Goal: Task Accomplishment & Management: Complete application form

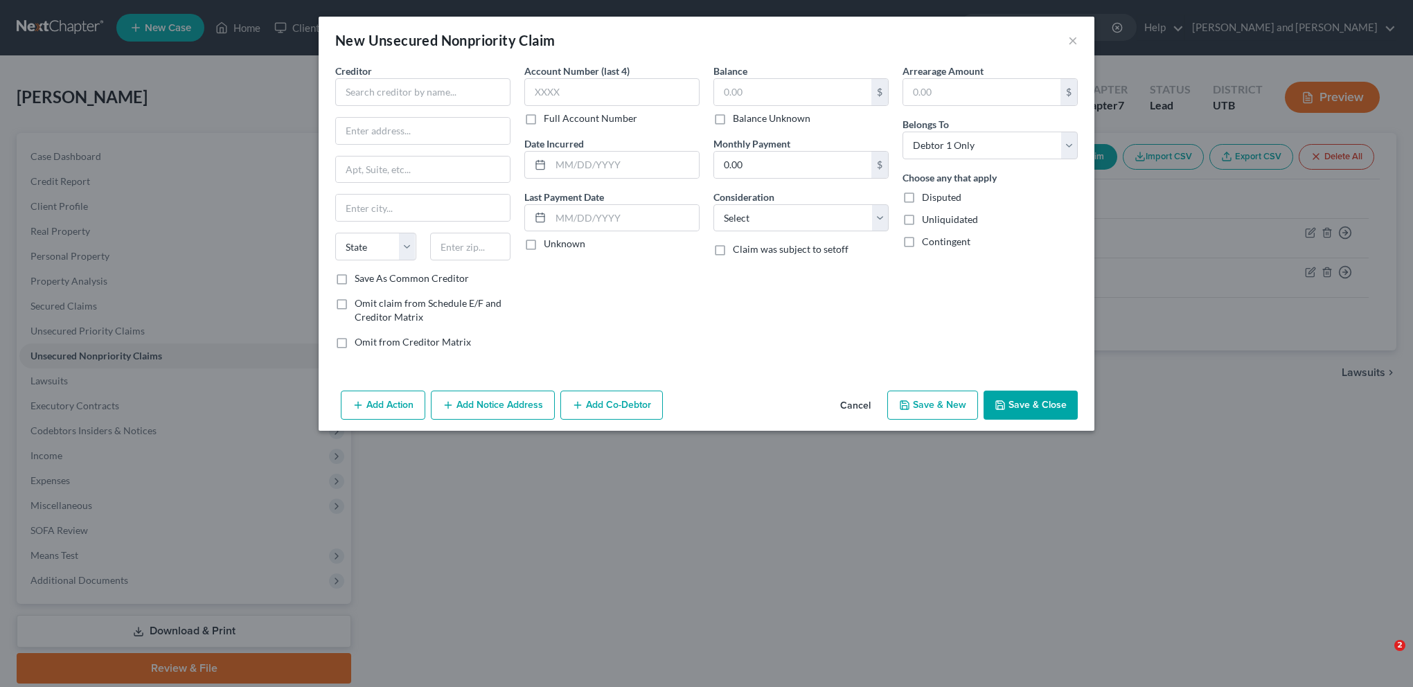
select select "0"
click at [411, 97] on input "text" at bounding box center [422, 92] width 175 height 28
type input "Onemain Financial Group, LLC"
type input "[GEOGRAPHIC_DATA]"
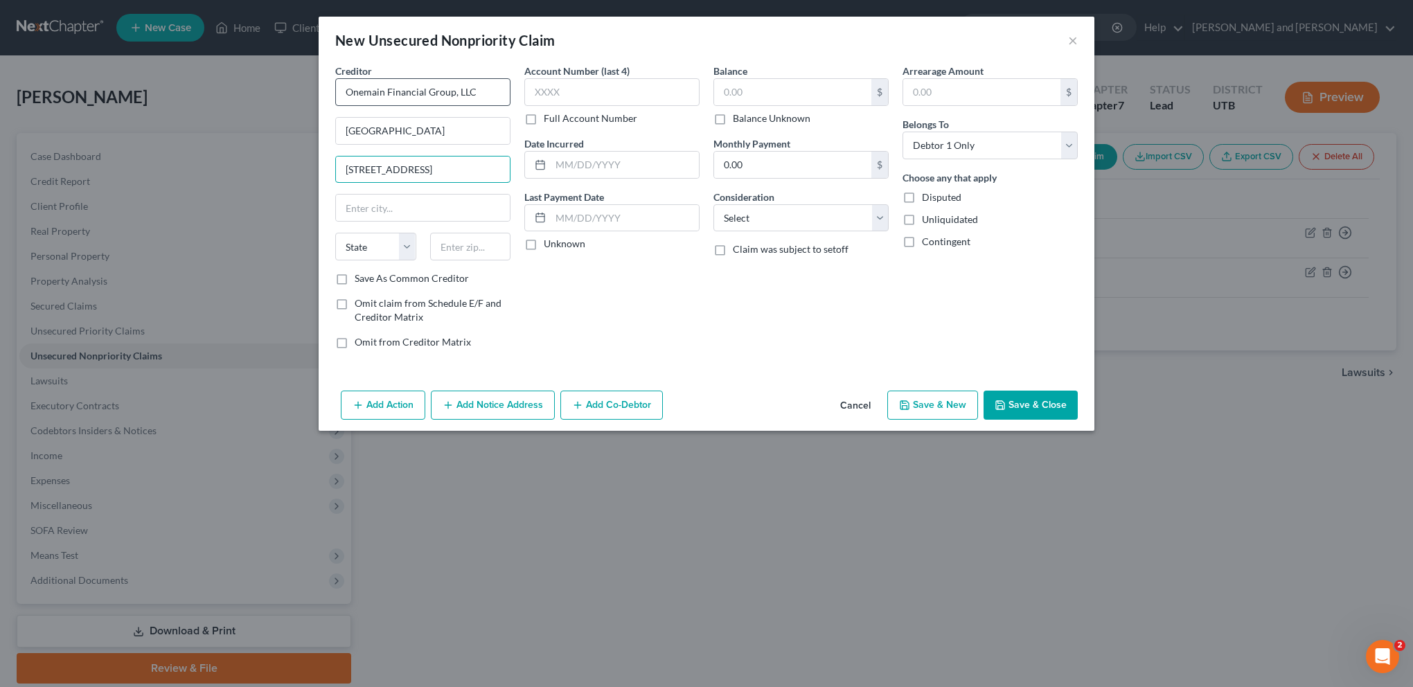
type input "[STREET_ADDRESS]"
type input "84057"
click at [632, 312] on div "Account Number (last 4) Full Account Number Date Incurred Last Payment Date Unk…" at bounding box center [611, 212] width 189 height 296
type input "Orem"
select select "46"
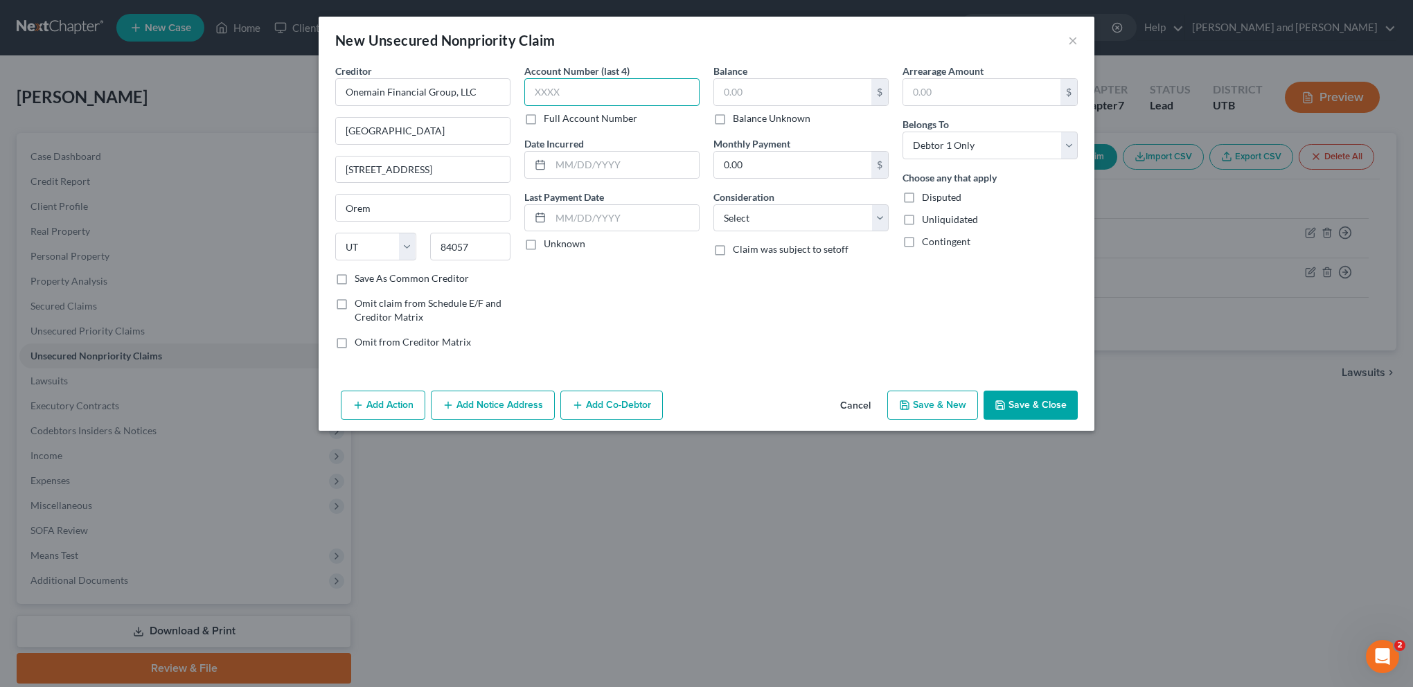
click at [587, 91] on input "text" at bounding box center [611, 92] width 175 height 28
click at [581, 89] on input "text" at bounding box center [611, 92] width 175 height 28
type input "4986"
click at [559, 166] on input "text" at bounding box center [625, 165] width 148 height 26
type input "[DATE]"
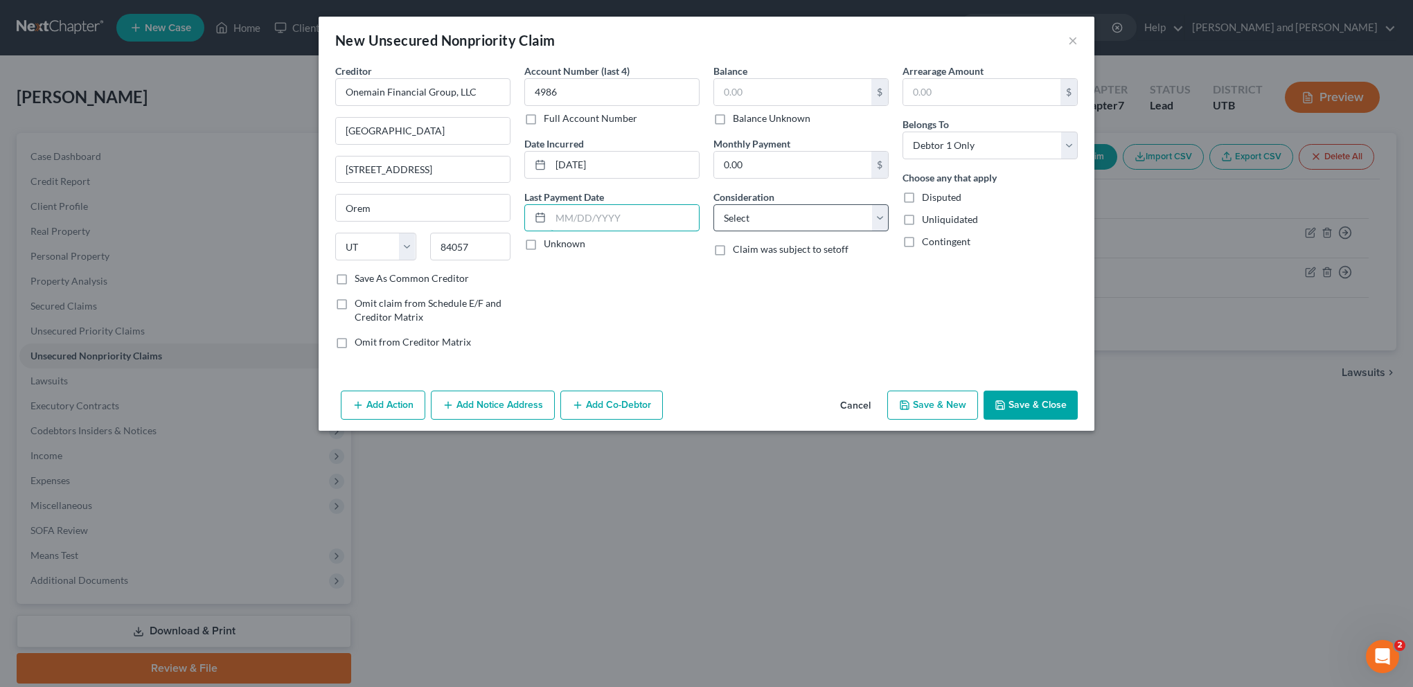
drag, startPoint x: 625, startPoint y: 224, endPoint x: 722, endPoint y: 222, distance: 97.7
click at [625, 224] on input "text" at bounding box center [625, 218] width 148 height 26
click at [756, 89] on input "text" at bounding box center [792, 92] width 157 height 26
click at [734, 87] on input "text" at bounding box center [792, 92] width 157 height 26
type input "11,737.83"
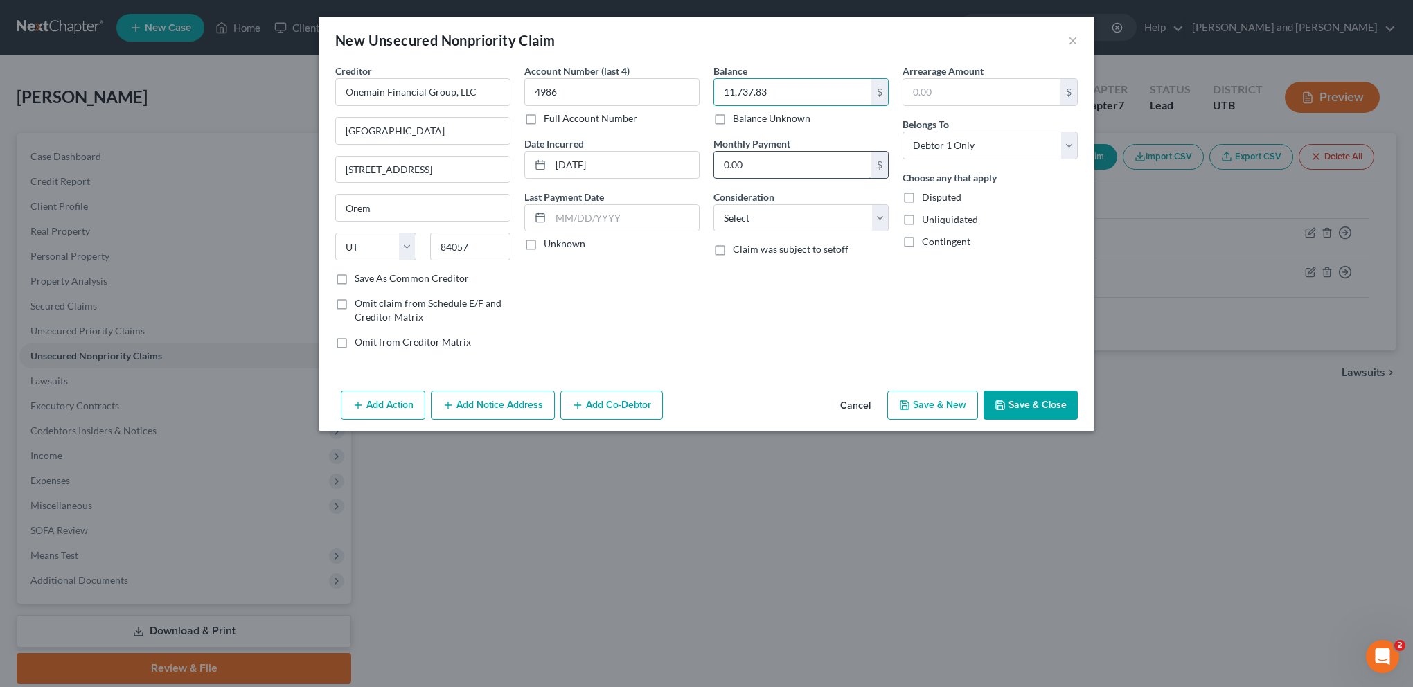
click at [755, 165] on input "0.00" at bounding box center [792, 165] width 157 height 26
type input "431.72"
click at [594, 220] on input "text" at bounding box center [625, 218] width 148 height 26
click at [570, 217] on input "text" at bounding box center [625, 218] width 148 height 26
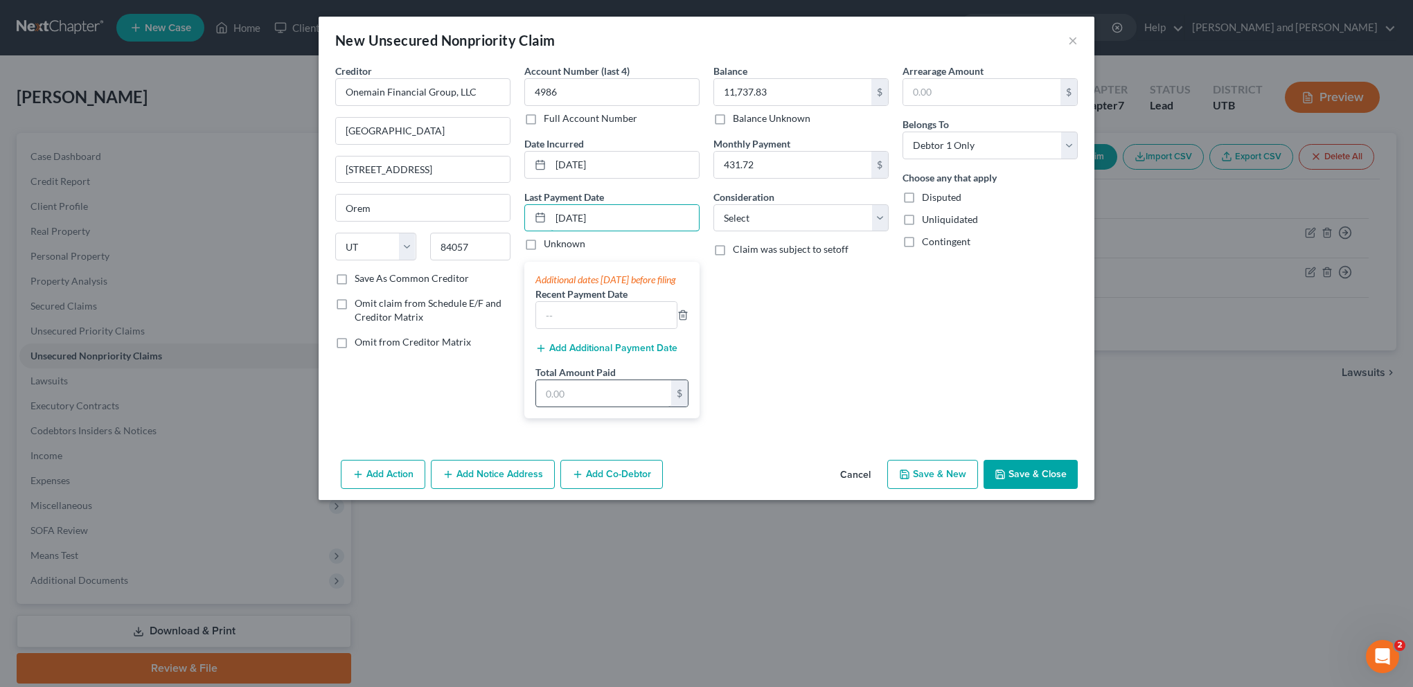
type input "[DATE]"
click at [590, 402] on input "text" at bounding box center [603, 393] width 135 height 26
click at [834, 340] on div "Balance 11,737.83 $ Balance Unknown Balance Undetermined 11,737.83 $ Balance Un…" at bounding box center [800, 247] width 189 height 366
click at [809, 330] on div "Balance 11,737.83 $ Balance Unknown Balance Undetermined 11,737.83 $ Balance Un…" at bounding box center [800, 247] width 189 height 366
click at [686, 321] on icon "button" at bounding box center [682, 315] width 11 height 11
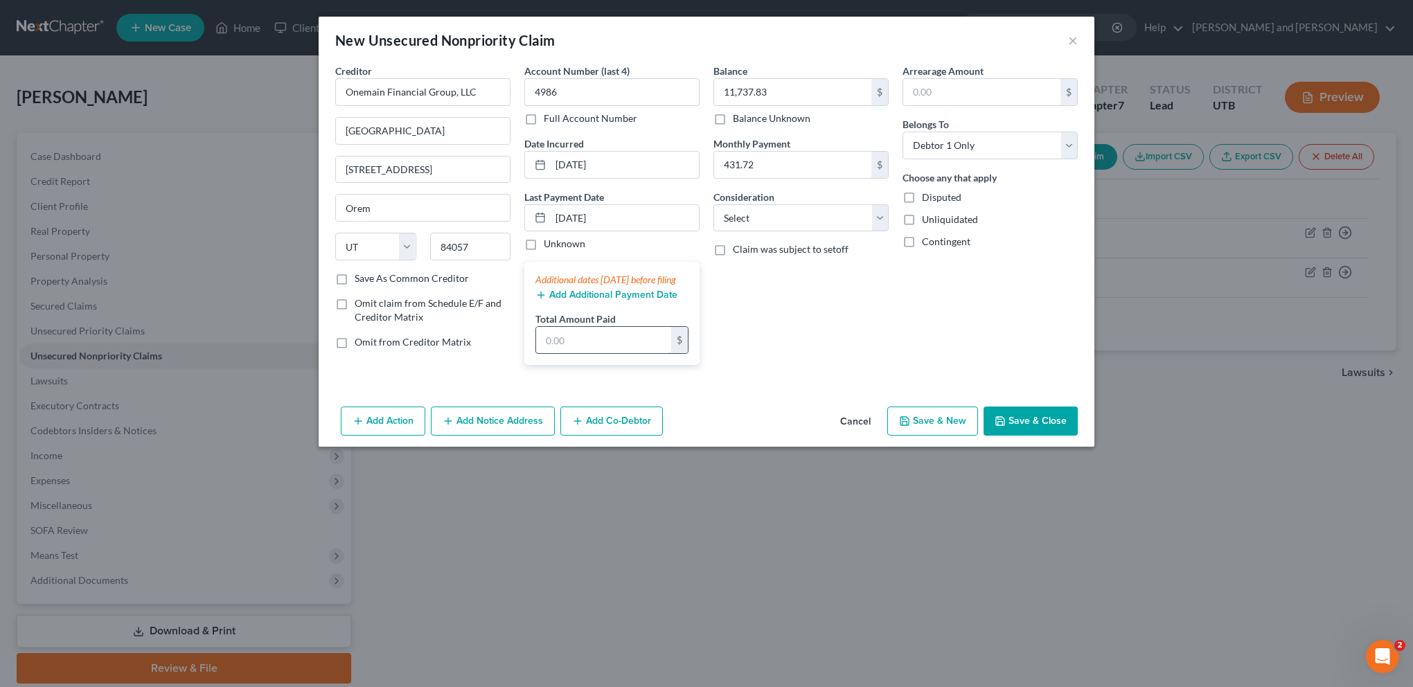
click at [568, 351] on input "text" at bounding box center [603, 340] width 135 height 26
click at [573, 352] on input "text" at bounding box center [603, 340] width 135 height 26
type input "863.44"
click at [863, 348] on div "Balance 11,737.83 $ Balance Unknown Balance Undetermined 11,737.83 $ Balance Un…" at bounding box center [800, 220] width 189 height 312
click at [879, 222] on select "Select Cable / Satellite Services Collection Agency Credit Card Debt Debt Couns…" at bounding box center [800, 218] width 175 height 28
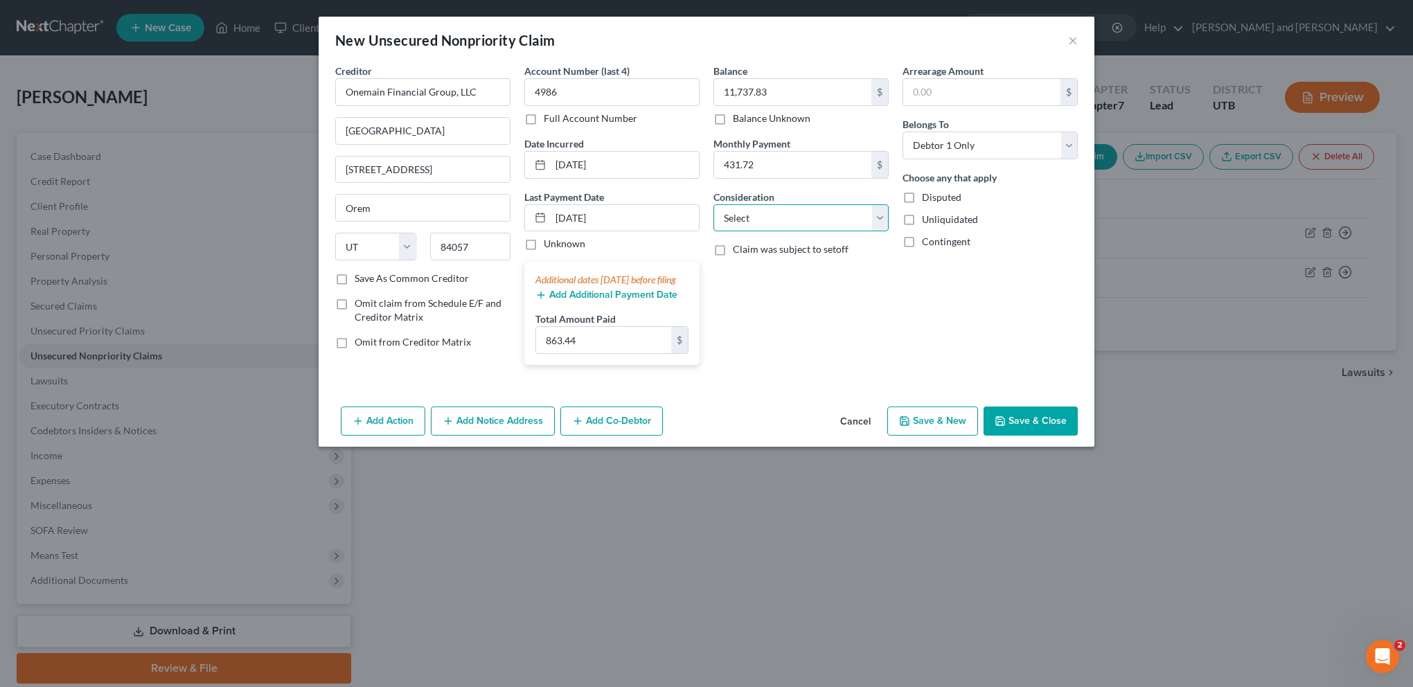
select select "14"
click at [713, 204] on select "Select Cable / Satellite Services Collection Agency Credit Card Debt Debt Couns…" at bounding box center [800, 218] width 175 height 28
click at [798, 341] on div "Balance 11,737.83 $ Balance Unknown Balance Undetermined 11,737.83 $ Balance Un…" at bounding box center [800, 220] width 189 height 312
click at [760, 271] on input "text" at bounding box center [801, 271] width 174 height 26
type input "Loan"
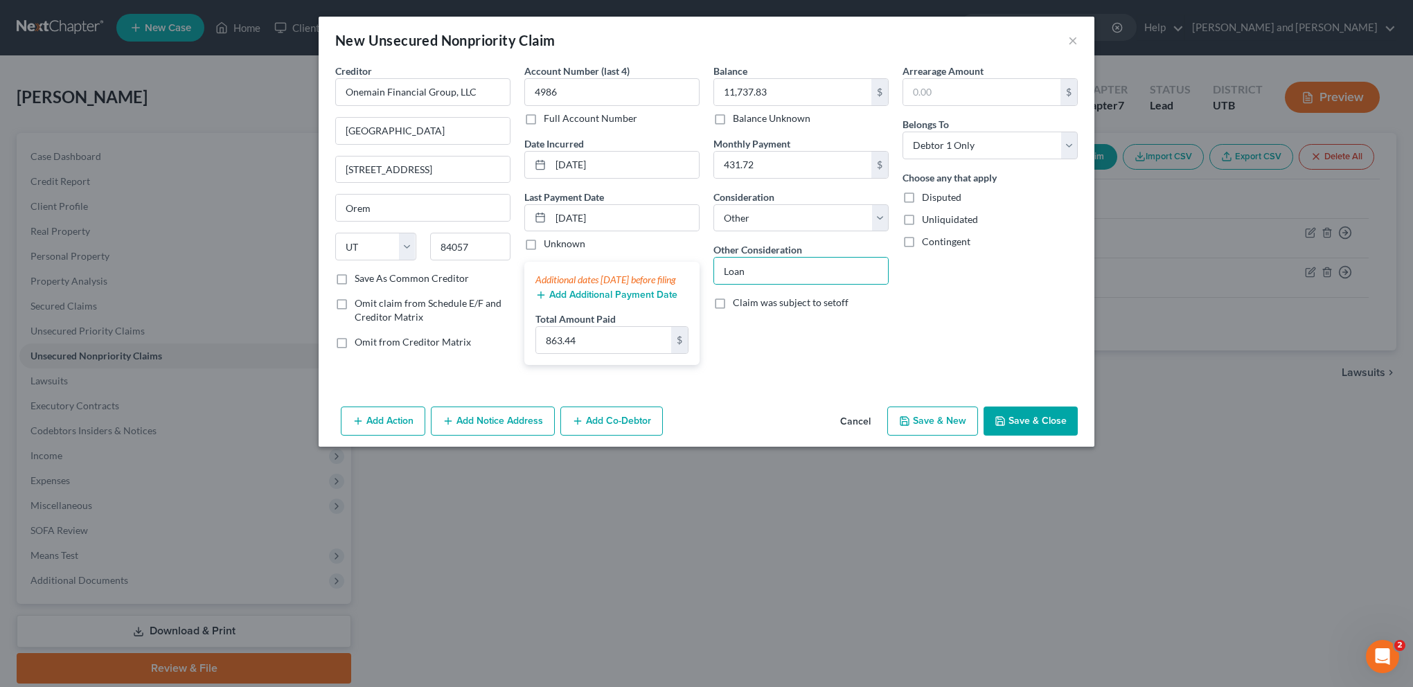
click at [760, 376] on div "Balance 11,737.83 $ Balance Unknown Balance Undetermined 11,737.83 $ Balance Un…" at bounding box center [800, 220] width 189 height 312
click at [1034, 434] on button "Save & Close" at bounding box center [1030, 420] width 94 height 29
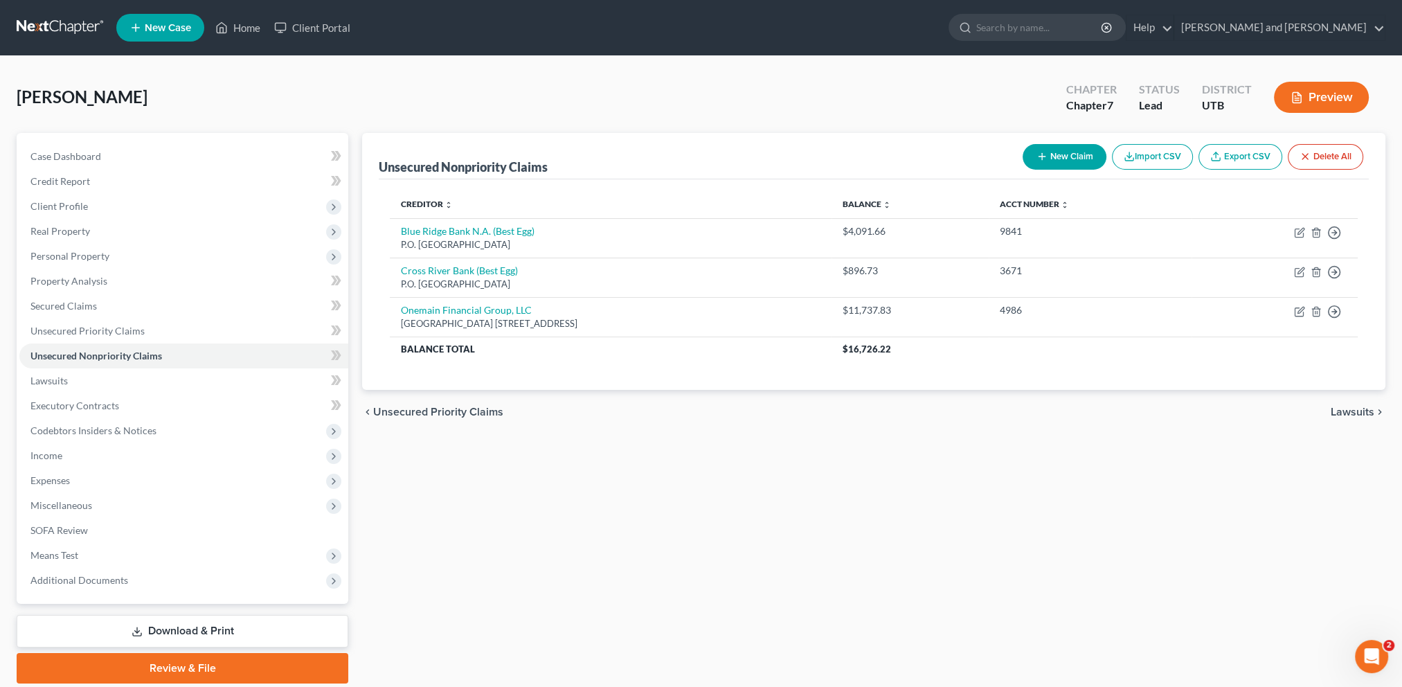
click at [1075, 161] on button "New Claim" at bounding box center [1065, 157] width 84 height 26
select select "0"
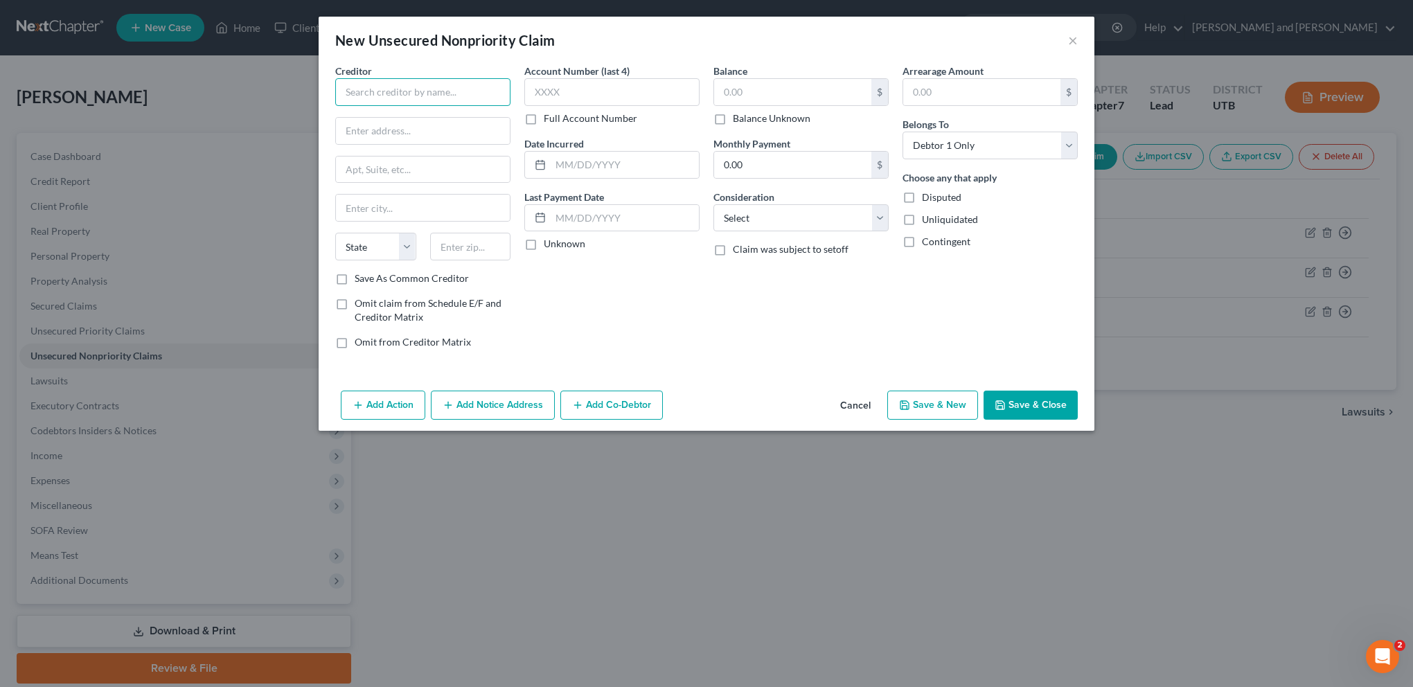
click at [377, 93] on input "text" at bounding box center [422, 92] width 175 height 28
type input "Cross River Bank (Upgrade)"
click at [381, 130] on input "text" at bounding box center [423, 131] width 174 height 26
paste input "Lbx#452210, P.O. Box 52210"
click at [402, 127] on input "Lbx#452210, P.O. Box 52210" at bounding box center [423, 131] width 174 height 26
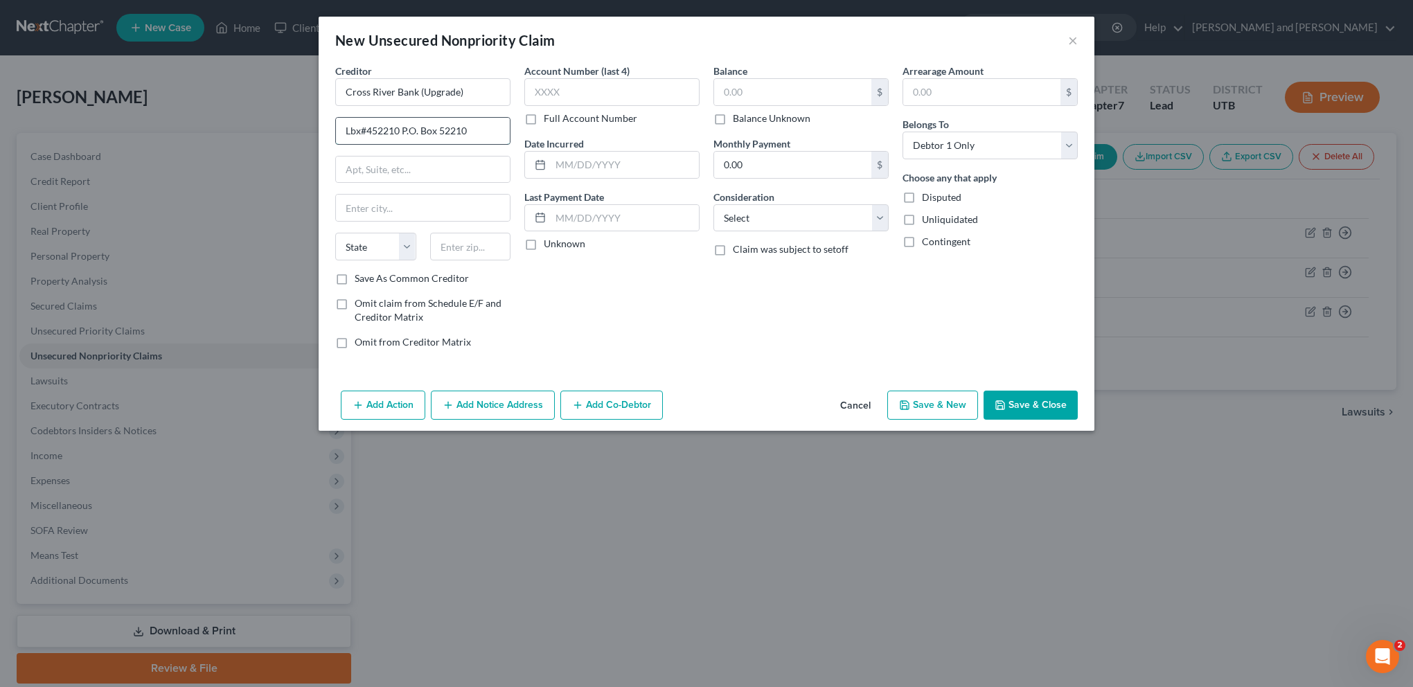
drag, startPoint x: 424, startPoint y: 127, endPoint x: 471, endPoint y: 130, distance: 47.2
click at [471, 130] on input "Lbx#452210 P.O. Box 52210" at bounding box center [423, 131] width 174 height 26
type input "Lbx#452210"
click at [417, 167] on input "text" at bounding box center [423, 169] width 174 height 26
paste input "P.O. Box 52210"
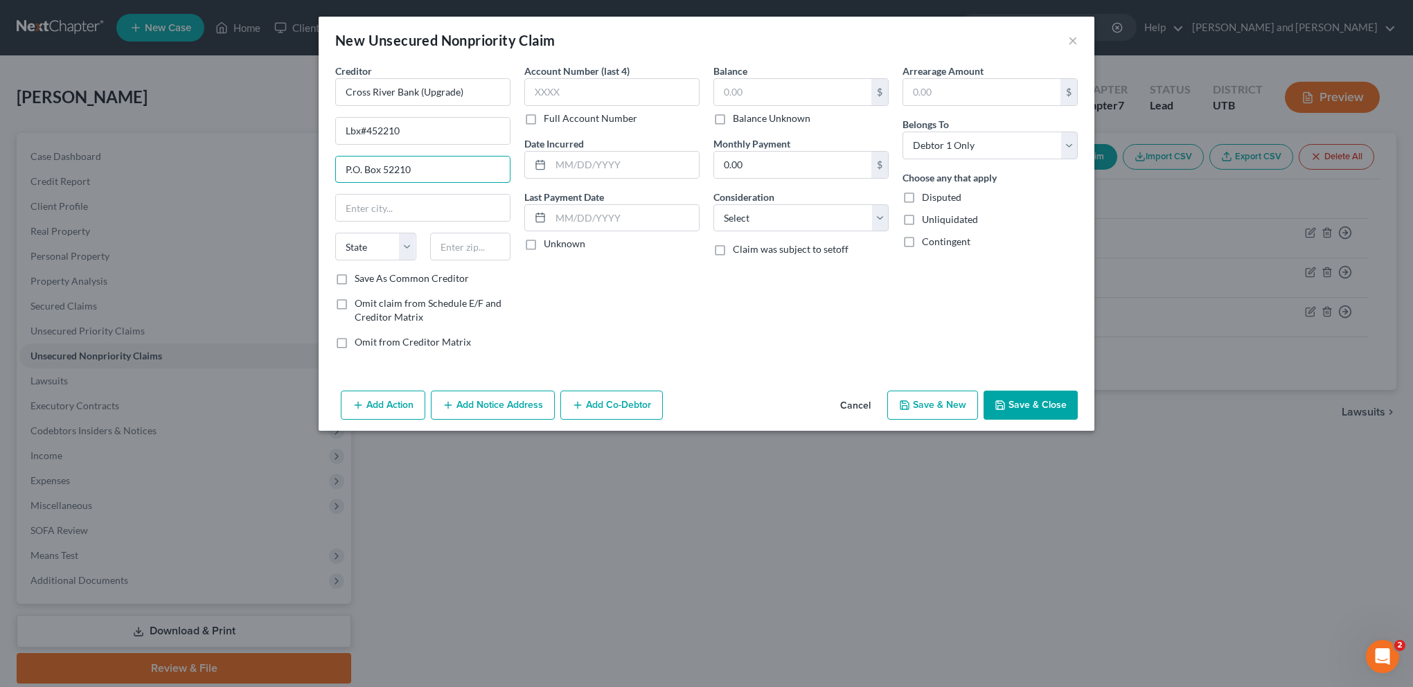
type input "P.O. Box 52210"
drag, startPoint x: 485, startPoint y: 256, endPoint x: 476, endPoint y: 250, distance: 10.4
click at [483, 256] on input "text" at bounding box center [470, 247] width 81 height 28
paste input "85072-2210"
click at [580, 282] on div "Account Number (last 4) Full Account Number Date Incurred Last Payment Date Unk…" at bounding box center [611, 212] width 189 height 296
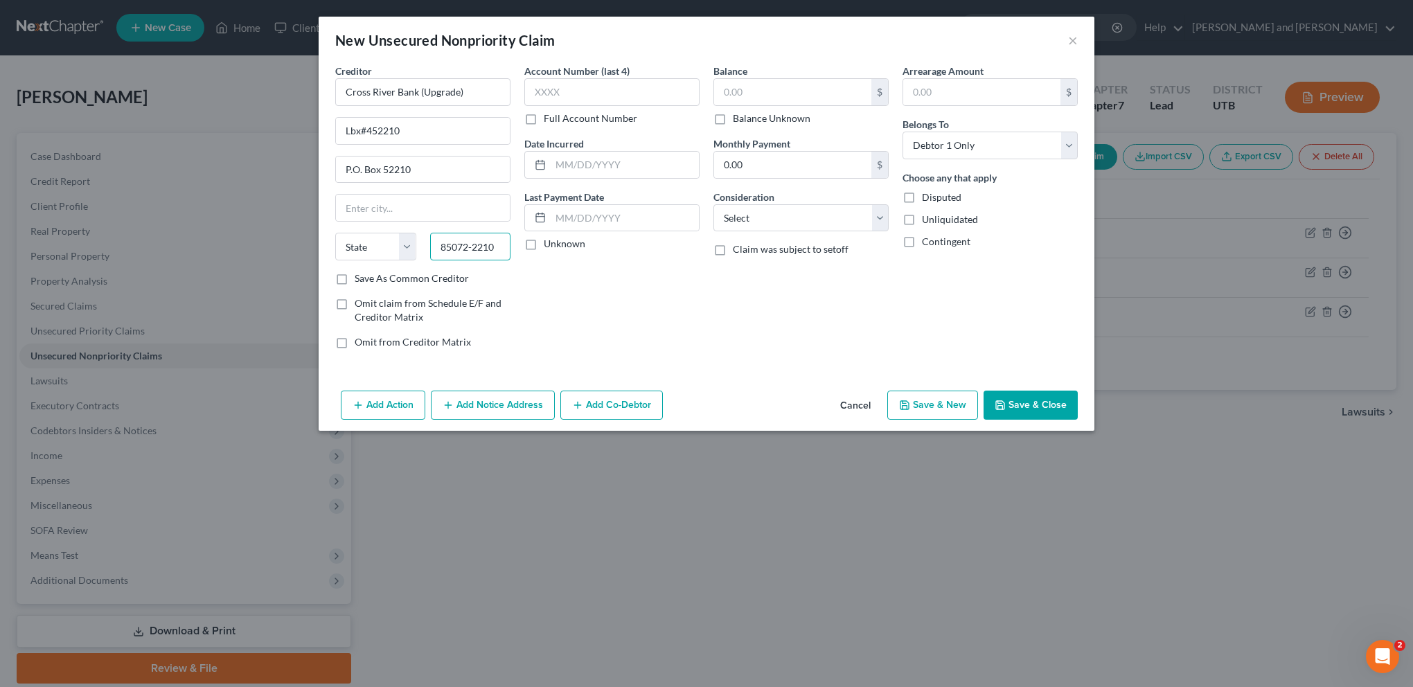
click at [466, 247] on input "85072-2210" at bounding box center [470, 247] width 81 height 28
type input "85072"
type input "Phoenix"
select select "3"
click at [740, 90] on input "text" at bounding box center [792, 92] width 157 height 26
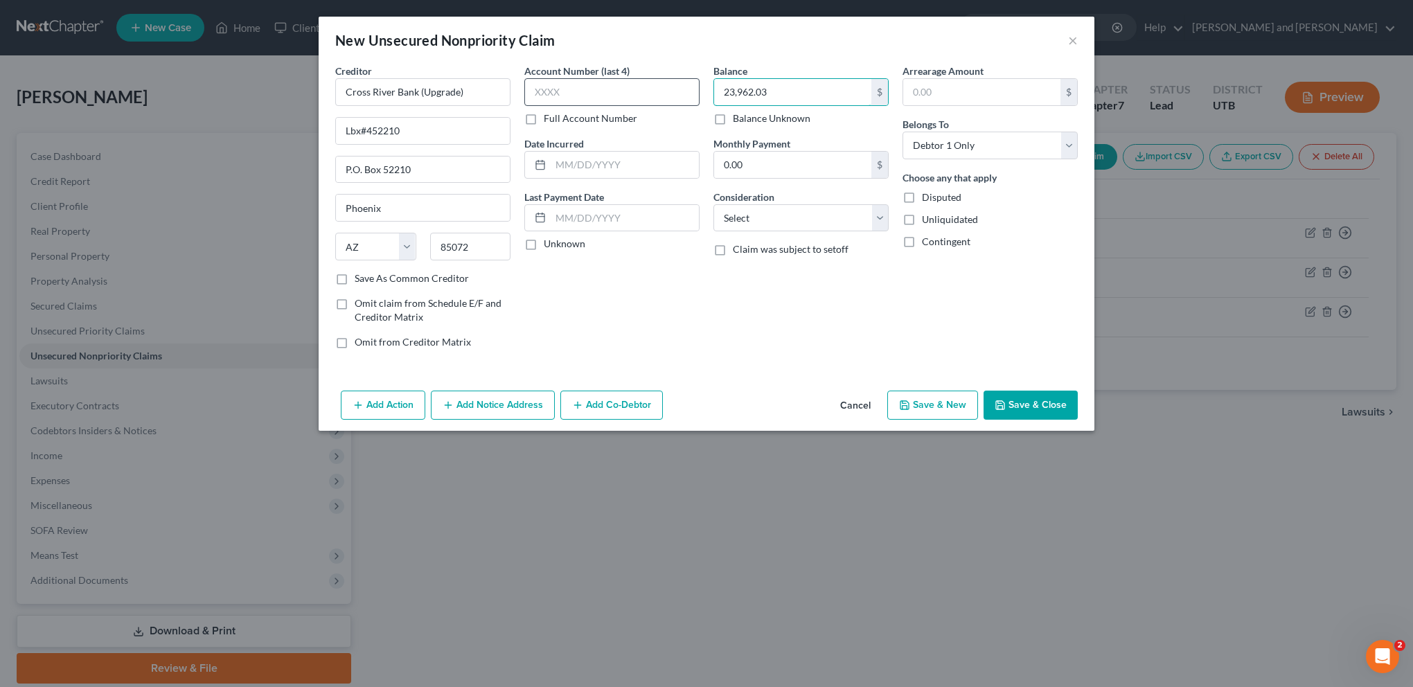
type input "23,962.03"
click at [562, 91] on input "text" at bounding box center [611, 92] width 175 height 28
type input "7510"
click at [598, 161] on input "text" at bounding box center [625, 165] width 148 height 26
click at [569, 163] on input "text" at bounding box center [625, 165] width 148 height 26
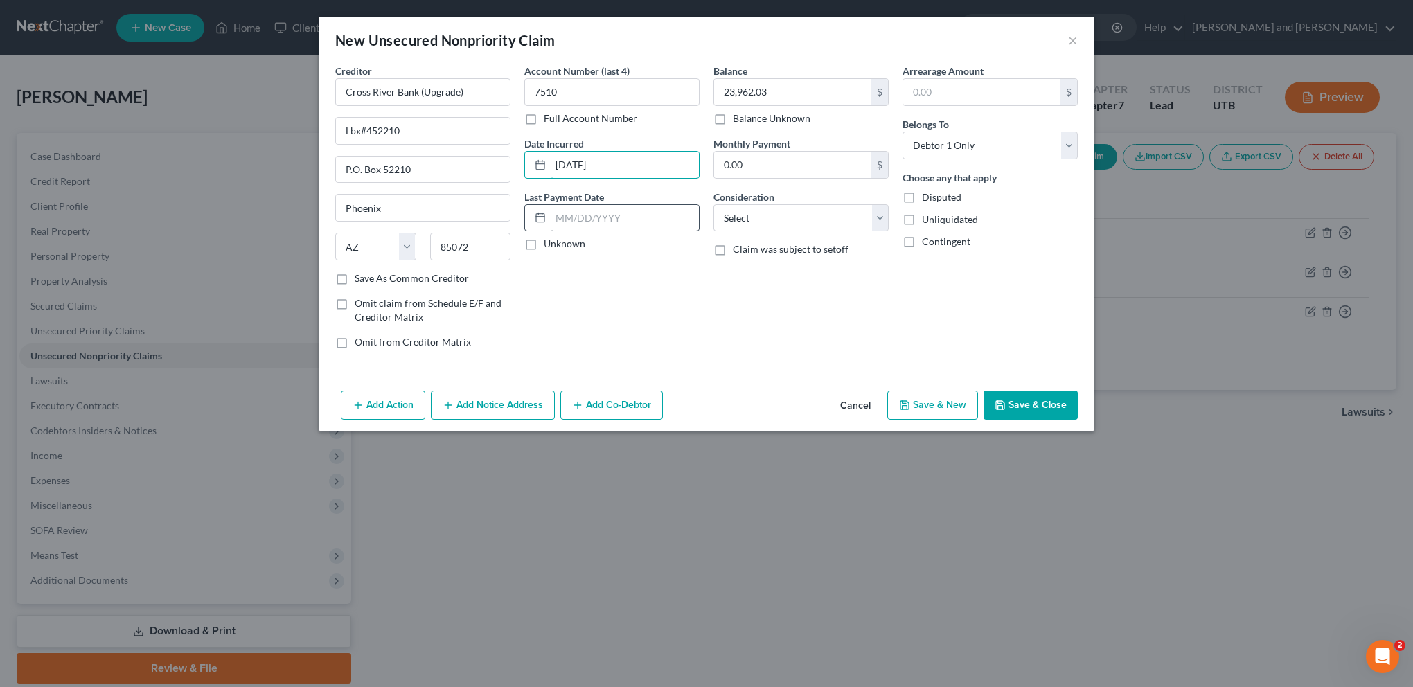
type input "[DATE]"
click at [590, 216] on input "text" at bounding box center [625, 218] width 148 height 26
click at [587, 214] on input "text" at bounding box center [625, 218] width 148 height 26
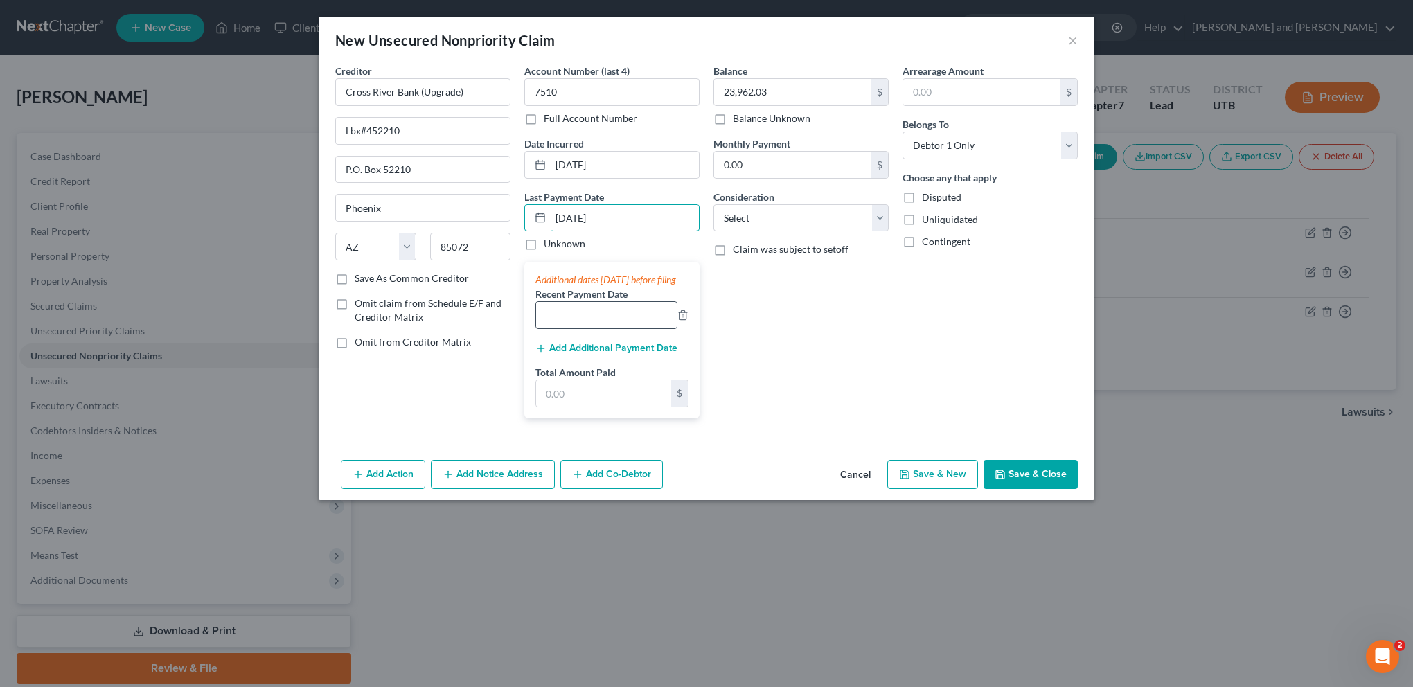
type input "[DATE]"
click at [602, 323] on input "text" at bounding box center [606, 315] width 141 height 26
type input "[DATE]"
click at [597, 354] on button "Add Additional Payment Date" at bounding box center [606, 348] width 142 height 11
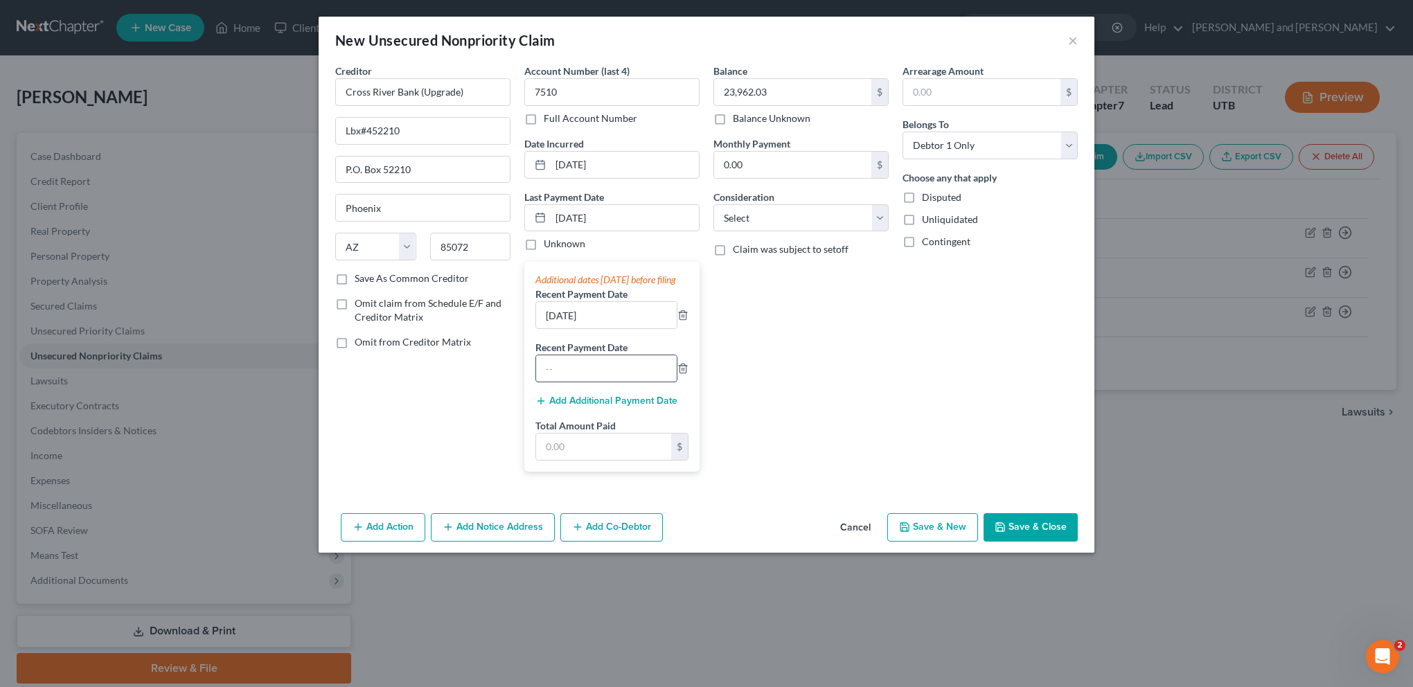
click at [568, 376] on input "text" at bounding box center [606, 368] width 141 height 26
type input "[DATE]"
click at [583, 451] on input "text" at bounding box center [603, 446] width 135 height 26
click at [563, 460] on input "text" at bounding box center [603, 446] width 135 height 26
type input "1,880.79"
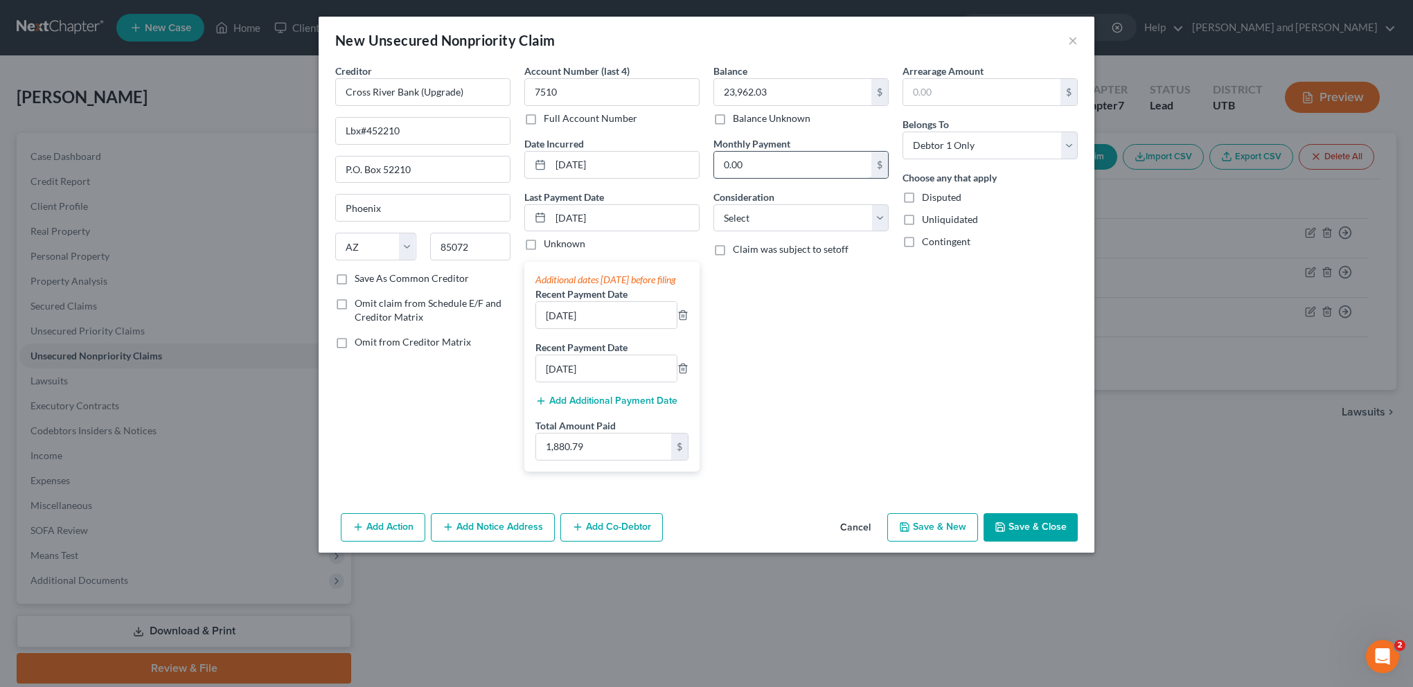
click at [769, 174] on input "0.00" at bounding box center [792, 165] width 157 height 26
type input "658.07"
click at [889, 213] on div "Balance 23,962.03 $ Balance Unknown Balance Undetermined 23,962.03 $ Balance Un…" at bounding box center [800, 273] width 189 height 419
click at [881, 216] on select "Select Cable / Satellite Services Collection Agency Credit Card Debt Debt Couns…" at bounding box center [800, 218] width 175 height 28
select select "10"
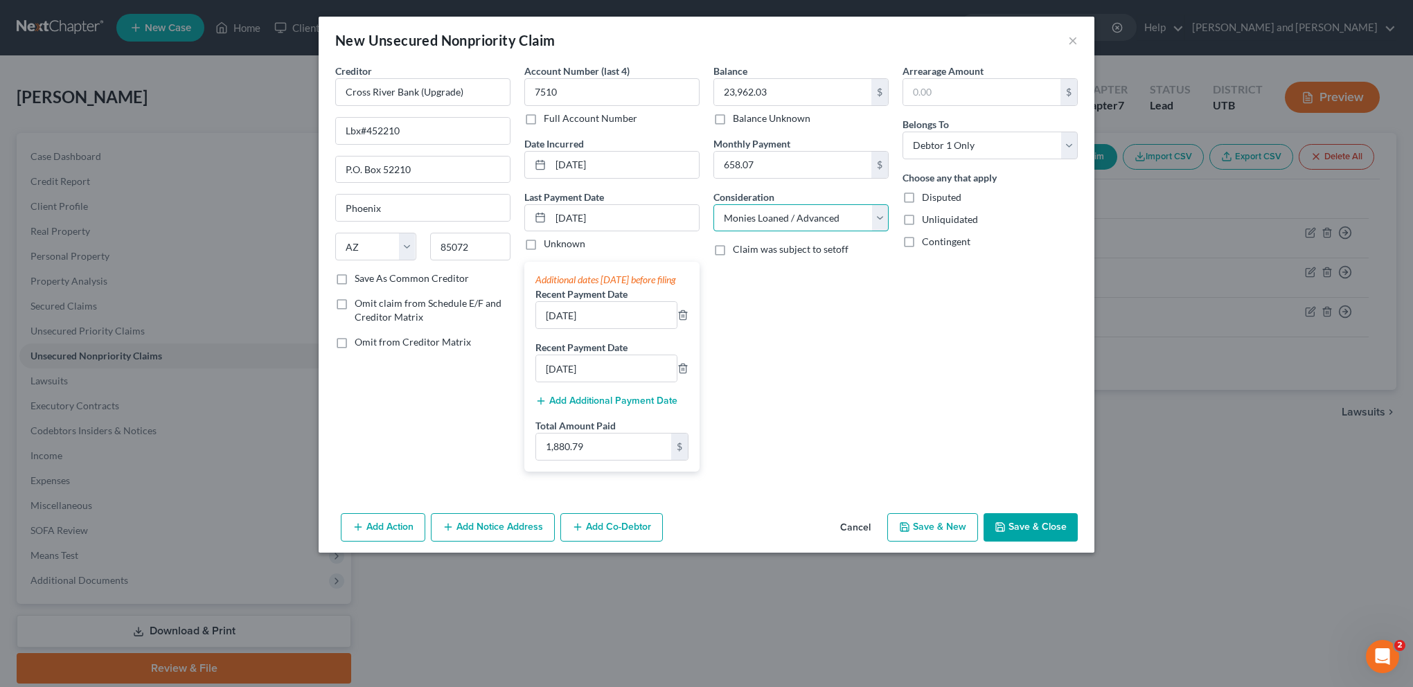
click at [713, 204] on select "Select Cable / Satellite Services Collection Agency Credit Card Debt Debt Couns…" at bounding box center [800, 218] width 175 height 28
click at [926, 422] on div "Arrearage Amount $ Belongs To * Select Debtor 1 Only Debtor 2 Only Debtor 1 And…" at bounding box center [989, 273] width 189 height 419
click at [1025, 532] on button "Save & Close" at bounding box center [1030, 527] width 94 height 29
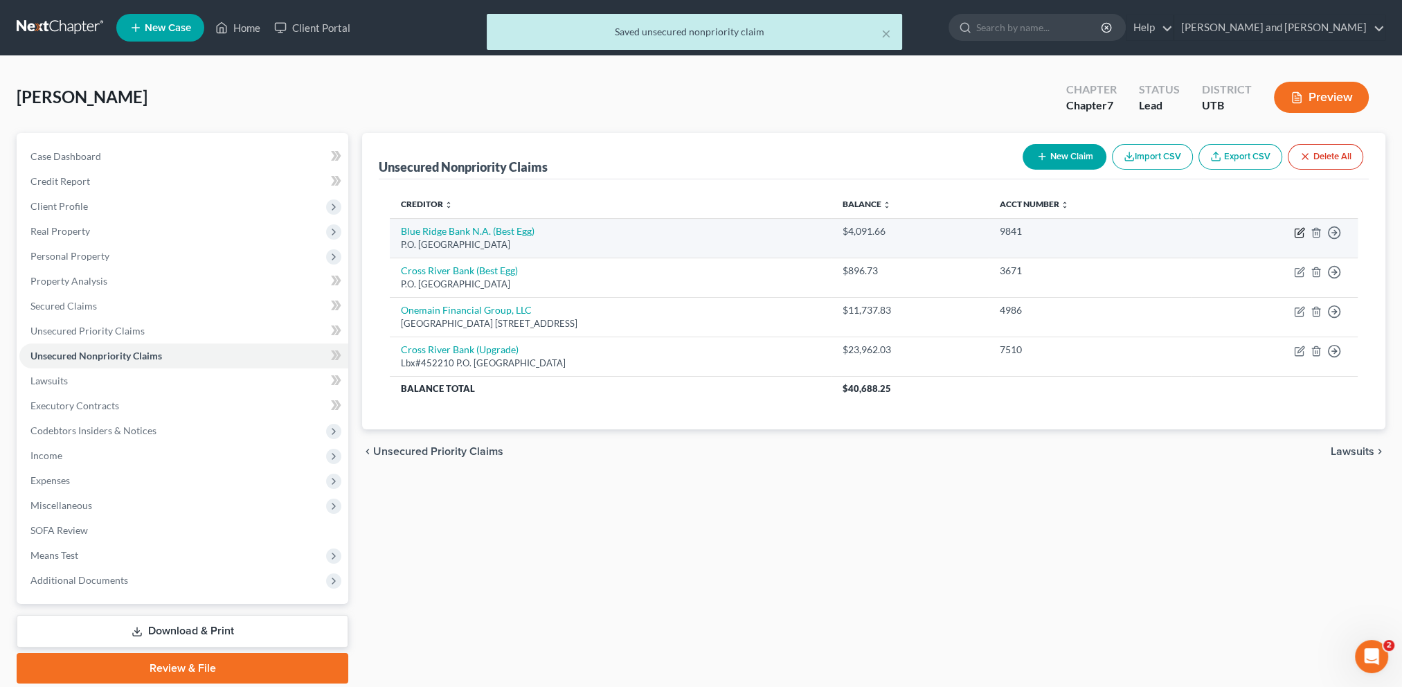
click at [1298, 231] on icon "button" at bounding box center [1301, 231] width 6 height 6
select select "39"
select select "0"
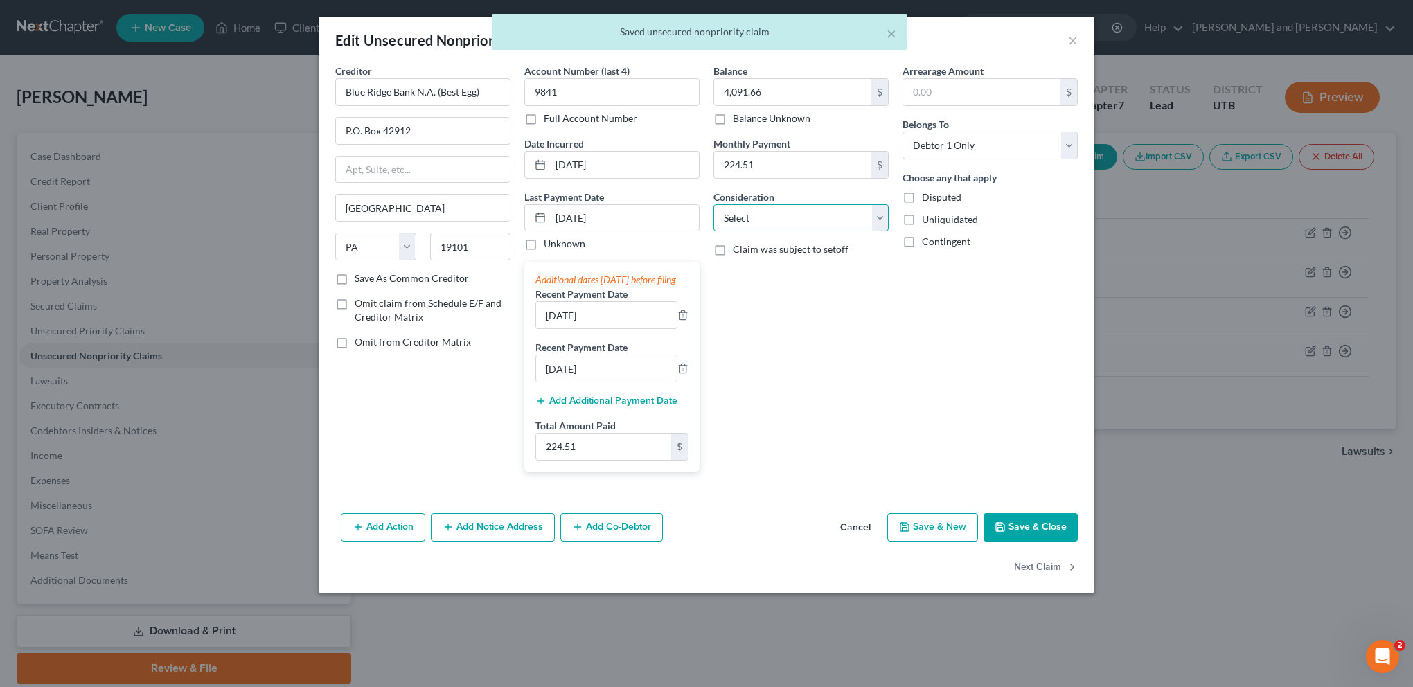
click at [871, 213] on select "Select Cable / Satellite Services Collection Agency Credit Card Debt Debt Couns…" at bounding box center [800, 218] width 175 height 28
select select "10"
click at [713, 204] on select "Select Cable / Satellite Services Collection Agency Credit Card Debt Debt Couns…" at bounding box center [800, 218] width 175 height 28
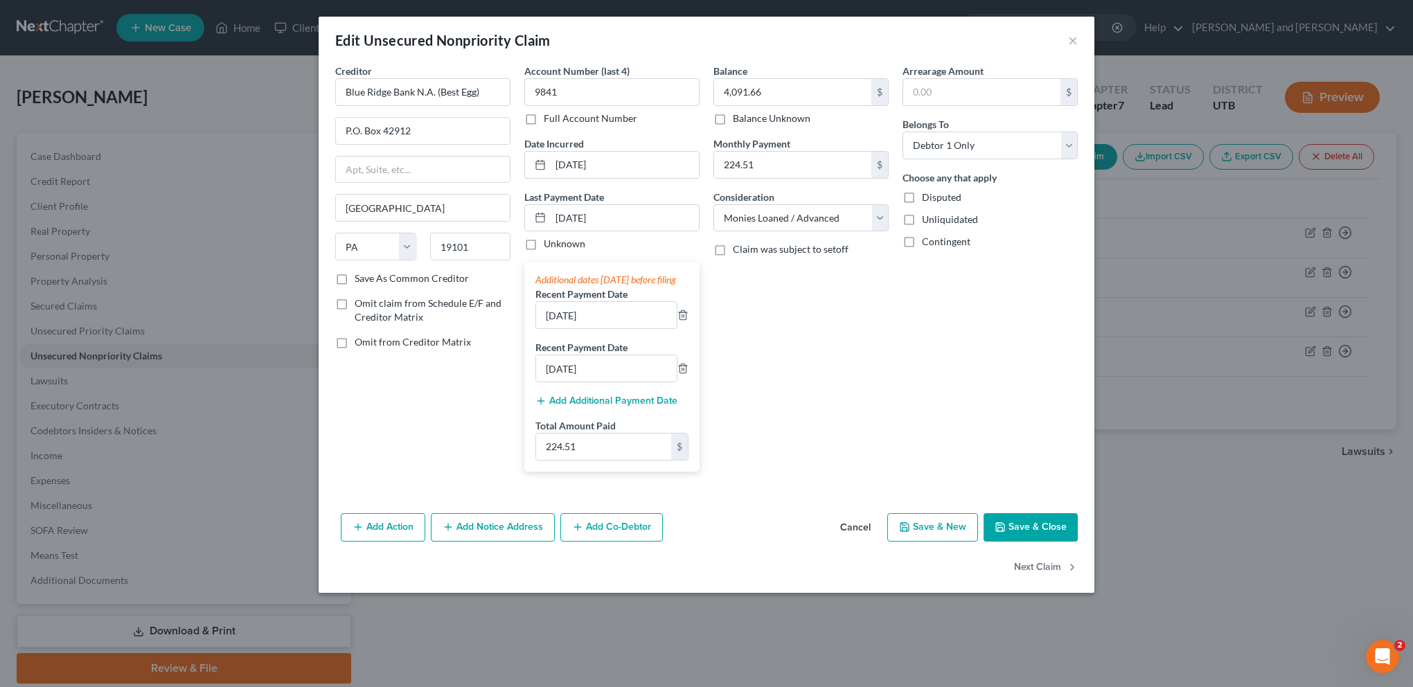
click at [1031, 541] on button "Save & Close" at bounding box center [1030, 527] width 94 height 29
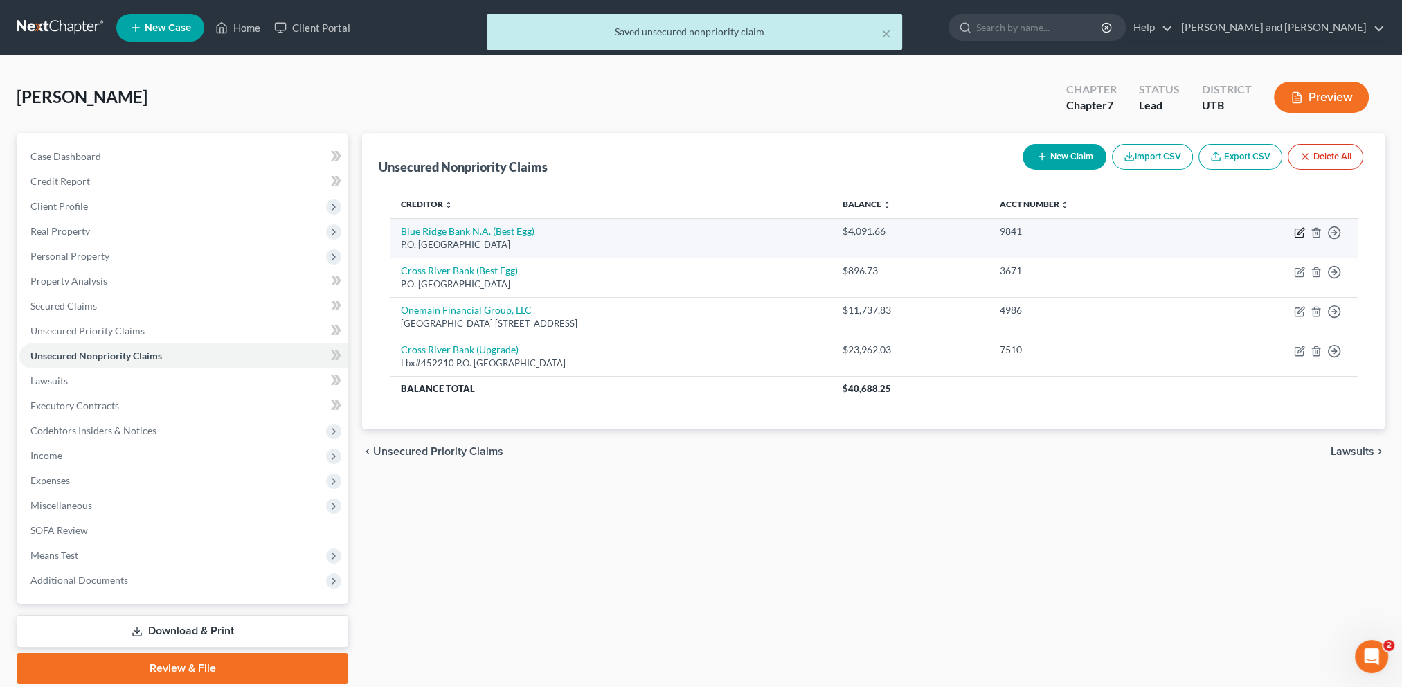
click at [1299, 231] on icon "button" at bounding box center [1299, 232] width 11 height 11
select select "39"
select select "10"
select select "0"
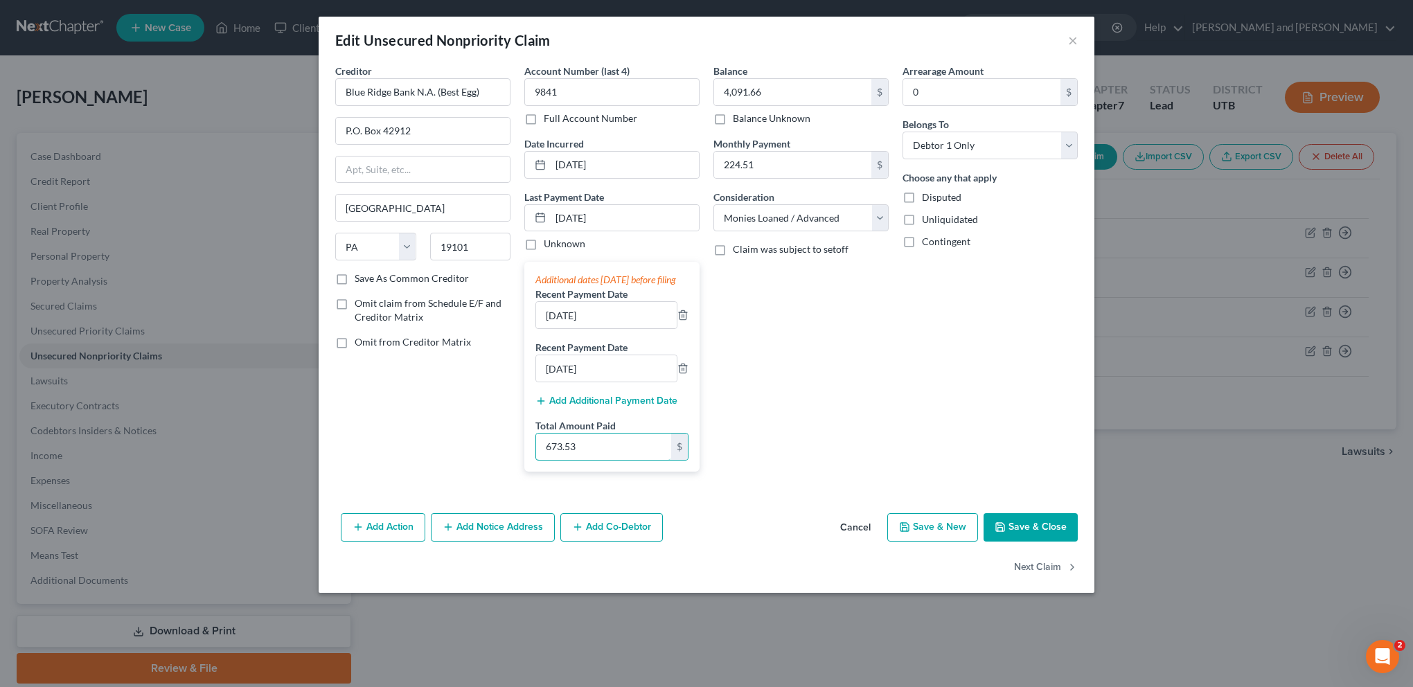
type input "673.53"
click at [1043, 540] on button "Save & Close" at bounding box center [1030, 527] width 94 height 29
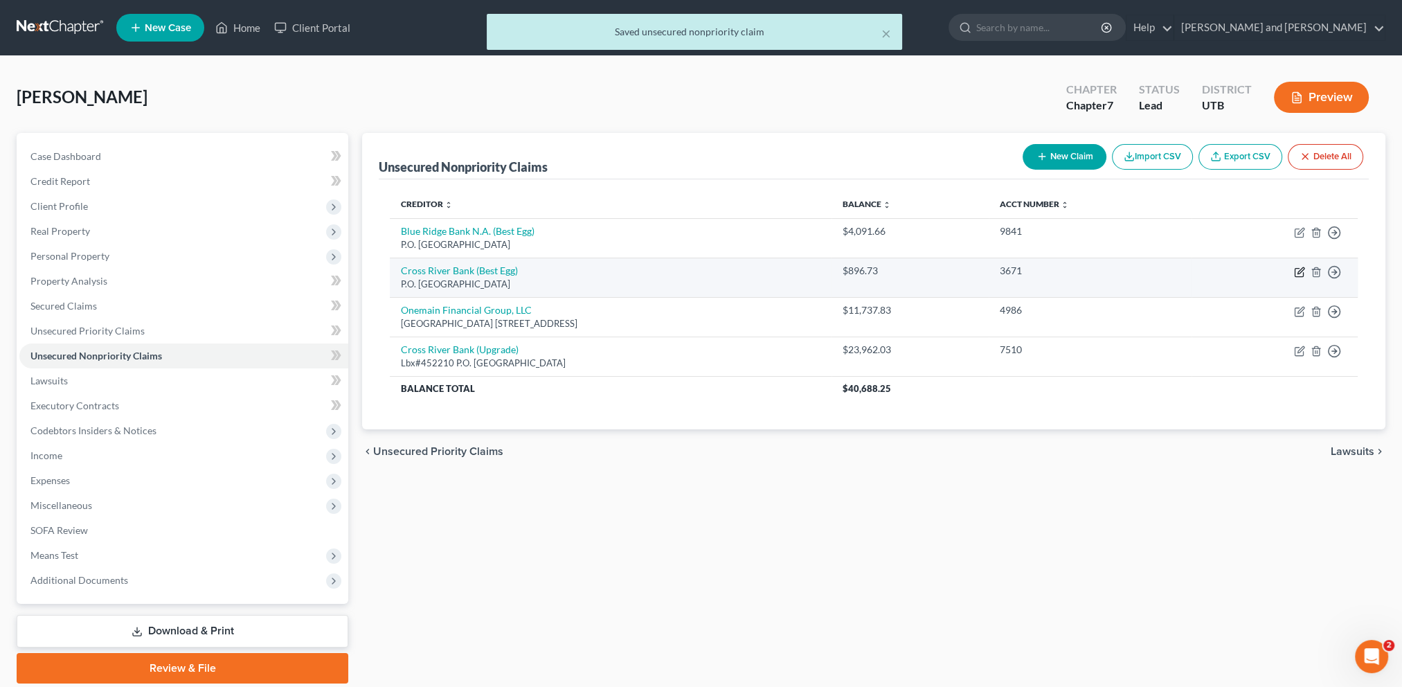
click at [1298, 272] on icon "button" at bounding box center [1301, 270] width 6 height 6
select select "39"
select select "0"
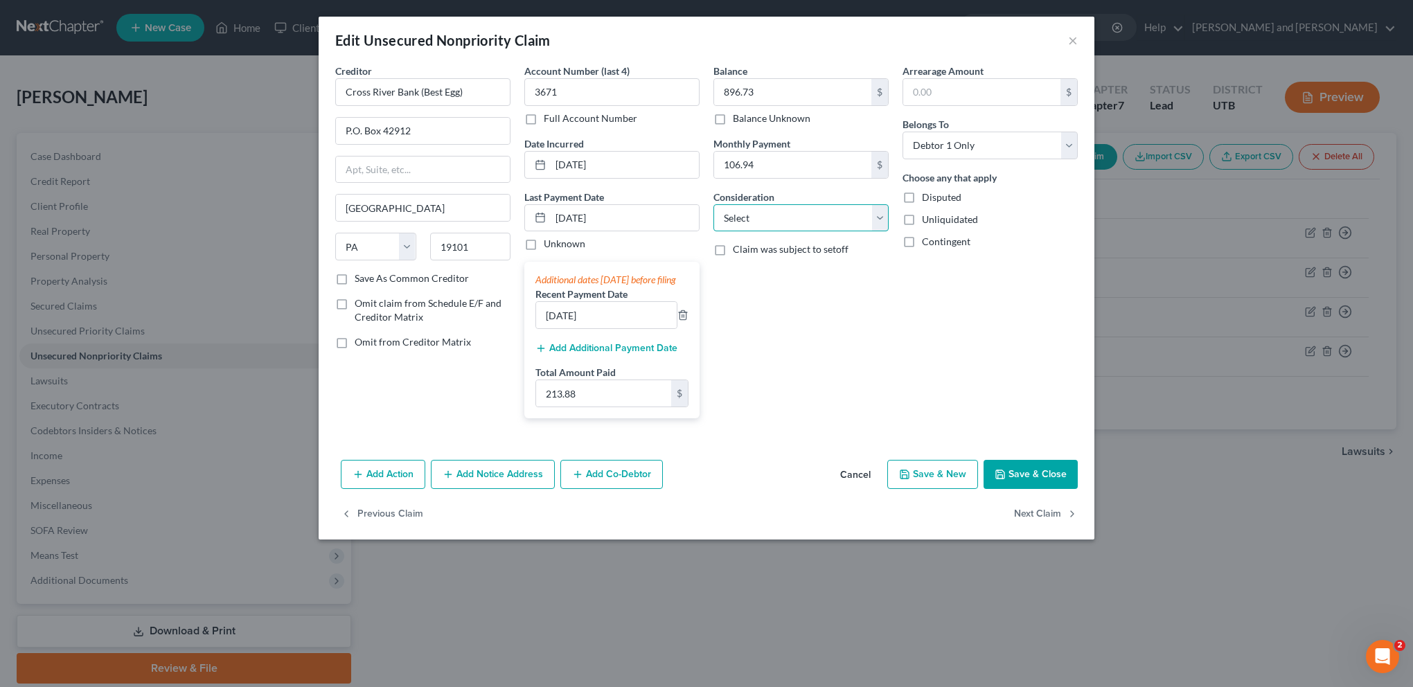
click at [875, 217] on select "Select Cable / Satellite Services Collection Agency Credit Card Debt Debt Couns…" at bounding box center [800, 218] width 175 height 28
select select "10"
click at [713, 204] on select "Select Cable / Satellite Services Collection Agency Credit Card Debt Debt Couns…" at bounding box center [800, 218] width 175 height 28
click at [937, 400] on div "Arrearage Amount $ Belongs To * Select Debtor 1 Only Debtor 2 Only Debtor 1 And…" at bounding box center [989, 247] width 189 height 366
click at [1028, 489] on button "Save & Close" at bounding box center [1030, 474] width 94 height 29
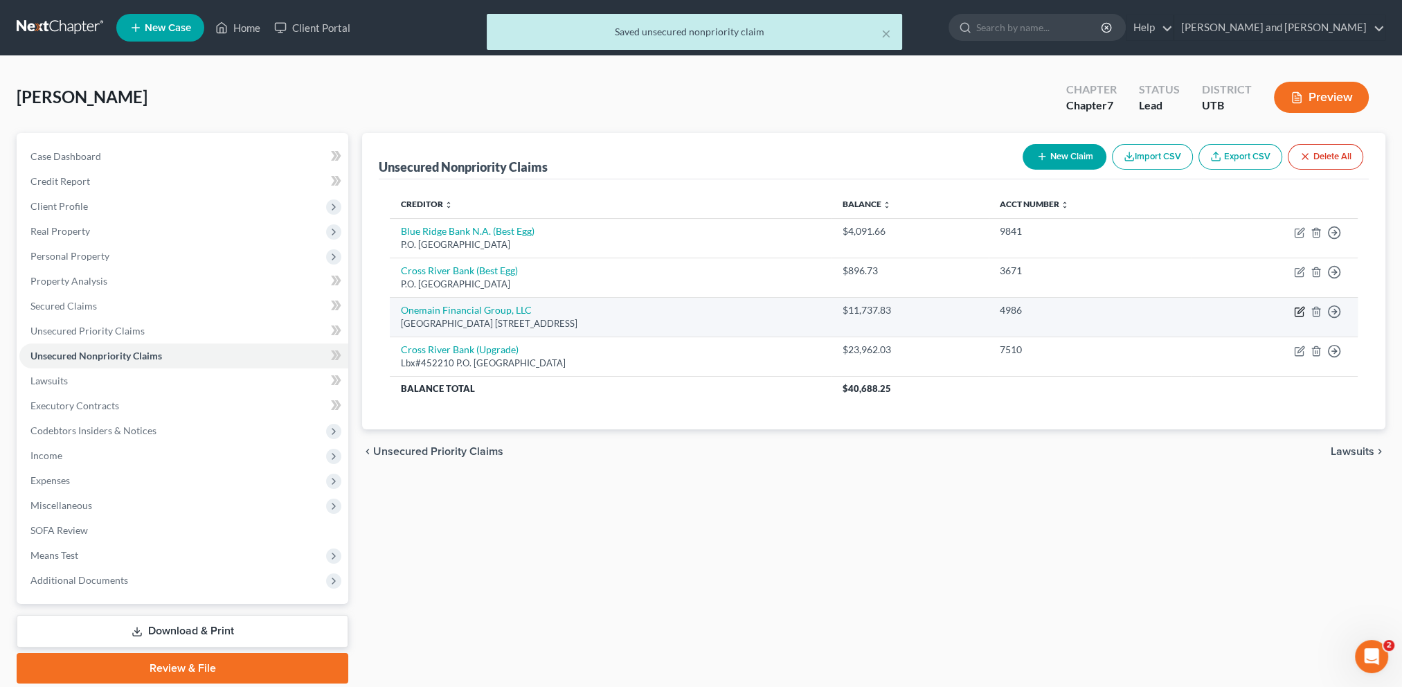
click at [1299, 307] on icon "button" at bounding box center [1299, 311] width 11 height 11
select select "46"
select select "14"
select select "0"
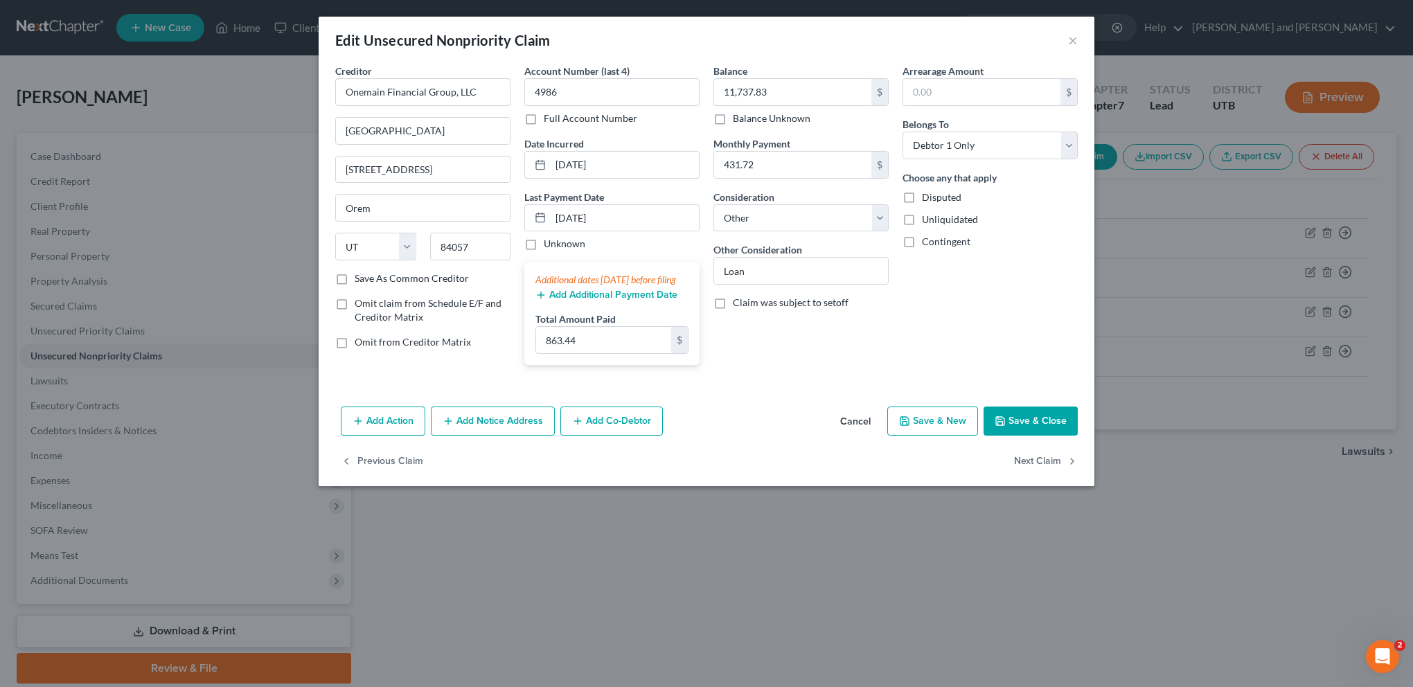
click at [1032, 430] on button "Save & Close" at bounding box center [1030, 420] width 94 height 29
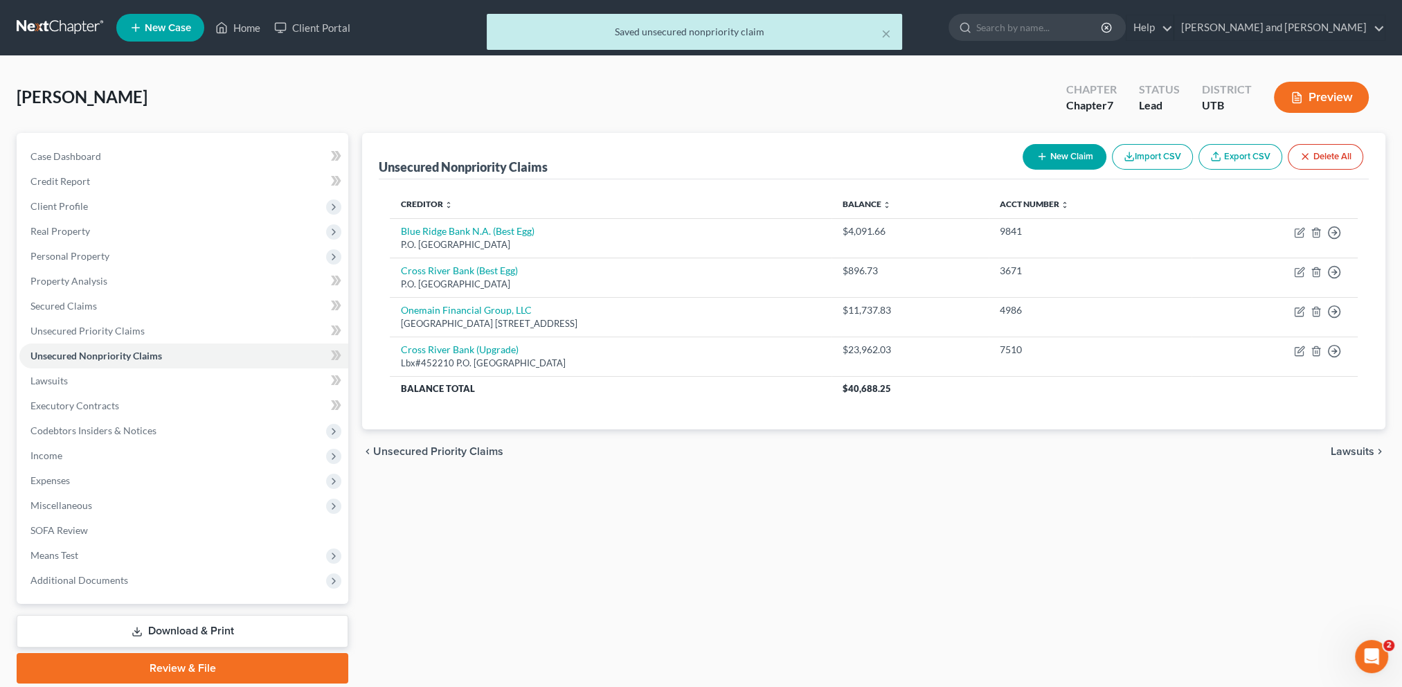
click at [1061, 155] on button "New Claim" at bounding box center [1065, 157] width 84 height 26
select select "0"
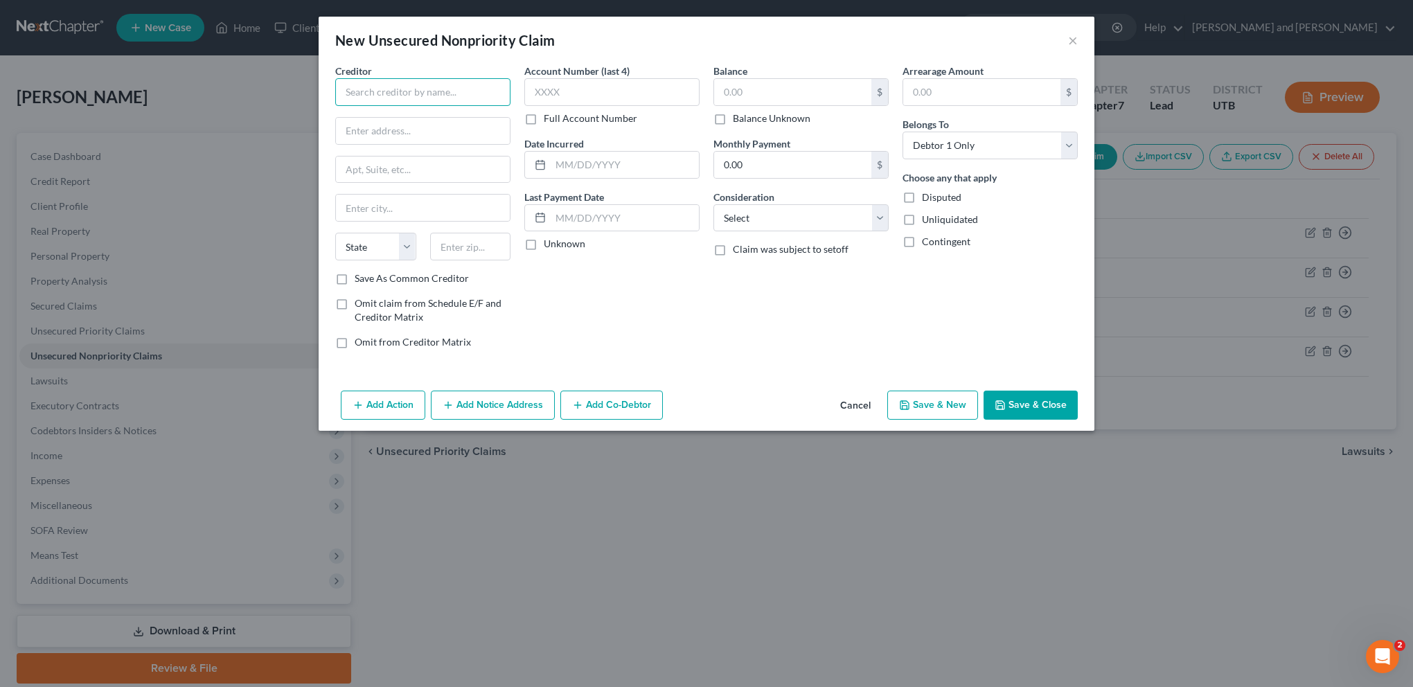
click at [380, 90] on input "text" at bounding box center [422, 92] width 175 height 28
type input "Department of the Treasury Bureau of the Fiscial Service"
type input "P.O. Box 830794"
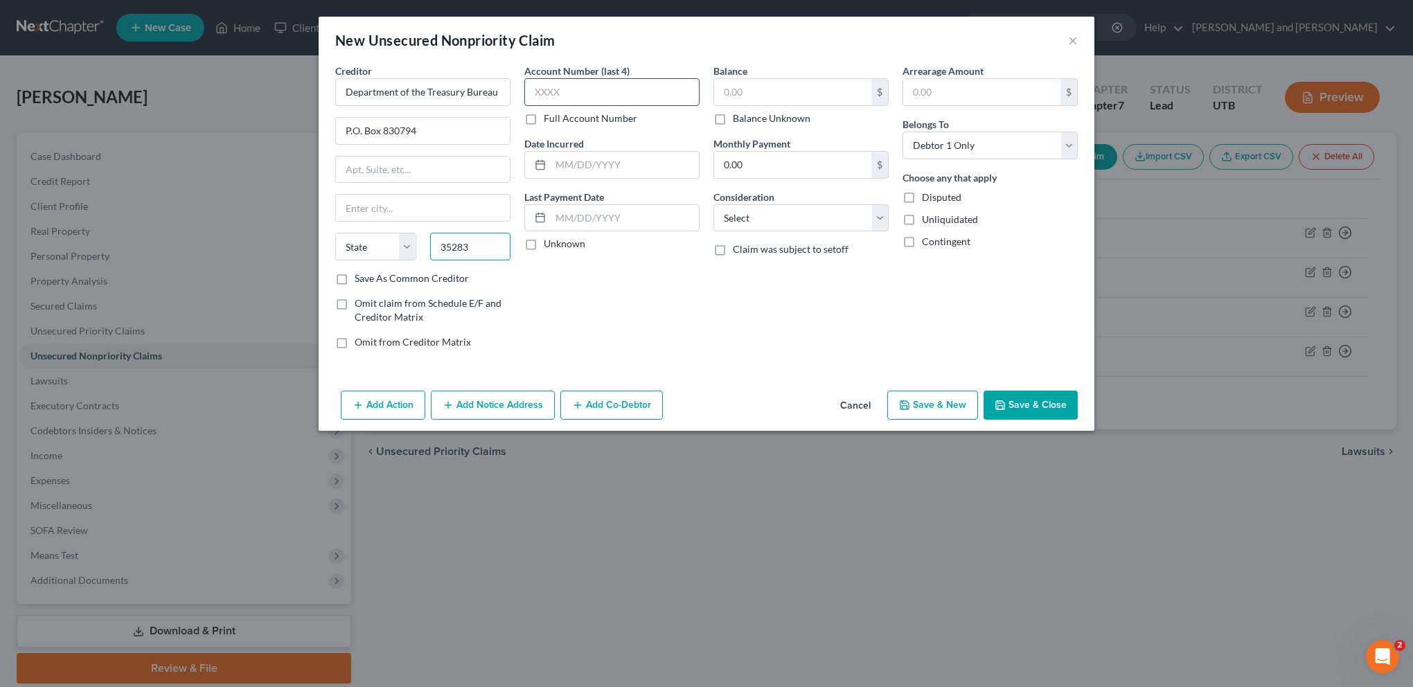
type input "35283"
click at [598, 96] on input "text" at bounding box center [611, 92] width 175 height 28
type input "[GEOGRAPHIC_DATA]"
select select "0"
type input "9151"
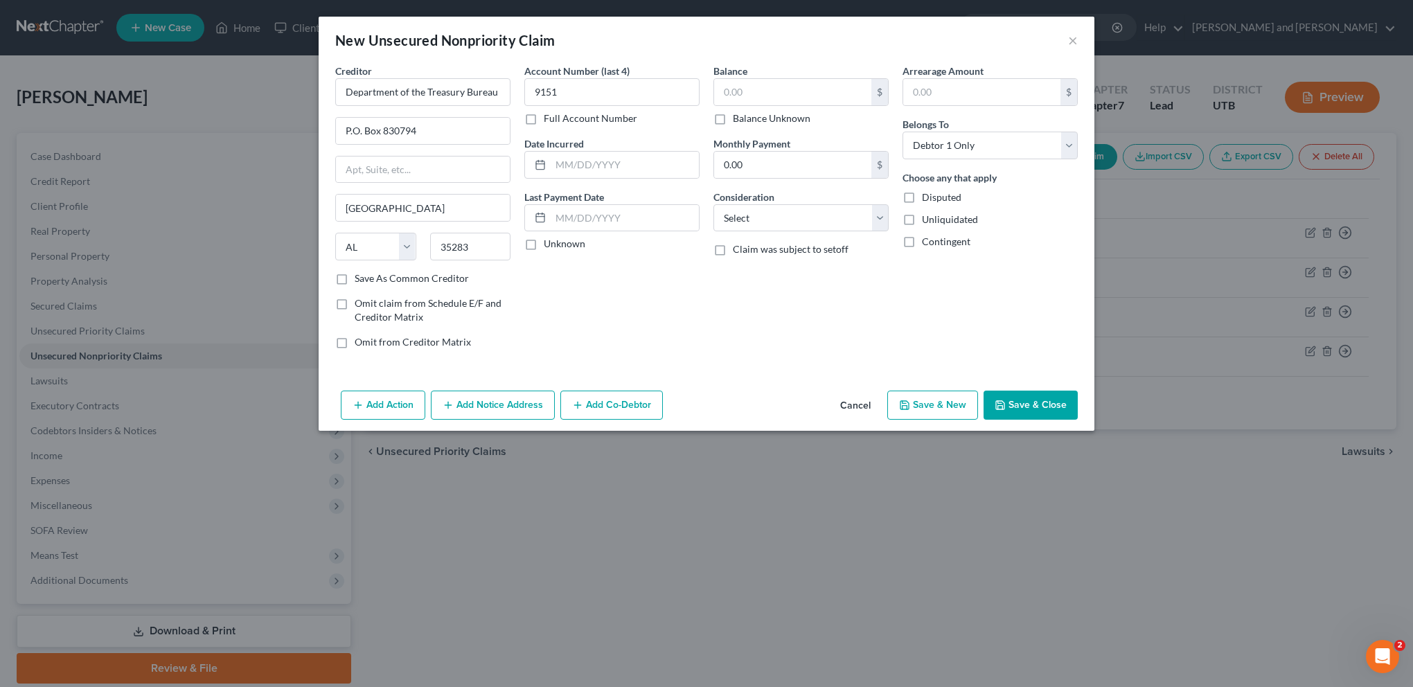
click at [544, 119] on label "Full Account Number" at bounding box center [590, 118] width 93 height 14
click at [549, 119] on input "Full Account Number" at bounding box center [553, 115] width 9 height 9
drag, startPoint x: 557, startPoint y: 91, endPoint x: 501, endPoint y: 84, distance: 56.6
click at [501, 84] on div "Creditor * Department of the Treasury Bureau of the Fiscial Service P.O. [GEOGR…" at bounding box center [706, 212] width 756 height 296
type input "L47489151"
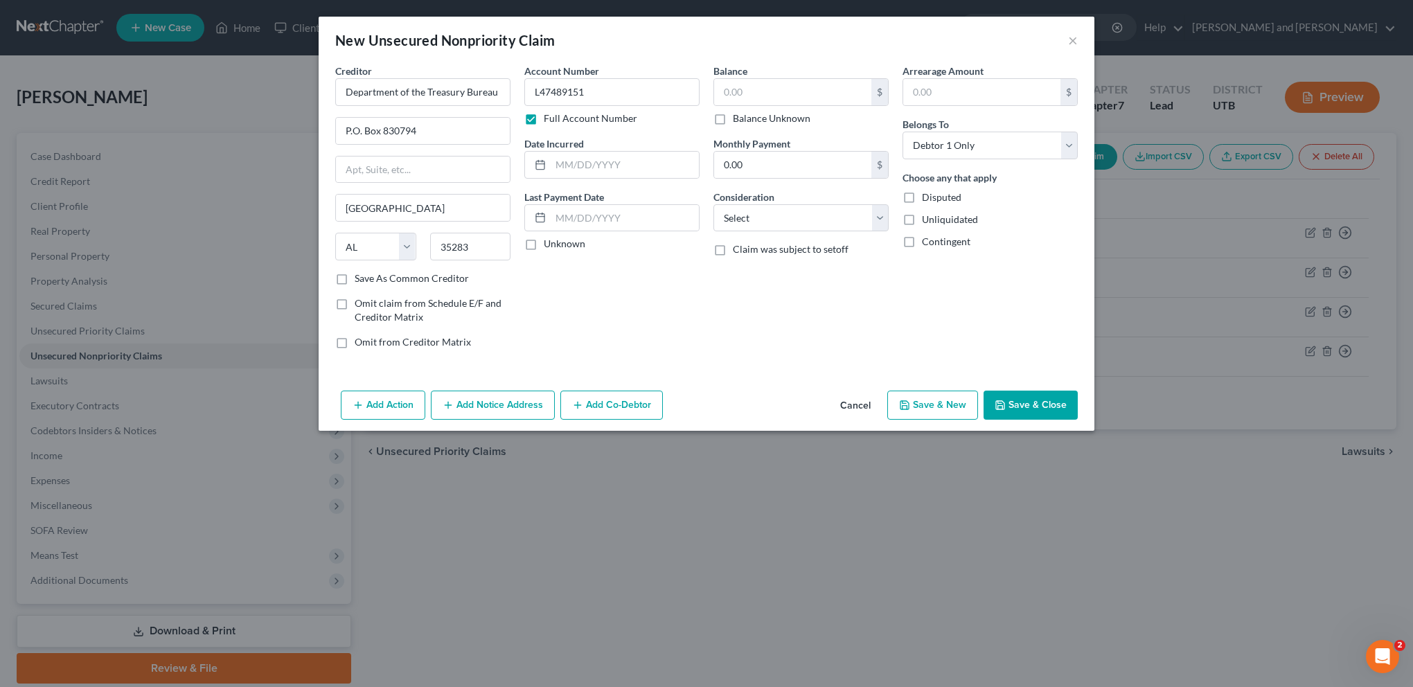
drag, startPoint x: 571, startPoint y: 177, endPoint x: 577, endPoint y: 172, distance: 7.9
click at [571, 177] on div at bounding box center [611, 165] width 175 height 28
click at [582, 166] on input "text" at bounding box center [625, 165] width 148 height 26
click at [561, 164] on input "text" at bounding box center [625, 165] width 148 height 26
type input "[DATE]"
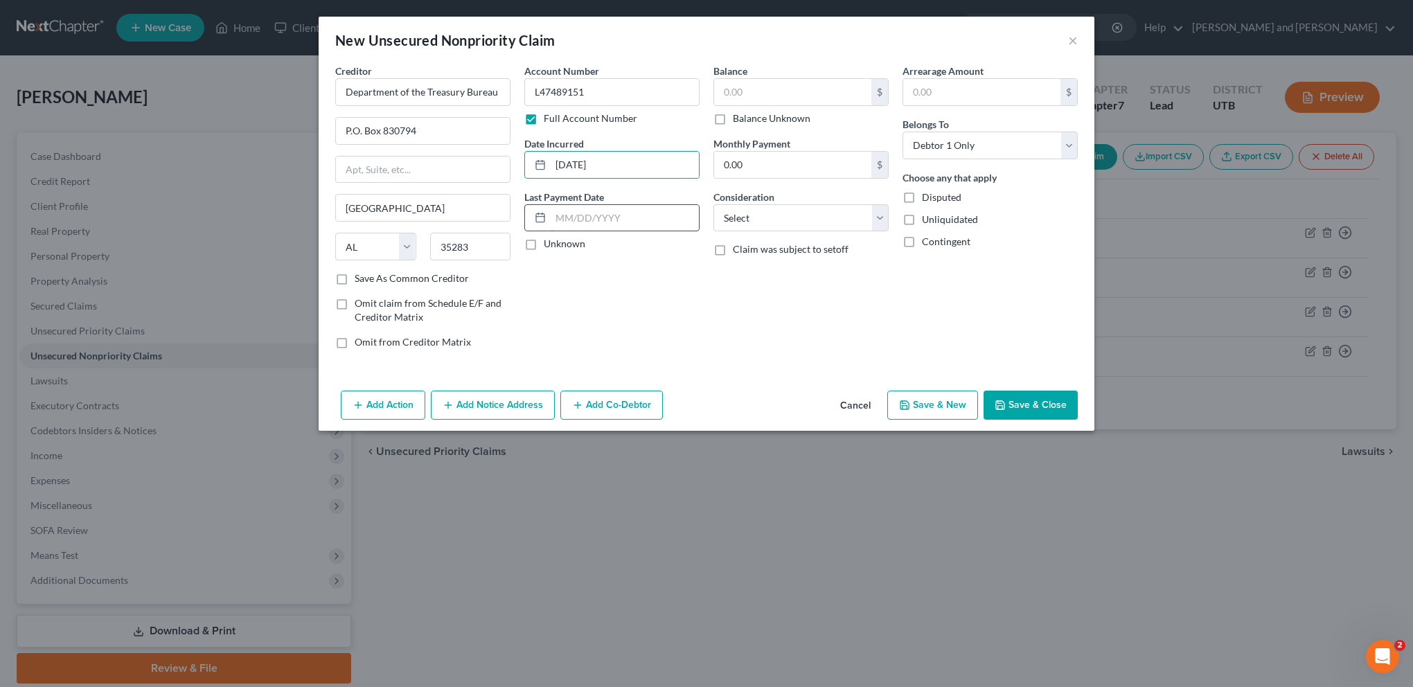
click at [565, 215] on input "text" at bounding box center [625, 218] width 148 height 26
type input "[DATE]"
click at [759, 91] on input "text" at bounding box center [792, 92] width 157 height 26
type input "456,259.48"
click at [767, 166] on input "0.00" at bounding box center [792, 165] width 157 height 26
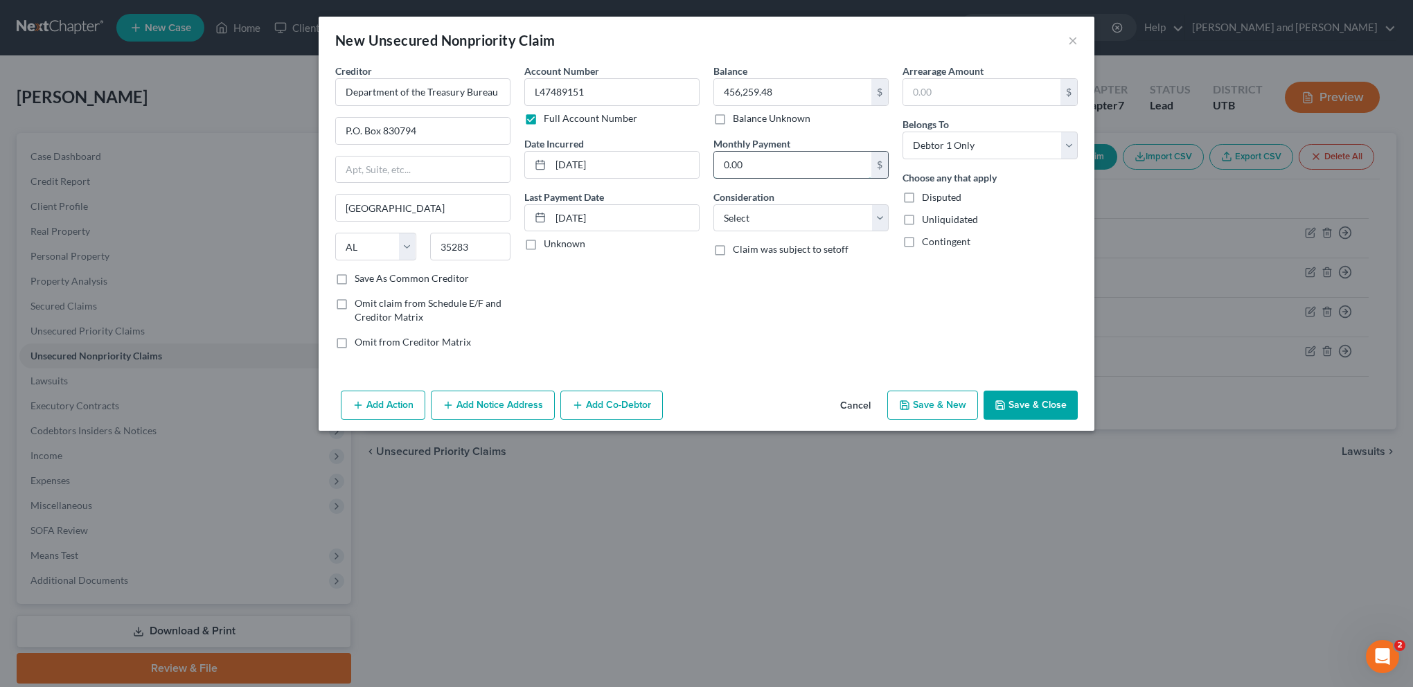
click at [742, 161] on input "0.00" at bounding box center [792, 165] width 157 height 26
type input "9,846.06"
click at [780, 296] on div "Balance 456,259.48 $ Balance Unknown Balance Undetermined 456,259.48 $ Balance …" at bounding box center [800, 212] width 189 height 296
click at [877, 219] on select "Select Cable / Satellite Services Collection Agency Credit Card Debt Debt Couns…" at bounding box center [800, 218] width 175 height 28
select select "10"
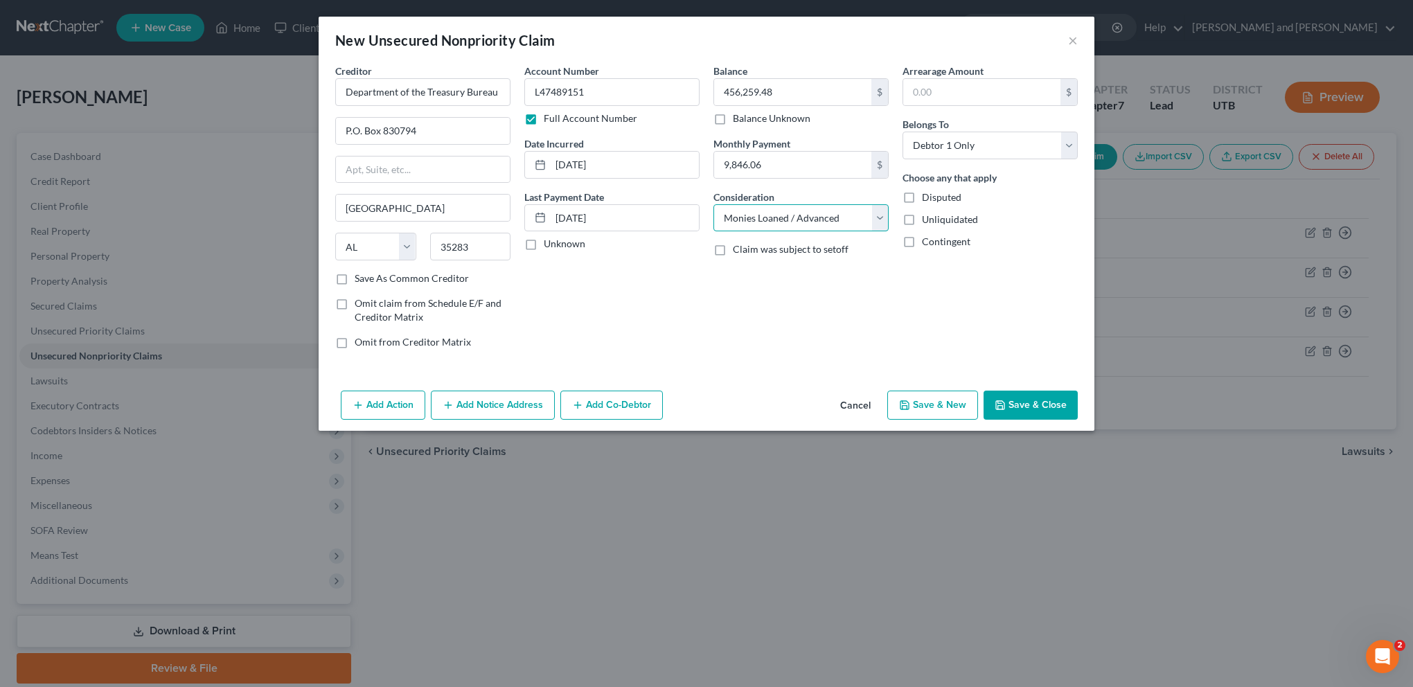
click at [713, 204] on select "Select Cable / Satellite Services Collection Agency Credit Card Debt Debt Couns…" at bounding box center [800, 218] width 175 height 28
click at [843, 329] on div "Balance 456,259.48 $ Balance Unknown Balance Undetermined 456,259.48 $ Balance …" at bounding box center [800, 212] width 189 height 296
click at [1027, 400] on button "Save & Close" at bounding box center [1030, 405] width 94 height 29
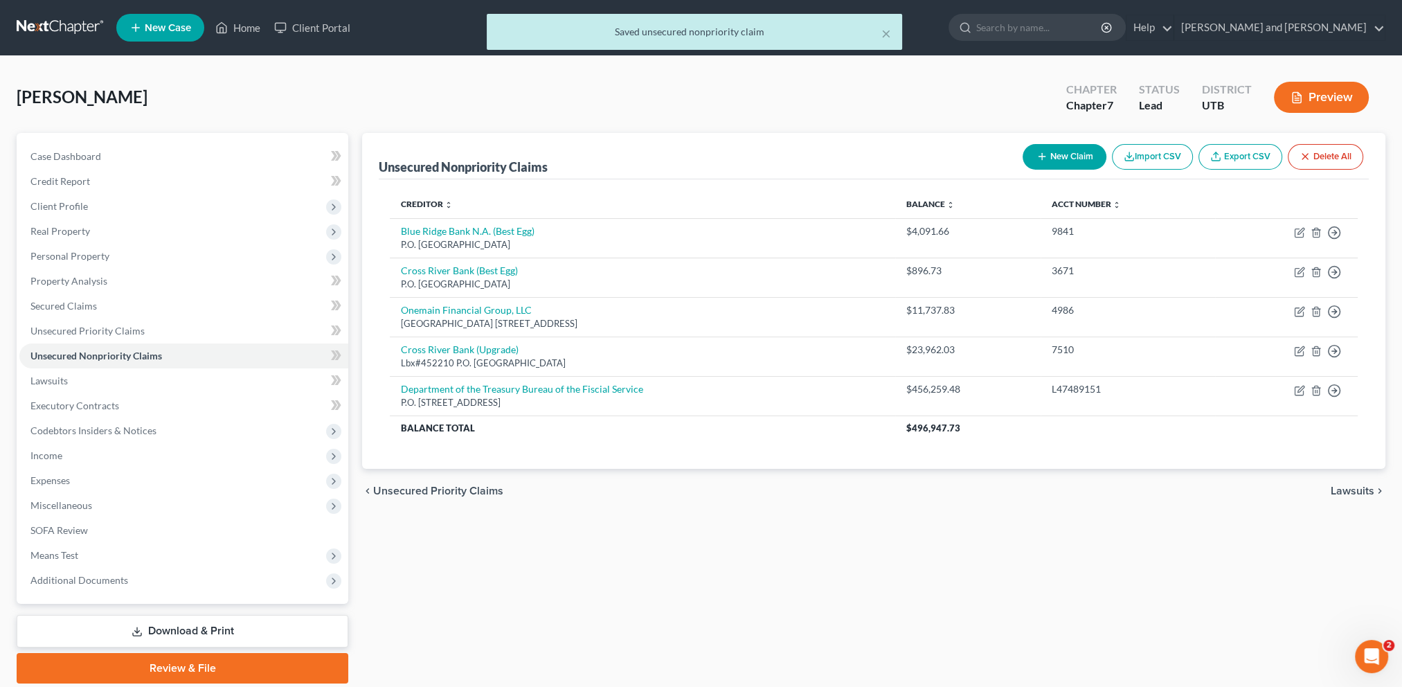
click at [1066, 156] on button "New Claim" at bounding box center [1065, 157] width 84 height 26
select select "0"
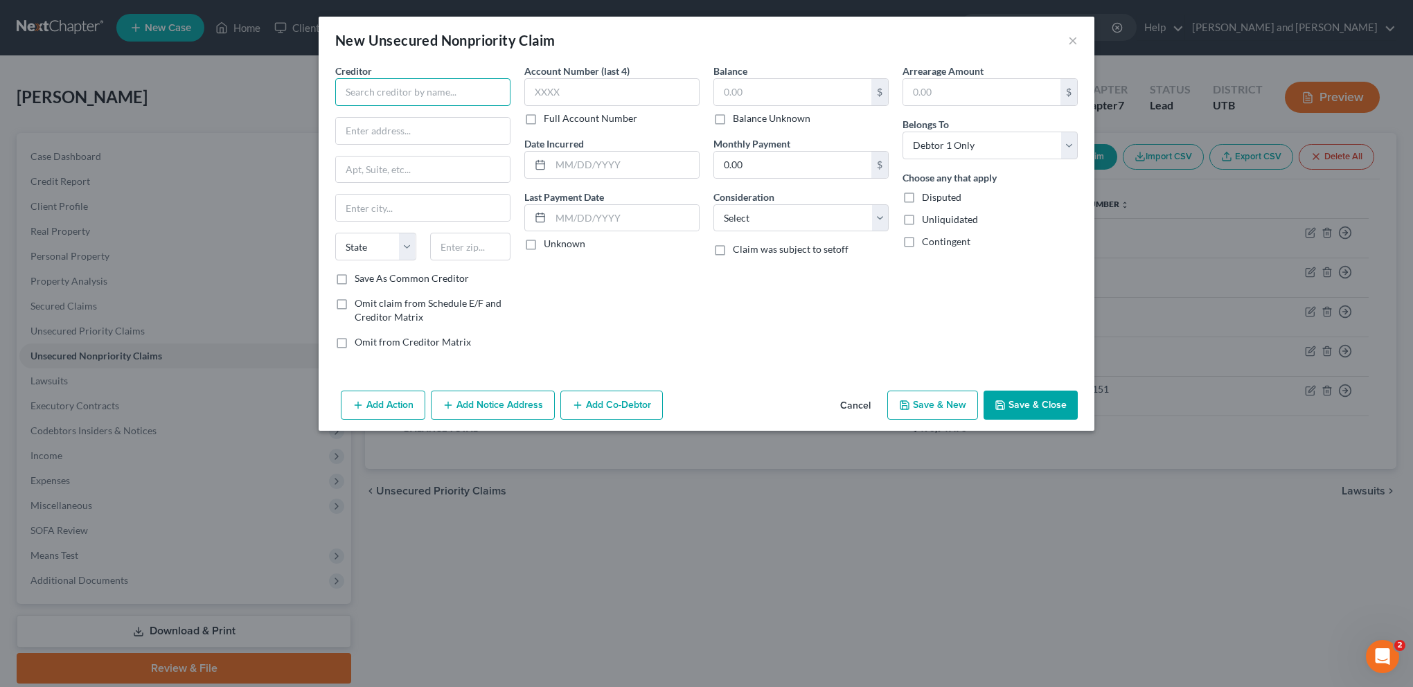
click at [365, 90] on input "text" at bounding box center [422, 92] width 175 height 28
type input "Assure Holdings, LLC"
click at [379, 130] on input "text" at bounding box center [423, 131] width 174 height 26
click at [791, 90] on input "text" at bounding box center [792, 92] width 157 height 26
type input "230,000"
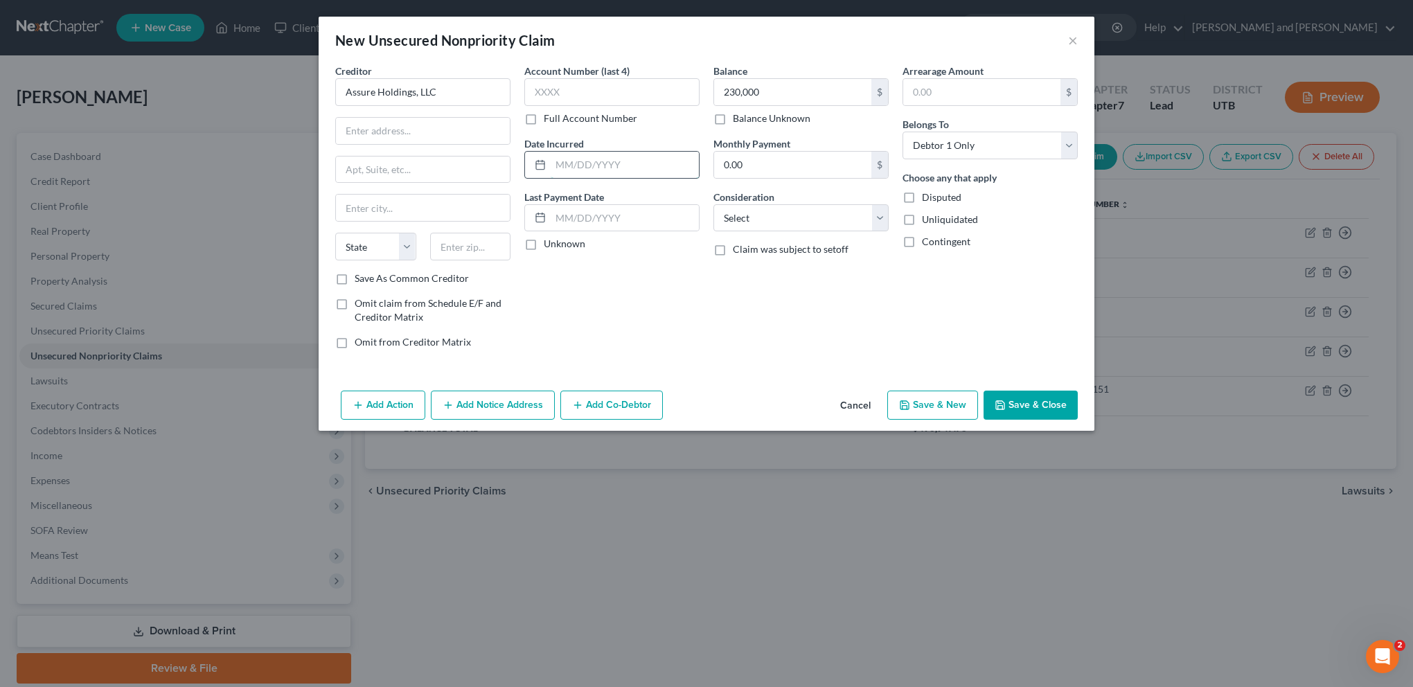
click at [602, 158] on input "text" at bounding box center [625, 165] width 148 height 26
type input "[DATE]"
type input "[GEOGRAPHIC_DATA]"
select select "0"
type input "[DATE]"
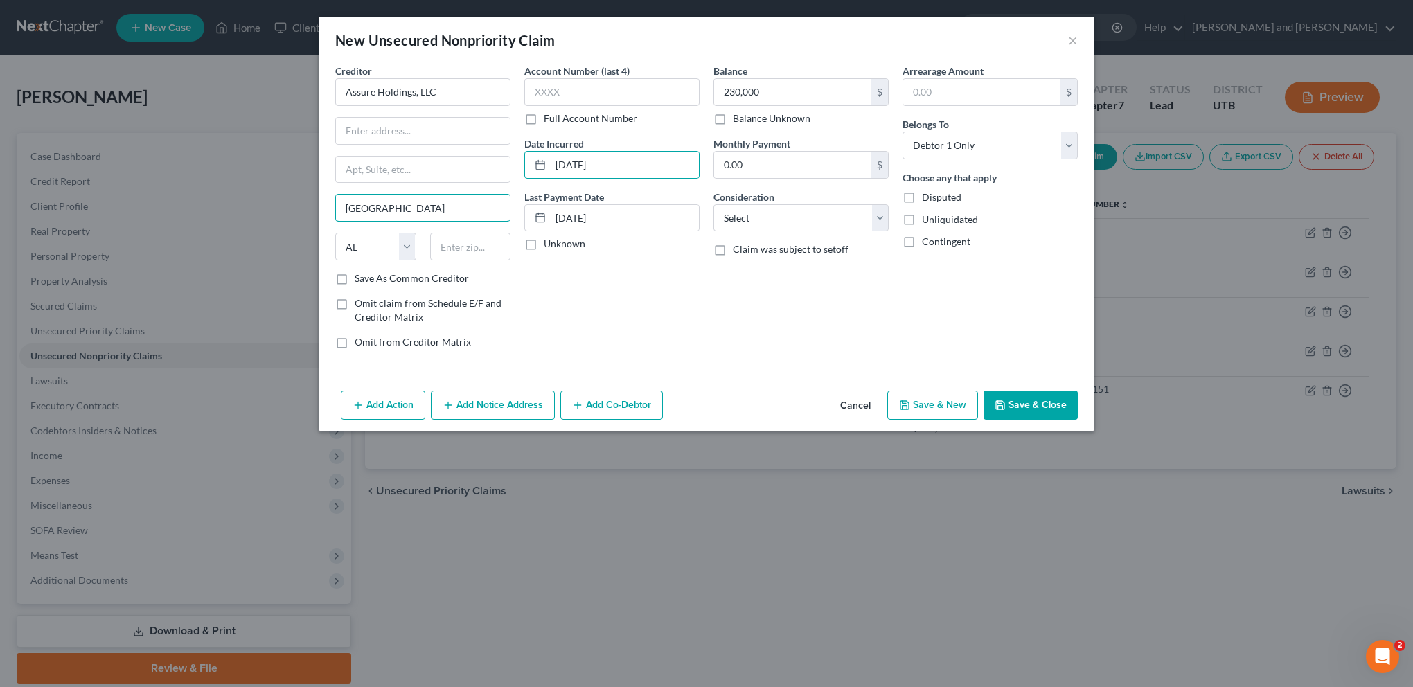
drag, startPoint x: 455, startPoint y: 213, endPoint x: 293, endPoint y: 206, distance: 162.2
click at [293, 206] on div "New Unsecured Nonpriority Claim × Creditor * Assure Holdings, LLC [GEOGRAPHIC_D…" at bounding box center [706, 343] width 1413 height 687
drag, startPoint x: 374, startPoint y: 241, endPoint x: 331, endPoint y: 241, distance: 42.9
click at [332, 241] on div "State [US_STATE] AK AR AZ CA CO CT DE DC [GEOGRAPHIC_DATA] [GEOGRAPHIC_DATA] GU…" at bounding box center [375, 247] width 95 height 28
select select "46"
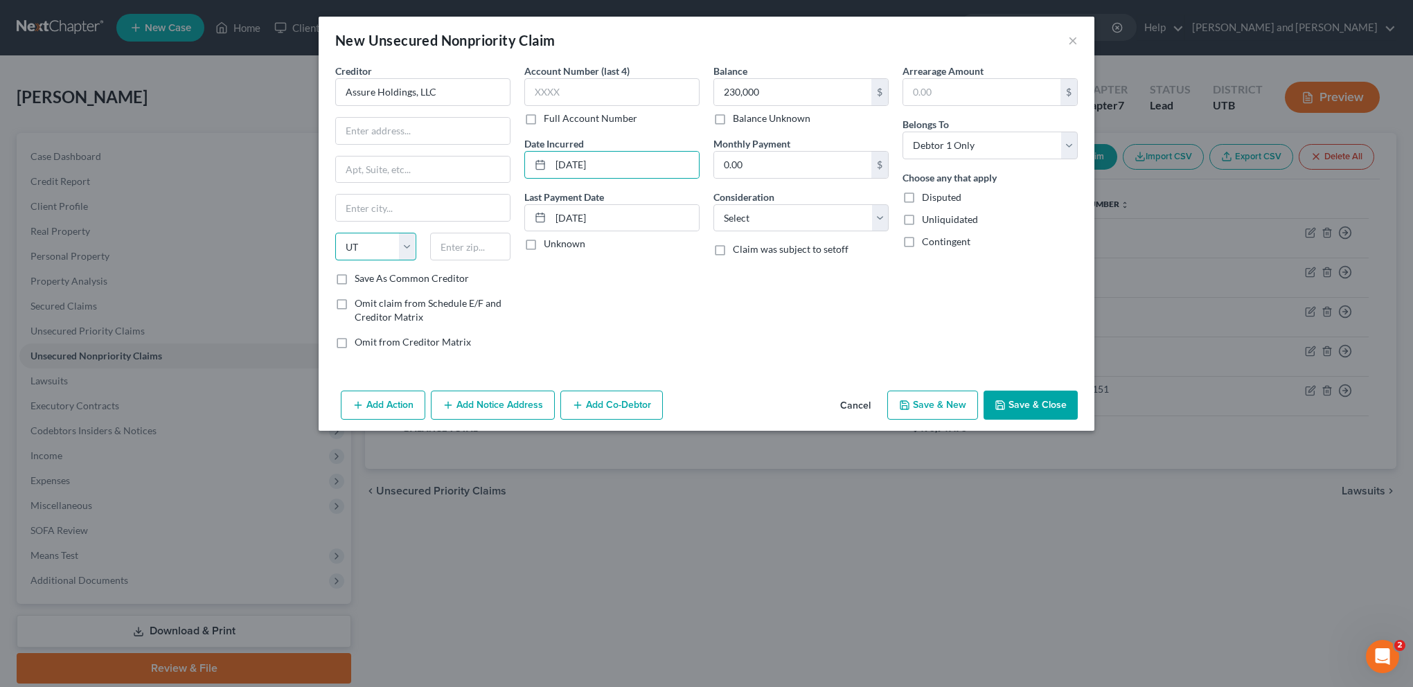
click at [335, 233] on select "State [US_STATE] AK AR AZ CA CO CT DE DC [GEOGRAPHIC_DATA] [GEOGRAPHIC_DATA] GU…" at bounding box center [375, 247] width 81 height 28
drag, startPoint x: 592, startPoint y: 310, endPoint x: 600, endPoint y: 299, distance: 13.8
click at [593, 310] on div "Account Number (last 4) Full Account Number Date Incurred [DATE] Last Payment D…" at bounding box center [611, 212] width 189 height 296
click at [616, 216] on input "[DATE]" at bounding box center [625, 218] width 148 height 26
type input "0"
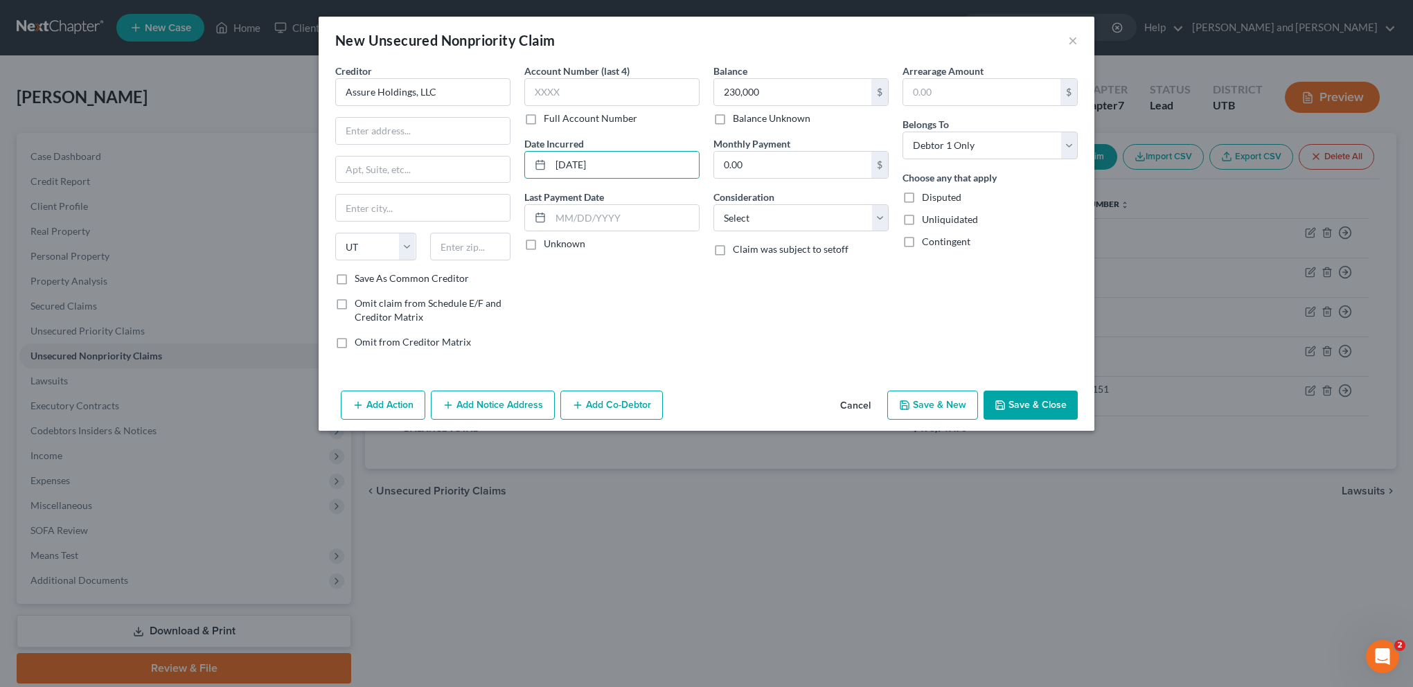
click at [598, 303] on div "Account Number (last 4) Full Account Number Date Incurred [DATE] Last Payment D…" at bounding box center [611, 212] width 189 height 296
click at [544, 245] on label "Unknown" at bounding box center [565, 244] width 42 height 14
click at [549, 245] on input "Unknown" at bounding box center [553, 241] width 9 height 9
checkbox input "true"
click at [881, 162] on div "$" at bounding box center [879, 165] width 17 height 26
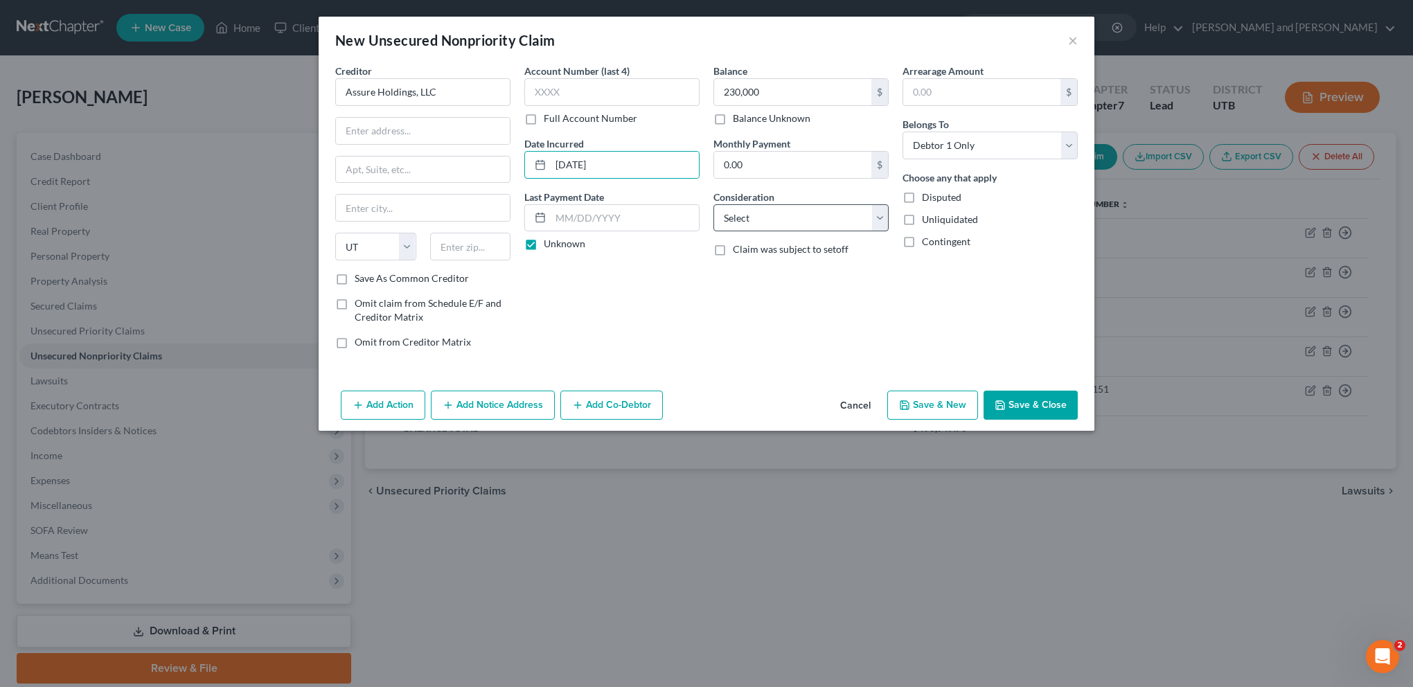
drag, startPoint x: 892, startPoint y: 216, endPoint x: 877, endPoint y: 221, distance: 15.3
click at [889, 218] on div "Balance 230,000.00 $ Balance Unknown Balance Undetermined 230,000 $ Balance Unk…" at bounding box center [800, 212] width 189 height 296
click at [879, 219] on select "Select Cable / Satellite Services Collection Agency Credit Card Debt Debt Couns…" at bounding box center [800, 218] width 175 height 28
select select "10"
click at [713, 204] on select "Select Cable / Satellite Services Collection Agency Credit Card Debt Debt Couns…" at bounding box center [800, 218] width 175 height 28
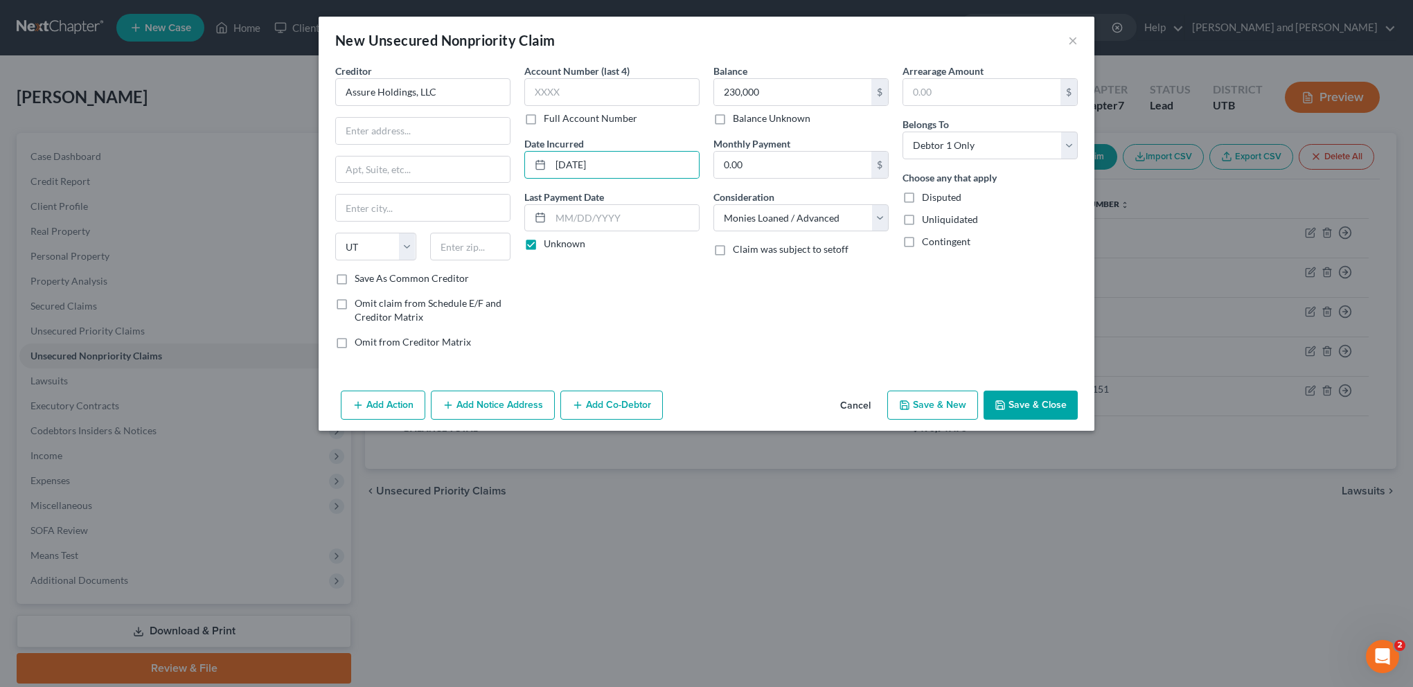
click at [757, 321] on div "Balance 230,000.00 $ Balance Unknown Balance Undetermined 230,000 $ Balance Unk…" at bounding box center [800, 212] width 189 height 296
click at [384, 125] on input "text" at bounding box center [423, 131] width 174 height 26
paste input "[STREET_ADDRESS]"
drag, startPoint x: 418, startPoint y: 128, endPoint x: 521, endPoint y: 131, distance: 103.9
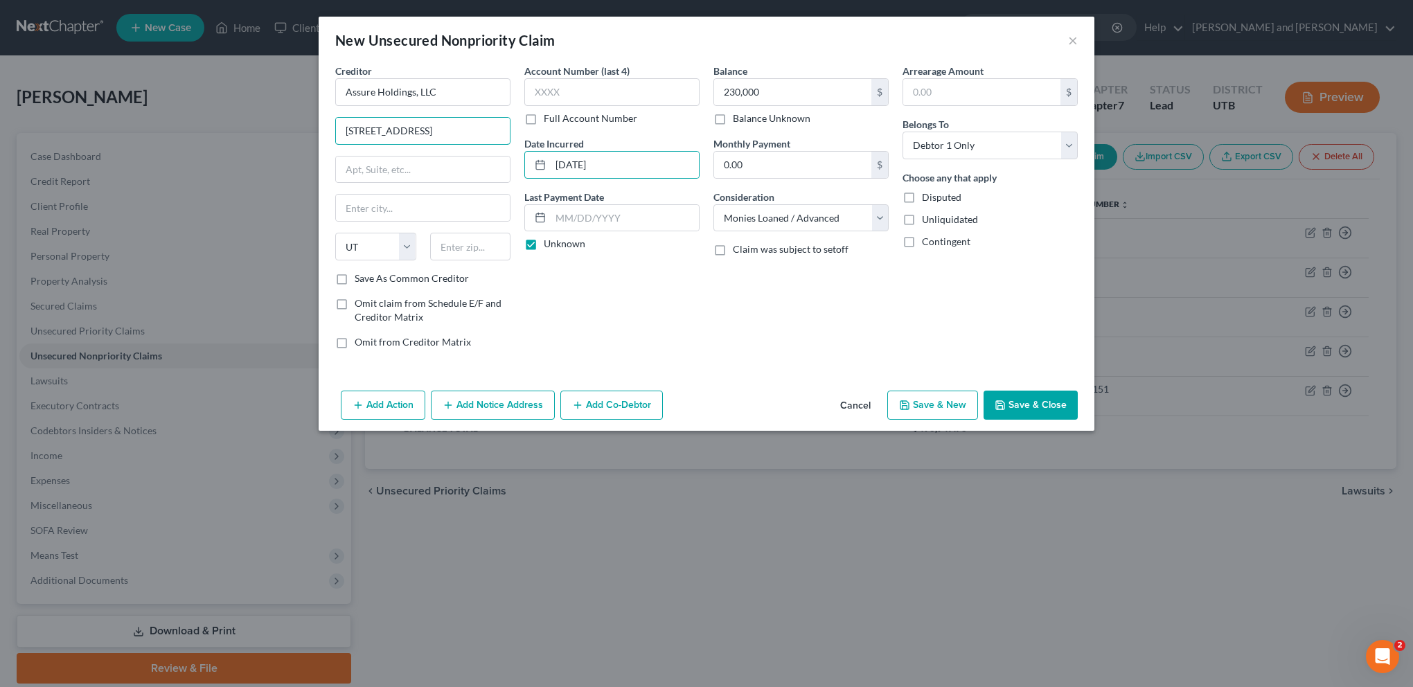
click at [521, 131] on div "Creditor * Assure Holdings, LLC 1969 [GEOGRAPHIC_DATA] State [US_STATE] AK AR A…" at bounding box center [706, 212] width 756 height 296
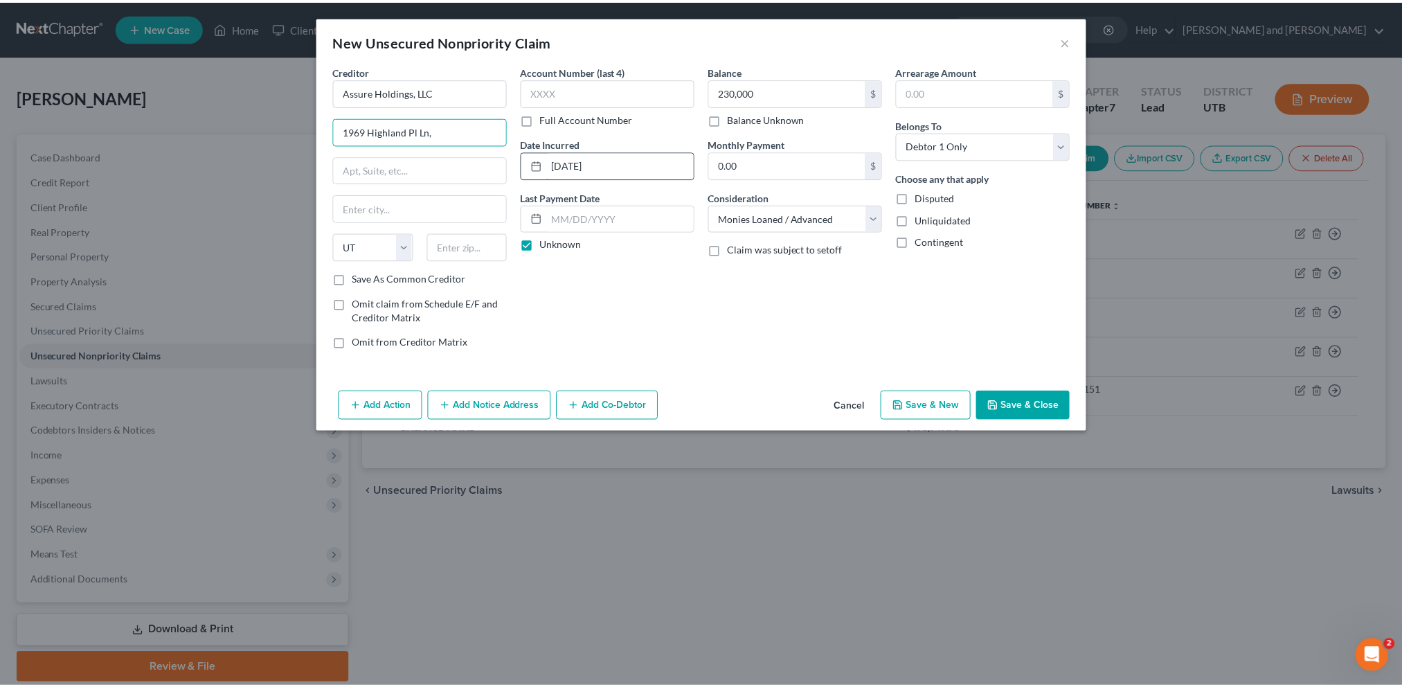
scroll to position [0, 0]
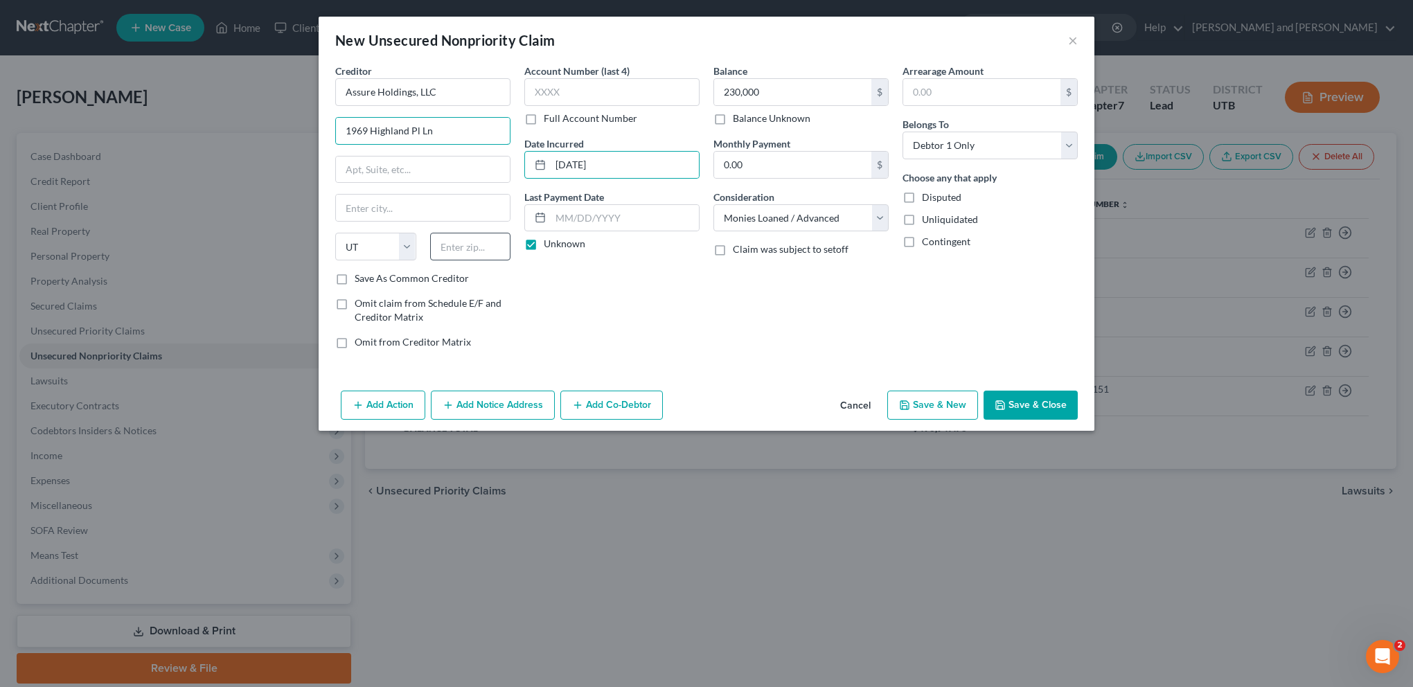
type input "1969 Highland Pl Ln"
click at [450, 244] on input "text" at bounding box center [470, 247] width 81 height 28
type input "84117"
click at [649, 322] on div "Account Number (last 4) Full Account Number Date Incurred [DATE] Last Payment D…" at bounding box center [611, 212] width 189 height 296
type input "[GEOGRAPHIC_DATA]"
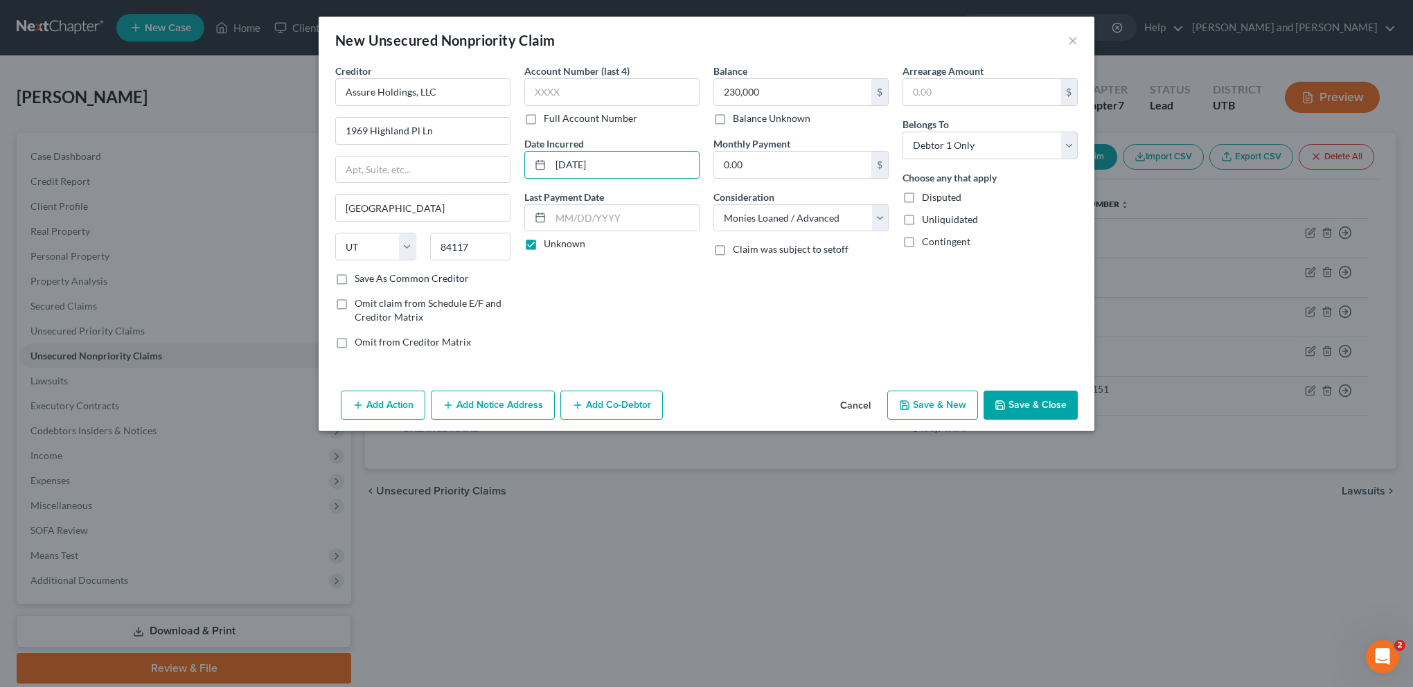
click at [1041, 408] on button "Save & Close" at bounding box center [1030, 405] width 94 height 29
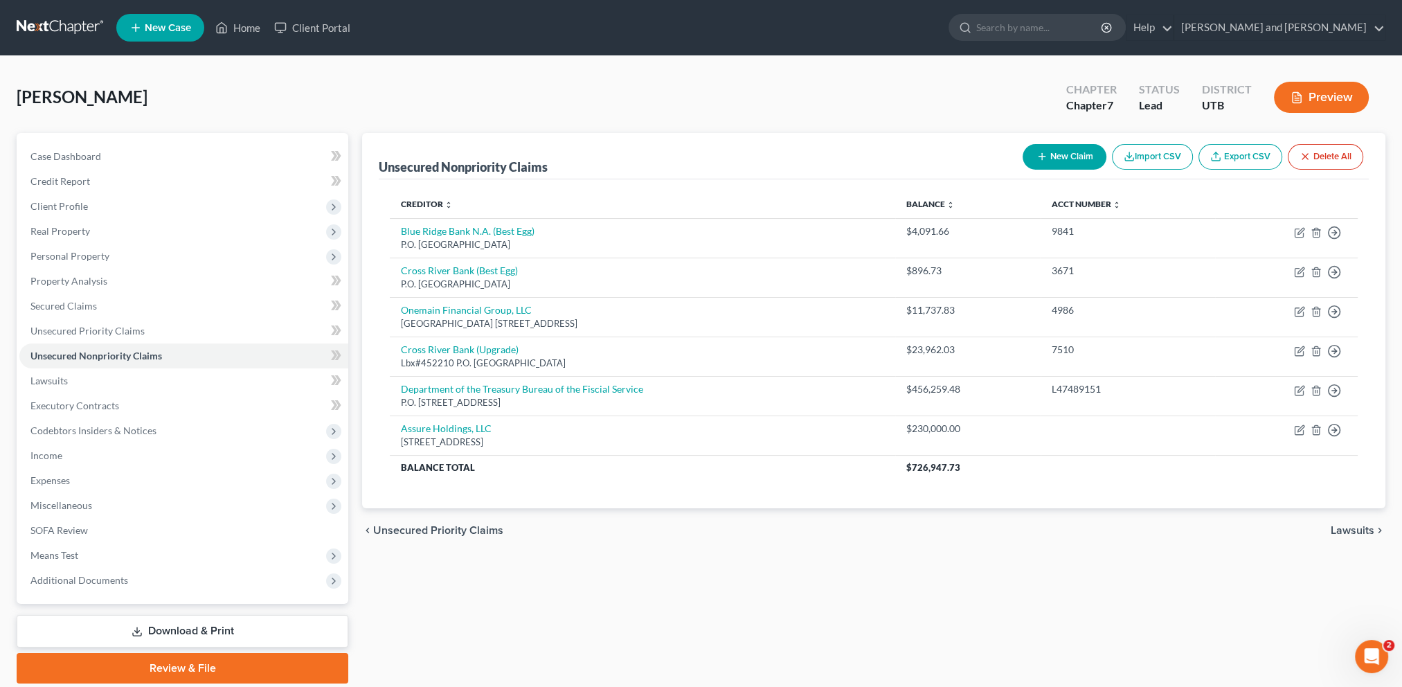
click at [1066, 155] on button "New Claim" at bounding box center [1065, 157] width 84 height 26
select select "0"
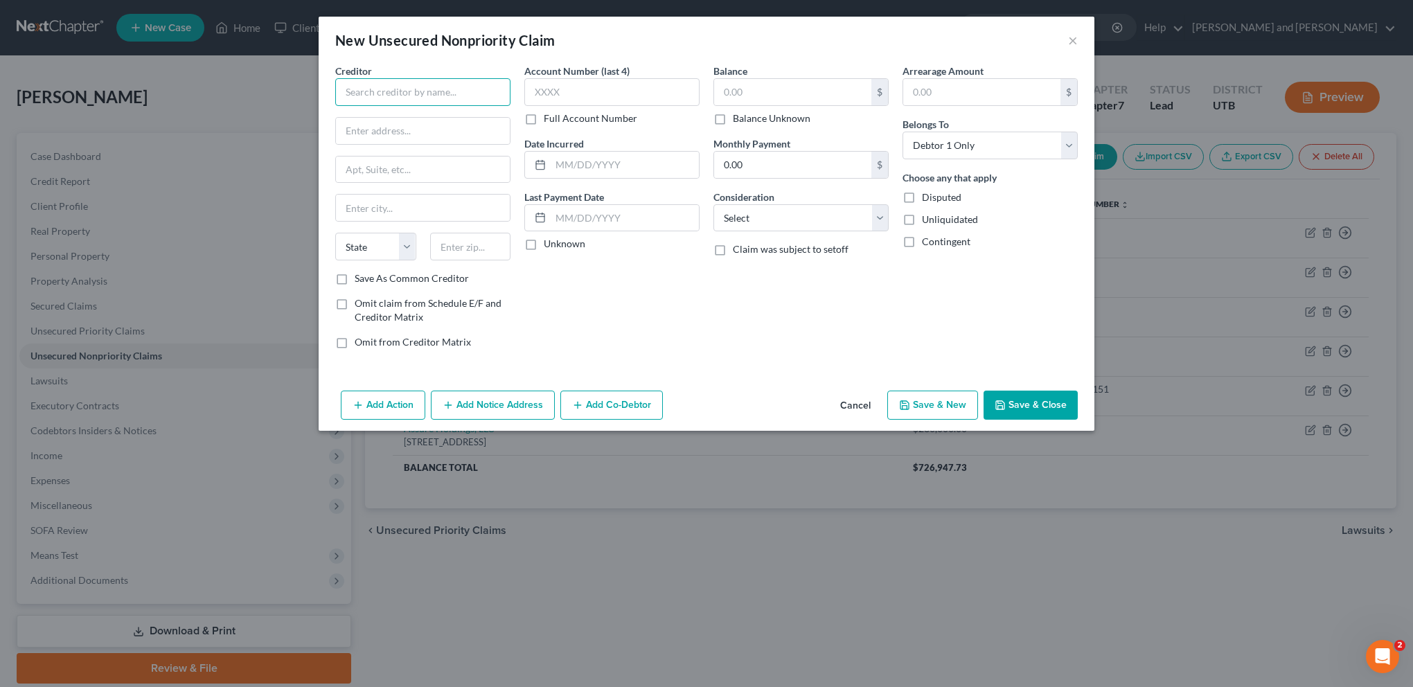
click at [426, 93] on input "text" at bounding box center [422, 92] width 175 height 28
type input "American Express"
click at [363, 132] on input "text" at bounding box center [423, 131] width 174 height 26
paste input "P.O. Box 981535"
type input "P.O. Box 981535"
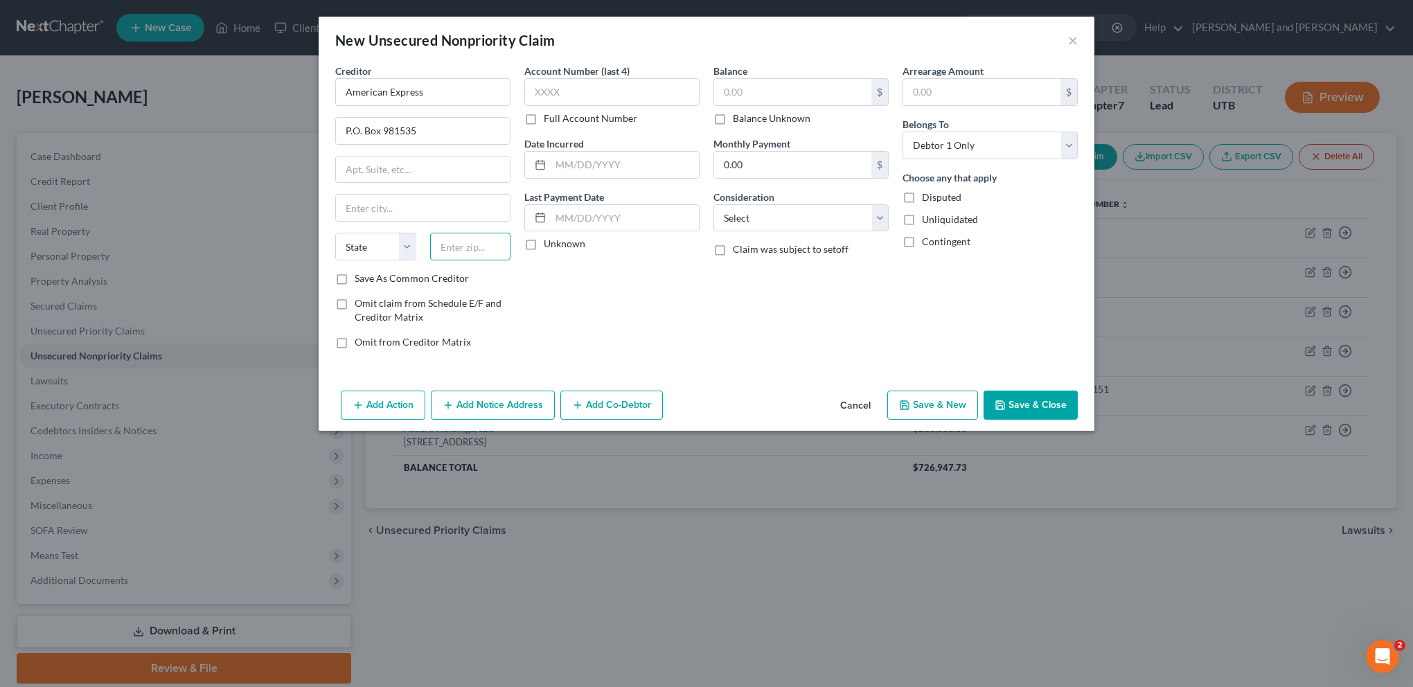
click at [481, 249] on input "text" at bounding box center [470, 247] width 81 height 28
paste input "79998"
type input "79998"
click at [618, 305] on div "Account Number (last 4) Full Account Number Date Incurred Last Payment Date Unk…" at bounding box center [611, 212] width 189 height 296
type input "[GEOGRAPHIC_DATA]"
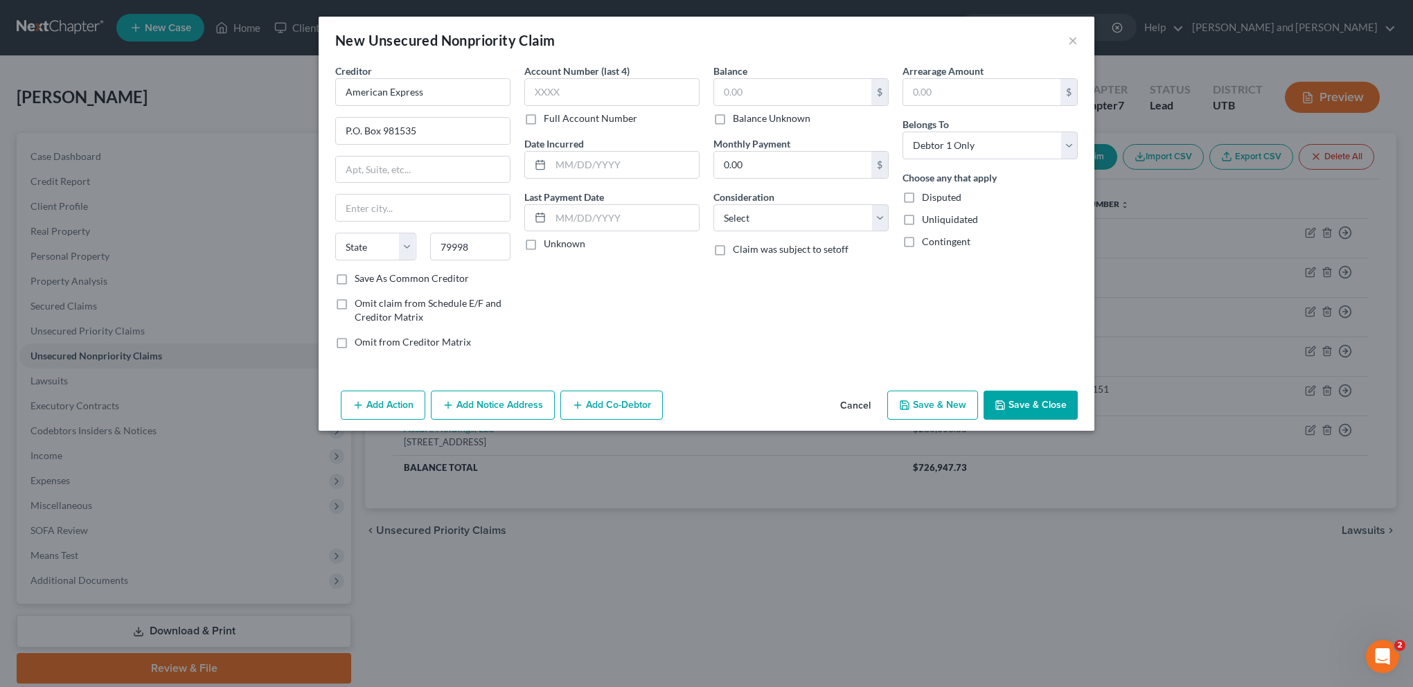
select select "45"
click at [573, 94] on input "text" at bounding box center [611, 92] width 175 height 28
click at [587, 86] on input "text" at bounding box center [611, 92] width 175 height 28
type input "8"
type input "5007"
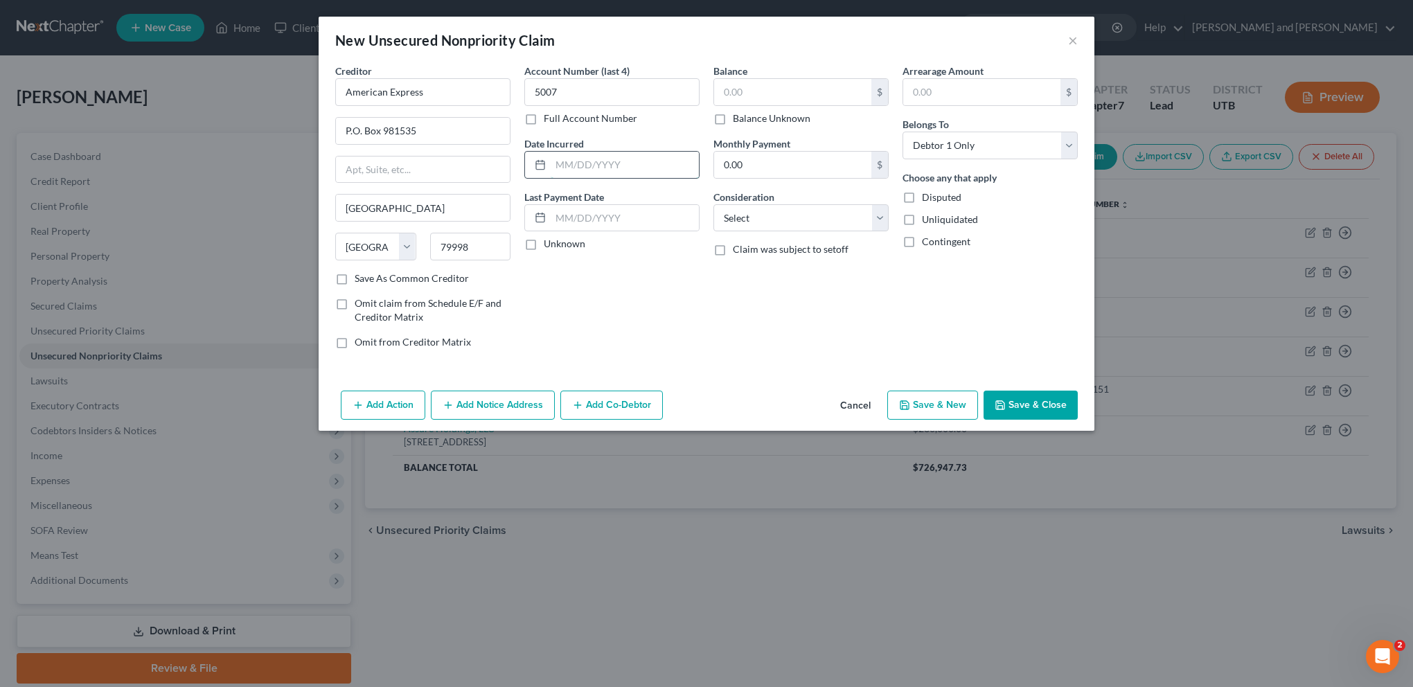
click at [590, 169] on input "text" at bounding box center [625, 165] width 148 height 26
click at [570, 216] on input "text" at bounding box center [625, 218] width 148 height 26
click at [581, 216] on input "text" at bounding box center [625, 218] width 148 height 26
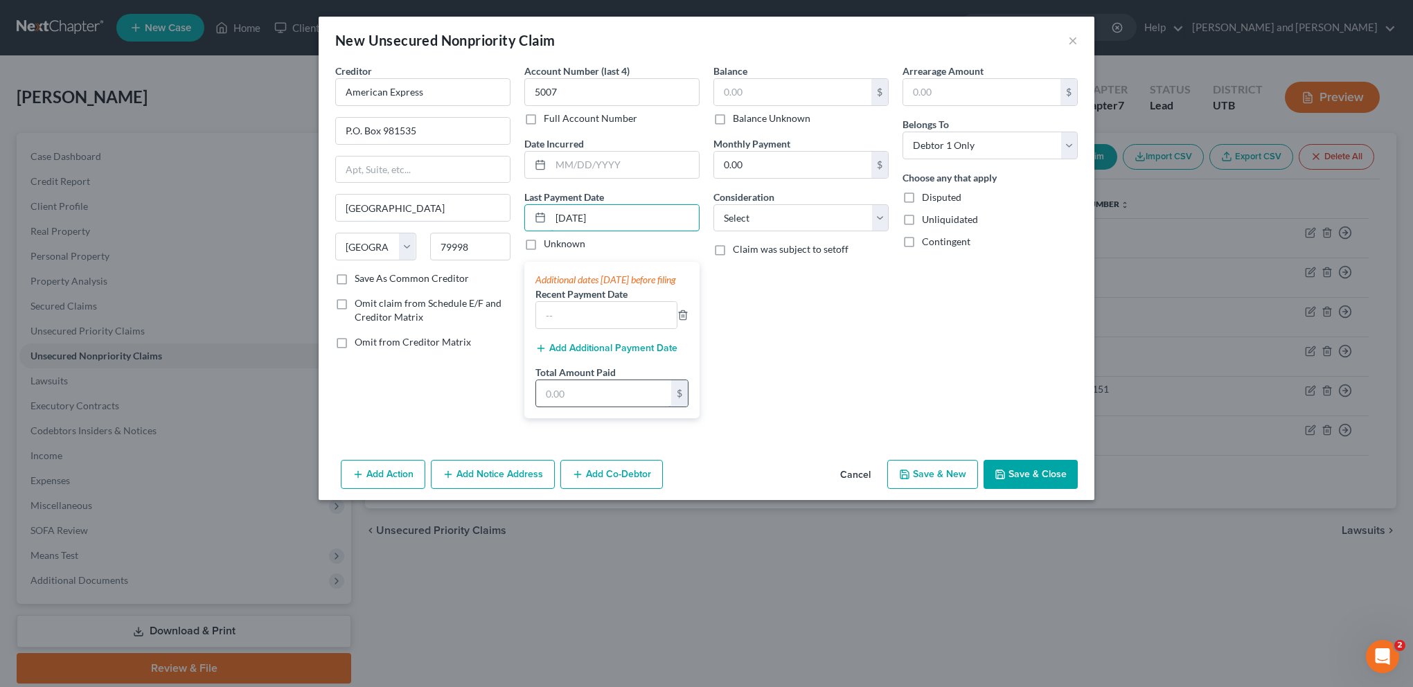
type input "[DATE]"
click at [602, 406] on input "text" at bounding box center [603, 393] width 135 height 26
type input "600"
click at [801, 390] on div "Balance $ Balance Unknown Balance Undetermined $ Balance Unknown Monthly Paymen…" at bounding box center [800, 247] width 189 height 366
click at [819, 81] on input "text" at bounding box center [792, 92] width 157 height 26
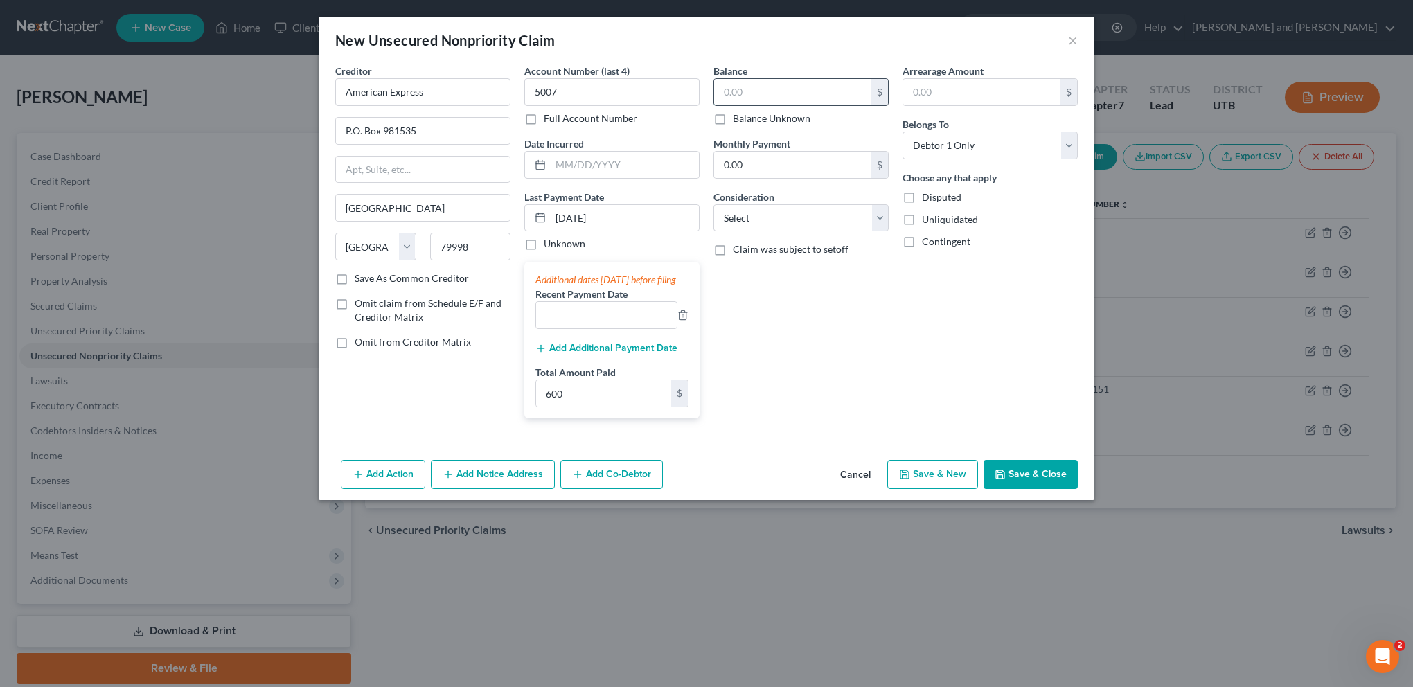
click at [780, 94] on input "text" at bounding box center [792, 92] width 157 height 26
type input "8,341"
click at [842, 371] on div "Balance 8,341.00 $ Balance Unknown Balance Undetermined 8,341 $ Balance Unknown…" at bounding box center [800, 247] width 189 height 366
click at [881, 215] on select "Select Cable / Satellite Services Collection Agency Credit Card Debt Debt Couns…" at bounding box center [800, 218] width 175 height 28
select select "2"
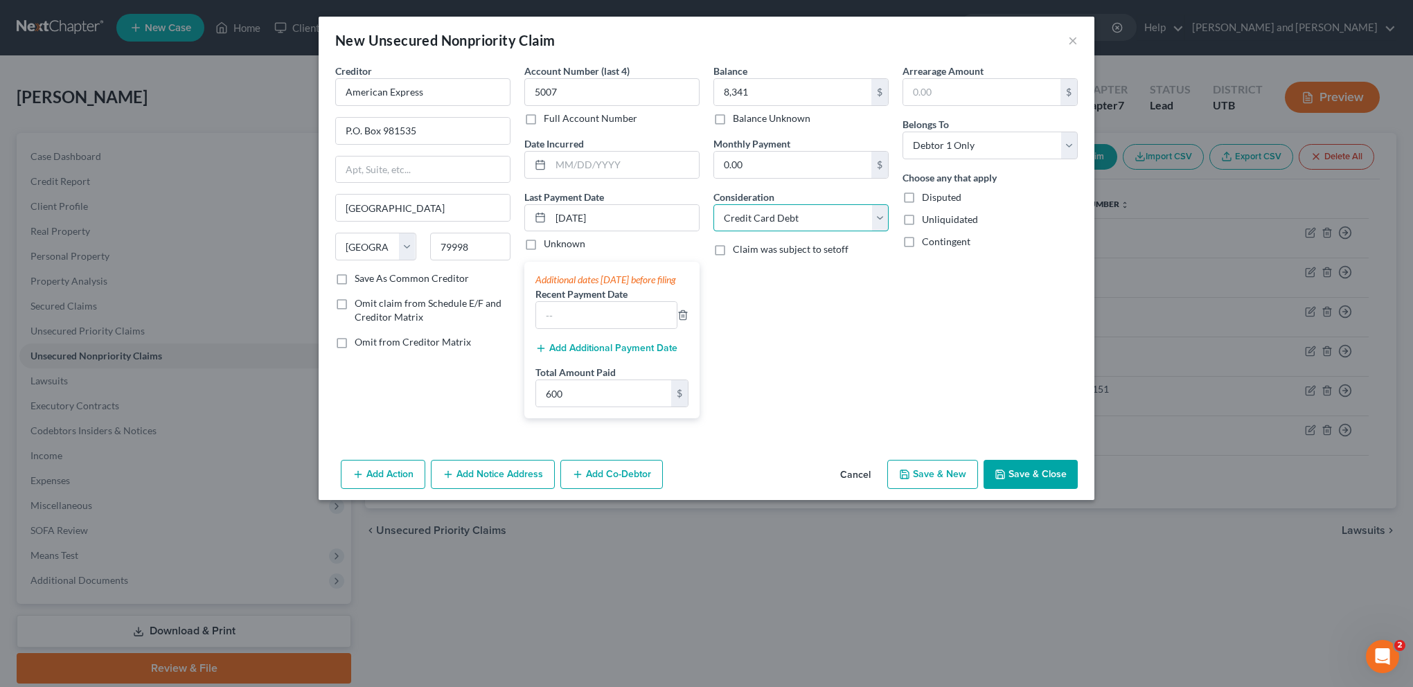
click at [713, 204] on select "Select Cable / Satellite Services Collection Agency Credit Card Debt Debt Couns…" at bounding box center [800, 218] width 175 height 28
click at [800, 342] on div "Balance 8,341.00 $ Balance Unknown Balance Undetermined 8,341 $ Balance Unknown…" at bounding box center [800, 247] width 189 height 366
click at [886, 215] on select "Select Cable / Satellite Services Collection Agency Credit Card Debt Debt Couns…" at bounding box center [800, 218] width 175 height 28
click at [961, 360] on div "Arrearage Amount $ Belongs To * Select Debtor 1 Only Debtor 2 Only Debtor 1 And…" at bounding box center [989, 247] width 189 height 366
click at [799, 368] on div "Balance 8,341.00 $ Balance Unknown Balance Undetermined 8,341 $ Balance Unknown…" at bounding box center [800, 247] width 189 height 366
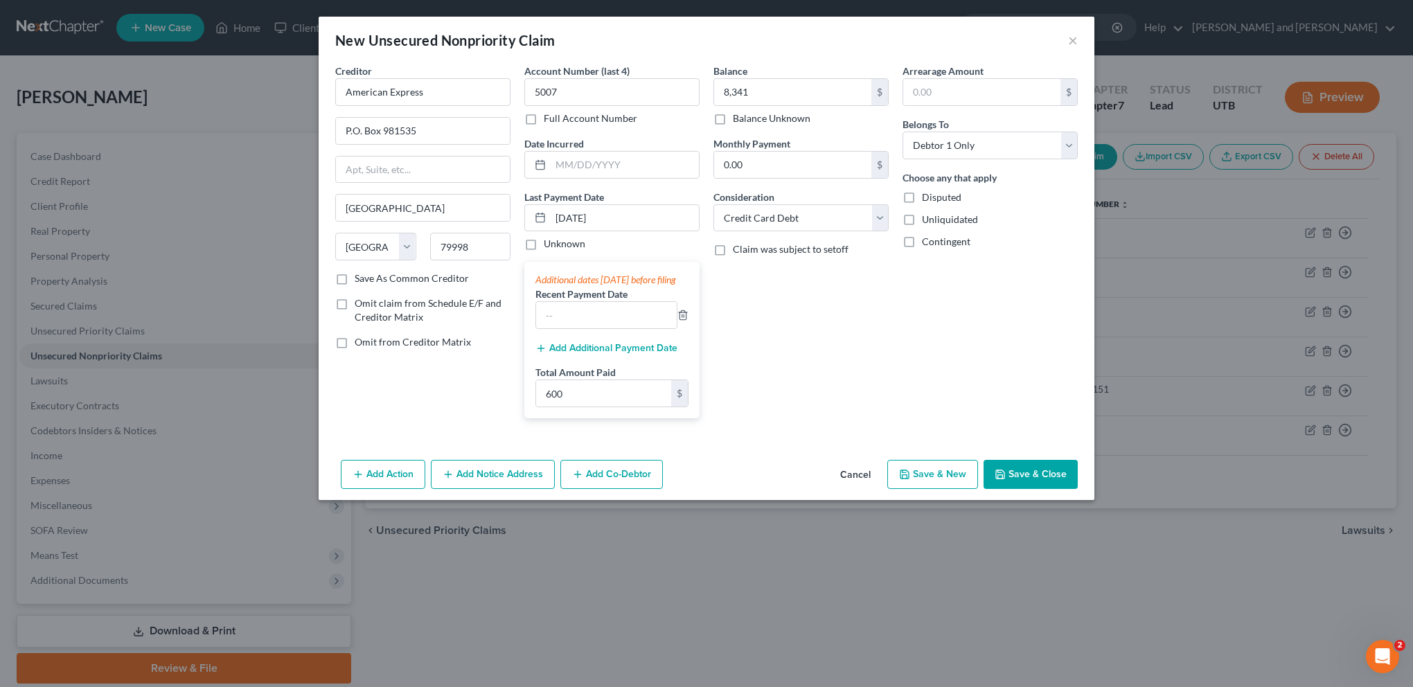
click at [951, 488] on button "Save & New" at bounding box center [932, 474] width 91 height 29
select select "0"
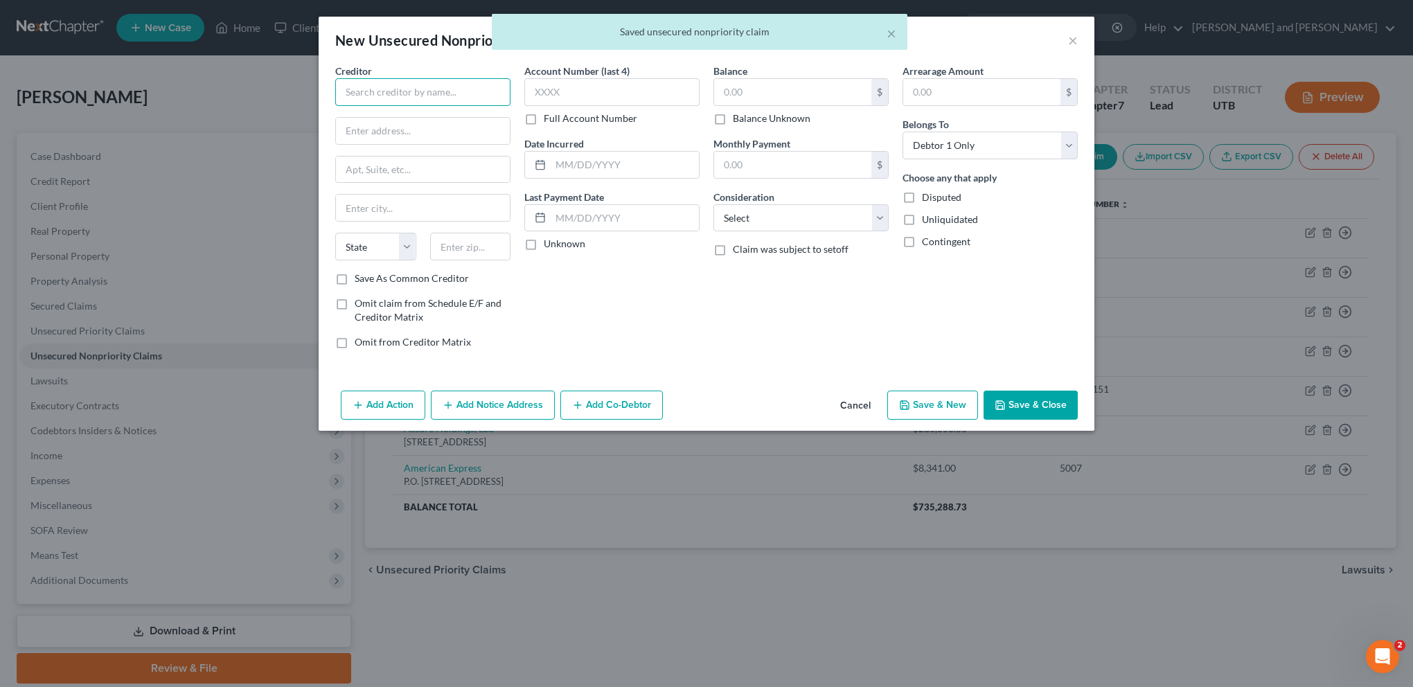
drag, startPoint x: 388, startPoint y: 89, endPoint x: 458, endPoint y: 91, distance: 70.0
click at [388, 89] on input "text" at bounding box center [422, 92] width 175 height 28
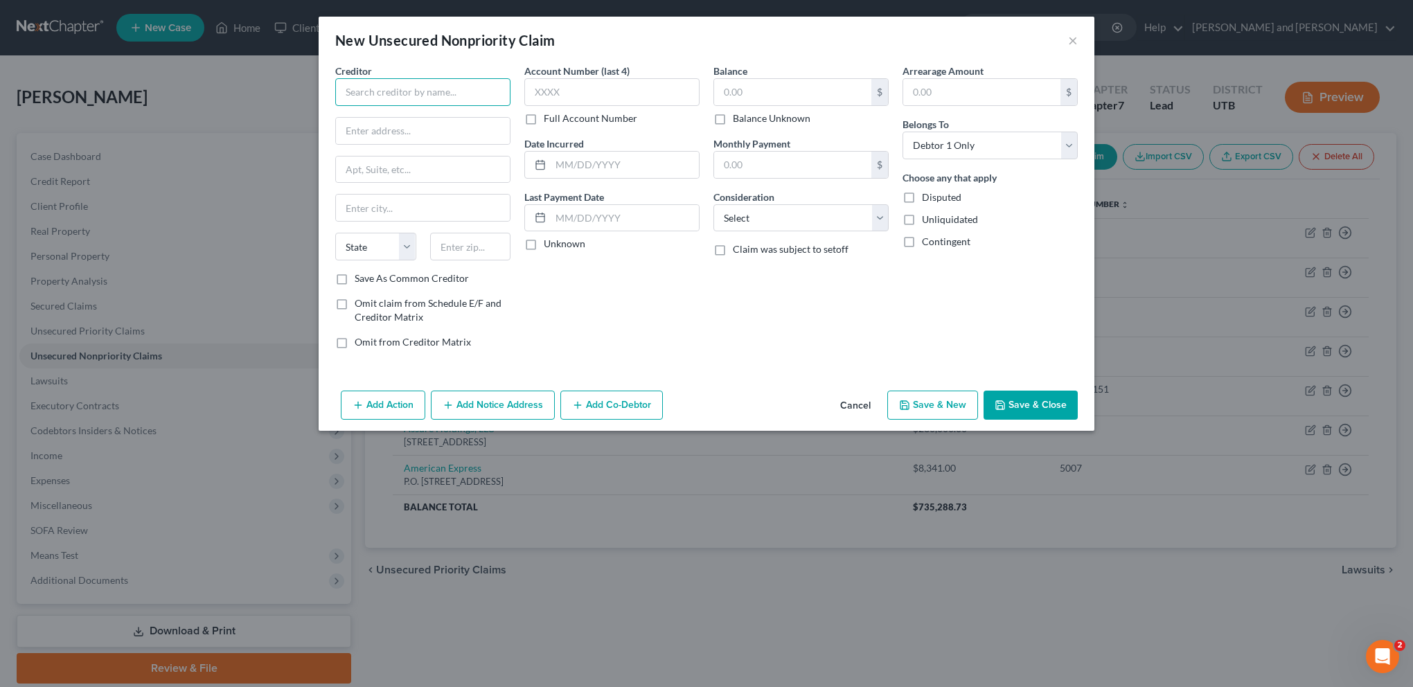
click at [388, 95] on input "text" at bounding box center [422, 92] width 175 height 28
type input "American Express"
type input "P"
click at [1069, 42] on button "×" at bounding box center [1073, 40] width 10 height 17
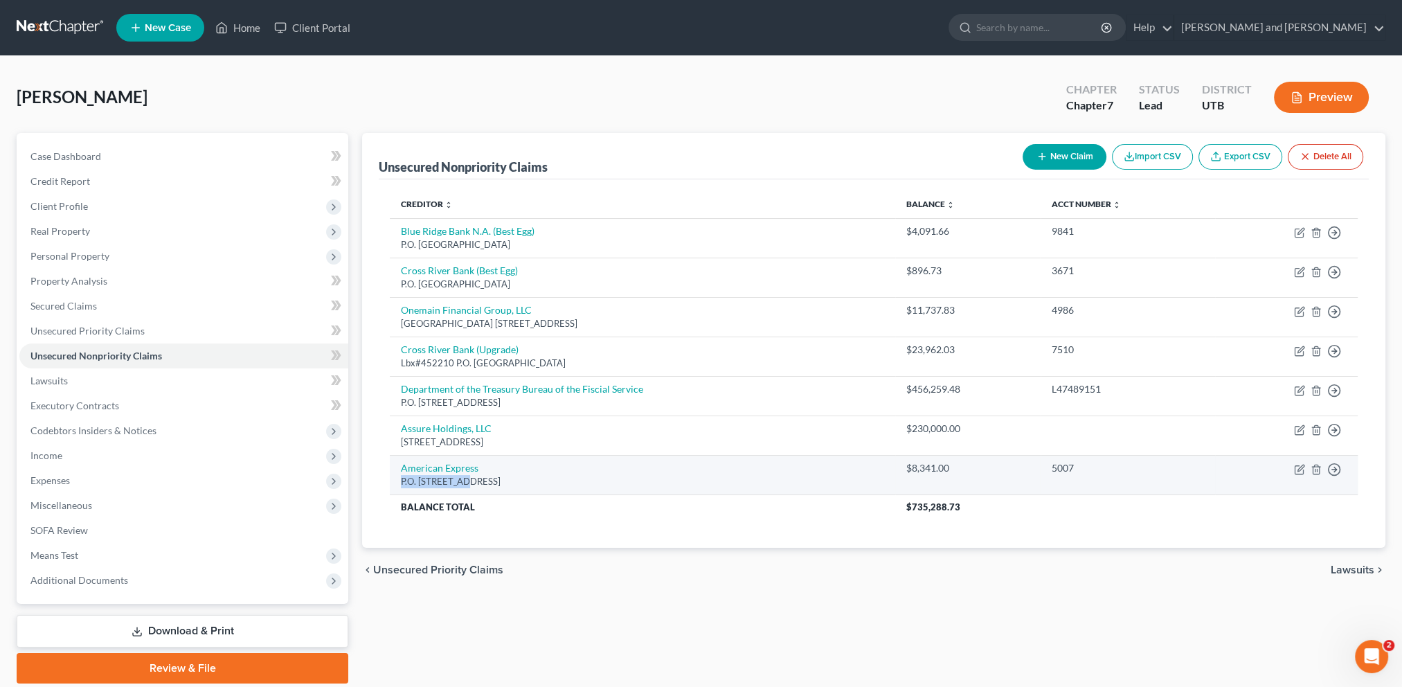
drag, startPoint x: 402, startPoint y: 479, endPoint x: 467, endPoint y: 480, distance: 65.8
click at [467, 480] on div "P.O. [STREET_ADDRESS]" at bounding box center [642, 481] width 483 height 13
copy div "P.O. Box 981535"
click at [1055, 160] on button "New Claim" at bounding box center [1065, 157] width 84 height 26
select select "0"
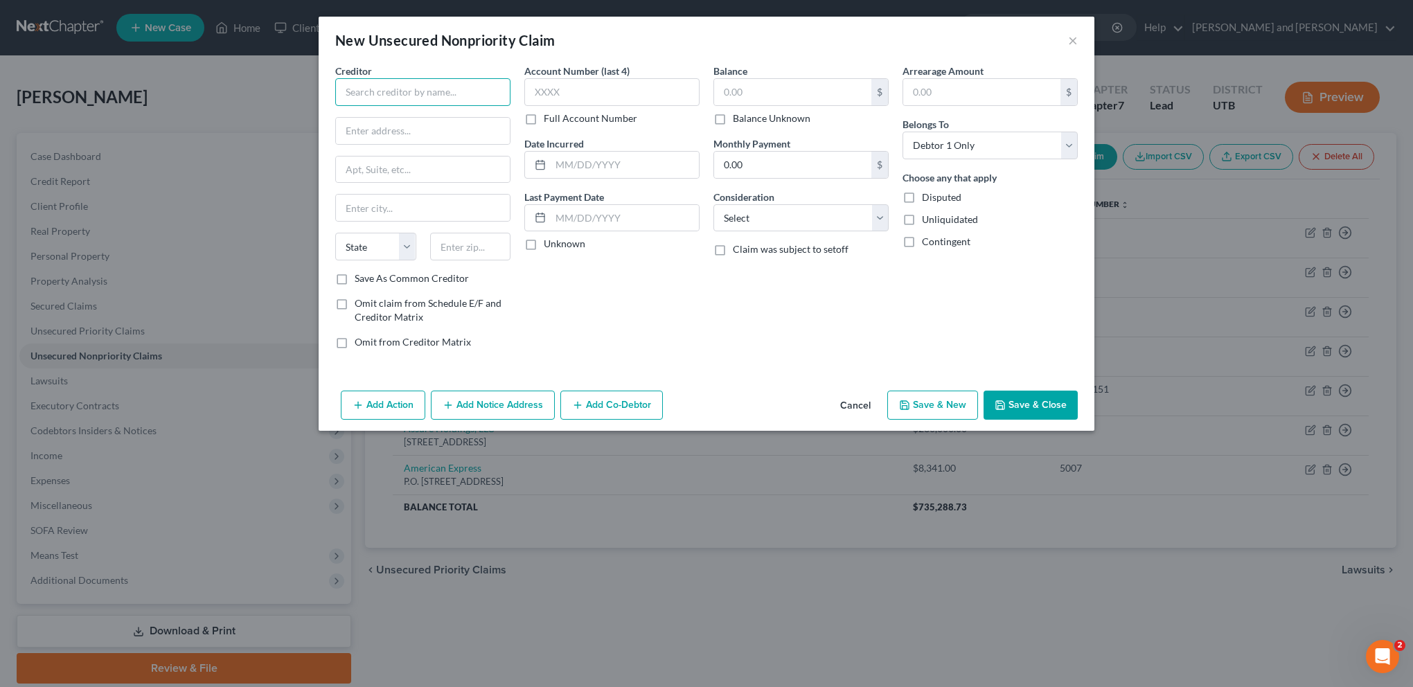
click at [407, 97] on input "text" at bounding box center [422, 92] width 175 height 28
type input "American Express"
paste input "P.O. Box 981535"
type input "P.O. Box 981535"
click at [455, 248] on input "text" at bounding box center [470, 247] width 81 height 28
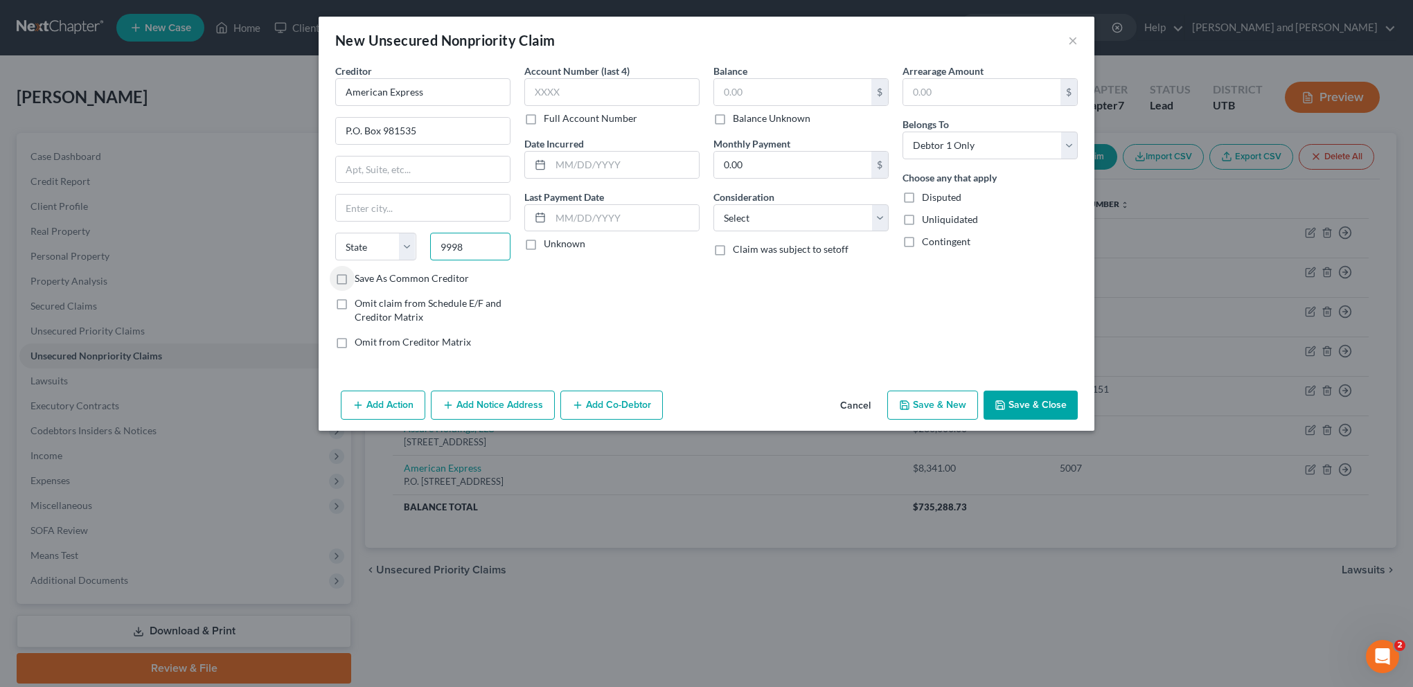
click at [450, 244] on input "9998" at bounding box center [470, 247] width 81 height 28
click at [591, 89] on input "text" at bounding box center [611, 92] width 175 height 28
drag, startPoint x: 430, startPoint y: 244, endPoint x: 401, endPoint y: 244, distance: 29.1
click at [401, 244] on div "State [US_STATE] AK AR AZ CA CO [GEOGRAPHIC_DATA] DE DC [GEOGRAPHIC_DATA] [GEOG…" at bounding box center [422, 252] width 189 height 39
type input "9"
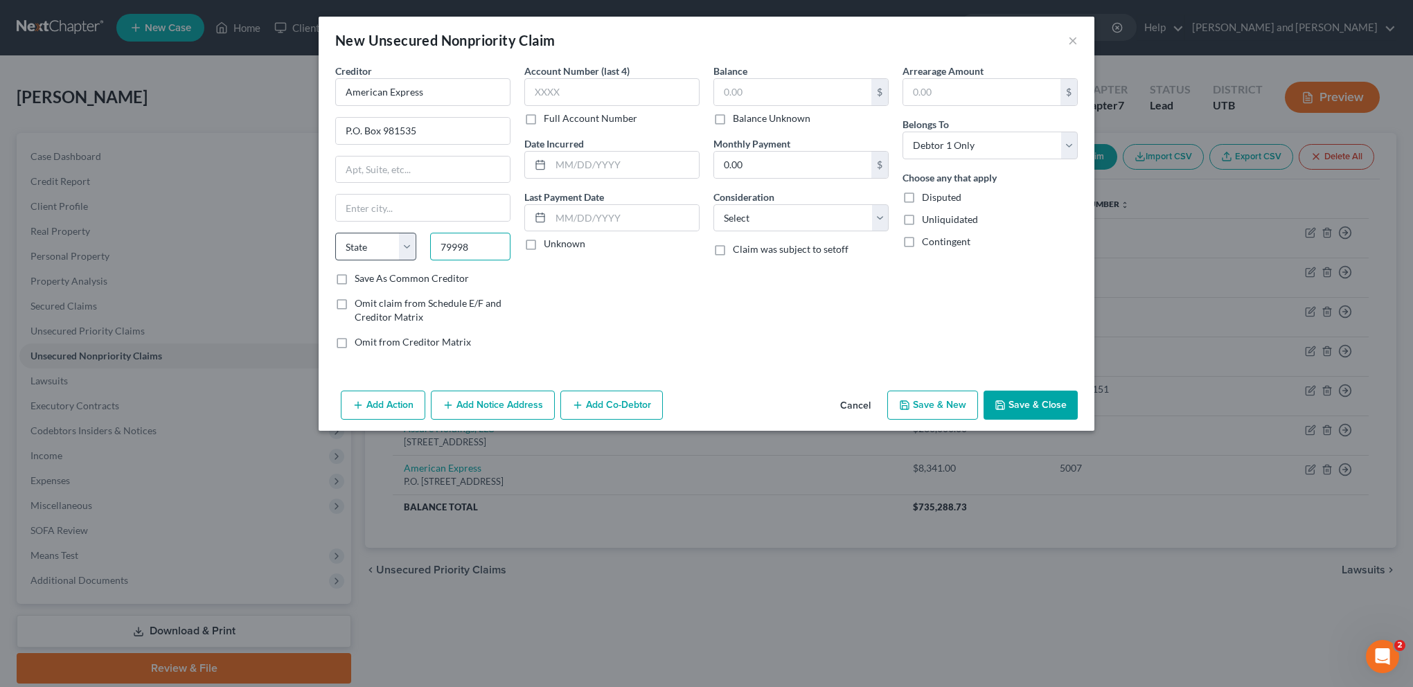
type input "79998"
type input "[GEOGRAPHIC_DATA]"
select select "45"
click at [647, 91] on input "text" at bounding box center [611, 92] width 175 height 28
type input "1006"
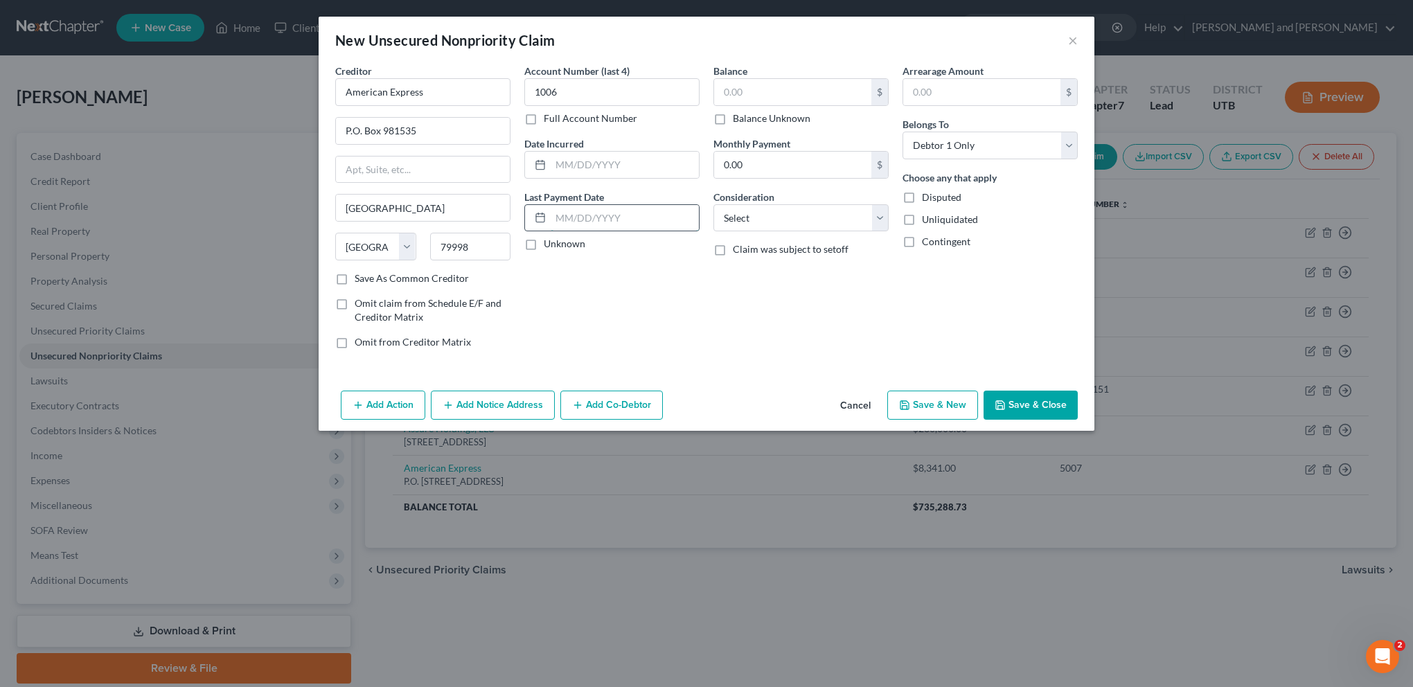
click at [618, 220] on input "text" at bounding box center [625, 218] width 148 height 26
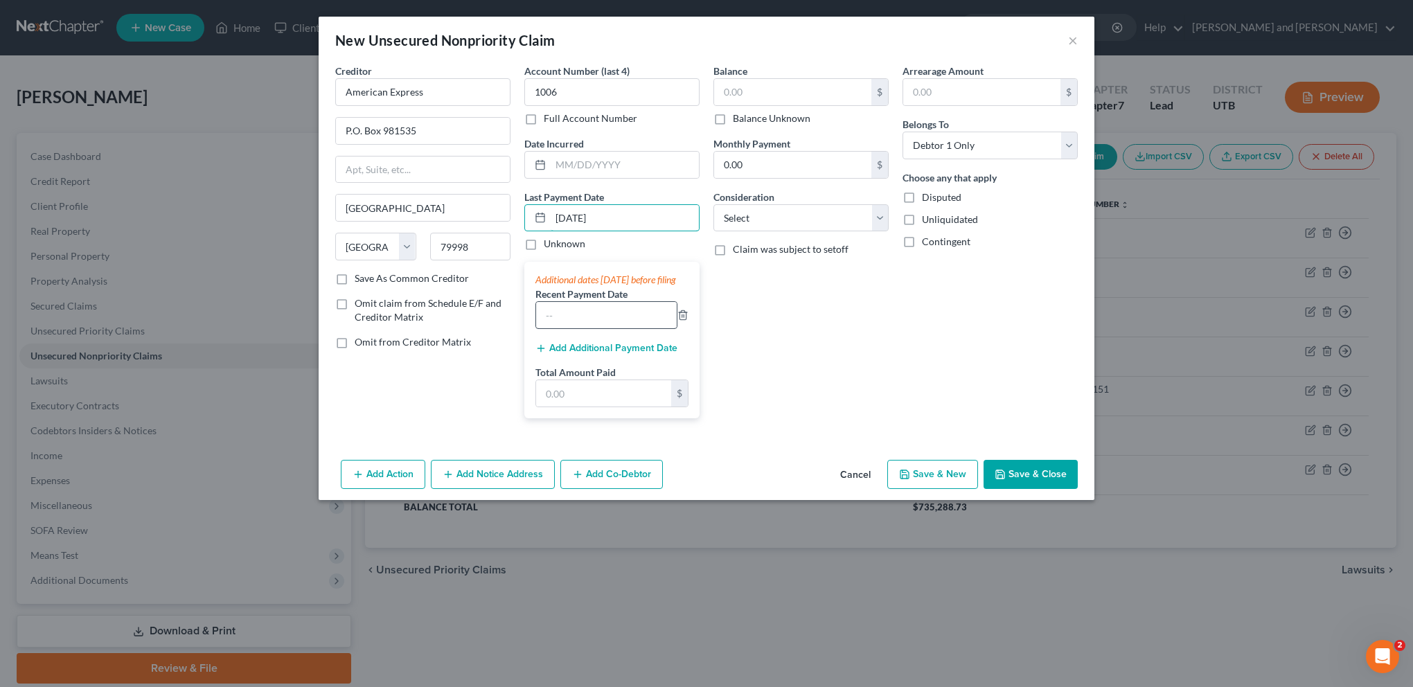
type input "[DATE]"
click at [611, 328] on input "text" at bounding box center [606, 315] width 141 height 26
type input "[DATE]"
click at [618, 354] on button "Add Additional Payment Date" at bounding box center [606, 348] width 142 height 11
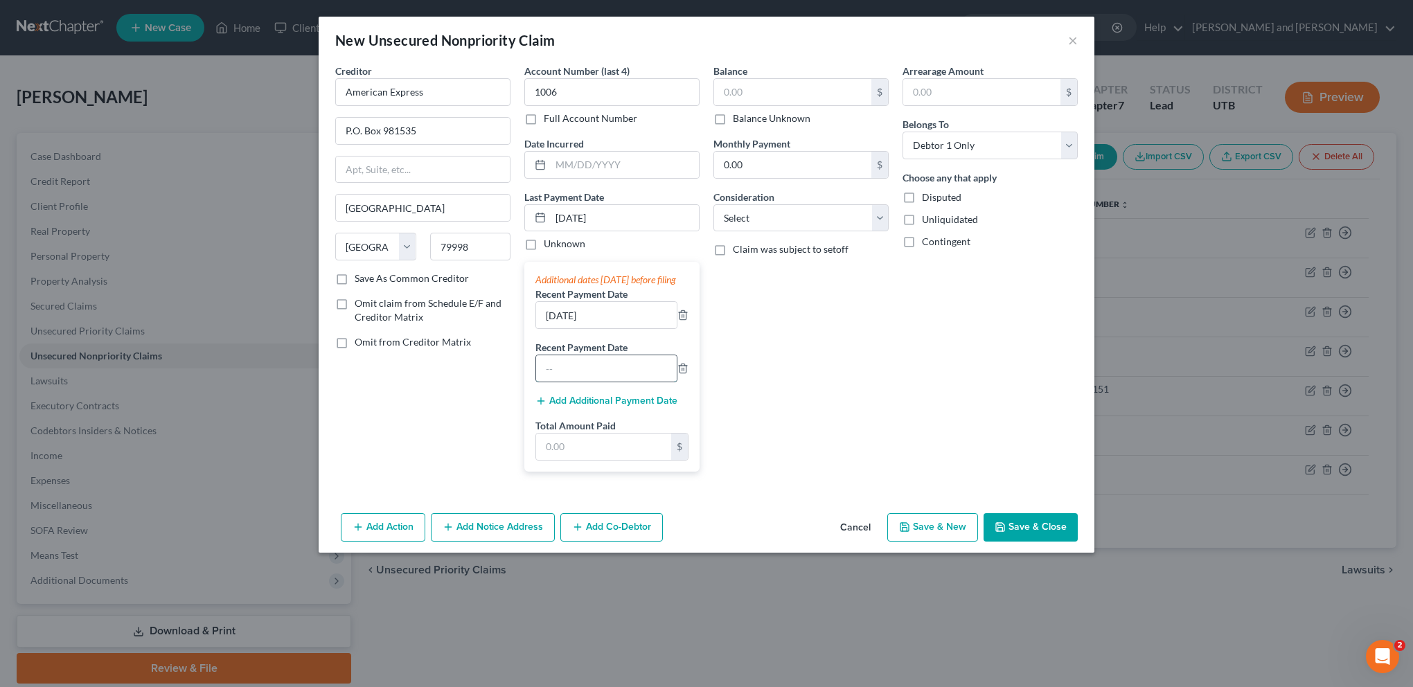
click at [575, 378] on input "text" at bounding box center [606, 368] width 141 height 26
type input "0"
type input "[DATE]"
click at [561, 451] on input "text" at bounding box center [603, 446] width 135 height 26
type input "442.91"
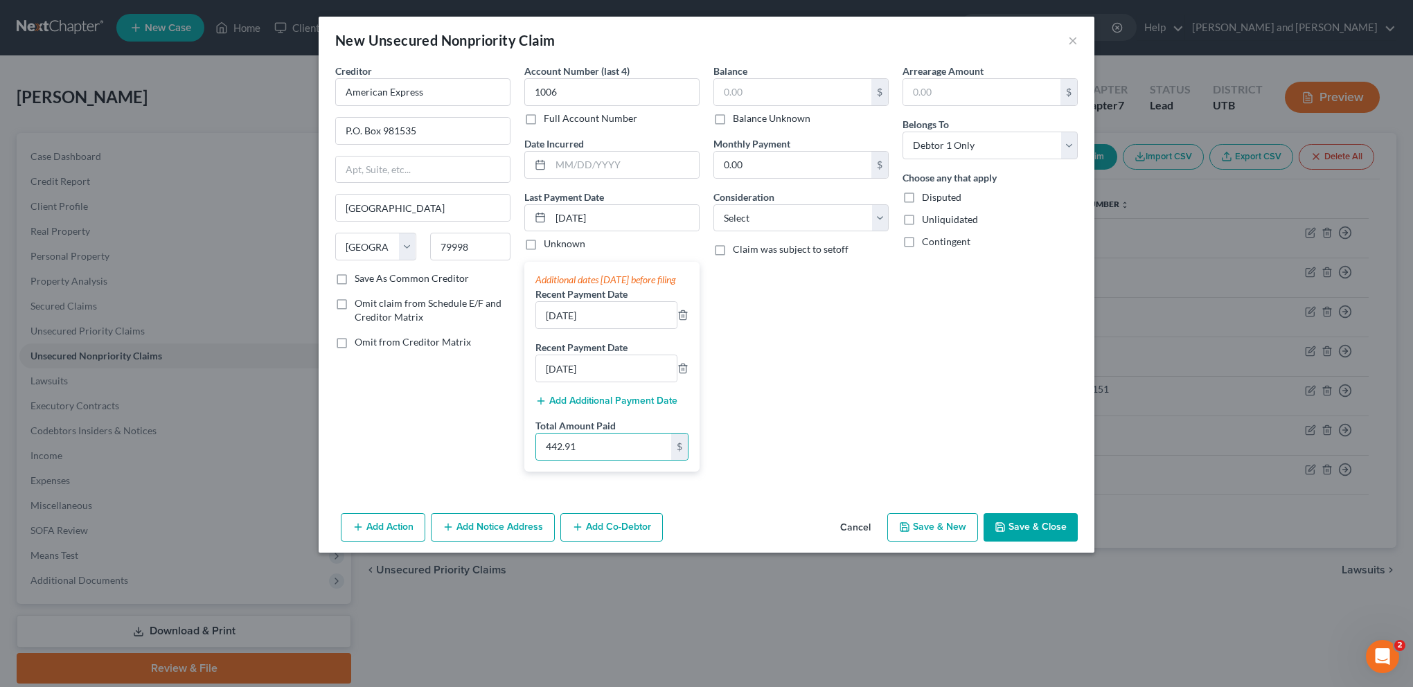
click at [779, 421] on div "Balance $ Balance Unknown Balance Undetermined $ Balance Unknown Monthly Paymen…" at bounding box center [800, 273] width 189 height 419
click at [874, 222] on select "Select Cable / Satellite Services Collection Agency Credit Card Debt Debt Couns…" at bounding box center [800, 218] width 175 height 28
select select "2"
click at [713, 204] on select "Select Cable / Satellite Services Collection Agency Credit Card Debt Debt Couns…" at bounding box center [800, 218] width 175 height 28
click at [940, 323] on div "Arrearage Amount $ Belongs To * Select Debtor 1 Only Debtor 2 Only Debtor 1 And…" at bounding box center [989, 273] width 189 height 419
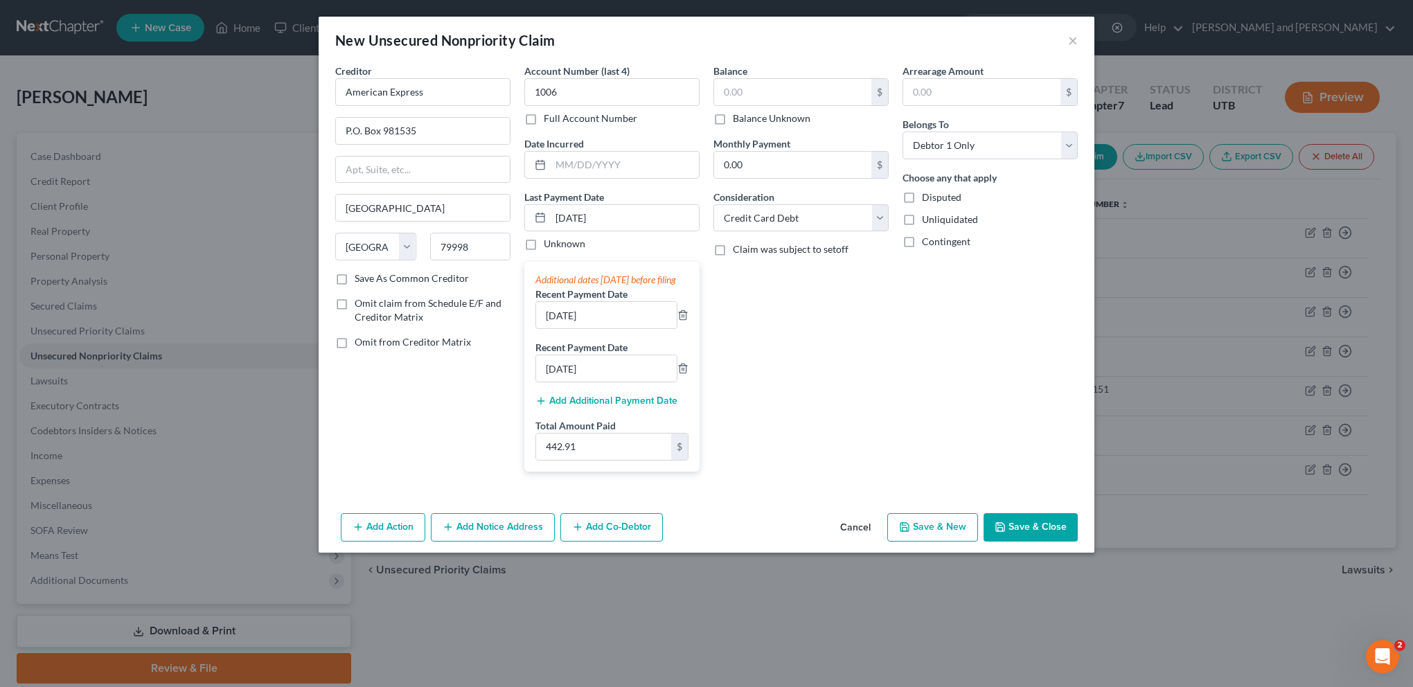
click at [1029, 539] on button "Save & Close" at bounding box center [1030, 527] width 94 height 29
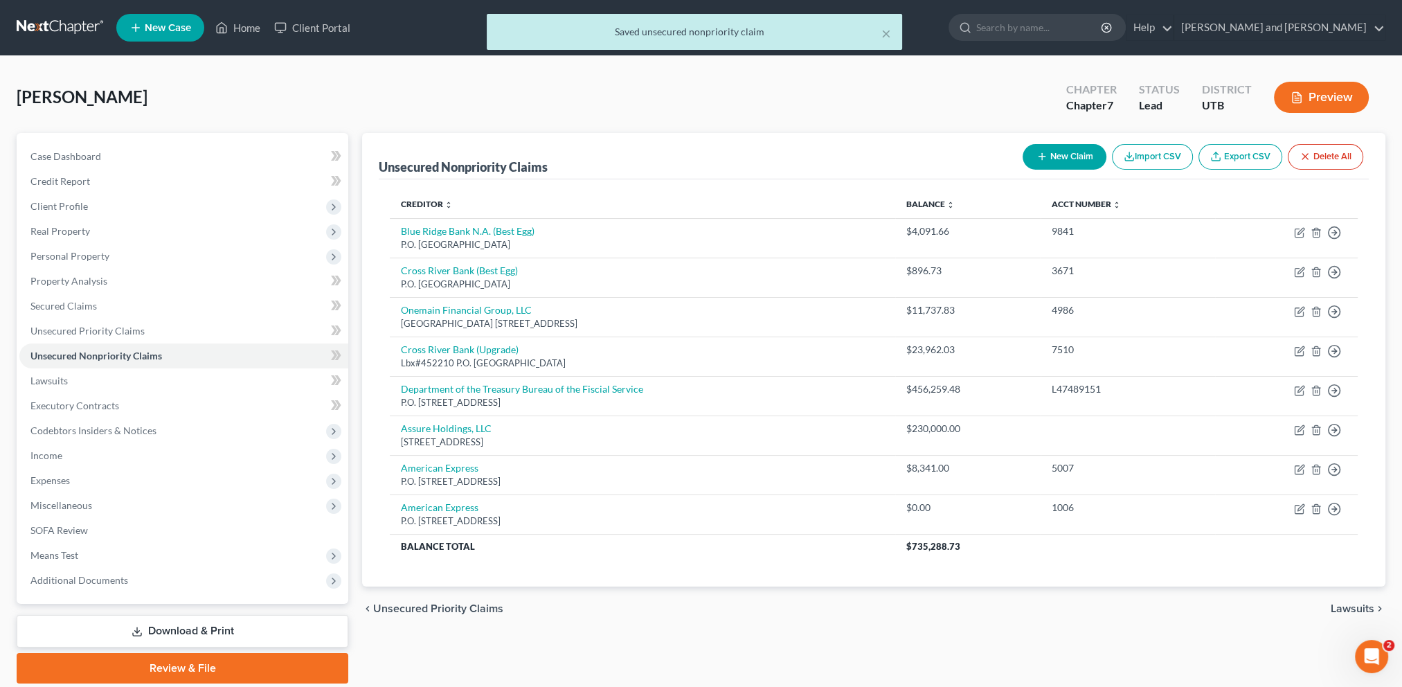
click at [1058, 156] on button "New Claim" at bounding box center [1065, 157] width 84 height 26
select select "0"
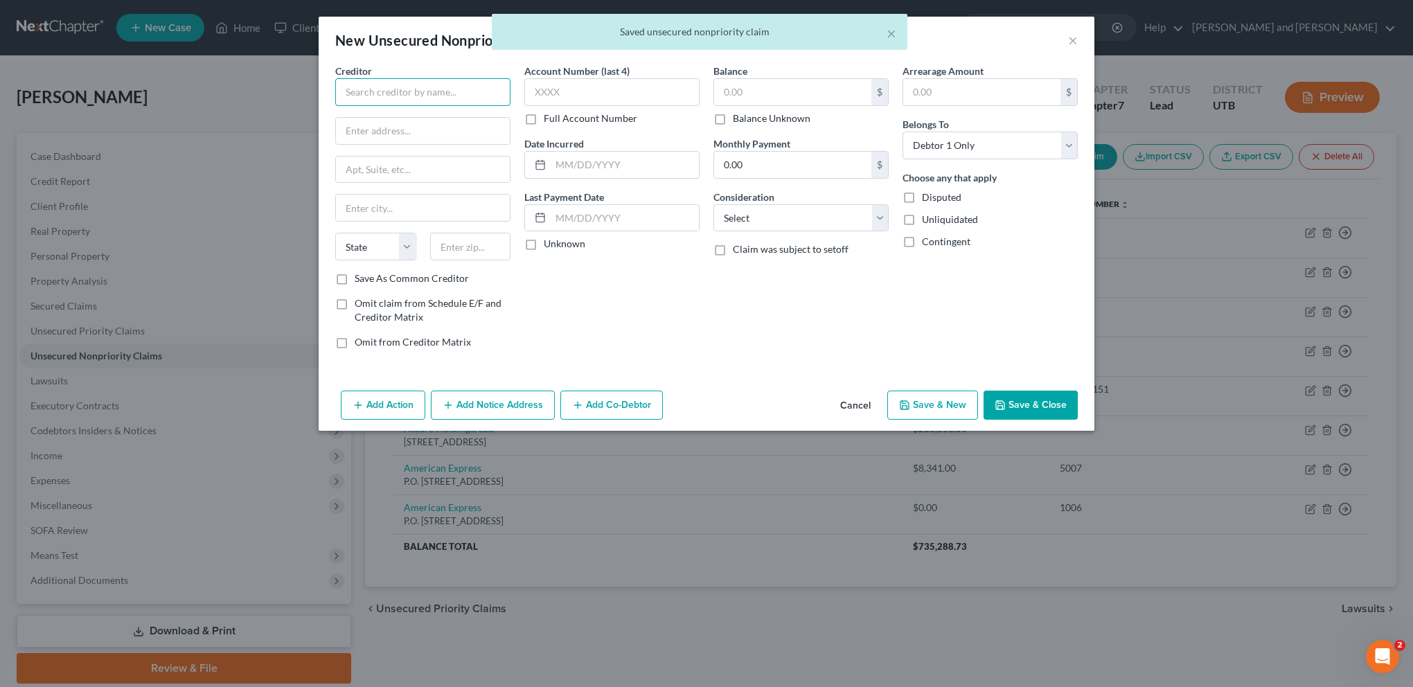
click at [421, 91] on input "text" at bounding box center [422, 92] width 175 height 28
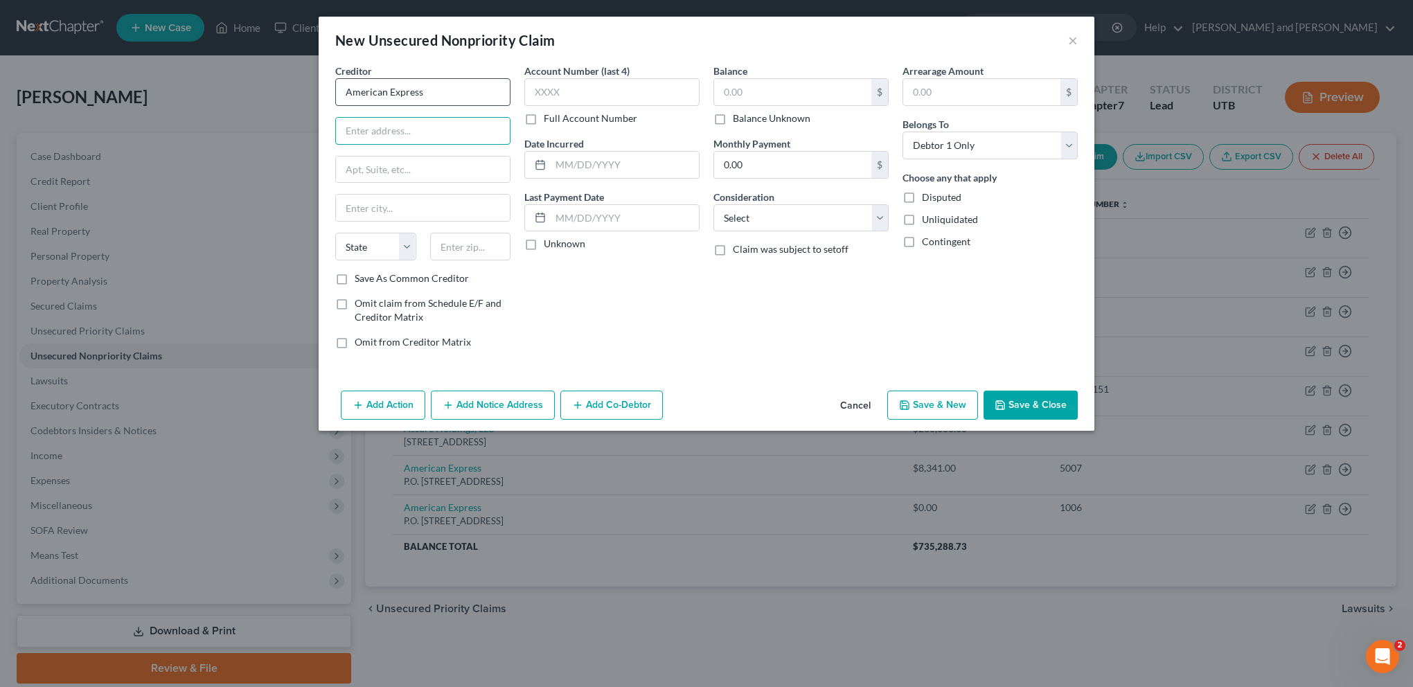
type input "American Express"
click at [787, 92] on input "text" at bounding box center [792, 92] width 157 height 26
type input "5,384.33"
click at [665, 346] on div "Account Number (last 4) Full Account Number Date Incurred Last Payment Date Unk…" at bounding box center [611, 212] width 189 height 296
click at [631, 89] on input "text" at bounding box center [611, 92] width 175 height 28
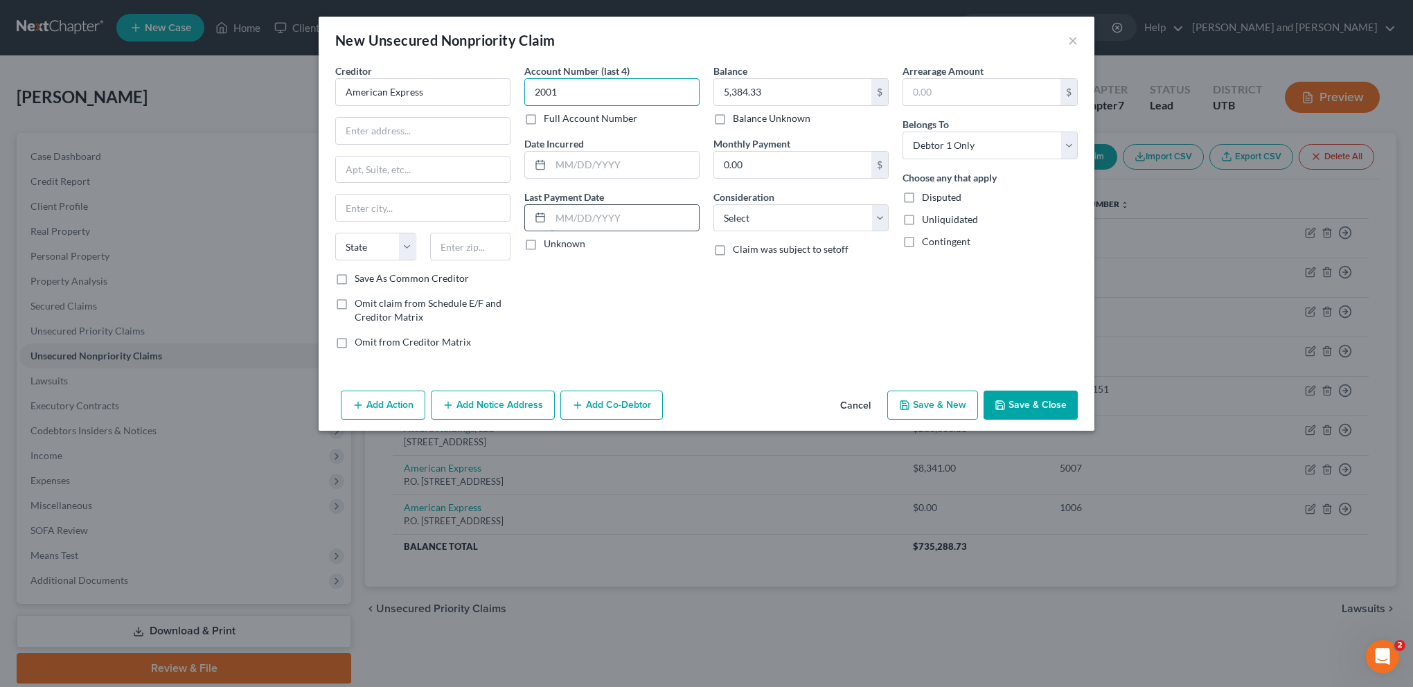
type input "2001"
click at [602, 207] on input "text" at bounding box center [625, 218] width 148 height 26
click at [587, 163] on input "text" at bounding box center [625, 165] width 148 height 26
click at [573, 214] on input "text" at bounding box center [625, 218] width 148 height 26
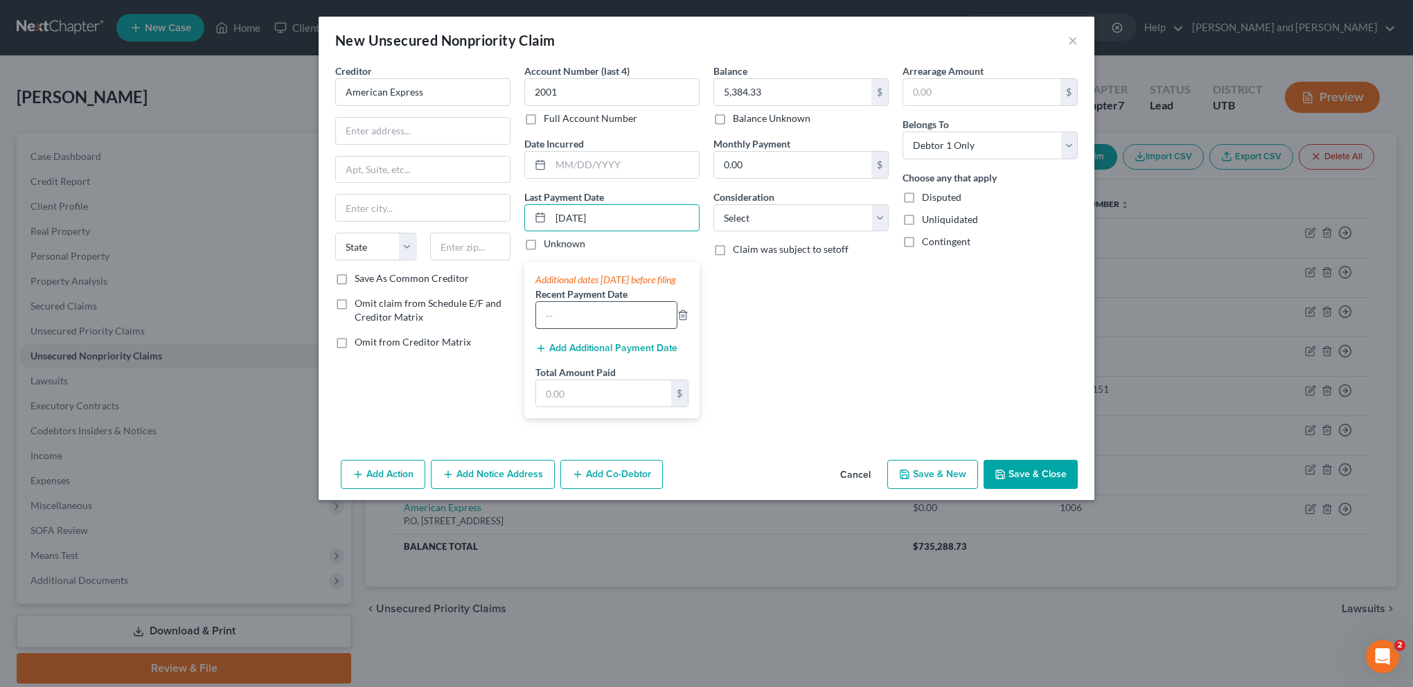
type input "[DATE]"
click at [570, 327] on input "text" at bounding box center [606, 315] width 141 height 26
type input "05/20,2025"
click at [581, 402] on input "text" at bounding box center [603, 393] width 135 height 26
type input "571.00"
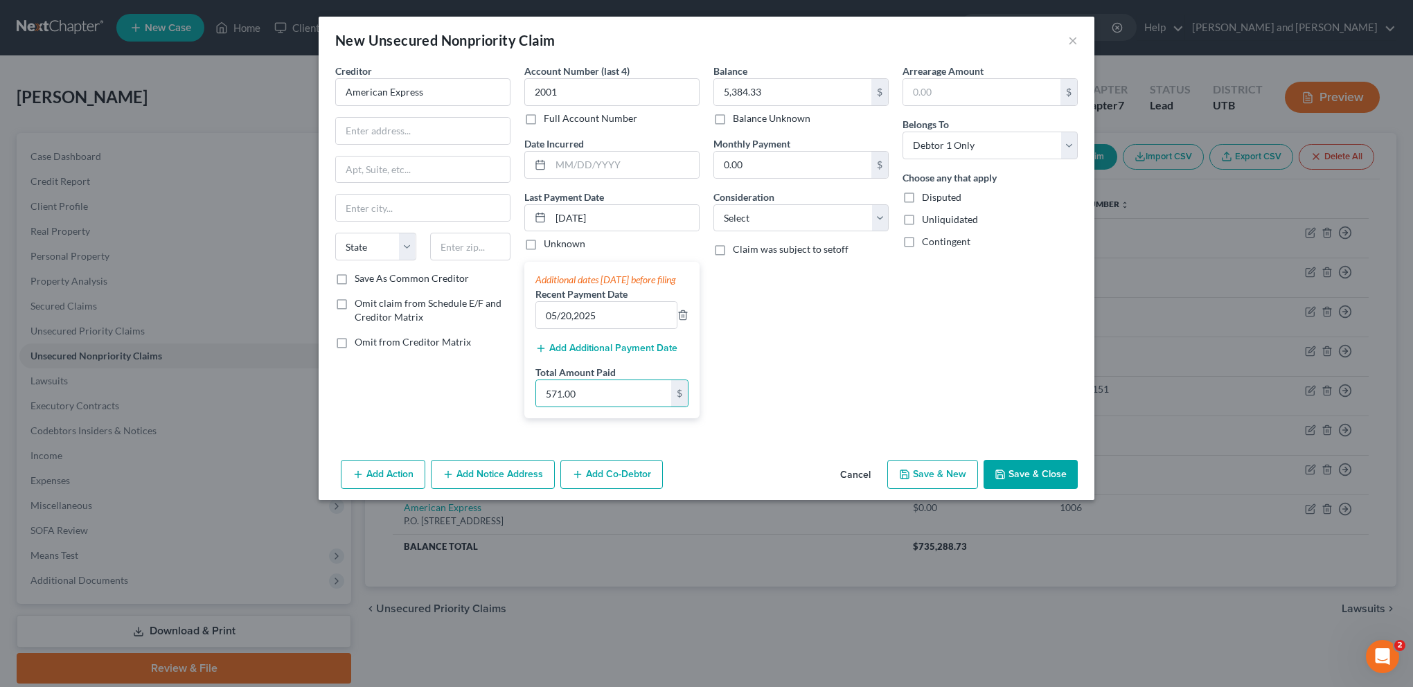
click at [869, 404] on div "Balance 5,384.33 $ Balance Unknown Balance Undetermined 5,384.33 $ Balance Unkn…" at bounding box center [800, 247] width 189 height 366
click at [382, 127] on input "text" at bounding box center [423, 131] width 174 height 26
click at [373, 133] on input "text" at bounding box center [423, 131] width 174 height 26
paste input "P.O. Box 981535"
type input "P.O. Box 981535"
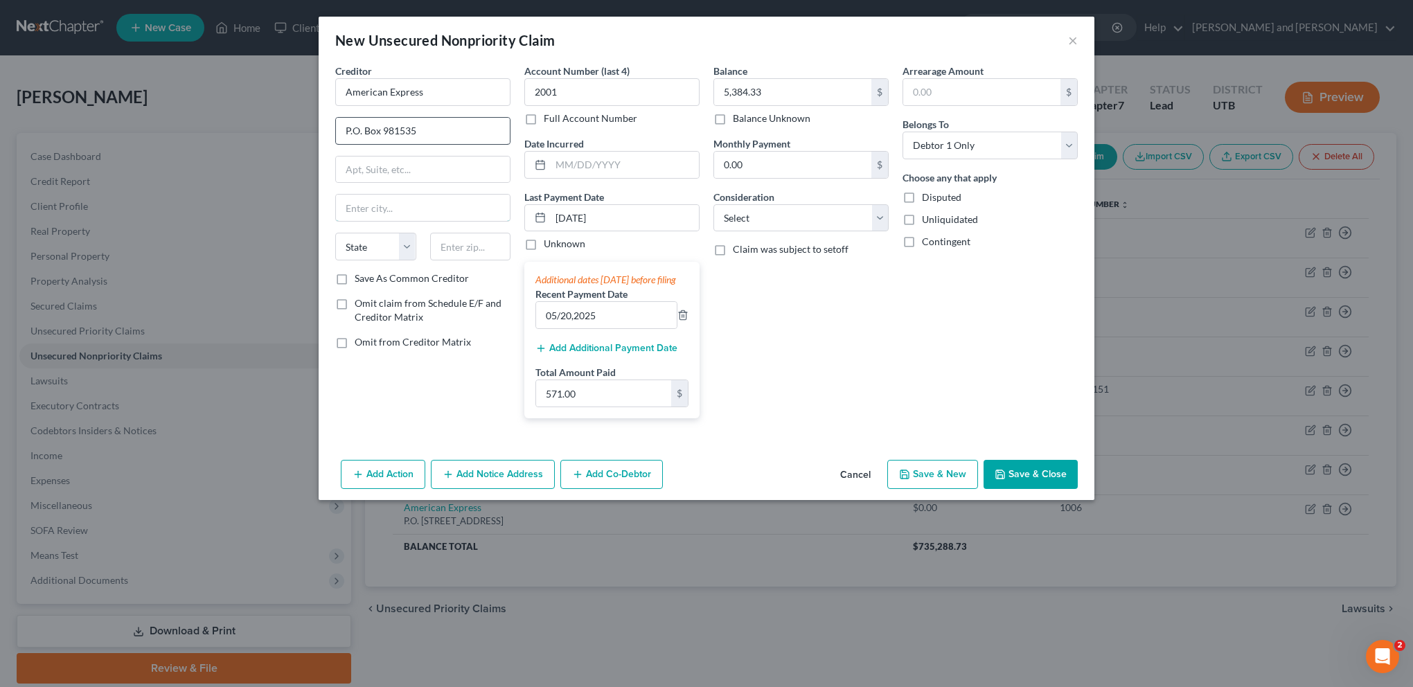
type input "[GEOGRAPHIC_DATA]"
select select "45"
type input "79998"
type input "P.O. Box 981535"
click at [466, 429] on div "Creditor * American Express P.O. [GEOGRAPHIC_DATA] [US_STATE][GEOGRAPHIC_DATA] …" at bounding box center [422, 247] width 189 height 366
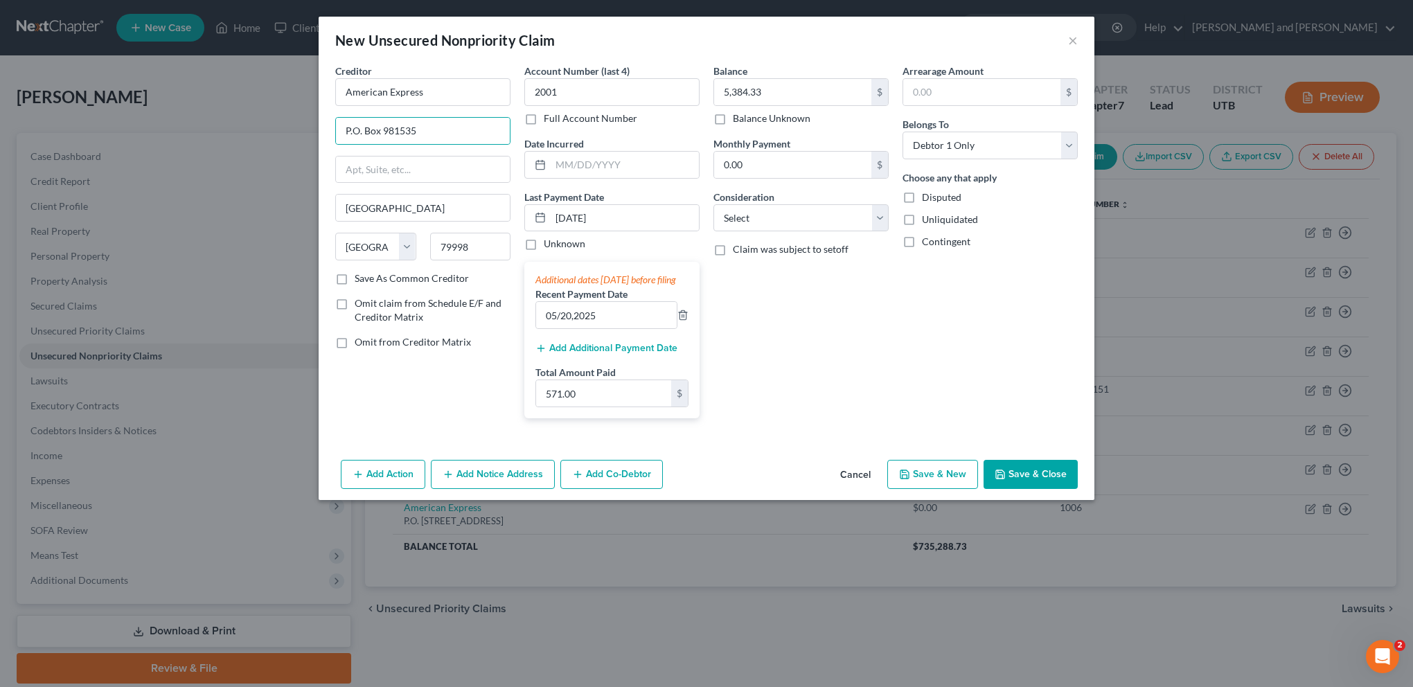
click at [1027, 487] on button "Save & Close" at bounding box center [1030, 474] width 94 height 29
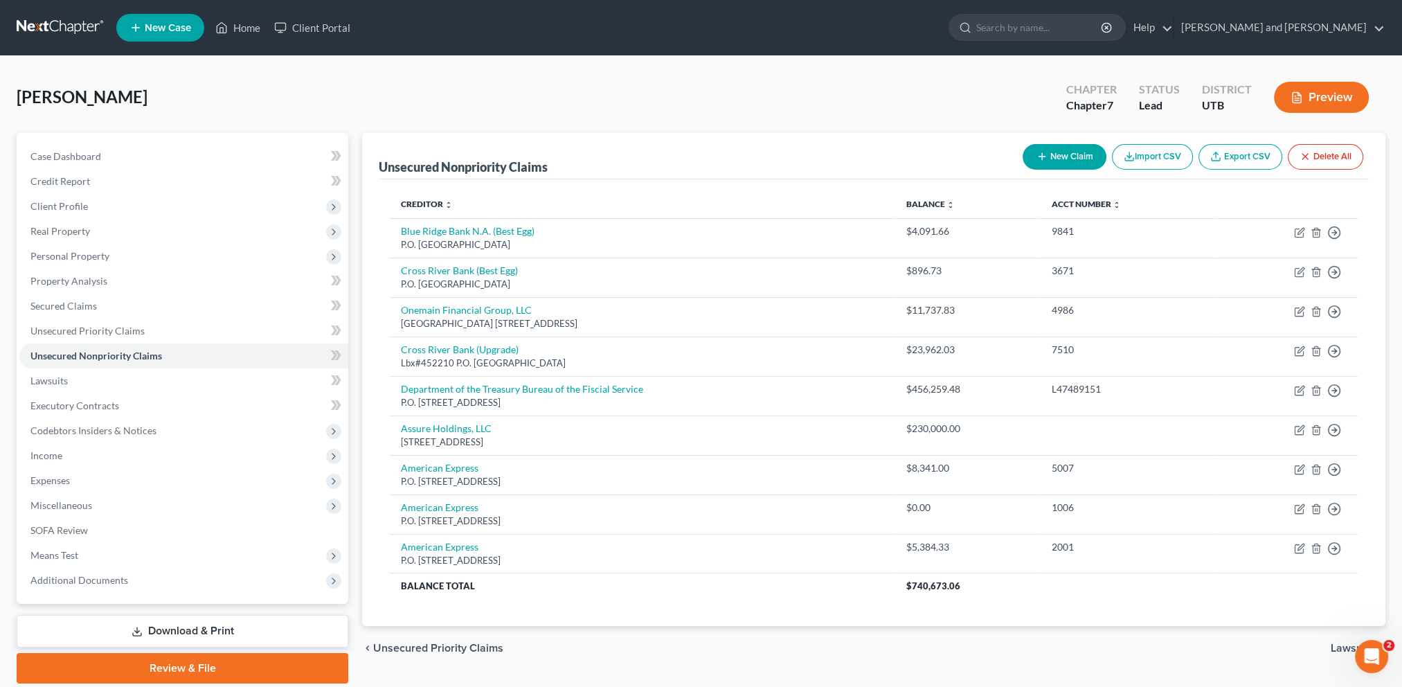
click at [1050, 150] on button "New Claim" at bounding box center [1065, 157] width 84 height 26
select select "0"
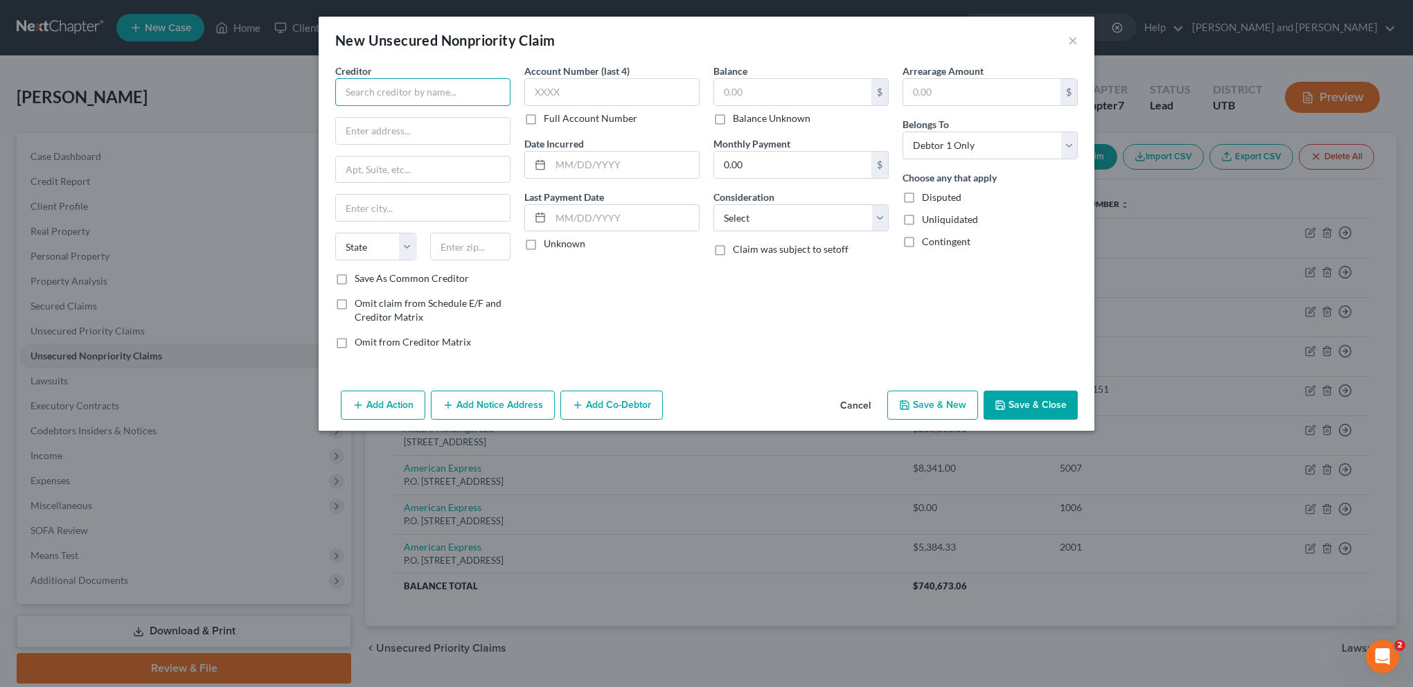
click at [399, 91] on input "text" at bounding box center [422, 92] width 175 height 28
click at [404, 96] on input "Discover" at bounding box center [422, 92] width 175 height 28
type input "Discover Bank"
click at [368, 124] on input "text" at bounding box center [423, 131] width 174 height 26
paste input "P.O. Box 30943"
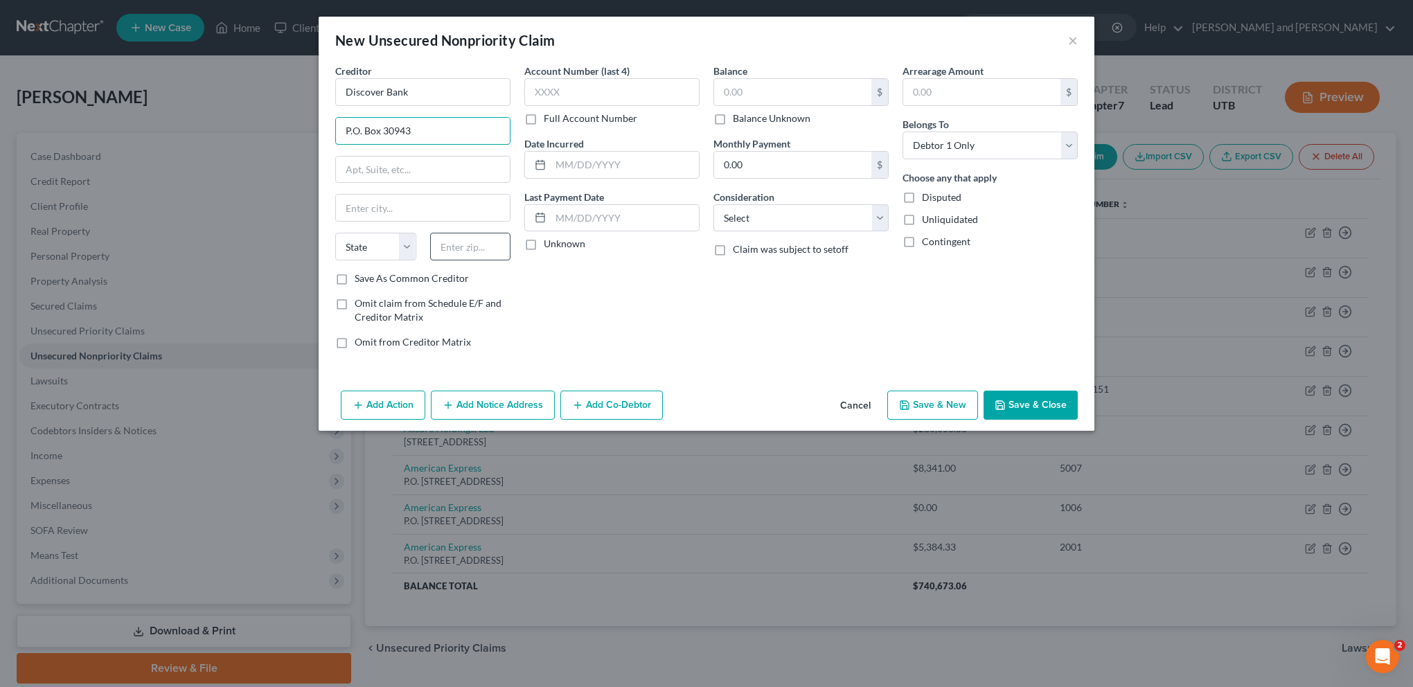
type input "P.O. Box 30943"
click at [476, 242] on input "text" at bounding box center [470, 247] width 81 height 28
type input "84103"
click at [640, 338] on div "Account Number (last 4) Full Account Number Date Incurred Last Payment Date Unk…" at bounding box center [611, 212] width 189 height 296
type input "[GEOGRAPHIC_DATA]"
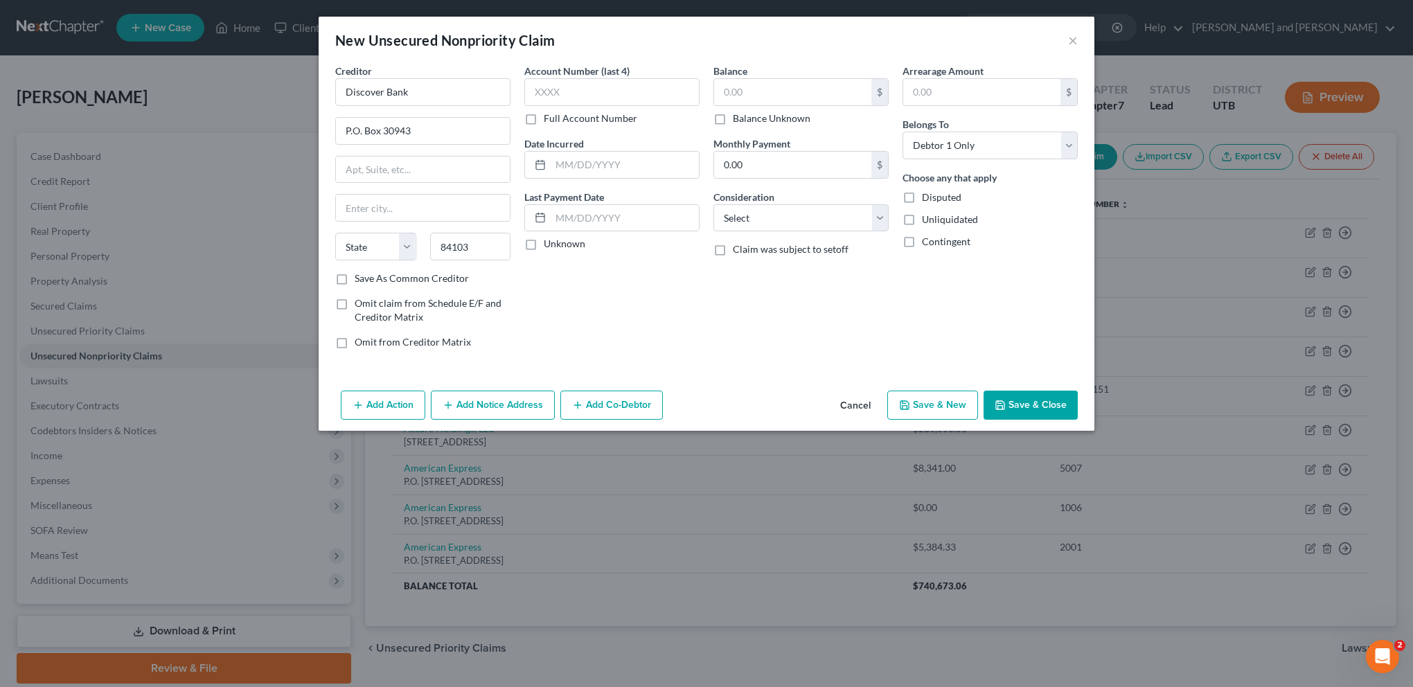
select select "46"
click at [578, 88] on input "text" at bounding box center [611, 92] width 175 height 28
type input "7751"
click at [778, 87] on input "text" at bounding box center [792, 92] width 157 height 26
type input "14,313.25"
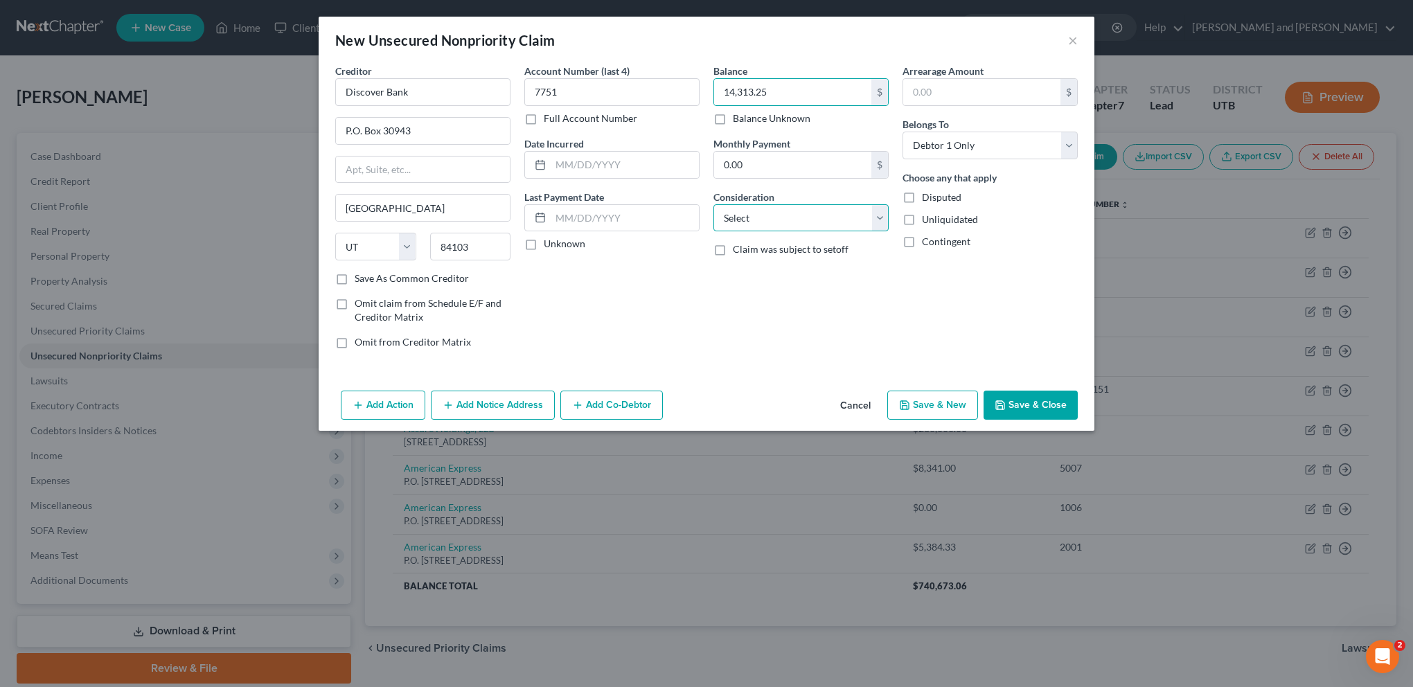
click at [877, 219] on select "Select Cable / Satellite Services Collection Agency Credit Card Debt Debt Couns…" at bounding box center [800, 218] width 175 height 28
select select "2"
click at [713, 204] on select "Select Cable / Satellite Services Collection Agency Credit Card Debt Debt Couns…" at bounding box center [800, 218] width 175 height 28
click at [963, 91] on input "text" at bounding box center [981, 92] width 157 height 26
click at [1034, 404] on button "Save & Close" at bounding box center [1030, 405] width 94 height 29
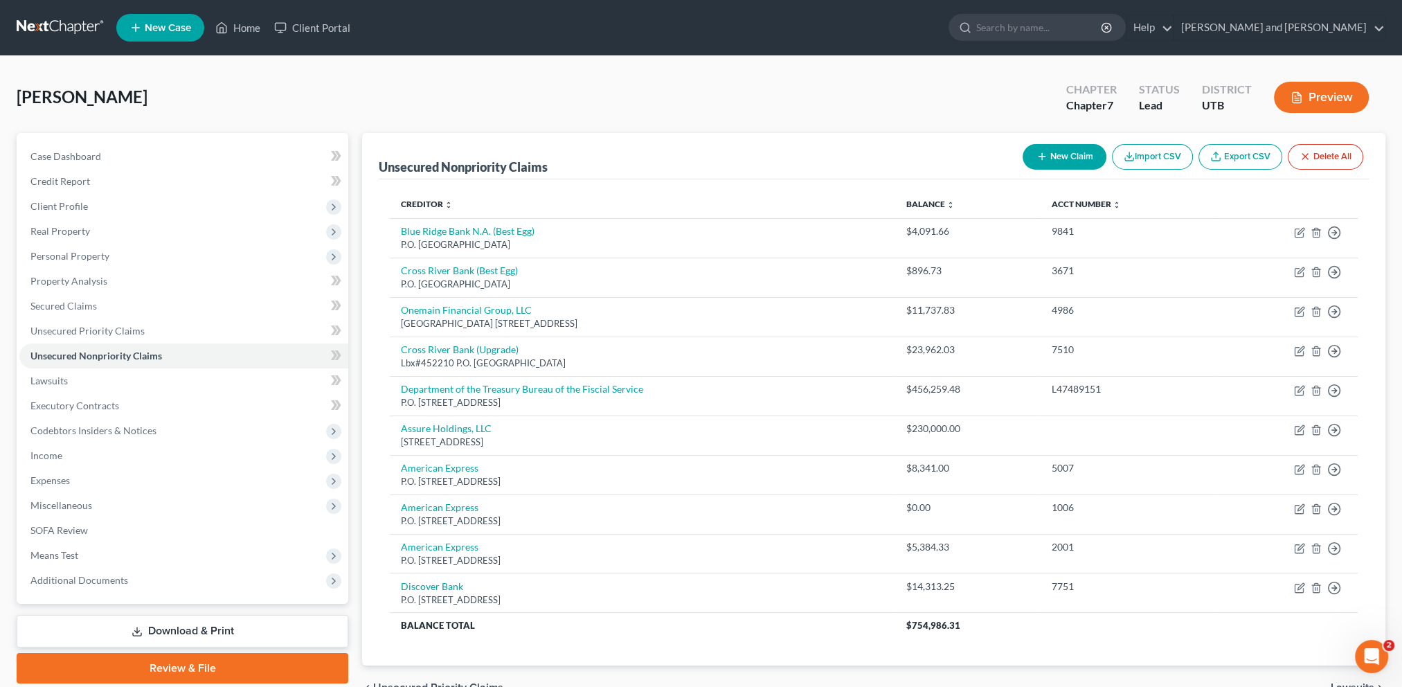
click at [1063, 161] on button "New Claim" at bounding box center [1065, 157] width 84 height 26
select select "0"
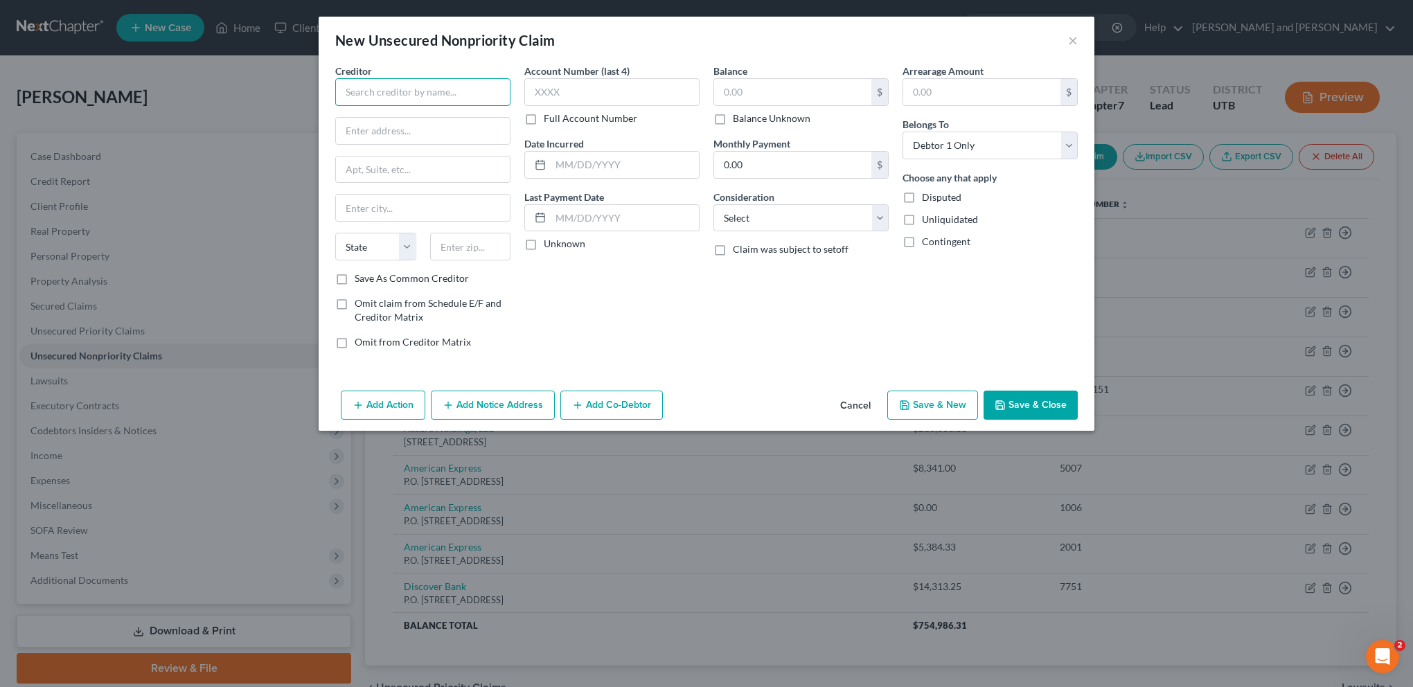
click at [408, 89] on input "text" at bounding box center [422, 92] width 175 height 28
type input "Venmo/Syncb"
click at [761, 90] on input "text" at bounding box center [792, 92] width 157 height 26
type input "524.99"
click at [886, 219] on select "Select Cable / Satellite Services Collection Agency Credit Card Debt Debt Couns…" at bounding box center [800, 218] width 175 height 28
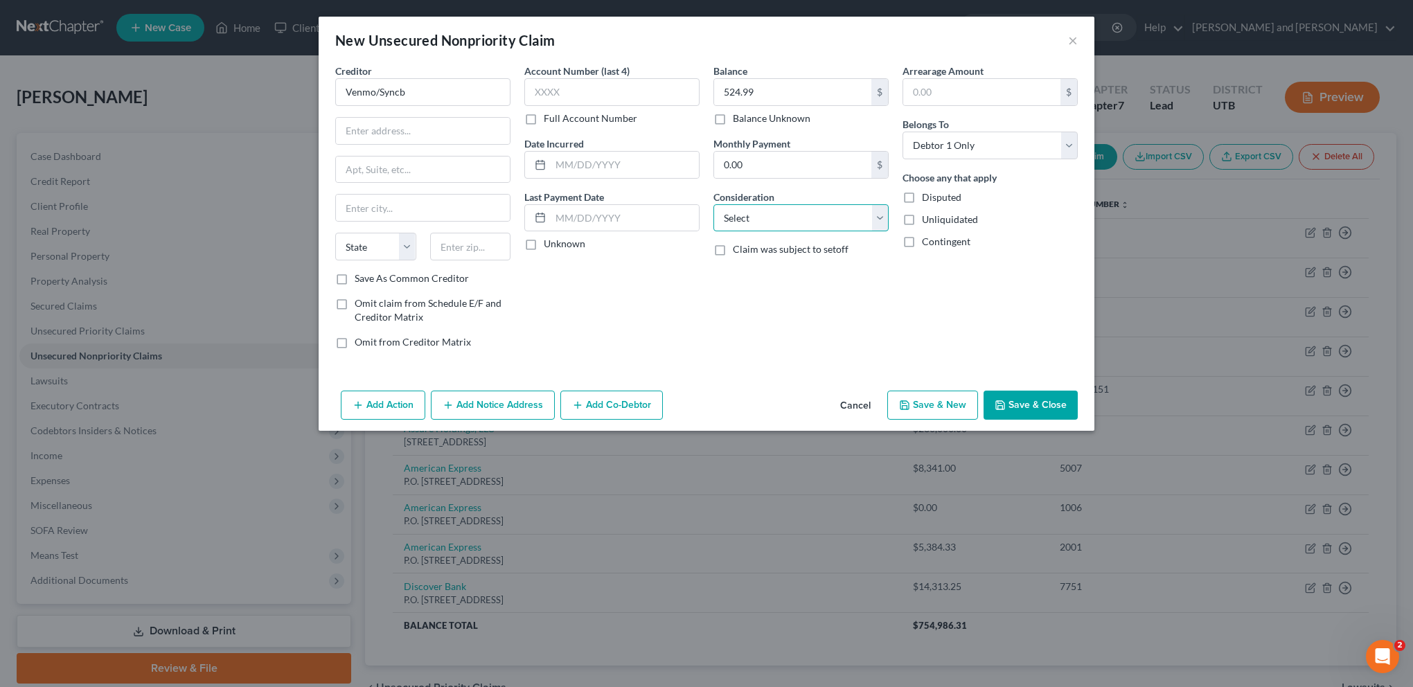
select select "2"
click at [713, 204] on select "Select Cable / Satellite Services Collection Agency Credit Card Debt Debt Couns…" at bounding box center [800, 218] width 175 height 28
click at [670, 296] on div "Account Number (last 4) Full Account Number Date Incurred Last Payment Date Unk…" at bounding box center [611, 212] width 189 height 296
click at [382, 134] on input "text" at bounding box center [423, 131] width 174 height 26
type input "PO Box 71718"
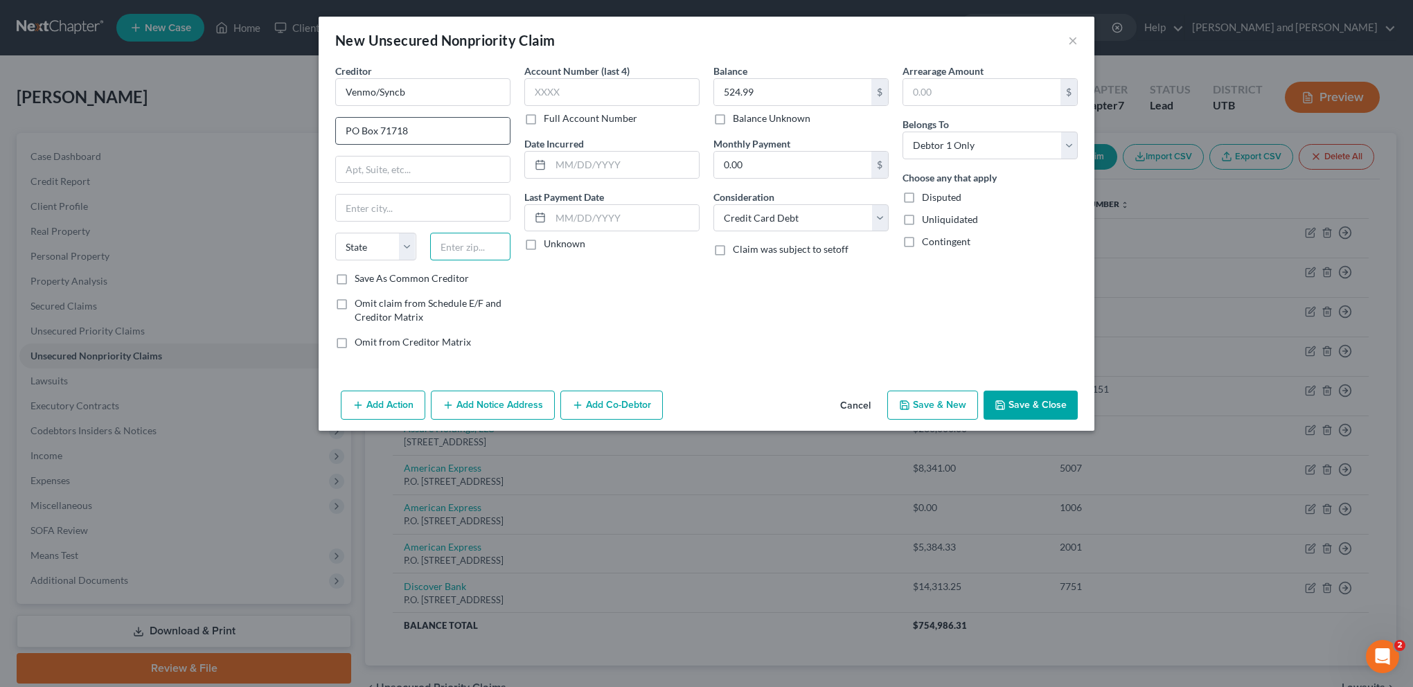
type input "7"
click at [658, 370] on div "Creditor * Venmo/Syncb PO Box 71718 State [US_STATE] AK AR AZ CA CO CT DE DC [G…" at bounding box center [707, 224] width 776 height 321
click at [584, 80] on input "text" at bounding box center [611, 92] width 175 height 28
drag, startPoint x: 476, startPoint y: 245, endPoint x: 397, endPoint y: 247, distance: 79.7
click at [397, 247] on div "State [US_STATE] AK AR AZ CA CO CT DE DC [GEOGRAPHIC_DATA] [GEOGRAPHIC_DATA] GU…" at bounding box center [422, 252] width 189 height 39
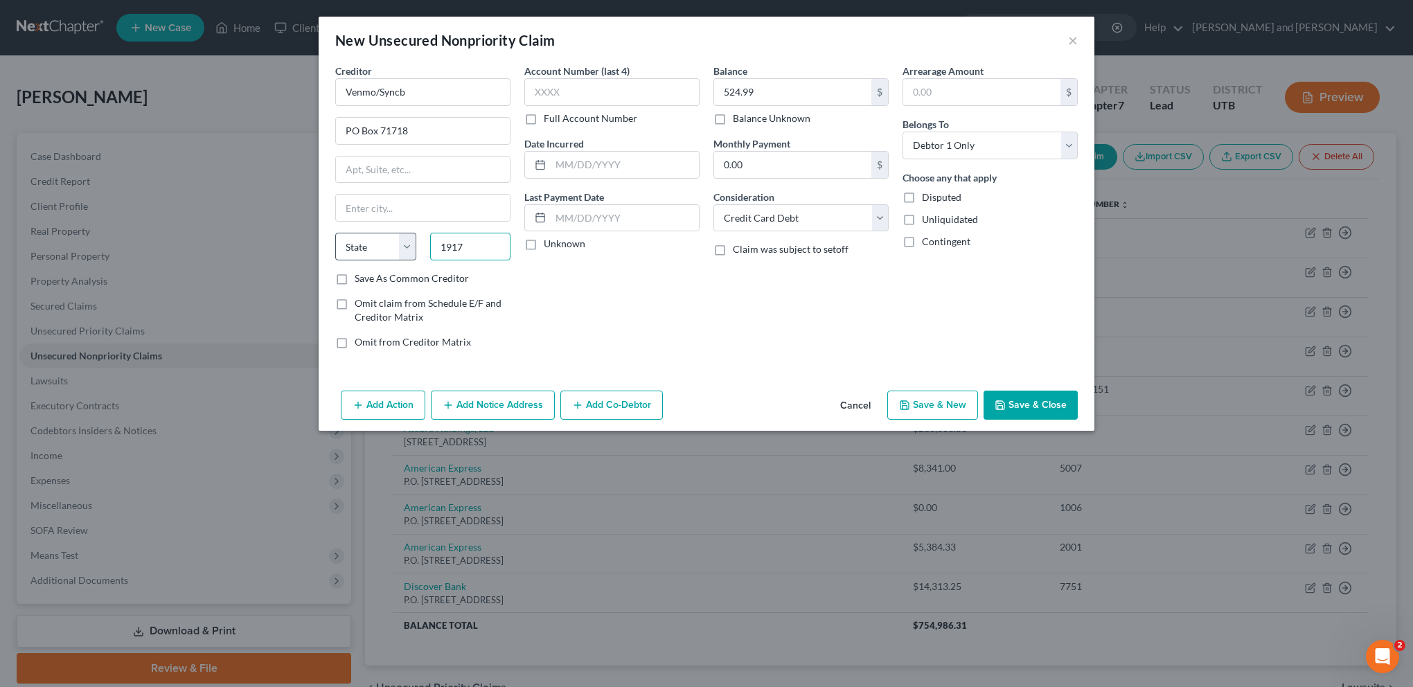
type input "19176"
drag, startPoint x: 601, startPoint y: 283, endPoint x: 594, endPoint y: 285, distance: 7.5
click at [601, 283] on div "Account Number (last 4) Full Account Number Date Incurred Last Payment Date Unk…" at bounding box center [611, 212] width 189 height 296
click at [355, 204] on input "text" at bounding box center [423, 208] width 174 height 26
type input "[GEOGRAPHIC_DATA]"
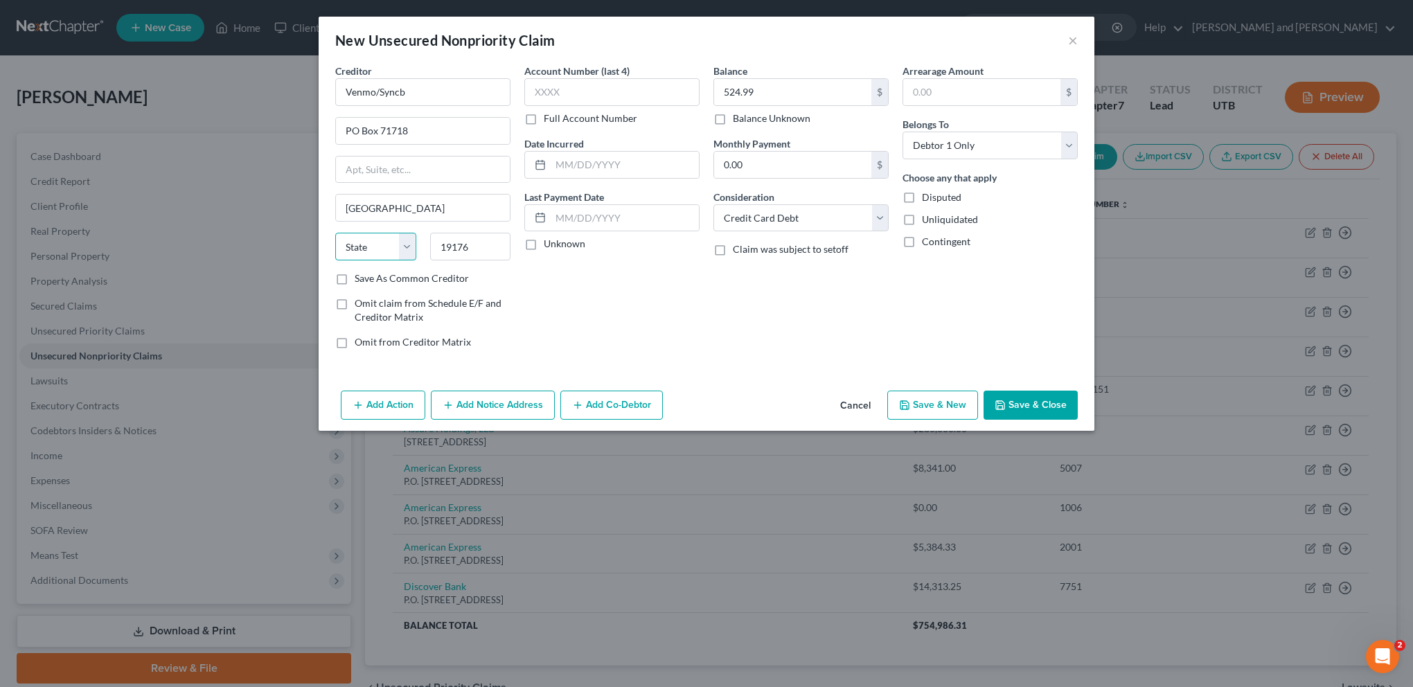
click at [376, 239] on select "State [US_STATE] AK AR AZ CA CO CT DE DC [GEOGRAPHIC_DATA] [GEOGRAPHIC_DATA] GU…" at bounding box center [375, 247] width 81 height 28
select select "39"
click at [335, 233] on select "State [US_STATE] AK AR AZ CA CO CT DE DC [GEOGRAPHIC_DATA] [GEOGRAPHIC_DATA] GU…" at bounding box center [375, 247] width 81 height 28
click at [548, 309] on div "Account Number (last 4) Full Account Number Date Incurred Last Payment Date Unk…" at bounding box center [611, 212] width 189 height 296
click at [698, 363] on div "Creditor * Venmo/Syncb PO Box 71718 [GEOGRAPHIC_DATA] [US_STATE][GEOGRAPHIC_DAT…" at bounding box center [707, 224] width 776 height 321
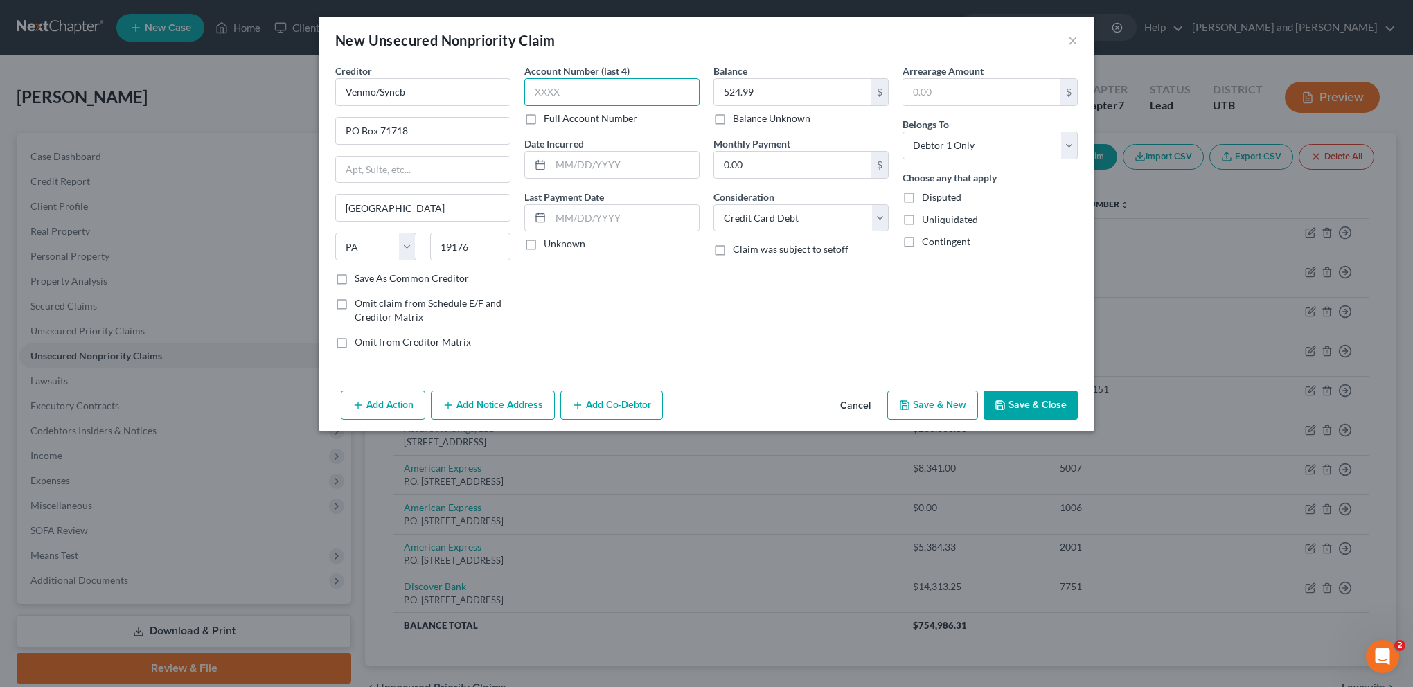
click at [578, 96] on input "text" at bounding box center [611, 92] width 175 height 28
type input "5099"
click at [1030, 402] on button "Save & Close" at bounding box center [1030, 405] width 94 height 29
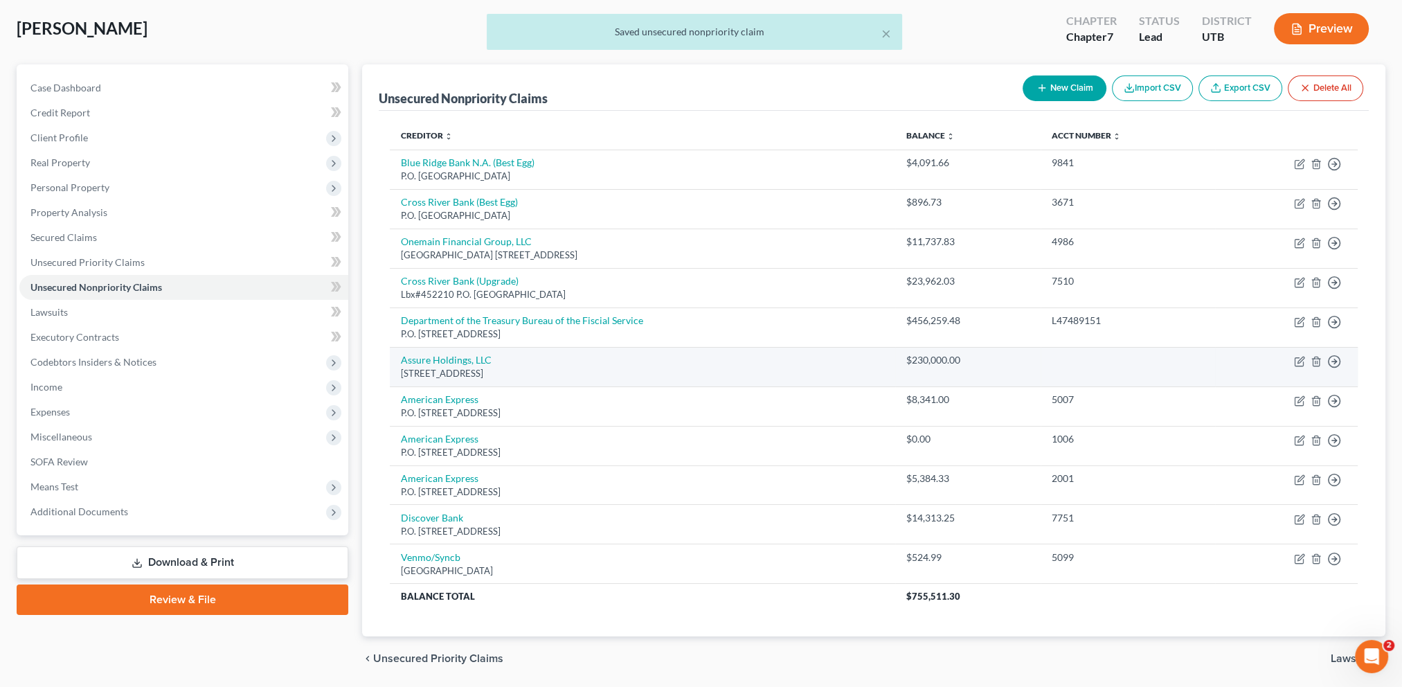
scroll to position [69, 0]
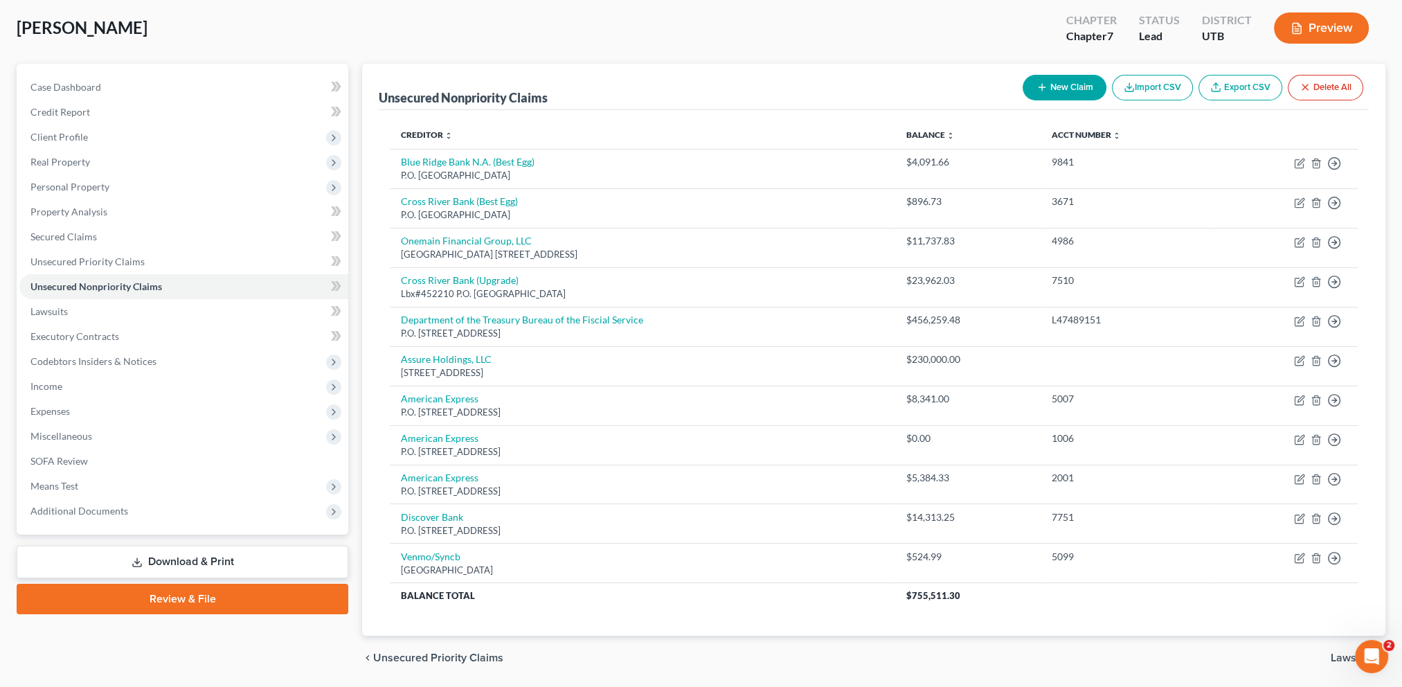
click at [1060, 86] on button "New Claim" at bounding box center [1065, 88] width 84 height 26
select select "0"
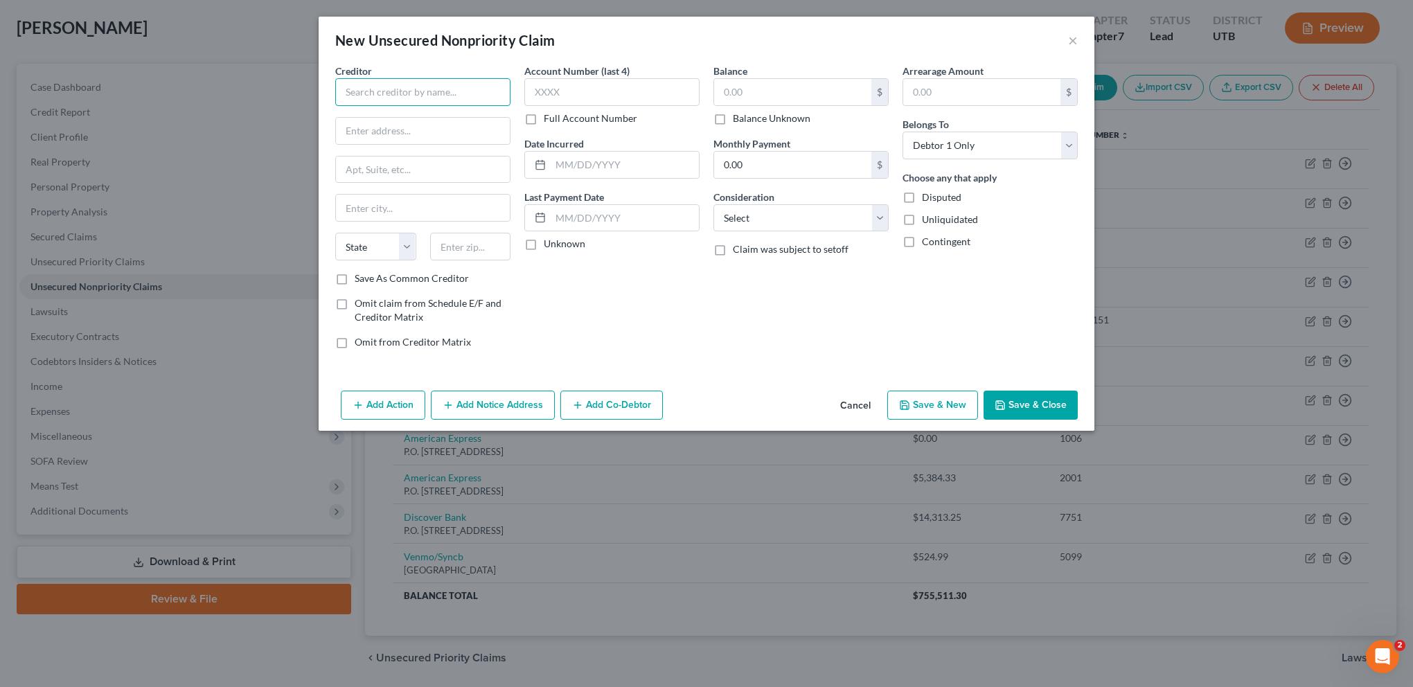
click at [399, 98] on input "text" at bounding box center [422, 92] width 175 height 28
type input "C"
type input "Citibank"
click at [381, 130] on input "text" at bounding box center [423, 131] width 174 height 26
paste input "PO Box 78019"
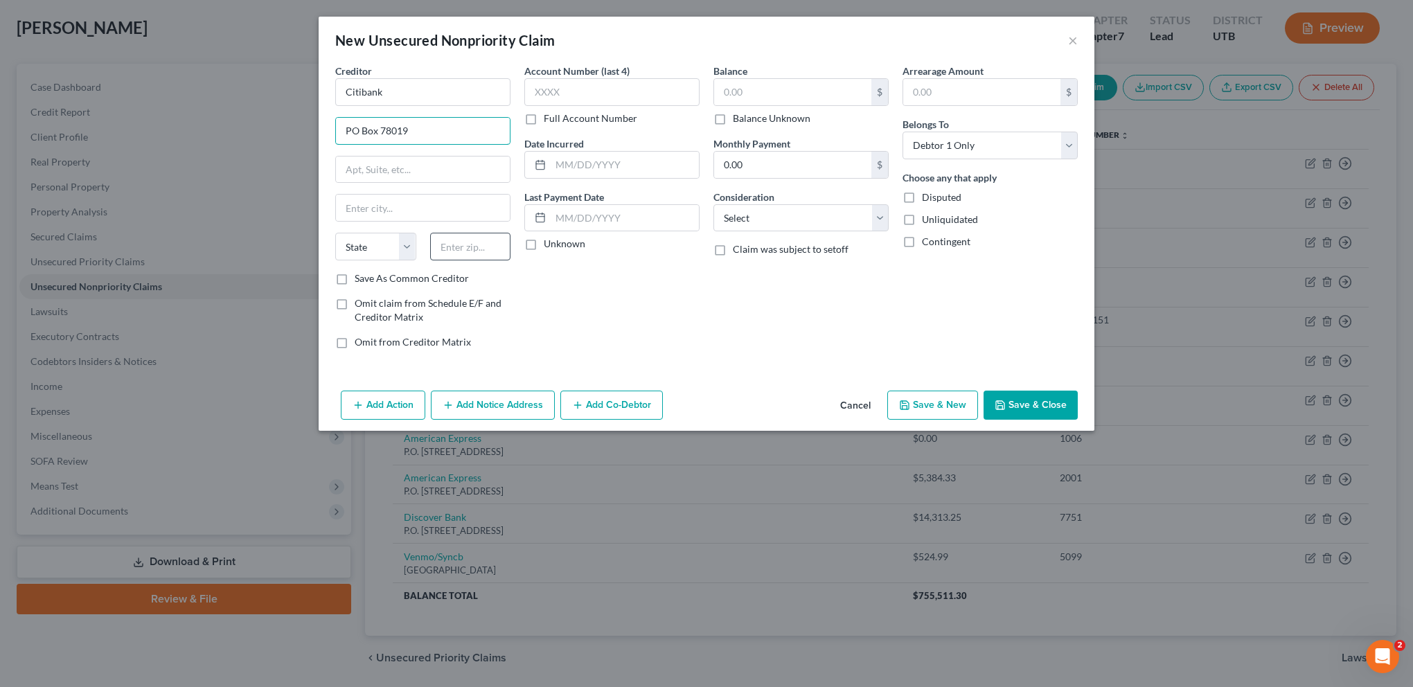
type input "PO Box 78019"
click at [471, 251] on input "text" at bounding box center [470, 247] width 81 height 28
type input "85062"
click at [609, 311] on div "Account Number (last 4) Full Account Number Date Incurred Last Payment Date Unk…" at bounding box center [611, 212] width 189 height 296
type input "Phoenix"
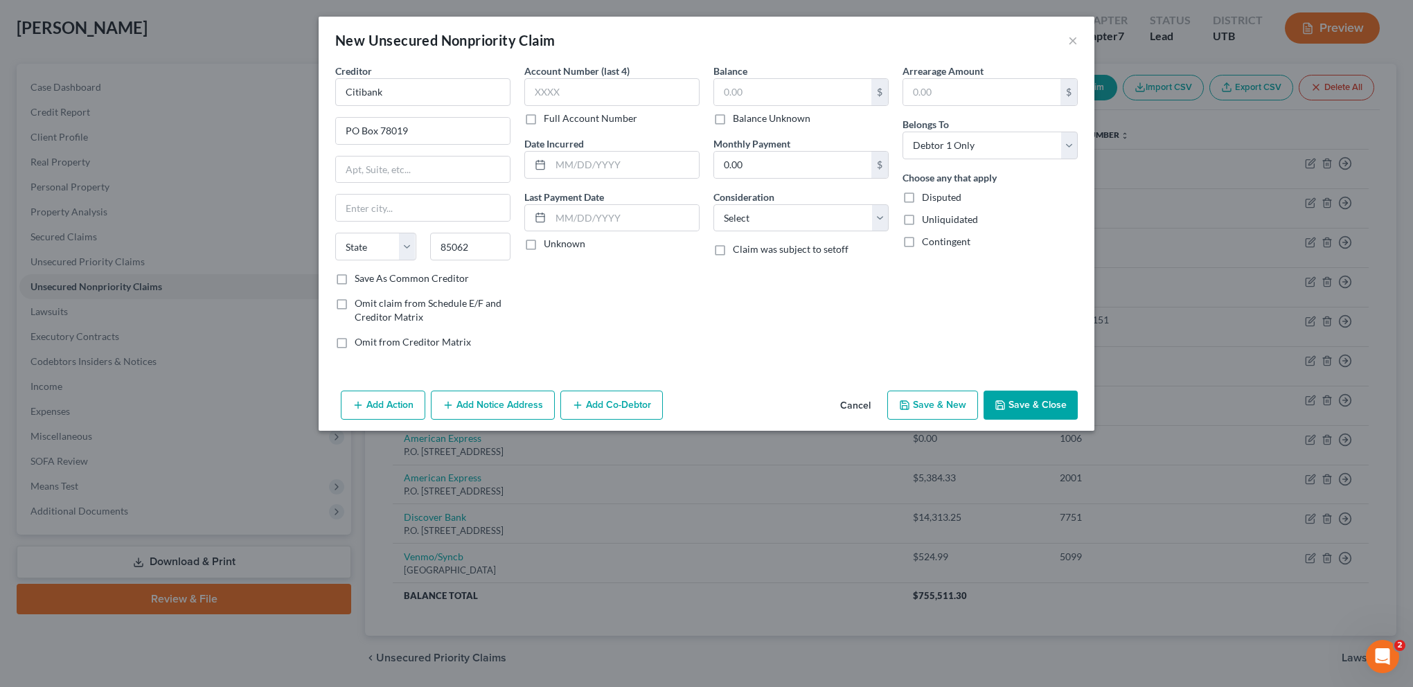
select select "3"
click at [607, 89] on input "text" at bounding box center [611, 92] width 175 height 28
click at [786, 99] on input "text" at bounding box center [792, 92] width 157 height 26
type input "857.45"
click at [558, 89] on input "text" at bounding box center [611, 92] width 175 height 28
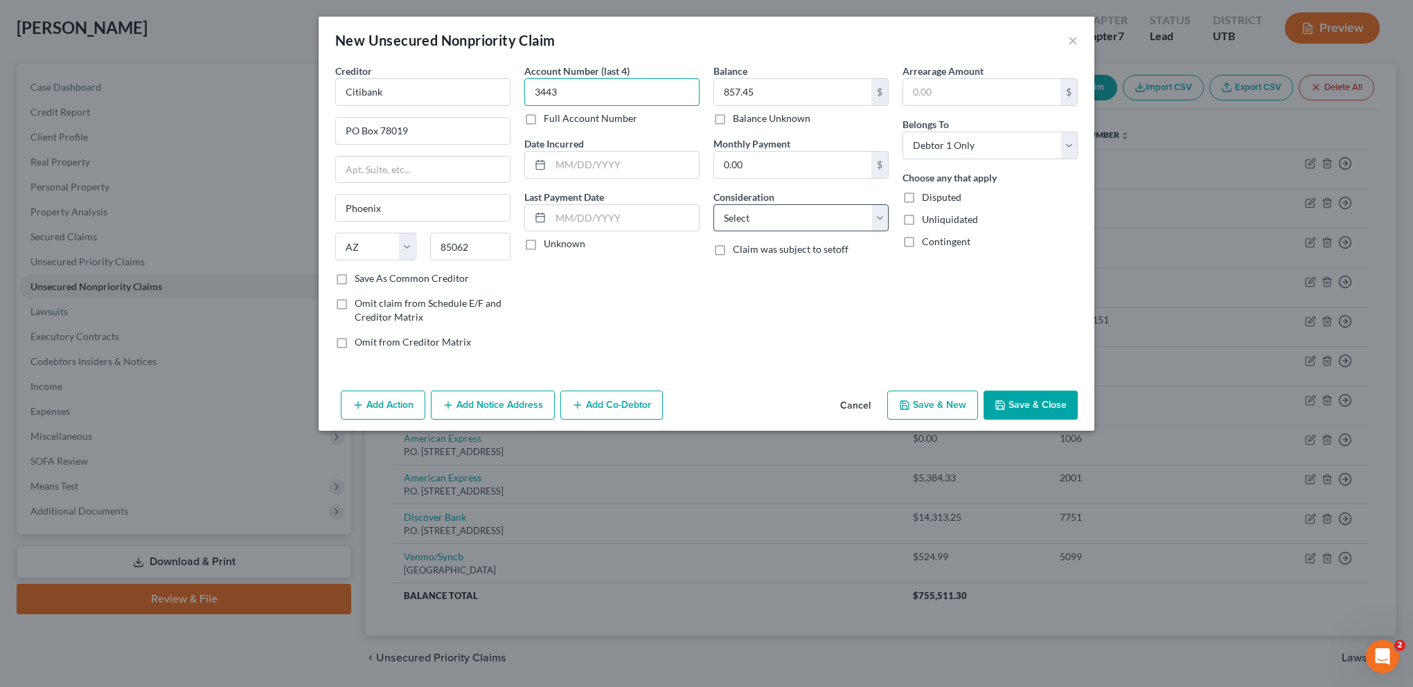
type input "3443"
click at [879, 224] on select "Select Cable / Satellite Services Collection Agency Credit Card Debt Debt Couns…" at bounding box center [800, 218] width 175 height 28
select select "2"
click at [713, 204] on select "Select Cable / Satellite Services Collection Agency Credit Card Debt Debt Couns…" at bounding box center [800, 218] width 175 height 28
click at [926, 316] on div "Arrearage Amount $ Belongs To * Select Debtor 1 Only Debtor 2 Only Debtor 1 And…" at bounding box center [989, 212] width 189 height 296
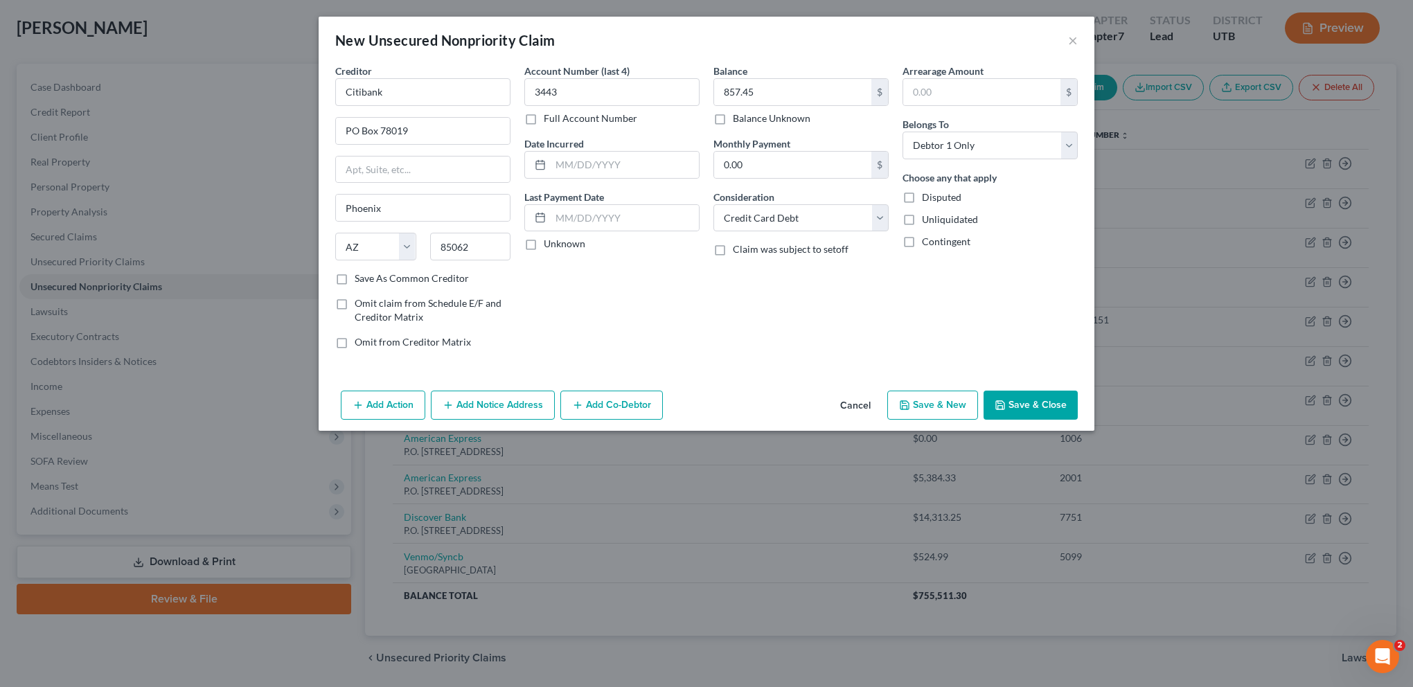
click at [1041, 409] on button "Save & Close" at bounding box center [1030, 405] width 94 height 29
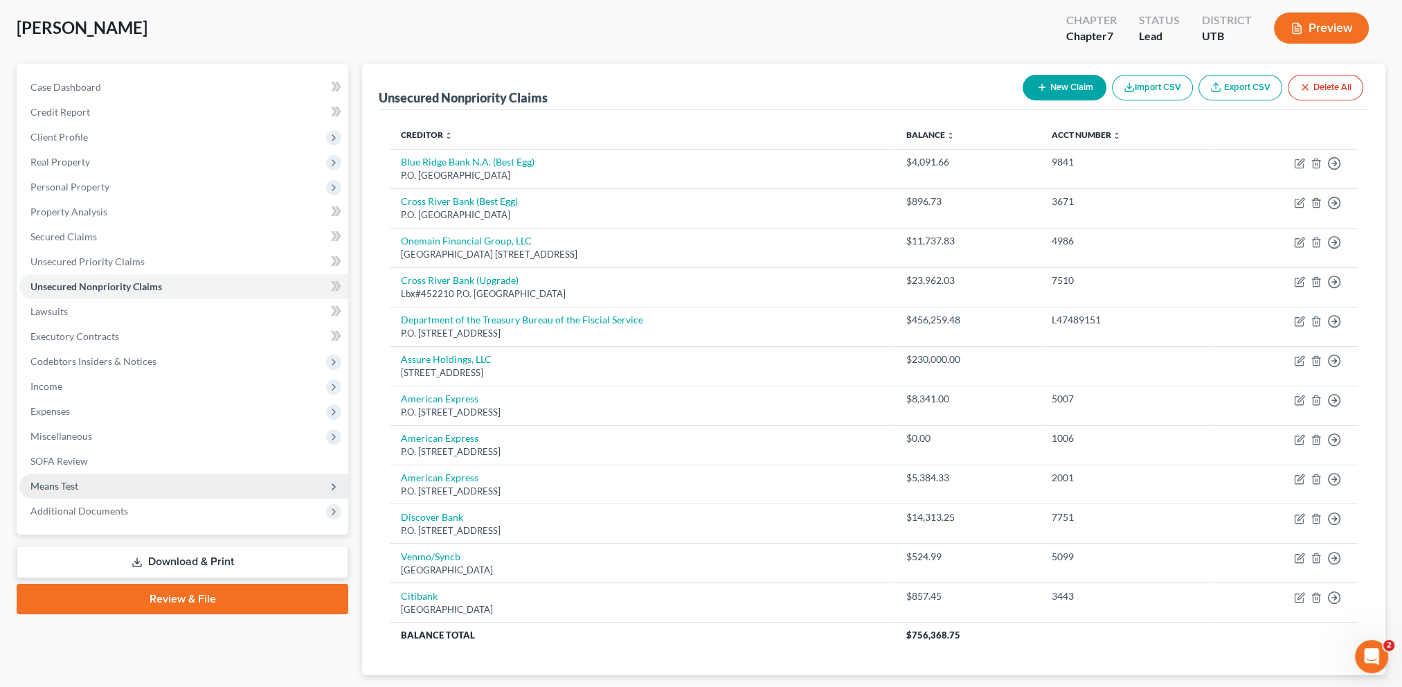
click at [152, 481] on span "Means Test" at bounding box center [183, 486] width 329 height 25
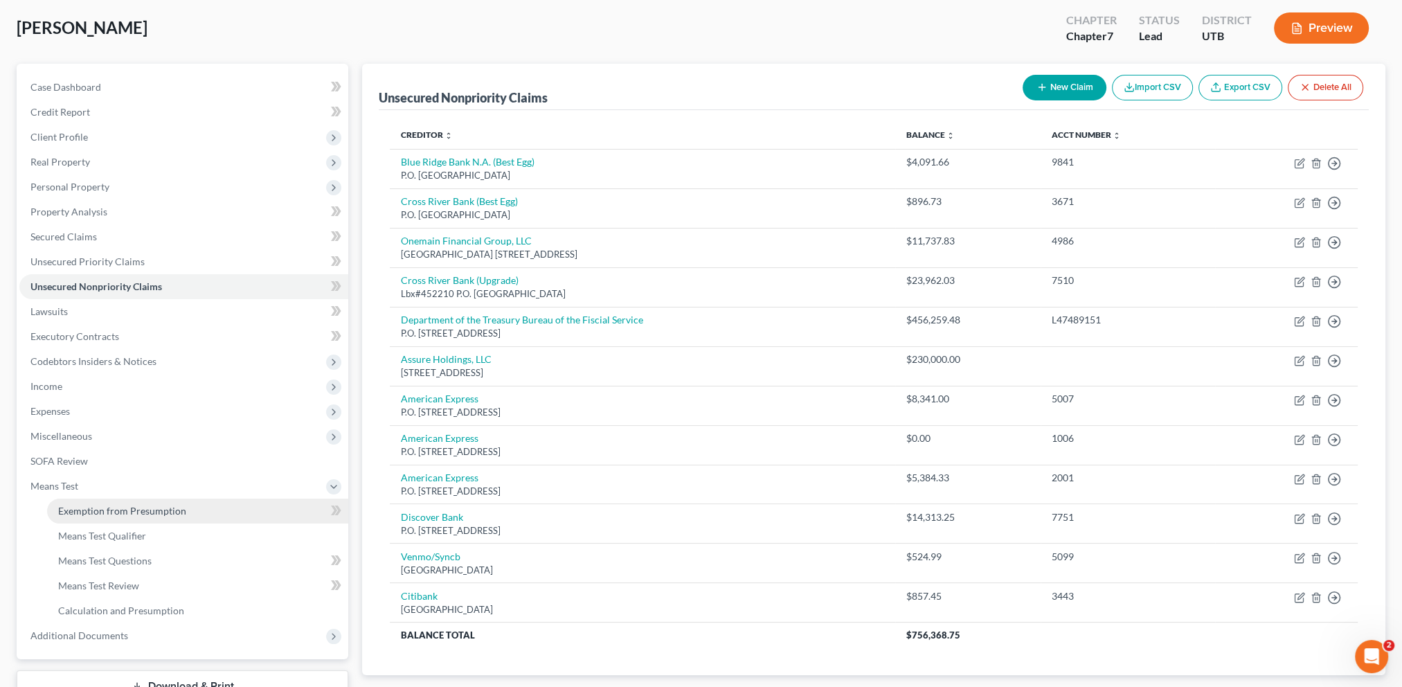
click at [147, 510] on span "Exemption from Presumption" at bounding box center [122, 511] width 128 height 12
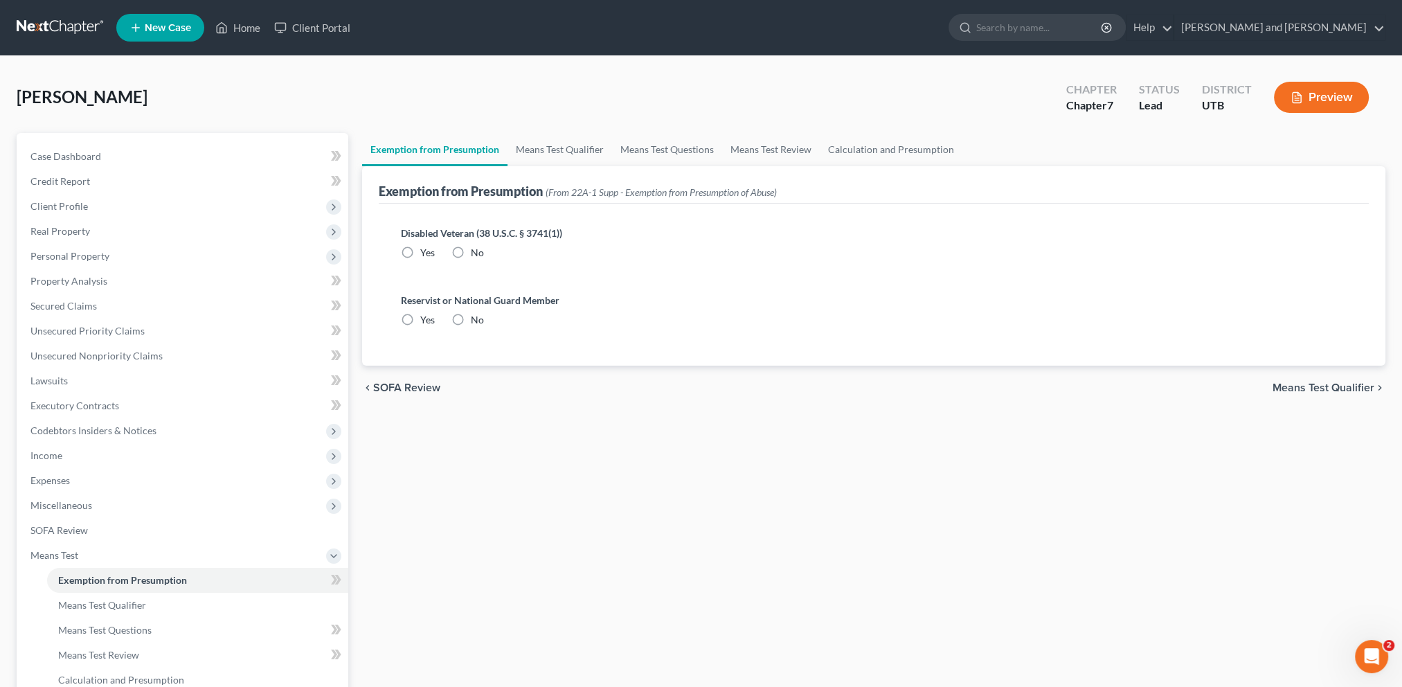
click at [1335, 389] on span "Means Test Qualifier" at bounding box center [1324, 387] width 102 height 11
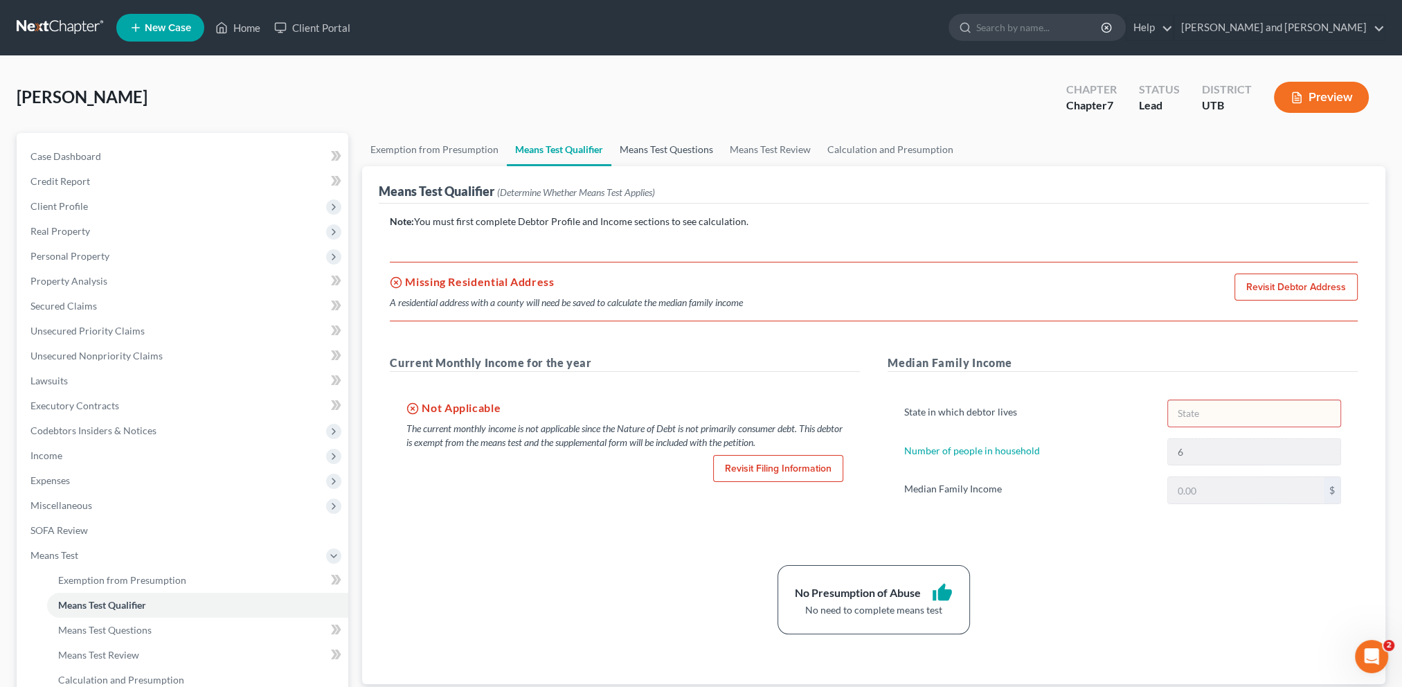
click at [679, 148] on link "Means Test Questions" at bounding box center [666, 149] width 110 height 33
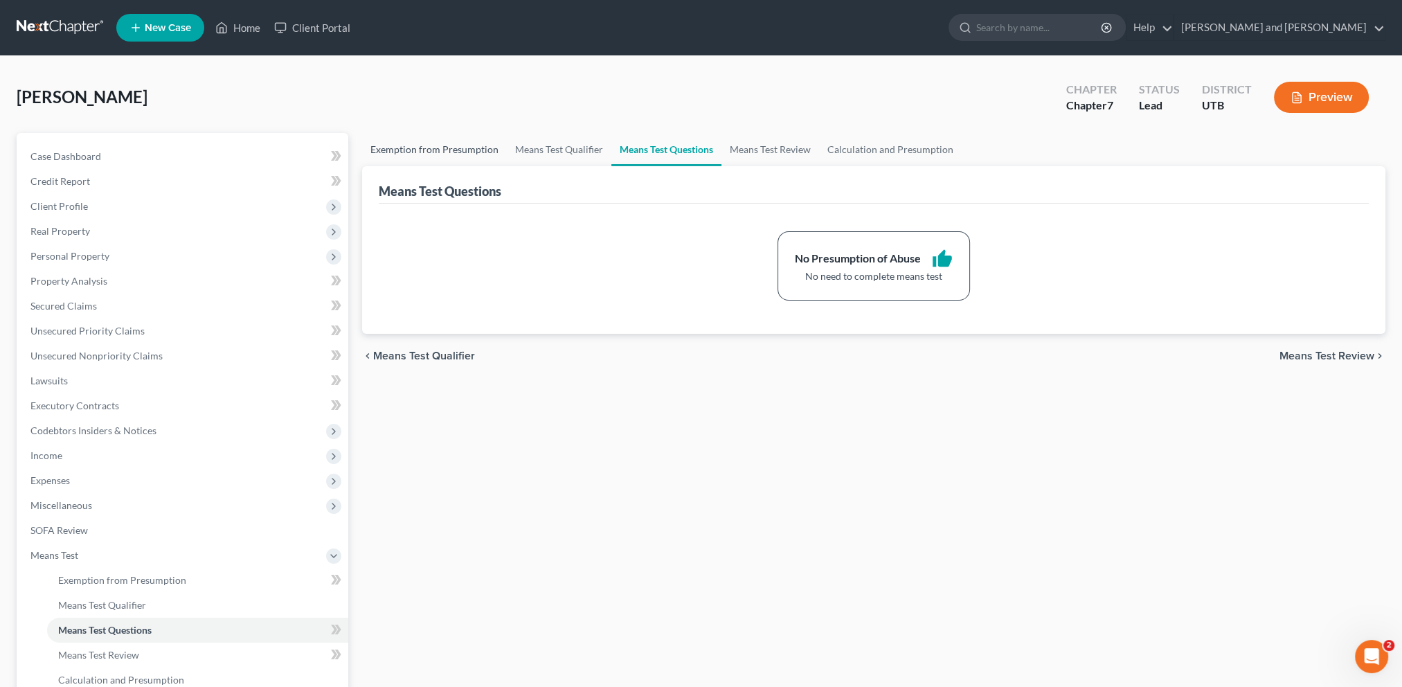
click at [420, 150] on link "Exemption from Presumption" at bounding box center [434, 149] width 145 height 33
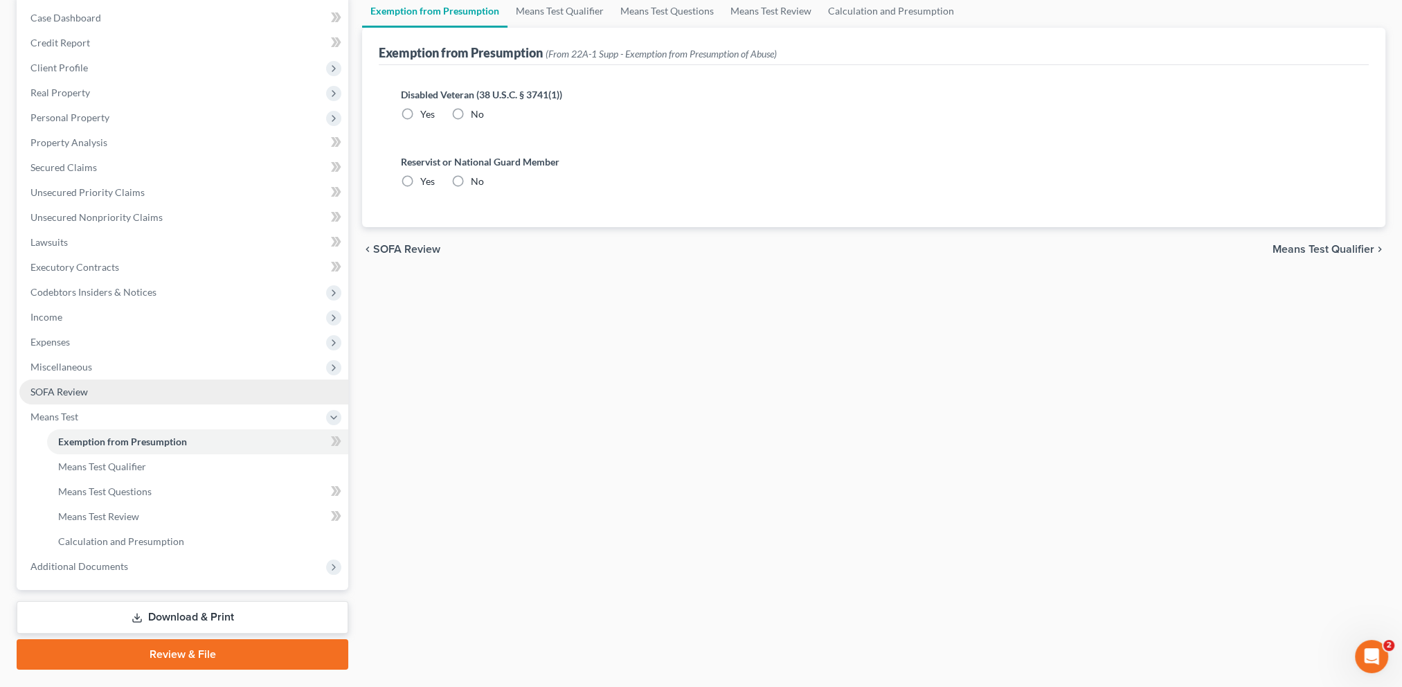
click at [77, 392] on span "SOFA Review" at bounding box center [58, 392] width 57 height 12
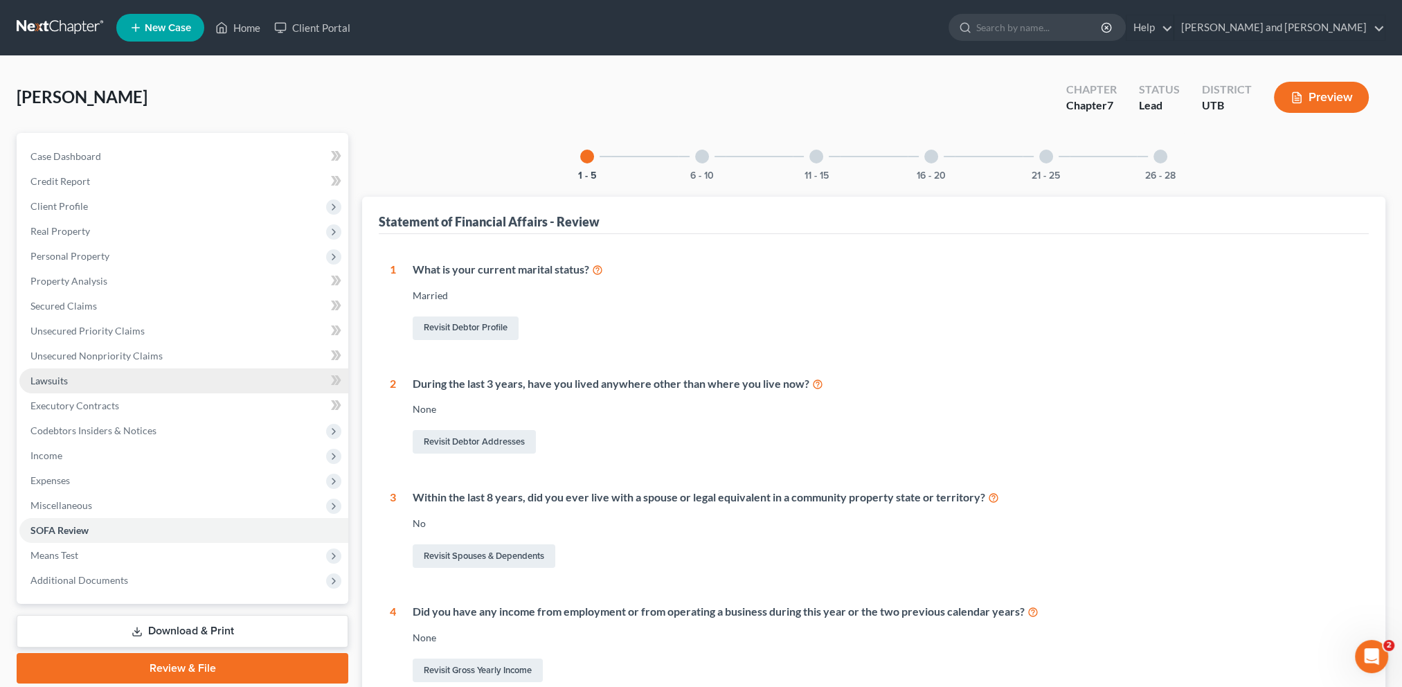
click at [83, 379] on link "Lawsuits" at bounding box center [183, 380] width 329 height 25
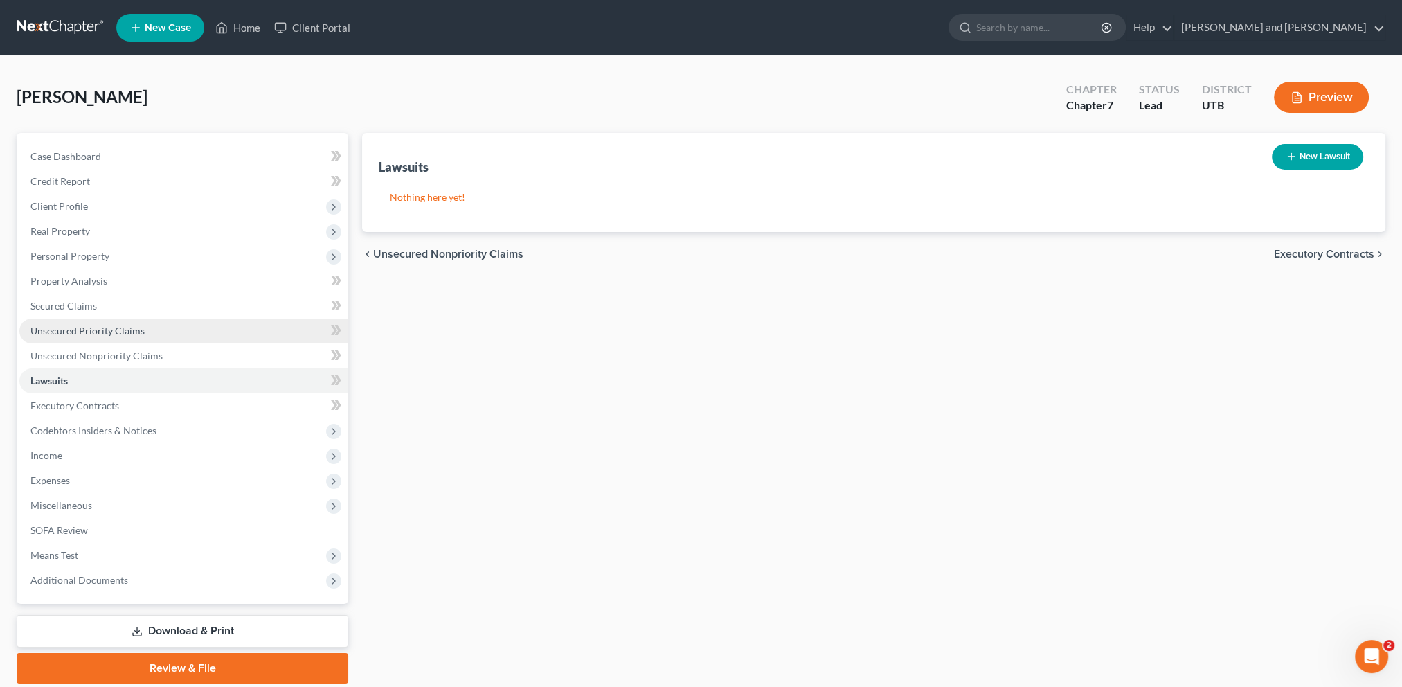
click at [96, 319] on link "Unsecured Priority Claims" at bounding box center [183, 331] width 329 height 25
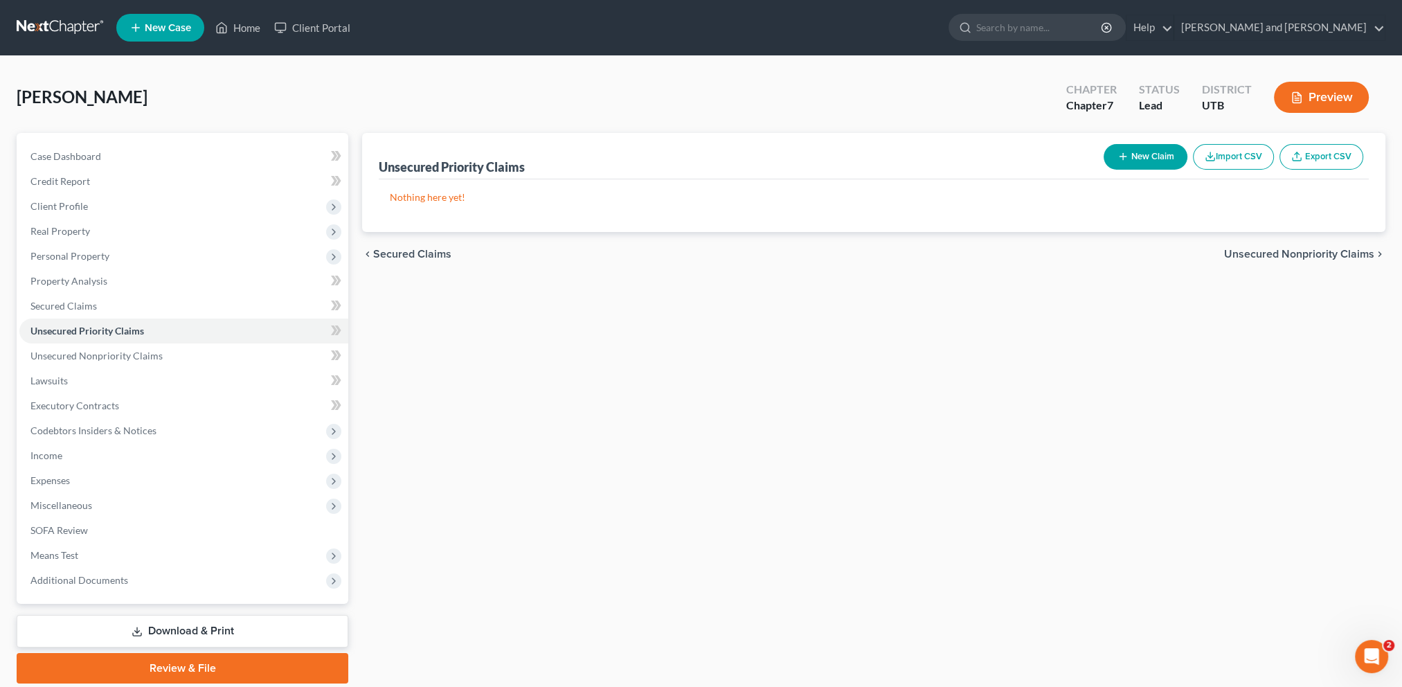
click at [1140, 160] on button "New Claim" at bounding box center [1146, 157] width 84 height 26
select select "0"
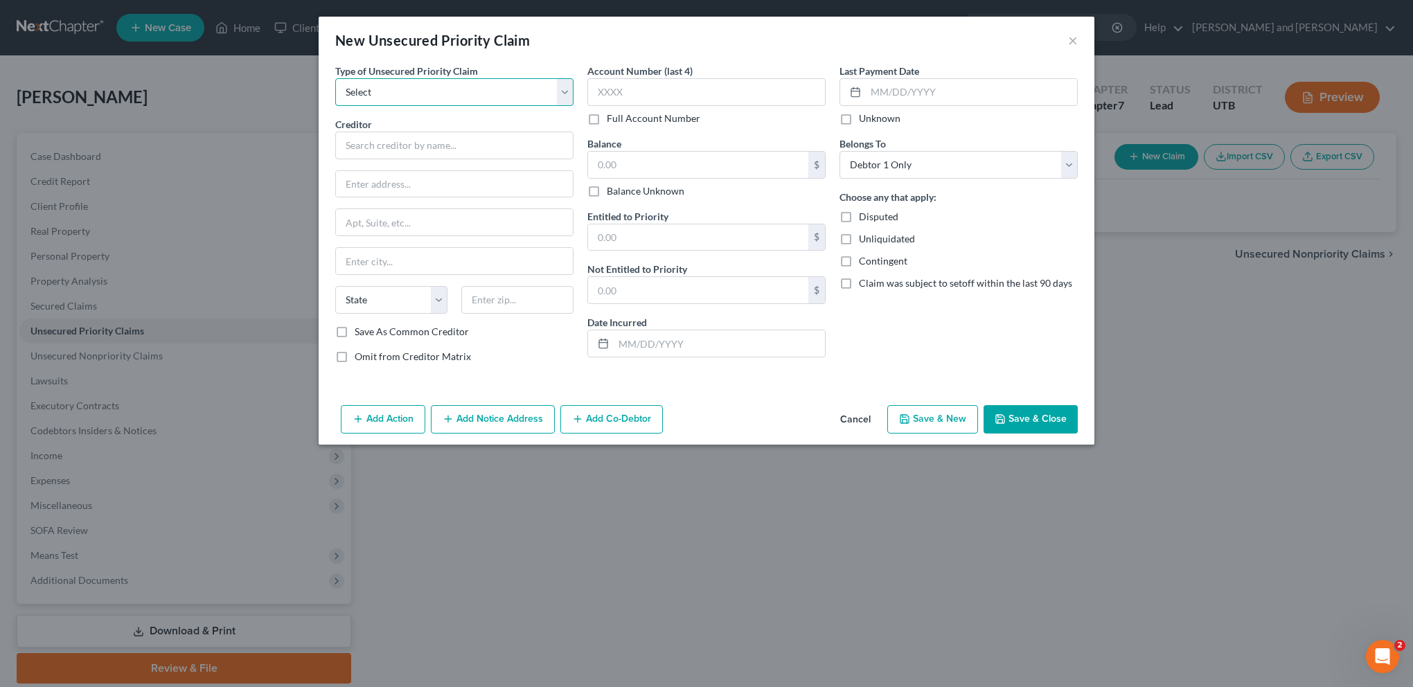
click at [562, 95] on select "Select Taxes & Other Government Units Domestic Support Obligations Extensions o…" at bounding box center [454, 92] width 238 height 28
select select "0"
click at [335, 78] on select "Select Taxes & Other Government Units Domestic Support Obligations Extensions o…" at bounding box center [454, 92] width 238 height 28
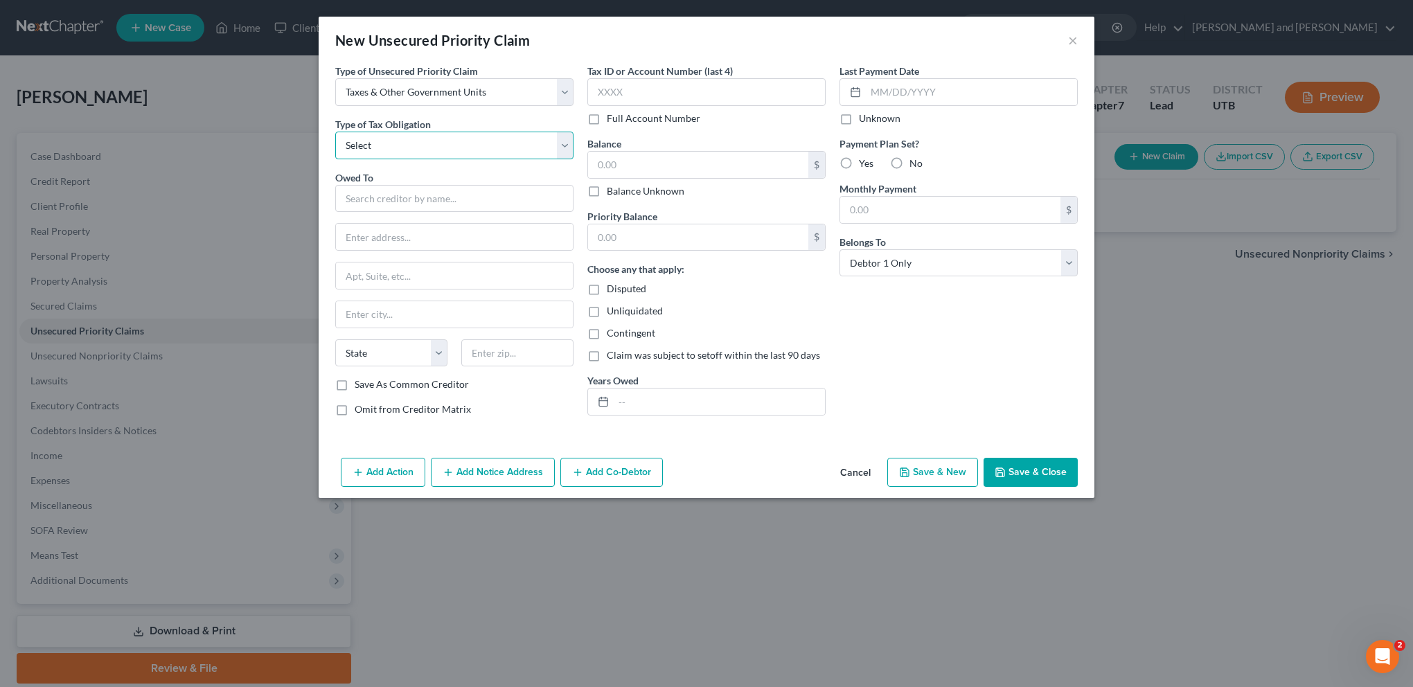
click at [568, 149] on select "Select Federal City State Franchise Tax Board Other" at bounding box center [454, 146] width 238 height 28
select select "0"
click at [335, 132] on select "Select Federal City State Franchise Tax Board Other" at bounding box center [454, 146] width 238 height 28
click at [418, 200] on input "text" at bounding box center [454, 199] width 238 height 28
click at [388, 226] on div "Internal Revenue Service" at bounding box center [418, 222] width 144 height 14
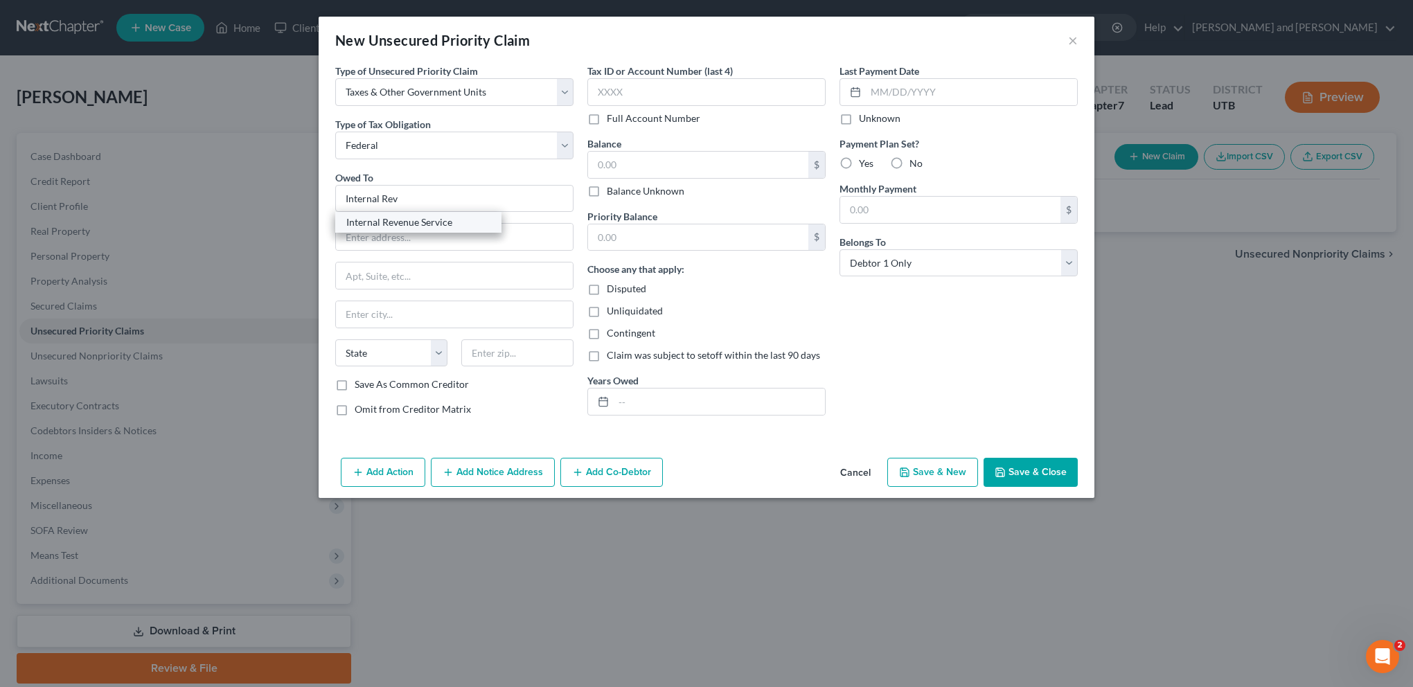
type input "Internal Revenue Service"
click at [388, 233] on input "text" at bounding box center [454, 237] width 237 height 26
type input "[STREET_ADDRESS][PERSON_NAME]"
type input "84780"
click at [942, 349] on div "Last Payment Date Unknown Payment Plan Set? Yes No Monthly Payment $ Belongs To…" at bounding box center [958, 246] width 252 height 364
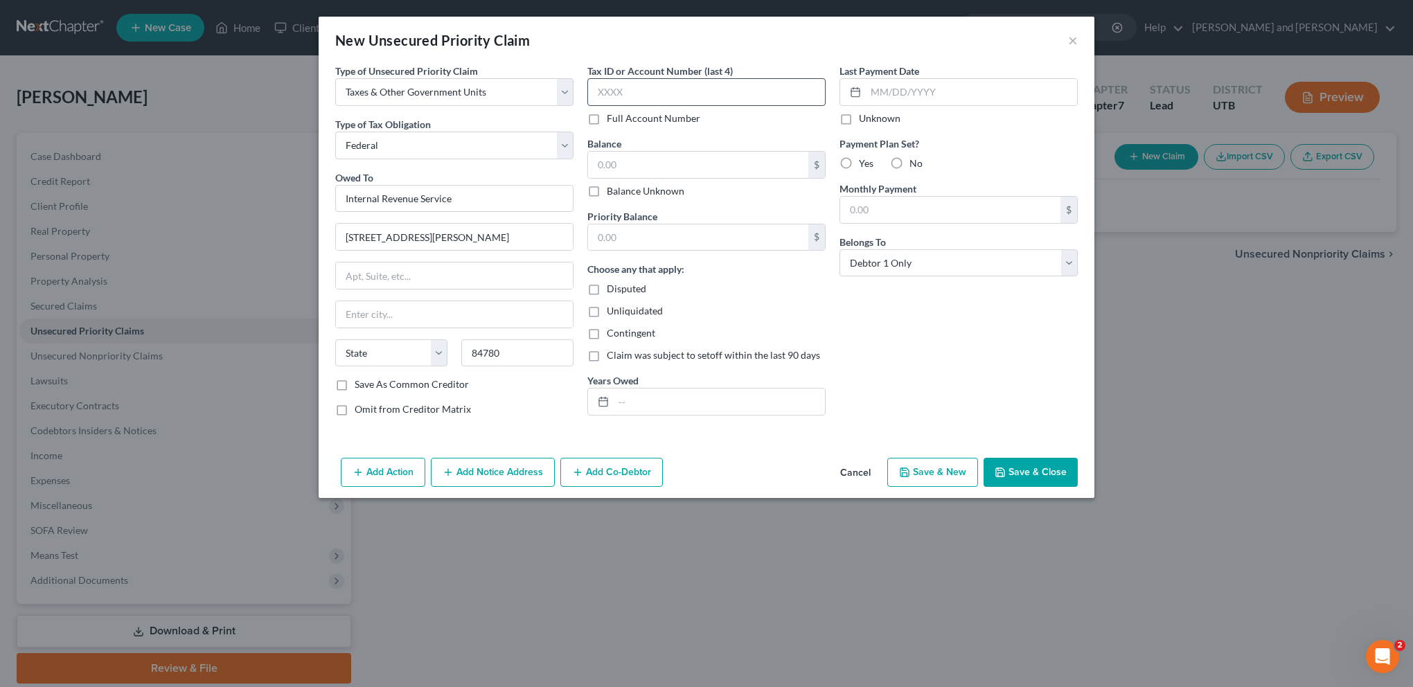
type input "[US_STATE]"
select select "46"
click at [672, 93] on input "text" at bounding box center [706, 92] width 238 height 28
type input "2186"
drag, startPoint x: 625, startPoint y: 87, endPoint x: 576, endPoint y: 91, distance: 49.3
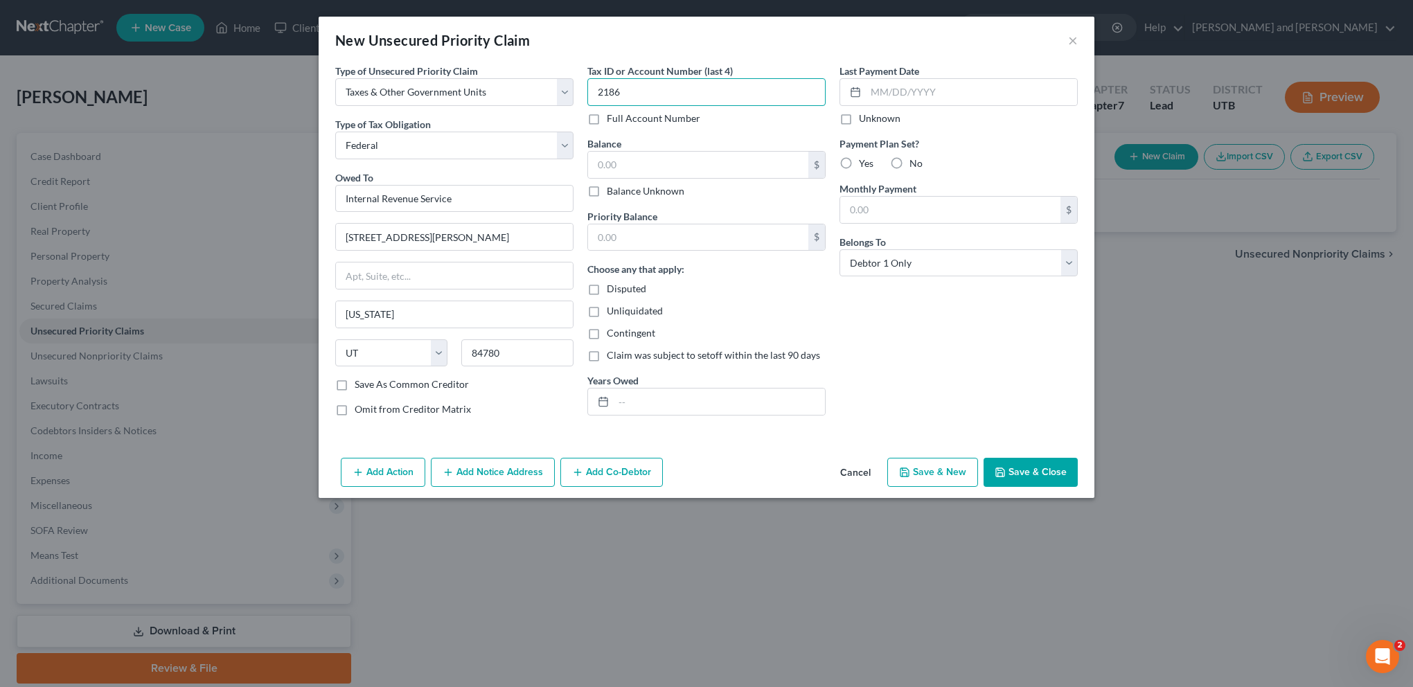
click at [576, 91] on div "Type of Unsecured Priority Claim * Select Taxes & Other Government Units Domest…" at bounding box center [706, 246] width 756 height 364
click at [652, 166] on input "text" at bounding box center [698, 165] width 220 height 26
type input "8,893"
click at [679, 400] on input "text" at bounding box center [719, 401] width 211 height 26
type input "2022"
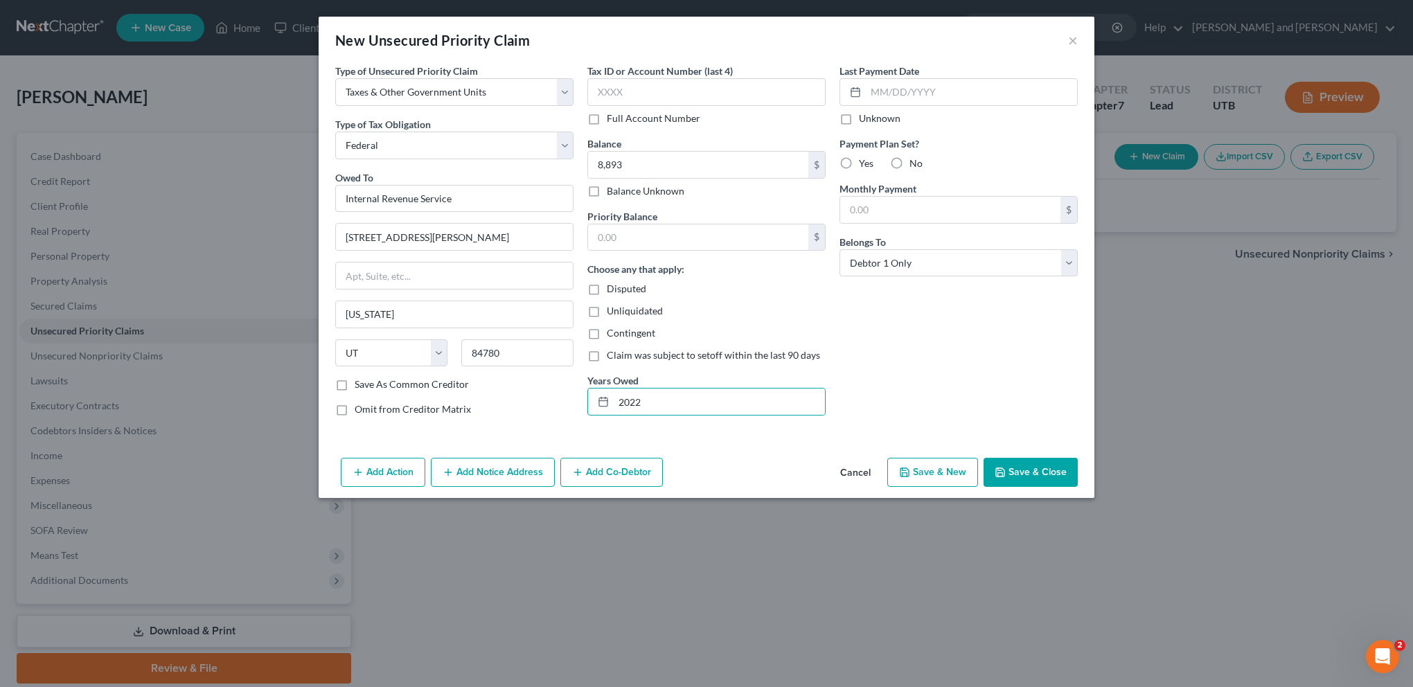
click at [976, 390] on div "Last Payment Date Unknown Payment Plan Set? Yes No Monthly Payment $ Belongs To…" at bounding box center [958, 246] width 252 height 364
click at [1031, 472] on button "Save & Close" at bounding box center [1030, 472] width 94 height 29
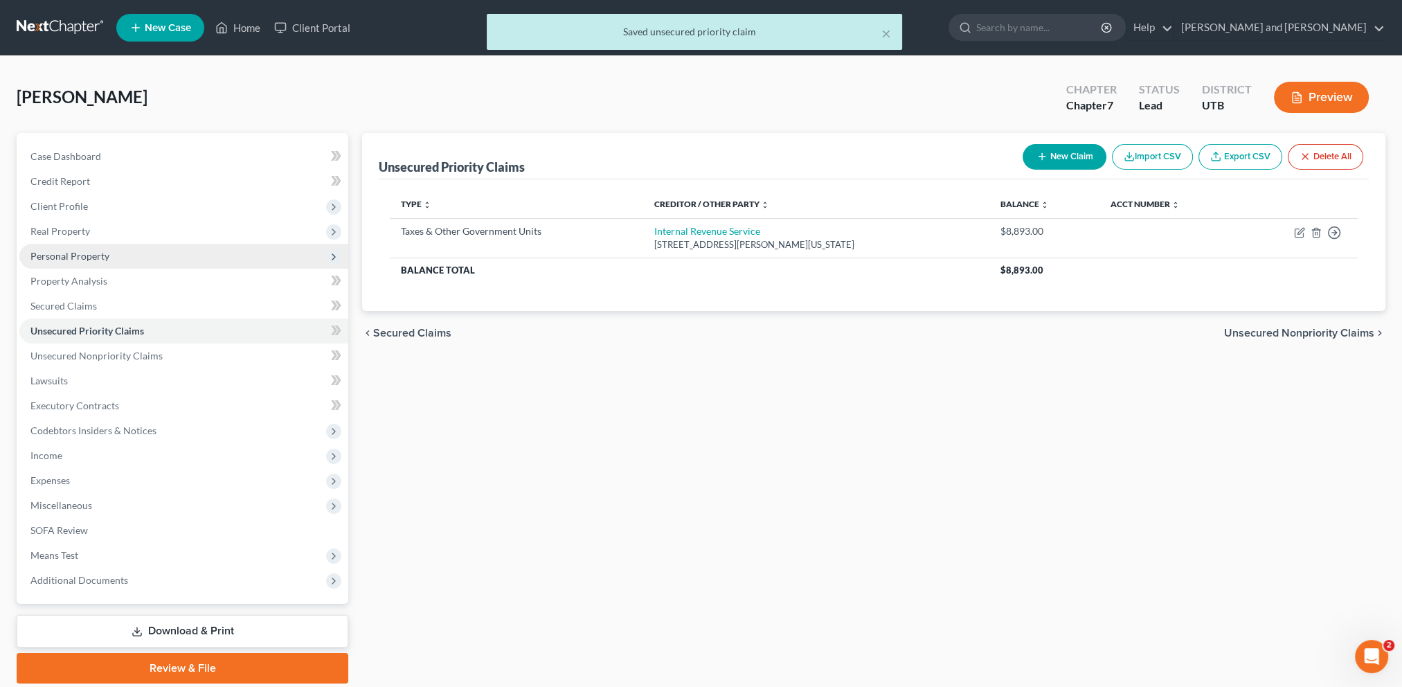
click at [93, 260] on span "Personal Property" at bounding box center [69, 256] width 79 height 12
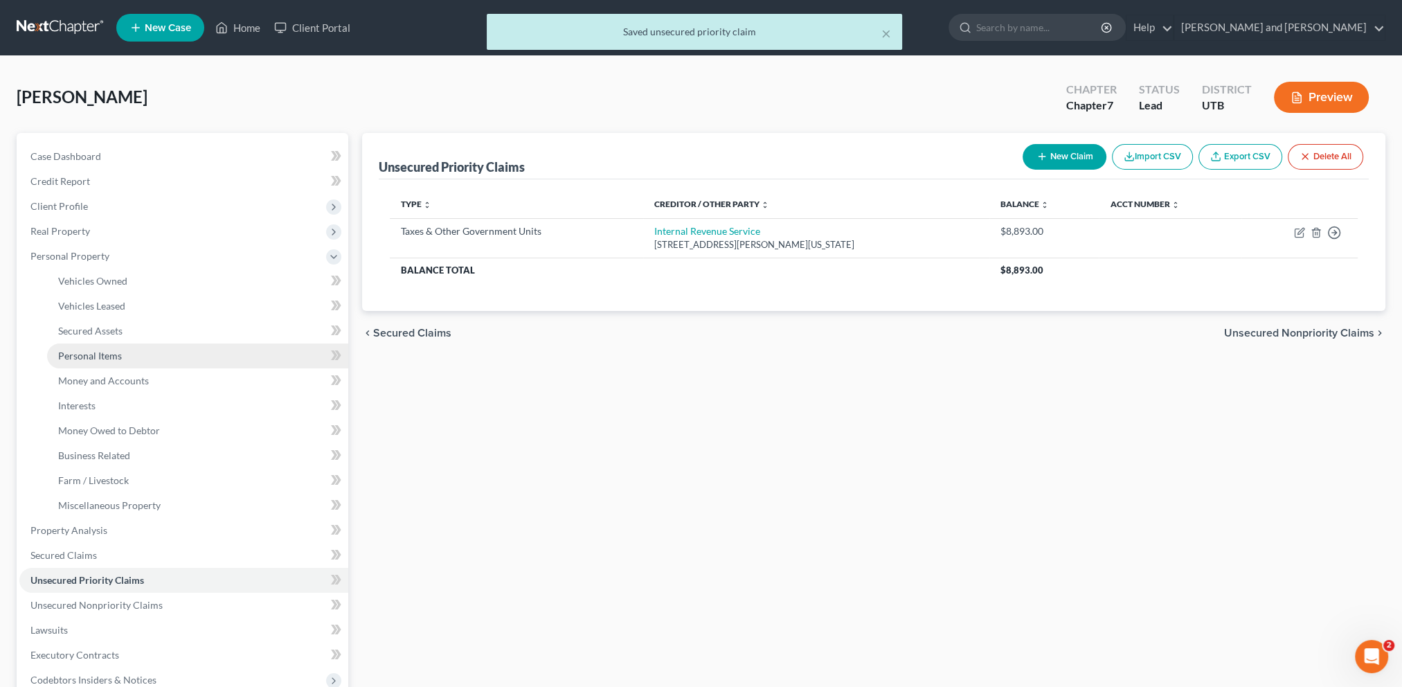
click at [141, 354] on link "Personal Items" at bounding box center [197, 355] width 301 height 25
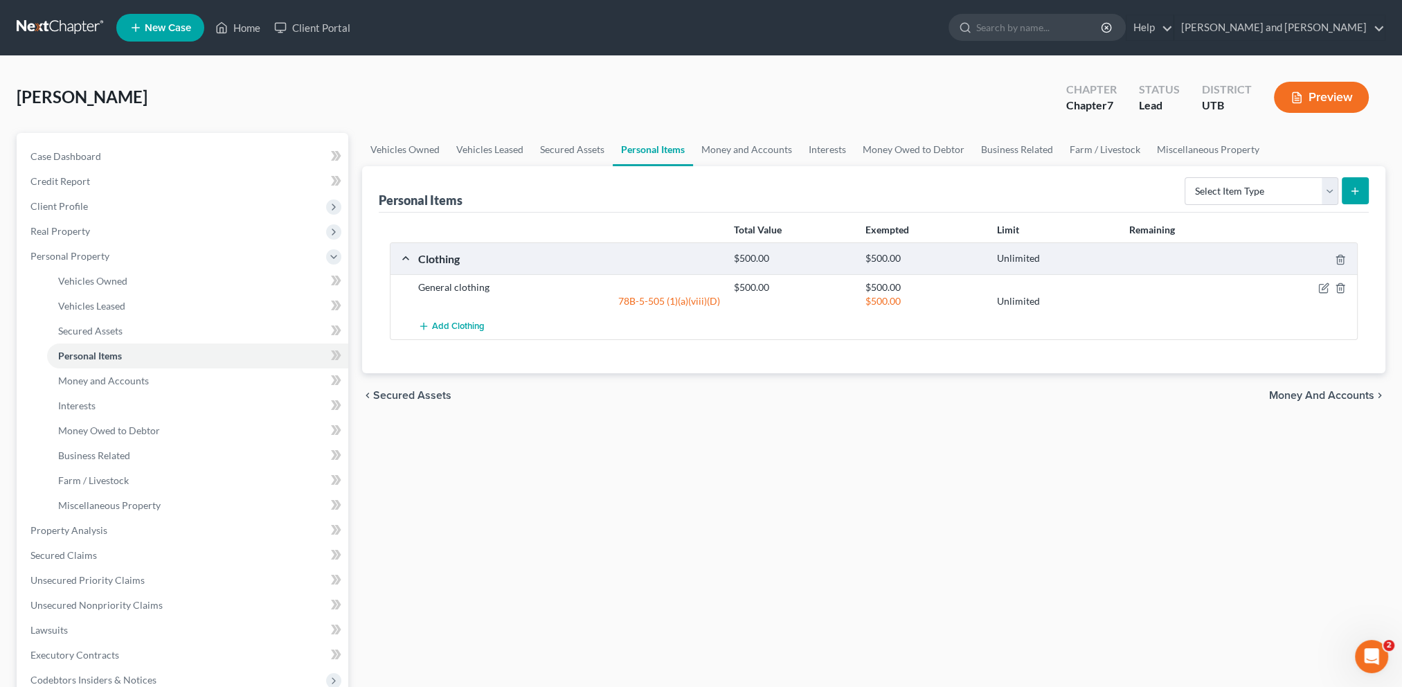
click at [1358, 191] on line "submit" at bounding box center [1355, 191] width 6 height 0
click at [1323, 188] on select "Select Item Type Clothing Collectibles Of Value Electronics Firearms Household …" at bounding box center [1262, 191] width 154 height 28
select select "electronics"
click at [1185, 177] on select "Select Item Type Clothing Collectibles Of Value Electronics Firearms Household …" at bounding box center [1262, 191] width 154 height 28
click at [1360, 187] on icon "submit" at bounding box center [1355, 191] width 11 height 11
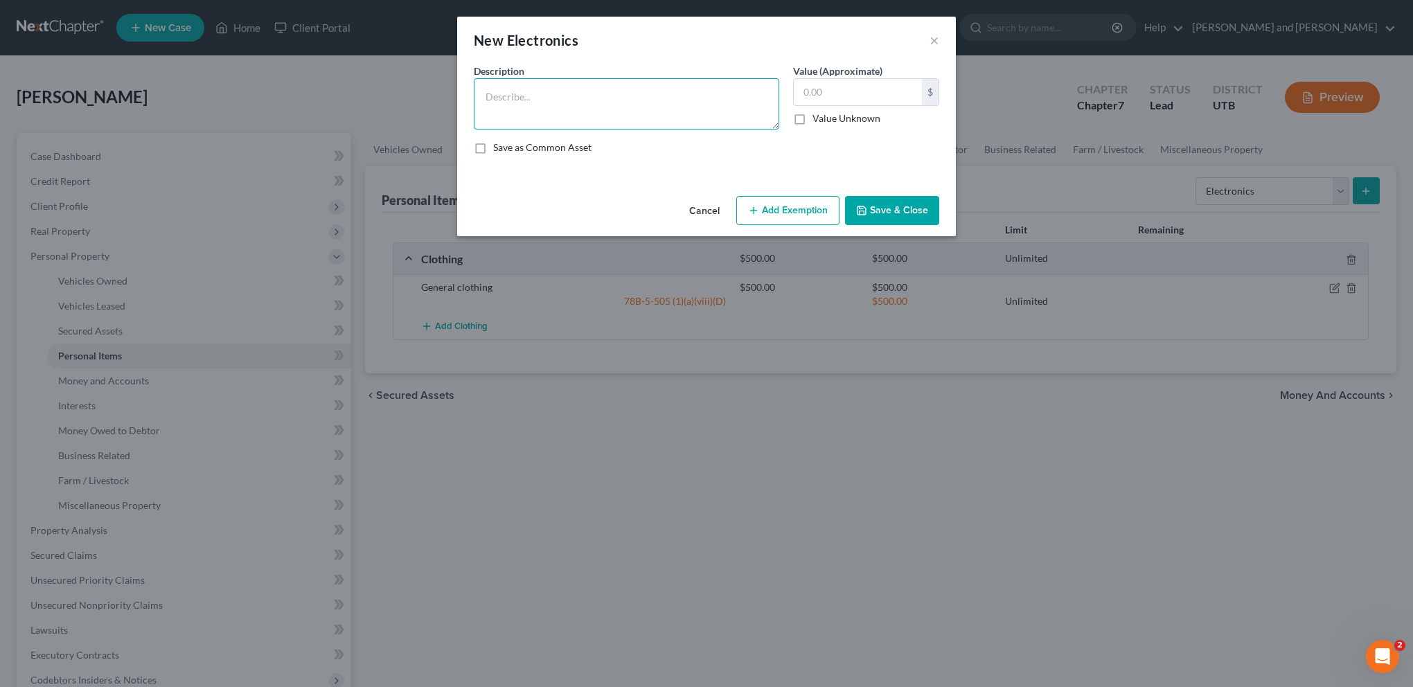
click at [539, 102] on textarea at bounding box center [626, 103] width 305 height 51
type textarea "Household TVs and Electronics"
type input "1,500"
click at [800, 168] on div "An exemption set must first be selected from the Filing Information section. Co…" at bounding box center [706, 127] width 499 height 127
click at [895, 211] on button "Save & Close" at bounding box center [892, 210] width 94 height 29
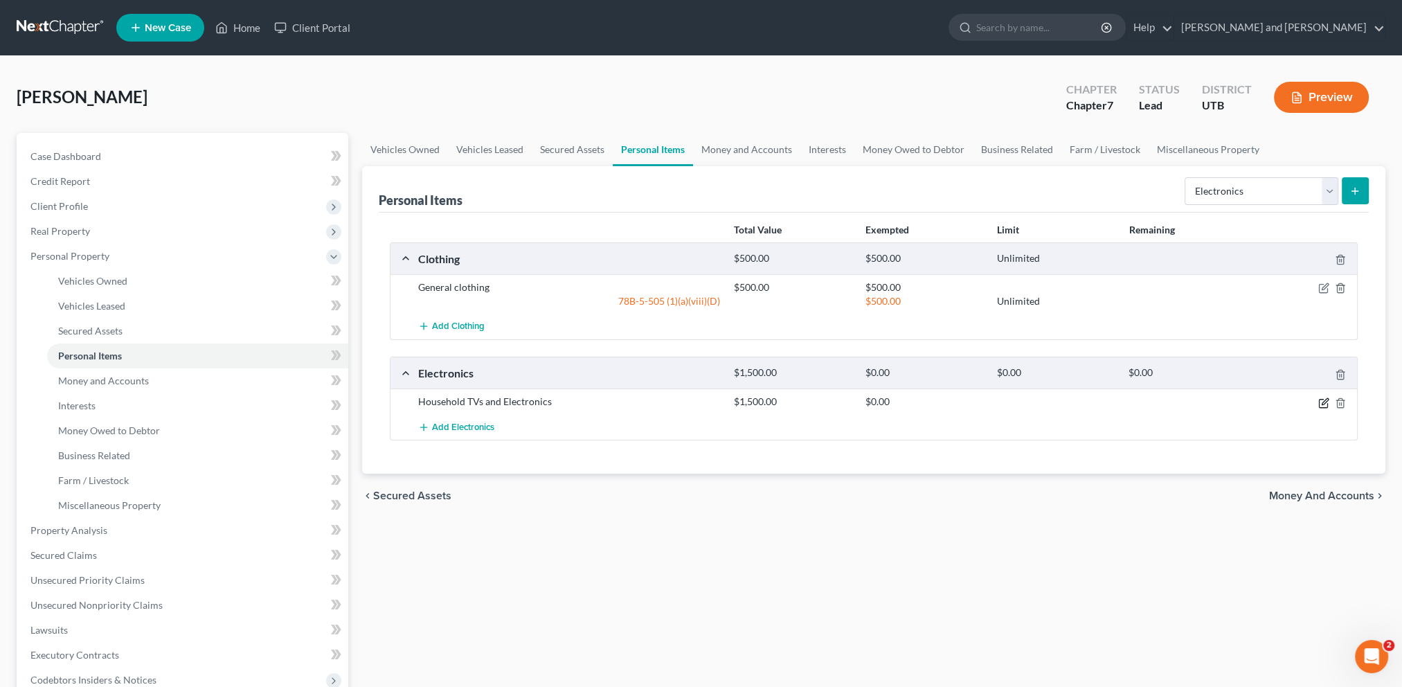
click at [1323, 402] on icon "button" at bounding box center [1325, 401] width 6 height 6
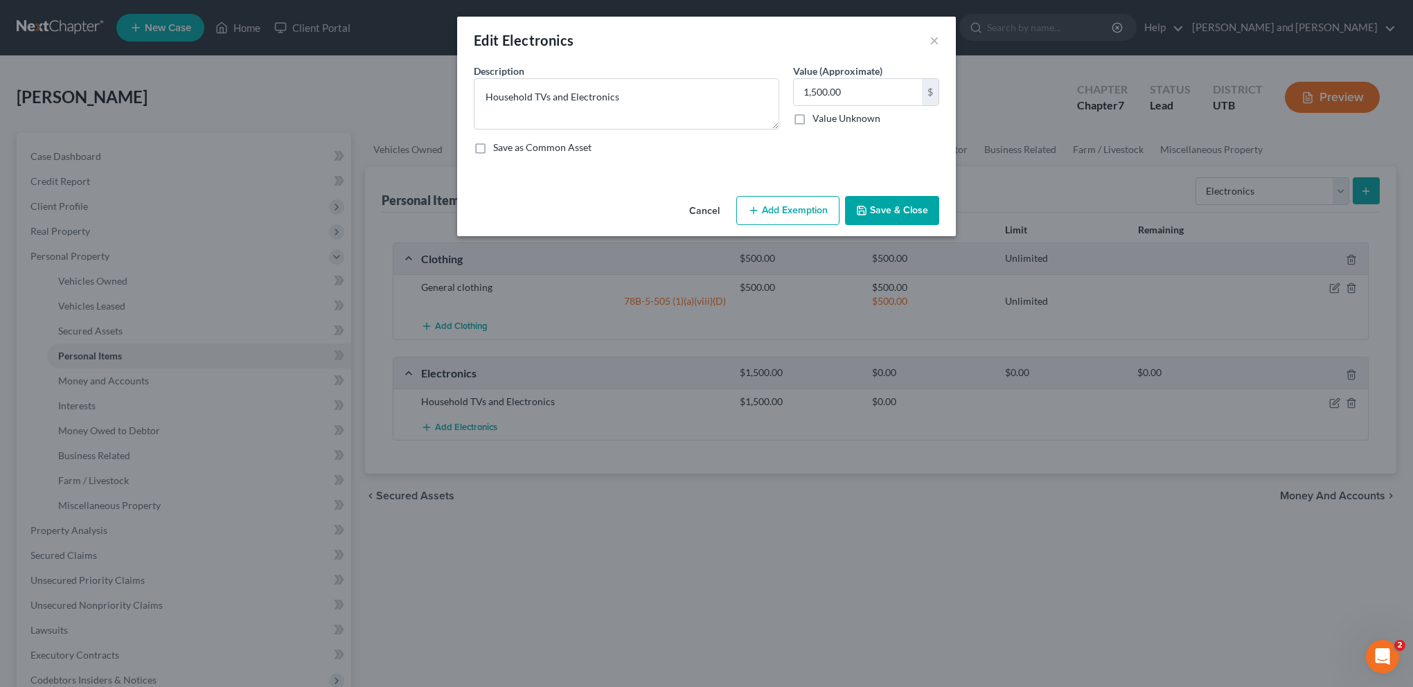
click at [770, 207] on button "Add Exemption" at bounding box center [787, 210] width 103 height 29
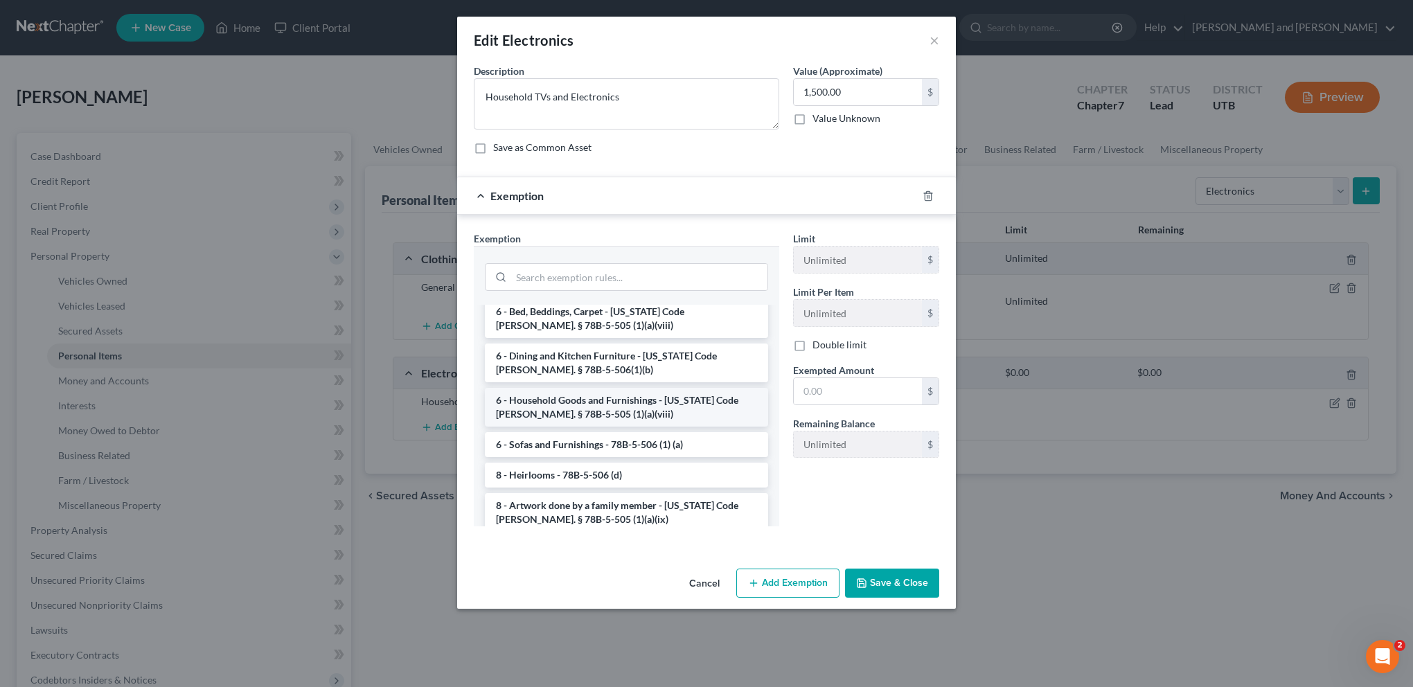
scroll to position [1385, 0]
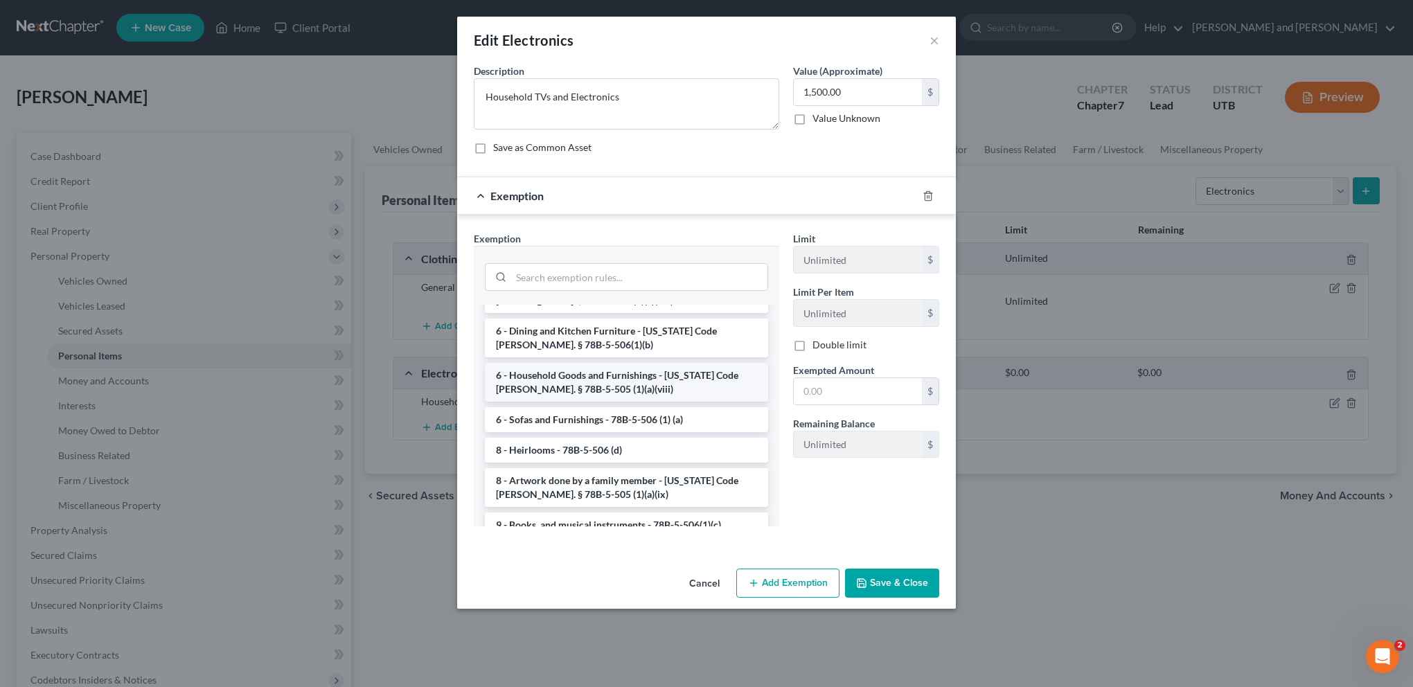
click at [629, 363] on li "6 - Household Goods and Furnishings - [US_STATE] Code [PERSON_NAME]. § 78B-5-50…" at bounding box center [626, 382] width 283 height 39
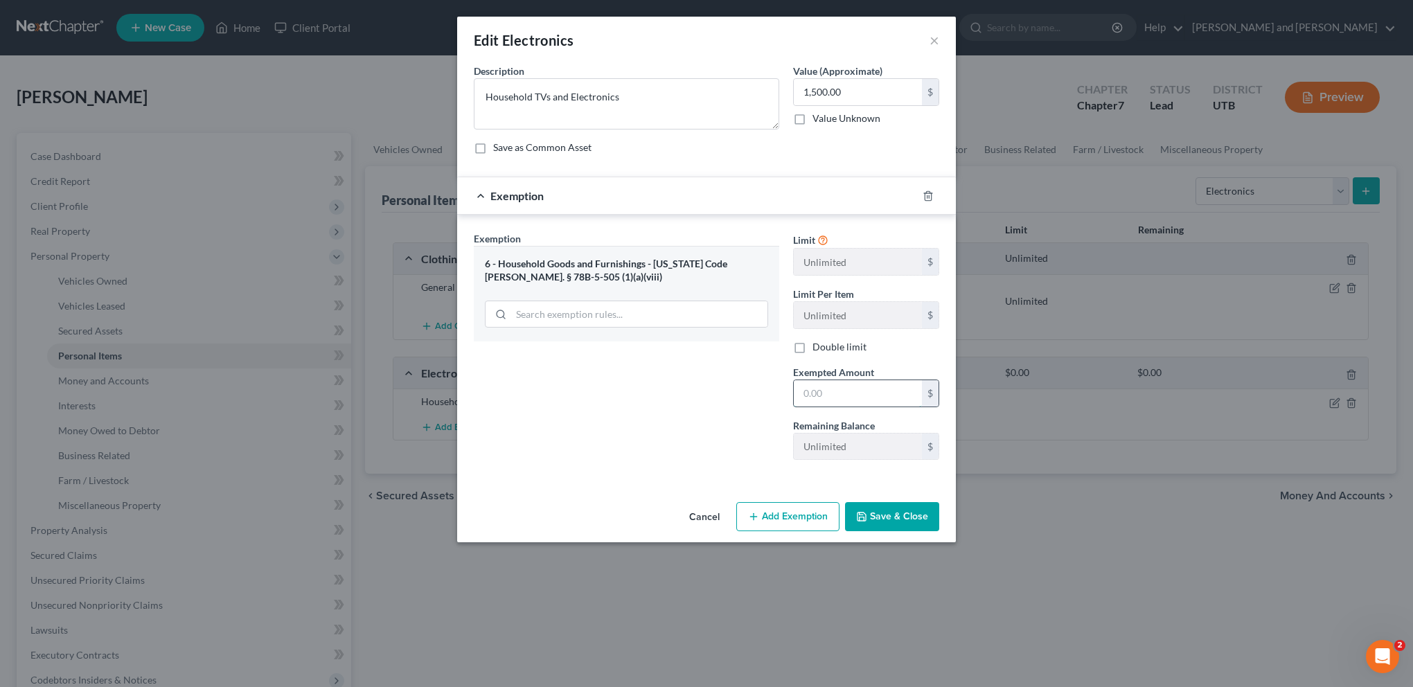
click at [830, 391] on input "text" at bounding box center [858, 393] width 128 height 26
type input "1,500"
click at [637, 421] on div "Exemption Set must be selected for CA. Exemption * 6 - Household Goods and Furn…" at bounding box center [626, 351] width 319 height 240
click at [888, 517] on button "Save & Close" at bounding box center [892, 516] width 94 height 29
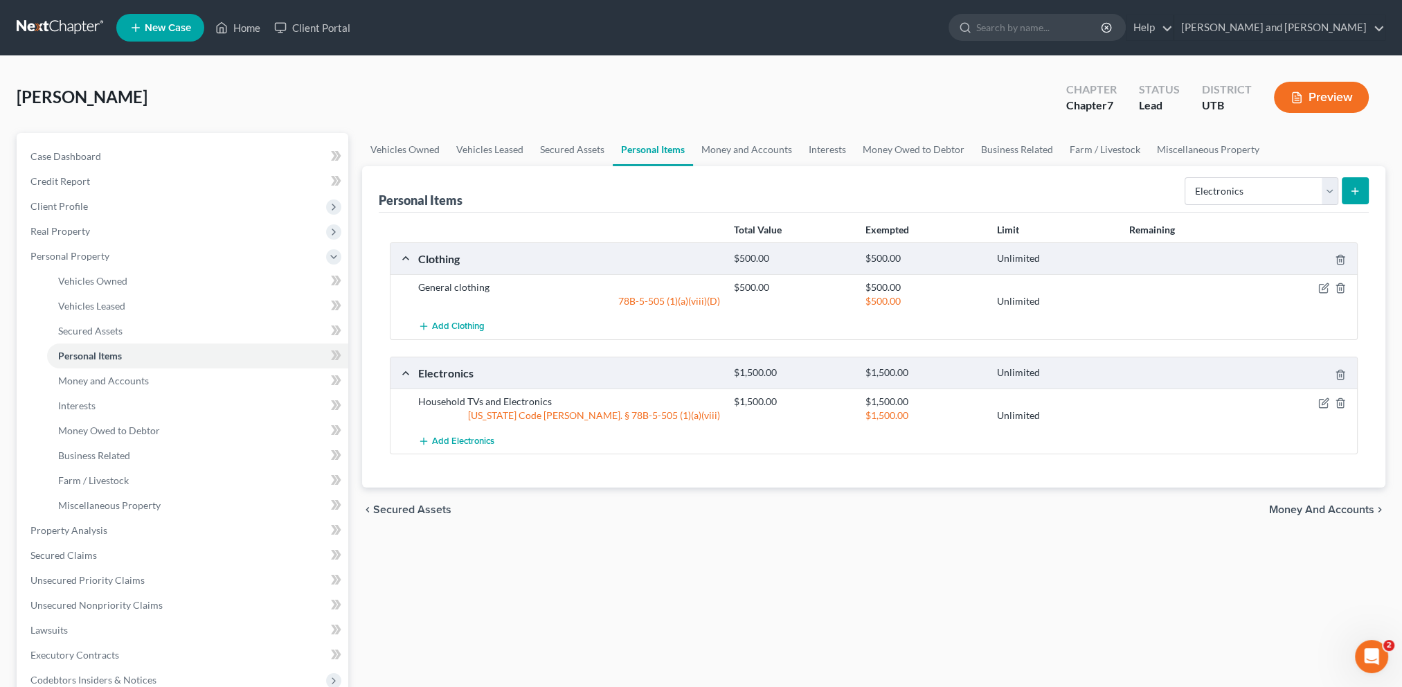
click at [1357, 191] on icon "submit" at bounding box center [1355, 191] width 11 height 11
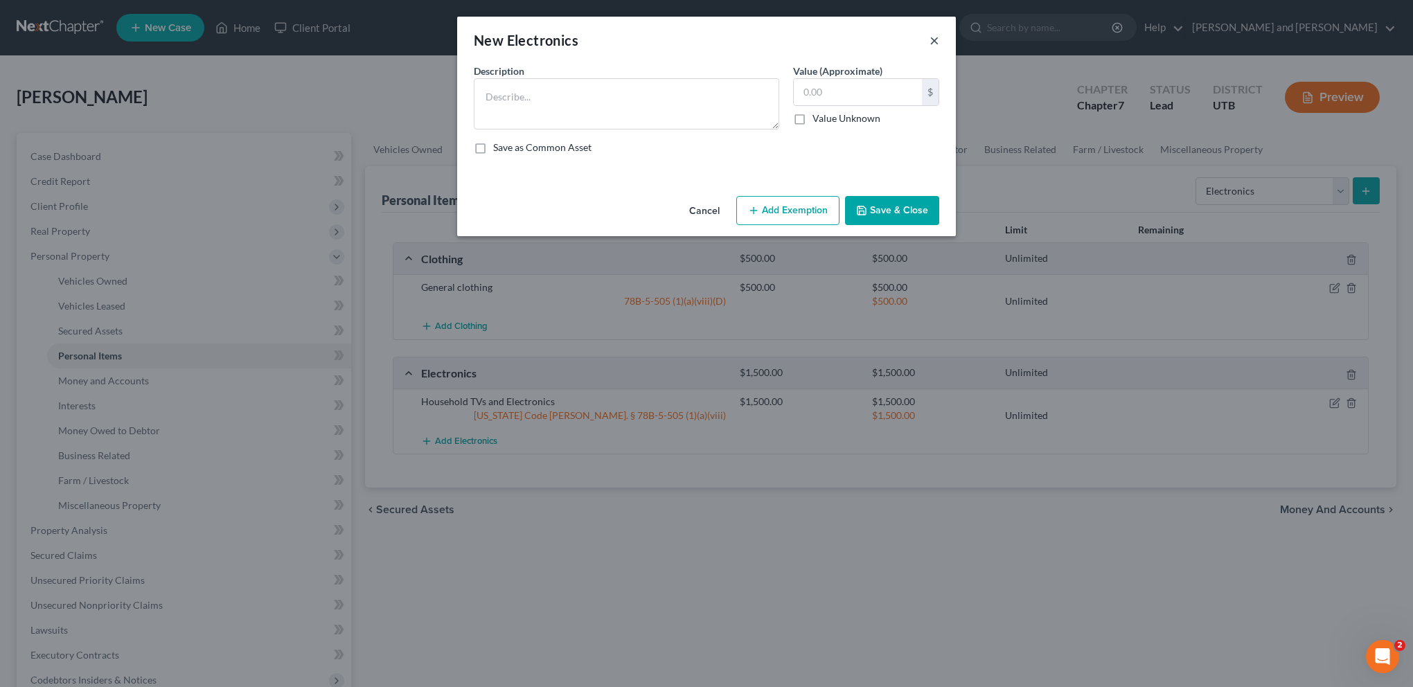
click at [935, 39] on button "×" at bounding box center [934, 40] width 10 height 17
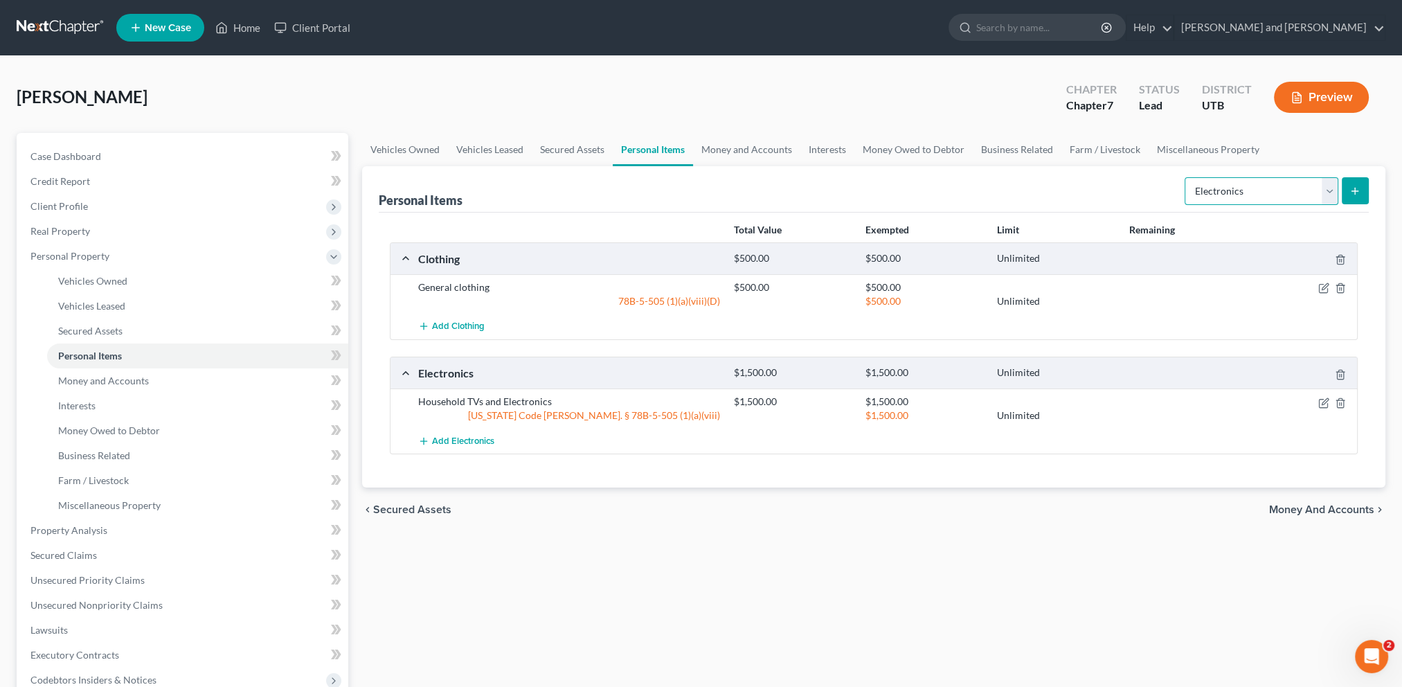
click at [1331, 191] on select "Select Item Type Clothing Collectibles Of Value Electronics Firearms Household …" at bounding box center [1262, 191] width 154 height 28
select select "jewelry"
click at [1185, 177] on select "Select Item Type Clothing Collectibles Of Value Electronics Firearms Household …" at bounding box center [1262, 191] width 154 height 28
click at [1357, 197] on button "submit" at bounding box center [1355, 190] width 27 height 27
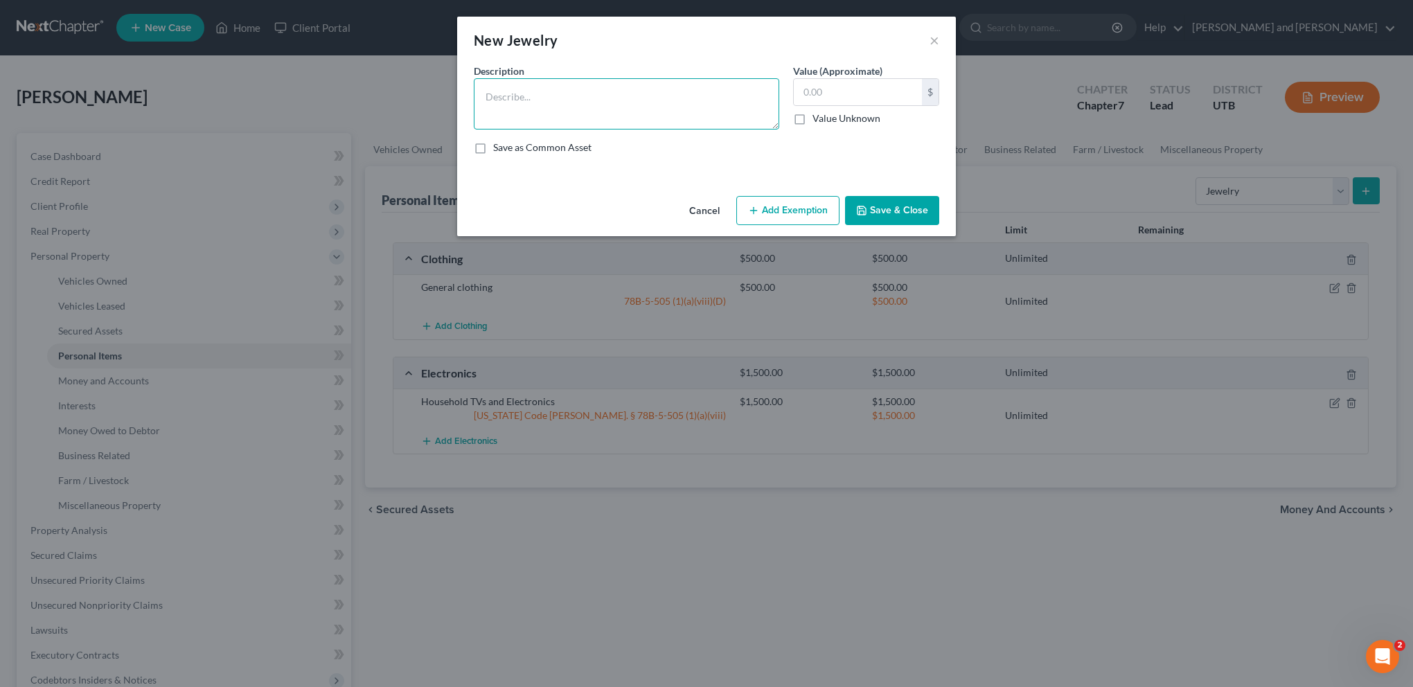
click at [577, 112] on textarea at bounding box center [626, 103] width 305 height 51
type textarea "Wedding Ring"
type input "1,000"
click at [812, 118] on label "Value Unknown" at bounding box center [846, 118] width 68 height 14
click at [818, 118] on input "Value Unknown" at bounding box center [822, 115] width 9 height 9
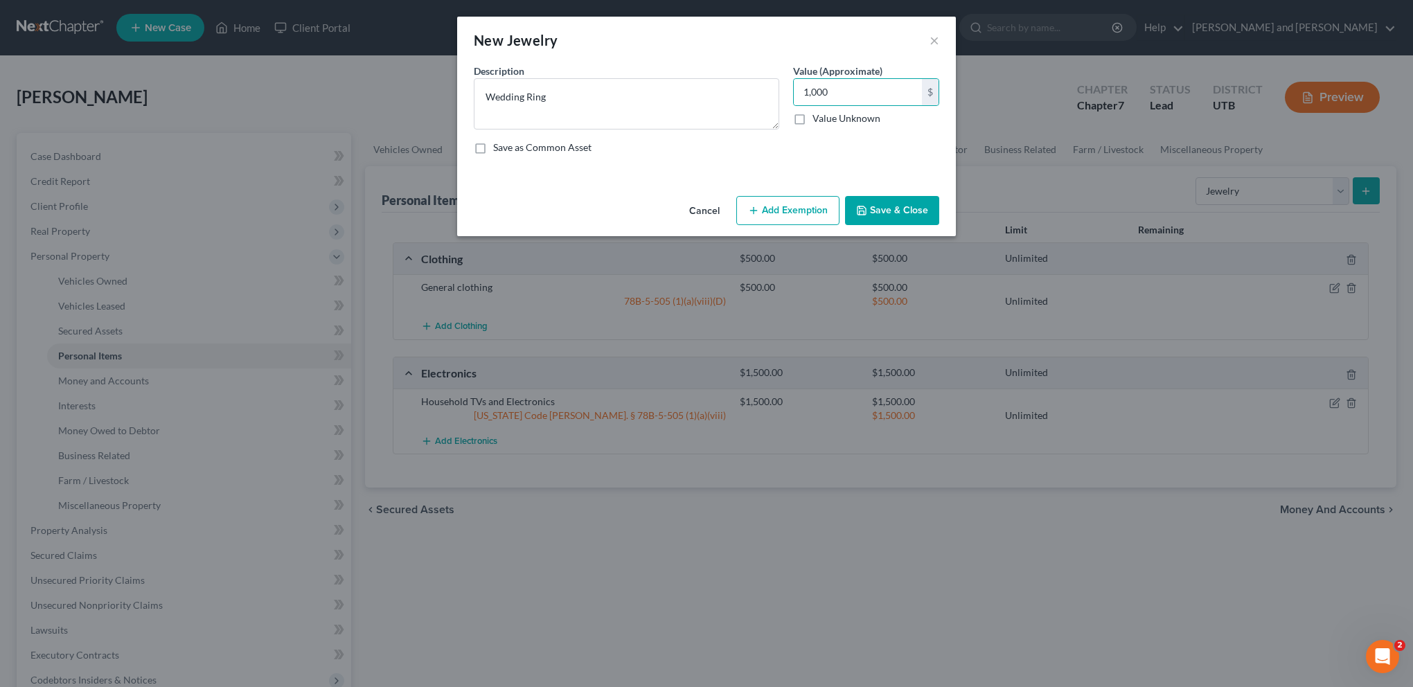
checkbox input "true"
type input "0.00"
click at [812, 118] on label "Value Unknown" at bounding box center [846, 118] width 68 height 14
click at [818, 118] on input "Value Unknown" at bounding box center [822, 115] width 9 height 9
checkbox input "false"
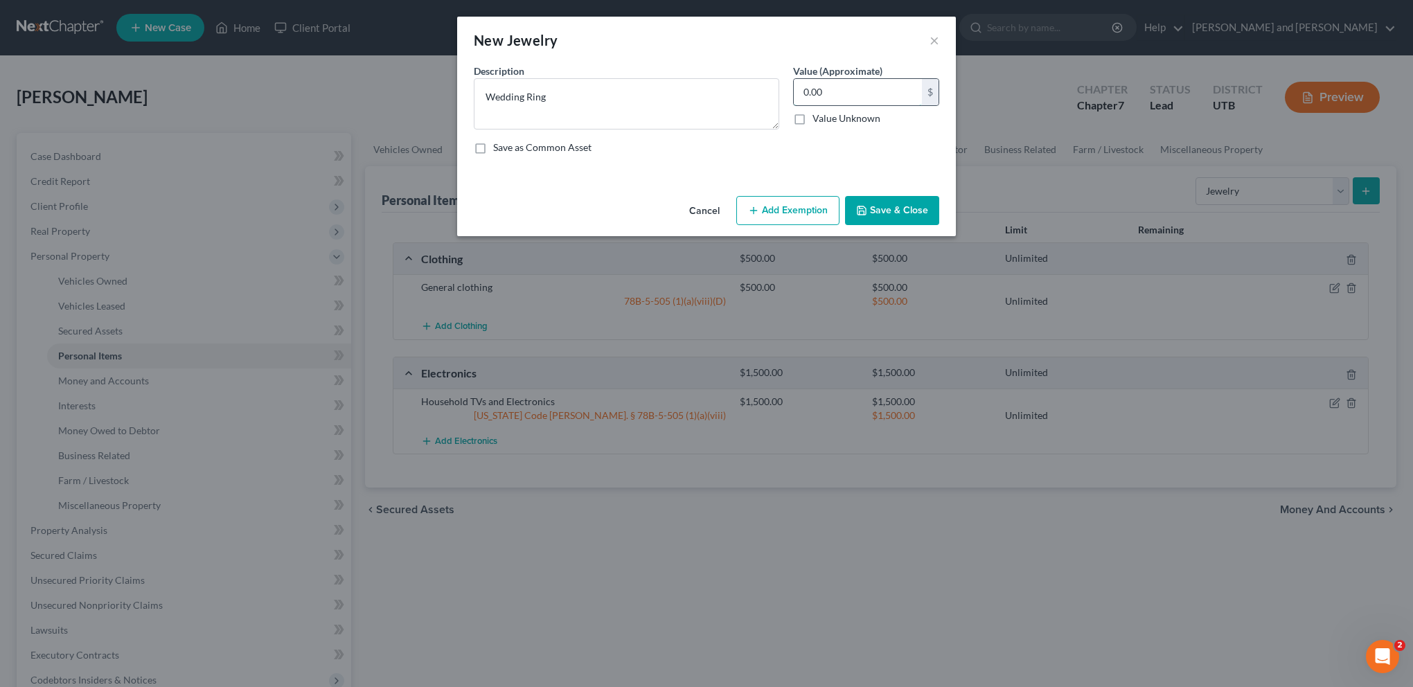
click at [812, 91] on input "0.00" at bounding box center [858, 92] width 128 height 26
type input "500"
click at [902, 211] on button "Save & Close" at bounding box center [892, 210] width 94 height 29
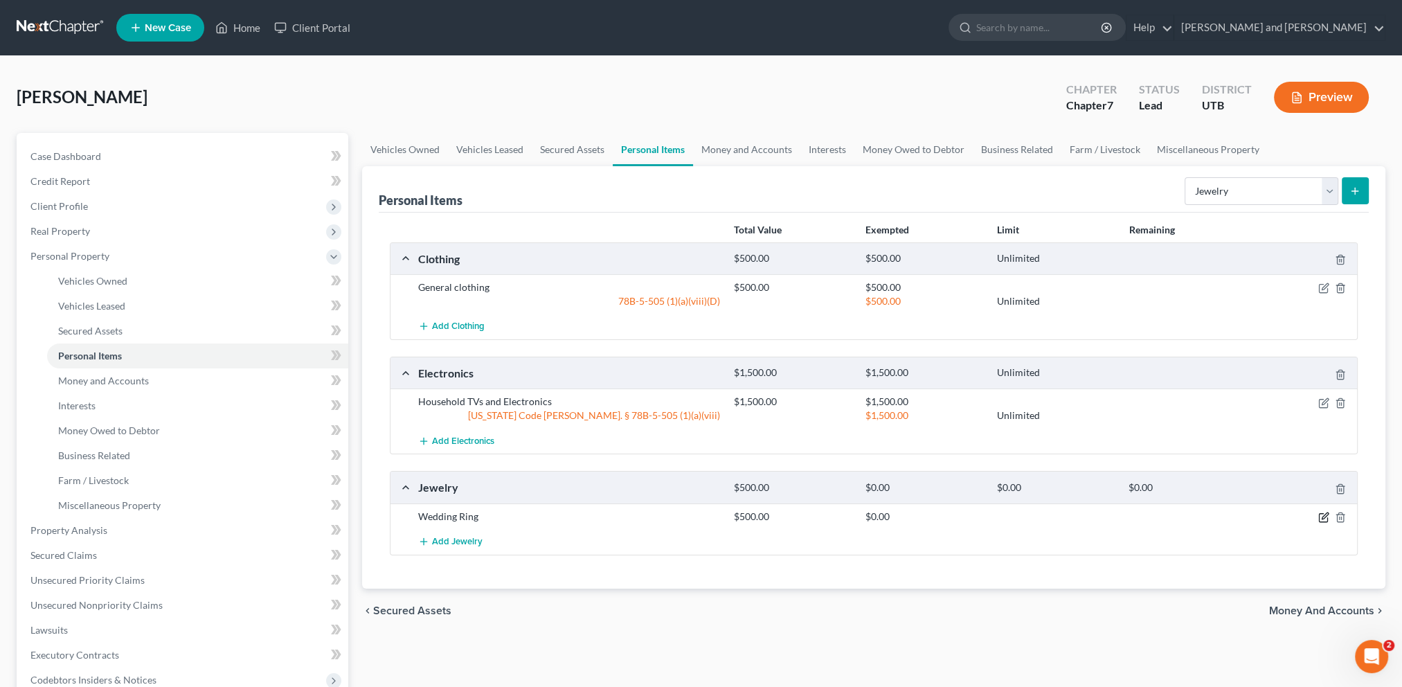
click at [1321, 515] on icon "button" at bounding box center [1323, 517] width 11 height 11
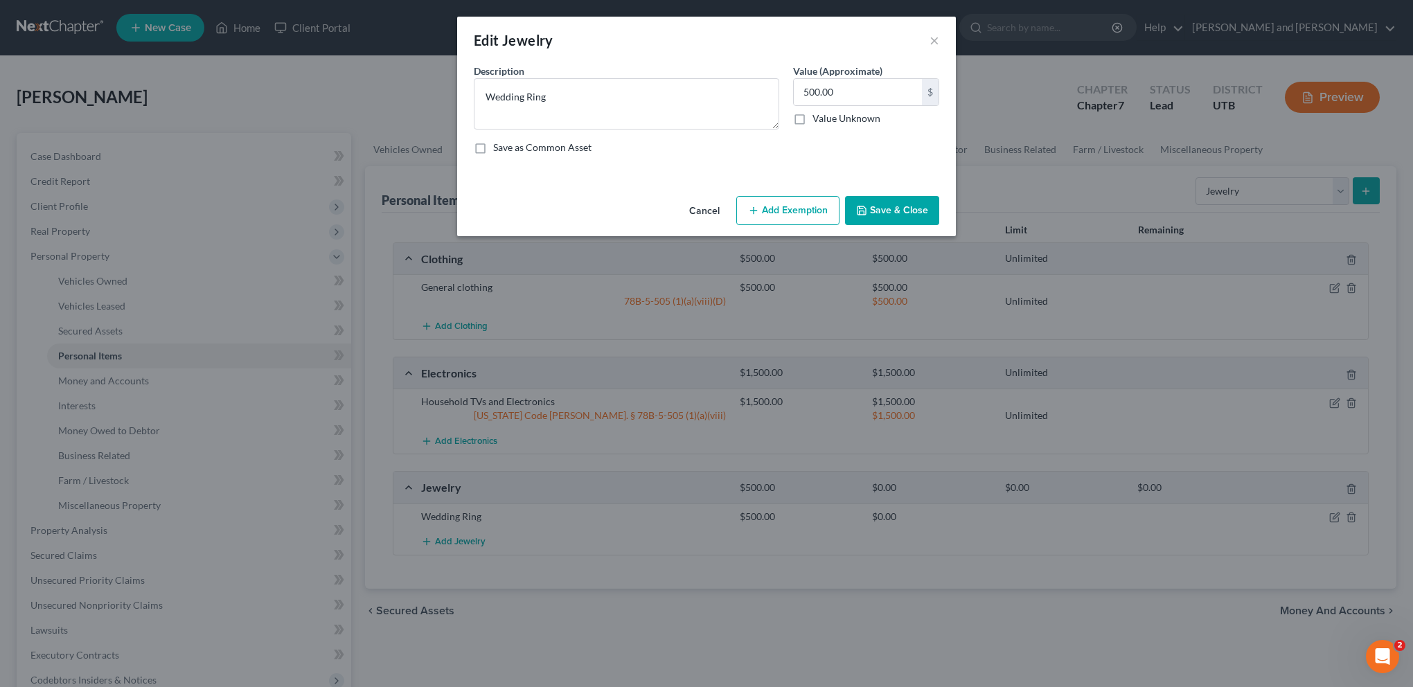
click at [778, 202] on button "Add Exemption" at bounding box center [787, 210] width 103 height 29
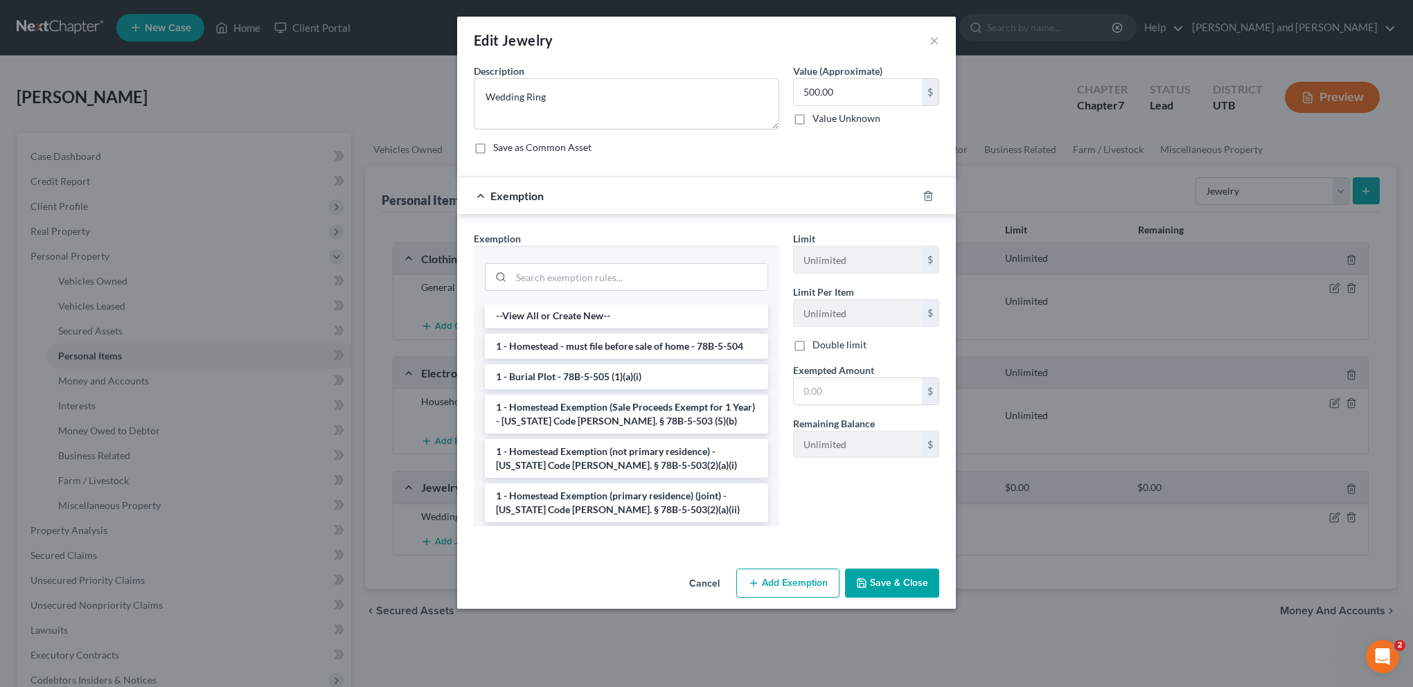
scroll to position [0, 0]
click at [856, 389] on input "text" at bounding box center [858, 391] width 128 height 26
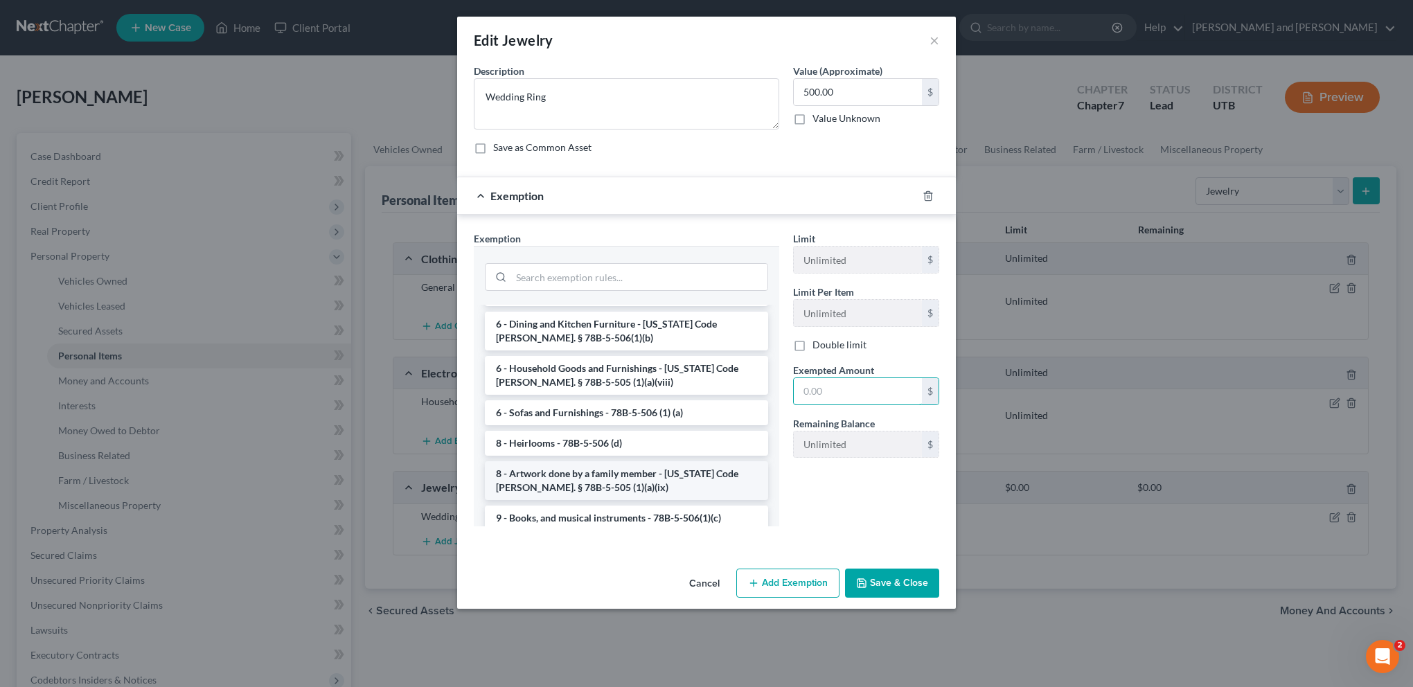
scroll to position [1396, 0]
click at [880, 509] on div "Limit Unlimited $ Limit Per Item Unlimited $ Double limit Exempted Amount * $ R…" at bounding box center [866, 384] width 160 height 306
click at [903, 584] on button "Save & Close" at bounding box center [892, 583] width 94 height 29
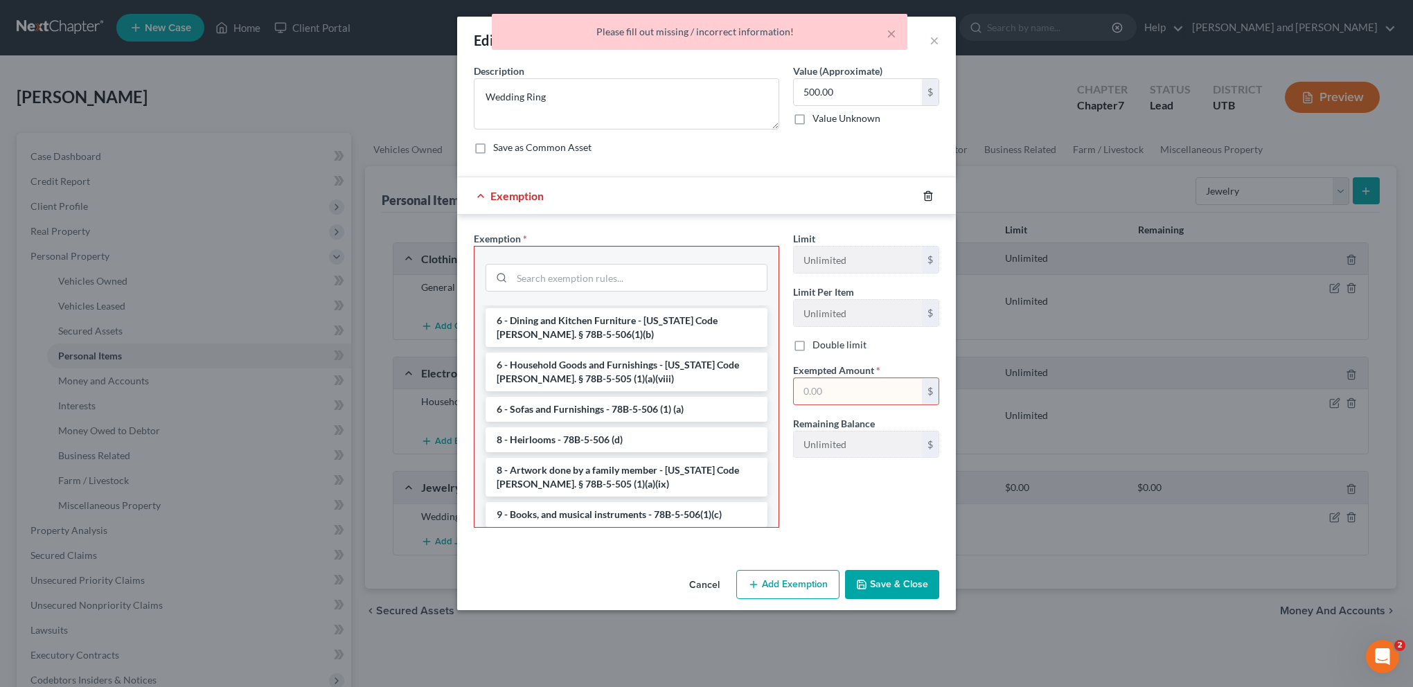
click at [931, 194] on icon "button" at bounding box center [927, 195] width 11 height 11
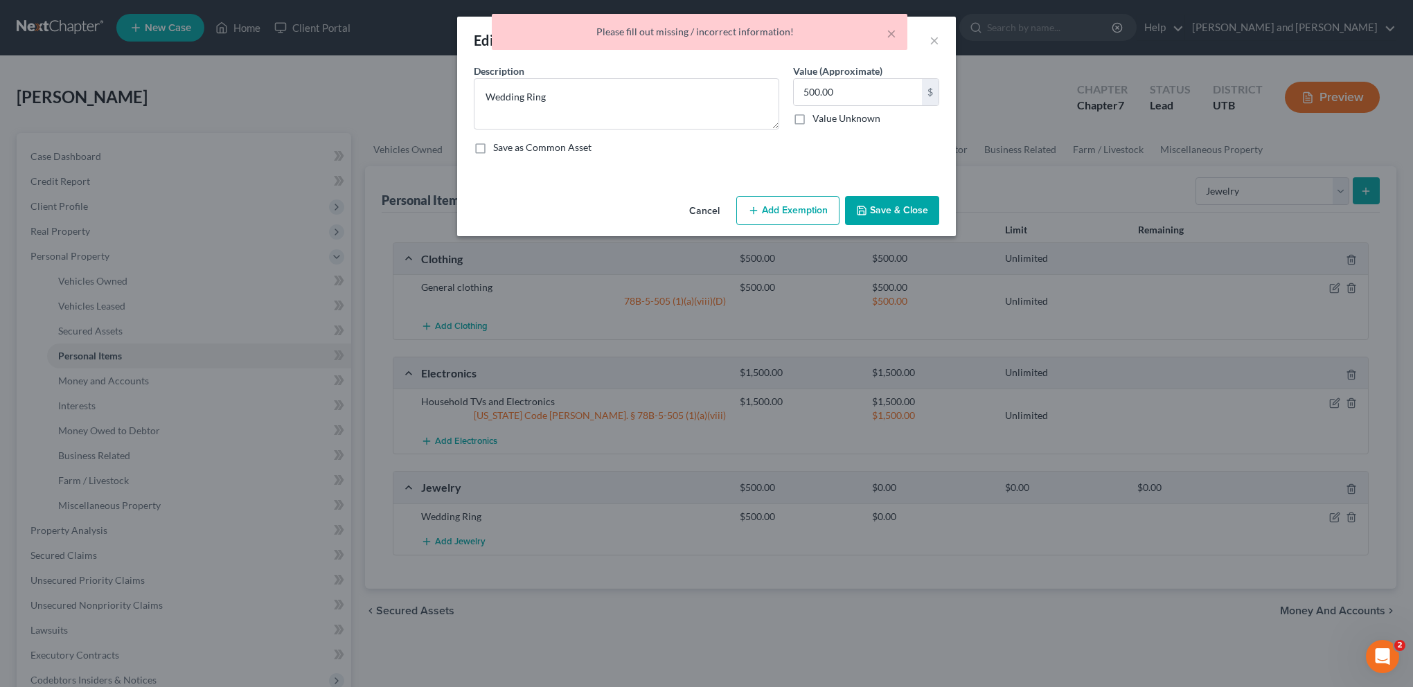
click at [892, 208] on button "Save & Close" at bounding box center [892, 210] width 94 height 29
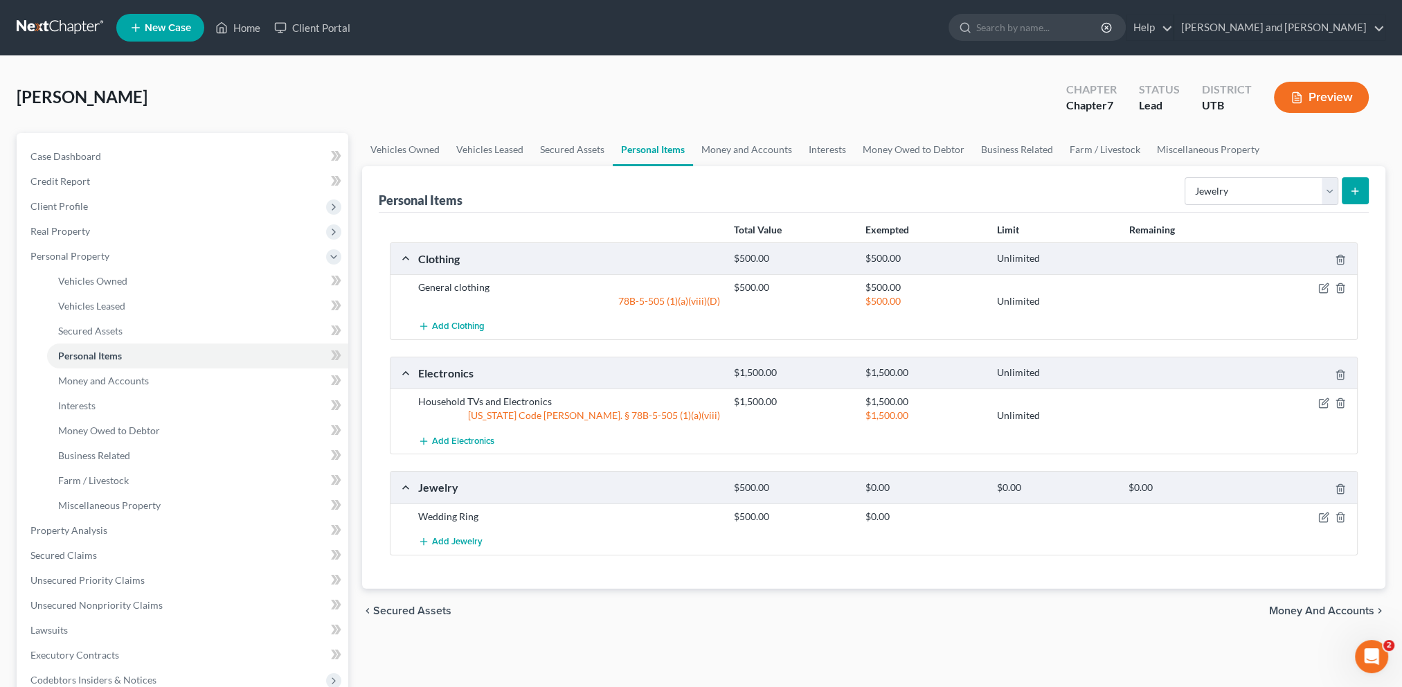
click at [1354, 195] on icon "submit" at bounding box center [1355, 191] width 11 height 11
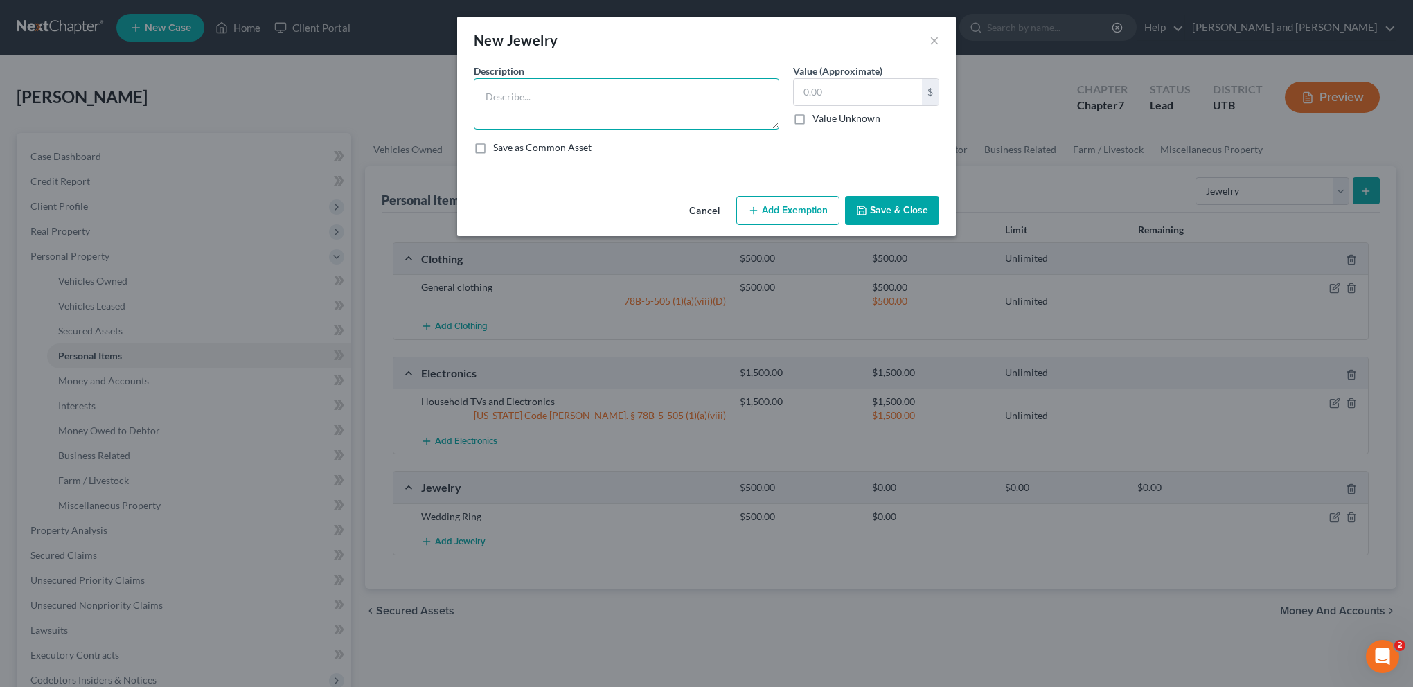
click at [593, 109] on textarea at bounding box center [626, 103] width 305 height 51
click at [929, 44] on button "×" at bounding box center [934, 40] width 10 height 17
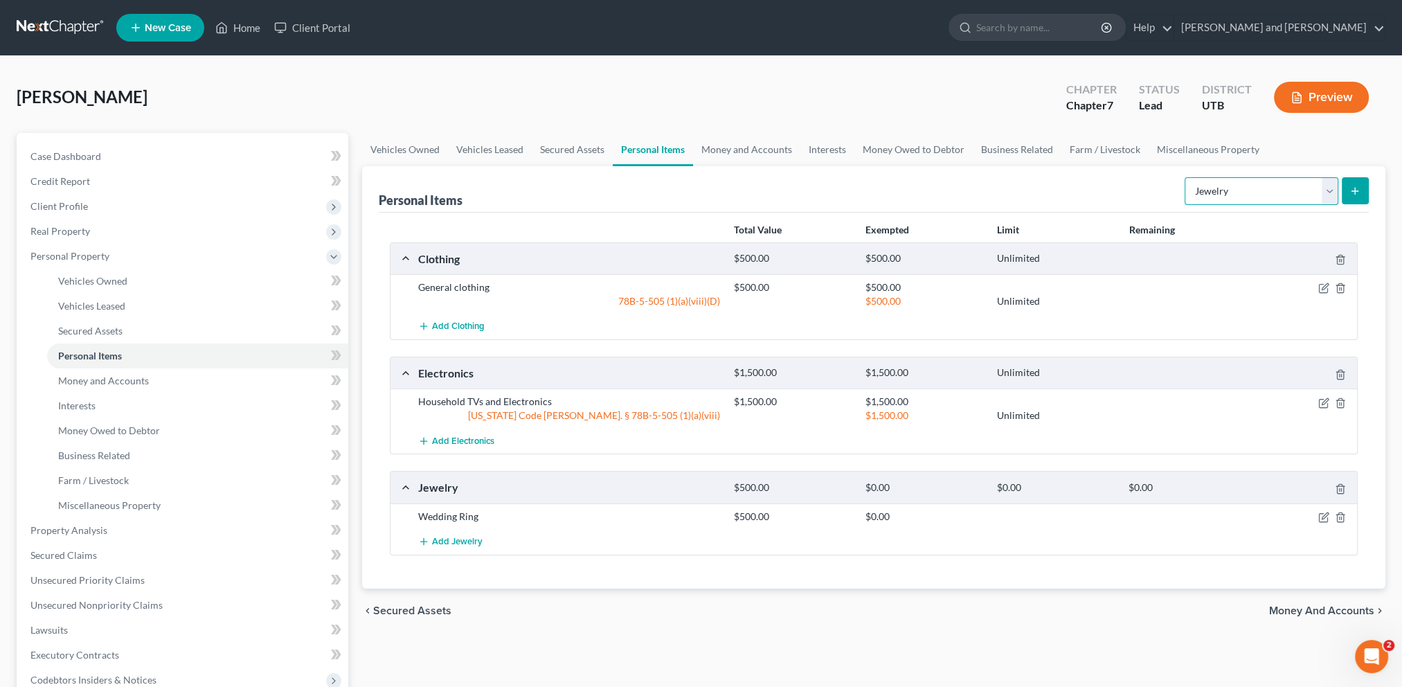
click at [1330, 197] on select "Select Item Type Clothing Collectibles Of Value Electronics Firearms Household …" at bounding box center [1262, 191] width 154 height 28
select select "household_goods"
click at [1185, 177] on select "Select Item Type Clothing Collectibles Of Value Electronics Firearms Household …" at bounding box center [1262, 191] width 154 height 28
click at [1346, 196] on button "submit" at bounding box center [1355, 190] width 27 height 27
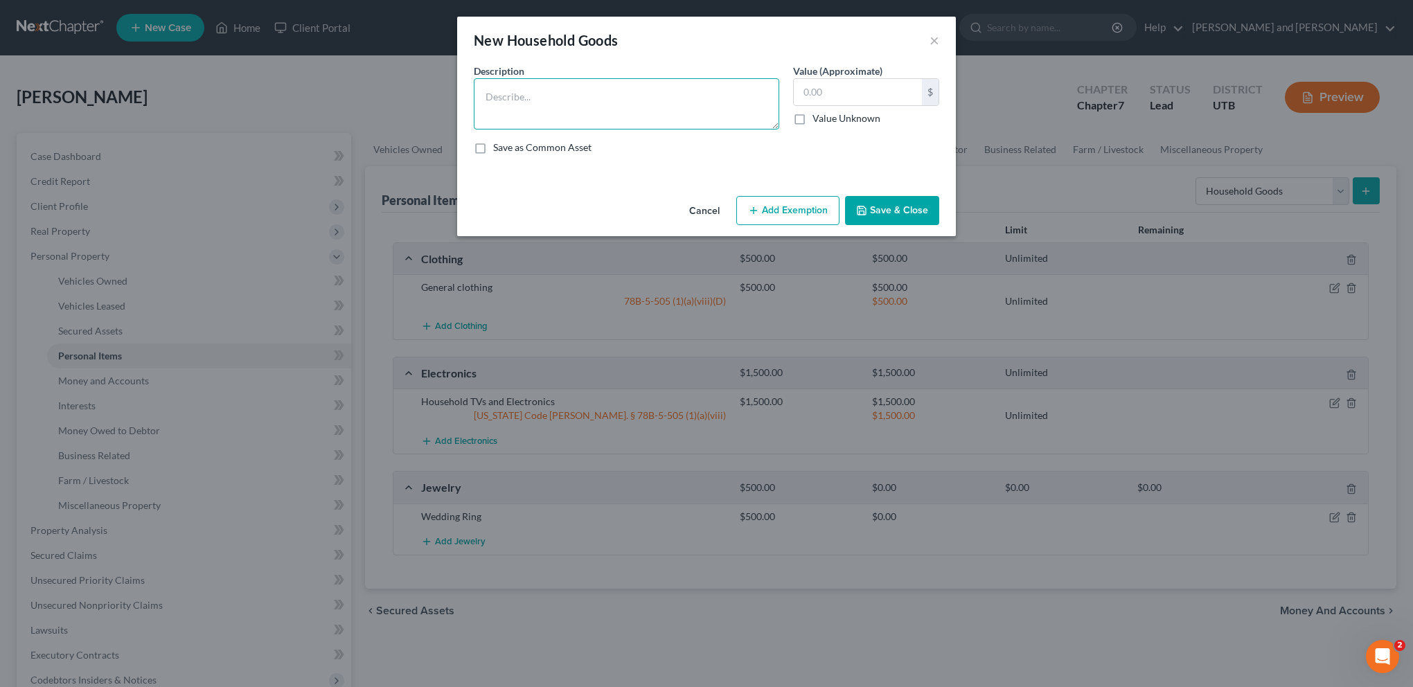
click at [593, 105] on textarea at bounding box center [626, 103] width 305 height 51
type textarea "Sofa, kitchen table, washer and dryer, beds (5), and other household items."
click at [875, 88] on input "text" at bounding box center [858, 92] width 128 height 26
type input "2,500"
click at [797, 205] on button "Add Exemption" at bounding box center [787, 210] width 103 height 29
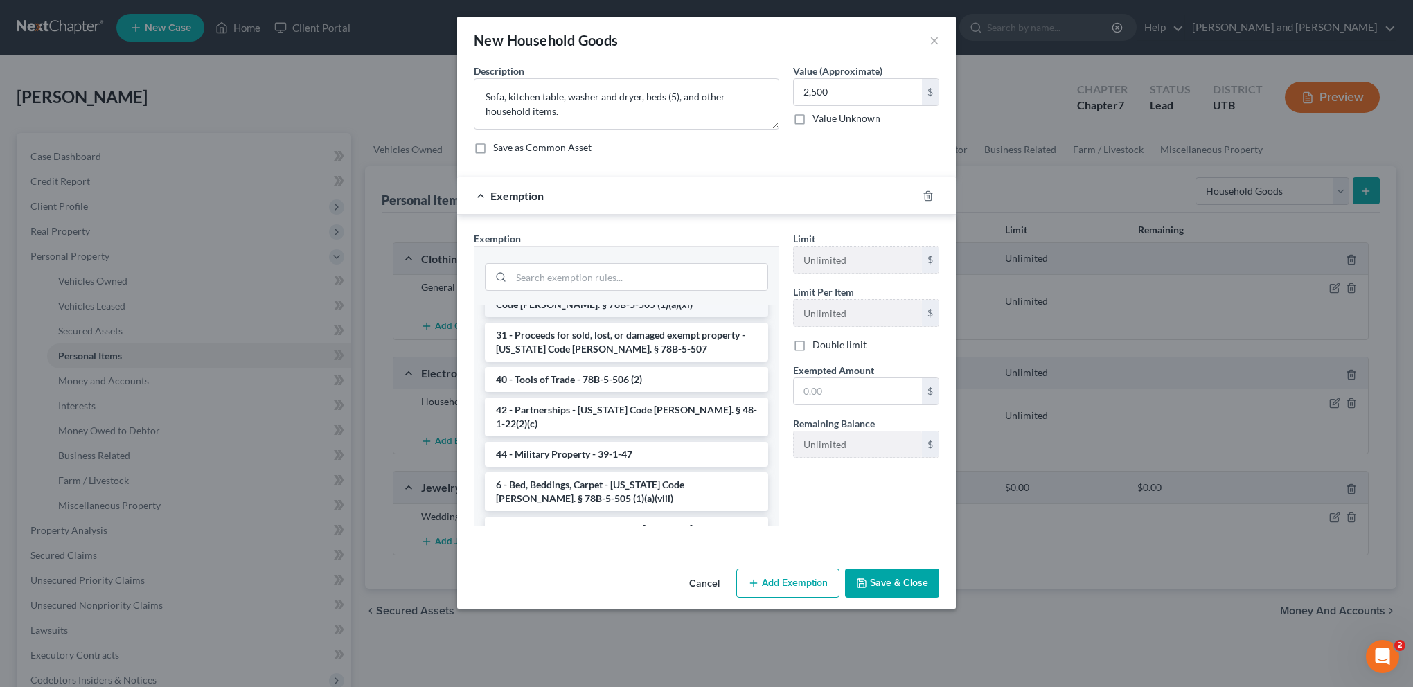
scroll to position [1593, 0]
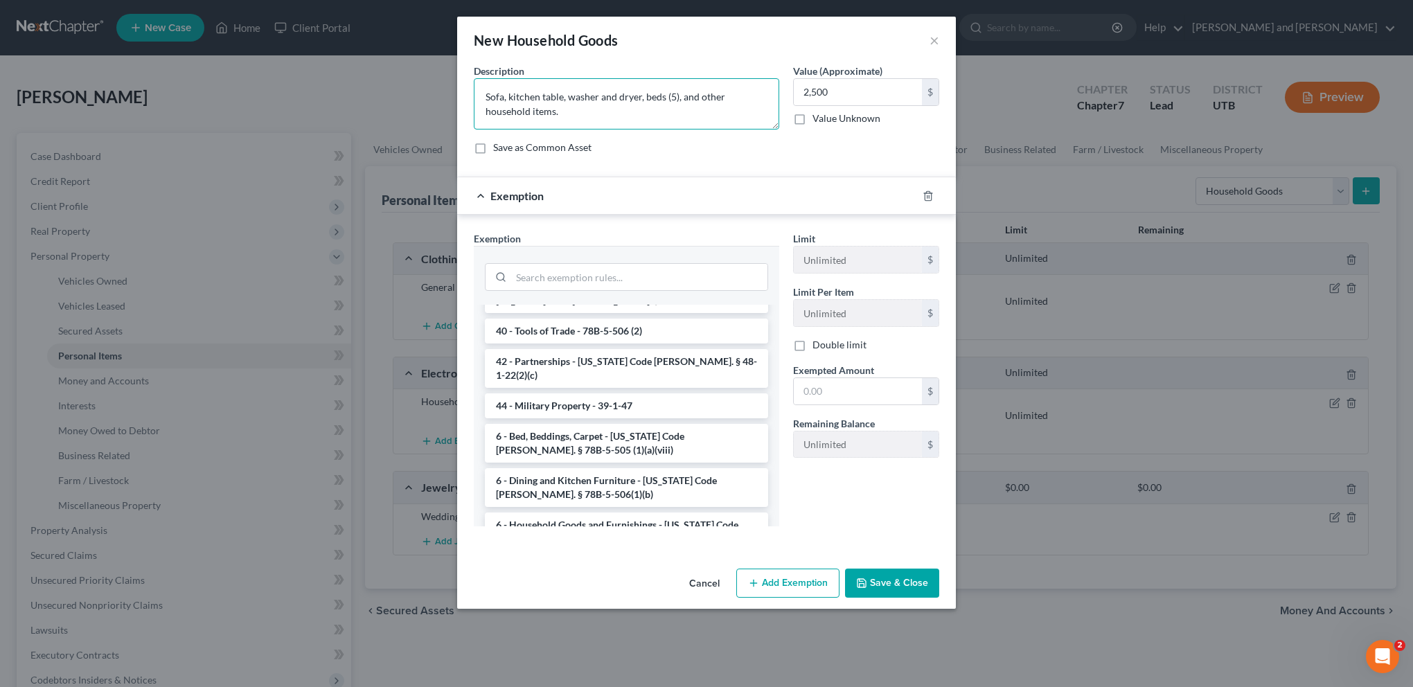
click at [614, 98] on textarea "Sofa, kitchen table, washer and dryer, beds (5), and other household items." at bounding box center [626, 103] width 305 height 51
drag, startPoint x: 651, startPoint y: 96, endPoint x: 709, endPoint y: 97, distance: 58.2
click at [709, 97] on textarea "Sofa, kitchen table, washer and dryer, beds (5), and other household items." at bounding box center [626, 103] width 305 height 51
type textarea "Sofa, kitchen table, washer and dryer, and other household items."
click at [598, 468] on li "6 - Dining and Kitchen Furniture - [US_STATE] Code [PERSON_NAME]. § 78B-5-506(1…" at bounding box center [626, 487] width 283 height 39
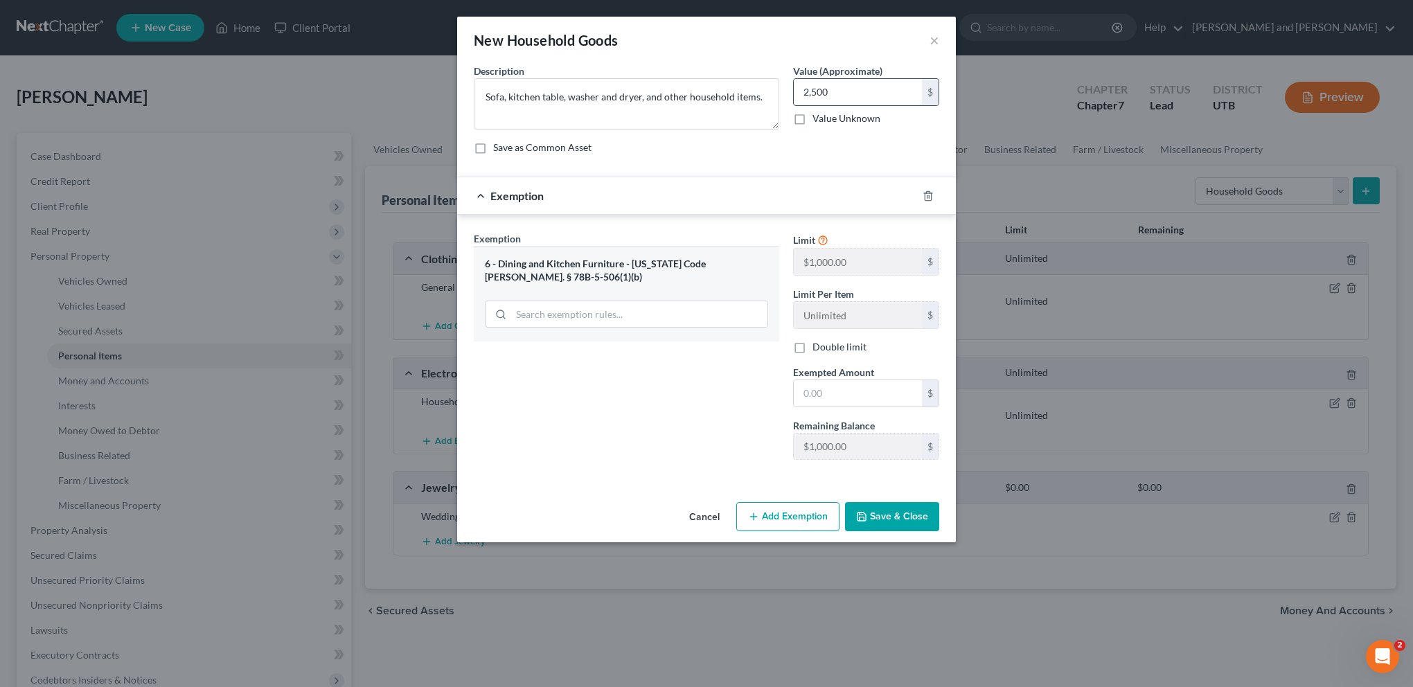
click at [848, 91] on input "2,500" at bounding box center [858, 92] width 128 height 26
click at [802, 515] on button "Add Exemption" at bounding box center [787, 516] width 103 height 29
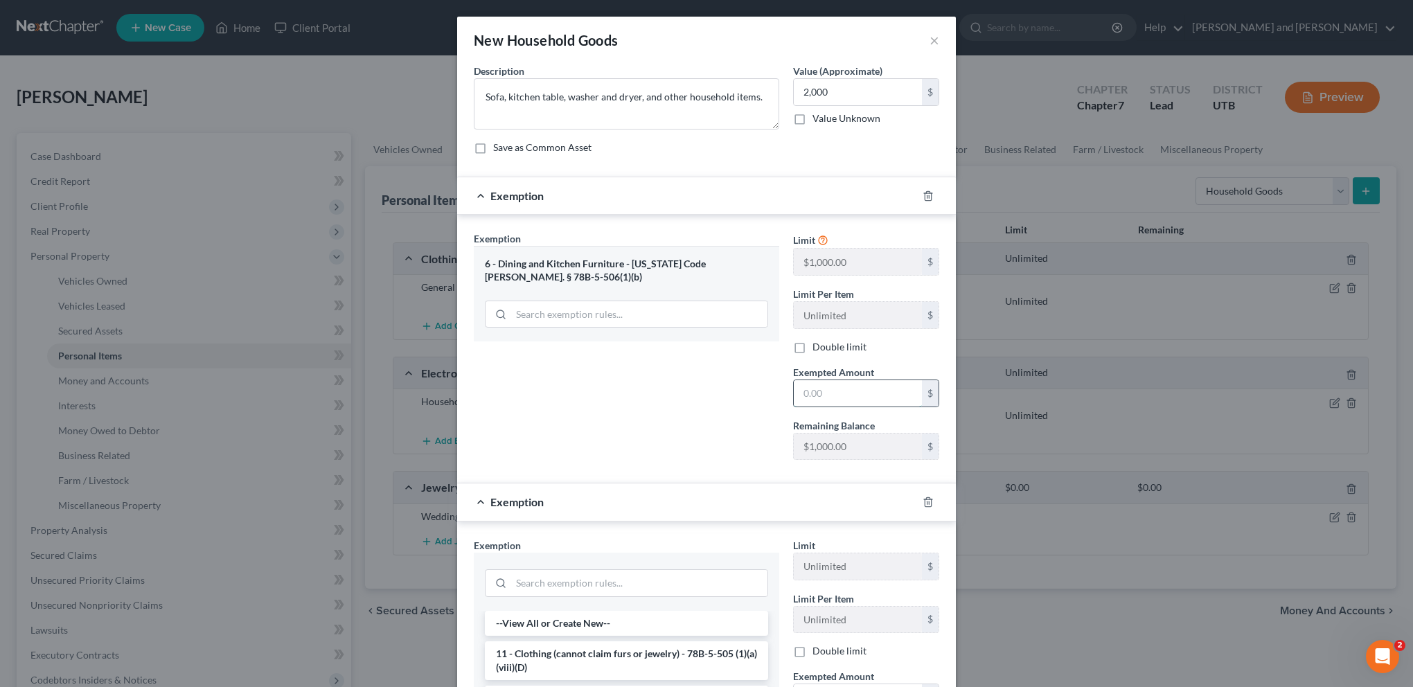
click at [831, 394] on input "text" at bounding box center [858, 393] width 128 height 26
click at [838, 80] on input "2,000" at bounding box center [858, 92] width 128 height 26
type input "1,000"
click at [841, 387] on input "text" at bounding box center [858, 393] width 128 height 26
type input "1,000"
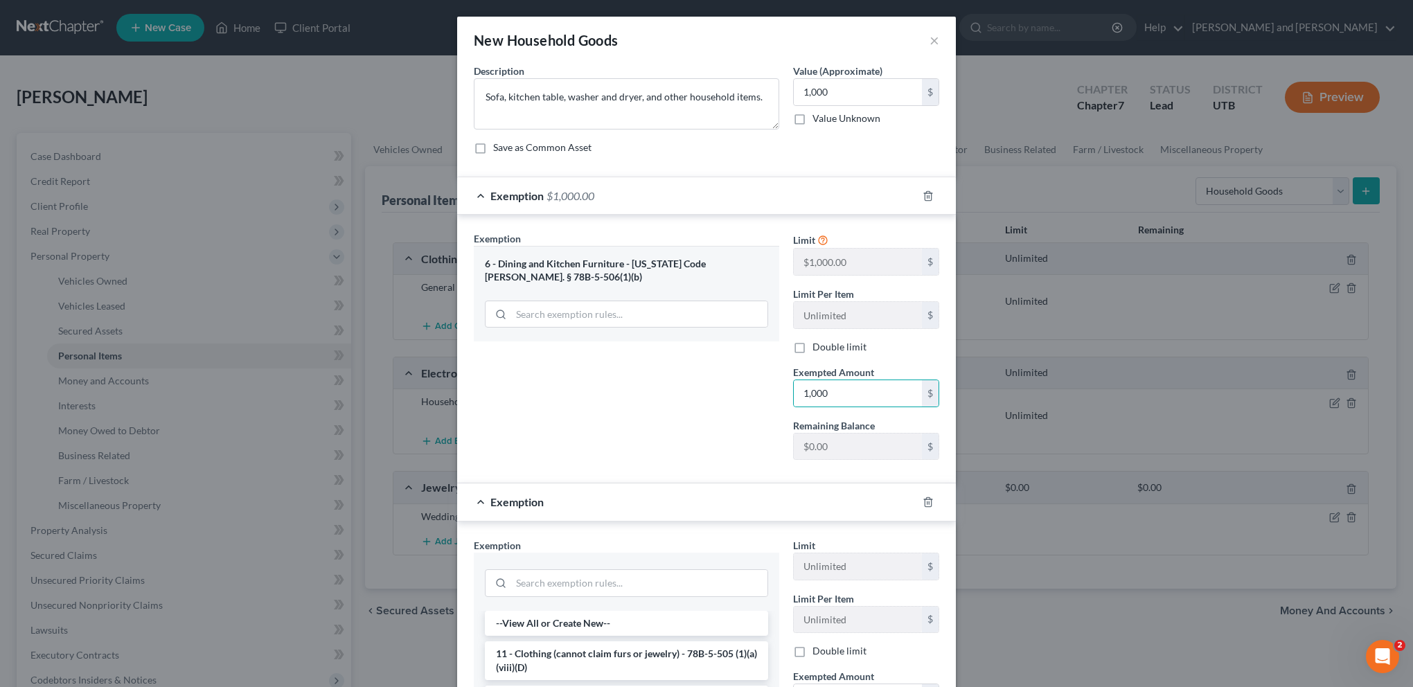
click at [742, 421] on div "Exemption Set must be selected for CA. Exemption * 6 - Dining and Kitchen Furni…" at bounding box center [626, 351] width 319 height 240
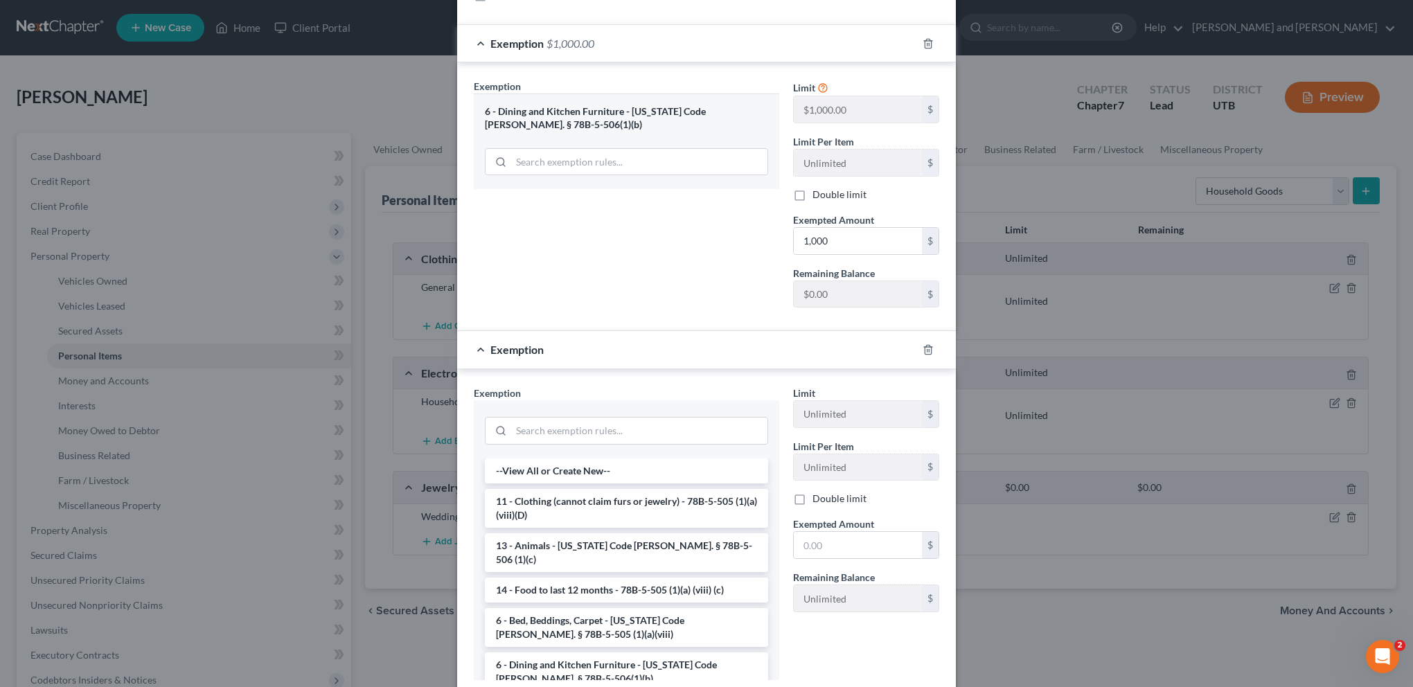
scroll to position [138, 0]
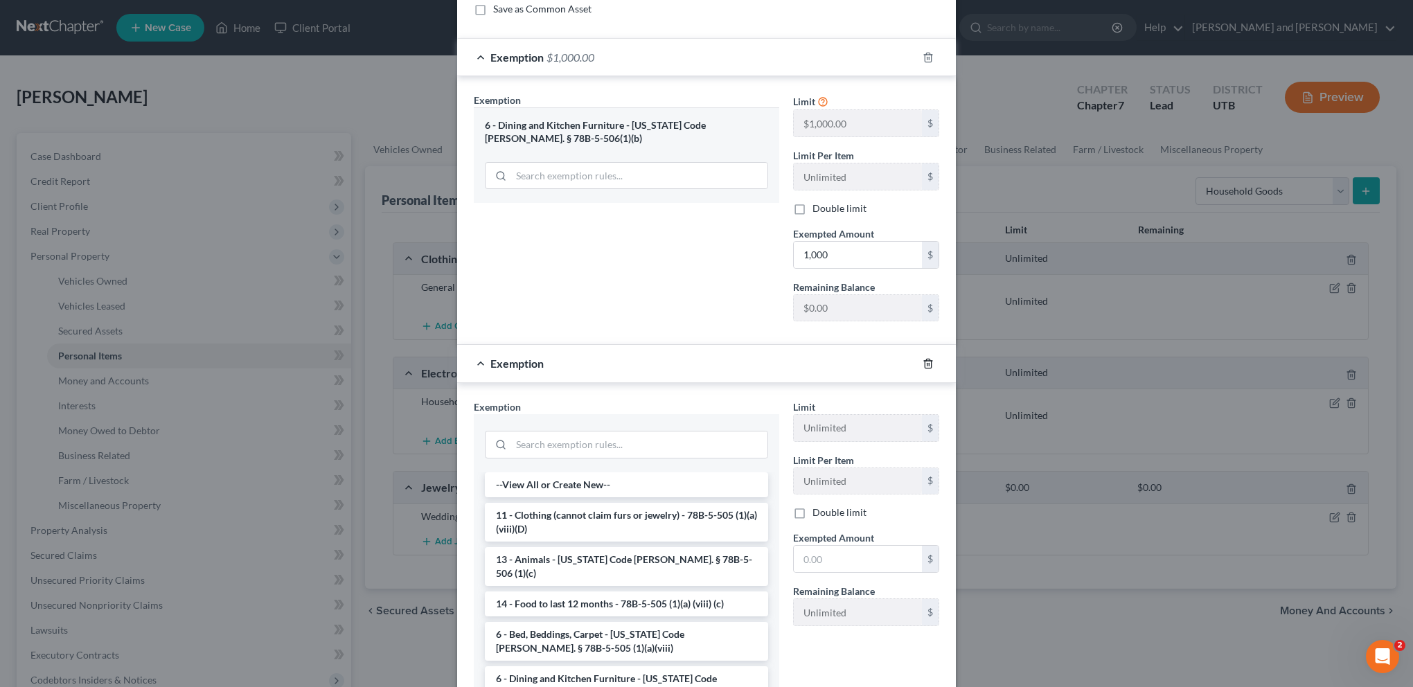
click at [924, 361] on icon "button" at bounding box center [927, 363] width 11 height 11
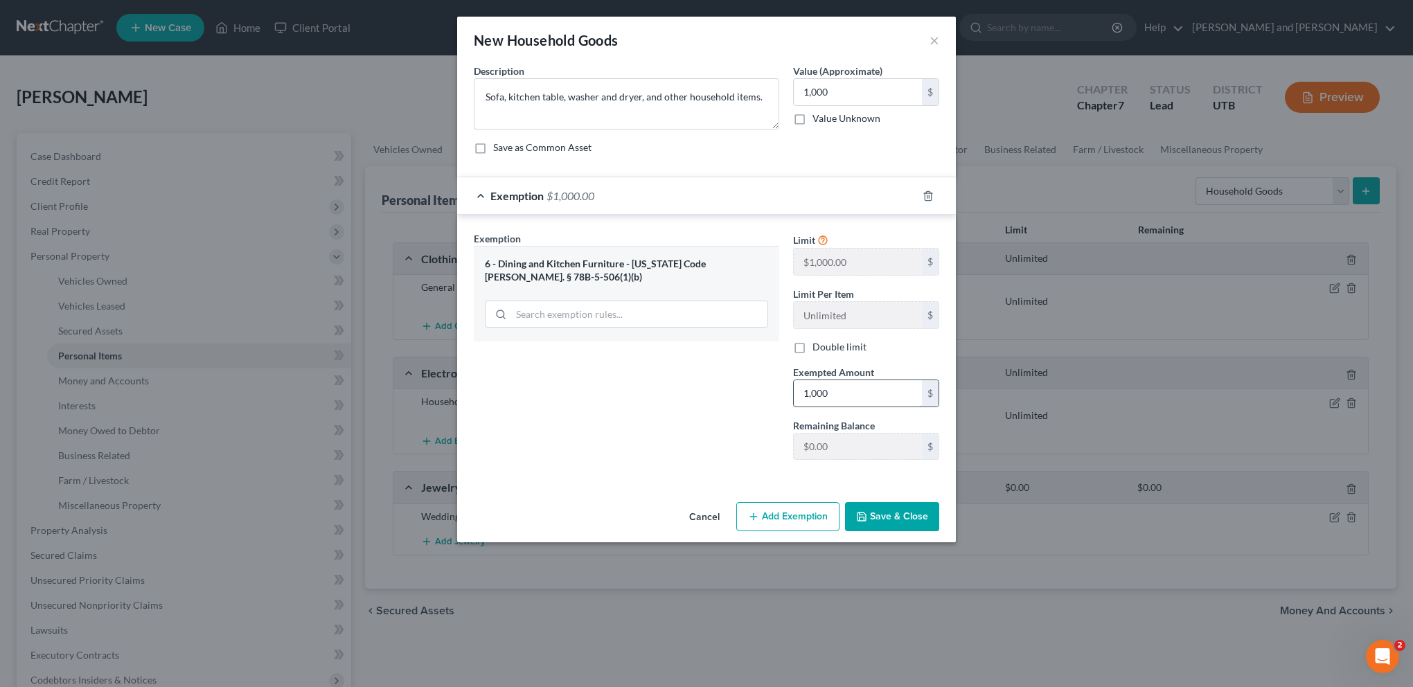
scroll to position [0, 0]
click at [893, 518] on button "Save & Close" at bounding box center [892, 516] width 94 height 29
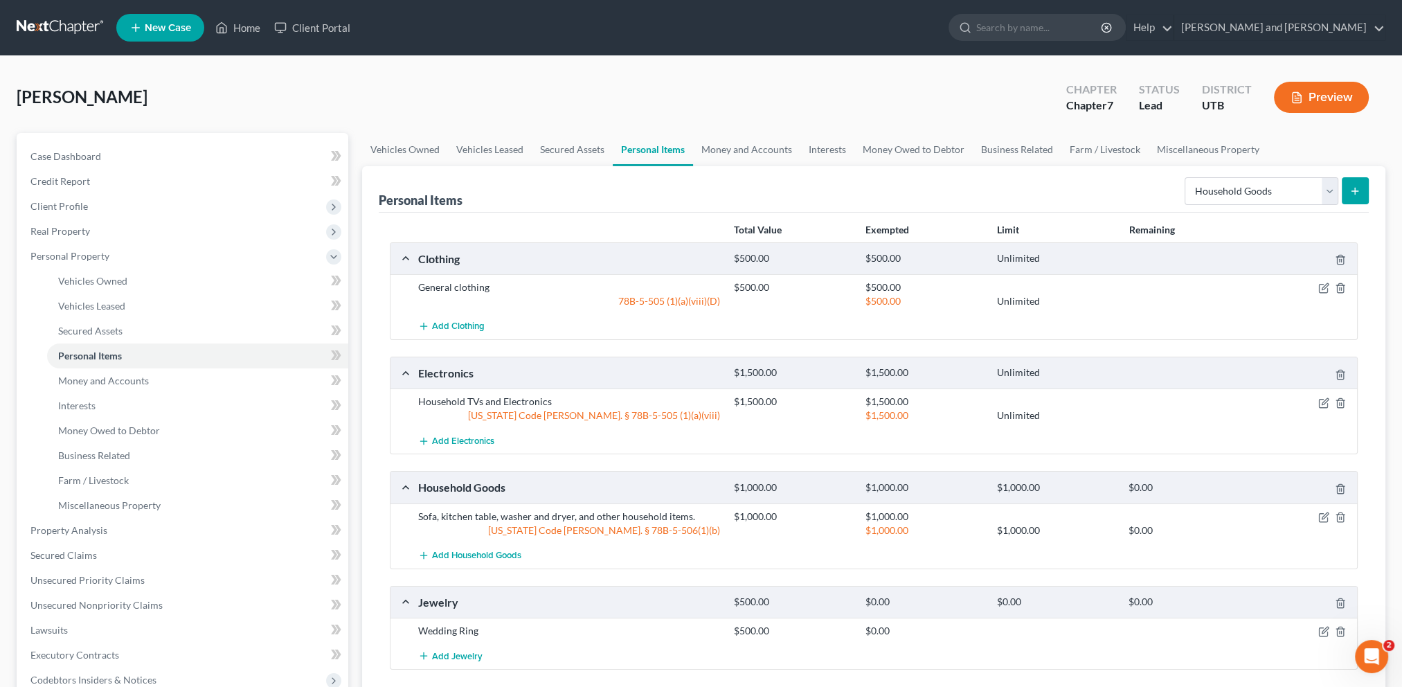
click at [1352, 193] on icon "submit" at bounding box center [1355, 191] width 11 height 11
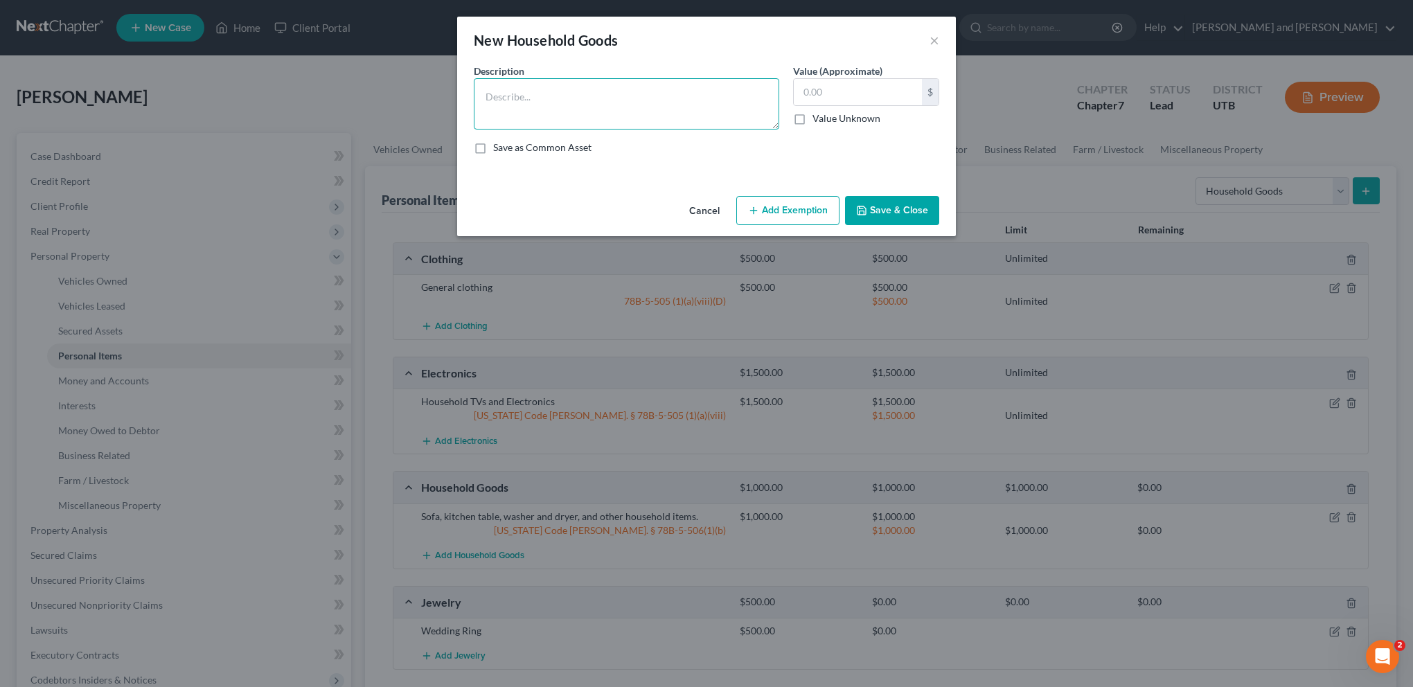
click at [594, 94] on textarea at bounding box center [626, 103] width 305 height 51
type textarea "beds and other household furishings"
click at [865, 82] on input "text" at bounding box center [858, 92] width 128 height 26
type input "1,000"
click at [787, 213] on button "Add Exemption" at bounding box center [787, 210] width 103 height 29
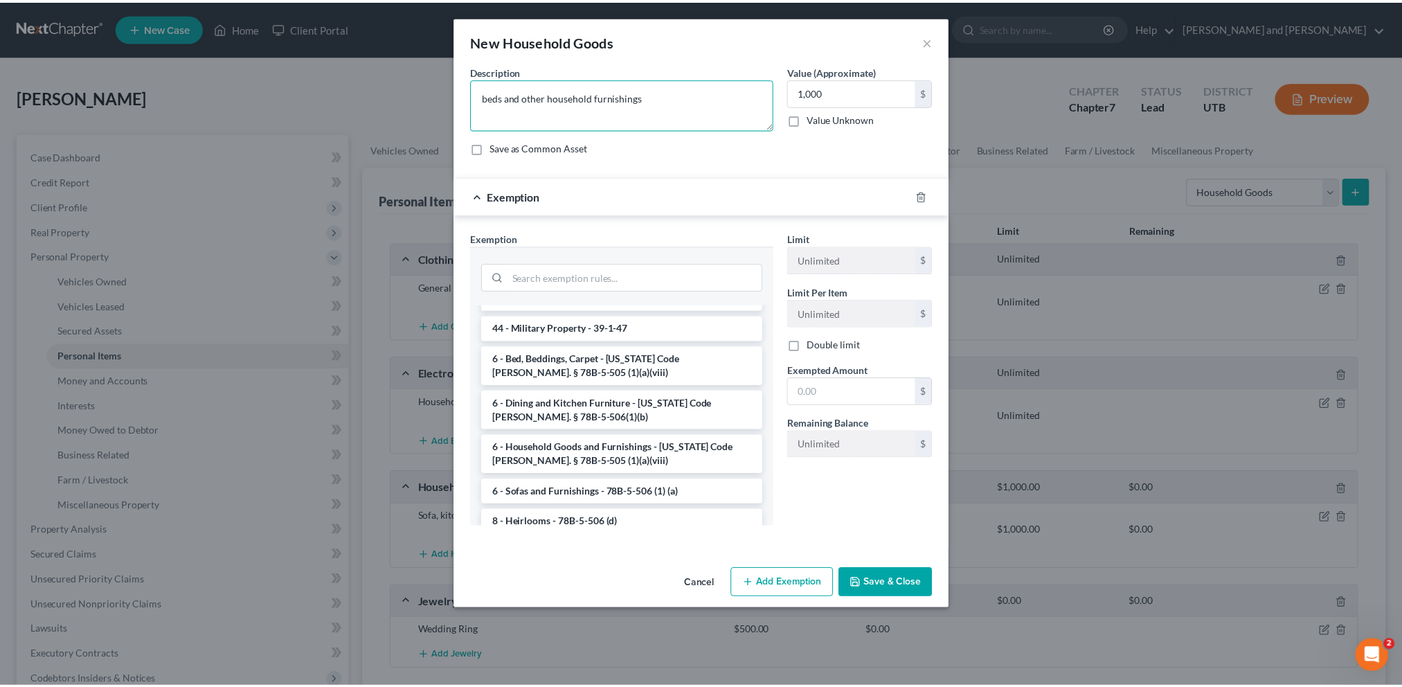
scroll to position [1601, 0]
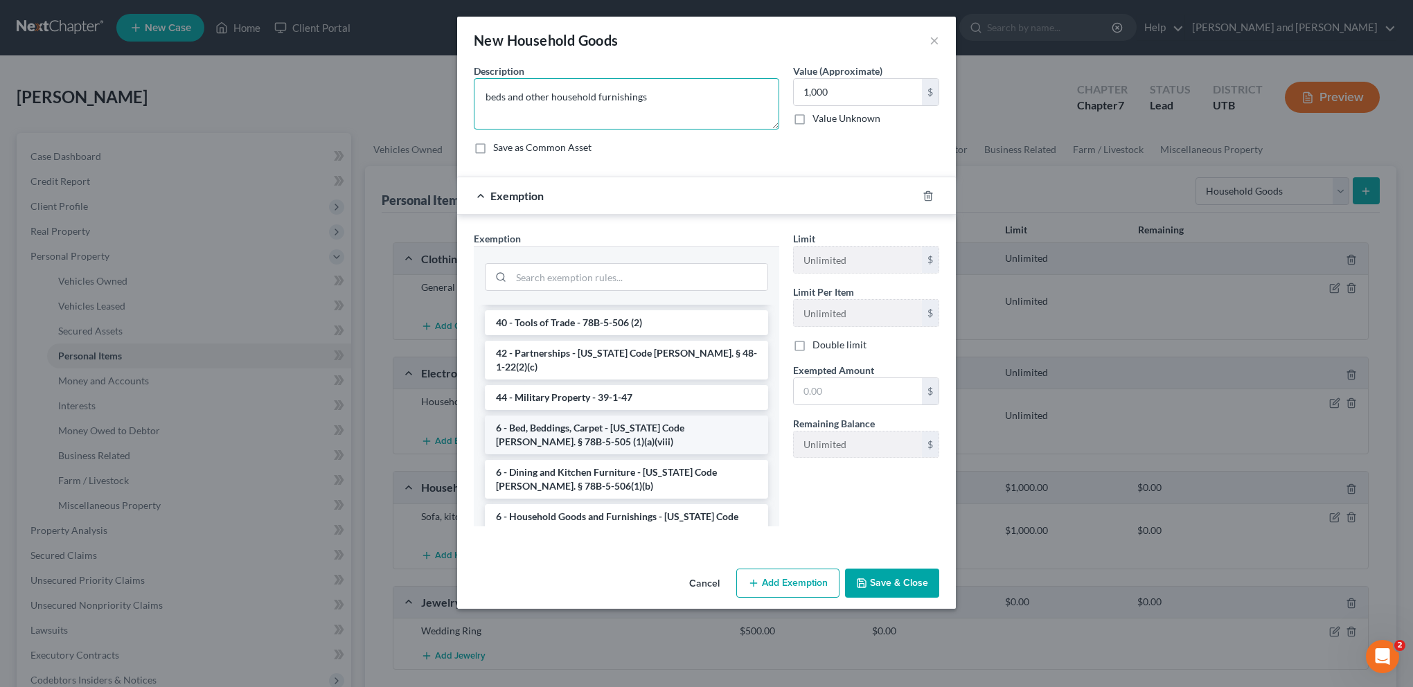
type textarea "beds and other household furnishings"
click at [586, 415] on li "6 - Bed, Beddings, Carpet - [US_STATE] Code [PERSON_NAME]. § 78B-5-505 (1)(a)(v…" at bounding box center [626, 434] width 283 height 39
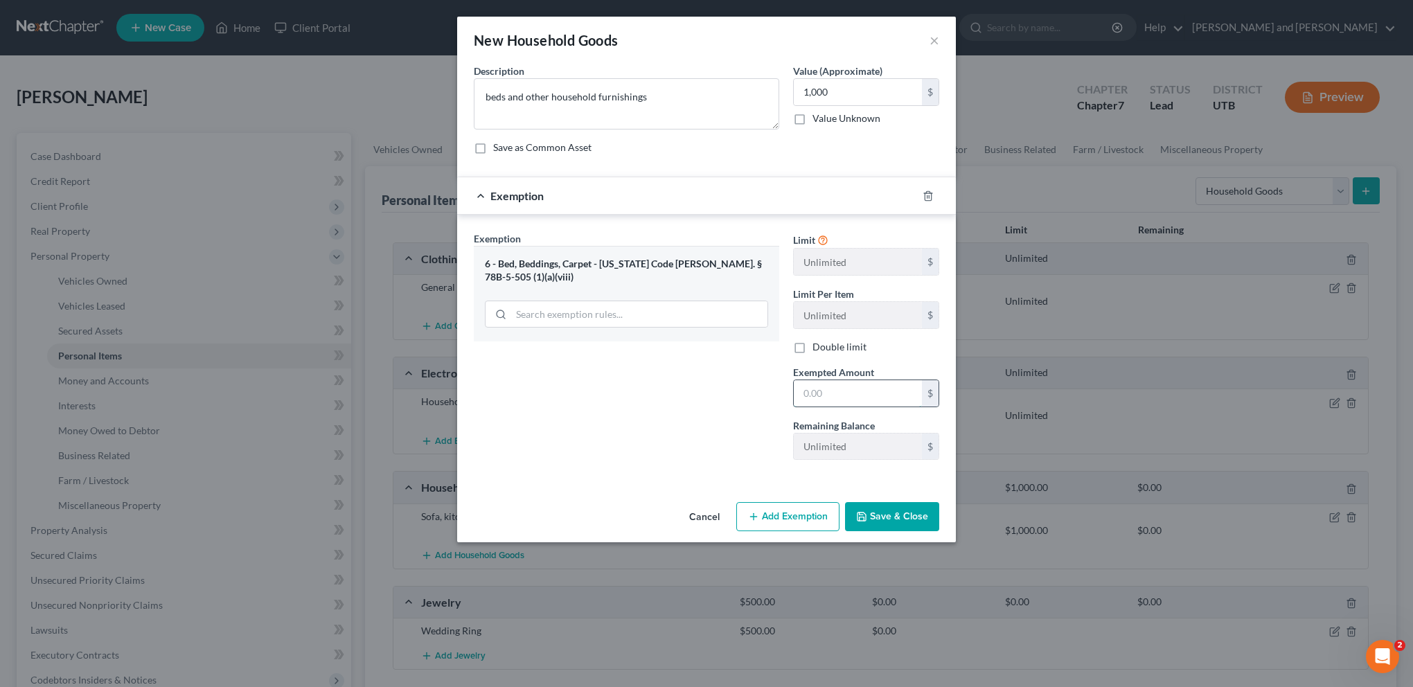
click at [834, 395] on input "text" at bounding box center [858, 393] width 128 height 26
type input "1,000"
click at [902, 512] on button "Save & Close" at bounding box center [892, 516] width 94 height 29
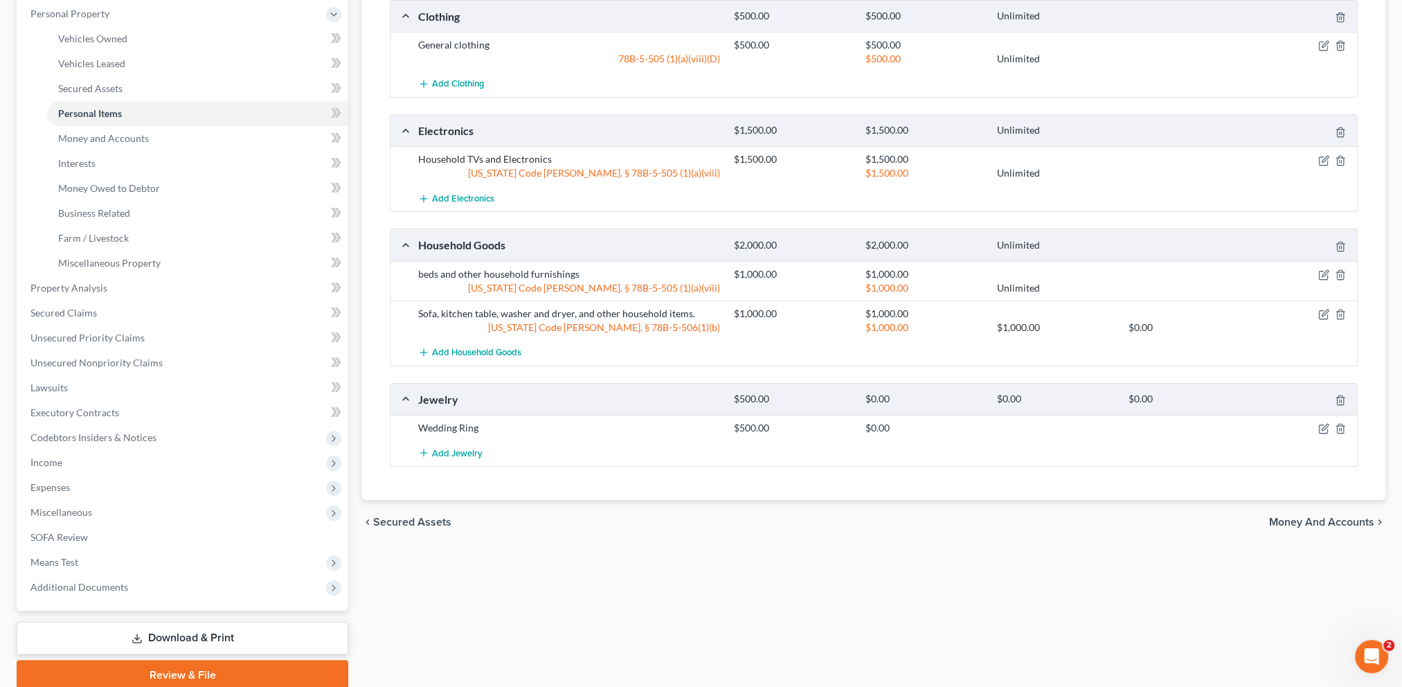
scroll to position [277, 0]
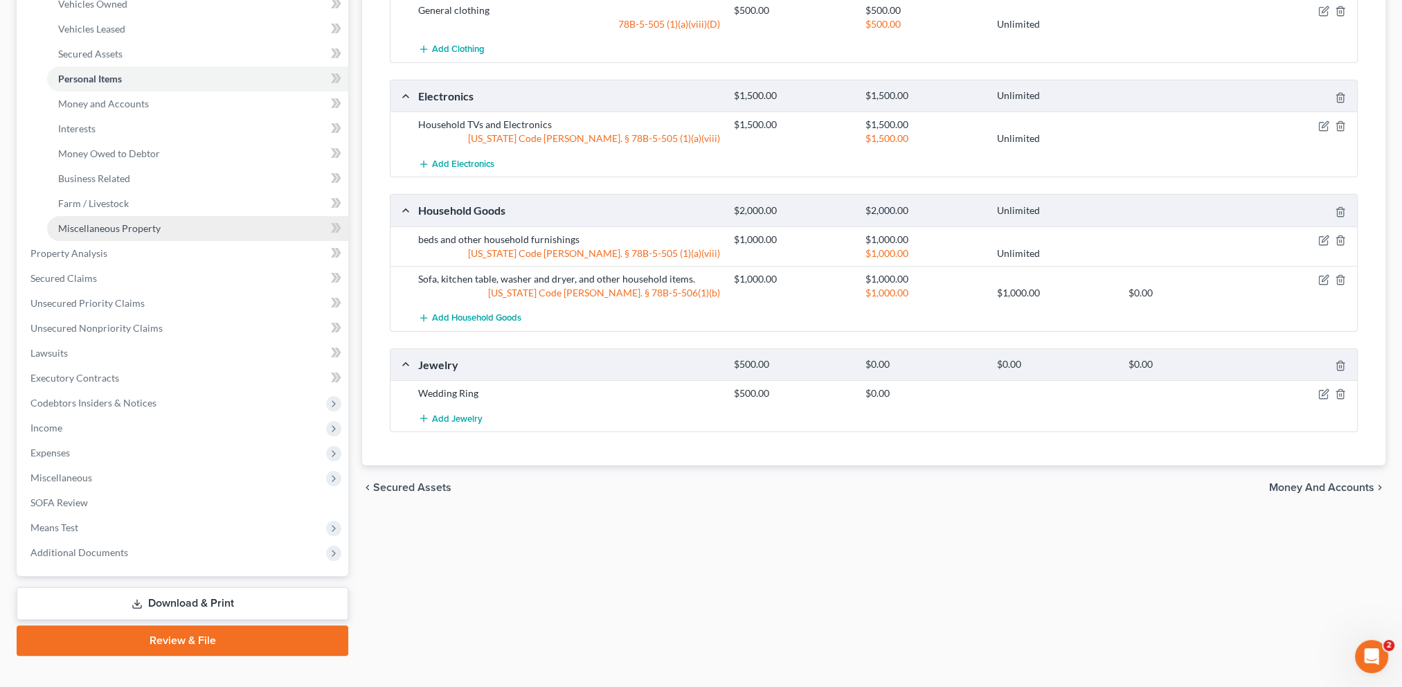
click at [212, 226] on link "Miscellaneous Property" at bounding box center [197, 228] width 301 height 25
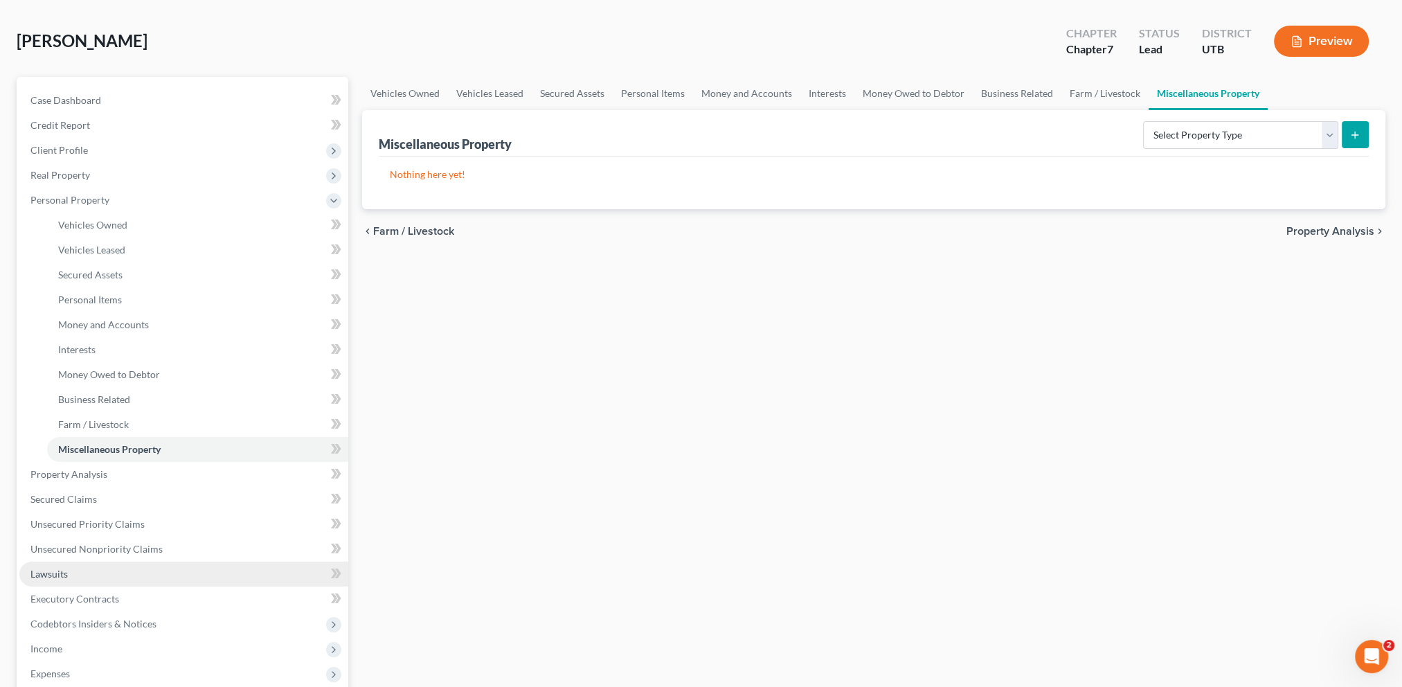
scroll to position [138, 0]
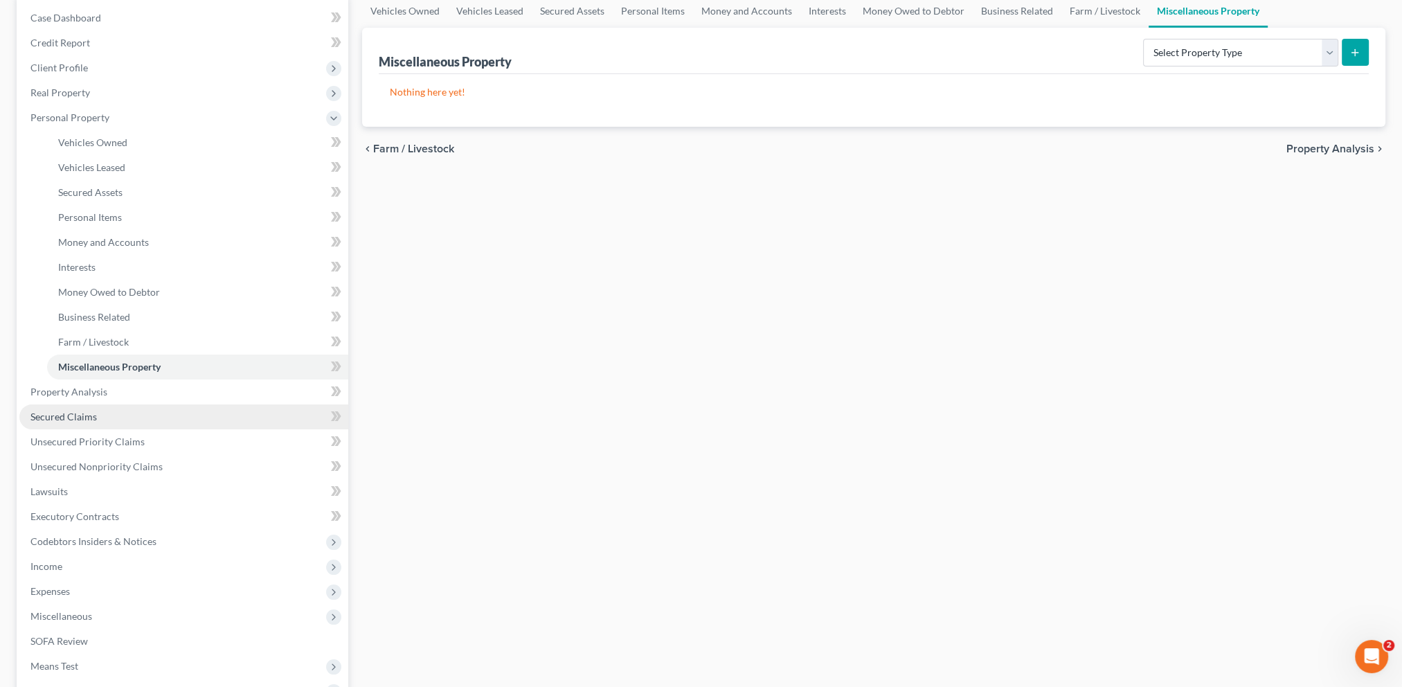
click at [165, 415] on link "Secured Claims" at bounding box center [183, 416] width 329 height 25
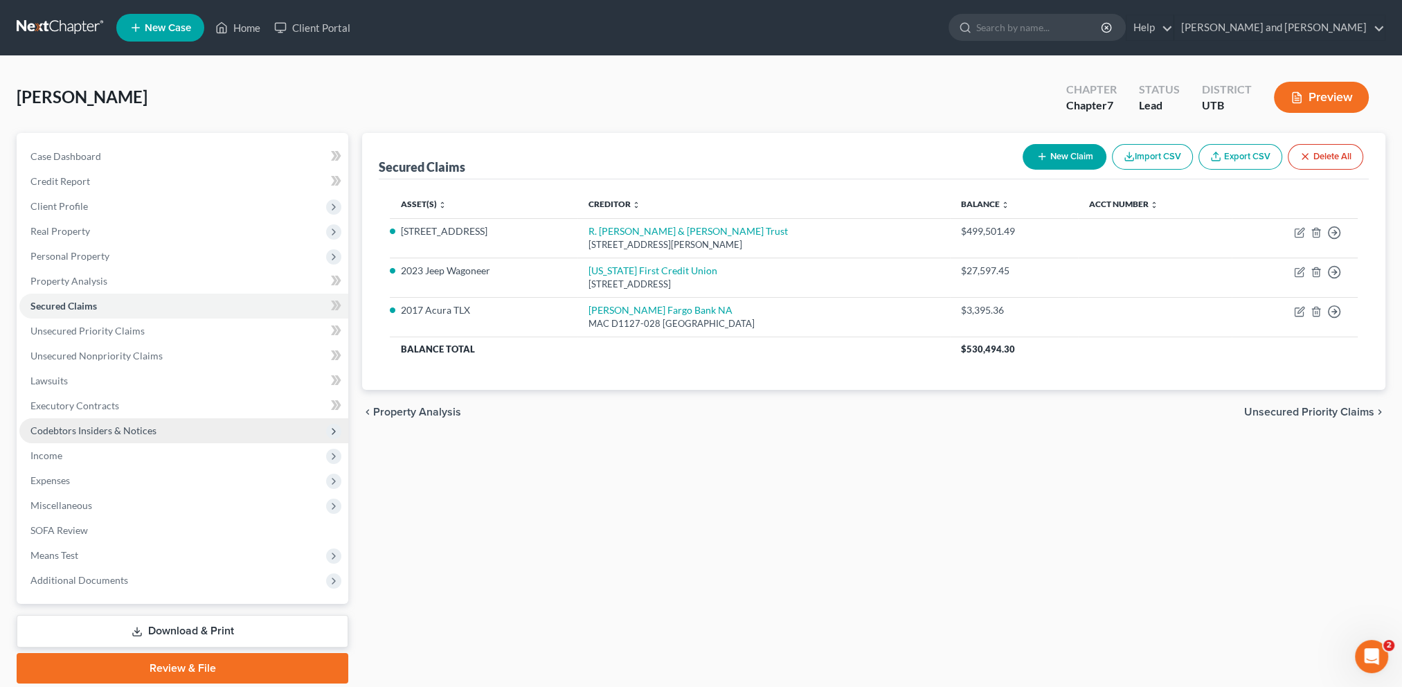
click at [177, 435] on span "Codebtors Insiders & Notices" at bounding box center [183, 430] width 329 height 25
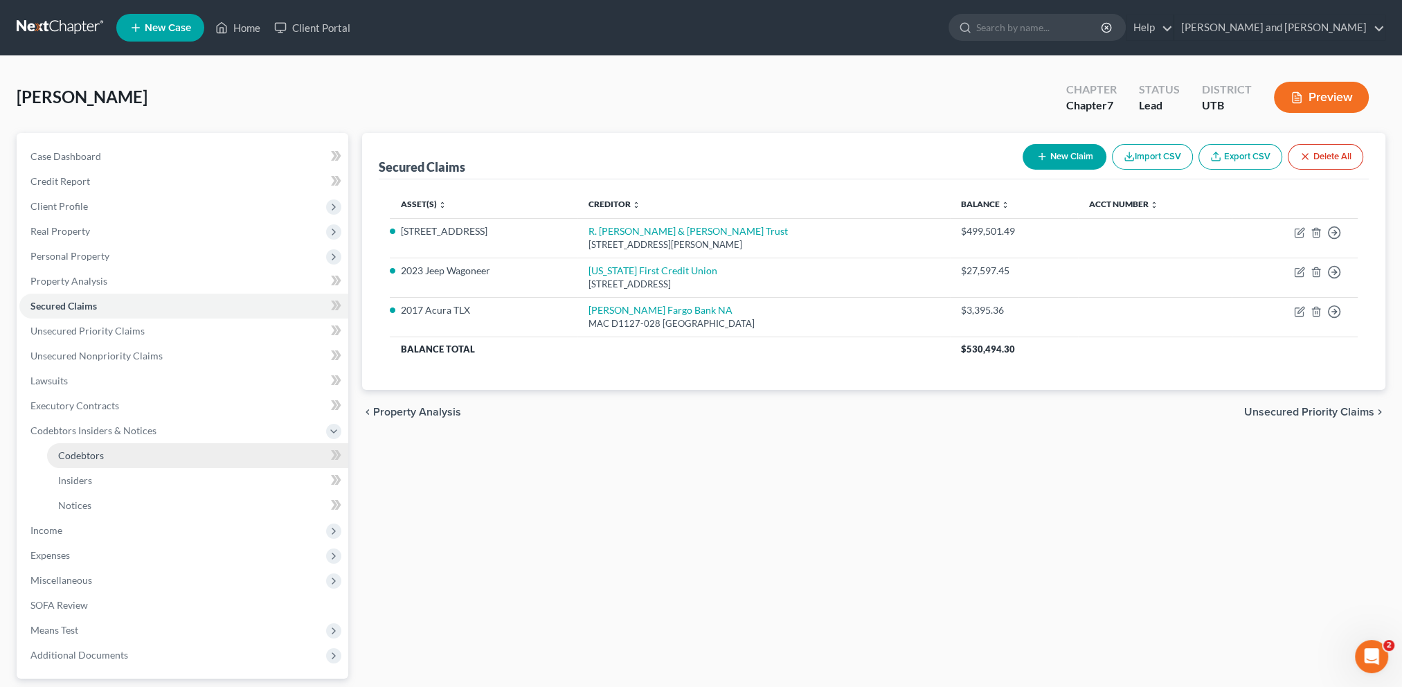
click at [169, 456] on link "Codebtors" at bounding box center [197, 455] width 301 height 25
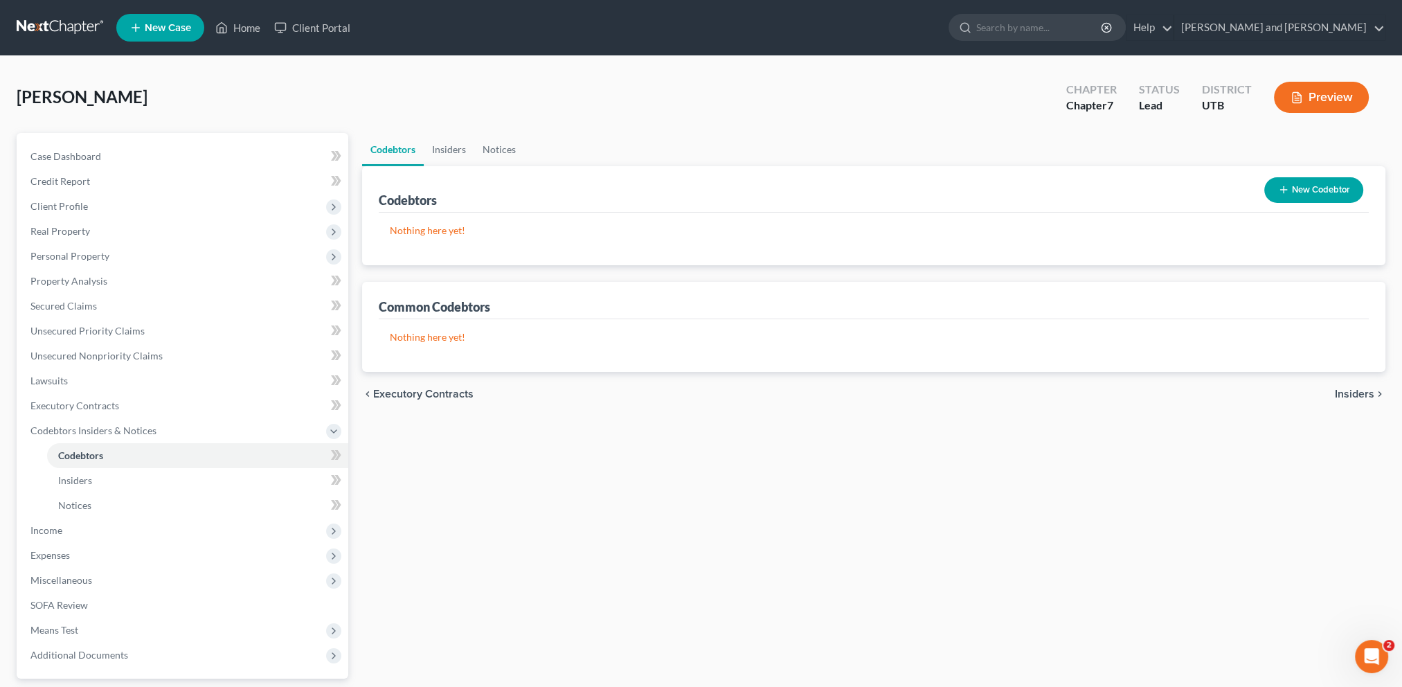
click at [1323, 195] on button "New Codebtor" at bounding box center [1313, 190] width 99 height 26
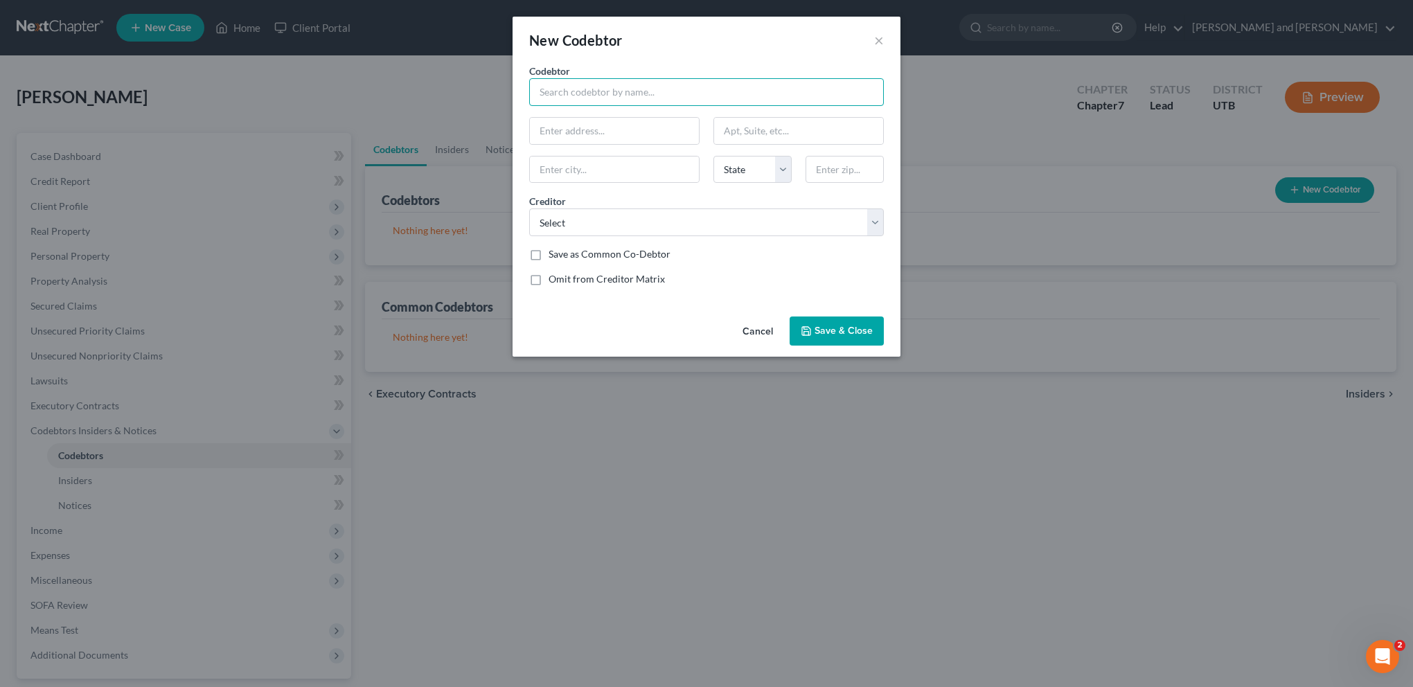
click at [591, 101] on input "text" at bounding box center [706, 92] width 355 height 28
click at [879, 39] on button "×" at bounding box center [879, 40] width 10 height 17
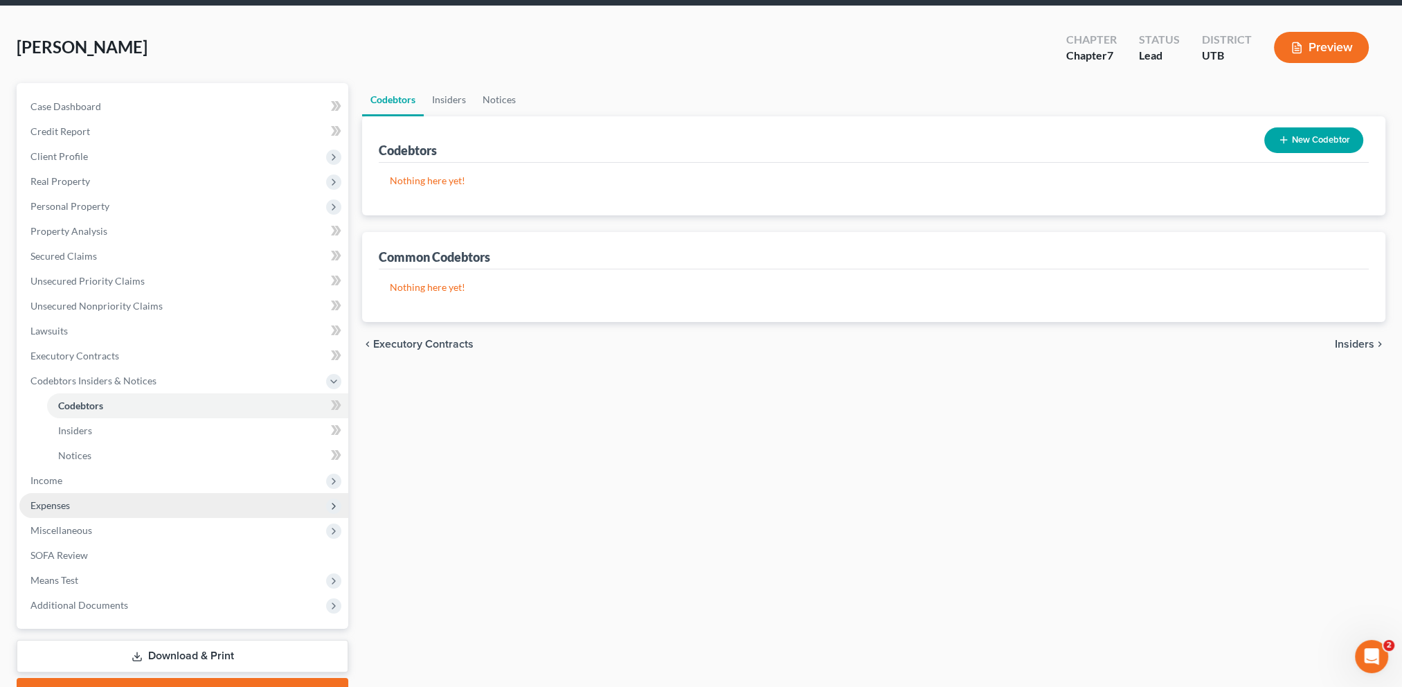
scroll to position [123, 0]
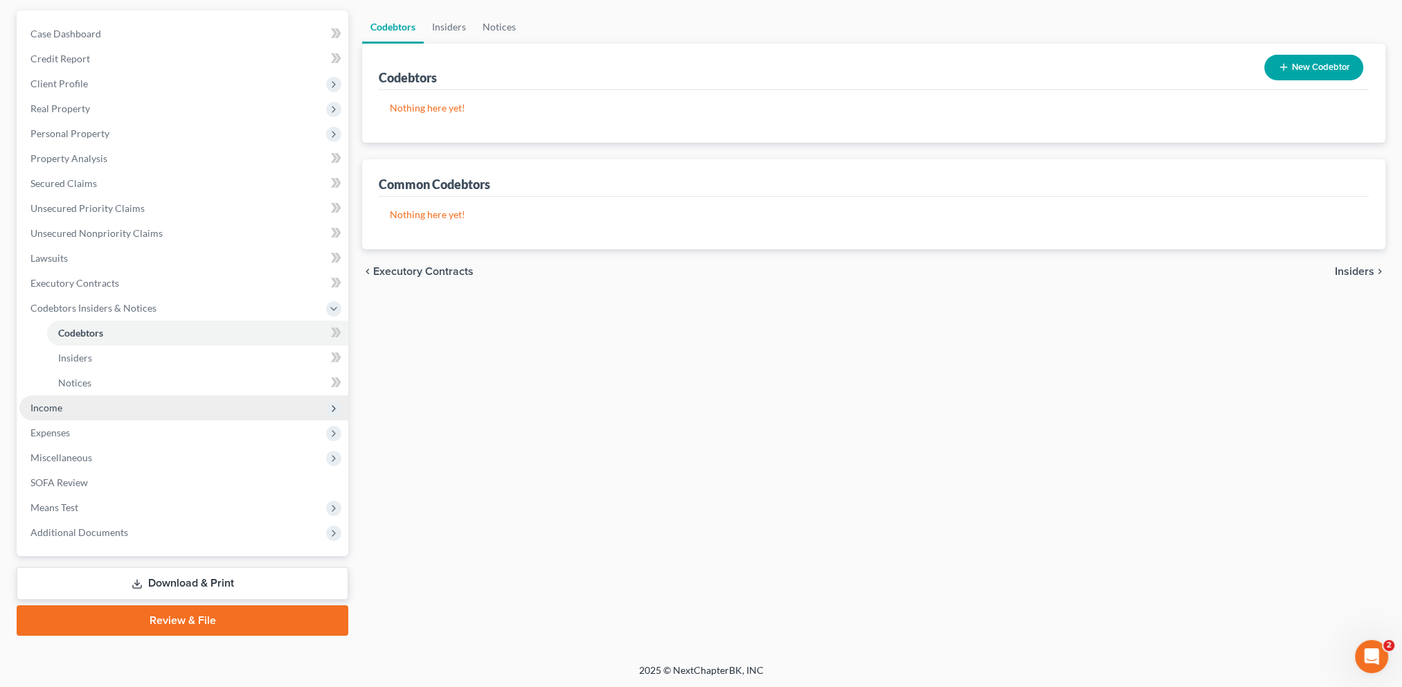
click at [138, 408] on span "Income" at bounding box center [183, 407] width 329 height 25
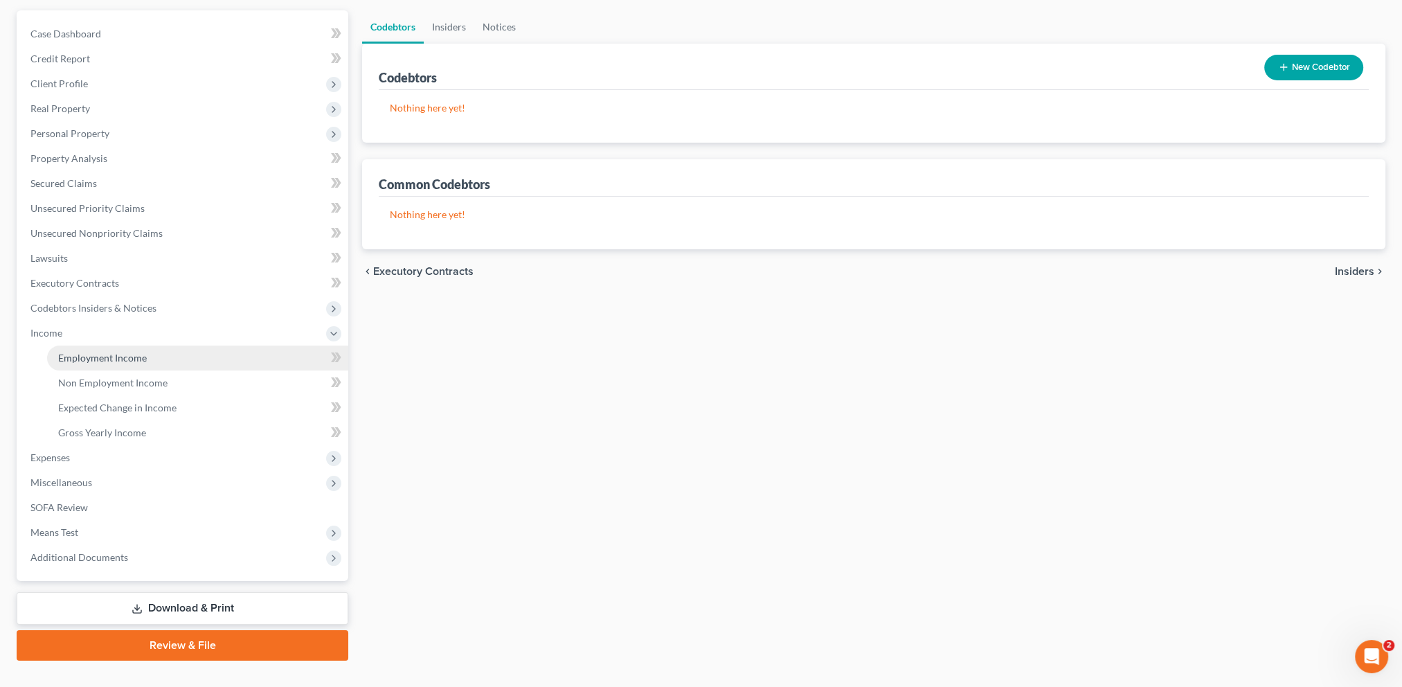
click at [133, 356] on span "Employment Income" at bounding box center [102, 358] width 89 height 12
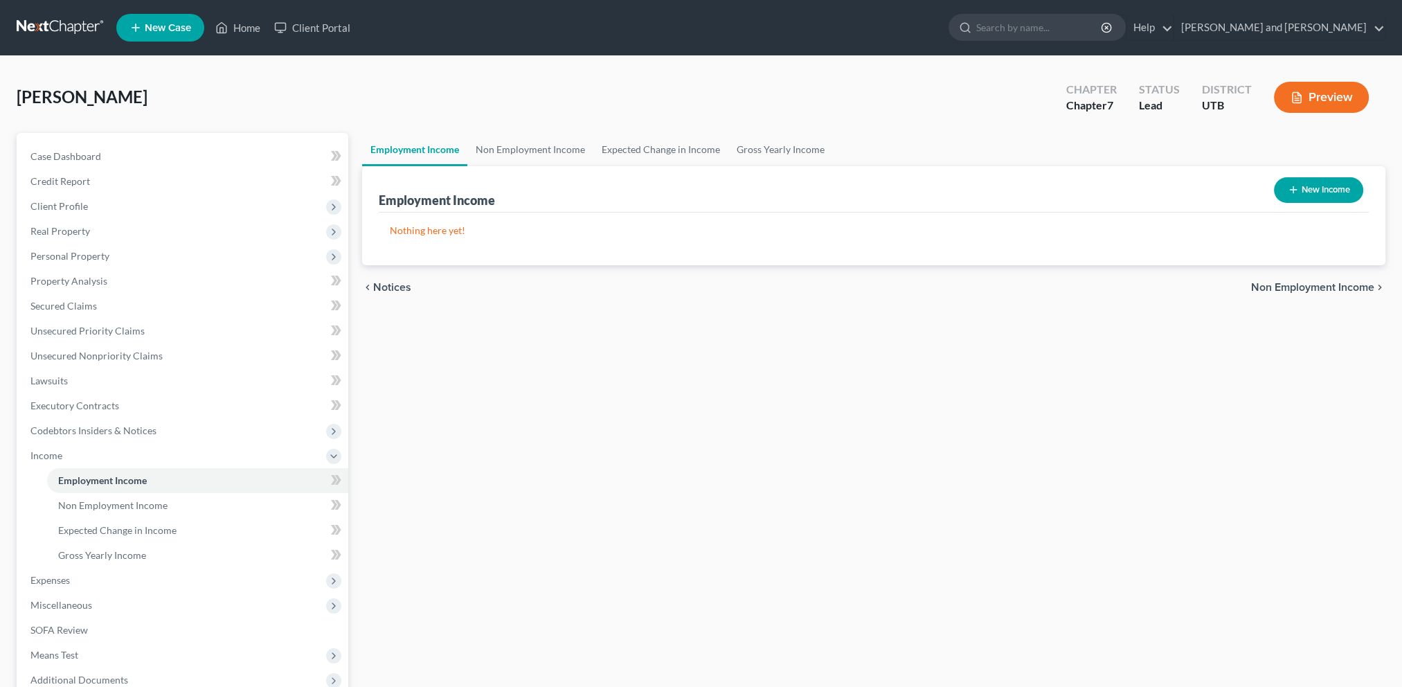
click at [1310, 187] on button "New Income" at bounding box center [1318, 190] width 89 height 26
select select "0"
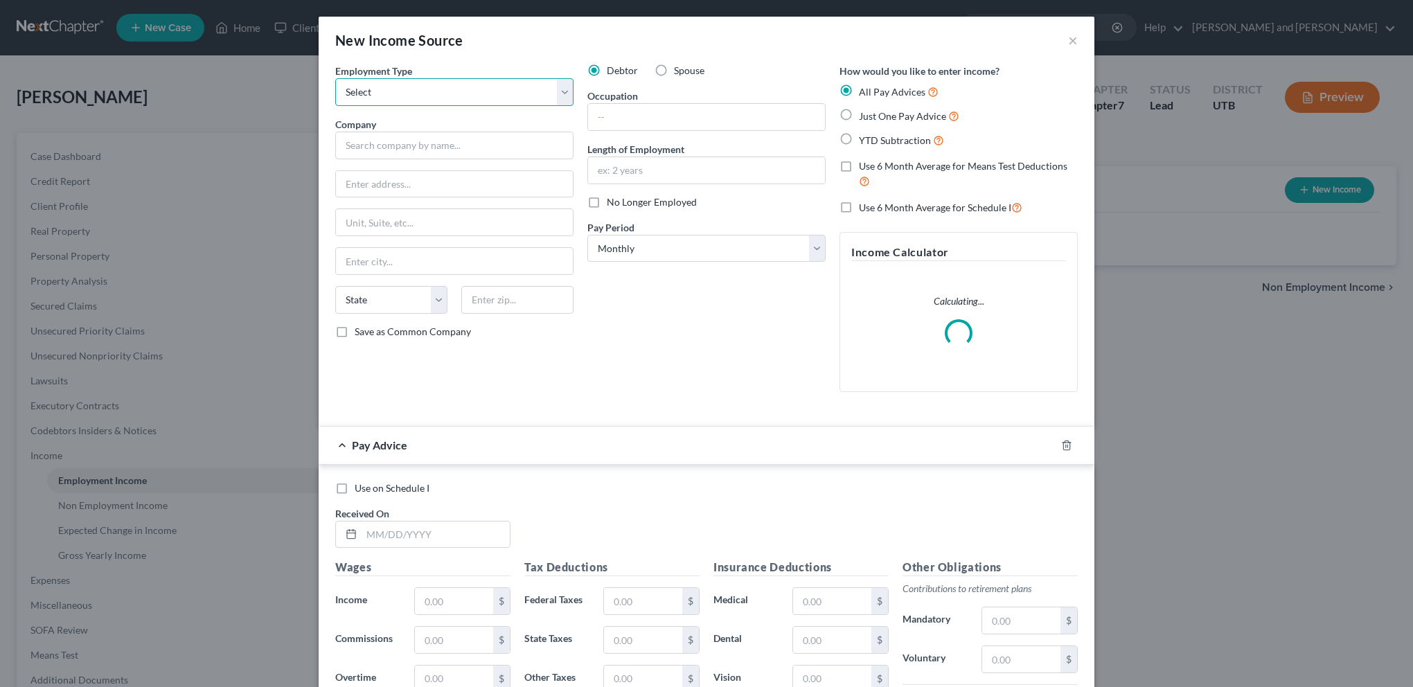
click at [453, 87] on select "Select Full or [DEMOGRAPHIC_DATA] Employment Self Employment" at bounding box center [454, 92] width 238 height 28
select select "0"
click at [335, 78] on select "Select Full or [DEMOGRAPHIC_DATA] Employment Self Employment" at bounding box center [454, 92] width 238 height 28
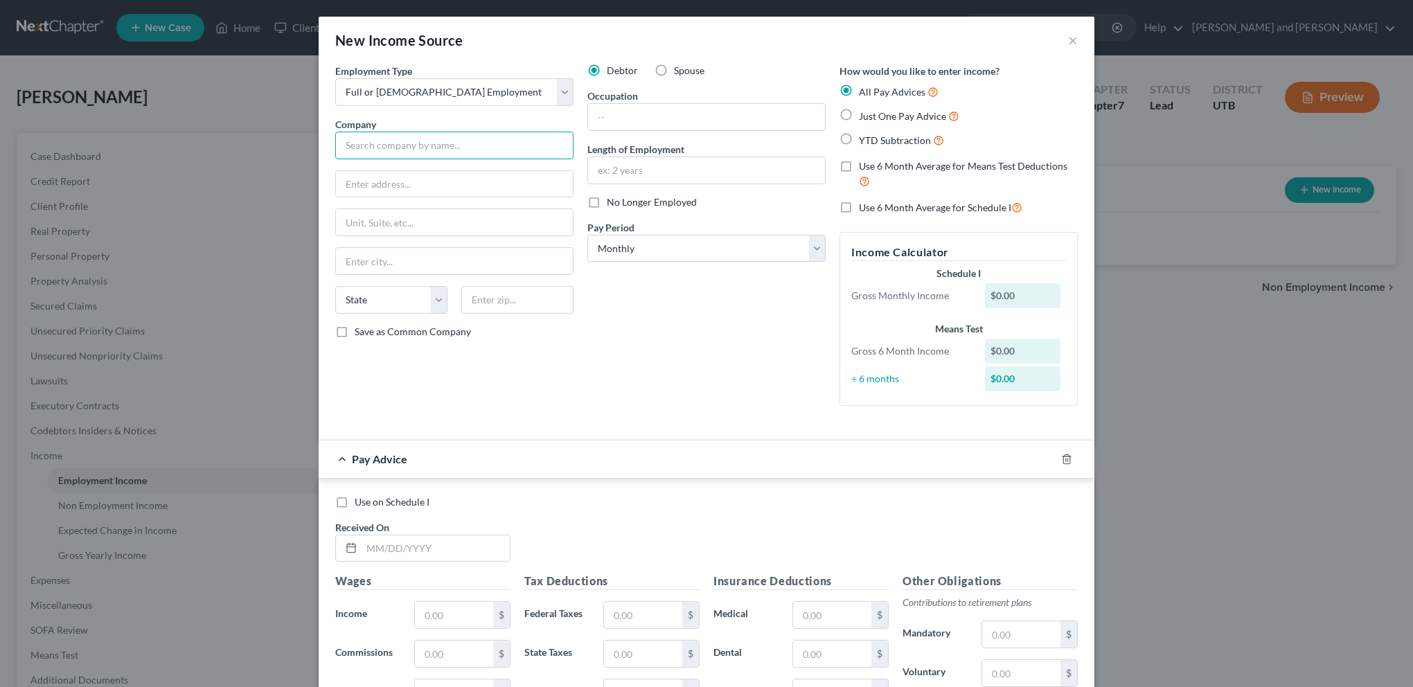
click at [395, 142] on input "text" at bounding box center [454, 146] width 238 height 28
type input "[PERSON_NAME] and [PERSON_NAME]"
type input "[STREET_ADDRESS]"
type input "Wash"
select select "46"
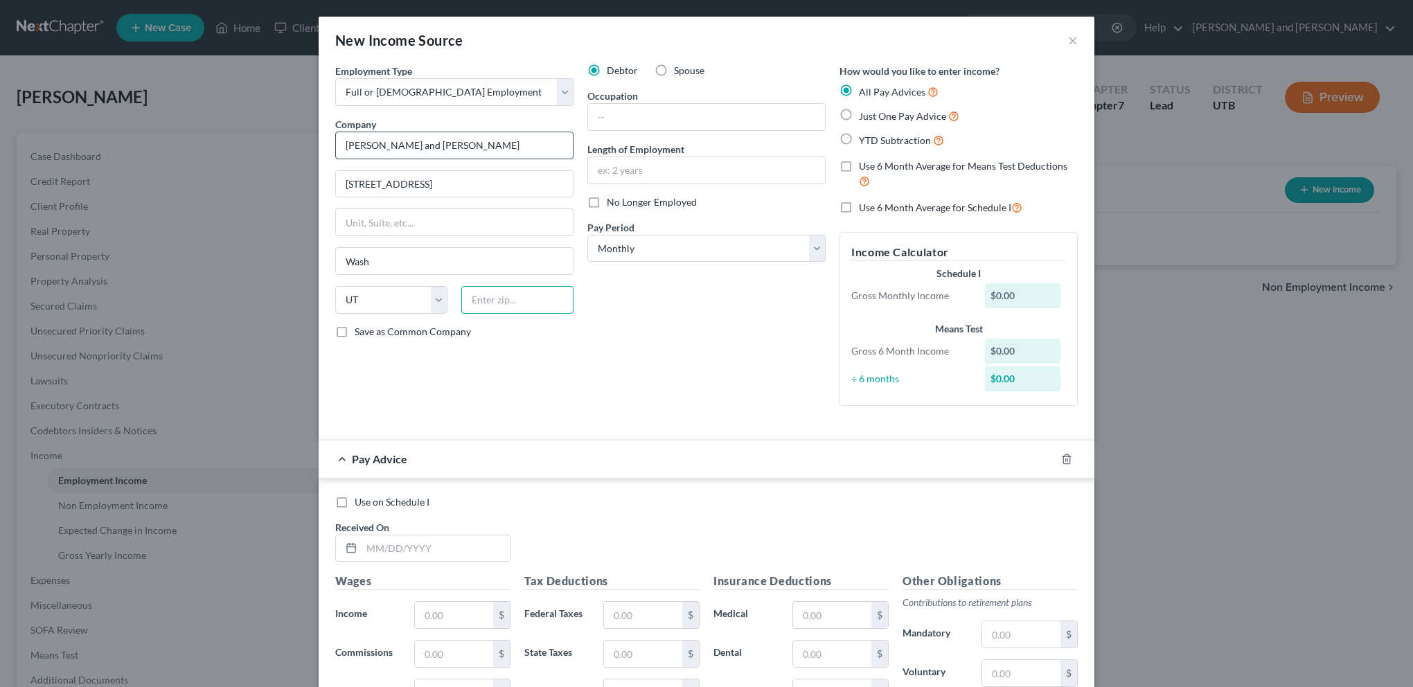
type input "84780"
type input "[US_STATE]"
drag, startPoint x: 463, startPoint y: 188, endPoint x: 243, endPoint y: 191, distance: 220.2
click at [263, 187] on div "New Income Source × Employment Type * Select Full or [DEMOGRAPHIC_DATA] Employm…" at bounding box center [706, 343] width 1413 height 687
click at [391, 178] on input "text" at bounding box center [454, 184] width 237 height 26
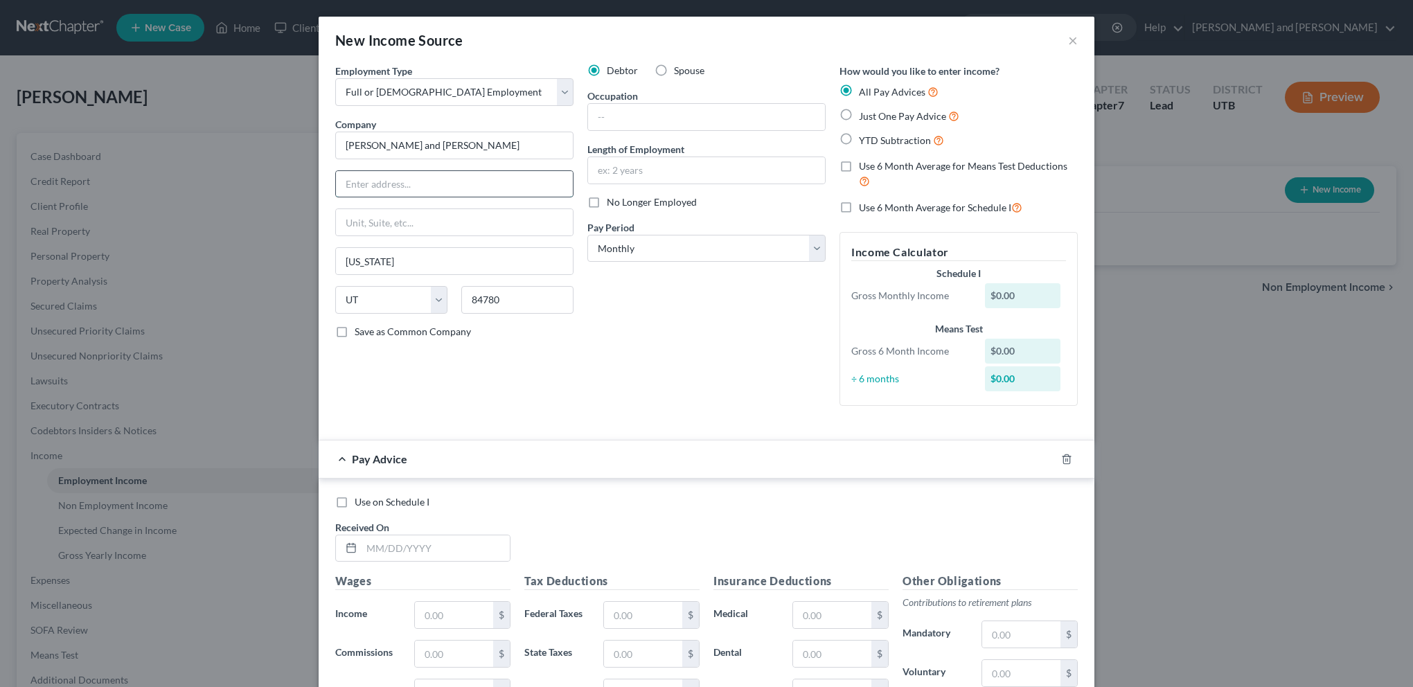
paste input "965 E 700 S #305"
drag, startPoint x: 432, startPoint y: 184, endPoint x: 397, endPoint y: 184, distance: 35.3
click at [397, 184] on input "965 E 700 S #305" at bounding box center [454, 184] width 237 height 26
type input "965 E 700 S"
type input "Suite 305"
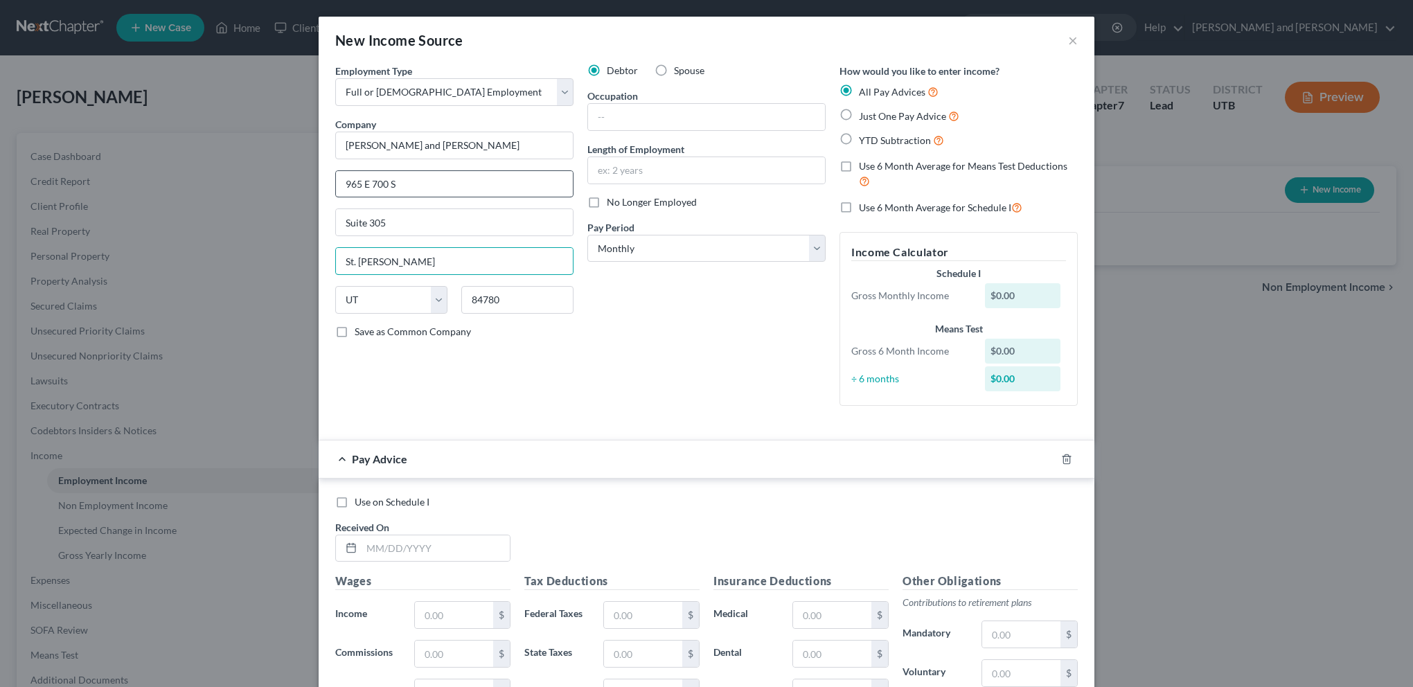
type input "St. [PERSON_NAME]"
type input "84790"
click at [798, 349] on div "Debtor Spouse Occupation Length of Employment No Longer Employed Pay Period * S…" at bounding box center [706, 240] width 252 height 353
type input "Saint [PERSON_NAME]"
click at [716, 119] on input "text" at bounding box center [706, 117] width 237 height 26
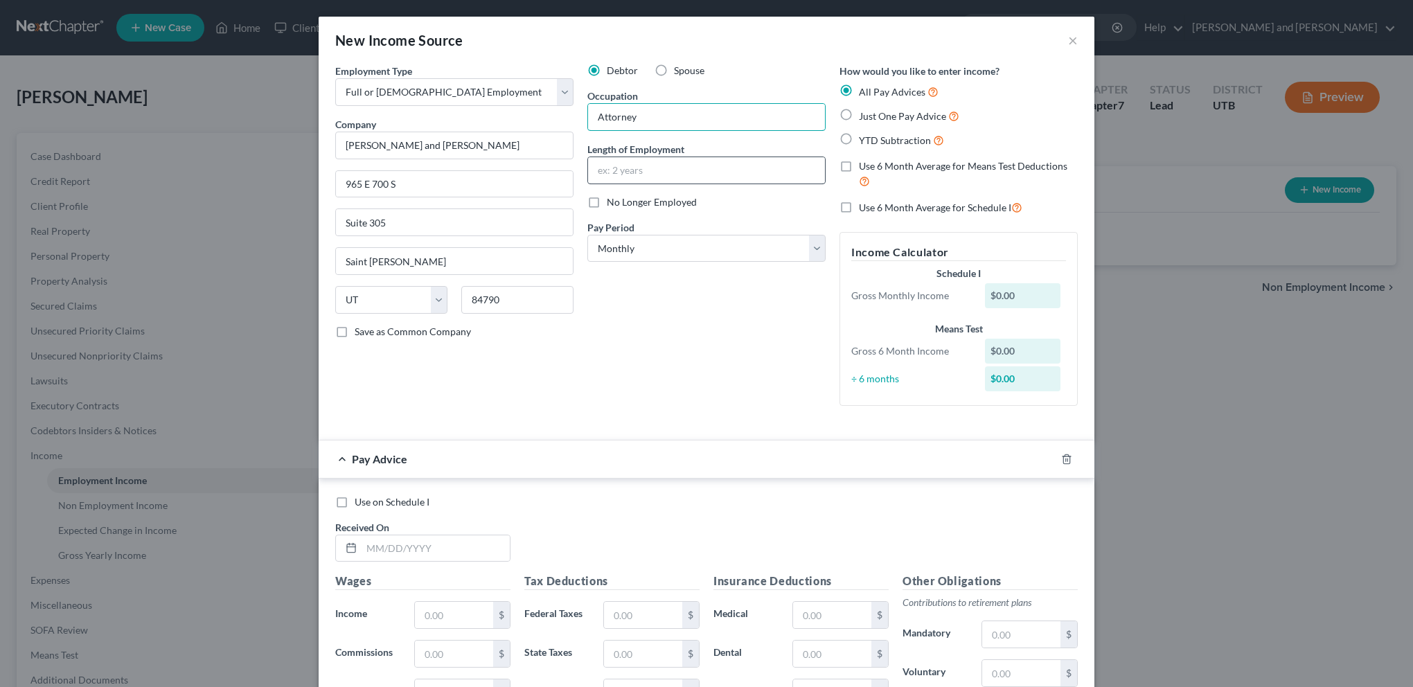
type input "Attorney"
click at [648, 173] on input "text" at bounding box center [706, 170] width 237 height 26
type input "5 years"
click at [817, 252] on select "Select Monthly Twice Monthly Every Other Week Weekly" at bounding box center [706, 249] width 238 height 28
select select "1"
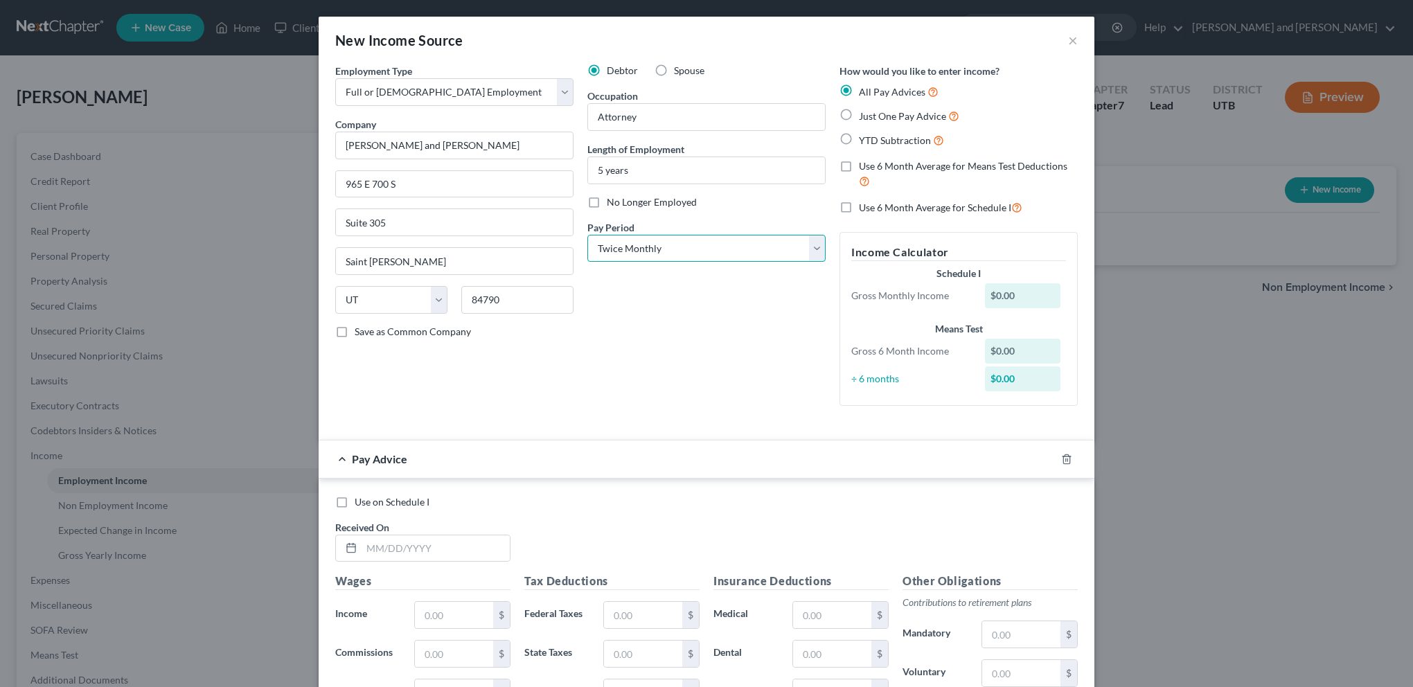
click at [587, 235] on select "Select Monthly Twice Monthly Every Other Week Weekly" at bounding box center [706, 249] width 238 height 28
click at [752, 323] on div "Debtor Spouse Occupation Attorney Length of Employment 5 years No Longer Employ…" at bounding box center [706, 240] width 252 height 353
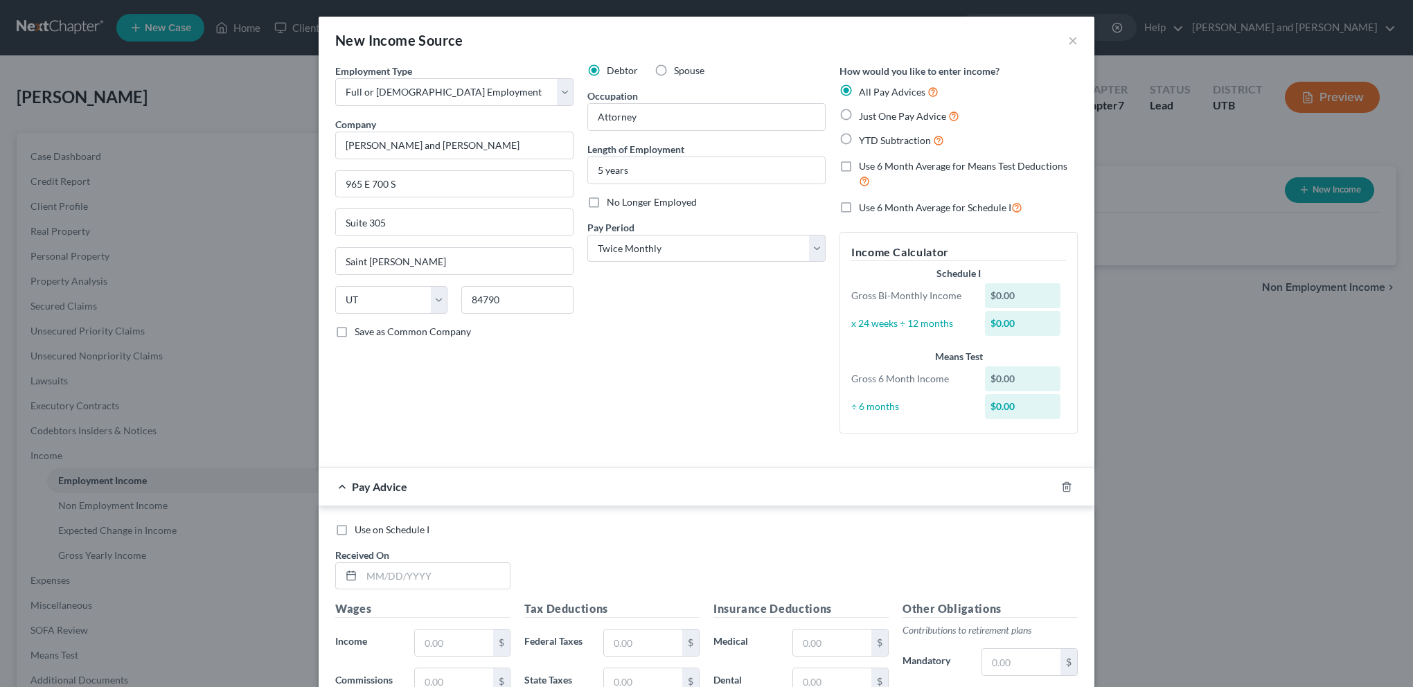
click at [1017, 294] on div "$0.00" at bounding box center [1023, 295] width 76 height 25
click at [989, 298] on div "$0.00" at bounding box center [1023, 295] width 76 height 25
click at [1000, 296] on div "$0.00" at bounding box center [1023, 295] width 76 height 25
click at [1002, 295] on div "$0.00" at bounding box center [1023, 295] width 76 height 25
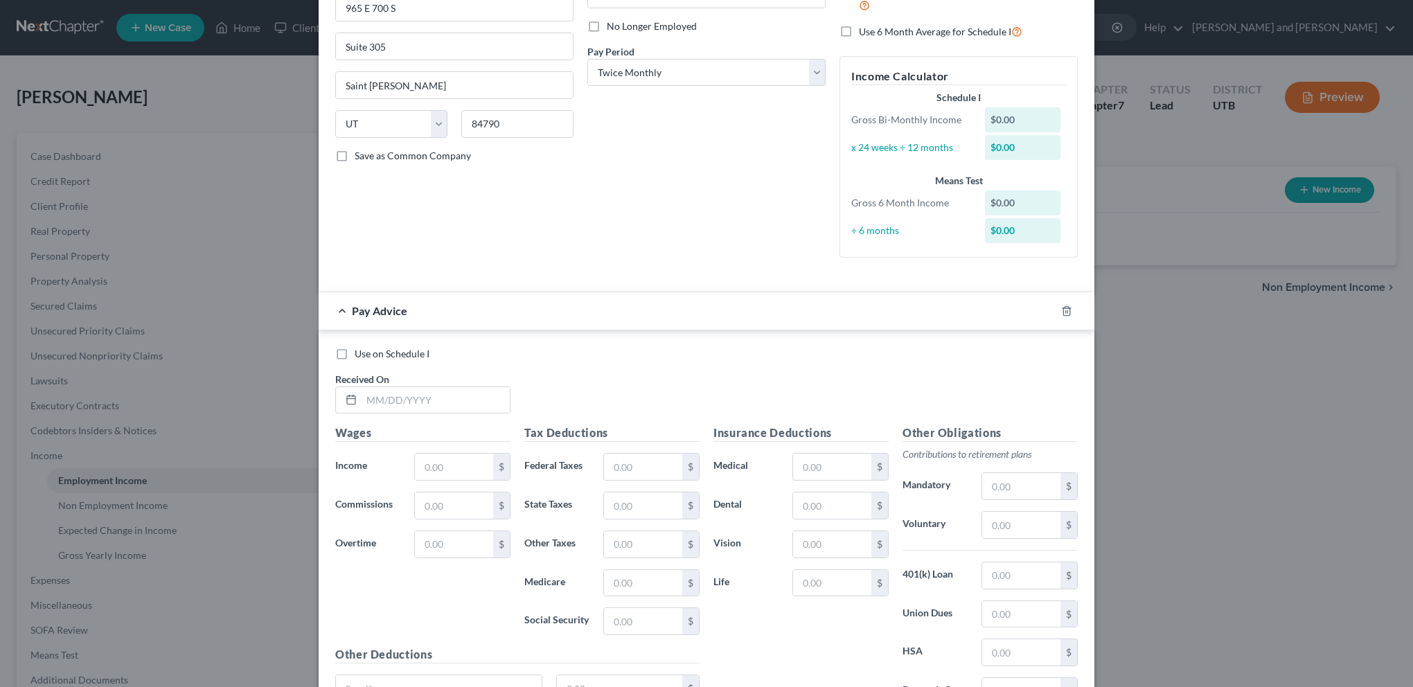
scroll to position [208, 0]
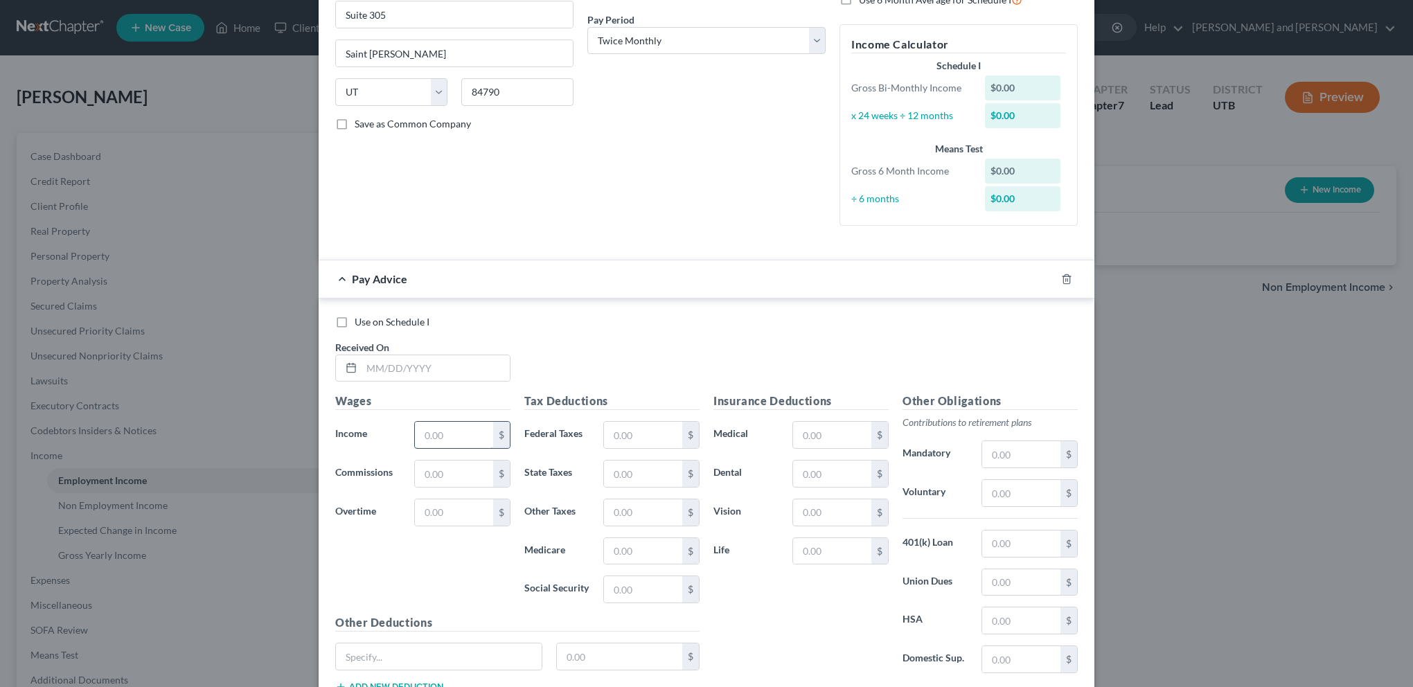
click at [438, 432] on input "text" at bounding box center [454, 435] width 78 height 26
click at [440, 433] on input "text" at bounding box center [454, 435] width 78 height 26
click at [439, 432] on input "text" at bounding box center [454, 435] width 78 height 26
type input "4,300"
click at [380, 361] on input "text" at bounding box center [435, 368] width 148 height 26
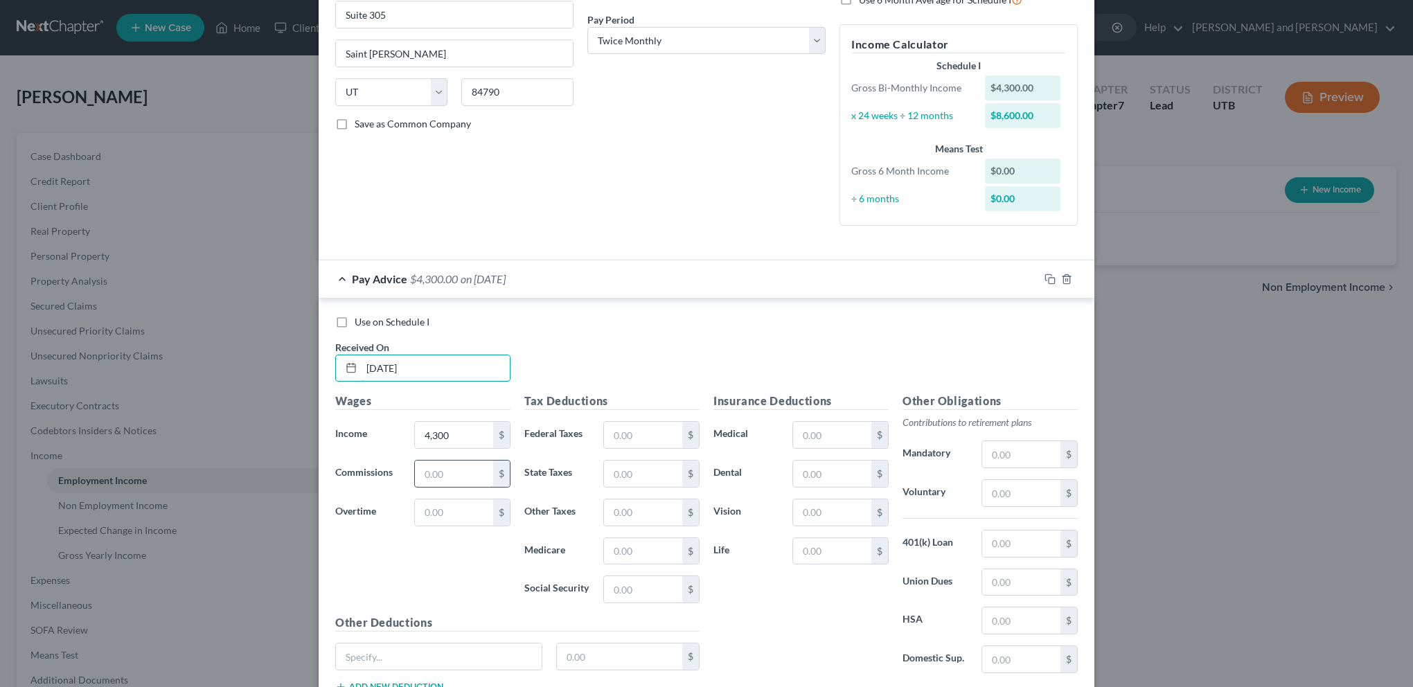
type input "[DATE]"
click at [460, 469] on input "text" at bounding box center [454, 473] width 78 height 26
click at [646, 433] on input "text" at bounding box center [643, 435] width 78 height 26
type input "40.56"
type input "172.65"
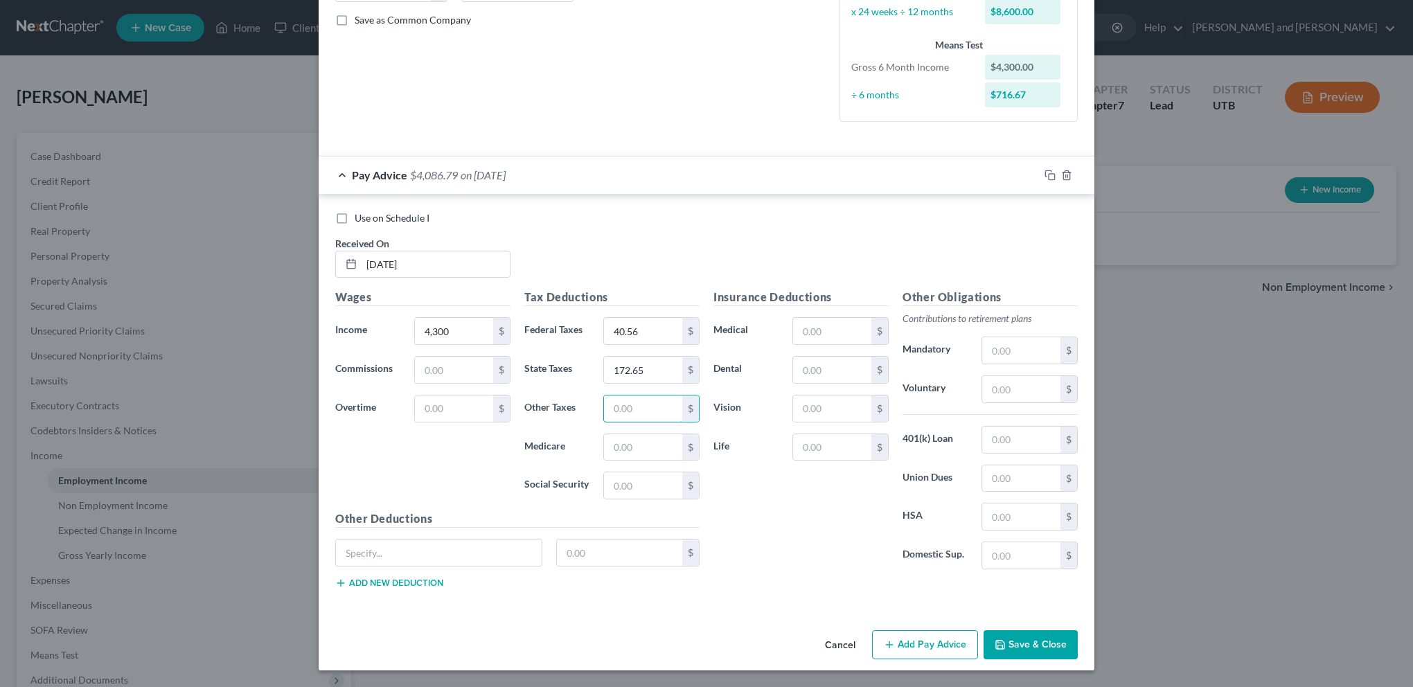
scroll to position [253, 0]
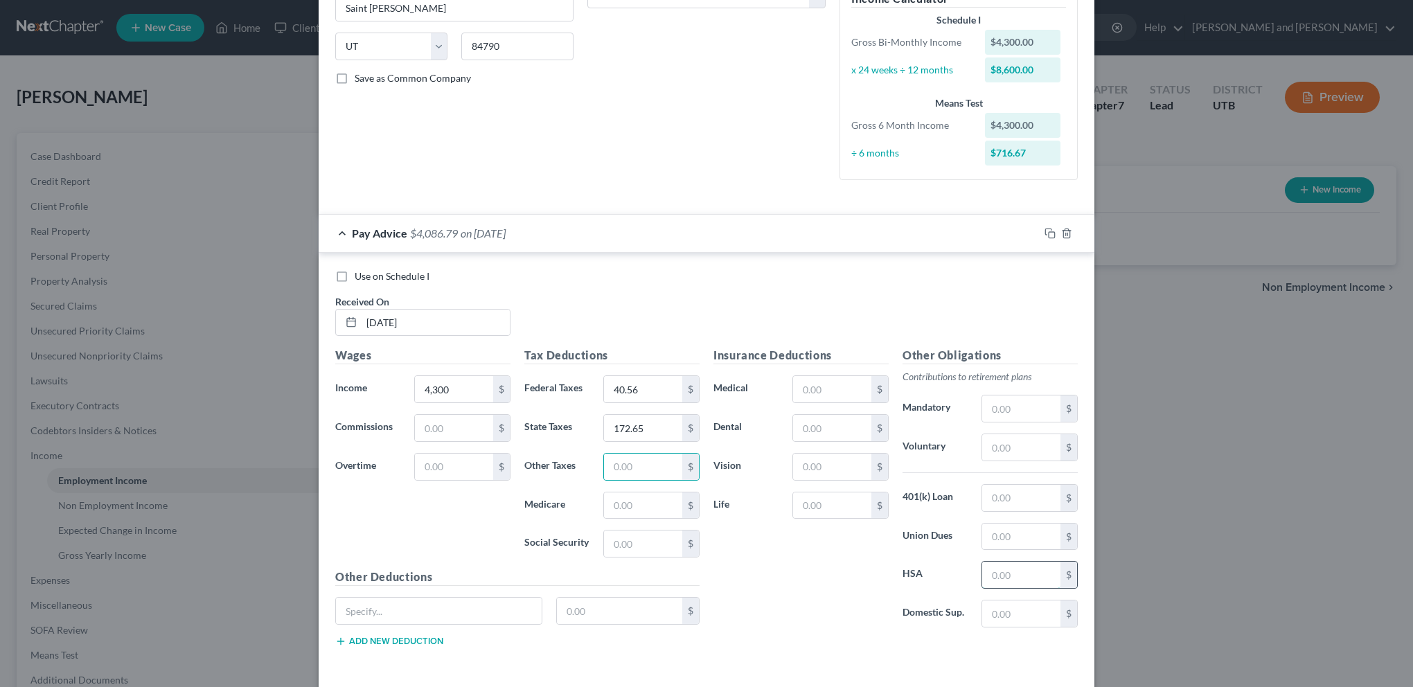
click at [992, 569] on input "text" at bounding box center [1021, 575] width 78 height 26
type input "100"
click at [997, 607] on input "text" at bounding box center [1021, 613] width 78 height 26
click at [634, 463] on input "text" at bounding box center [643, 467] width 78 height 26
type input "474.95"
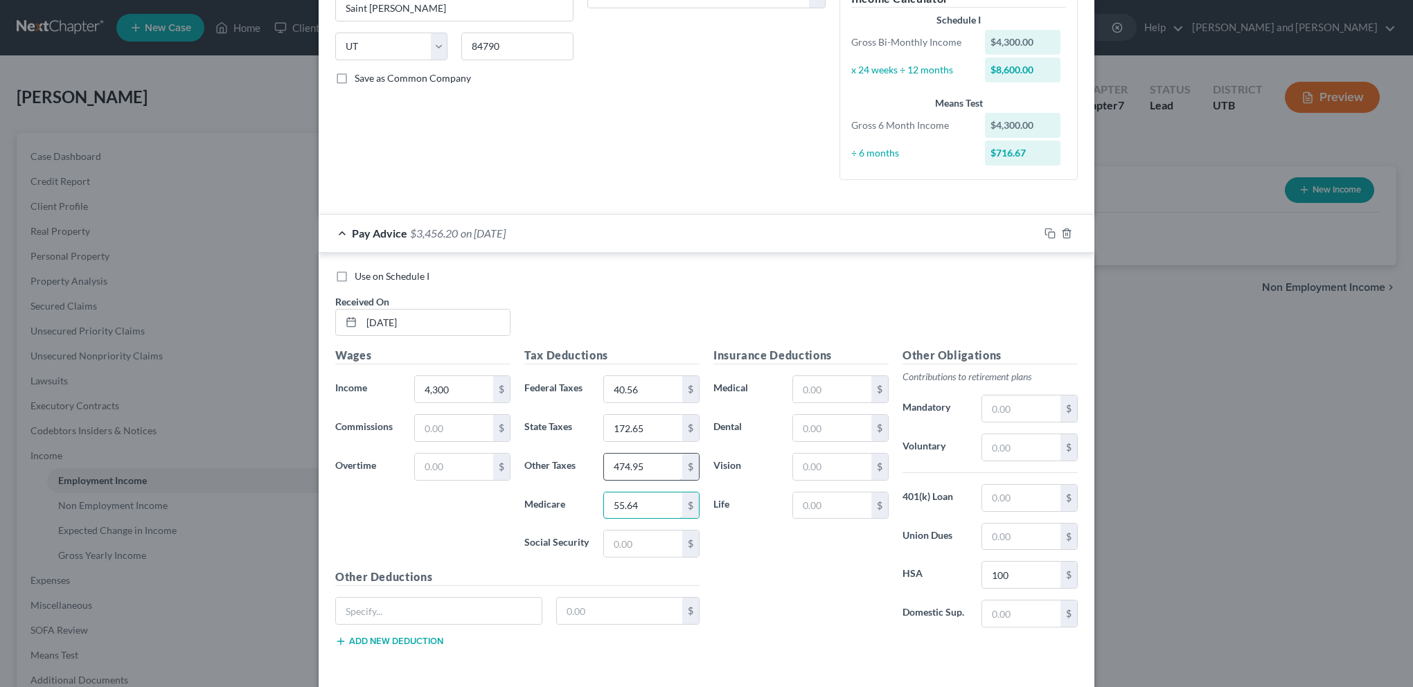
type input "55.64"
type input "237.88"
click at [827, 391] on input "text" at bounding box center [832, 389] width 78 height 26
click at [426, 624] on input "text" at bounding box center [439, 611] width 206 height 26
click at [821, 382] on input "text" at bounding box center [832, 389] width 78 height 26
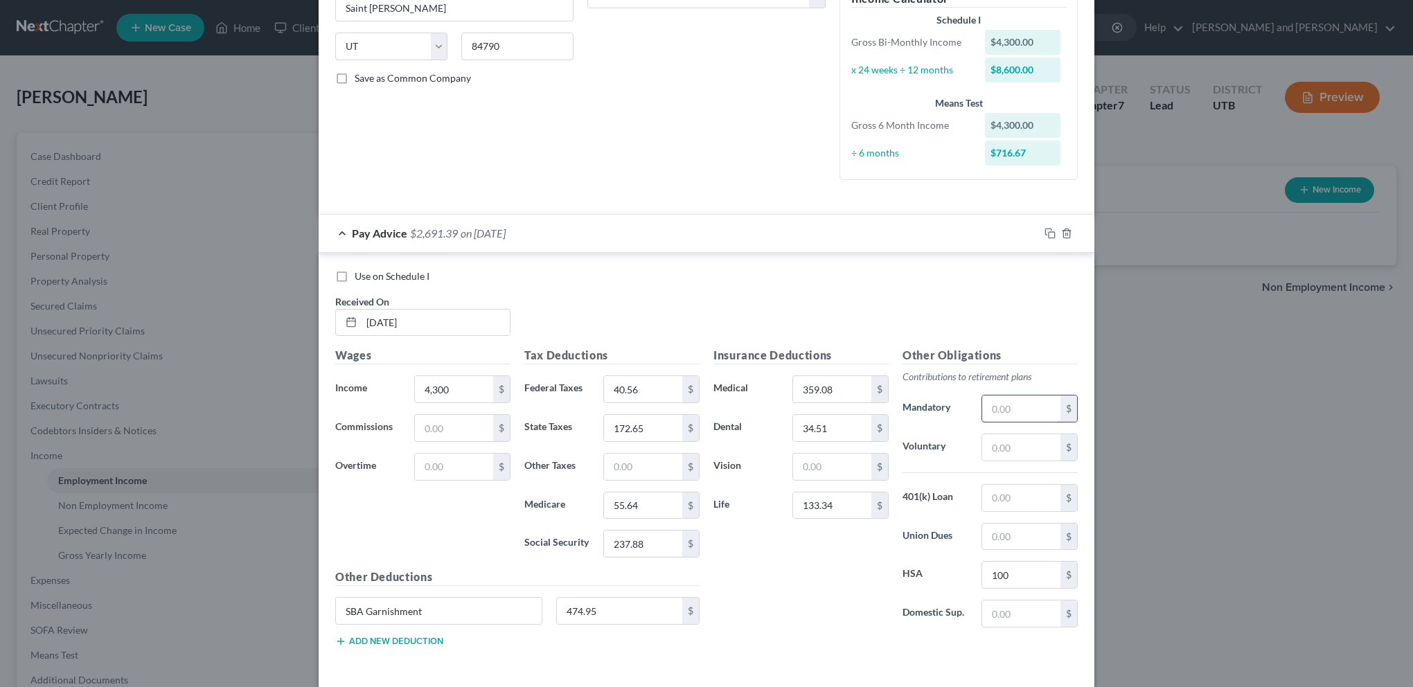
click at [1006, 408] on input "text" at bounding box center [1021, 408] width 78 height 26
click at [1017, 496] on input "text" at bounding box center [1021, 498] width 78 height 26
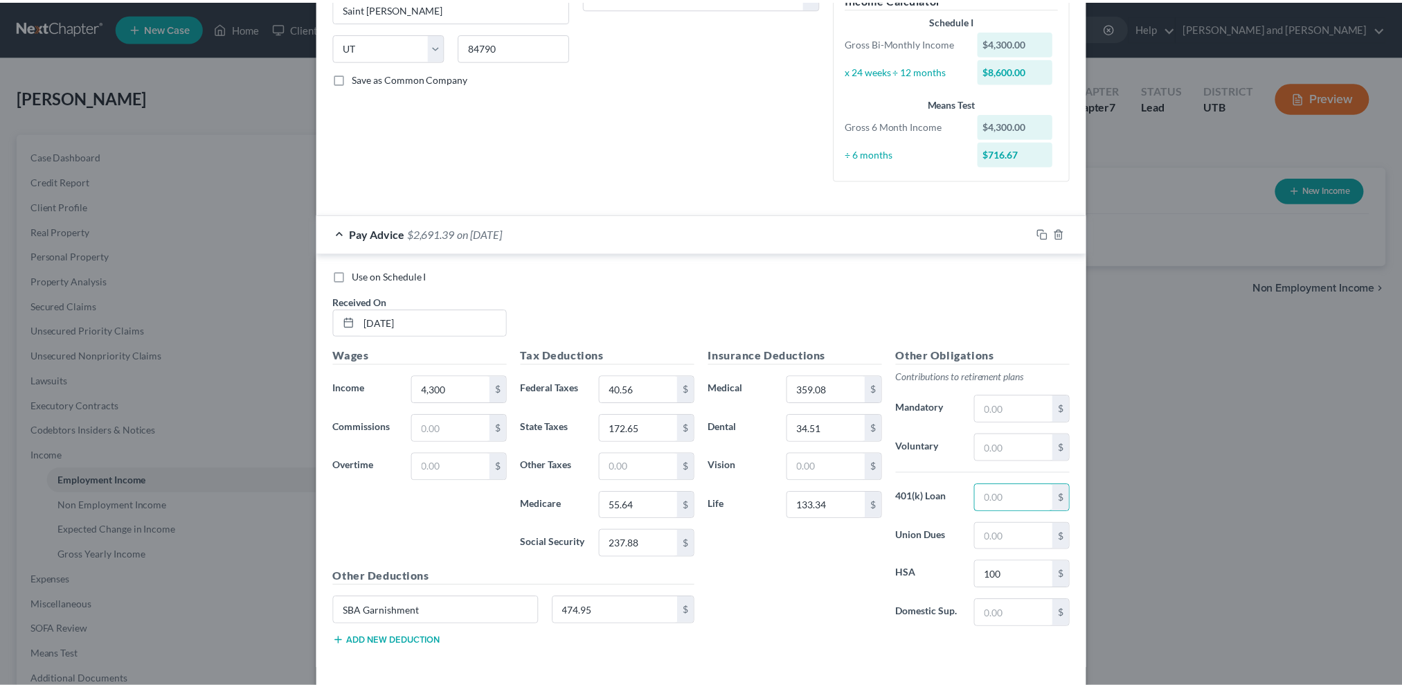
scroll to position [323, 0]
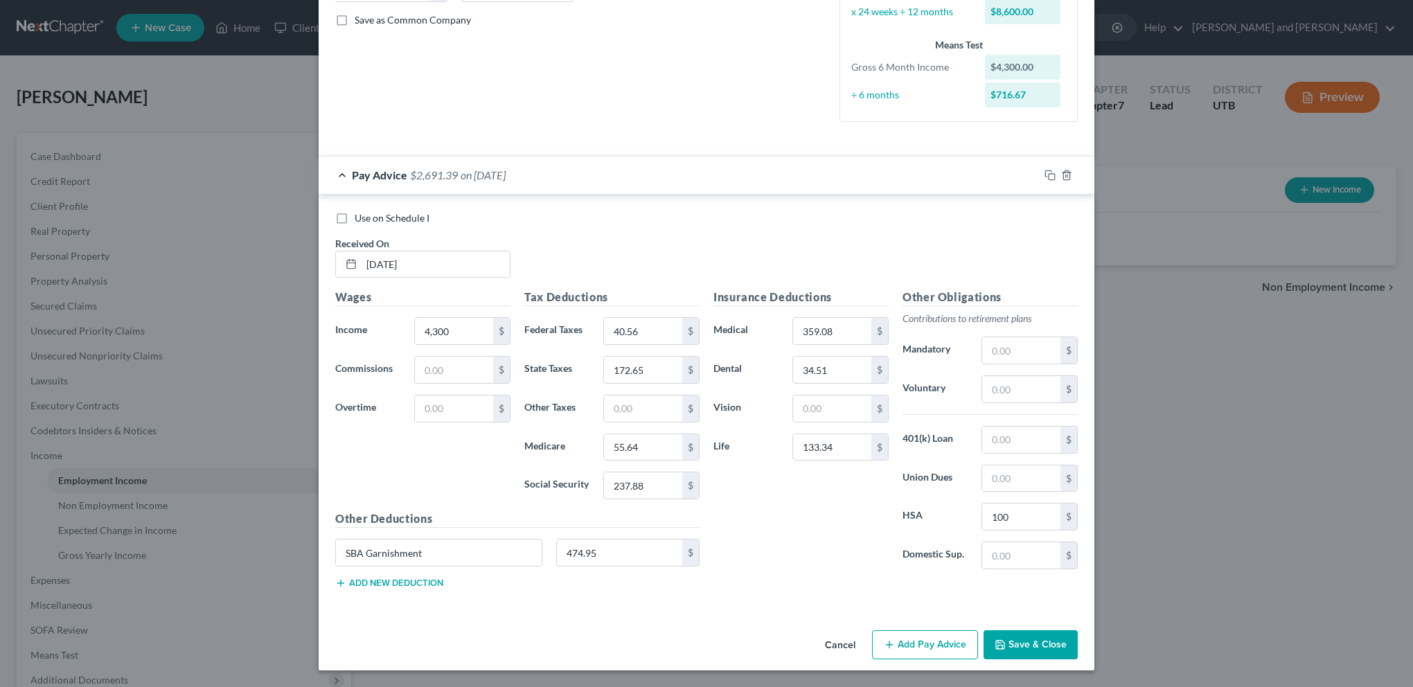
click at [1040, 645] on button "Save & Close" at bounding box center [1030, 644] width 94 height 29
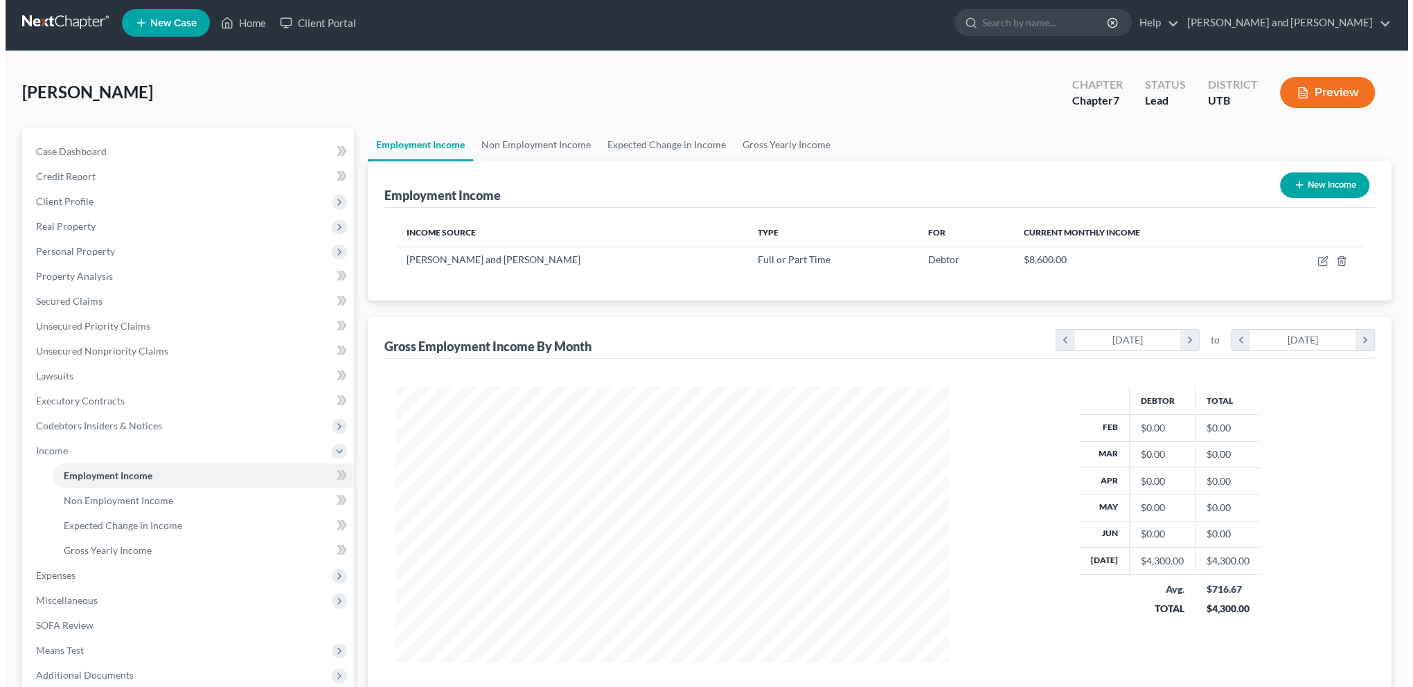
scroll to position [0, 0]
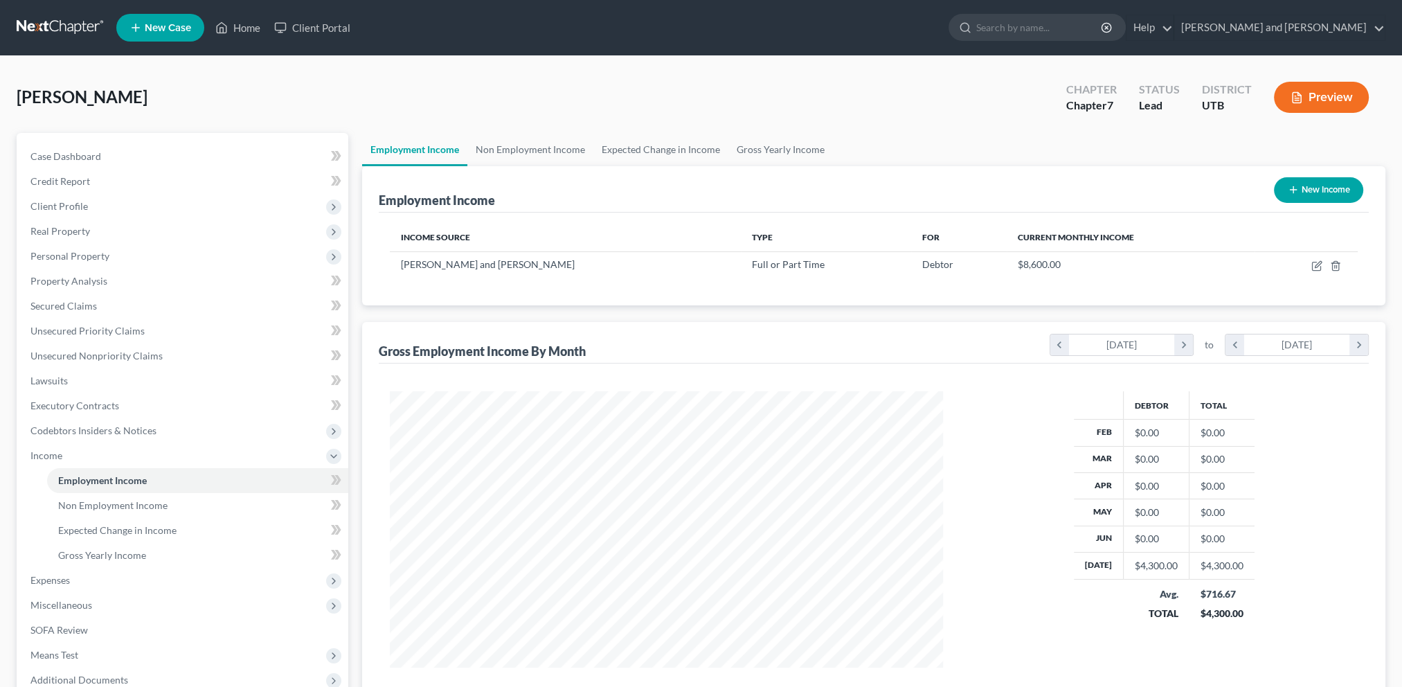
click at [1316, 188] on button "New Income" at bounding box center [1318, 190] width 89 height 26
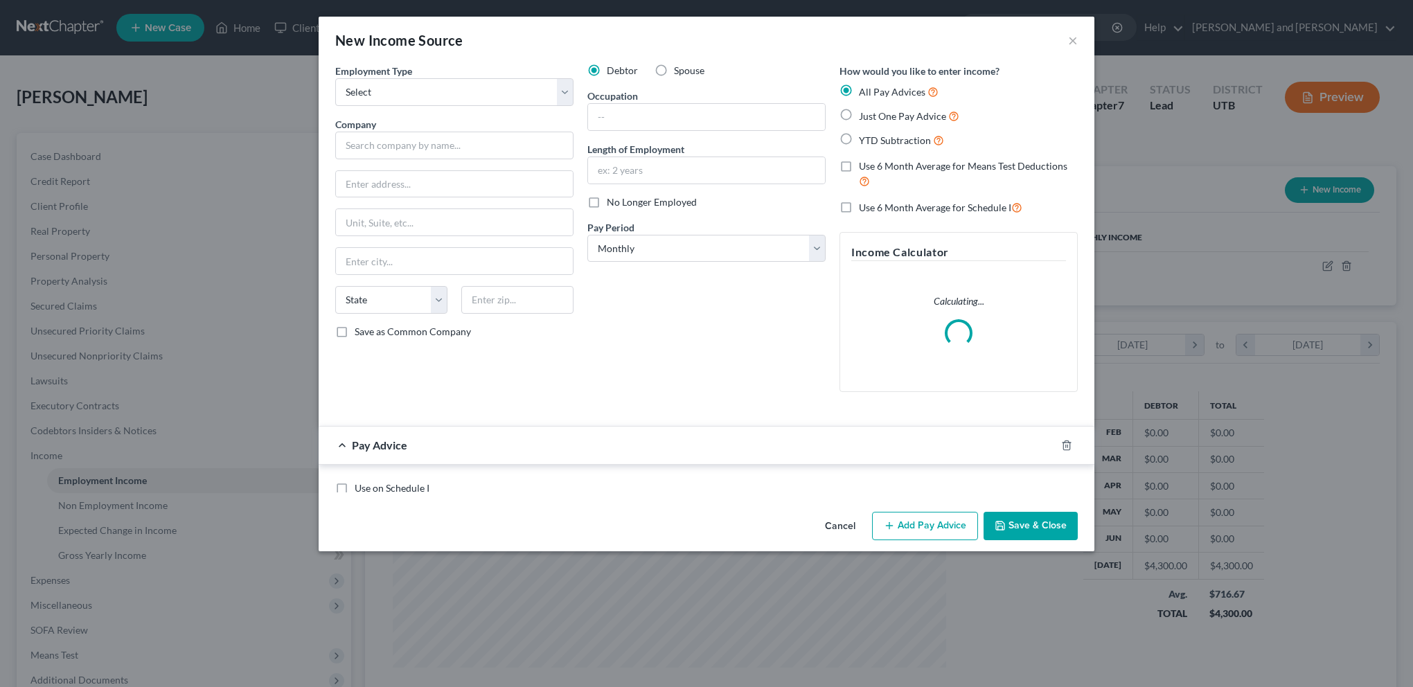
scroll to position [278, 584]
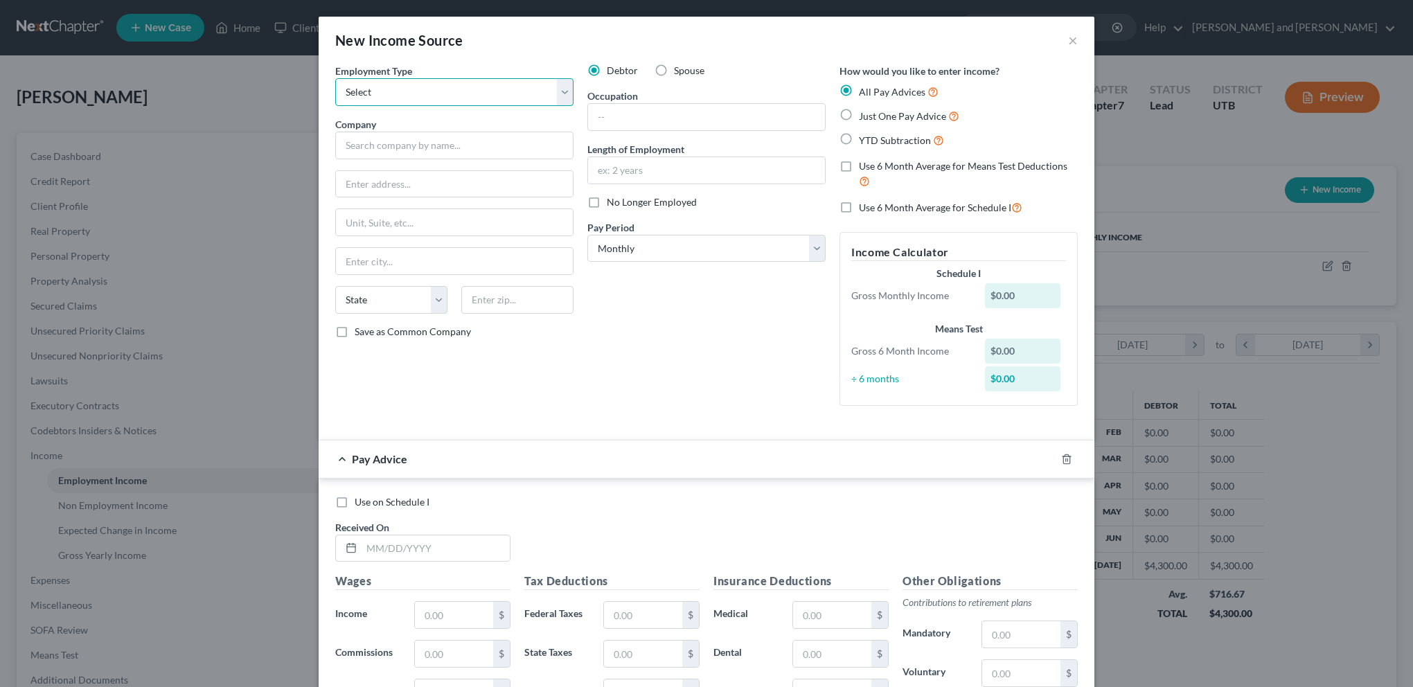
click at [560, 87] on select "Select Full or [DEMOGRAPHIC_DATA] Employment Self Employment" at bounding box center [454, 92] width 238 height 28
click at [335, 78] on select "Select Full or [DEMOGRAPHIC_DATA] Employment Self Employment" at bounding box center [454, 92] width 238 height 28
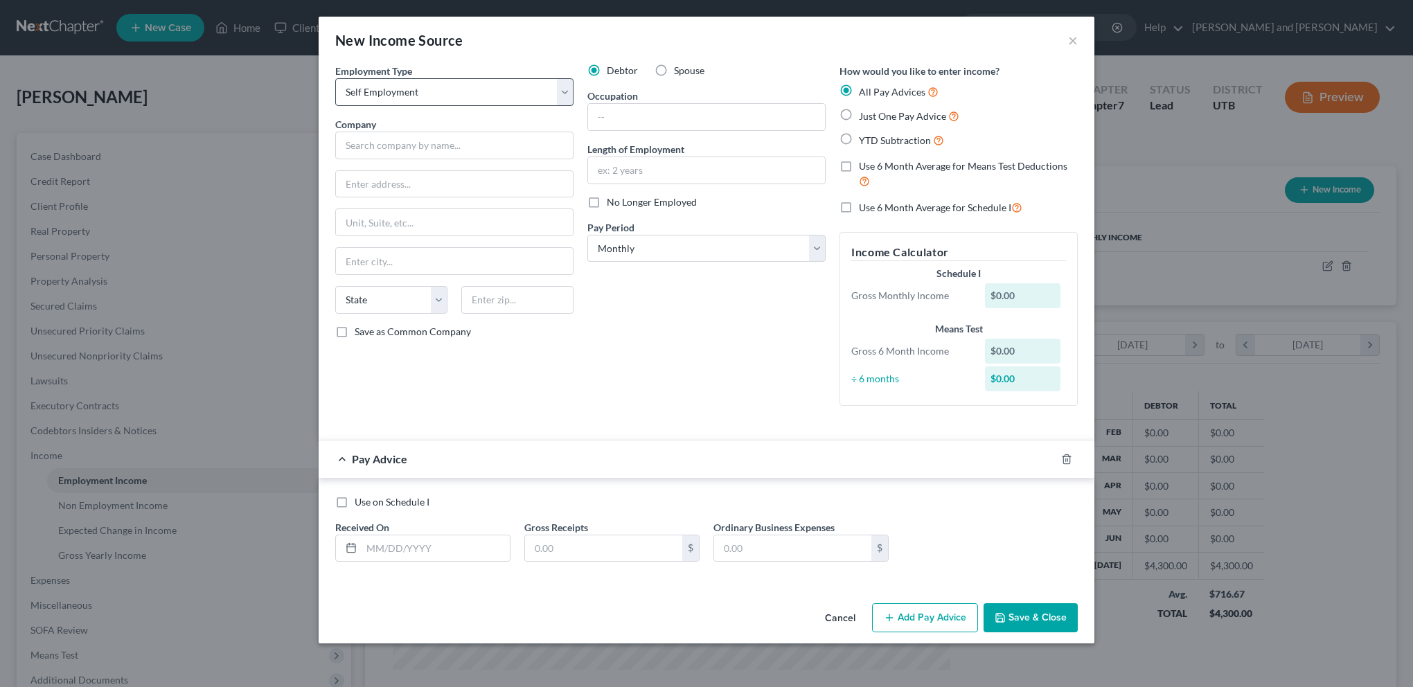
click at [573, 89] on div "Employment Type * Select Full or [DEMOGRAPHIC_DATA] Employment Self Employment …" at bounding box center [454, 240] width 252 height 353
click at [568, 91] on select "Select Full or [DEMOGRAPHIC_DATA] Employment Self Employment" at bounding box center [454, 92] width 238 height 28
click at [335, 78] on select "Select Full or [DEMOGRAPHIC_DATA] Employment Self Employment" at bounding box center [454, 92] width 238 height 28
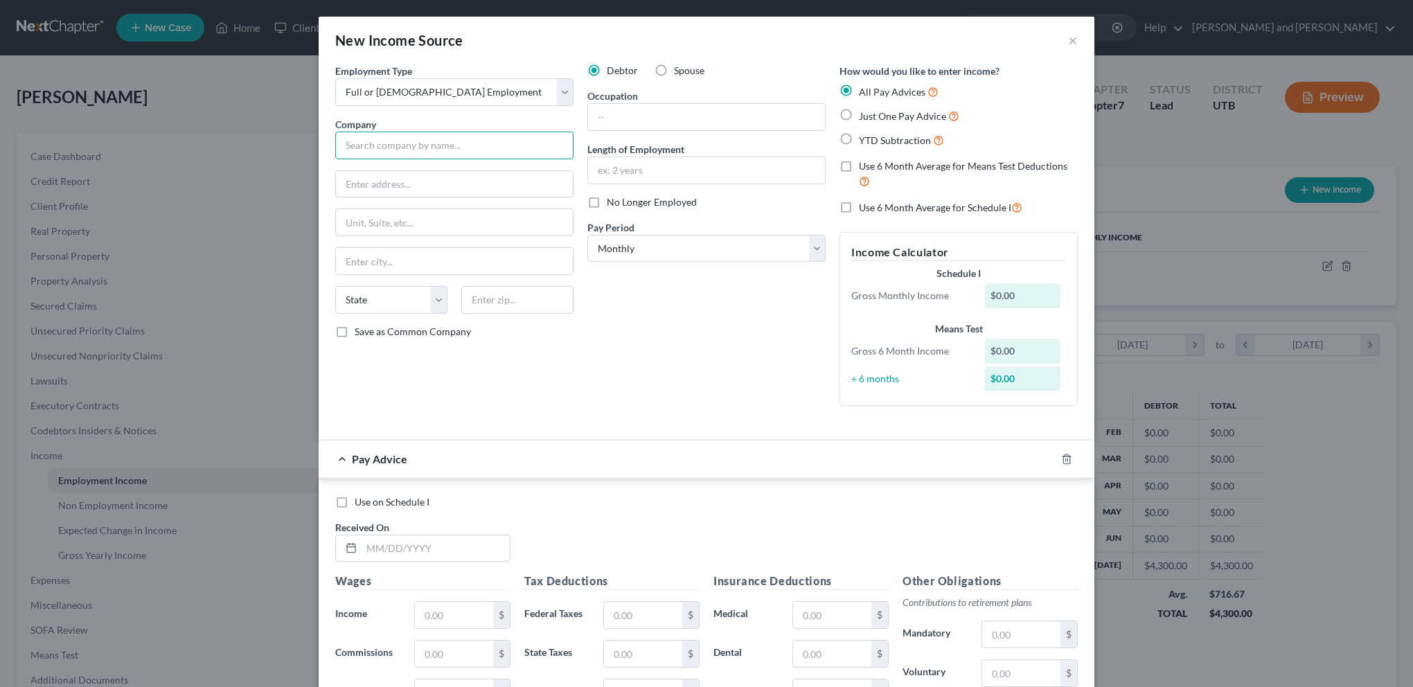
click at [413, 146] on input "text" at bounding box center [454, 146] width 238 height 28
drag, startPoint x: 725, startPoint y: 376, endPoint x: 741, endPoint y: 379, distance: 16.3
click at [725, 375] on div "Debtor Spouse Occupation Attorney Length of Employment 5 years No Longer Employ…" at bounding box center [706, 240] width 252 height 353
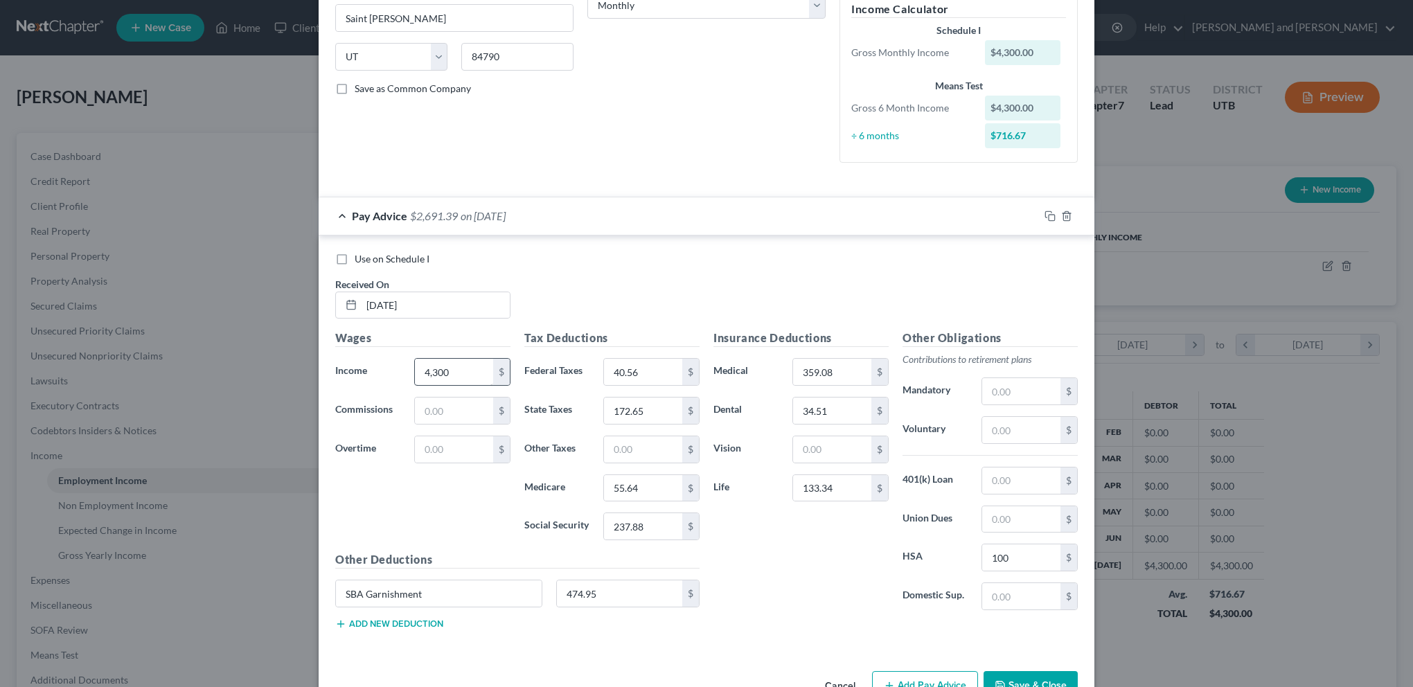
scroll to position [277, 0]
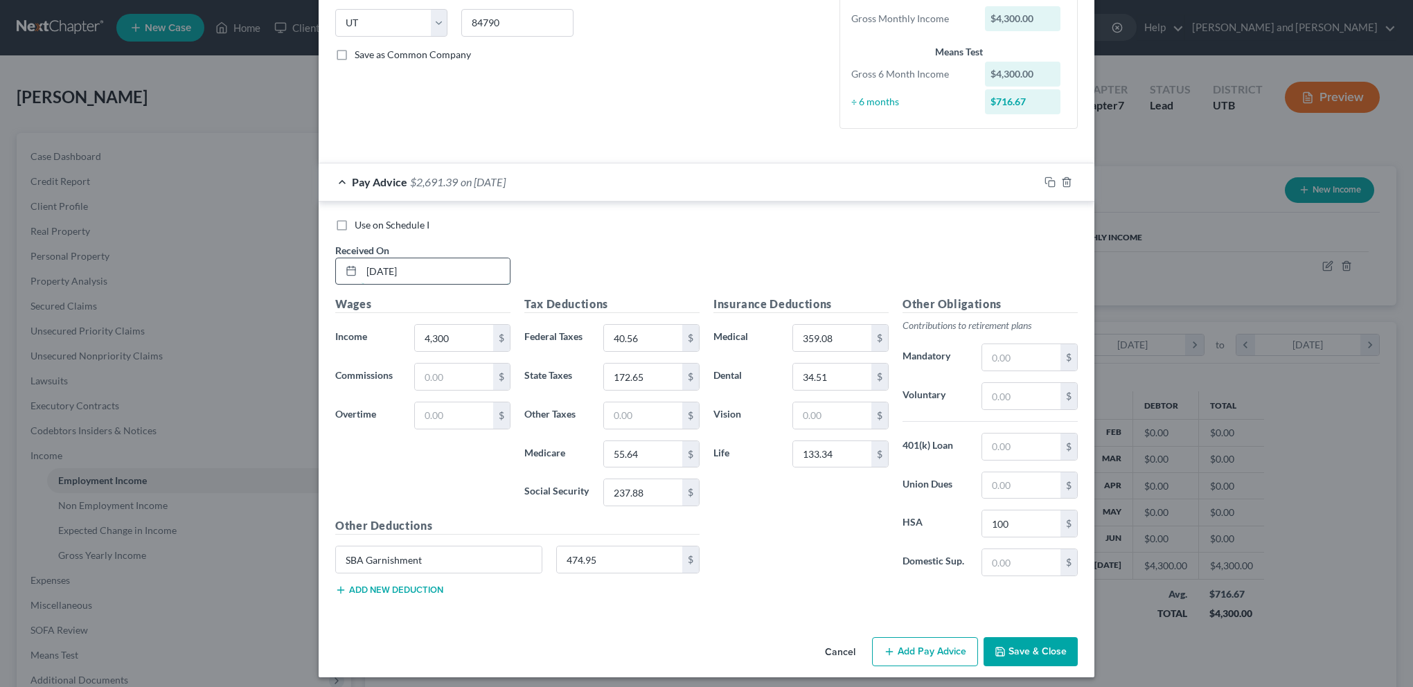
click at [413, 267] on input "[DATE]" at bounding box center [435, 271] width 148 height 26
drag, startPoint x: 450, startPoint y: 265, endPoint x: 350, endPoint y: 271, distance: 99.9
click at [353, 271] on div "[DATE]" at bounding box center [422, 272] width 175 height 28
click at [395, 274] on input "7" at bounding box center [435, 271] width 148 height 26
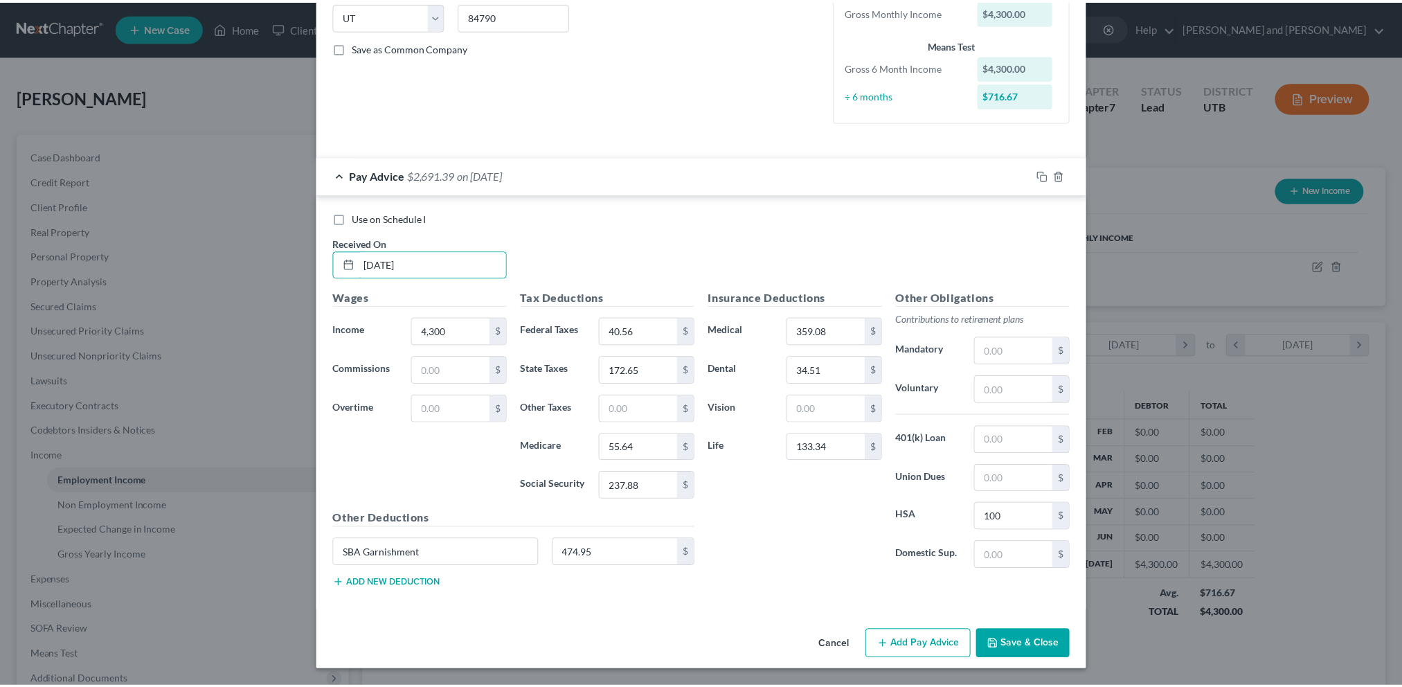
scroll to position [295, 0]
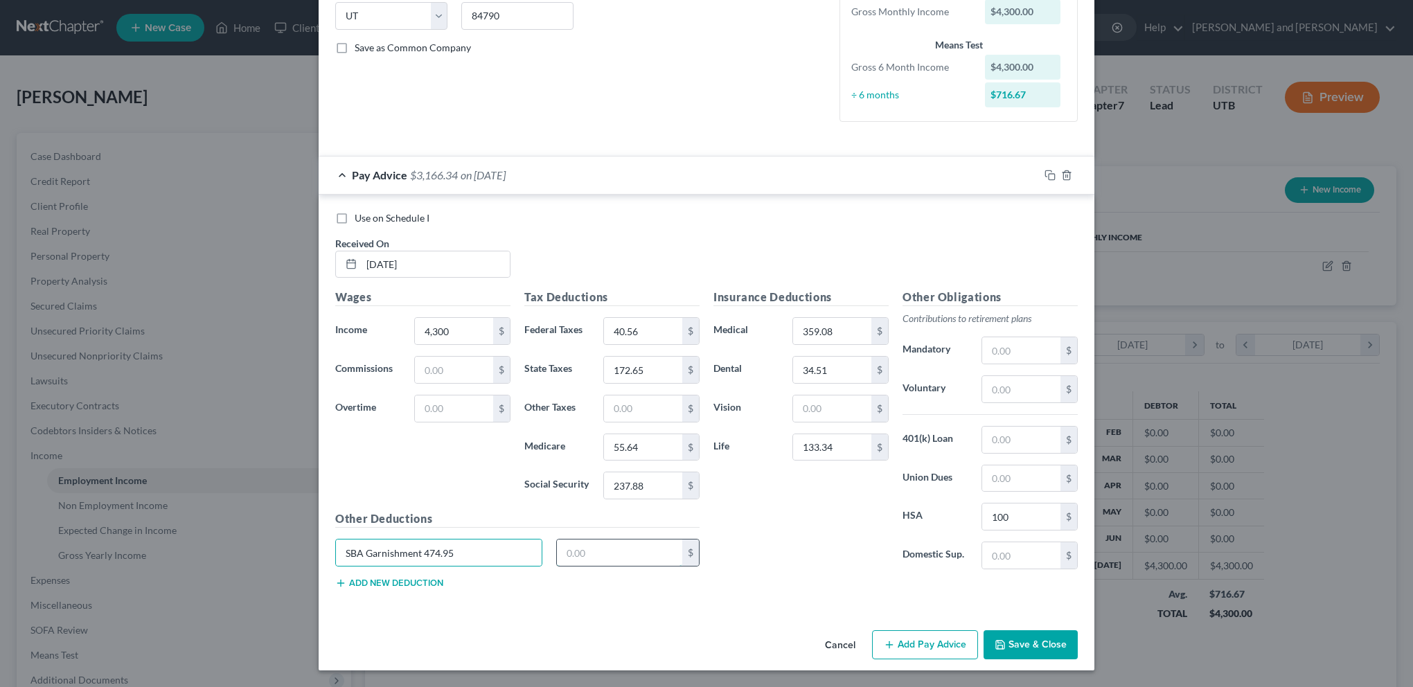
click at [602, 550] on input "text" at bounding box center [620, 552] width 126 height 26
drag, startPoint x: 463, startPoint y: 551, endPoint x: 385, endPoint y: 544, distance: 78.6
click at [391, 546] on input "SBA Garnishment 474.95" at bounding box center [439, 552] width 206 height 26
click at [1023, 647] on button "Save & Close" at bounding box center [1030, 644] width 94 height 29
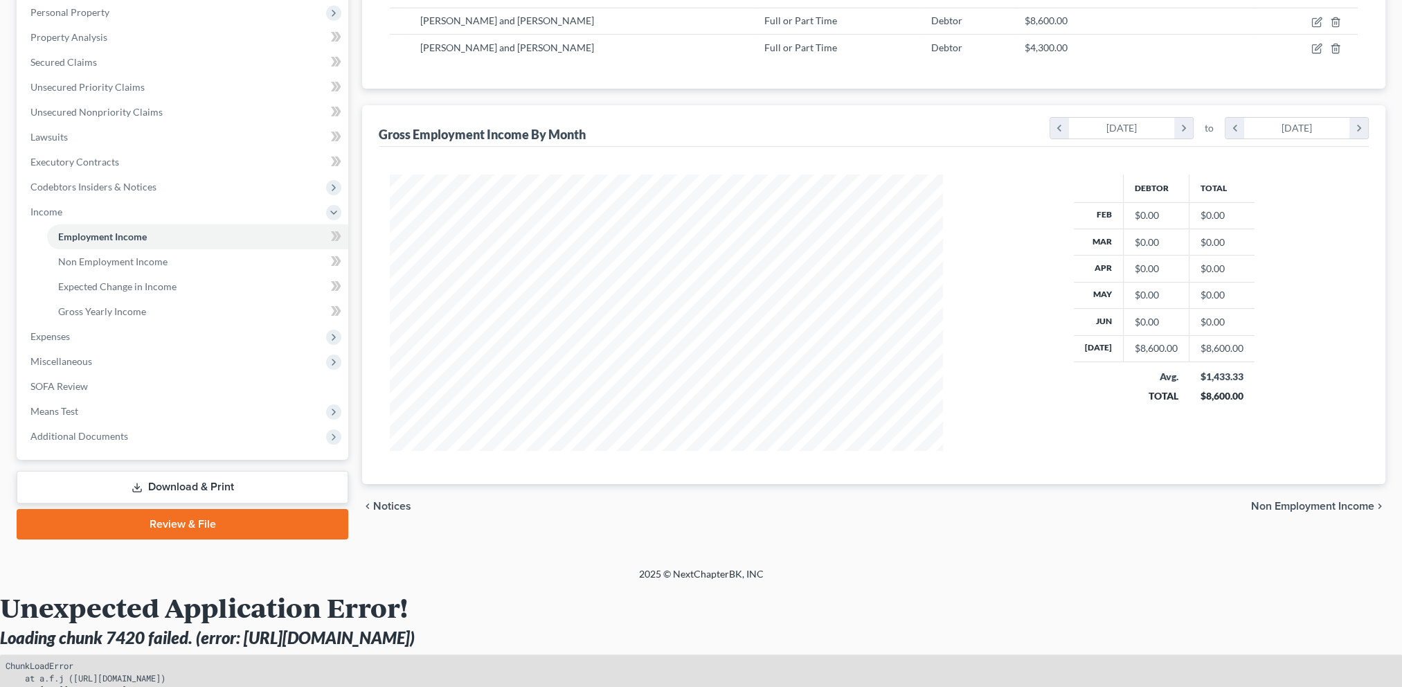
scroll to position [277, 0]
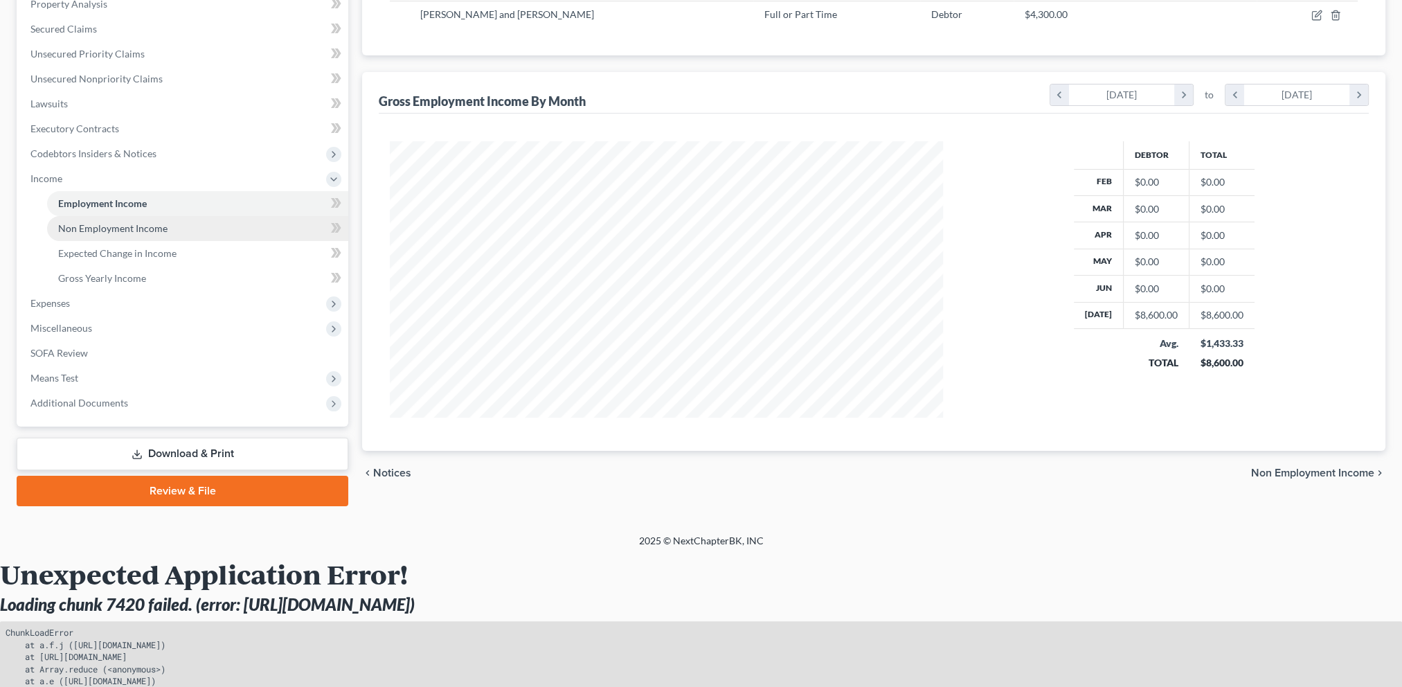
click at [145, 232] on span "Non Employment Income" at bounding box center [112, 228] width 109 height 12
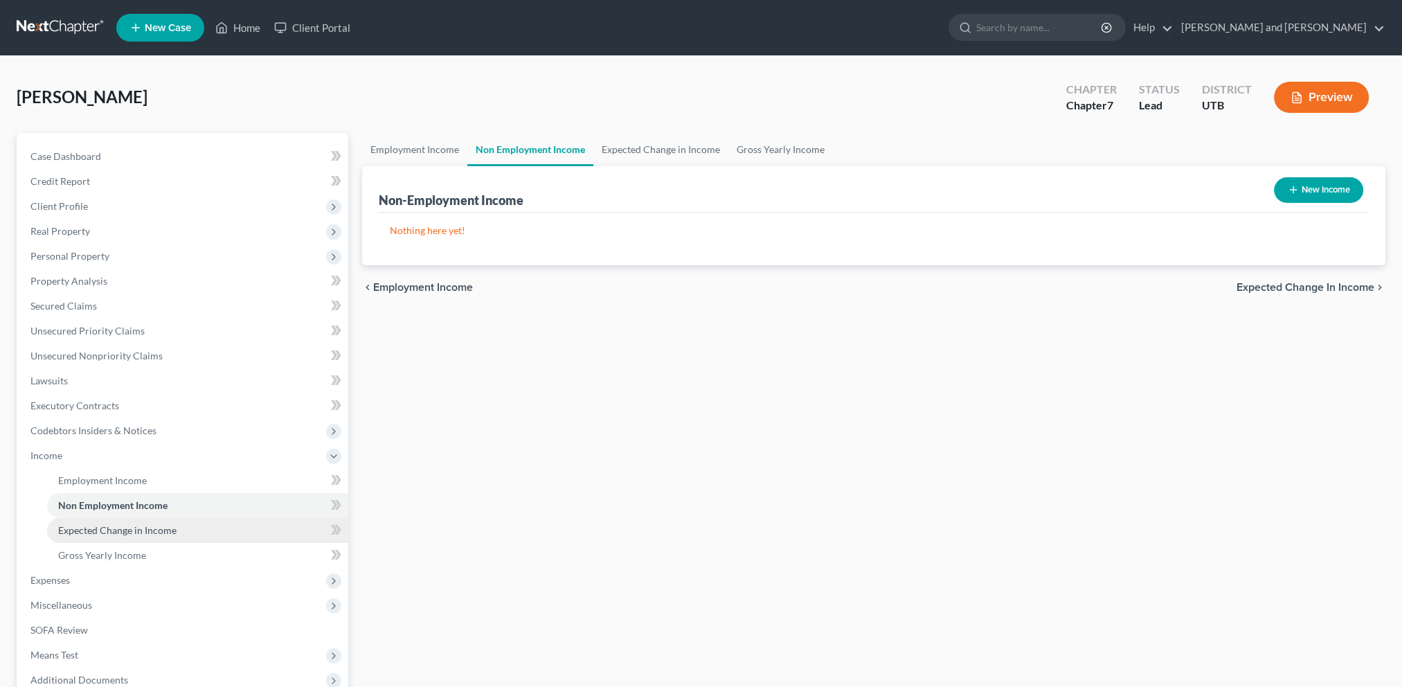
click at [112, 526] on span "Expected Change in Income" at bounding box center [117, 530] width 118 height 12
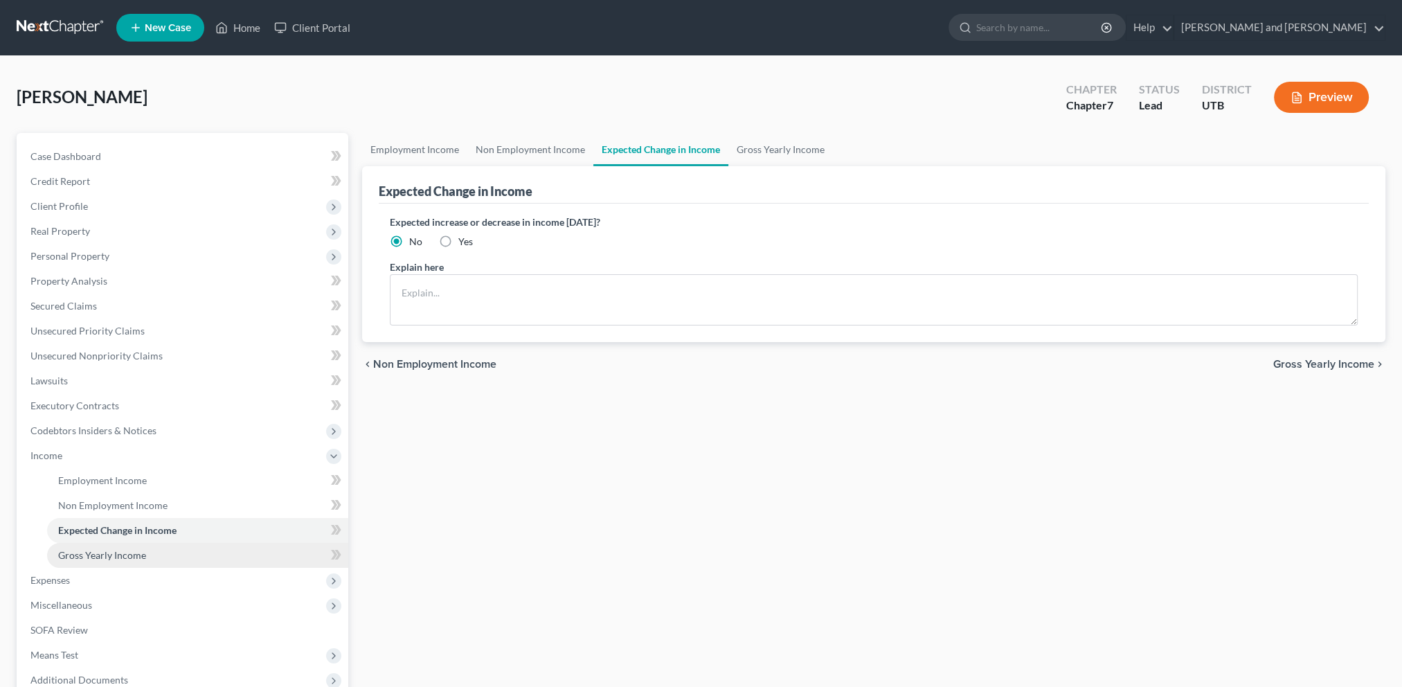
click at [107, 555] on span "Gross Yearly Income" at bounding box center [102, 555] width 88 height 12
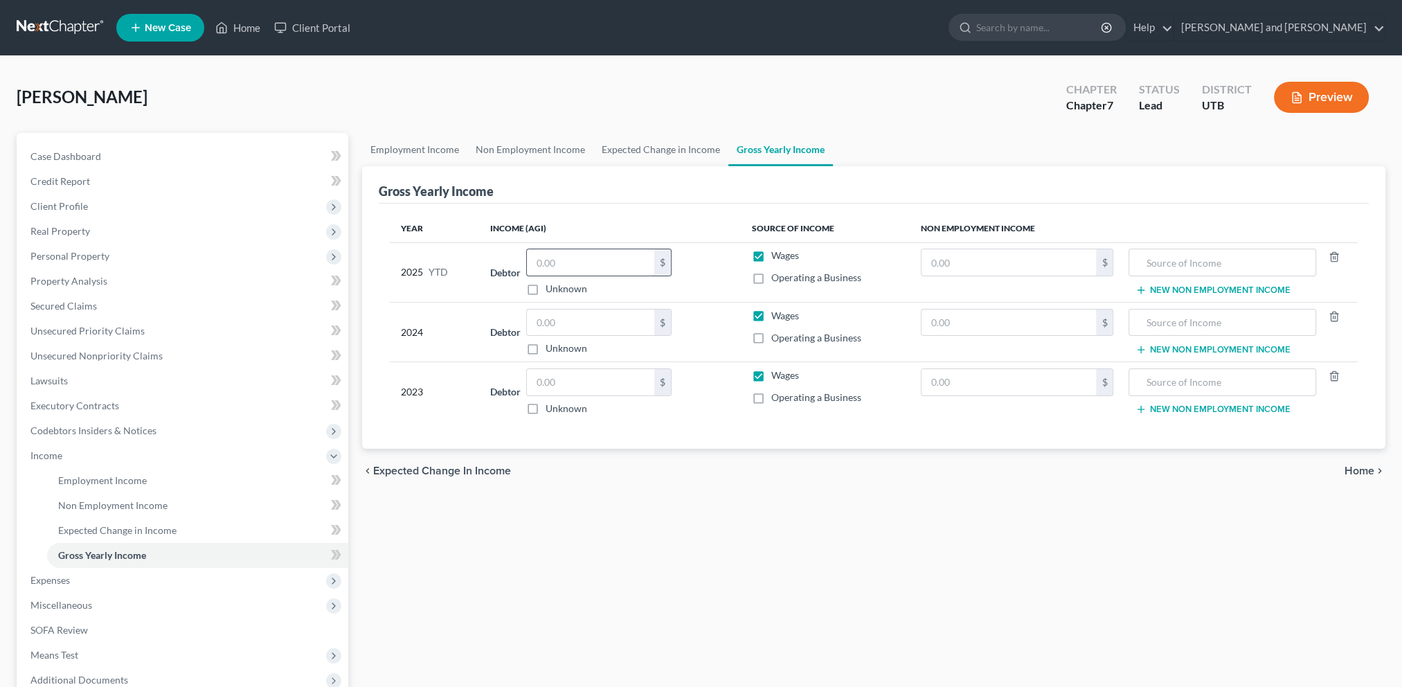
click at [580, 257] on input "text" at bounding box center [590, 262] width 127 height 26
click at [1230, 259] on input "text" at bounding box center [1222, 262] width 172 height 26
click at [575, 321] on input "text" at bounding box center [590, 323] width 127 height 26
drag, startPoint x: 1207, startPoint y: 259, endPoint x: 1141, endPoint y: 260, distance: 65.8
click at [1141, 260] on input "Wages" at bounding box center [1222, 262] width 172 height 26
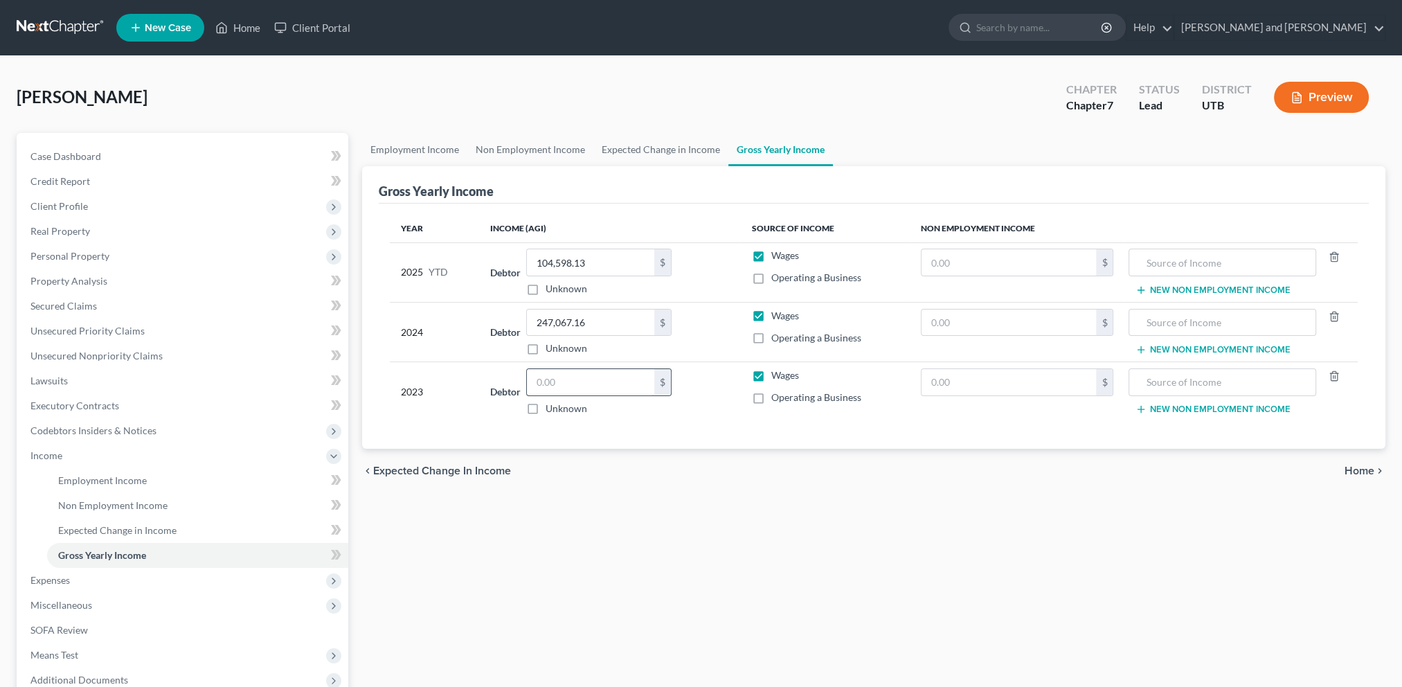
click at [535, 384] on input "text" at bounding box center [590, 382] width 127 height 26
drag, startPoint x: 816, startPoint y: 451, endPoint x: 836, endPoint y: 455, distance: 19.8
click at [818, 451] on div "chevron_left Expected Change in Income Home chevron_right" at bounding box center [873, 471] width 1023 height 44
click at [127, 479] on span "Employment Income" at bounding box center [102, 480] width 89 height 12
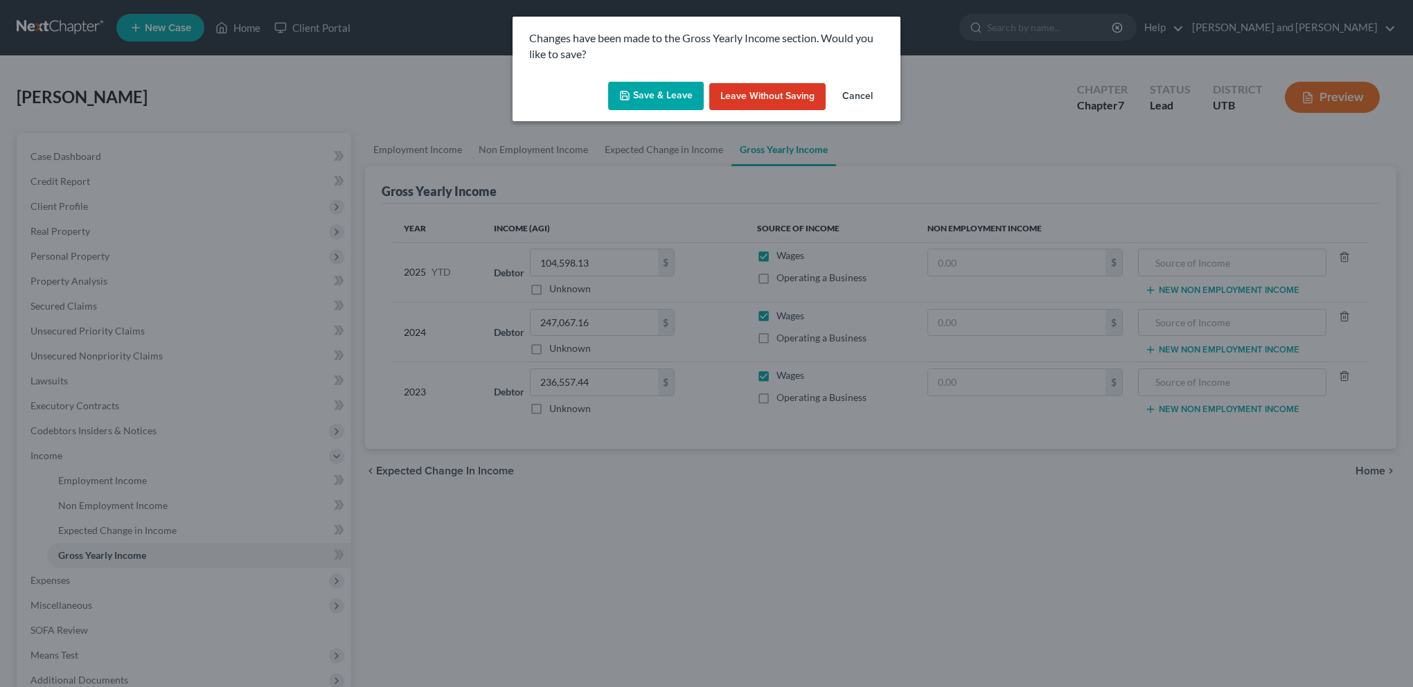
click at [668, 92] on button "Save & Leave" at bounding box center [656, 96] width 96 height 29
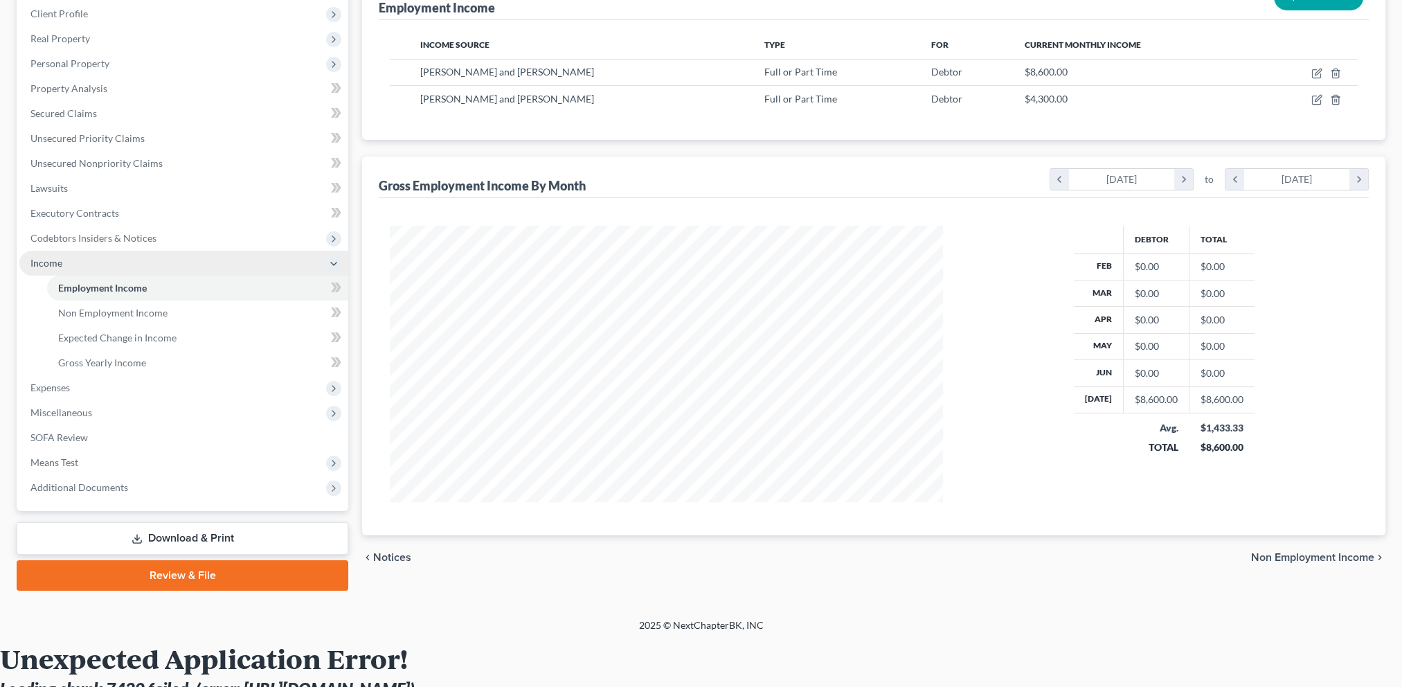
scroll to position [208, 0]
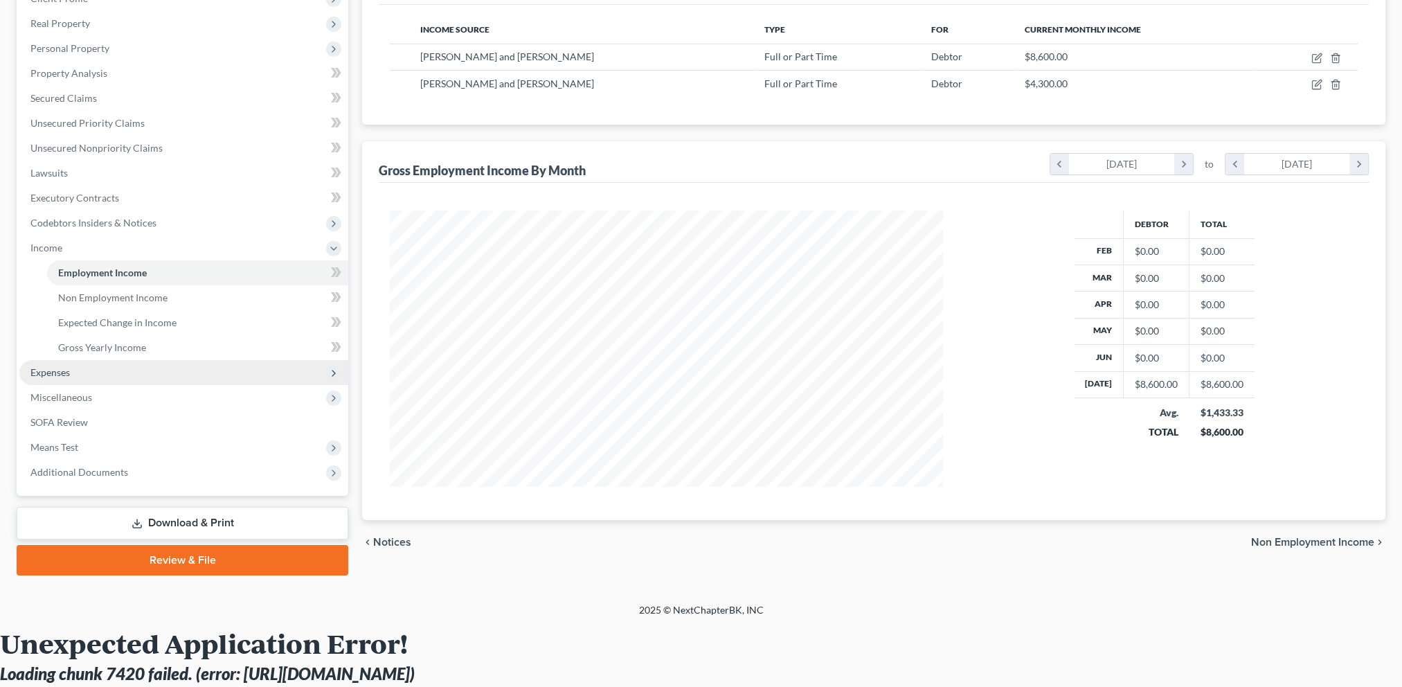
click at [104, 370] on span "Expenses" at bounding box center [183, 372] width 329 height 25
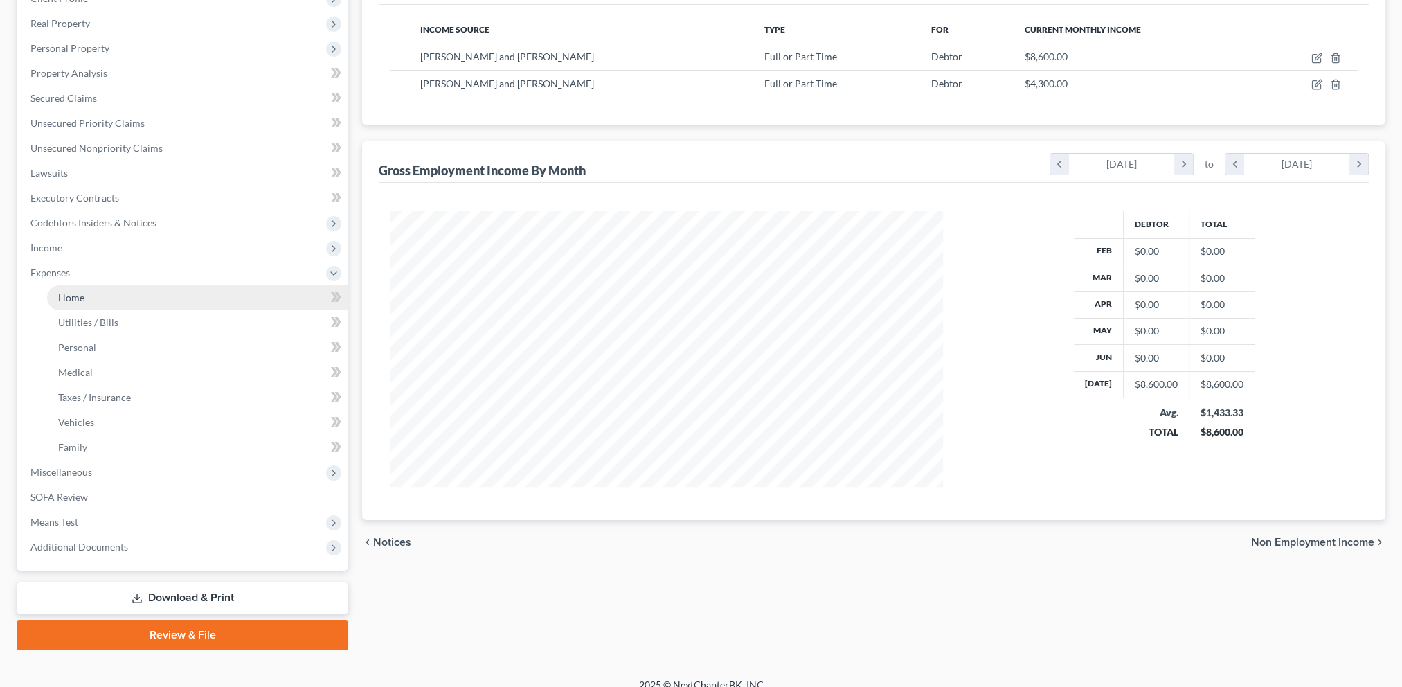
click at [96, 300] on link "Home" at bounding box center [197, 297] width 301 height 25
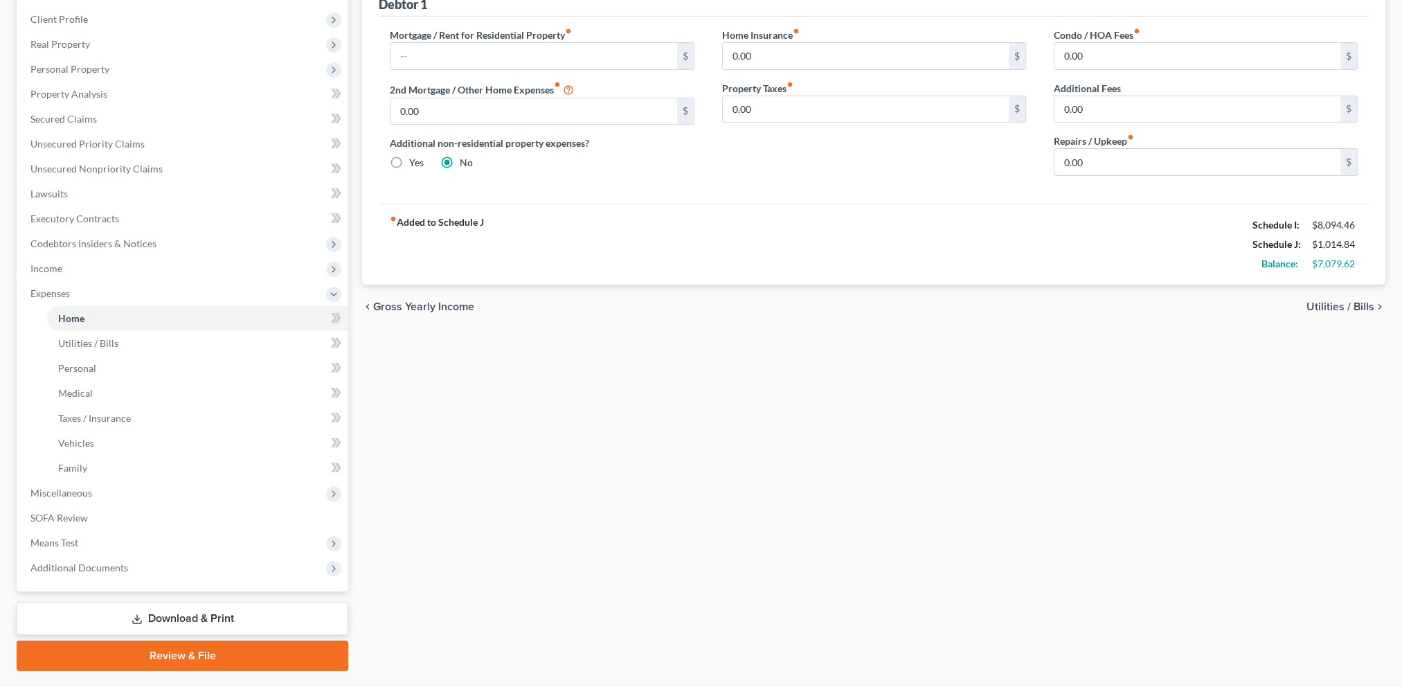
scroll to position [208, 0]
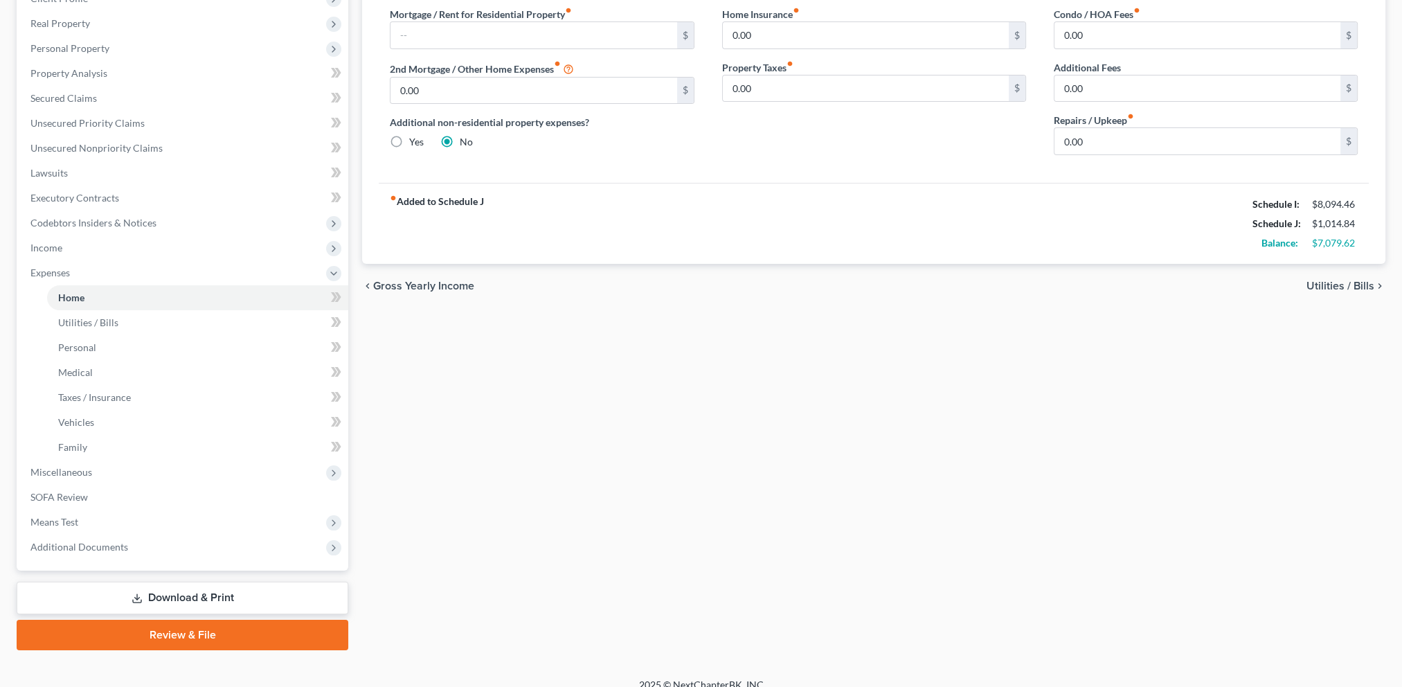
click at [202, 598] on link "Download & Print" at bounding box center [183, 598] width 332 height 33
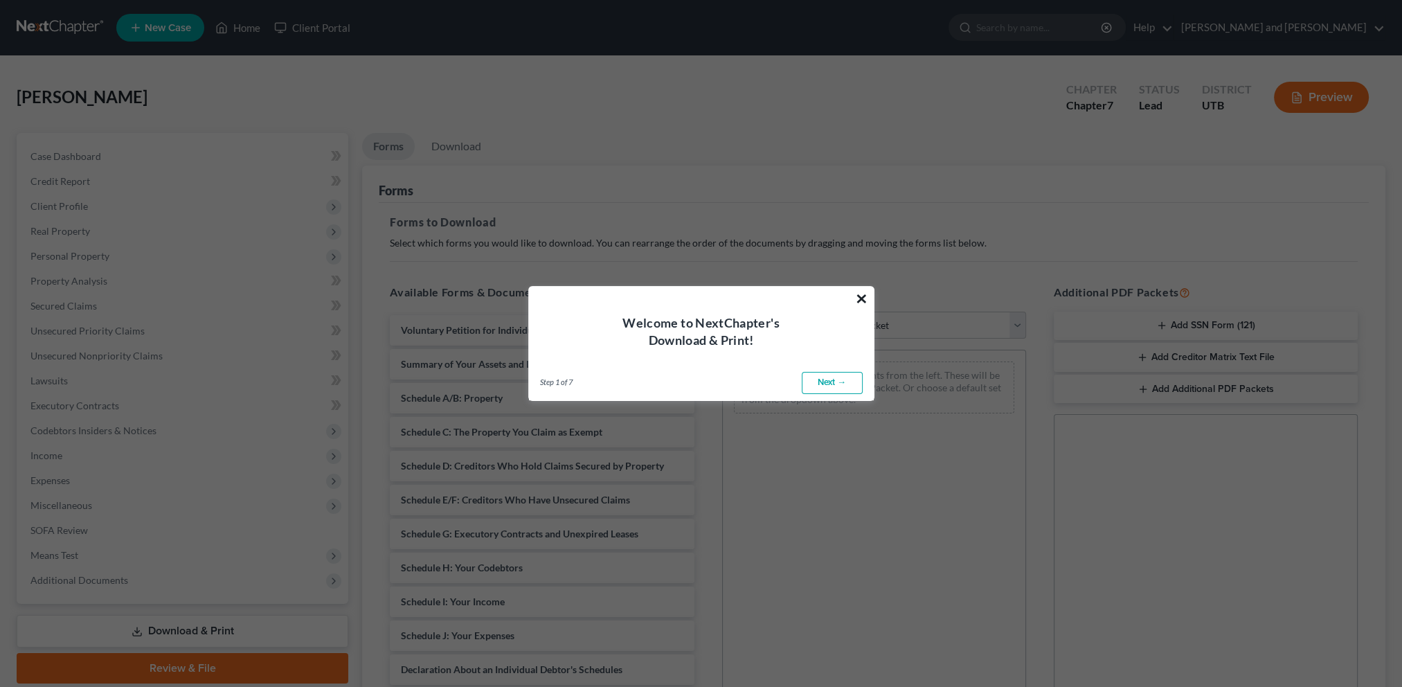
click at [867, 300] on button "×" at bounding box center [861, 298] width 13 height 22
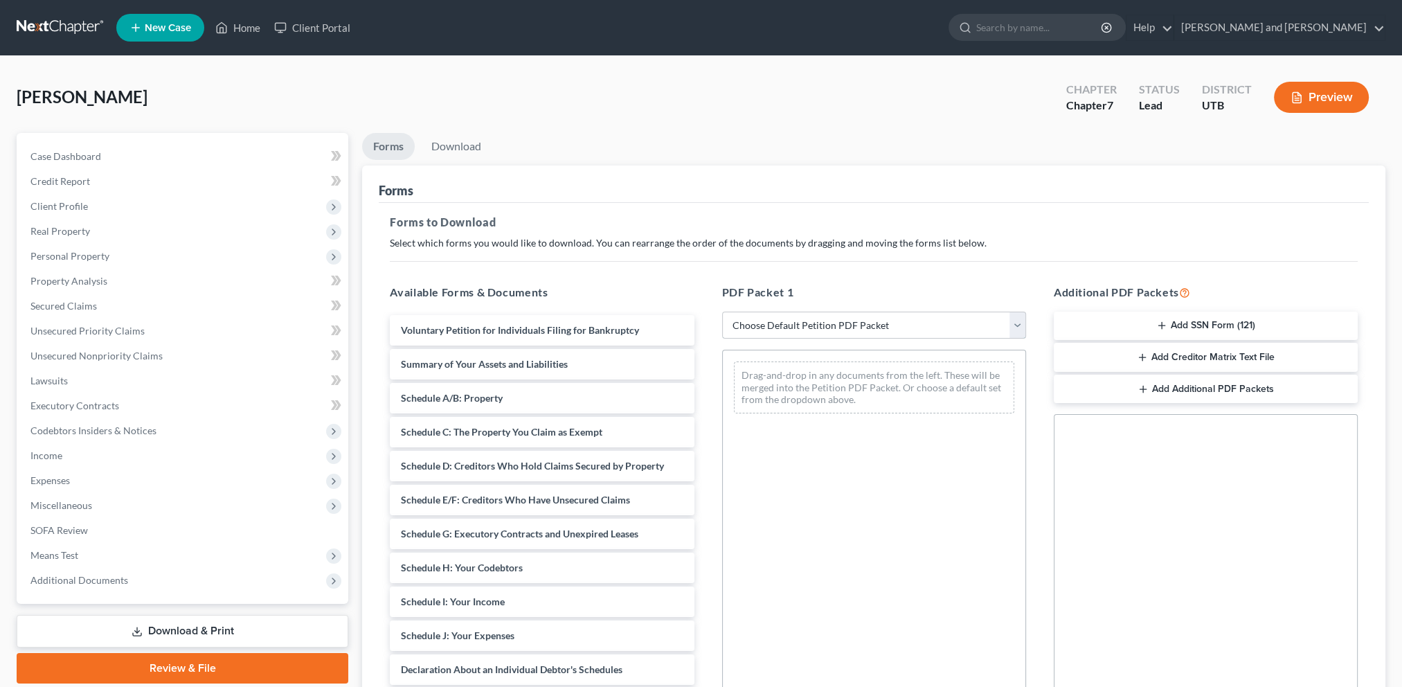
click at [1017, 327] on select "Choose Default Petition PDF Packet Complete Bankruptcy Petition (all forms and …" at bounding box center [874, 326] width 304 height 28
click at [726, 312] on select "Choose Default Petition PDF Packet Complete Bankruptcy Petition (all forms and …" at bounding box center [874, 326] width 304 height 28
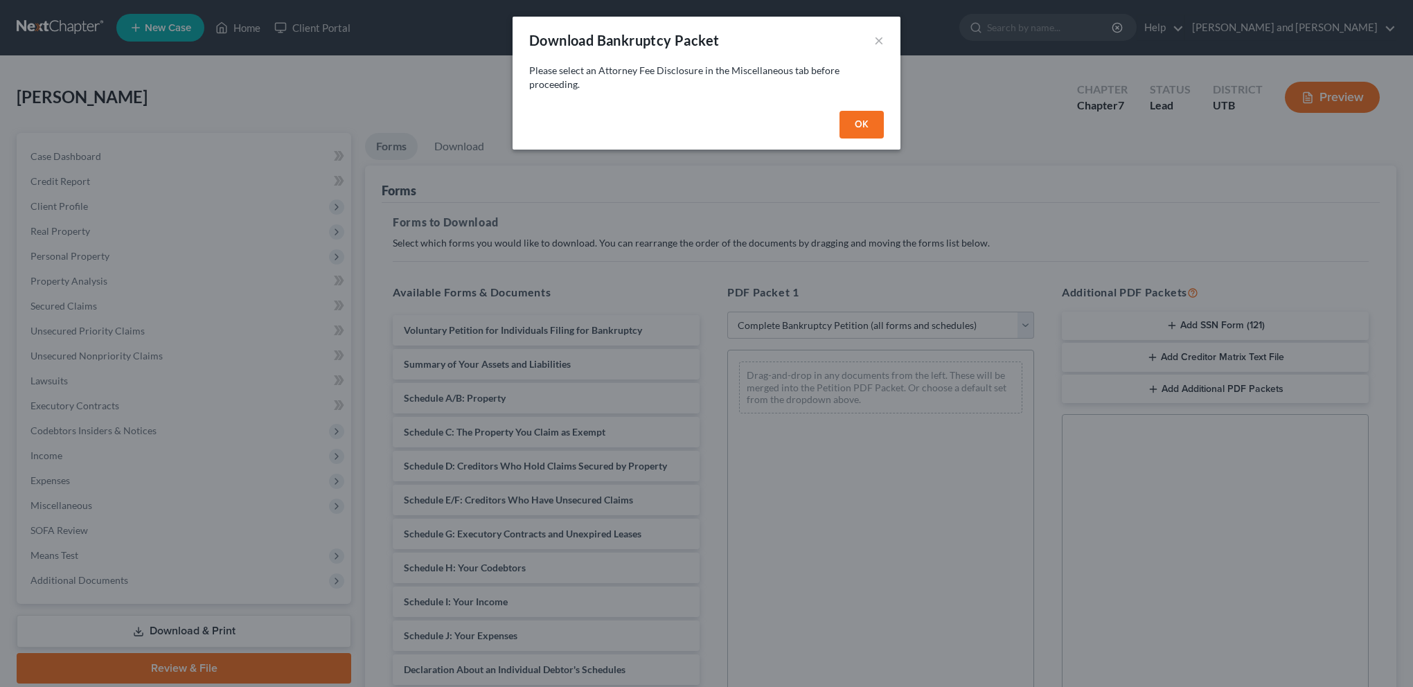
click at [862, 124] on button "OK" at bounding box center [861, 125] width 44 height 28
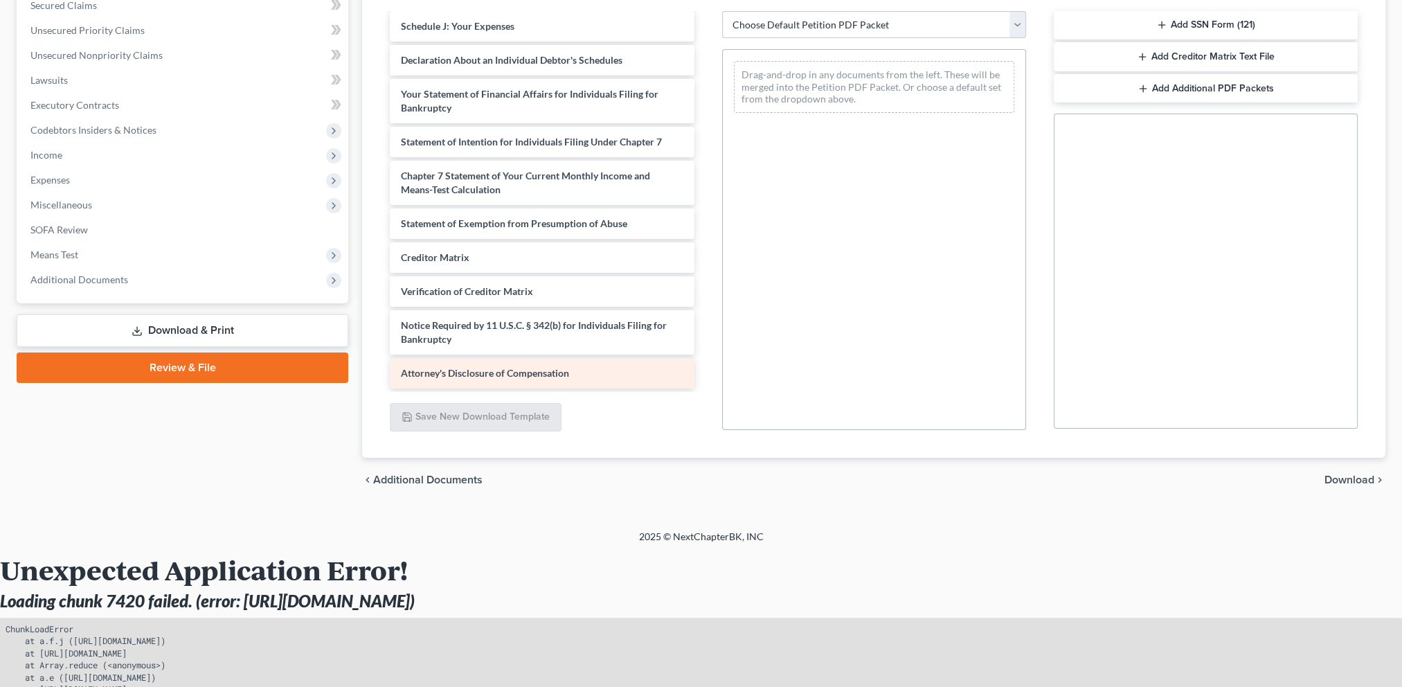
scroll to position [277, 0]
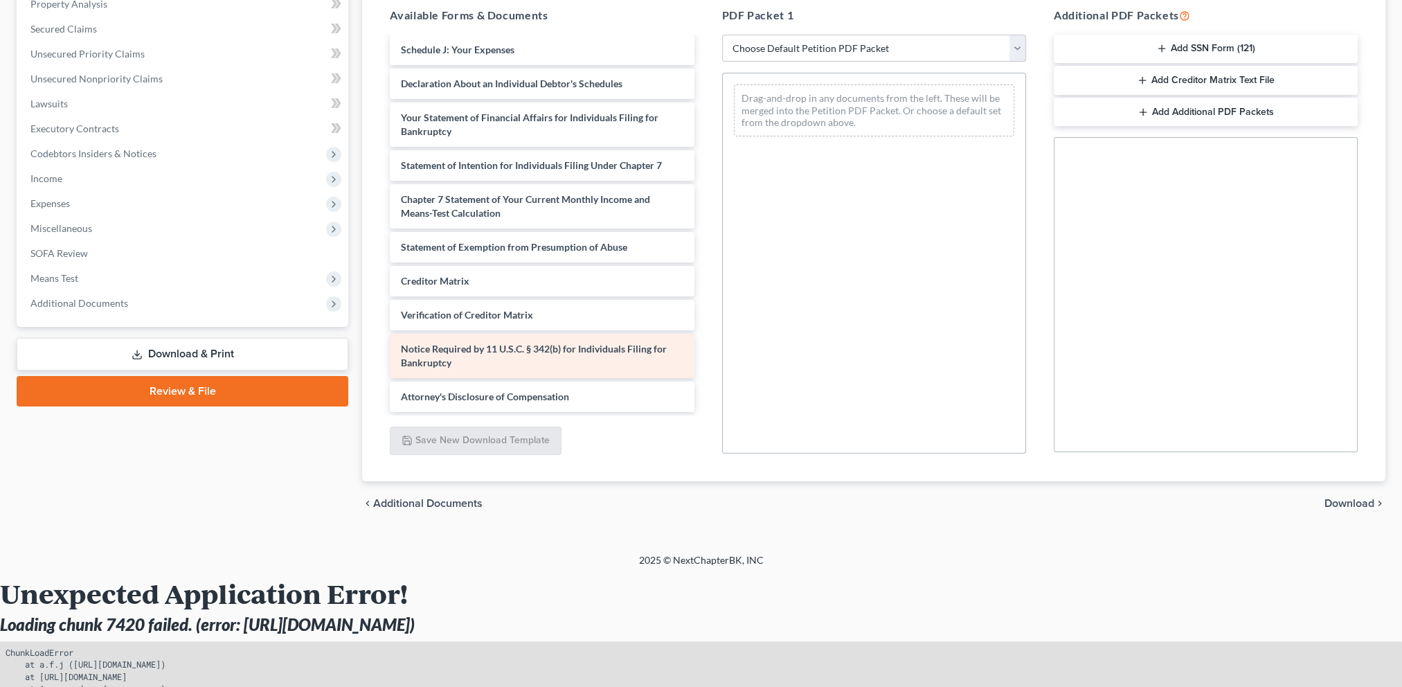
click at [551, 352] on span "Notice Required by 11 U.S.C. § 342(b) for Individuals Filing for Bankruptcy" at bounding box center [534, 356] width 266 height 26
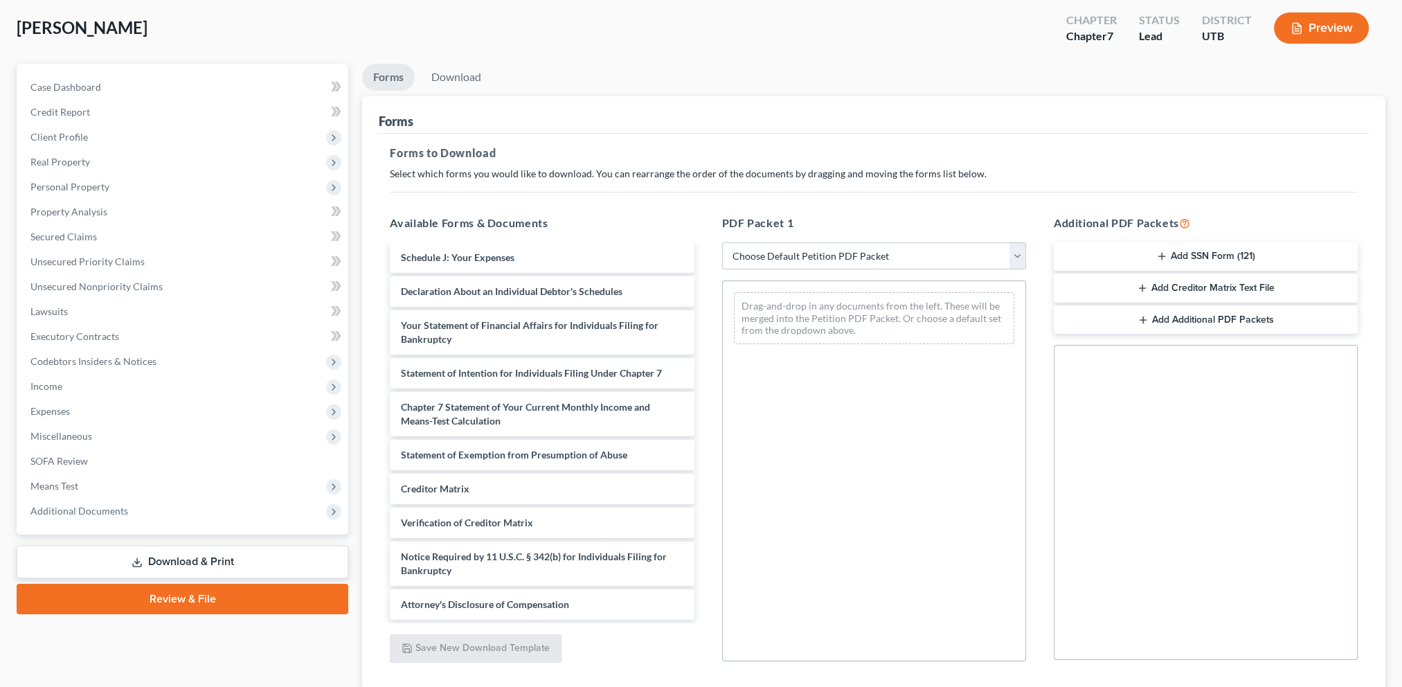
scroll to position [0, 0]
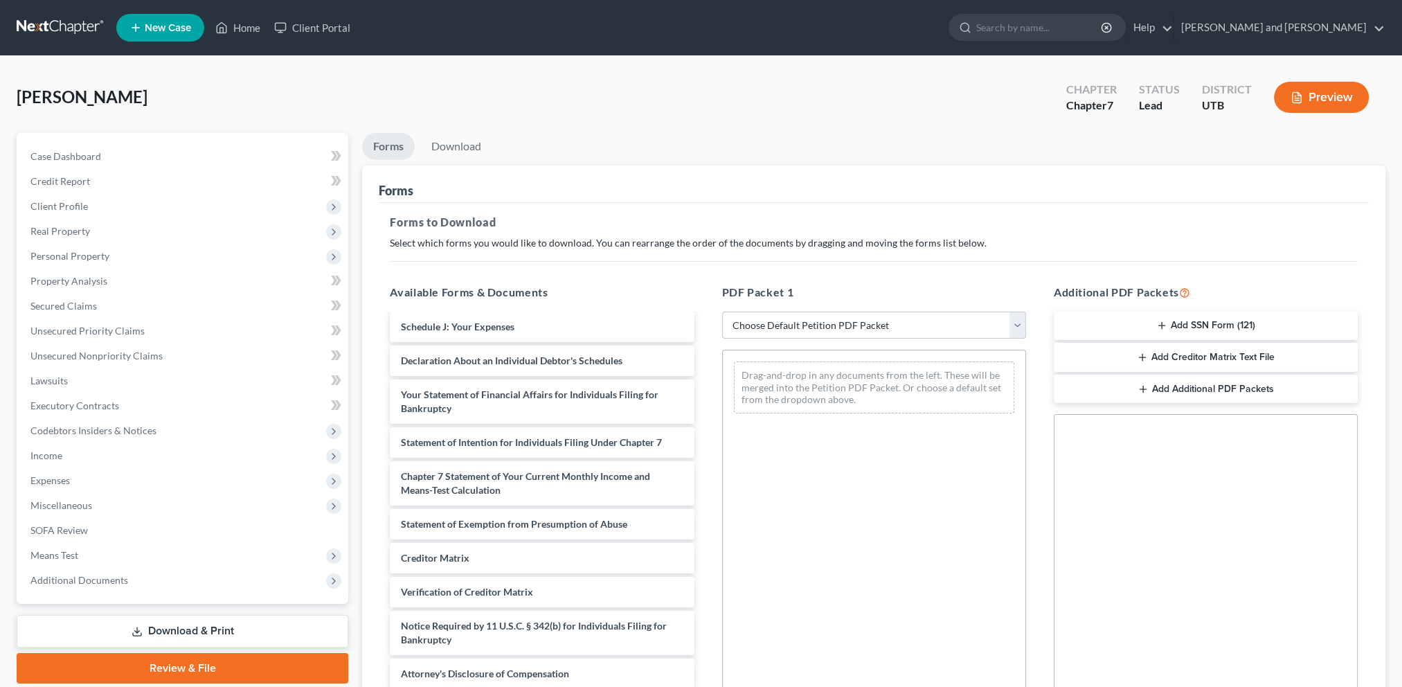
click at [1019, 323] on select "Choose Default Petition PDF Packet Complete Bankruptcy Petition (all forms and …" at bounding box center [874, 326] width 304 height 28
click at [722, 312] on select "Choose Default Petition PDF Packet Complete Bankruptcy Petition (all forms and …" at bounding box center [874, 326] width 304 height 28
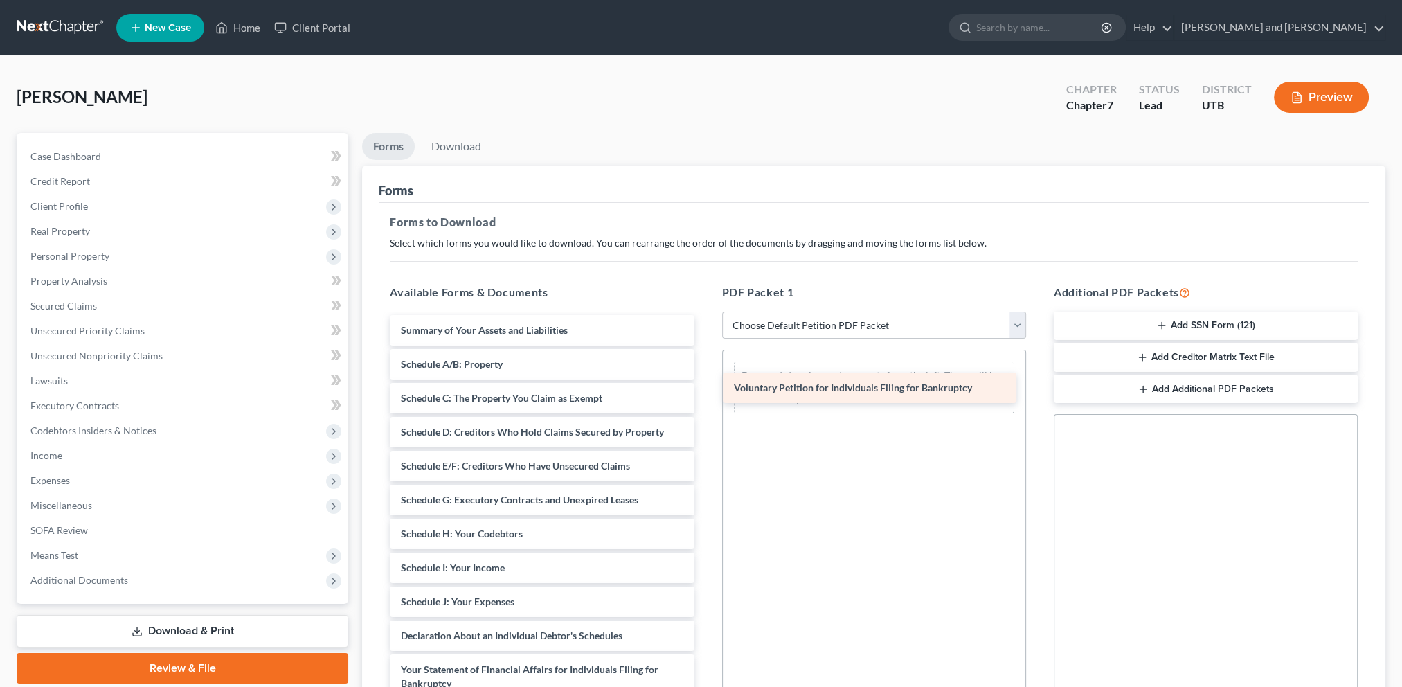
drag, startPoint x: 572, startPoint y: 330, endPoint x: 905, endPoint y: 388, distance: 338.0
click at [705, 388] on div "Voluntary Petition for Individuals Filing for Bankruptcy Voluntary Petition for…" at bounding box center [542, 639] width 326 height 649
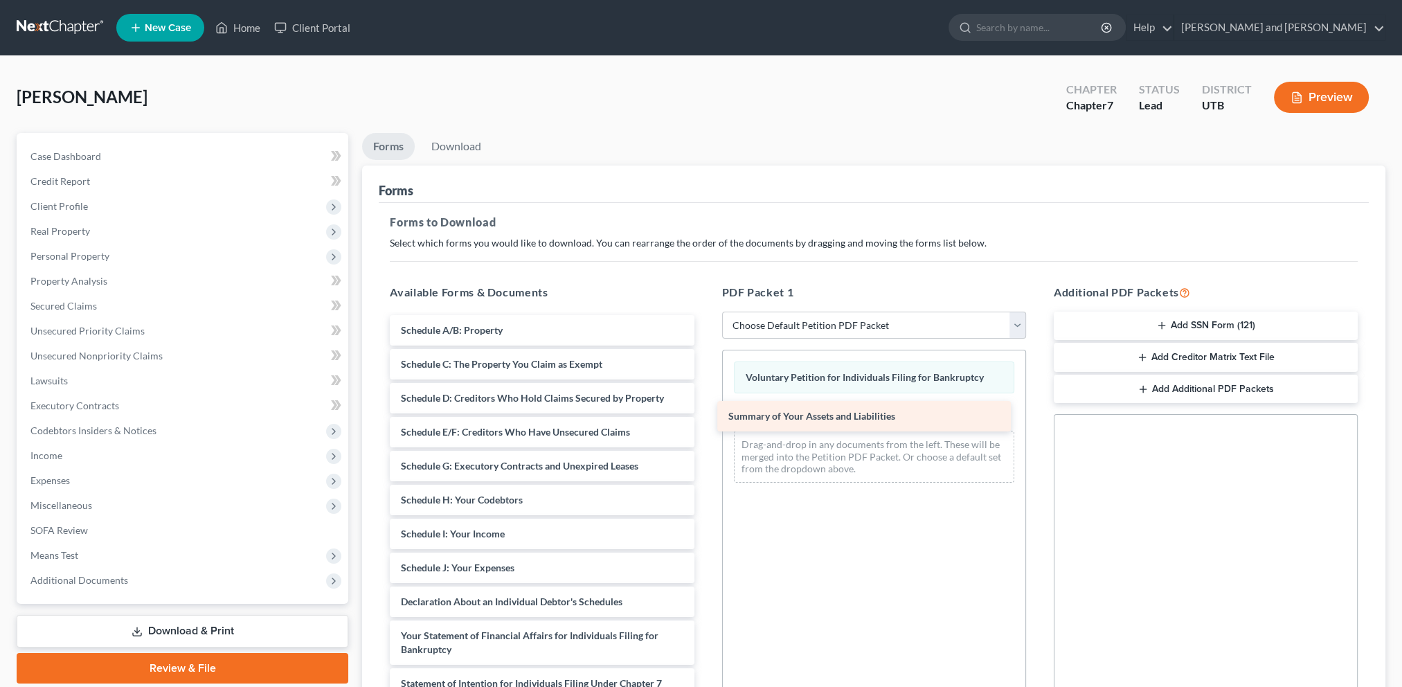
drag, startPoint x: 570, startPoint y: 327, endPoint x: 897, endPoint y: 411, distance: 337.6
click at [705, 411] on div "Summary of Your Assets and Liabilities Summary of Your Assets and Liabilities S…" at bounding box center [542, 622] width 326 height 615
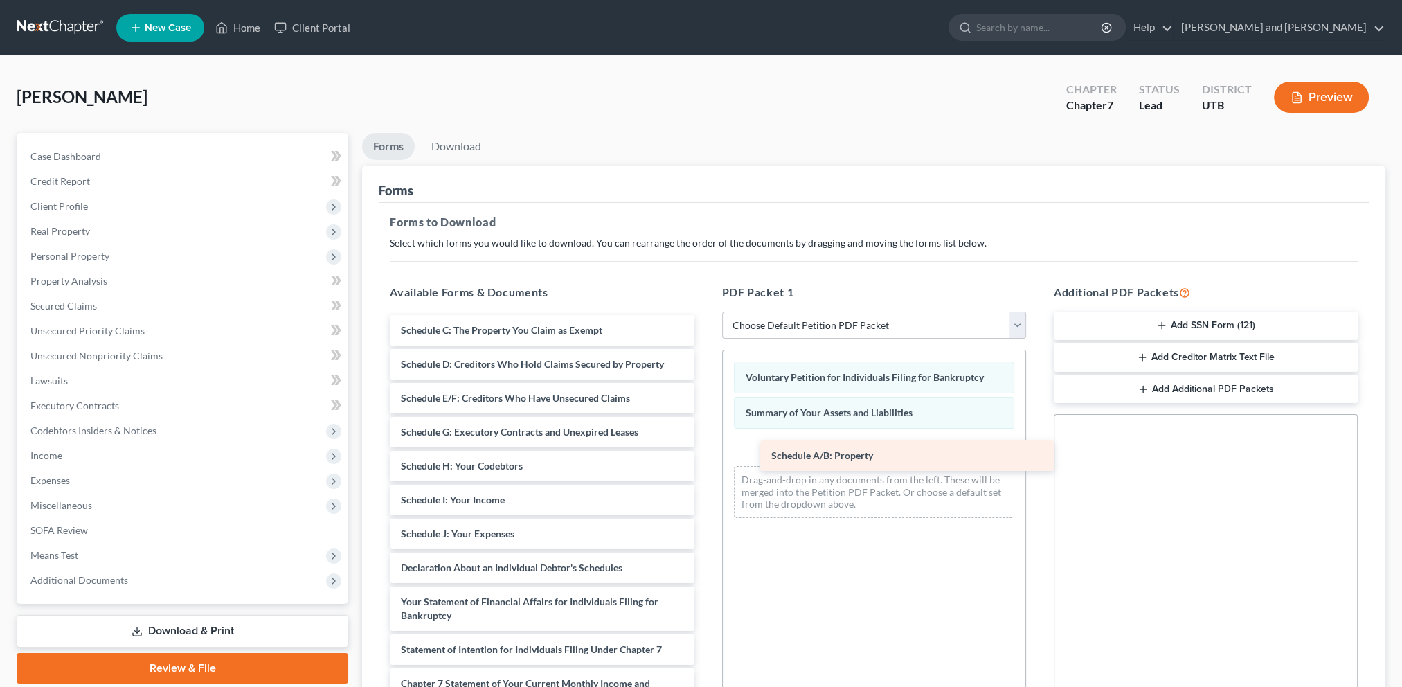
drag, startPoint x: 546, startPoint y: 327, endPoint x: 895, endPoint y: 448, distance: 369.4
click at [705, 448] on div "Schedule A/B: Property Schedule A/B: Property Schedule C: The Property You Clai…" at bounding box center [542, 605] width 326 height 581
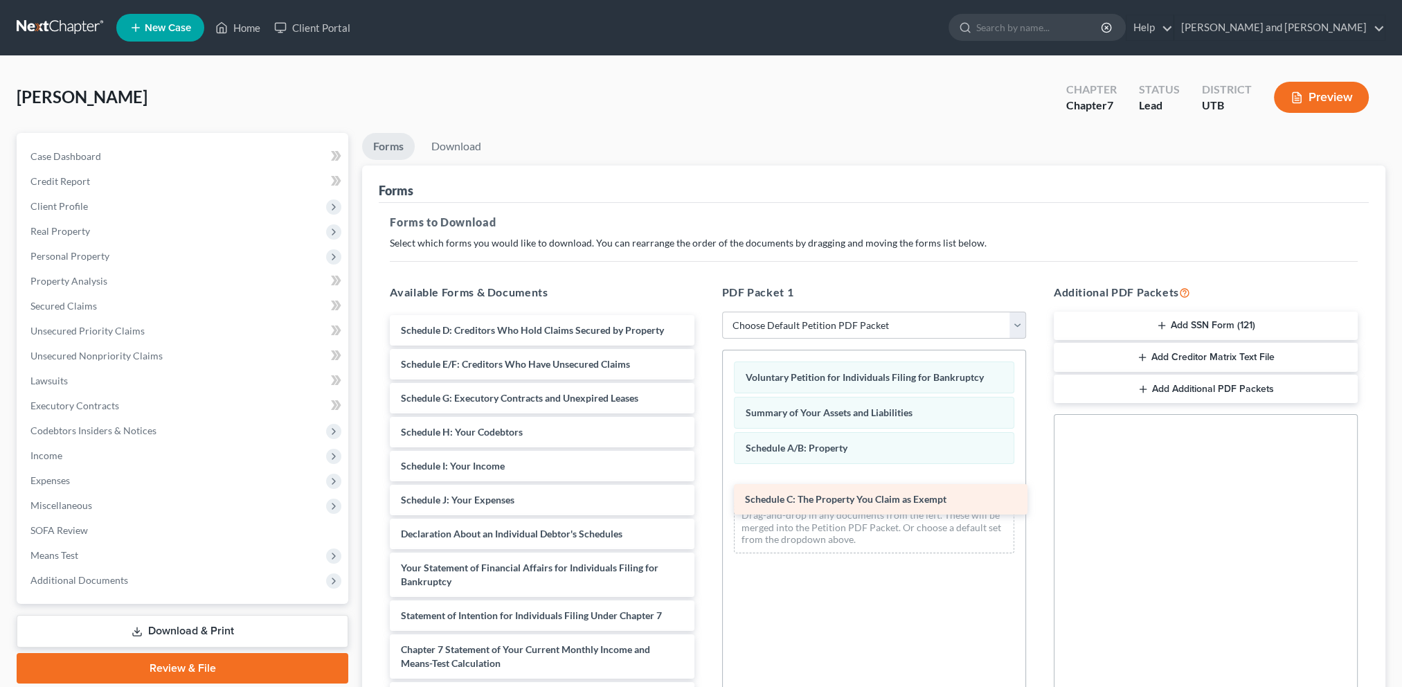
drag, startPoint x: 543, startPoint y: 327, endPoint x: 885, endPoint y: 489, distance: 378.5
click at [705, 490] on div "Schedule C: The Property You Claim as Exempt Schedule C: The Property You Claim…" at bounding box center [542, 588] width 326 height 547
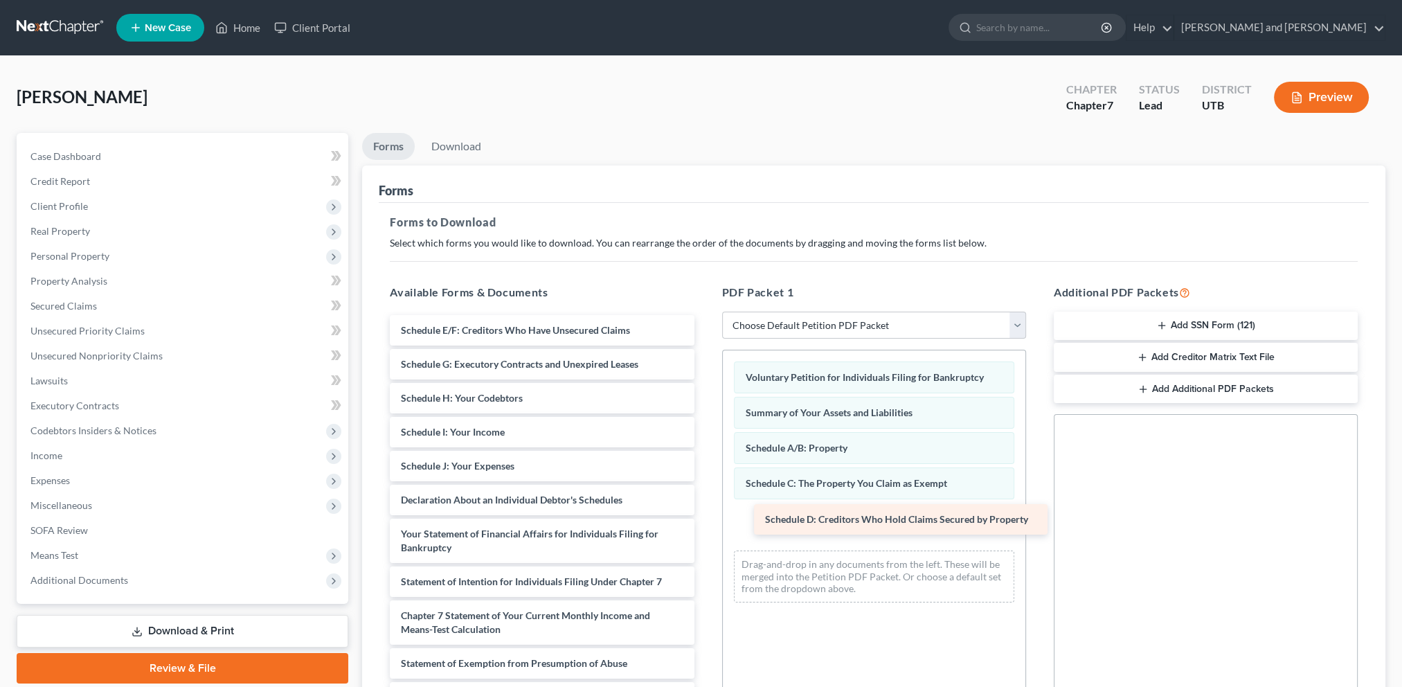
drag, startPoint x: 517, startPoint y: 339, endPoint x: 881, endPoint y: 530, distance: 411.0
click at [705, 530] on div "Schedule D: Creditors Who Hold Claims Secured by Property Schedule D: Creditors…" at bounding box center [542, 571] width 326 height 513
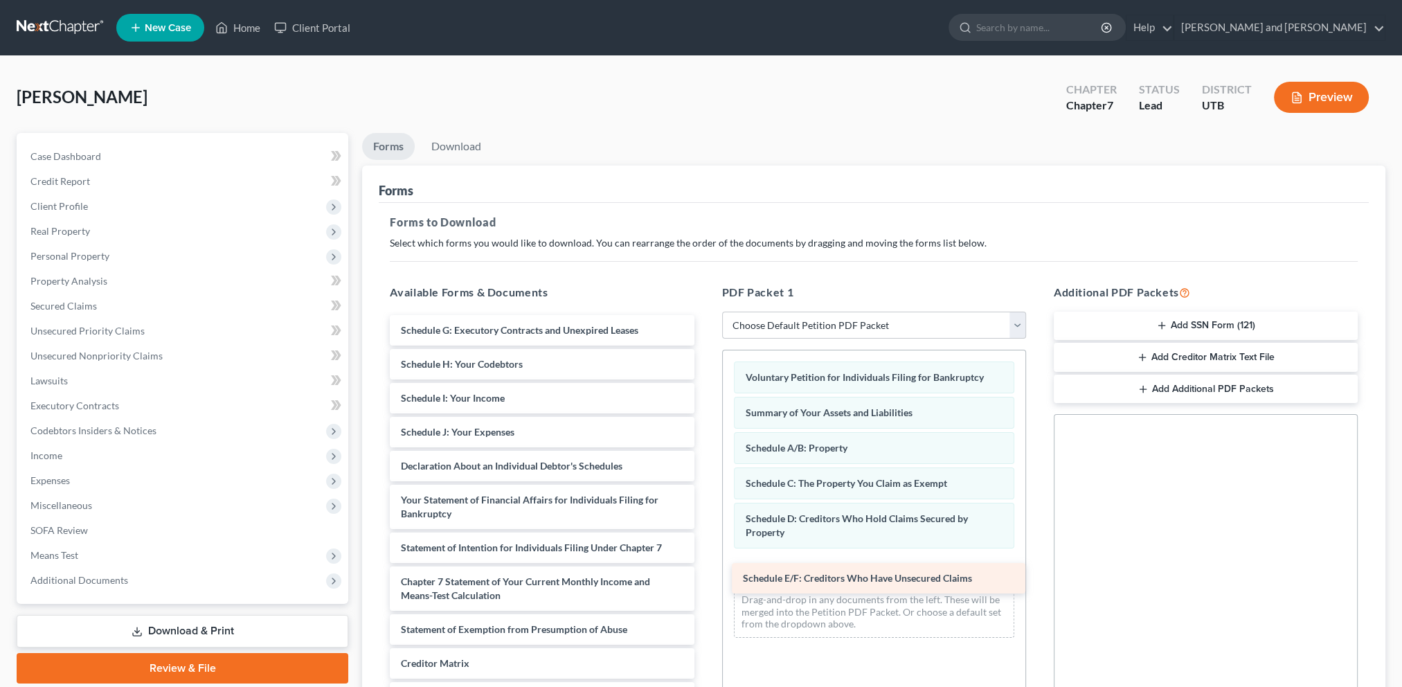
drag, startPoint x: 549, startPoint y: 332, endPoint x: 890, endPoint y: 579, distance: 420.5
click at [705, 580] on div "Schedule E/F: Creditors Who Have Unsecured Claims Schedule E/F: Creditors Who H…" at bounding box center [542, 554] width 326 height 479
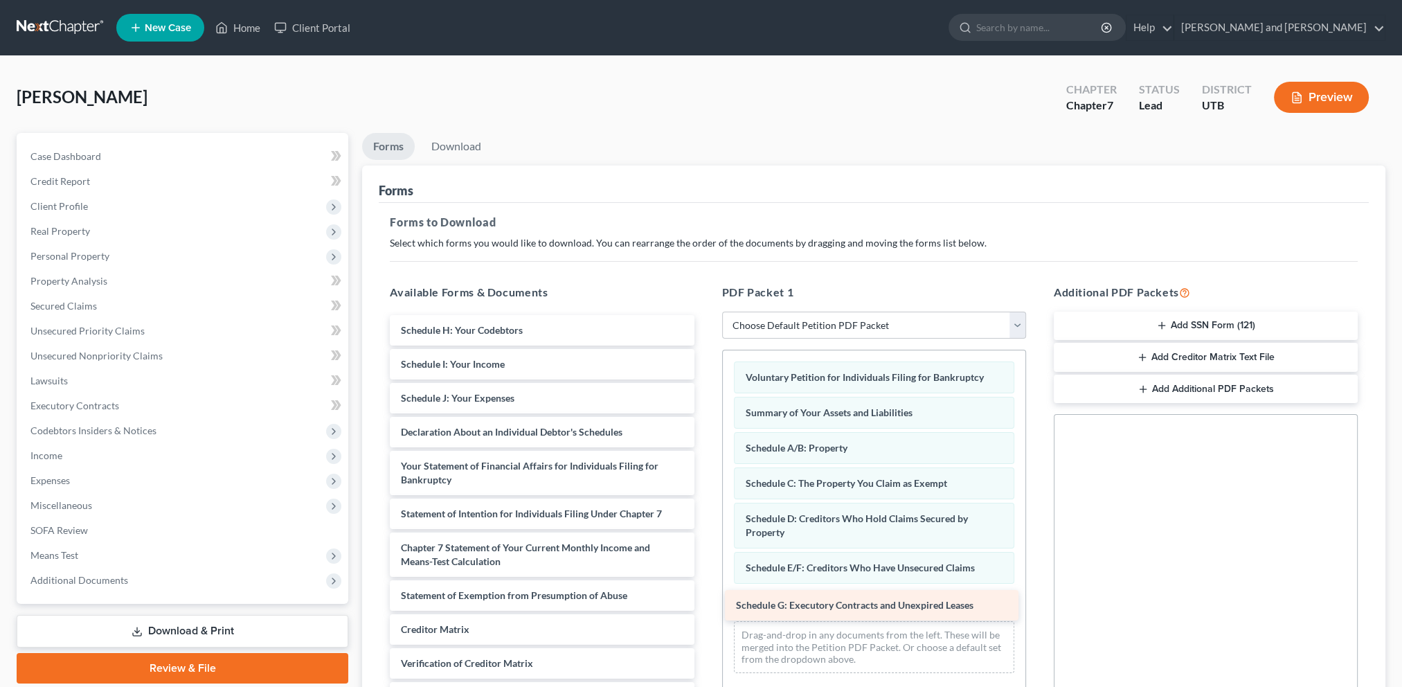
drag, startPoint x: 565, startPoint y: 330, endPoint x: 899, endPoint y: 598, distance: 428.6
click at [705, 600] on div "Schedule G: Executory Contracts and Unexpired Leases Schedule G: Executory Cont…" at bounding box center [542, 537] width 326 height 445
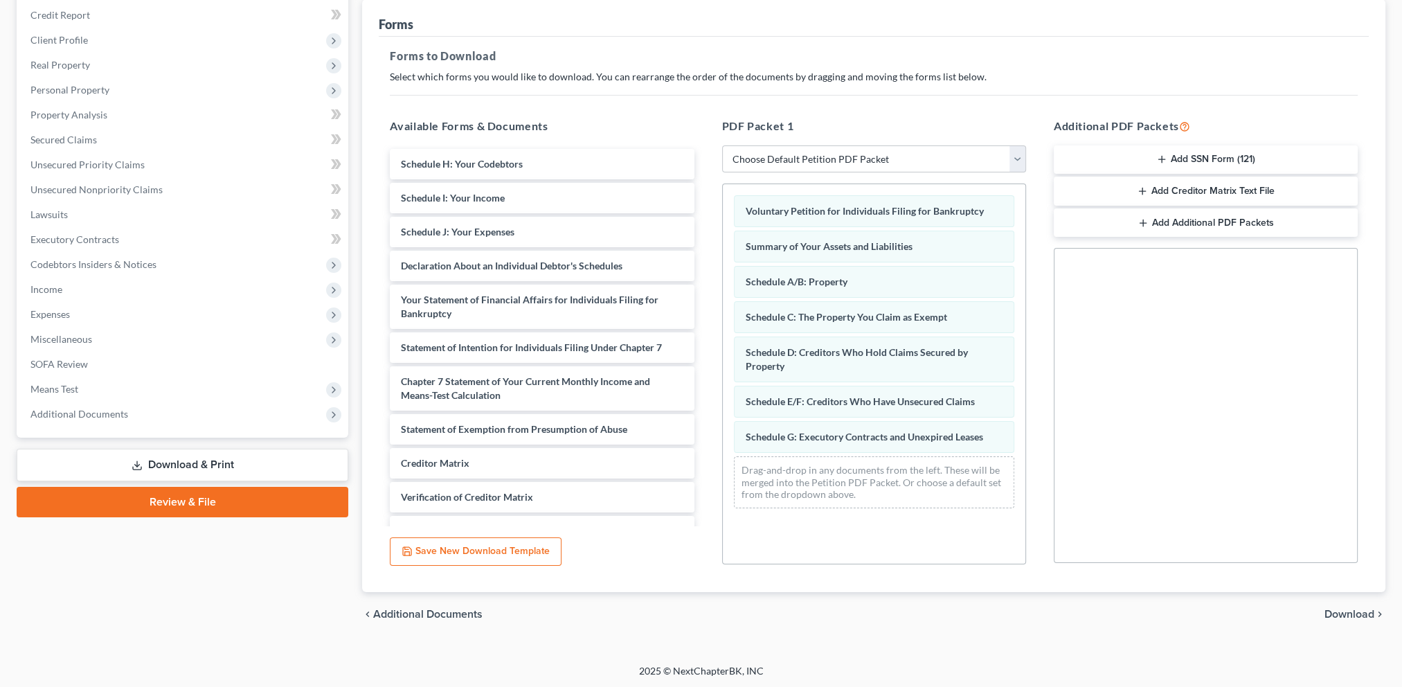
scroll to position [208, 0]
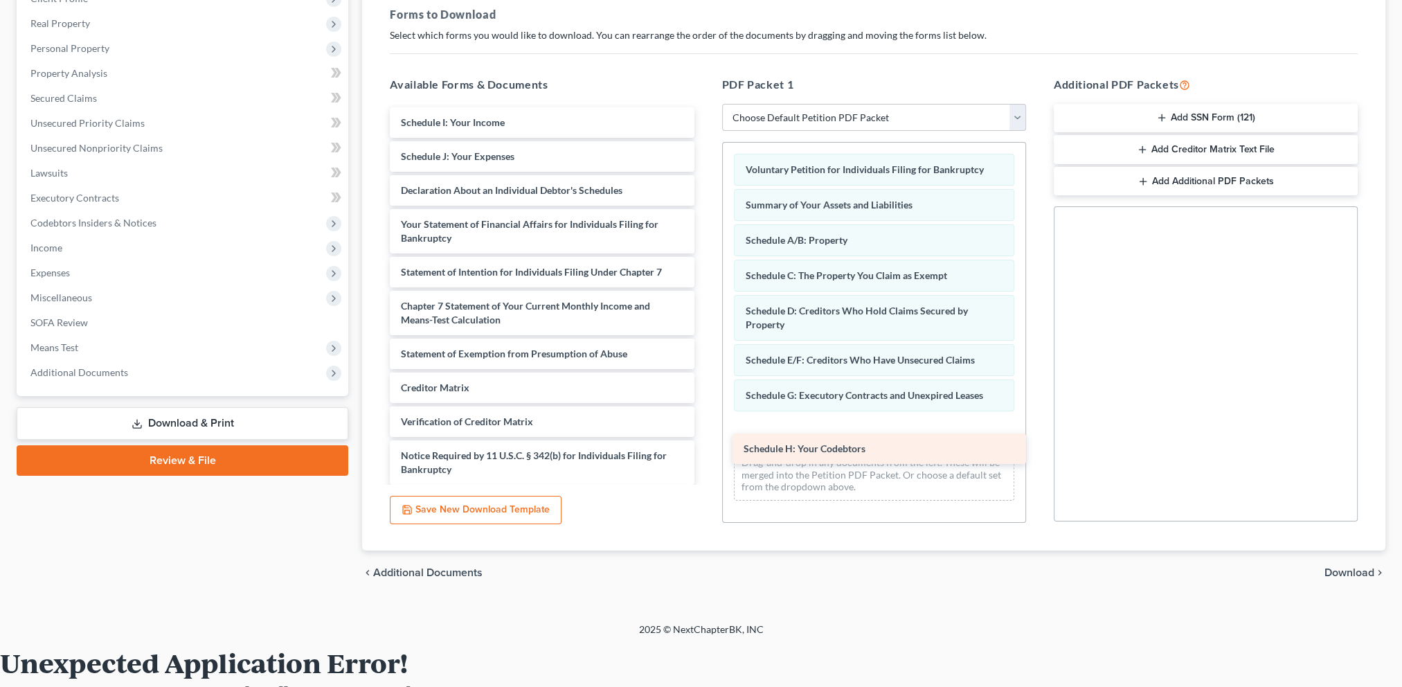
drag, startPoint x: 682, startPoint y: 191, endPoint x: 847, endPoint y: 449, distance: 305.8
click at [705, 449] on div "Schedule H: Your Codebtors Schedule H: Your Codebtors Schedule I: Your Income S…" at bounding box center [542, 312] width 326 height 411
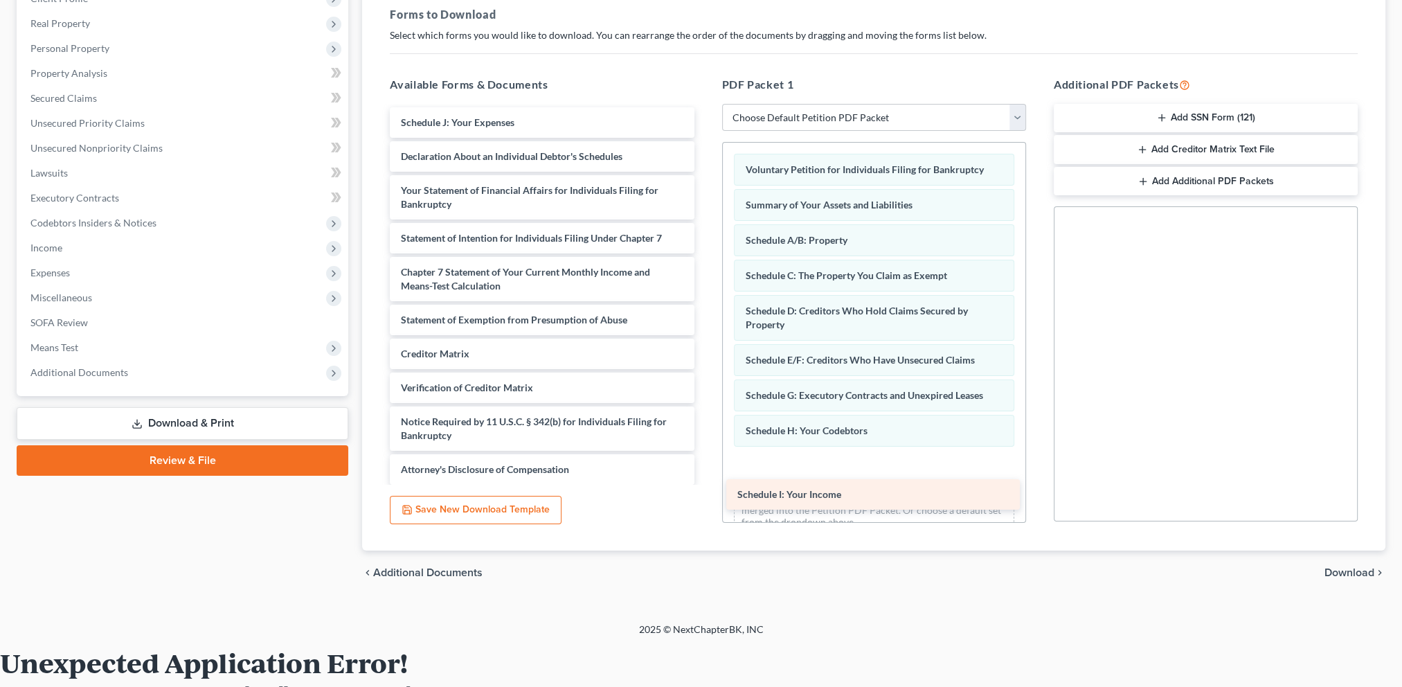
drag, startPoint x: 541, startPoint y: 125, endPoint x: 877, endPoint y: 498, distance: 502.5
click at [705, 485] on div "Schedule I: Your Income Schedule I: Your Income Schedule J: Your Expenses Decla…" at bounding box center [542, 295] width 326 height 377
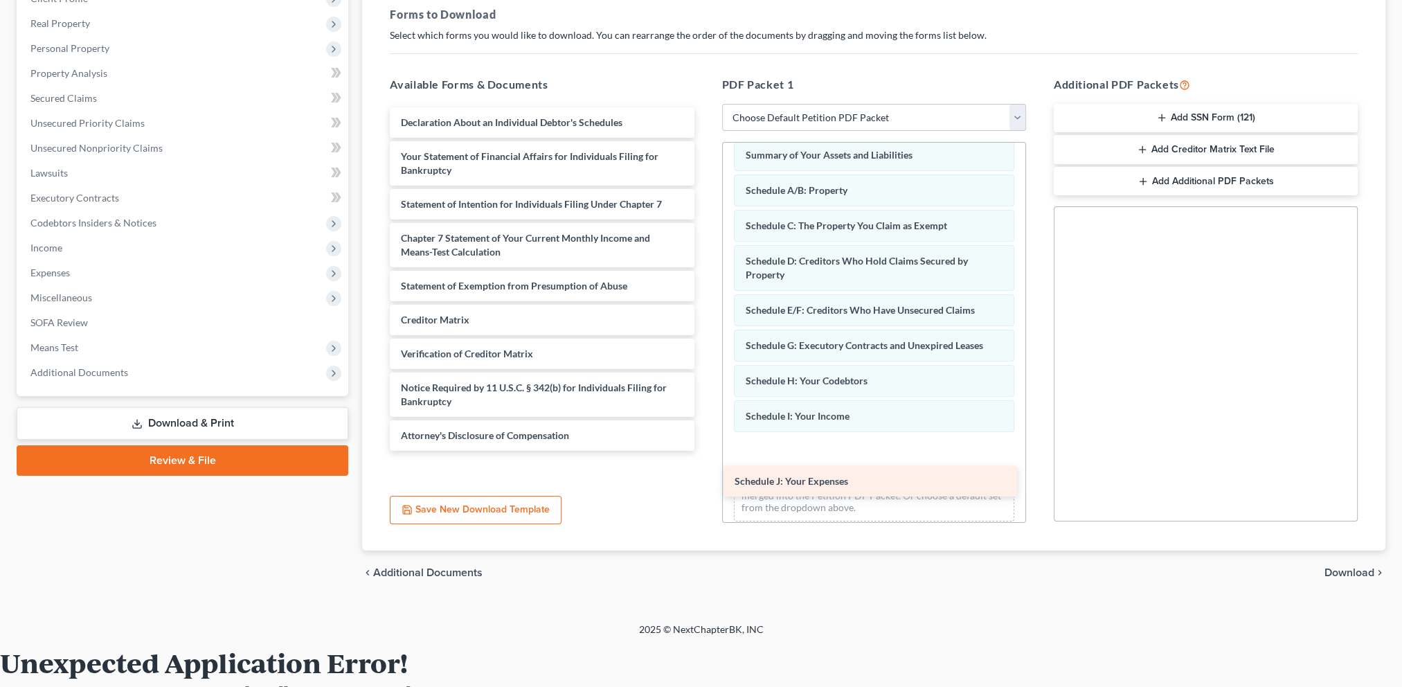
drag, startPoint x: 493, startPoint y: 119, endPoint x: 827, endPoint y: 476, distance: 489.4
click at [705, 451] on div "Schedule J: Your Expenses Schedule J: Your Expenses Declaration About an Indivi…" at bounding box center [542, 278] width 326 height 343
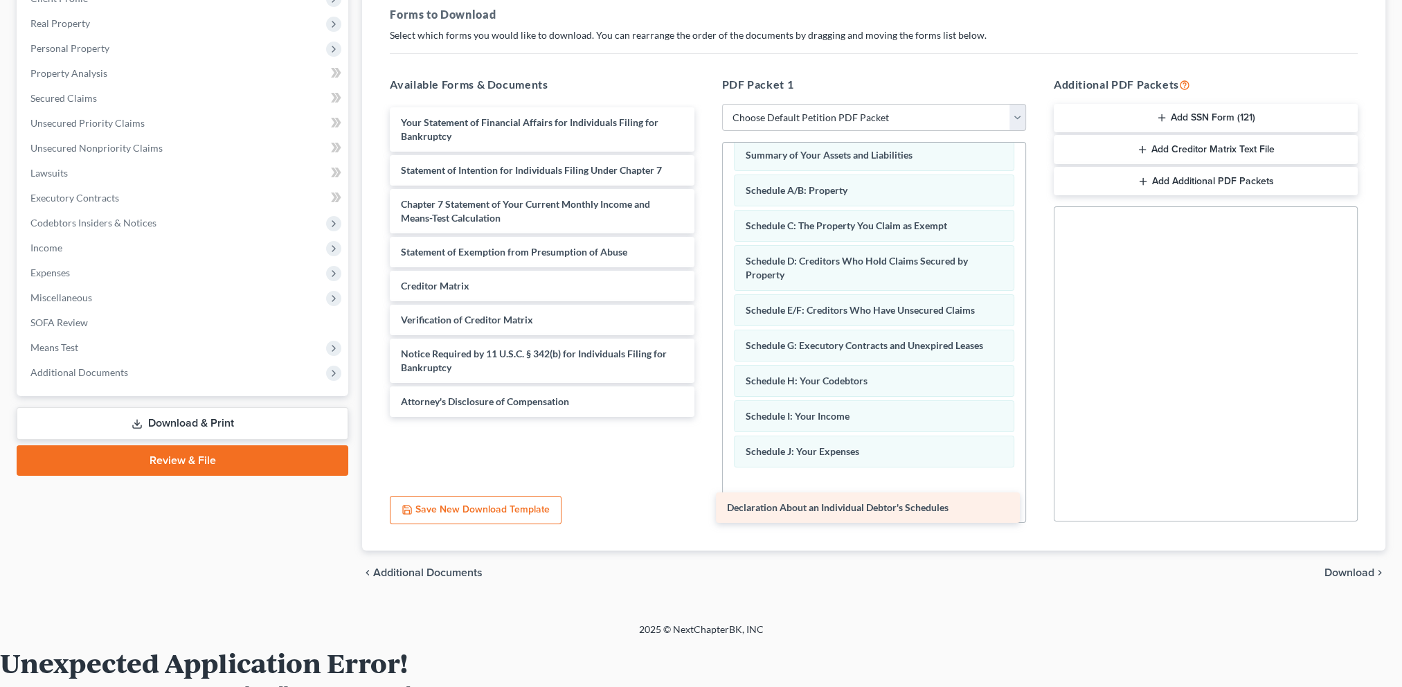
drag, startPoint x: 532, startPoint y: 123, endPoint x: 858, endPoint y: 510, distance: 505.6
click at [705, 417] on div "Declaration About an Individual Debtor's Schedules Declaration About an Individ…" at bounding box center [542, 262] width 326 height 310
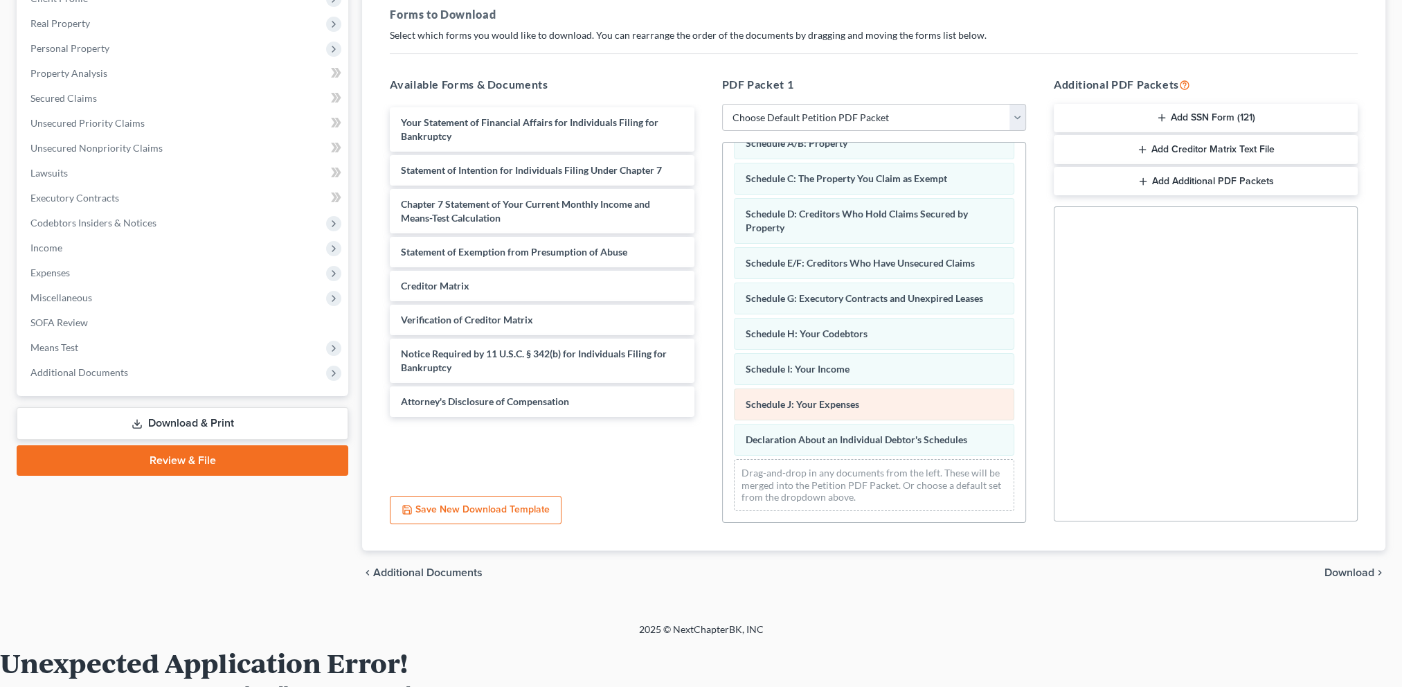
scroll to position [120, 0]
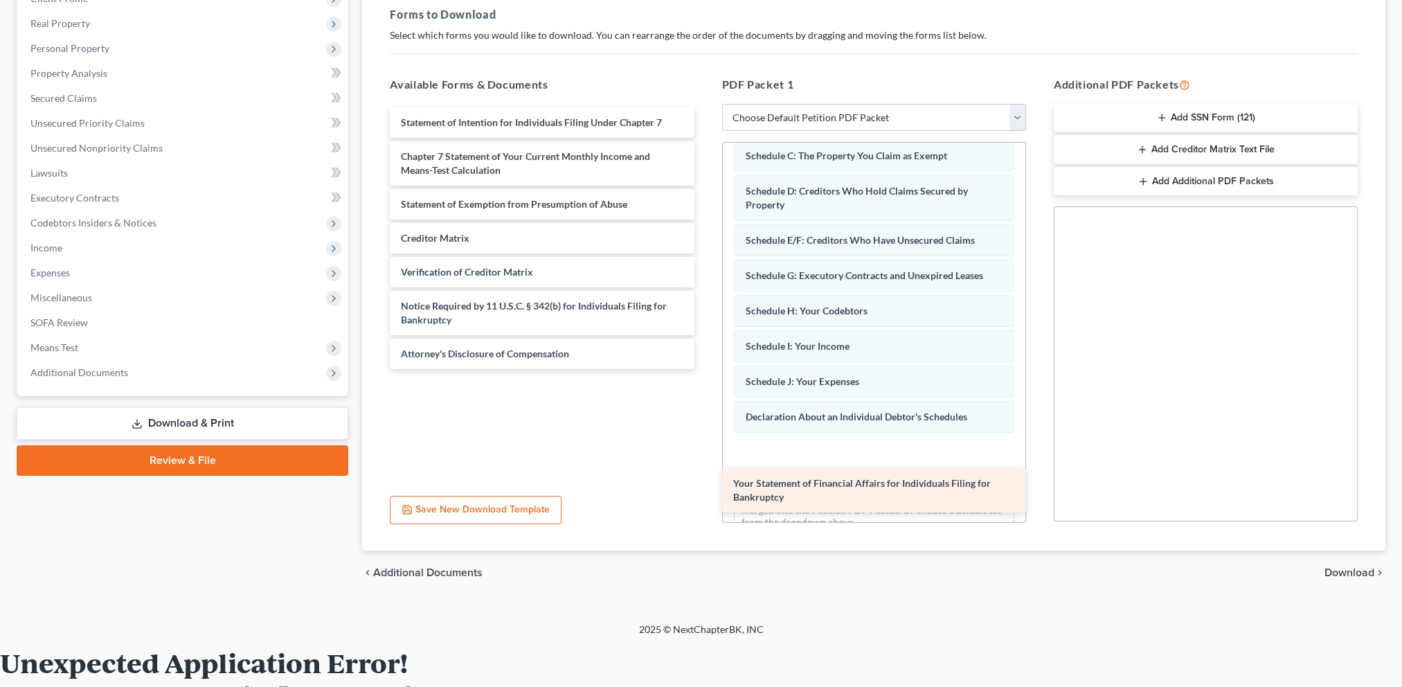
drag, startPoint x: 535, startPoint y: 125, endPoint x: 868, endPoint y: 487, distance: 491.6
click at [705, 369] on div "Your Statement of Financial Affairs for Individuals Filing for Bankruptcy Your …" at bounding box center [542, 238] width 326 height 262
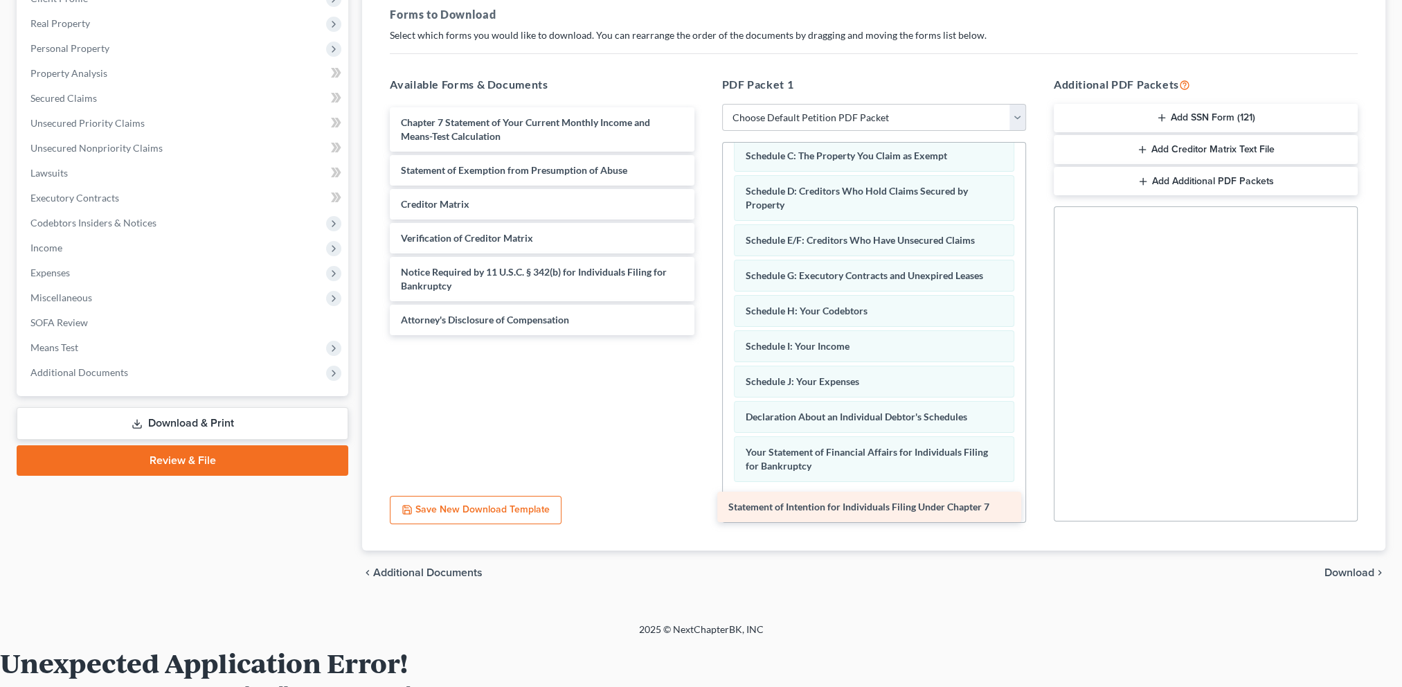
drag, startPoint x: 518, startPoint y: 120, endPoint x: 845, endPoint y: 505, distance: 505.5
click at [705, 335] on div "Statement of Intention for Individuals Filing Under Chapter 7 Statement of Inte…" at bounding box center [542, 221] width 326 height 228
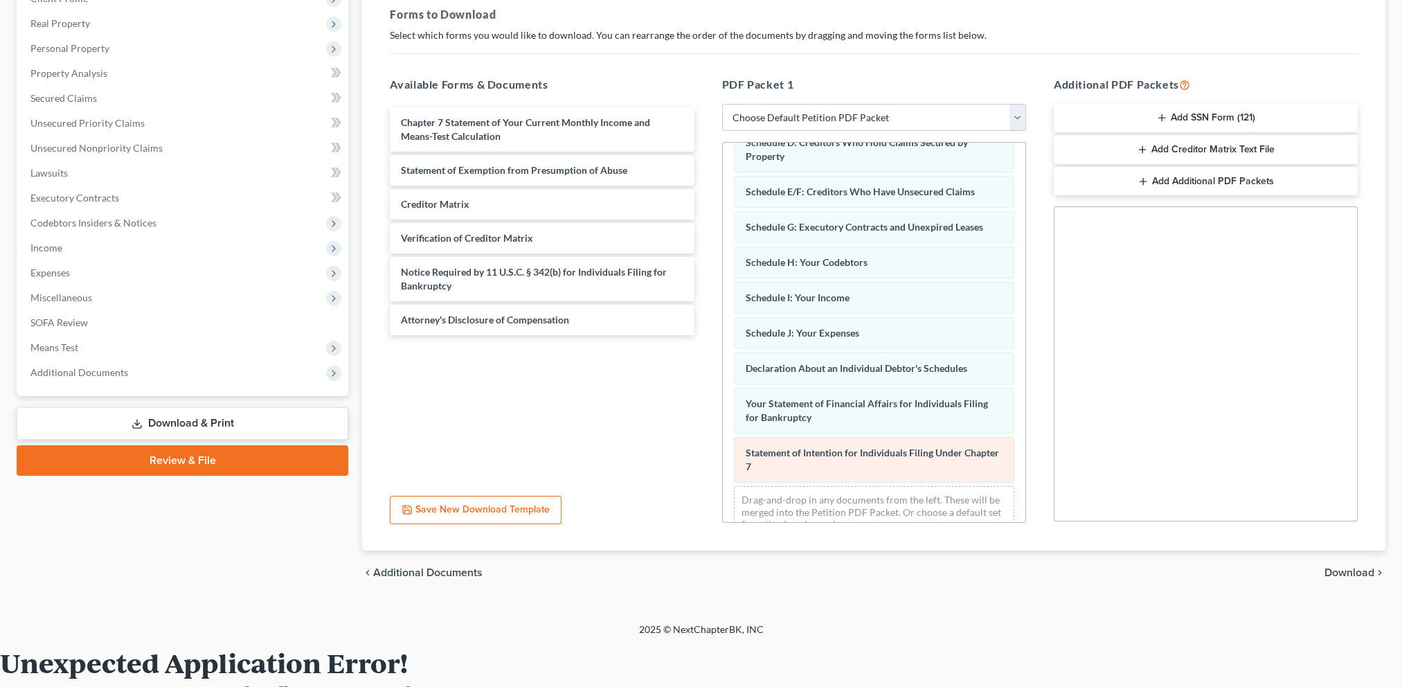
scroll to position [218, 0]
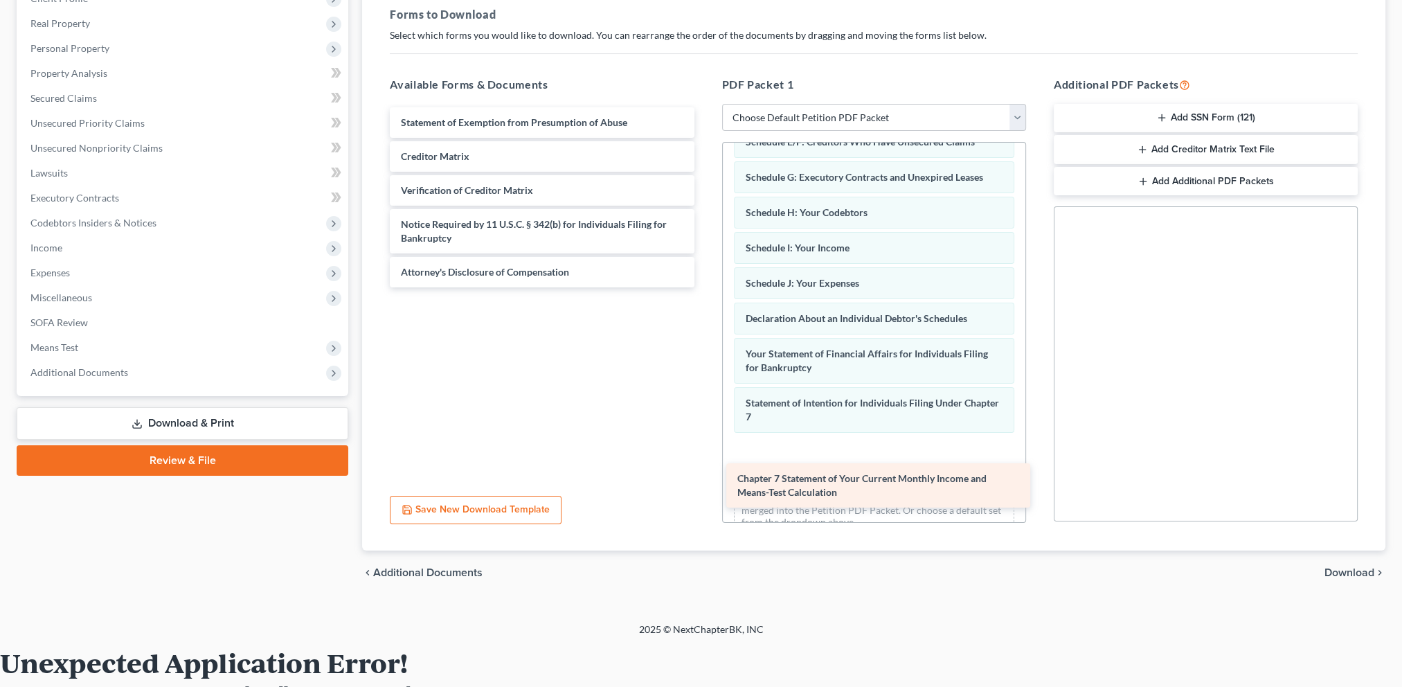
drag, startPoint x: 704, startPoint y: 253, endPoint x: 798, endPoint y: 484, distance: 249.1
click at [705, 287] on div "Chapter 7 Statement of Your Current Monthly Income and Means-Test Calculation C…" at bounding box center [542, 197] width 326 height 180
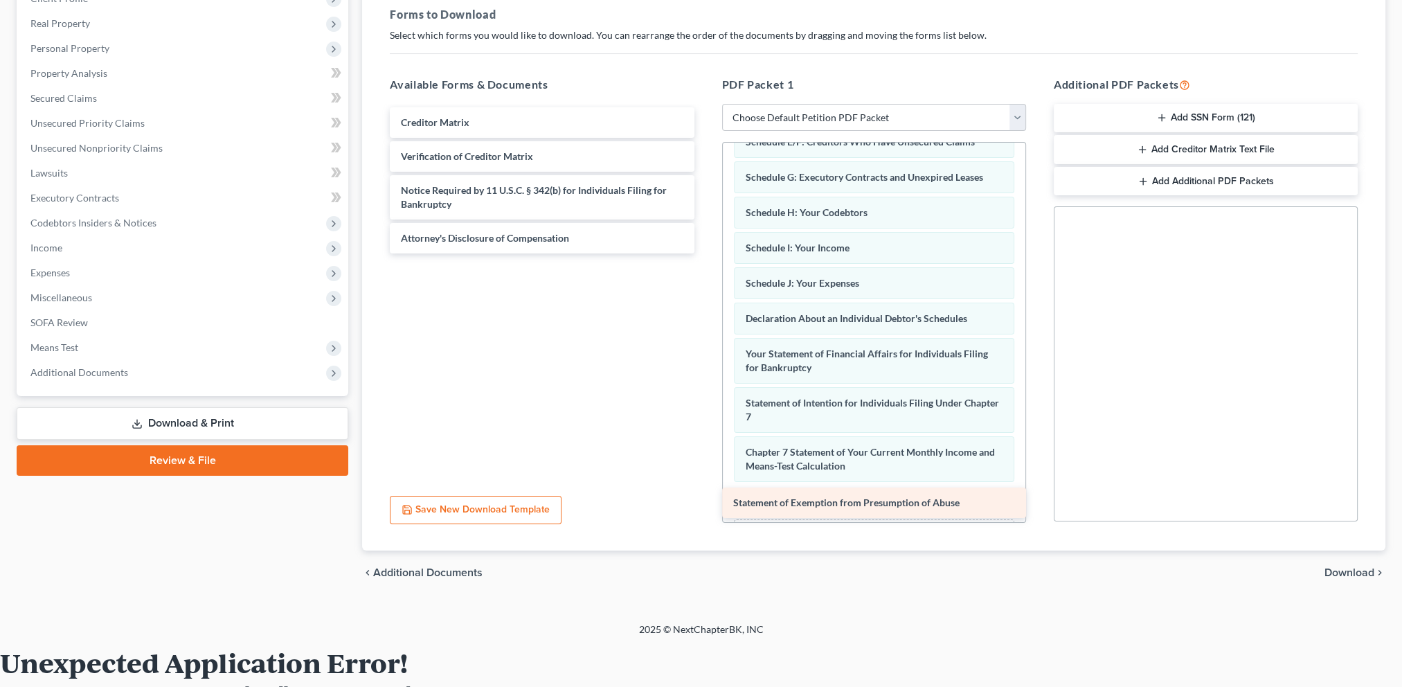
drag, startPoint x: 536, startPoint y: 121, endPoint x: 868, endPoint y: 503, distance: 506.0
click at [705, 253] on div "Statement of Exemption from Presumption of Abuse Statement of Exemption from Pr…" at bounding box center [542, 180] width 326 height 146
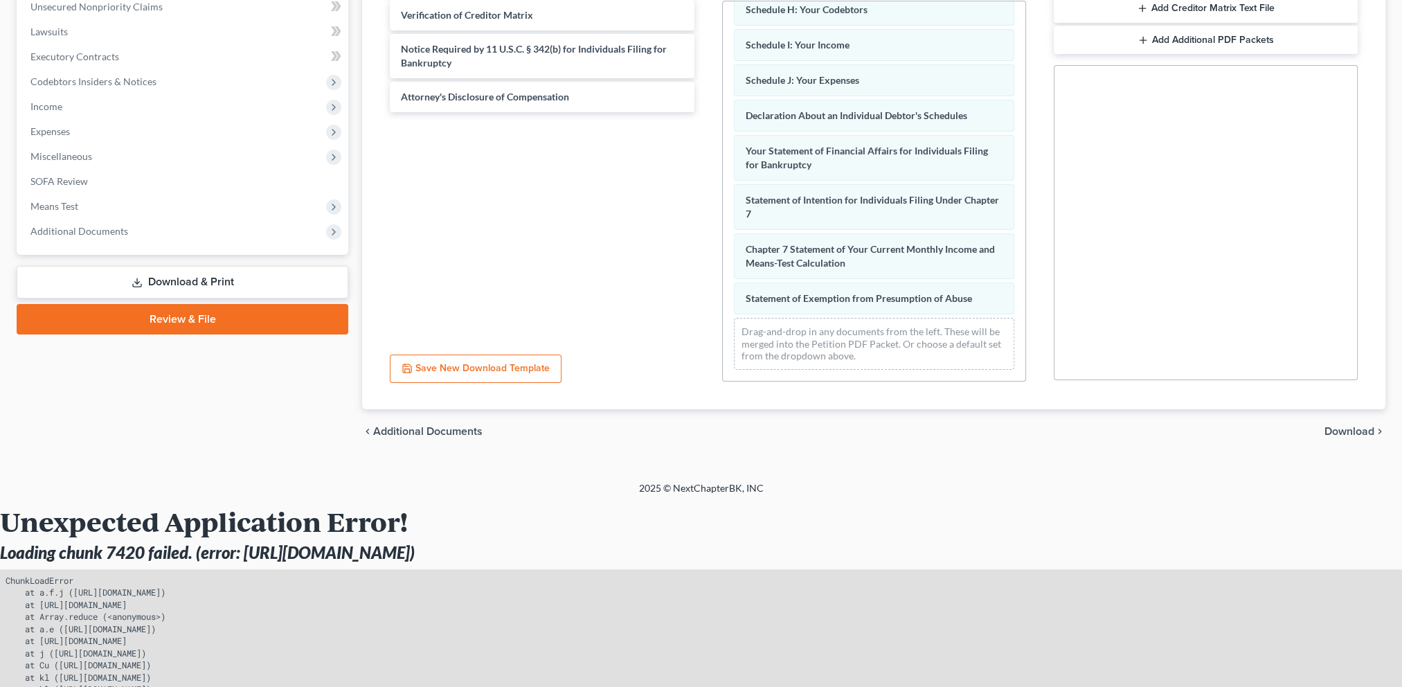
scroll to position [316, 0]
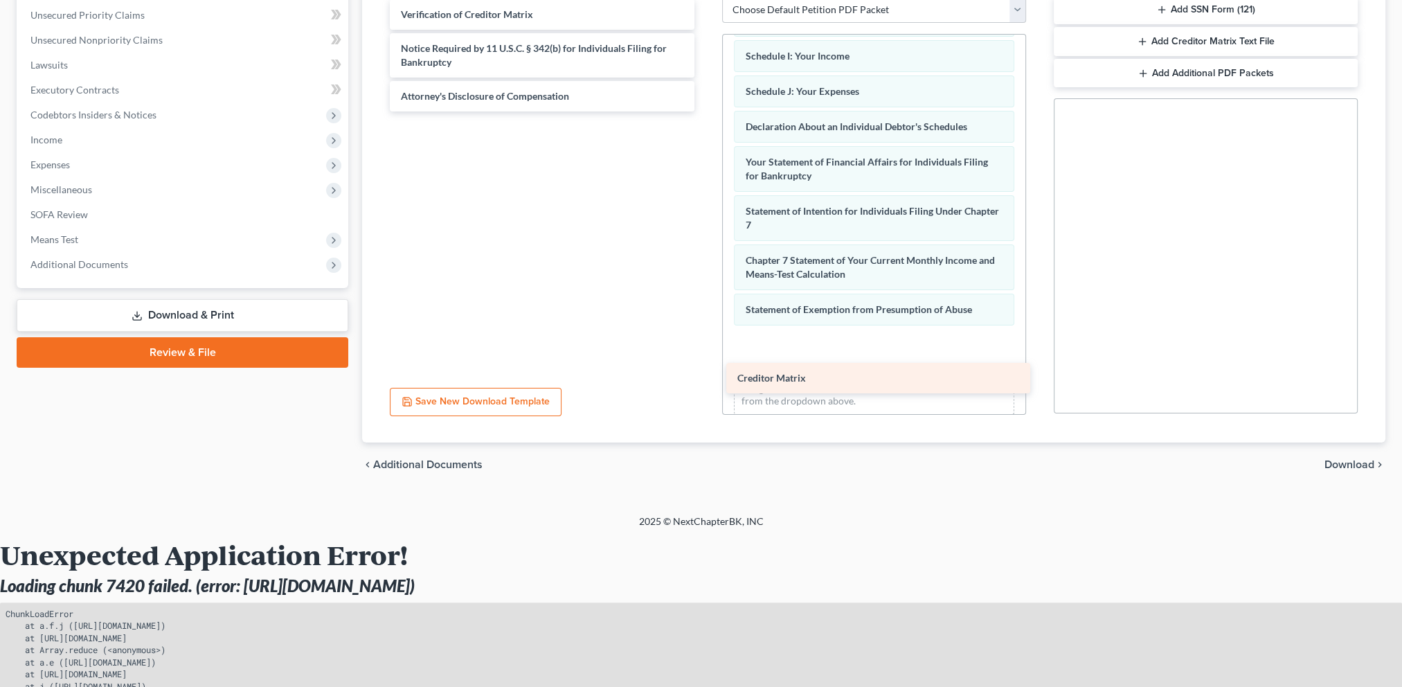
drag, startPoint x: 483, startPoint y: 13, endPoint x: 820, endPoint y: 377, distance: 495.4
click at [705, 111] on div "Creditor Matrix Creditor Matrix Verification of Creditor Matrix Notice Required…" at bounding box center [542, 55] width 326 height 112
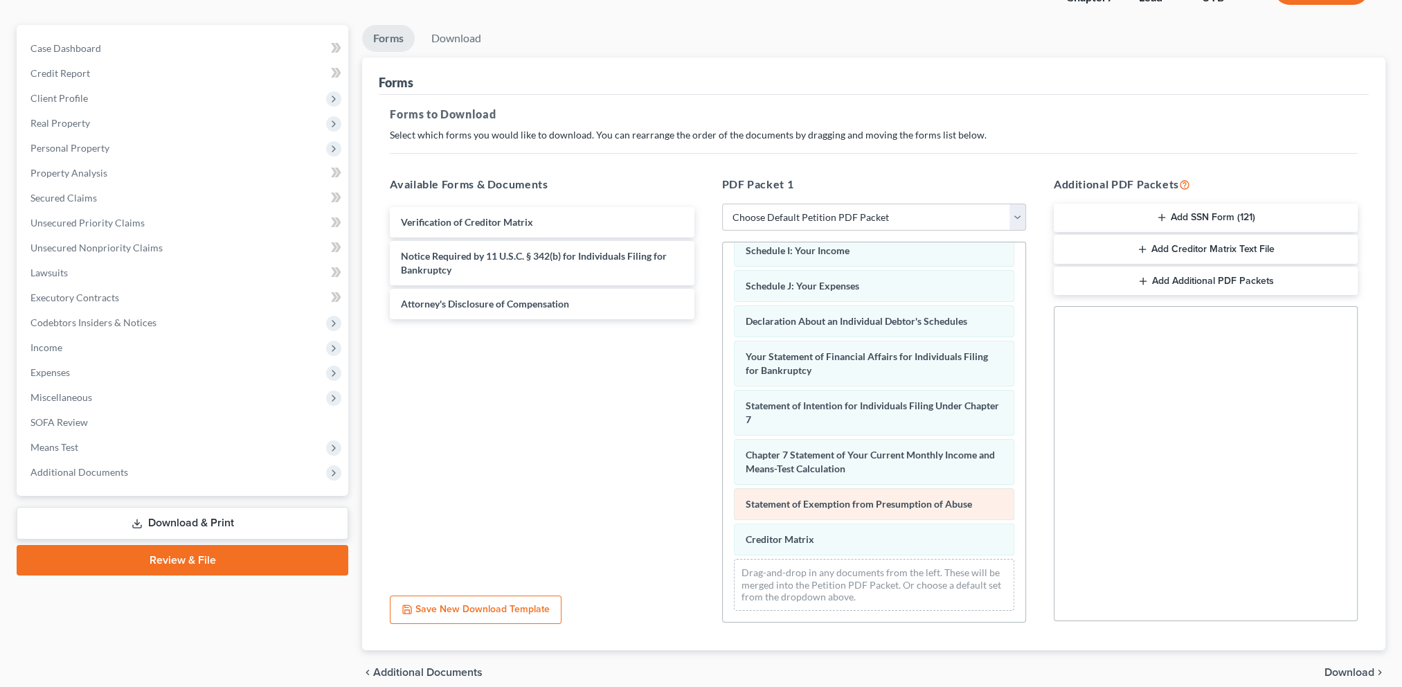
scroll to position [337, 0]
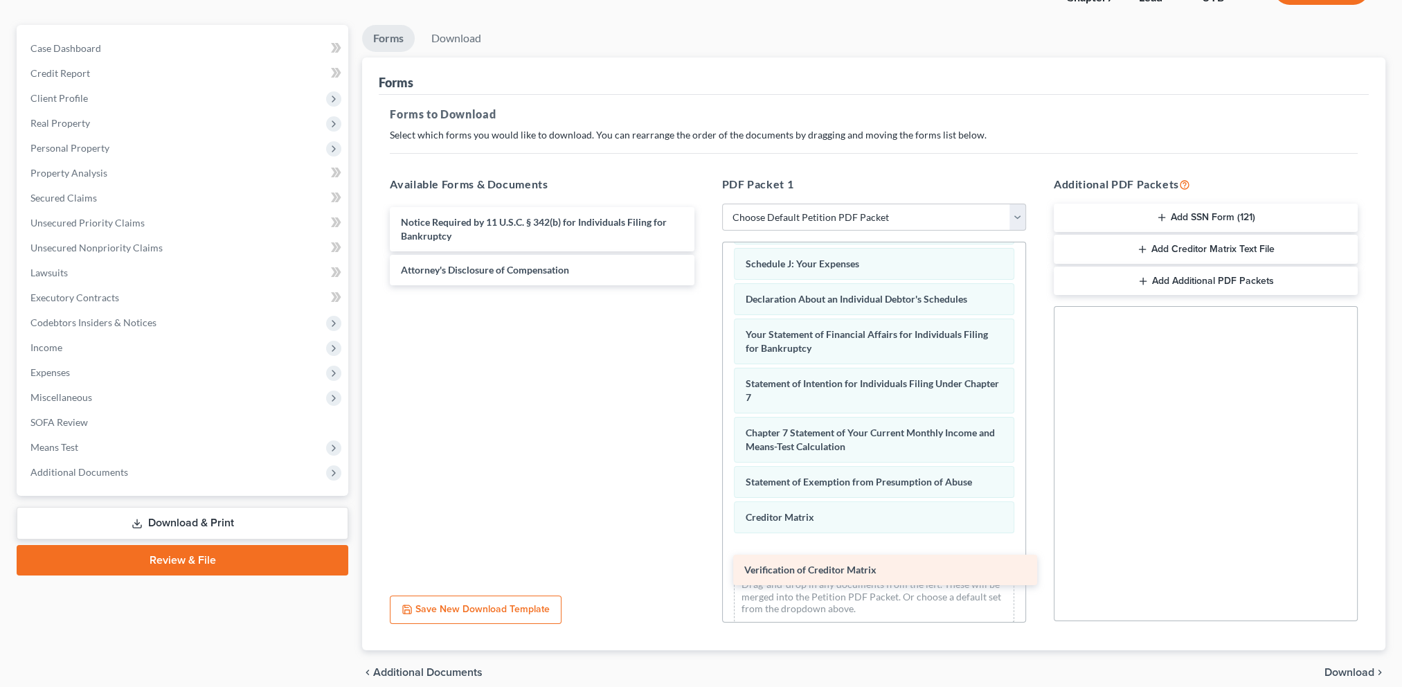
drag, startPoint x: 532, startPoint y: 224, endPoint x: 874, endPoint y: 575, distance: 490.2
click at [705, 285] on div "Verification of Creditor Matrix Verification of Creditor Matrix Notice Required…" at bounding box center [542, 246] width 326 height 78
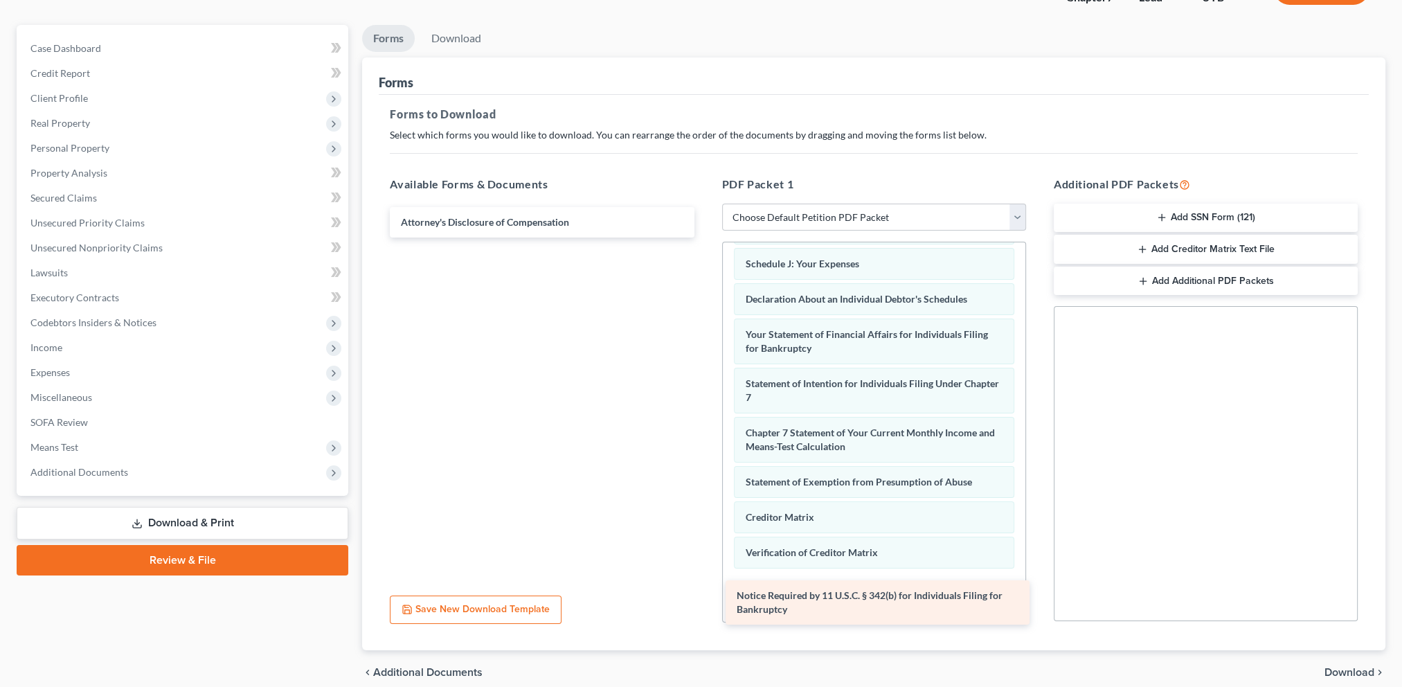
drag, startPoint x: 504, startPoint y: 230, endPoint x: 840, endPoint y: 605, distance: 503.1
click at [705, 238] on div "Notice Required by 11 U.S.C. § 342(b) for Individuals Filing for Bankruptcy Not…" at bounding box center [542, 222] width 326 height 30
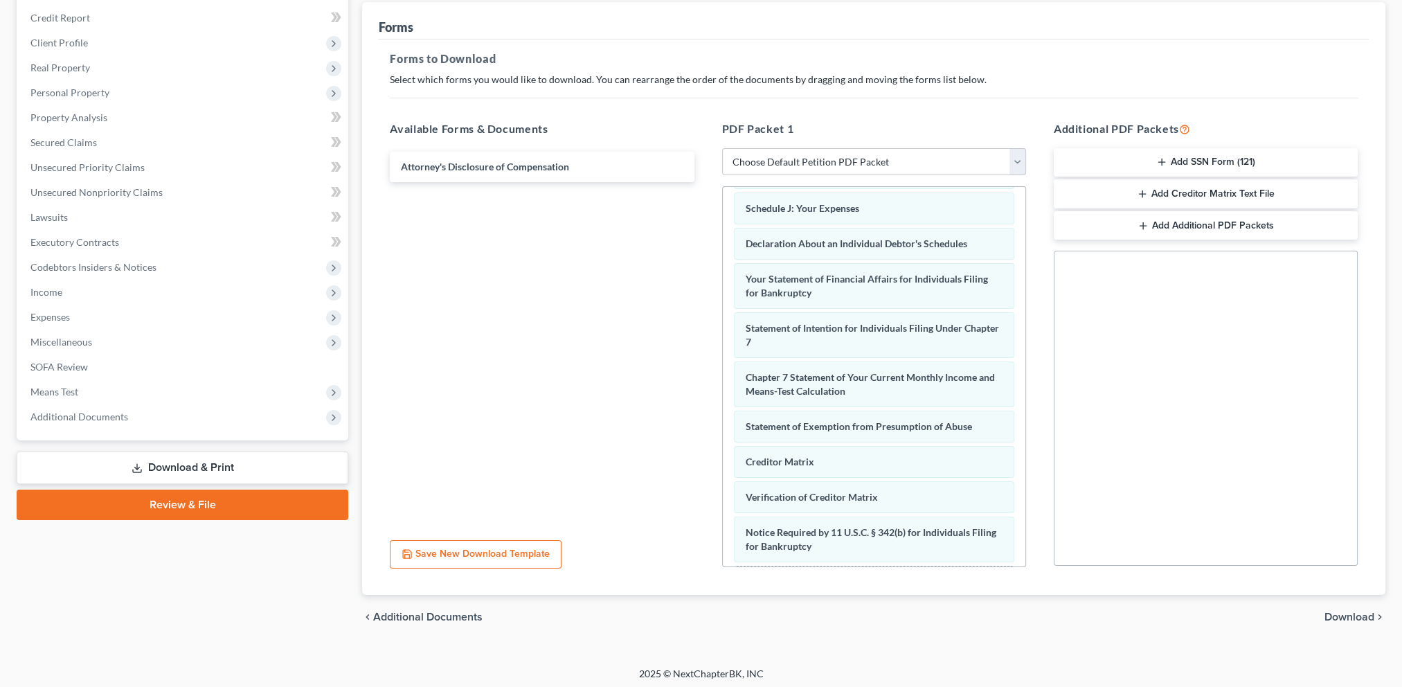
scroll to position [247, 0]
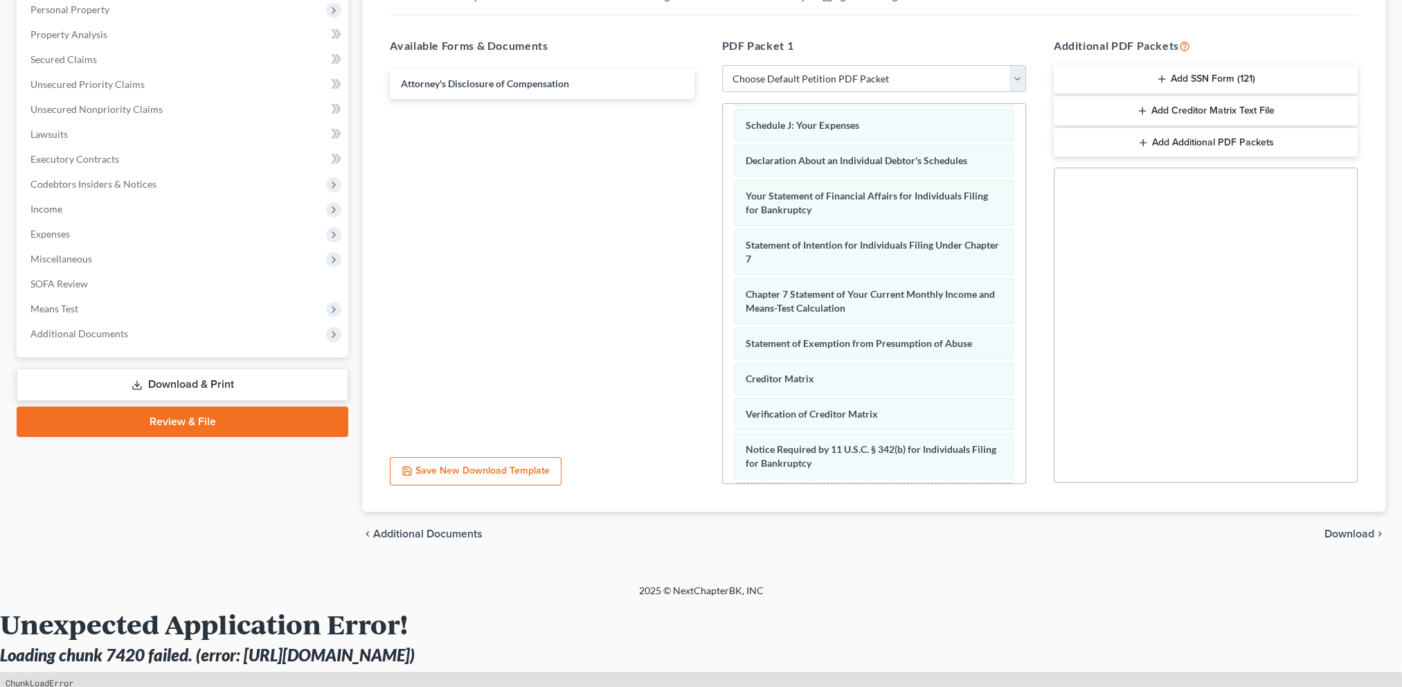
click at [1364, 530] on span "Download" at bounding box center [1350, 533] width 50 height 11
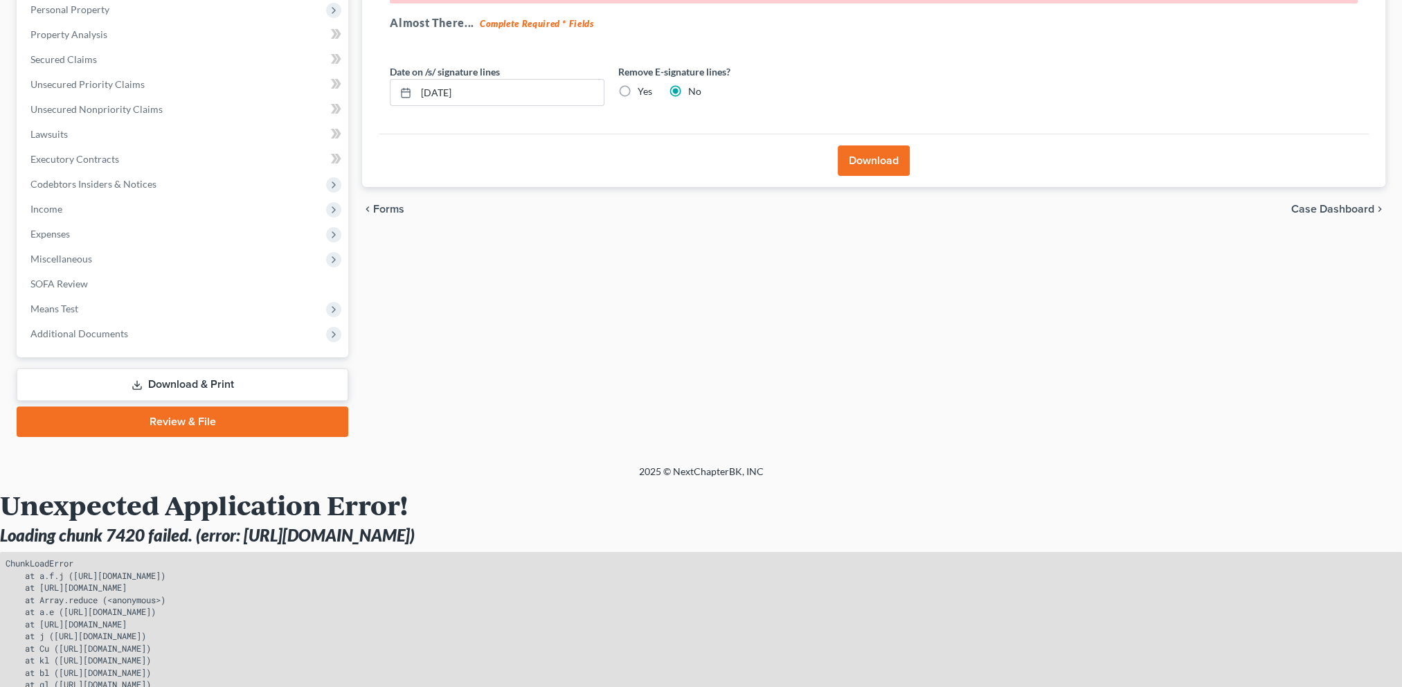
click at [895, 163] on button "Download" at bounding box center [874, 160] width 72 height 30
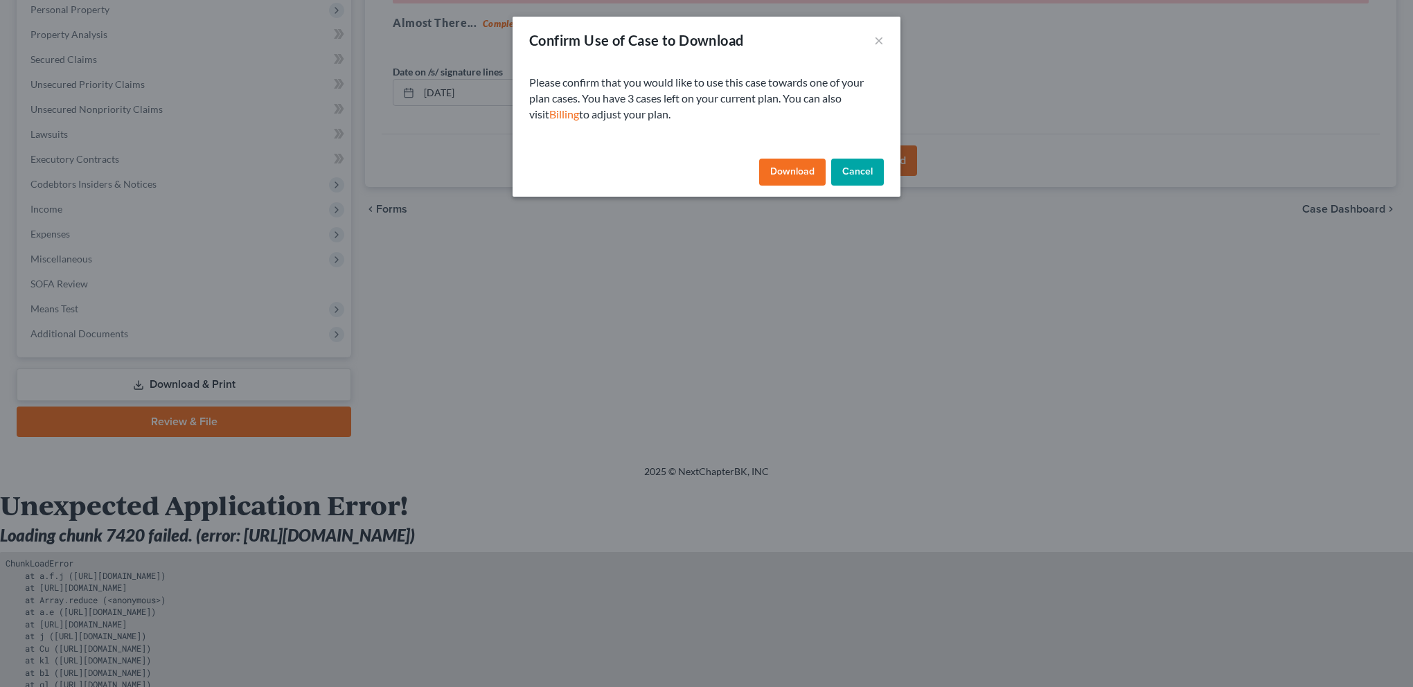
click at [788, 174] on button "Download" at bounding box center [792, 173] width 66 height 28
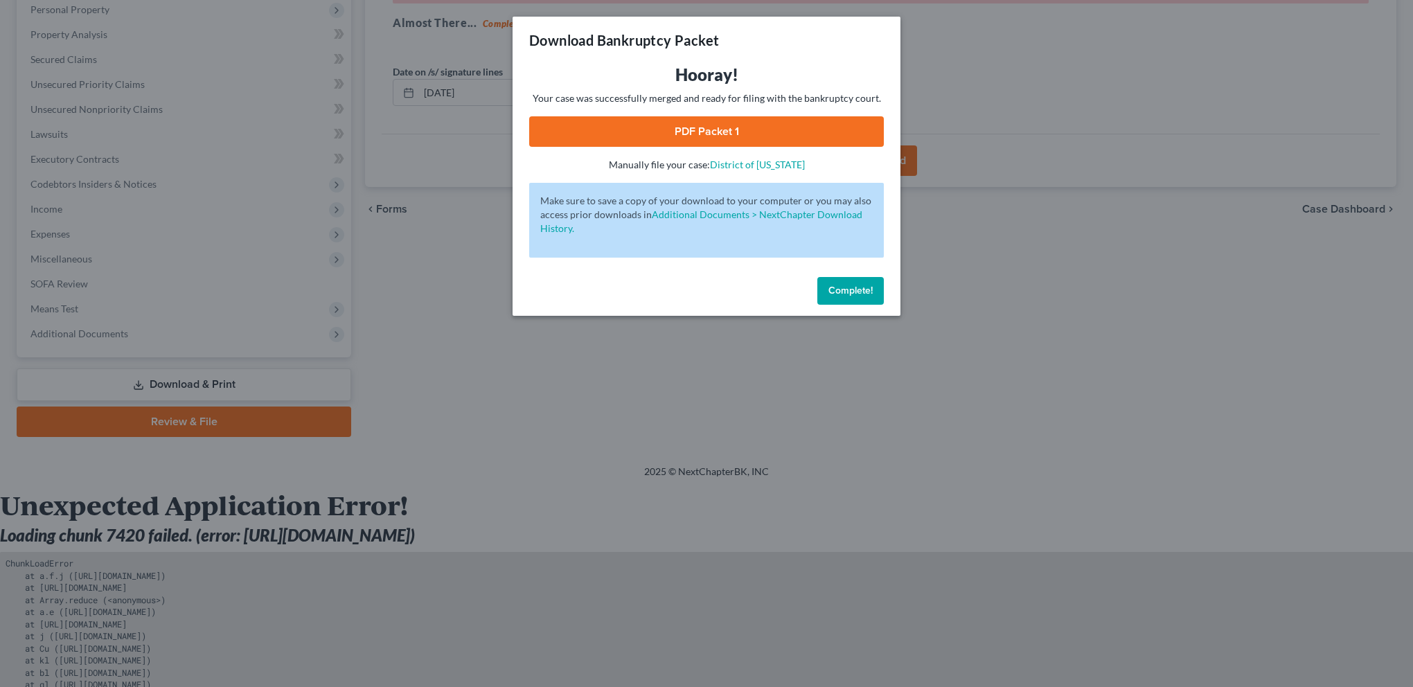
click at [697, 132] on link "PDF Packet 1" at bounding box center [706, 131] width 355 height 30
click at [582, 448] on div "Download Bankruptcy Packet Hooray! Your case was successfully merged and ready …" at bounding box center [706, 343] width 1413 height 687
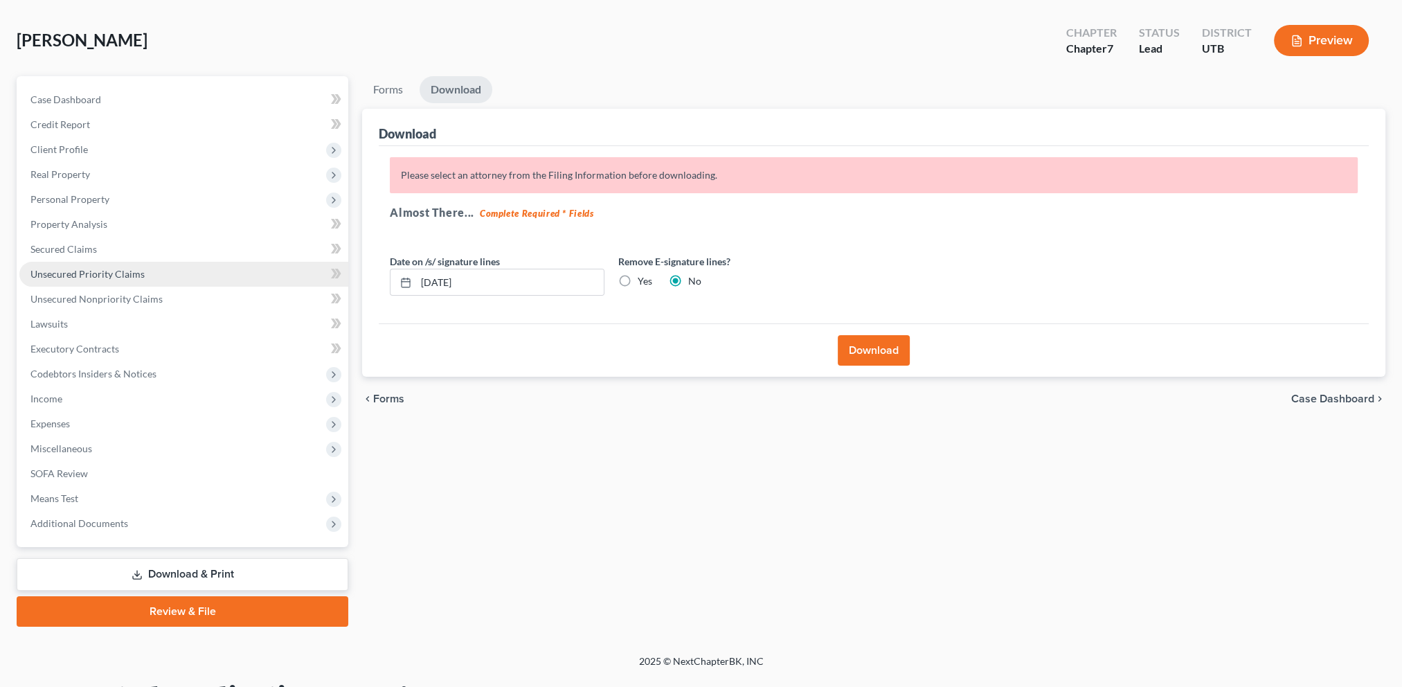
scroll to position [0, 0]
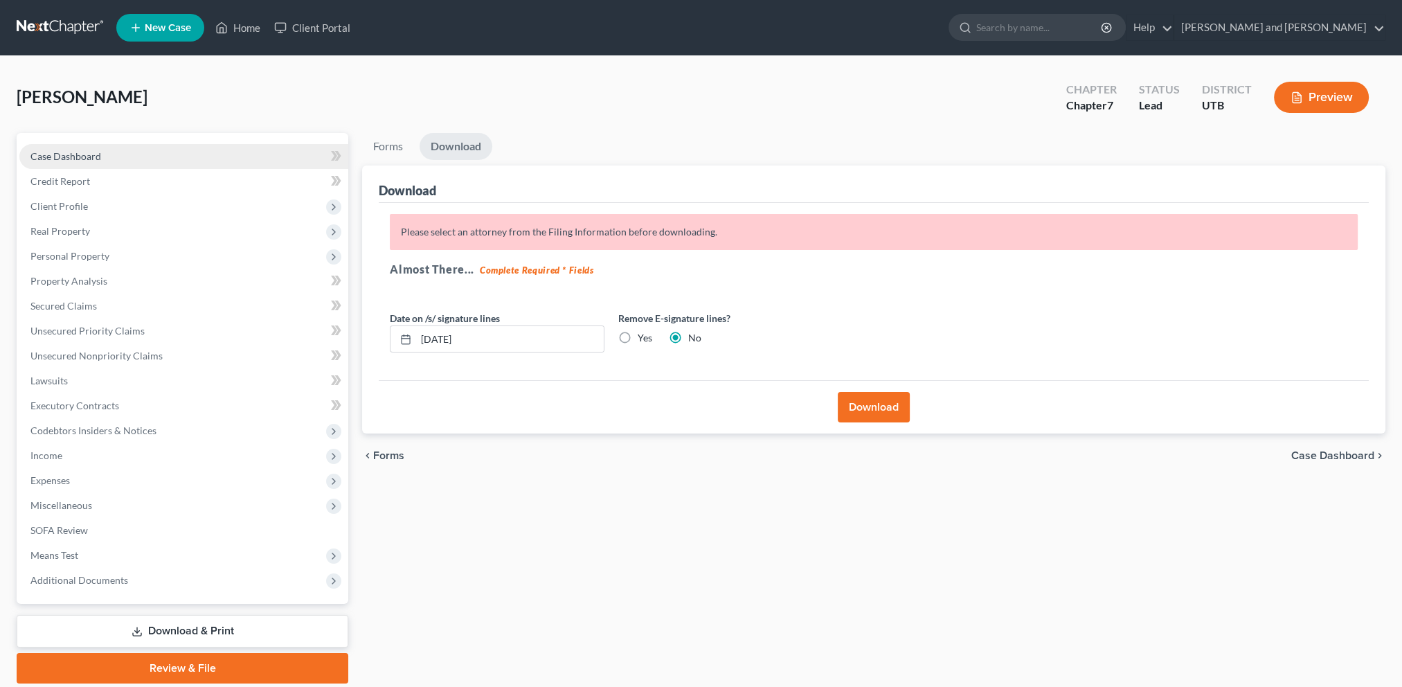
click at [85, 150] on span "Case Dashboard" at bounding box center [65, 156] width 71 height 12
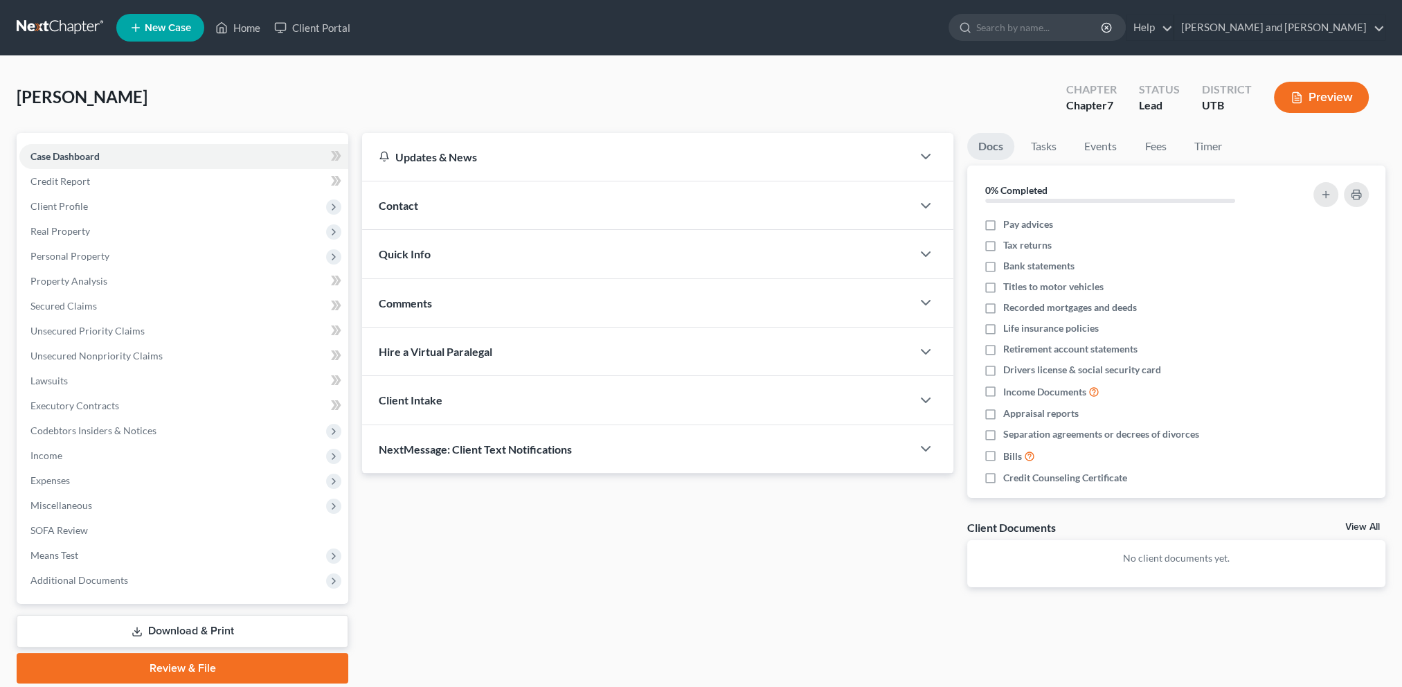
click at [461, 208] on div "Contact" at bounding box center [637, 205] width 550 height 48
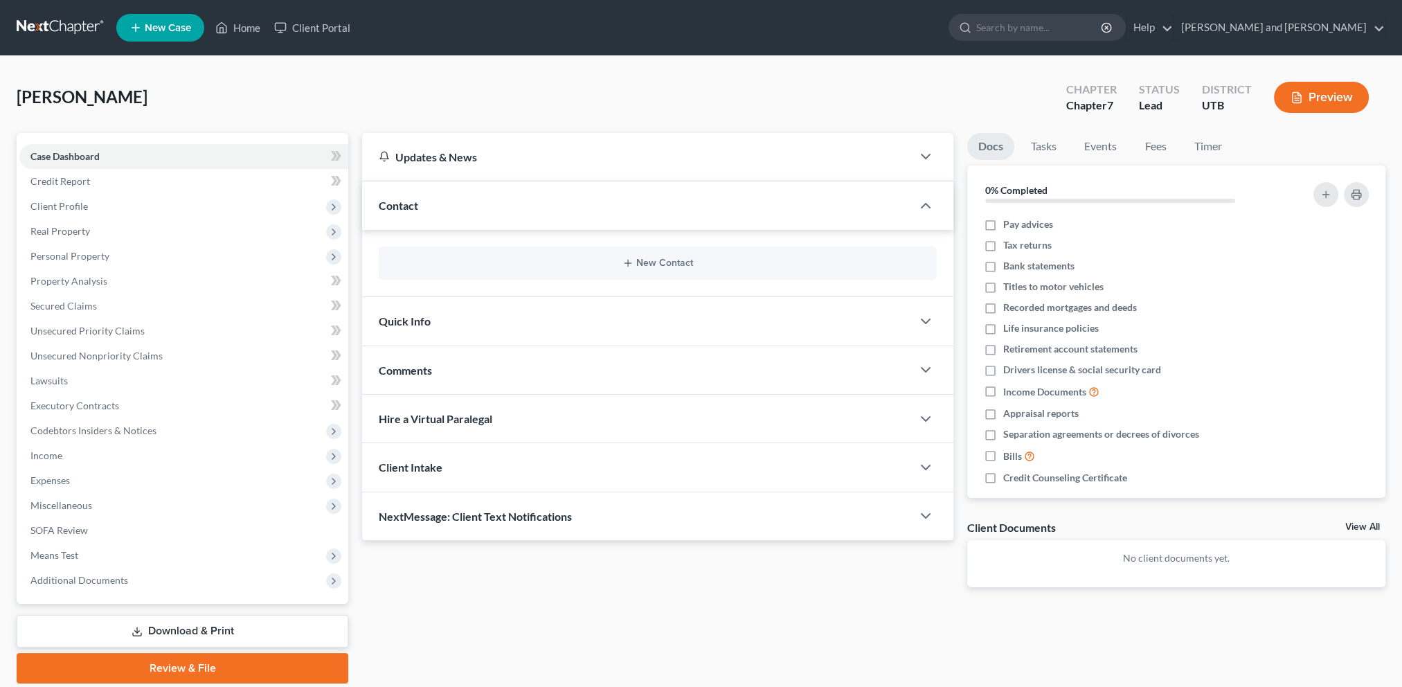
click at [546, 325] on div "Quick Info" at bounding box center [637, 321] width 550 height 48
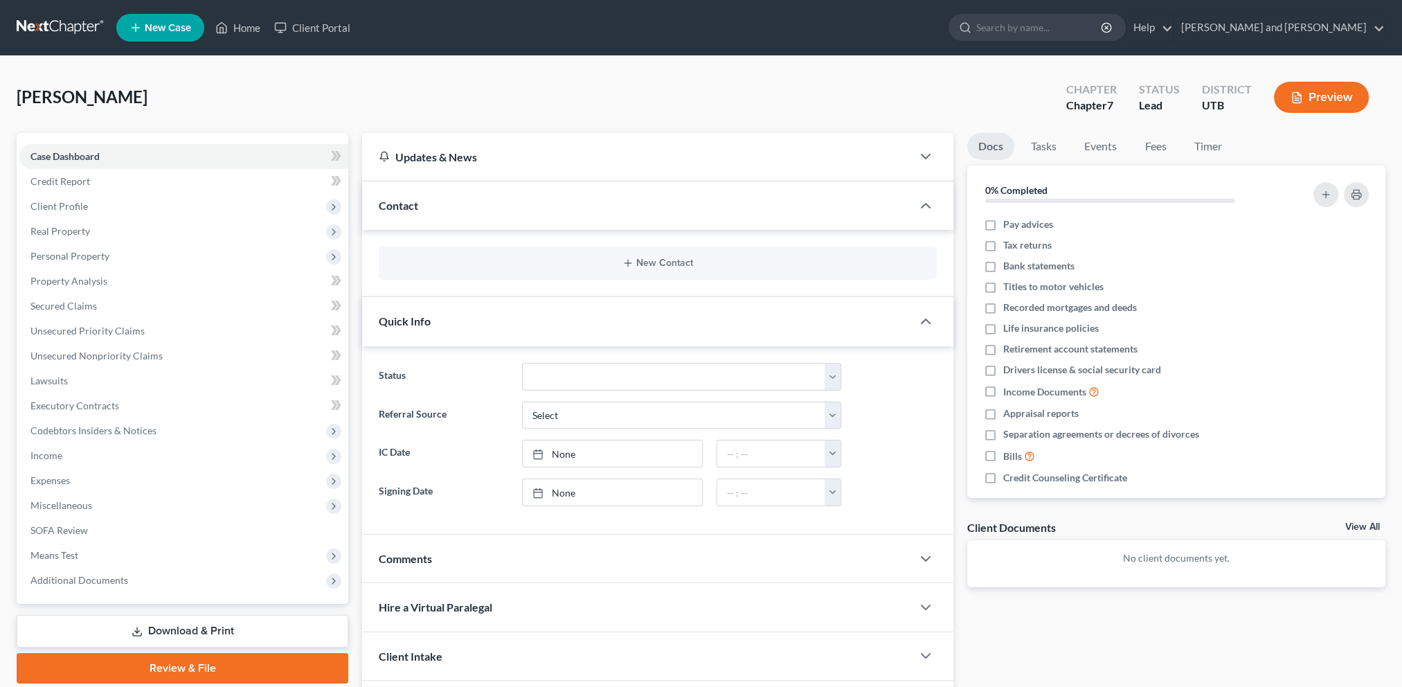
scroll to position [69, 0]
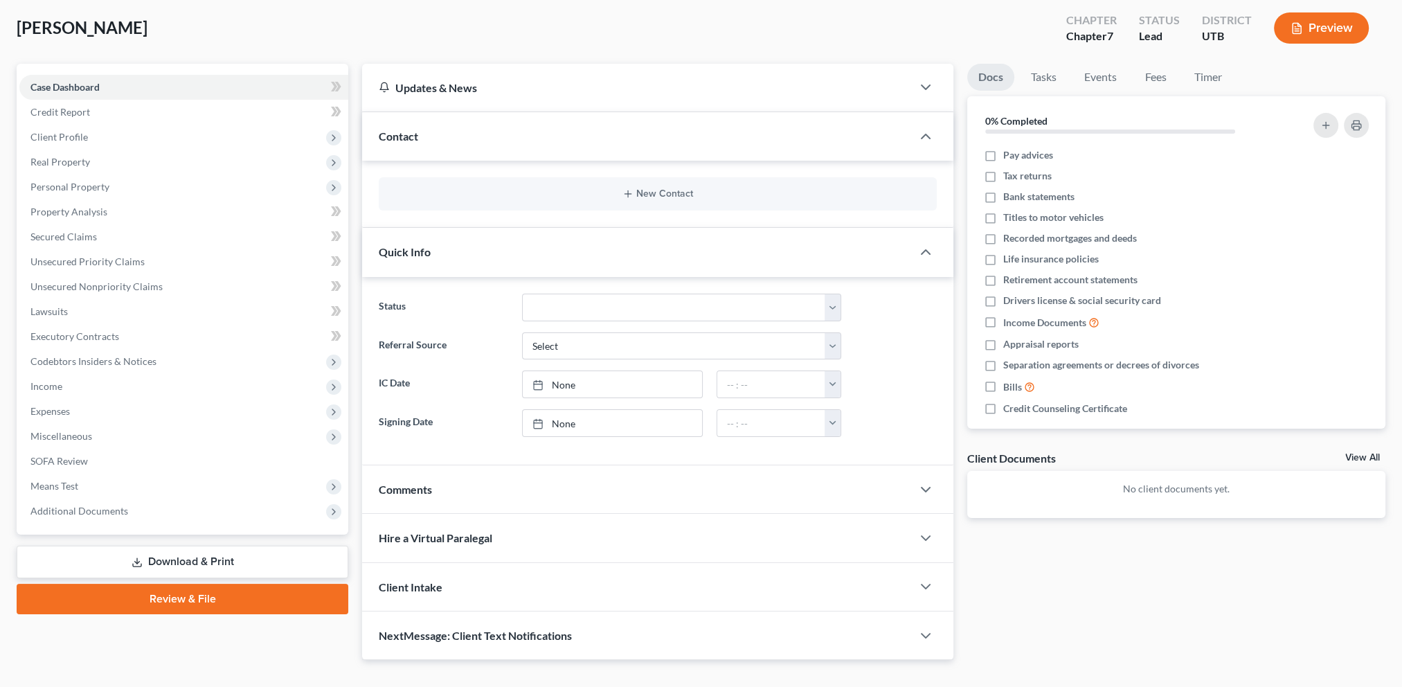
click at [518, 493] on div "Comments" at bounding box center [637, 489] width 550 height 48
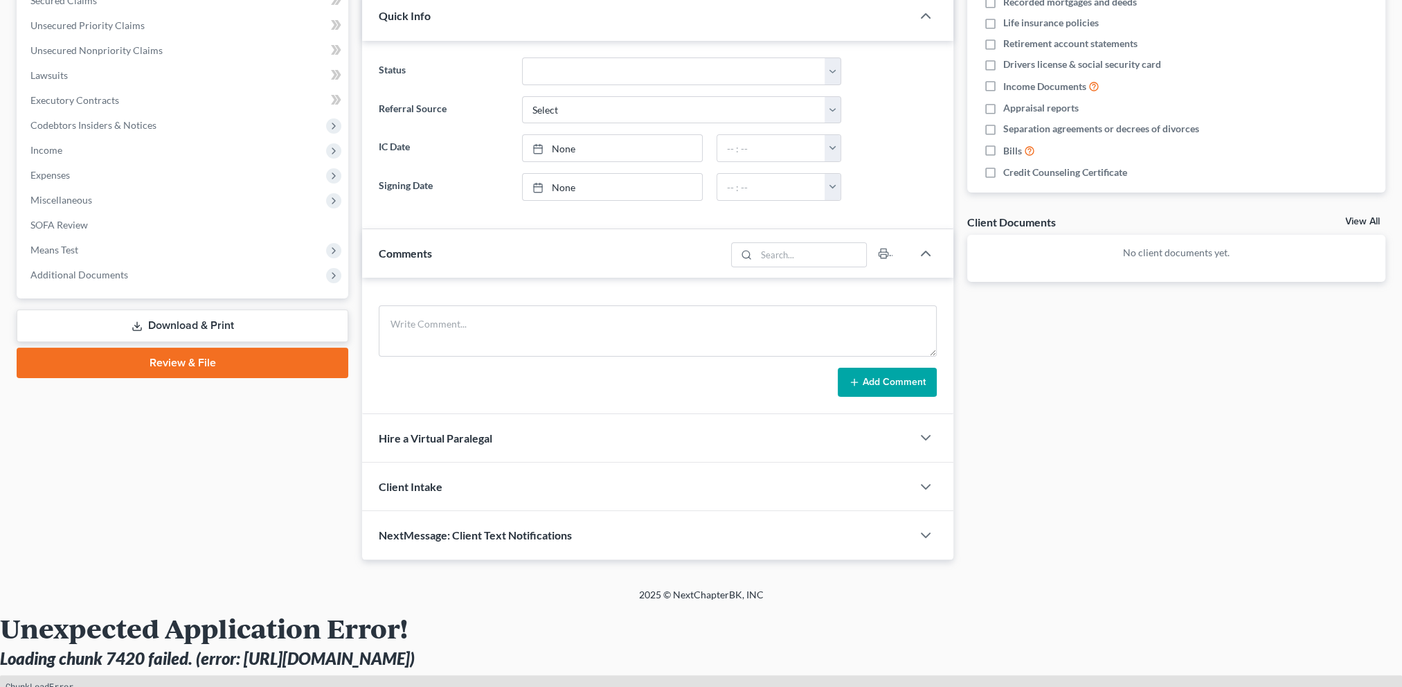
scroll to position [346, 0]
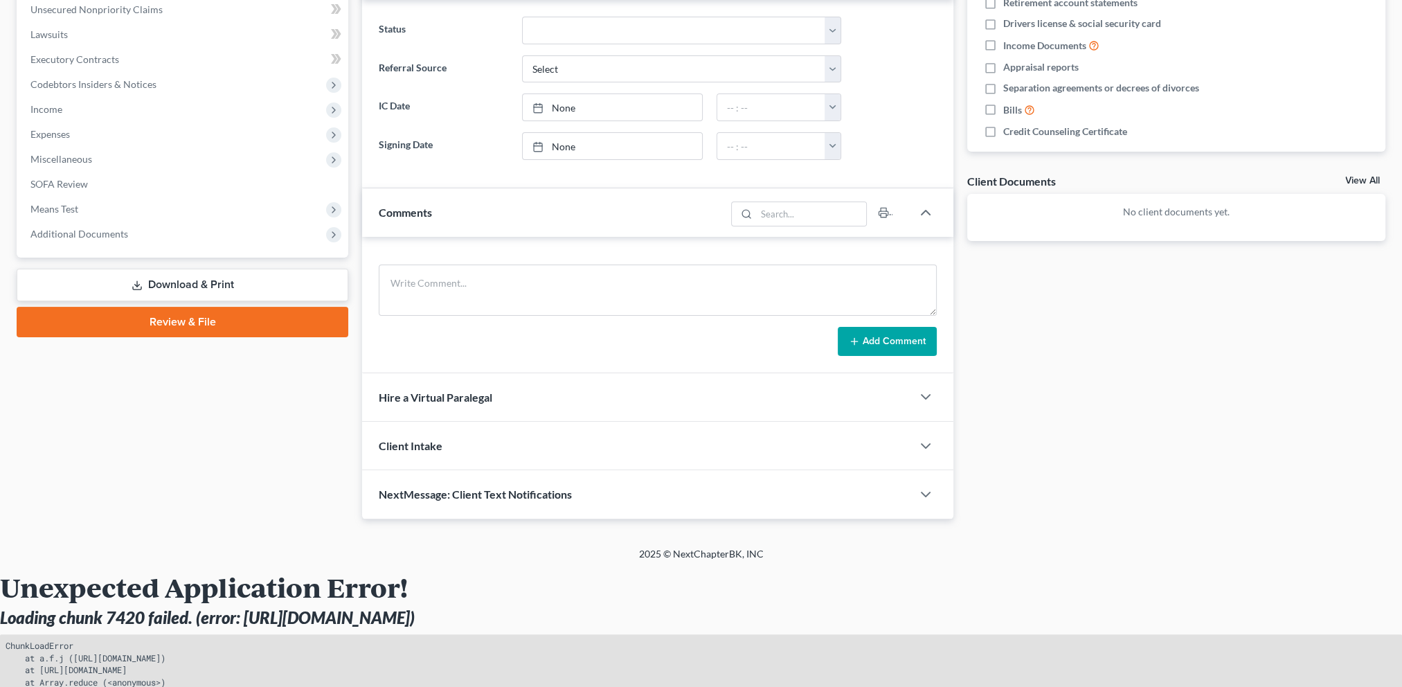
click at [481, 449] on div "Client Intake" at bounding box center [637, 446] width 550 height 48
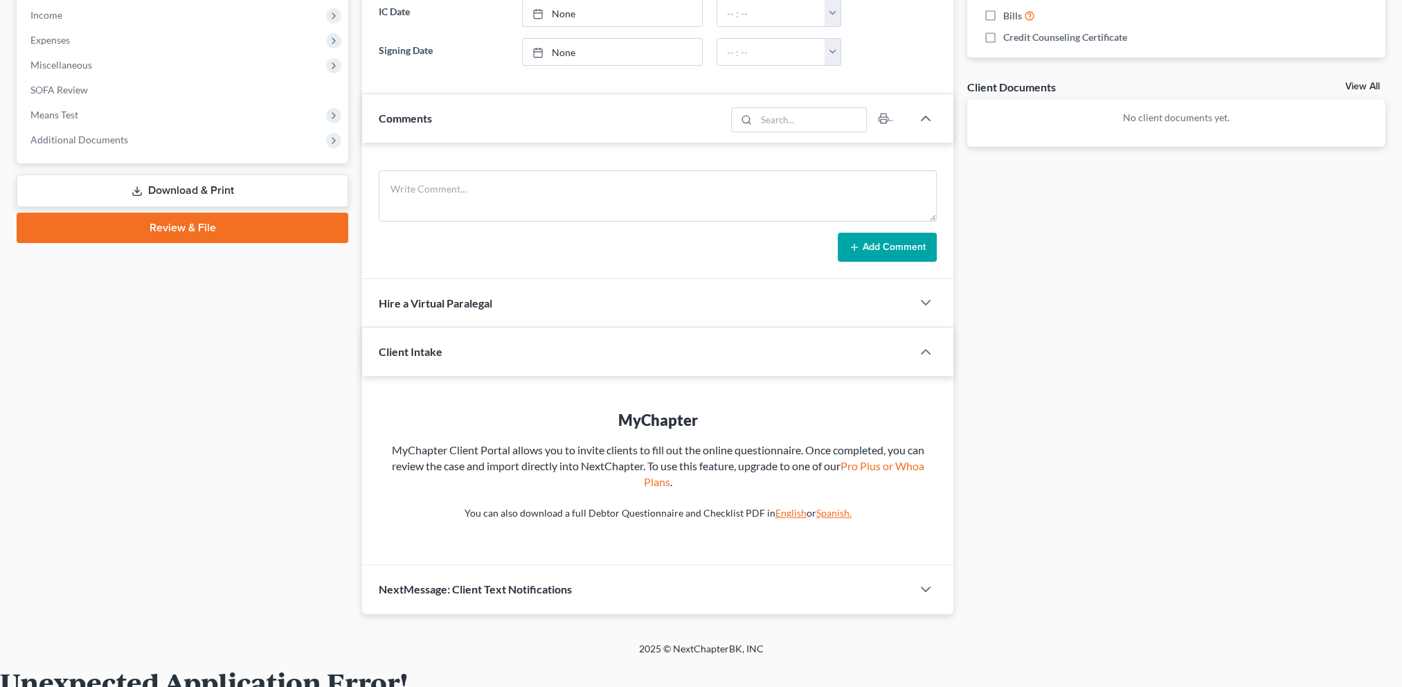
scroll to position [554, 0]
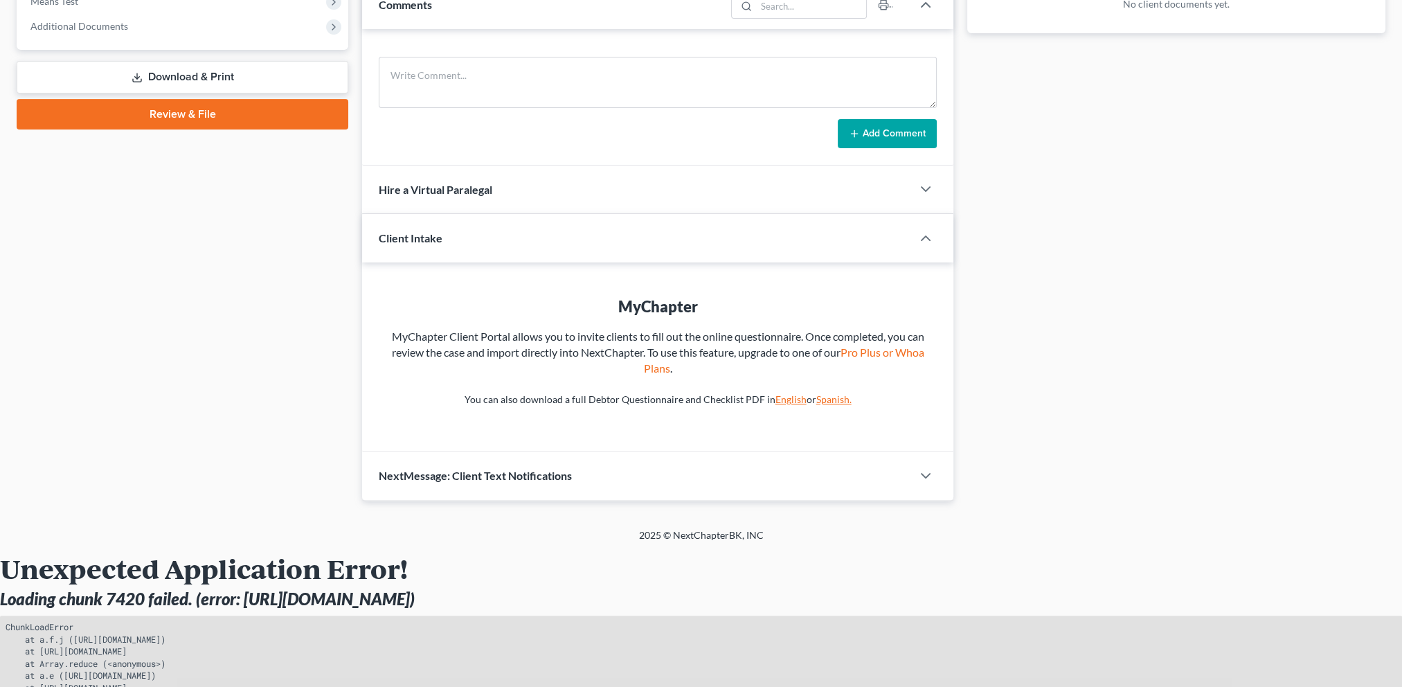
click at [684, 470] on div "NextMessage: Client Text Notifications" at bounding box center [637, 475] width 550 height 48
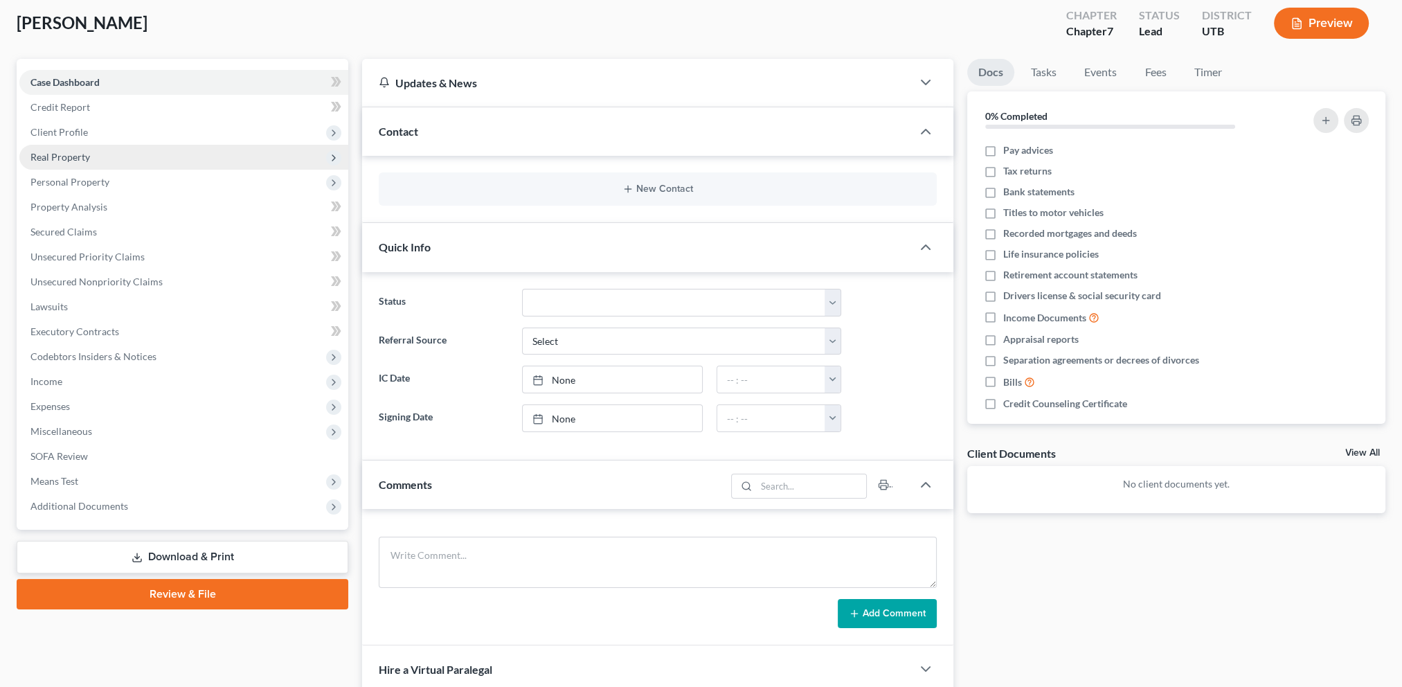
scroll to position [0, 0]
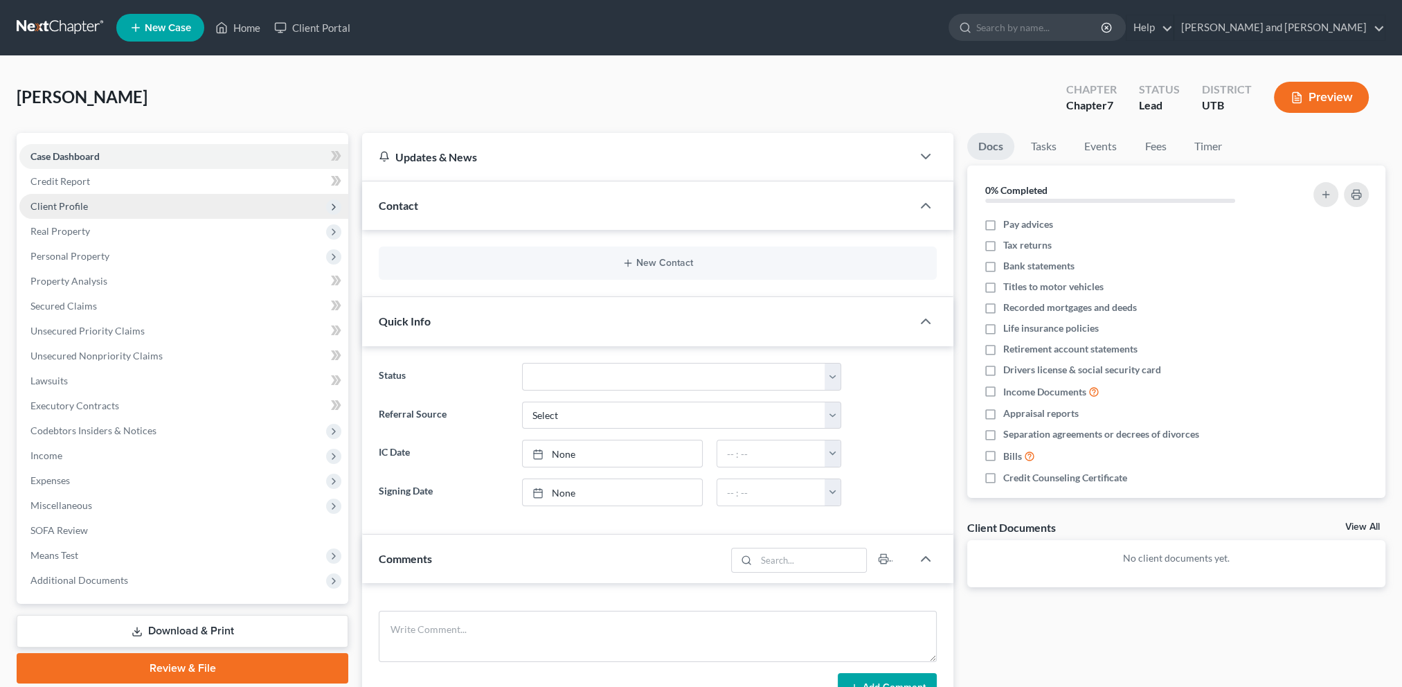
click at [85, 207] on span "Client Profile" at bounding box center [58, 206] width 57 height 12
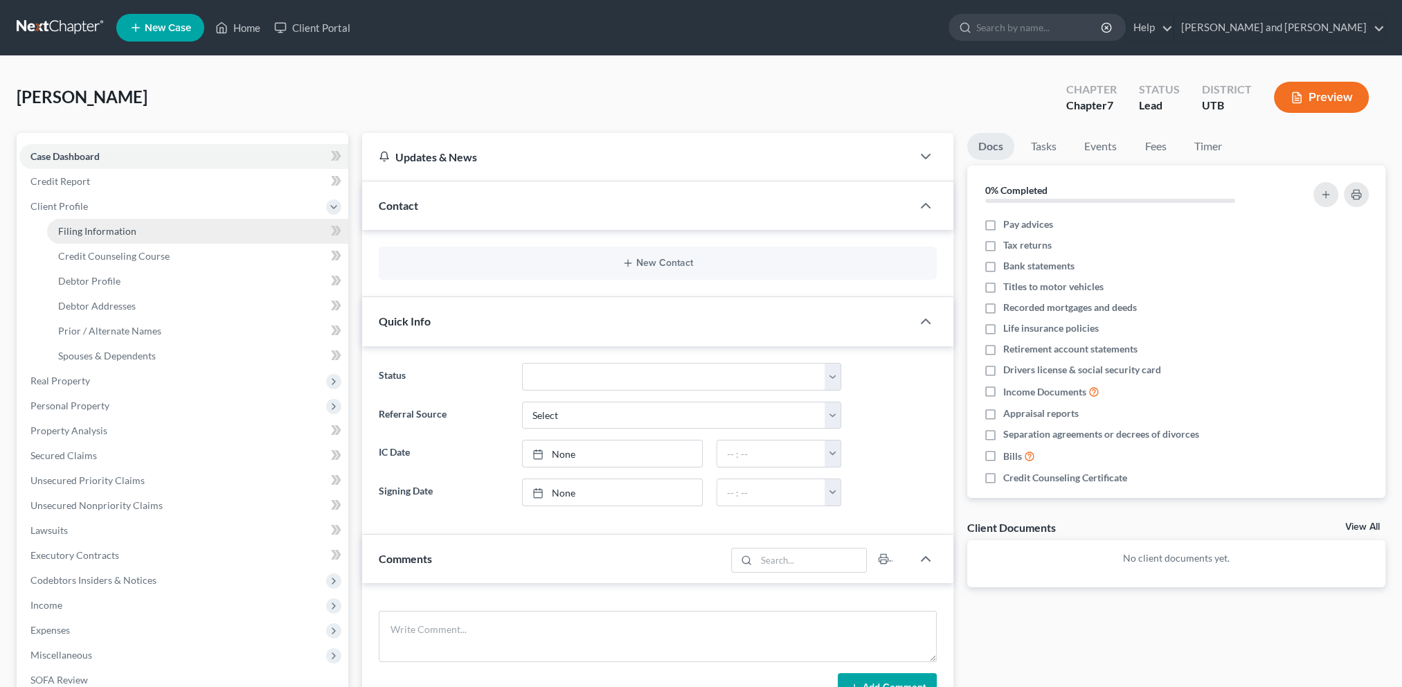
click at [150, 229] on link "Filing Information" at bounding box center [197, 231] width 301 height 25
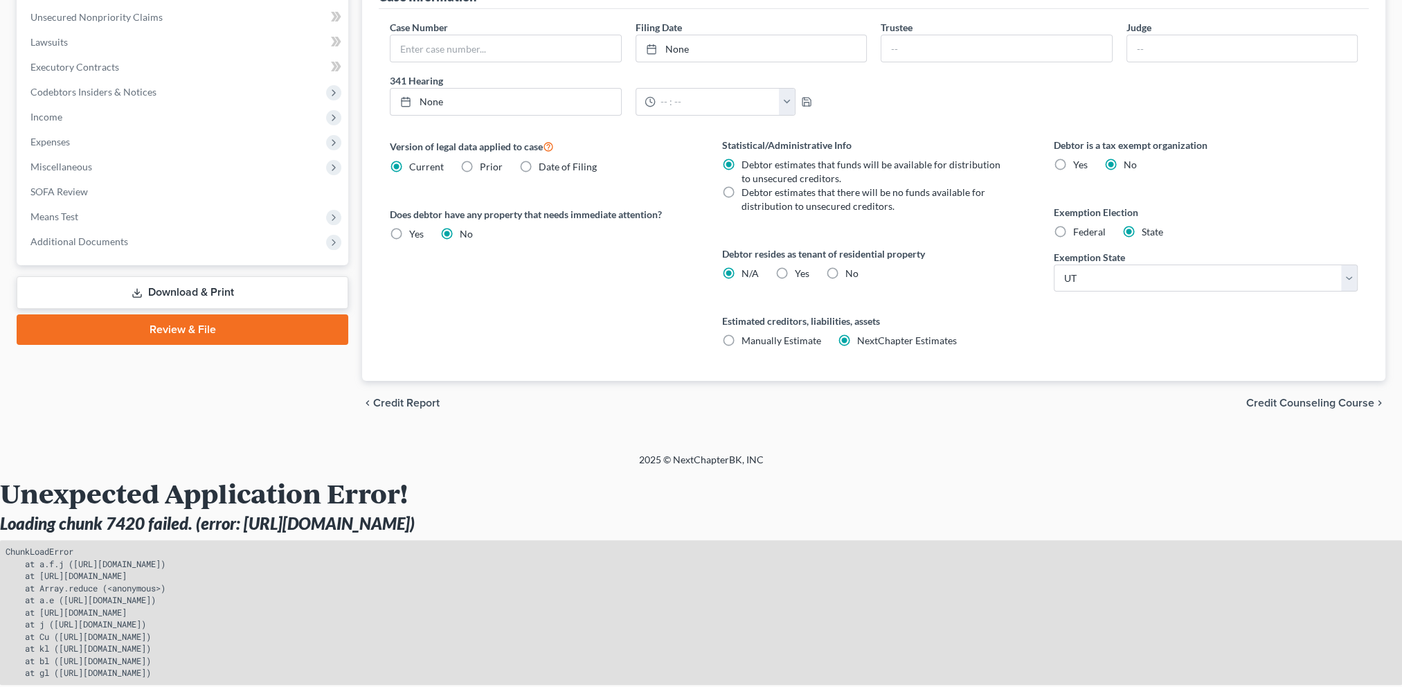
scroll to position [494, 0]
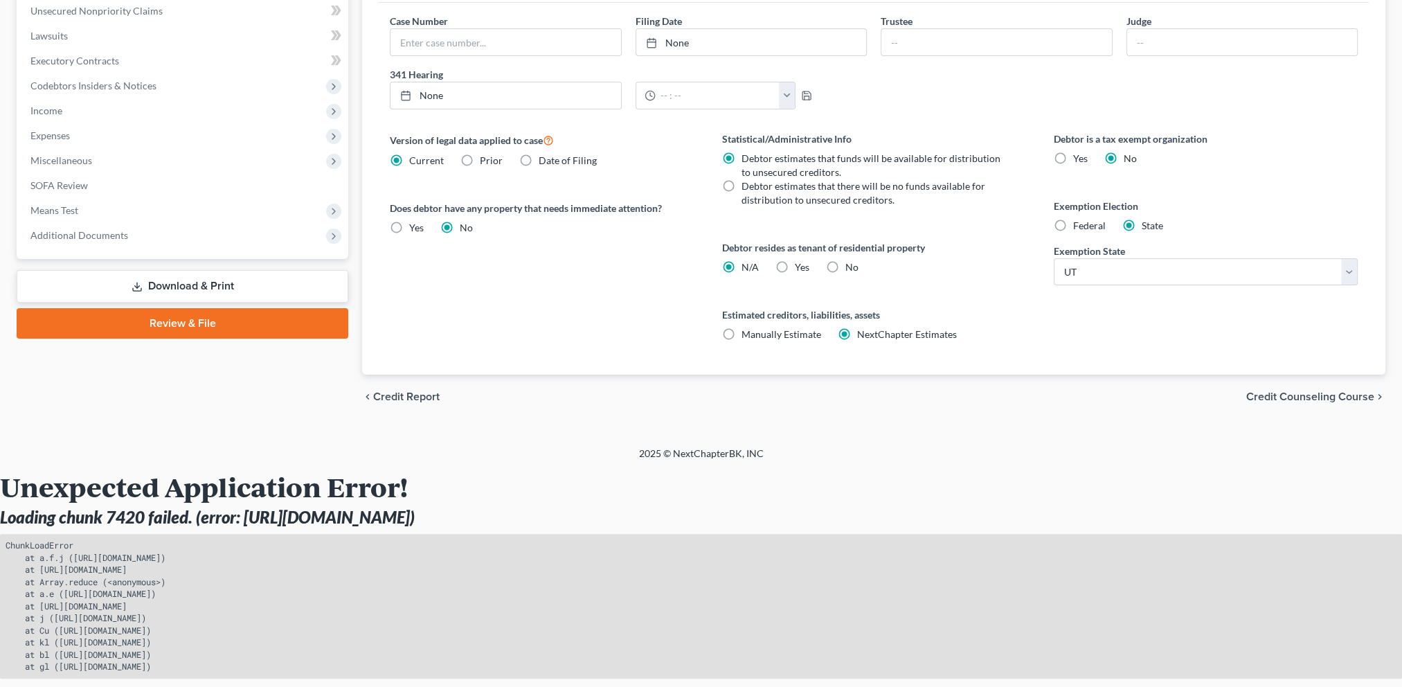
click at [1296, 391] on span "Credit Counseling Course" at bounding box center [1310, 396] width 128 height 11
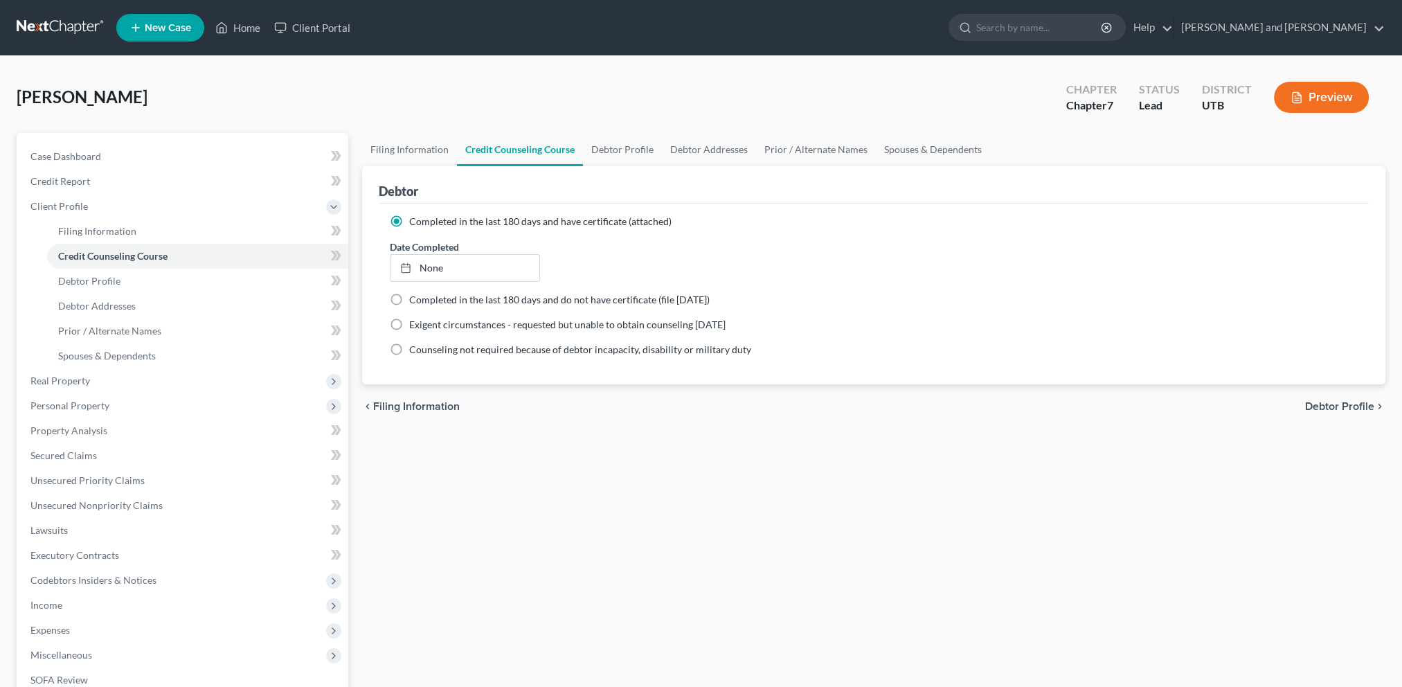
click at [1340, 404] on span "Debtor Profile" at bounding box center [1339, 406] width 69 height 11
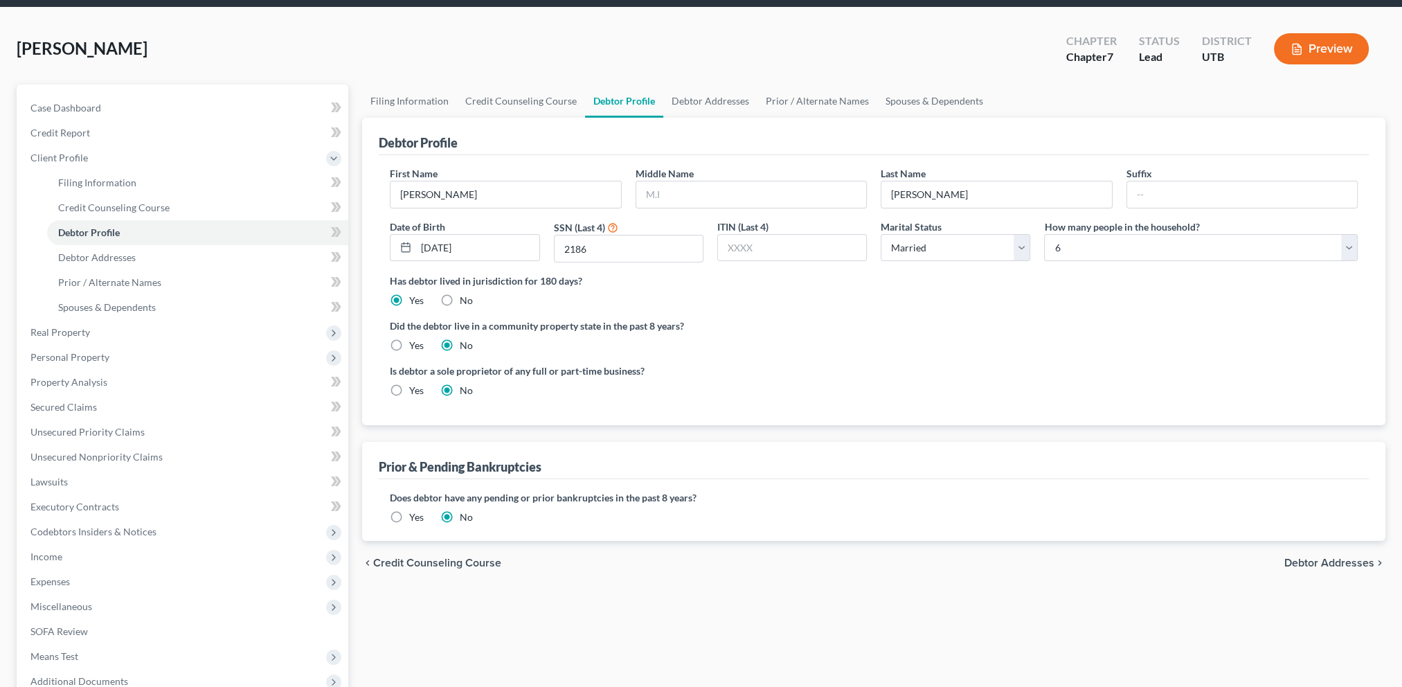
scroll to position [69, 0]
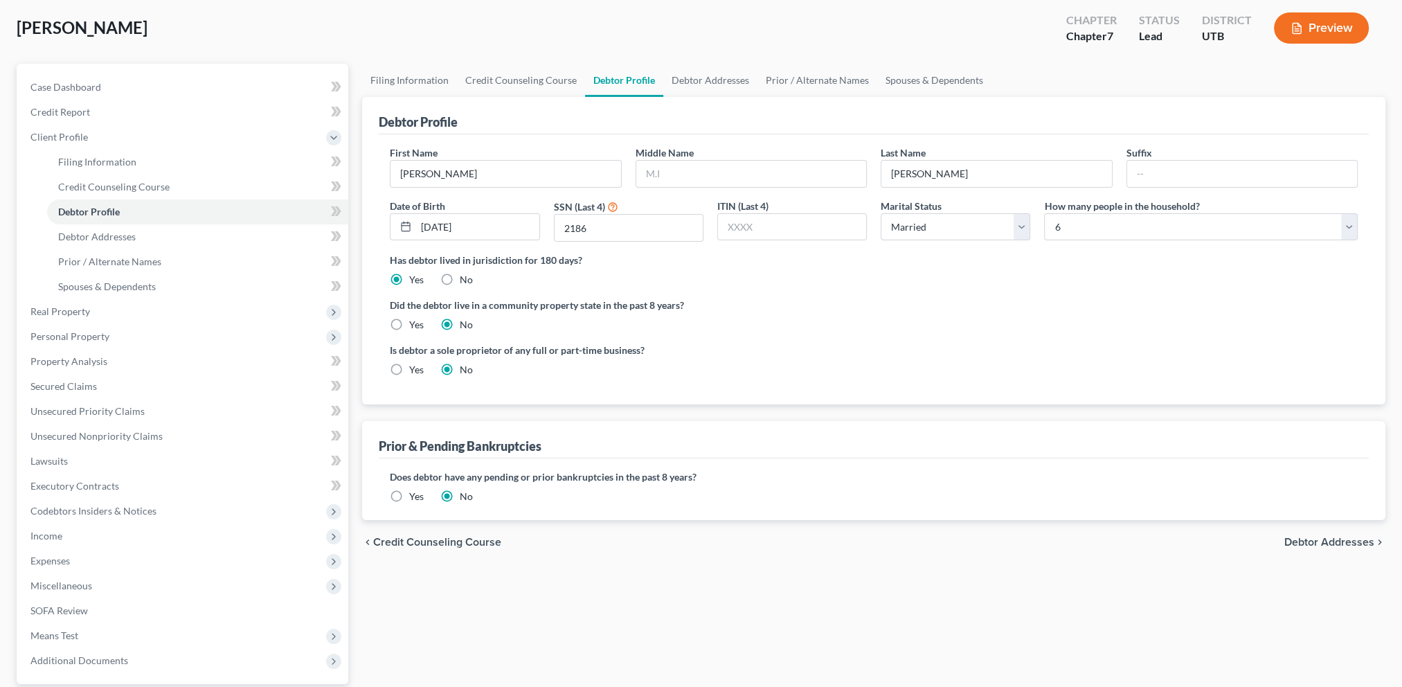
click at [1331, 543] on span "Debtor Addresses" at bounding box center [1330, 542] width 90 height 11
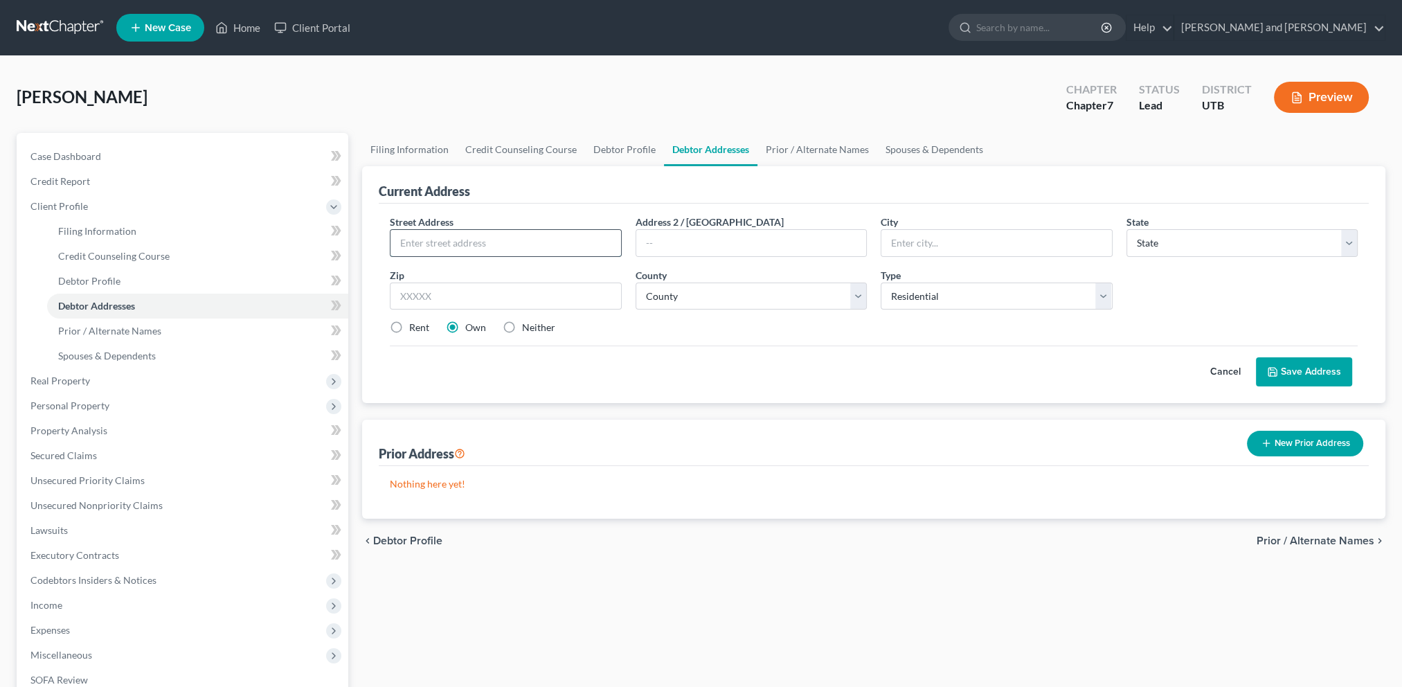
click at [462, 242] on input "text" at bounding box center [506, 243] width 230 height 26
click at [866, 346] on div "Cancel Save Address" at bounding box center [874, 366] width 968 height 41
click at [1307, 373] on button "Save Address" at bounding box center [1304, 371] width 96 height 29
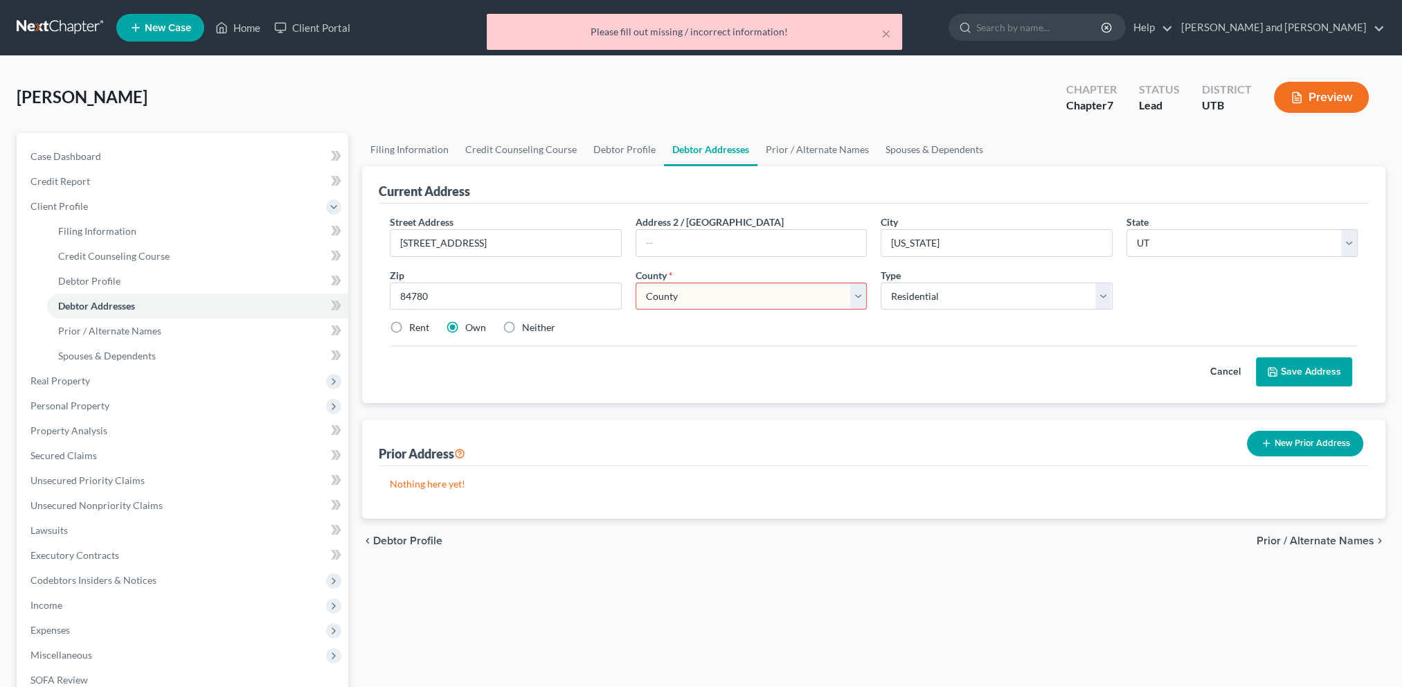
click at [770, 299] on select "County [GEOGRAPHIC_DATA] [GEOGRAPHIC_DATA] [GEOGRAPHIC_DATA] [GEOGRAPHIC_DATA] …" at bounding box center [751, 297] width 231 height 28
click at [636, 283] on select "County [GEOGRAPHIC_DATA] [GEOGRAPHIC_DATA] [GEOGRAPHIC_DATA] [GEOGRAPHIC_DATA] …" at bounding box center [751, 297] width 231 height 28
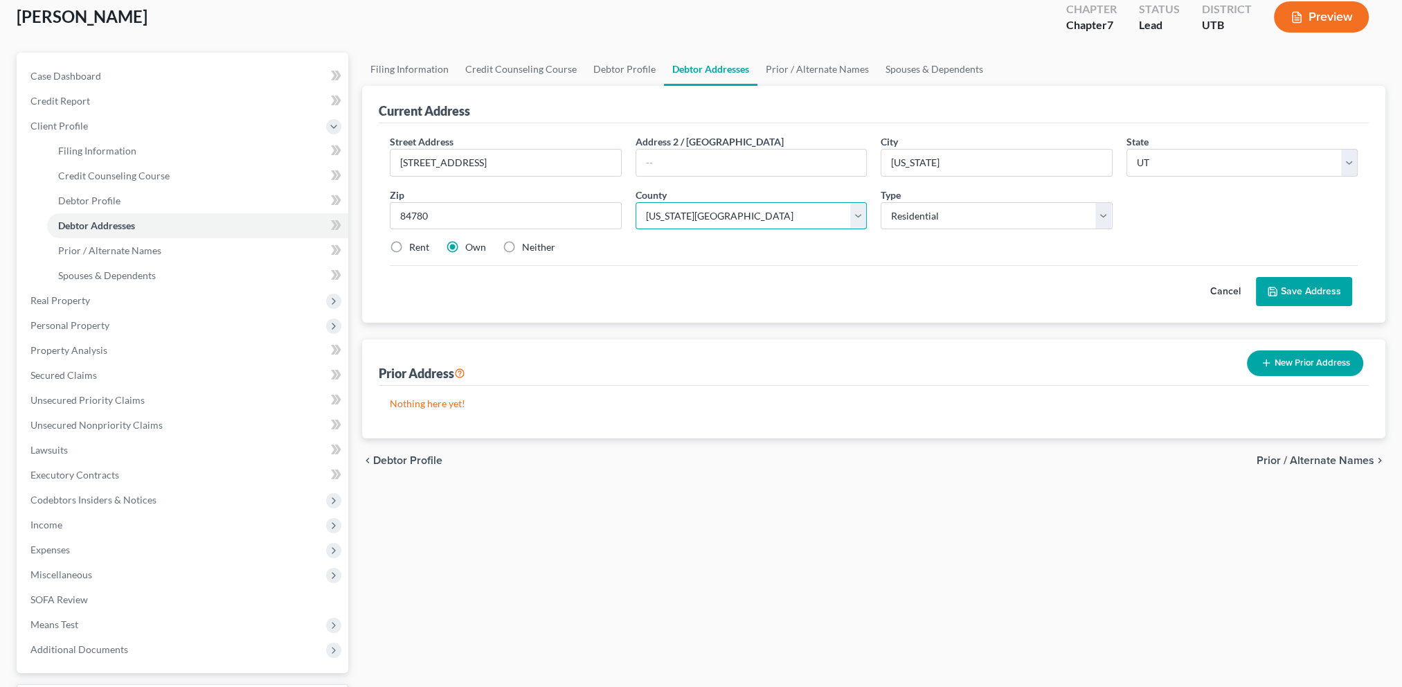
scroll to position [69, 0]
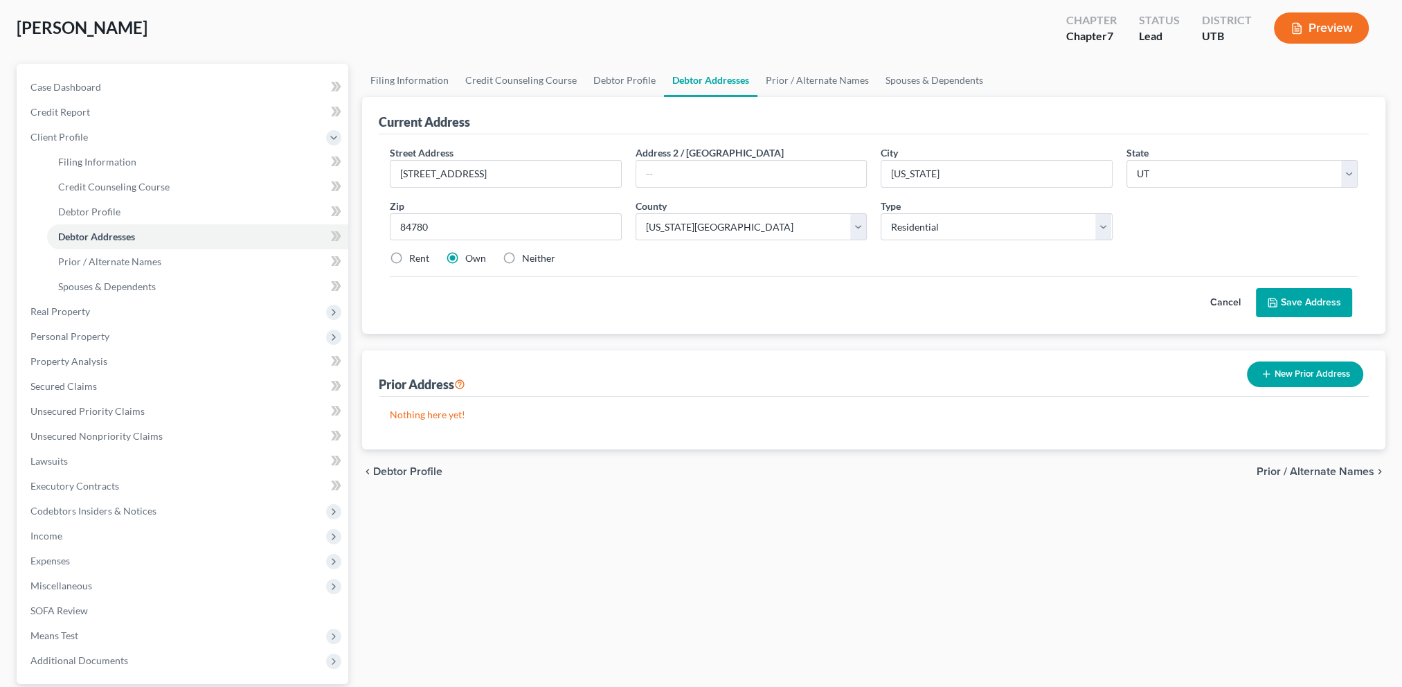
click at [1299, 298] on button "Save Address" at bounding box center [1304, 302] width 96 height 29
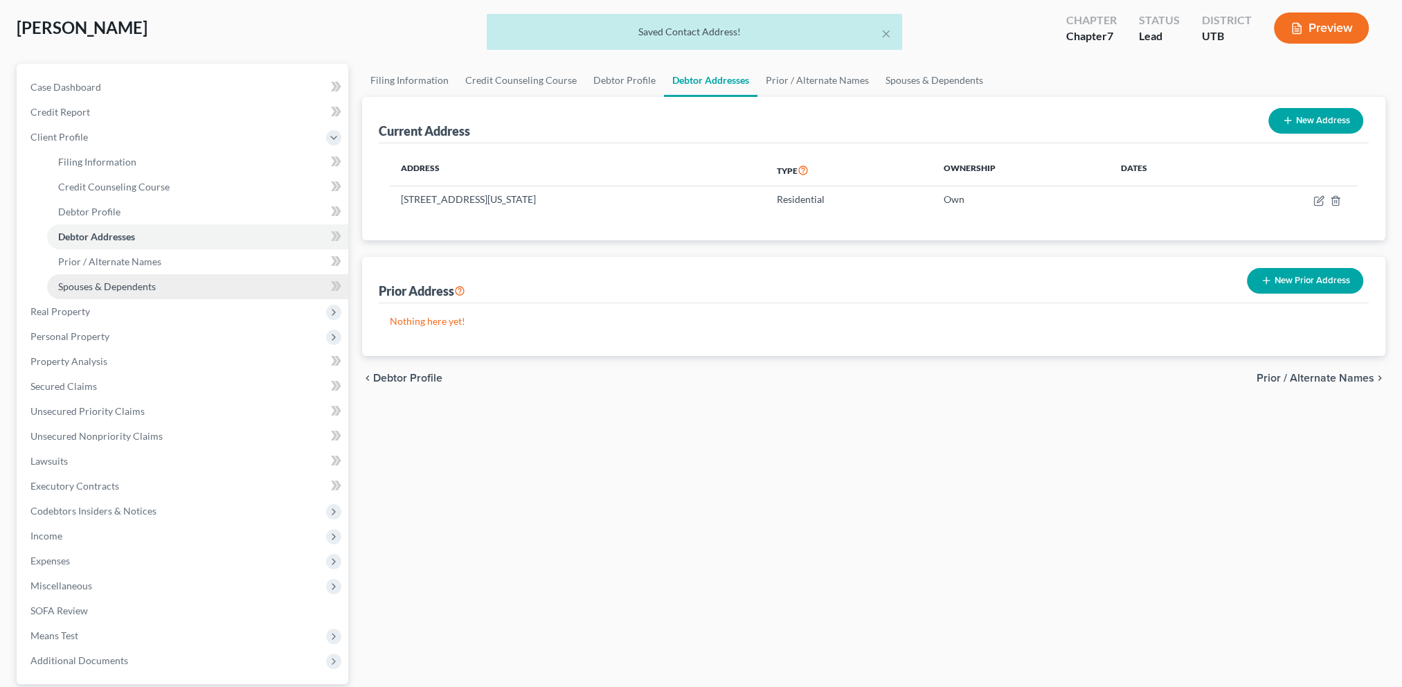
click at [168, 288] on link "Spouses & Dependents" at bounding box center [197, 286] width 301 height 25
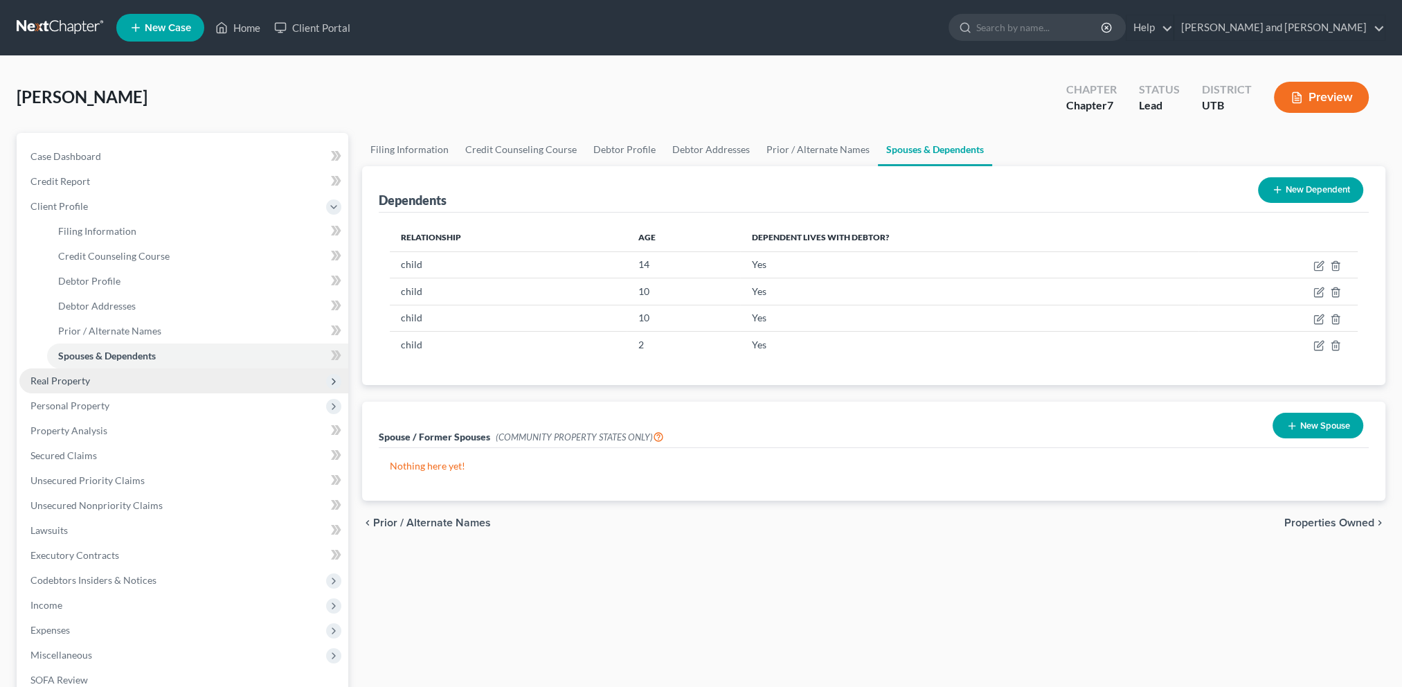
click at [54, 383] on span "Real Property" at bounding box center [60, 381] width 60 height 12
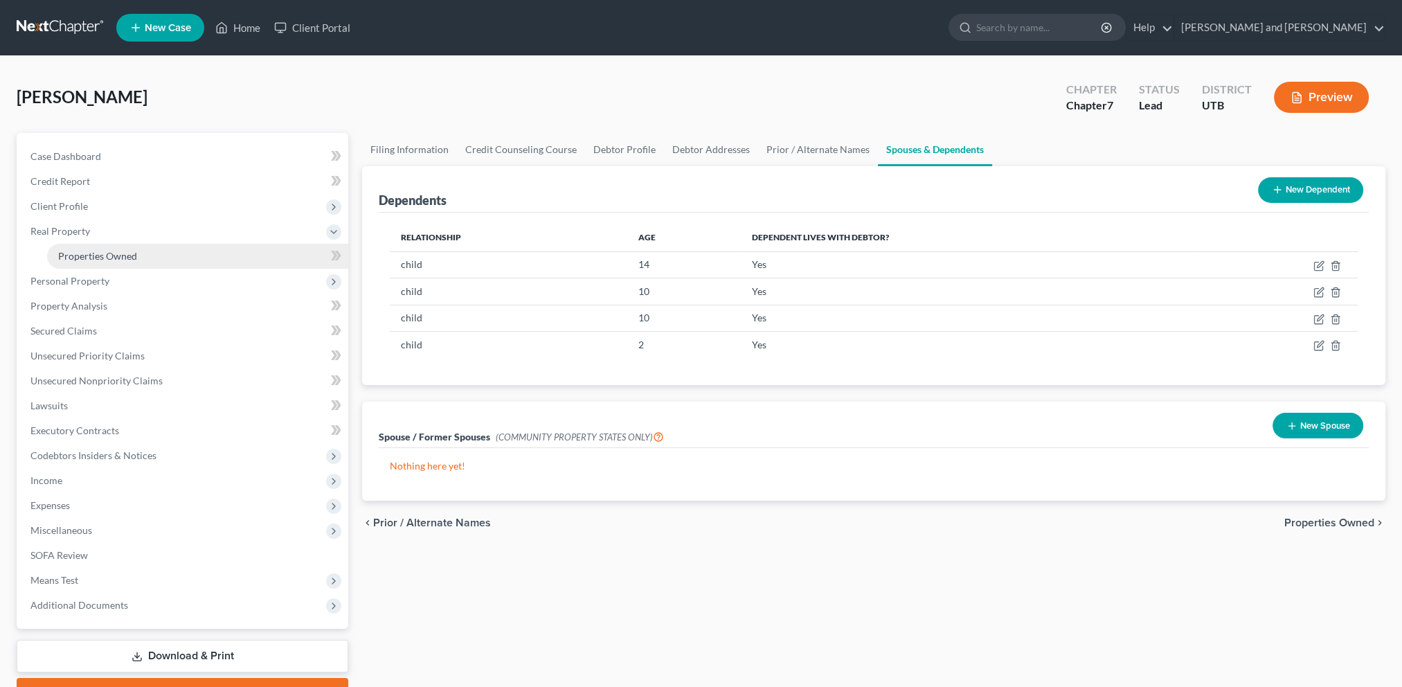
click at [109, 259] on span "Properties Owned" at bounding box center [97, 256] width 79 height 12
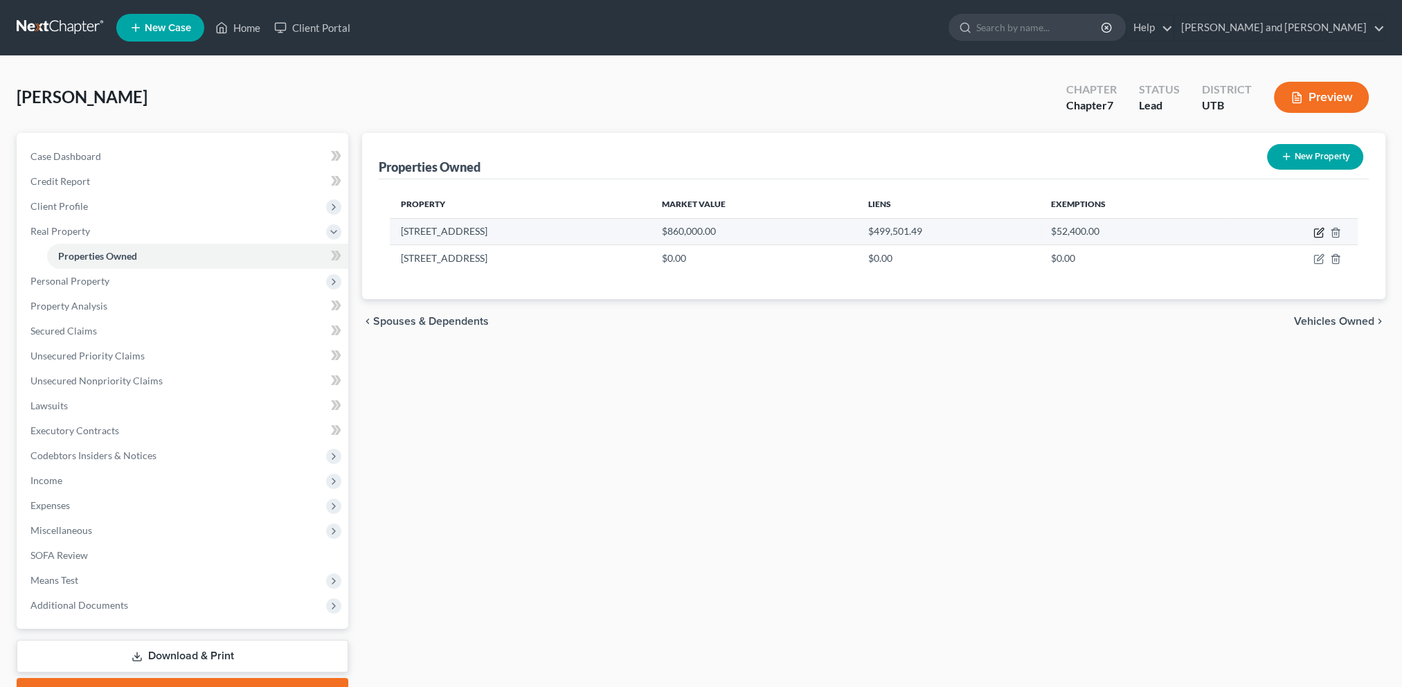
click at [1316, 231] on icon "button" at bounding box center [1319, 232] width 11 height 11
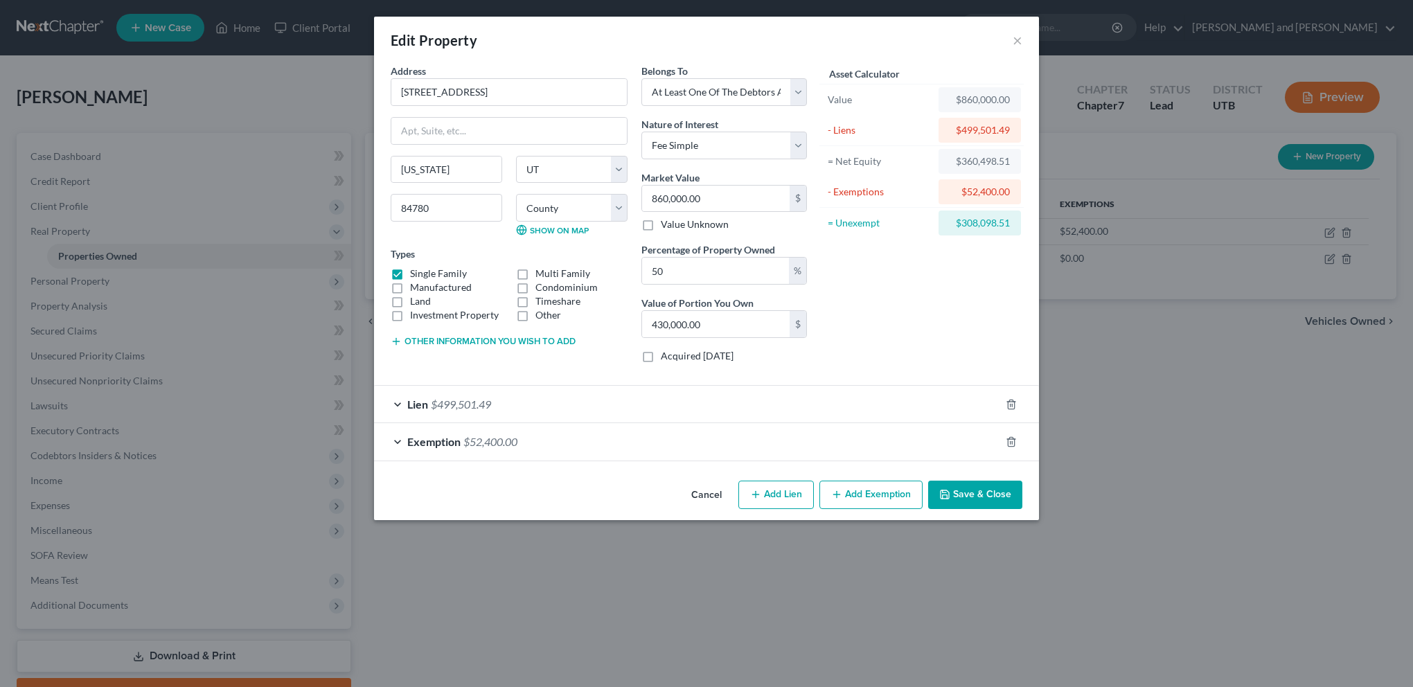
click at [396, 402] on div "Lien $499,501.49" at bounding box center [687, 404] width 626 height 37
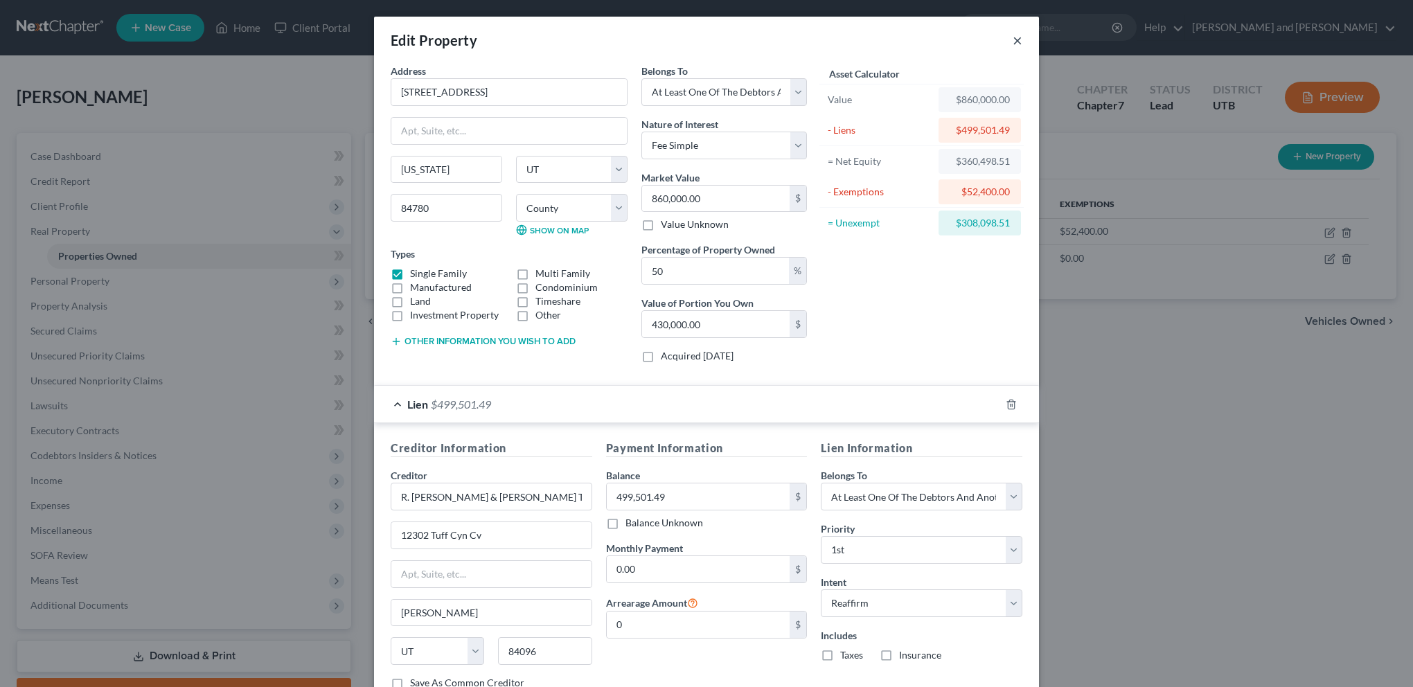
click at [1012, 36] on button "×" at bounding box center [1017, 40] width 10 height 17
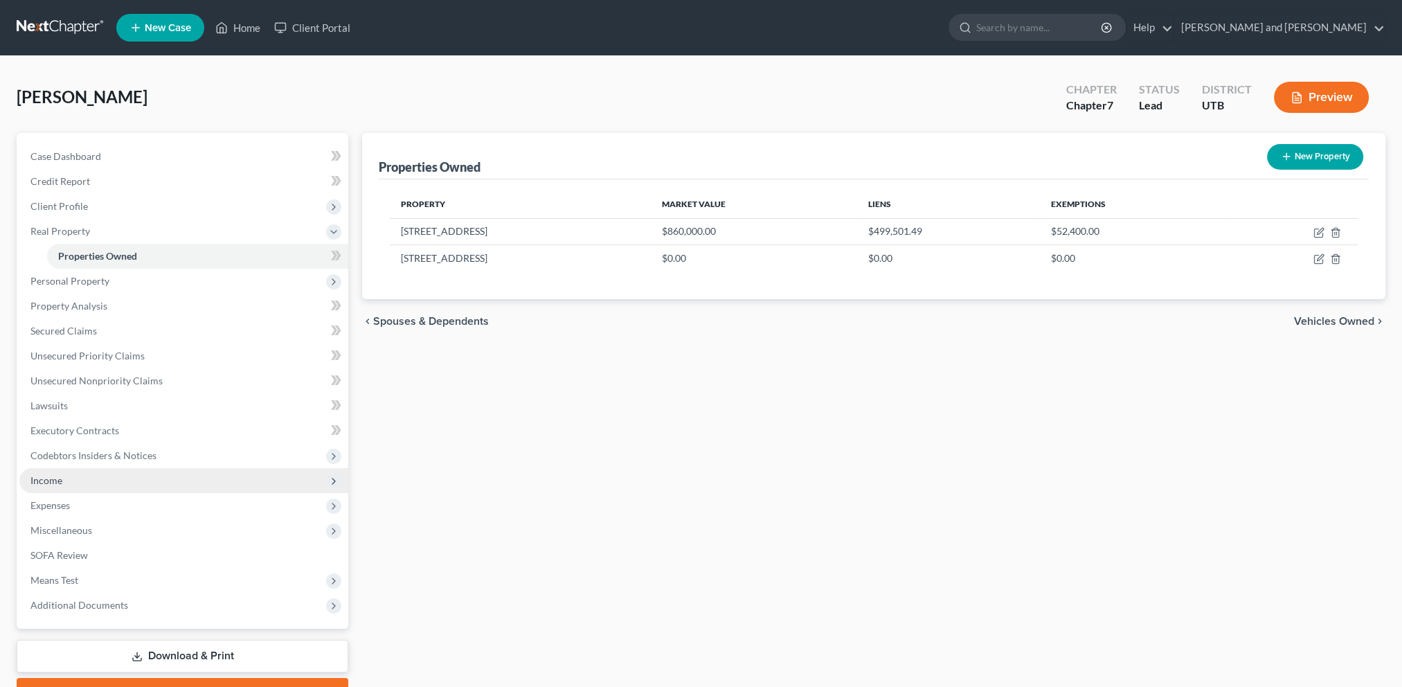
click at [100, 481] on span "Income" at bounding box center [183, 480] width 329 height 25
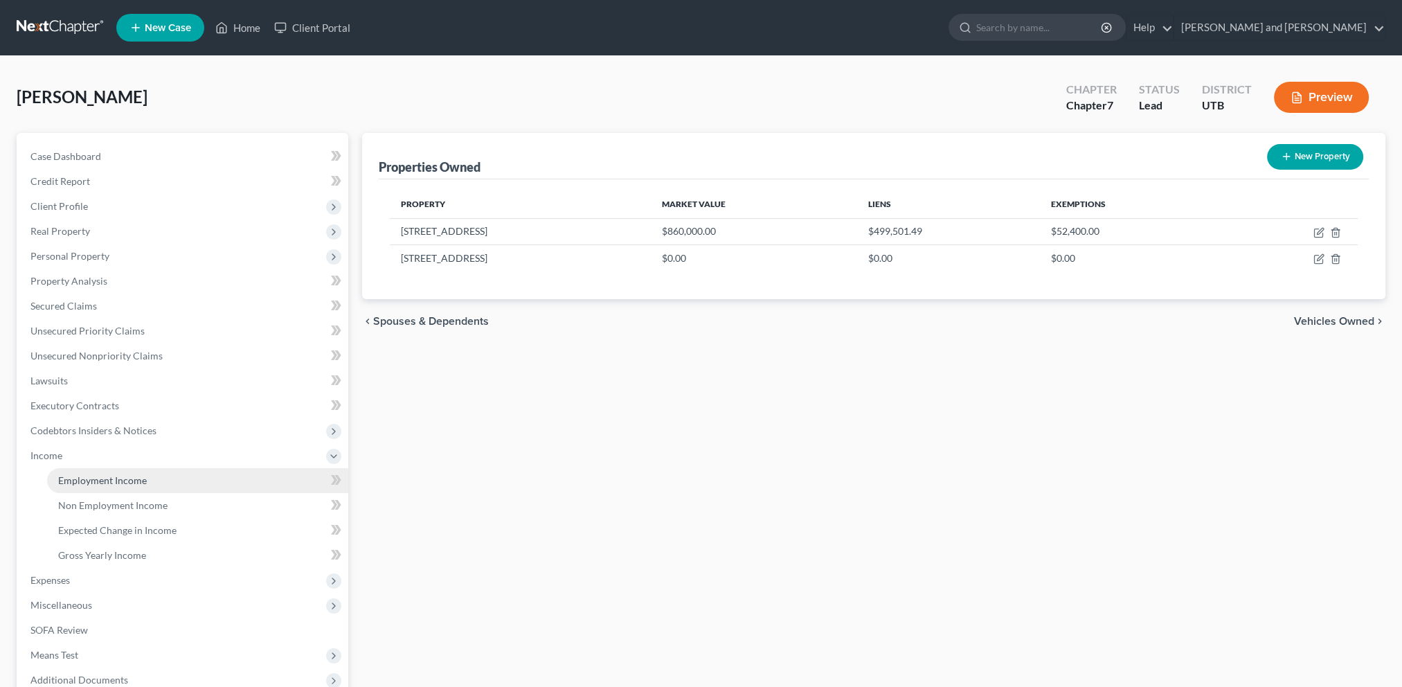
click at [131, 482] on span "Employment Income" at bounding box center [102, 480] width 89 height 12
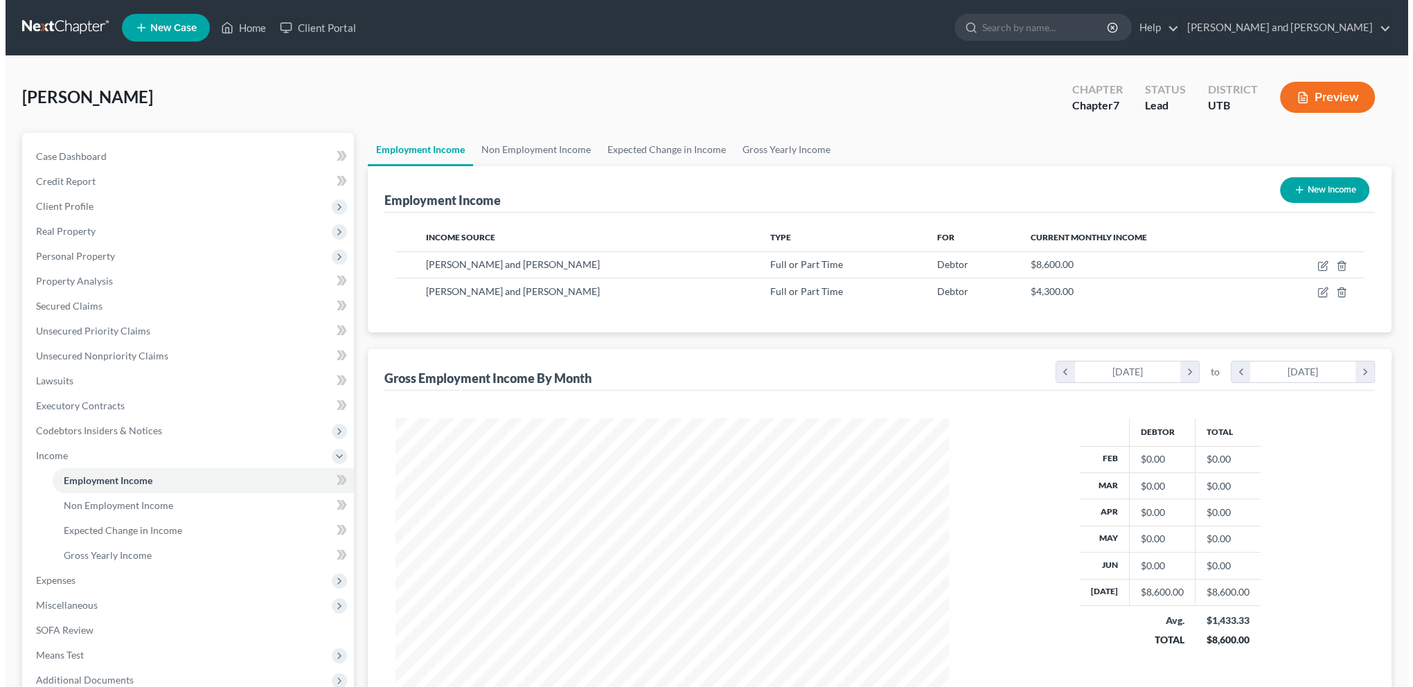
scroll to position [276, 581]
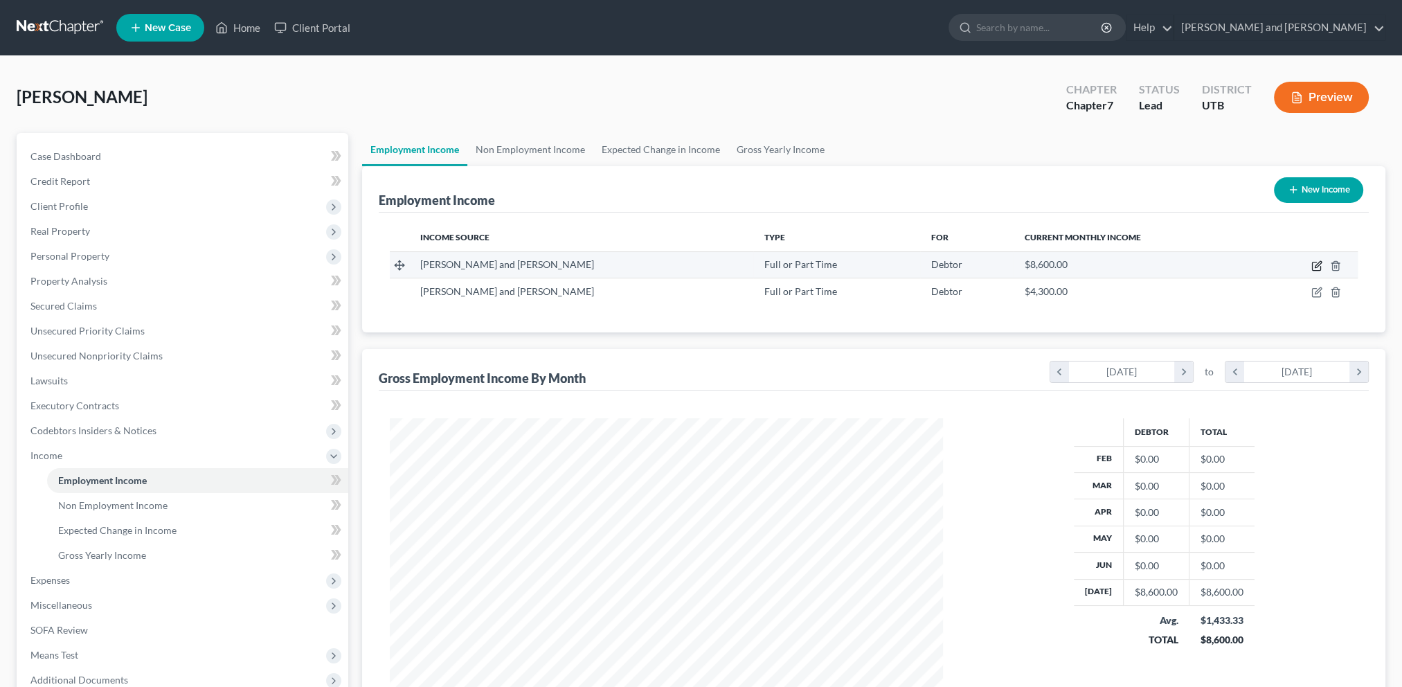
click at [1320, 265] on icon "button" at bounding box center [1316, 266] width 8 height 8
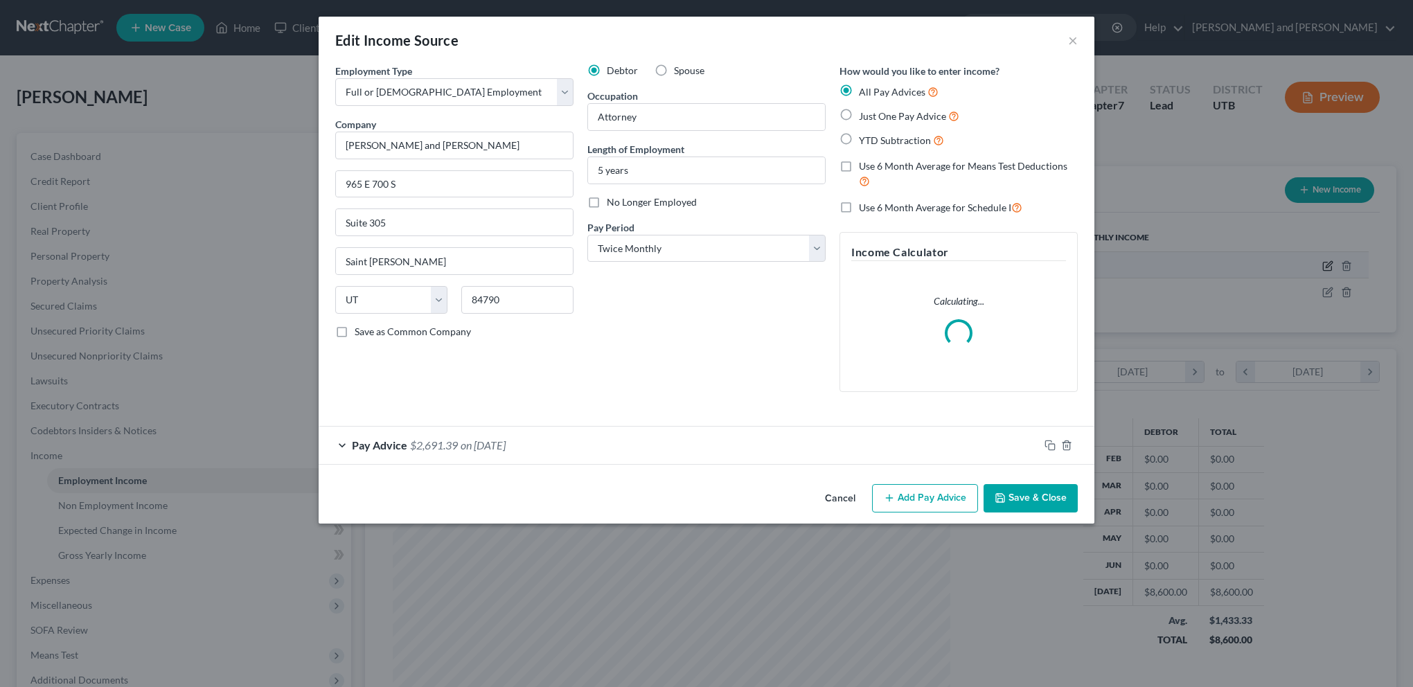
scroll to position [278, 584]
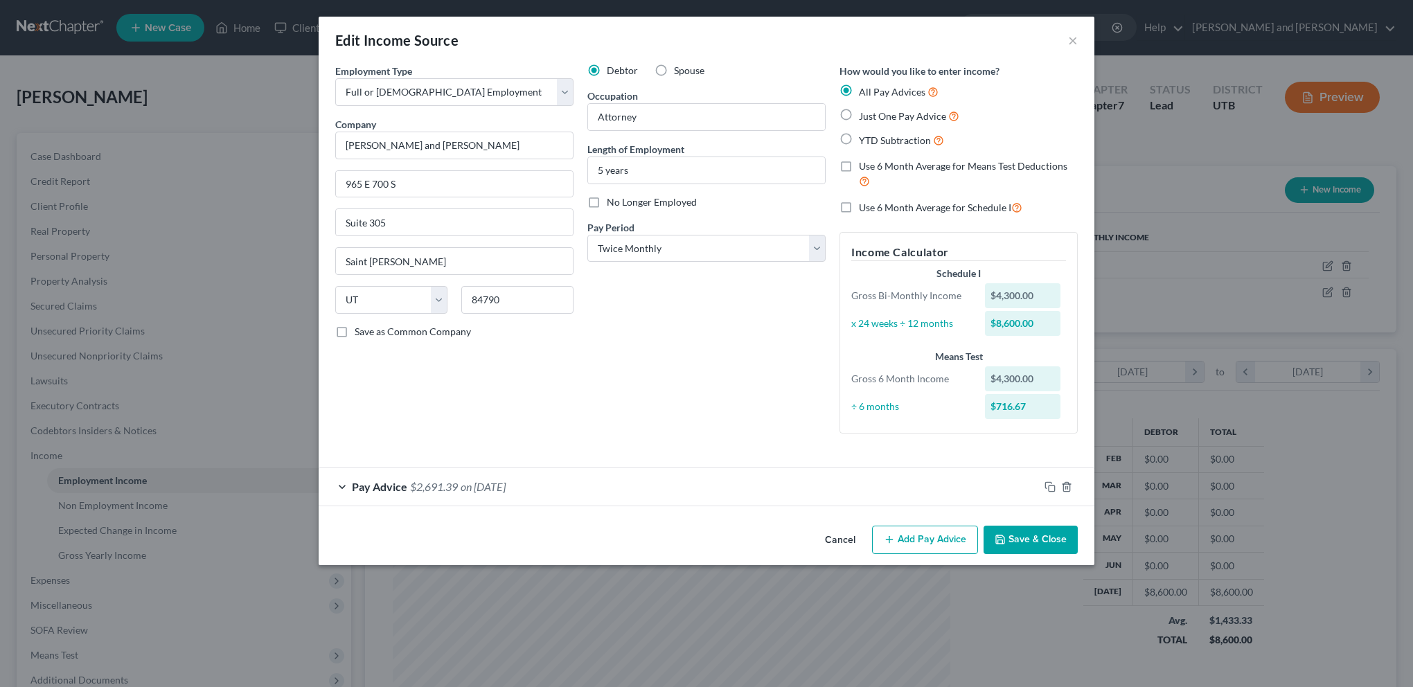
click at [366, 483] on span "Pay Advice" at bounding box center [379, 486] width 55 height 13
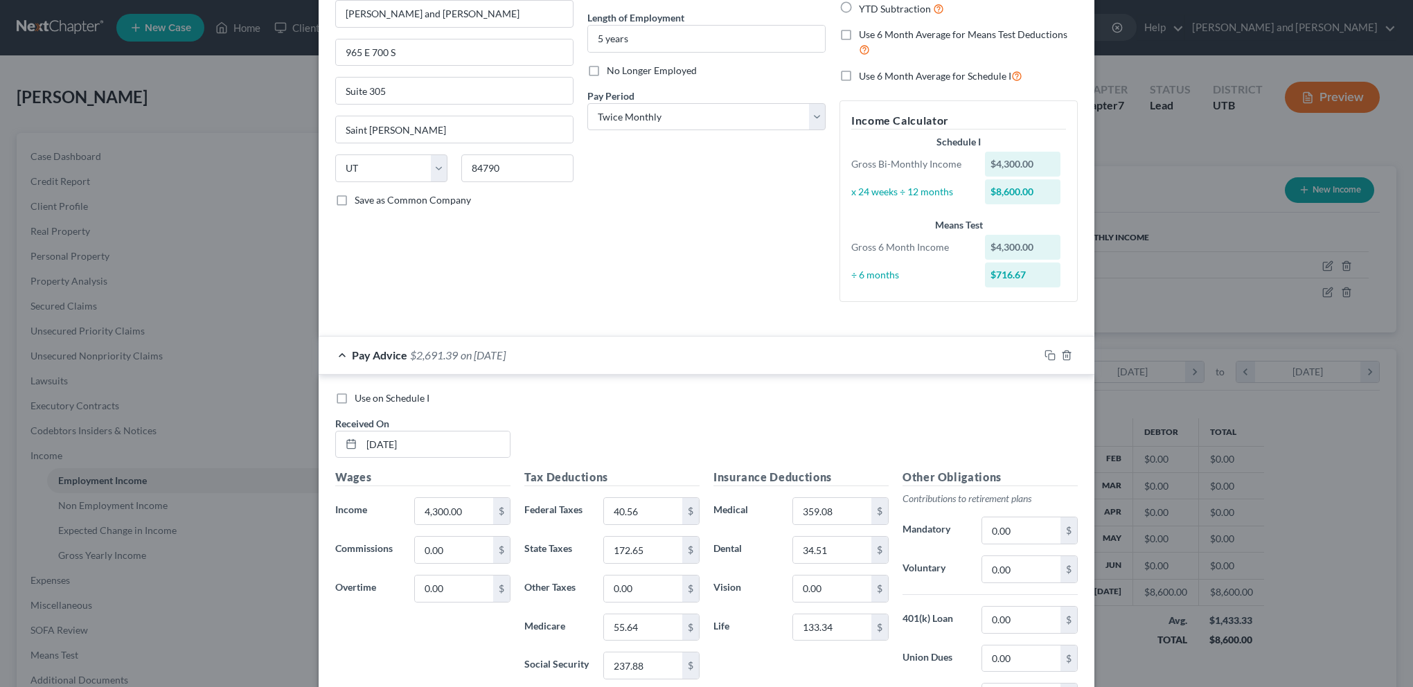
scroll to position [138, 0]
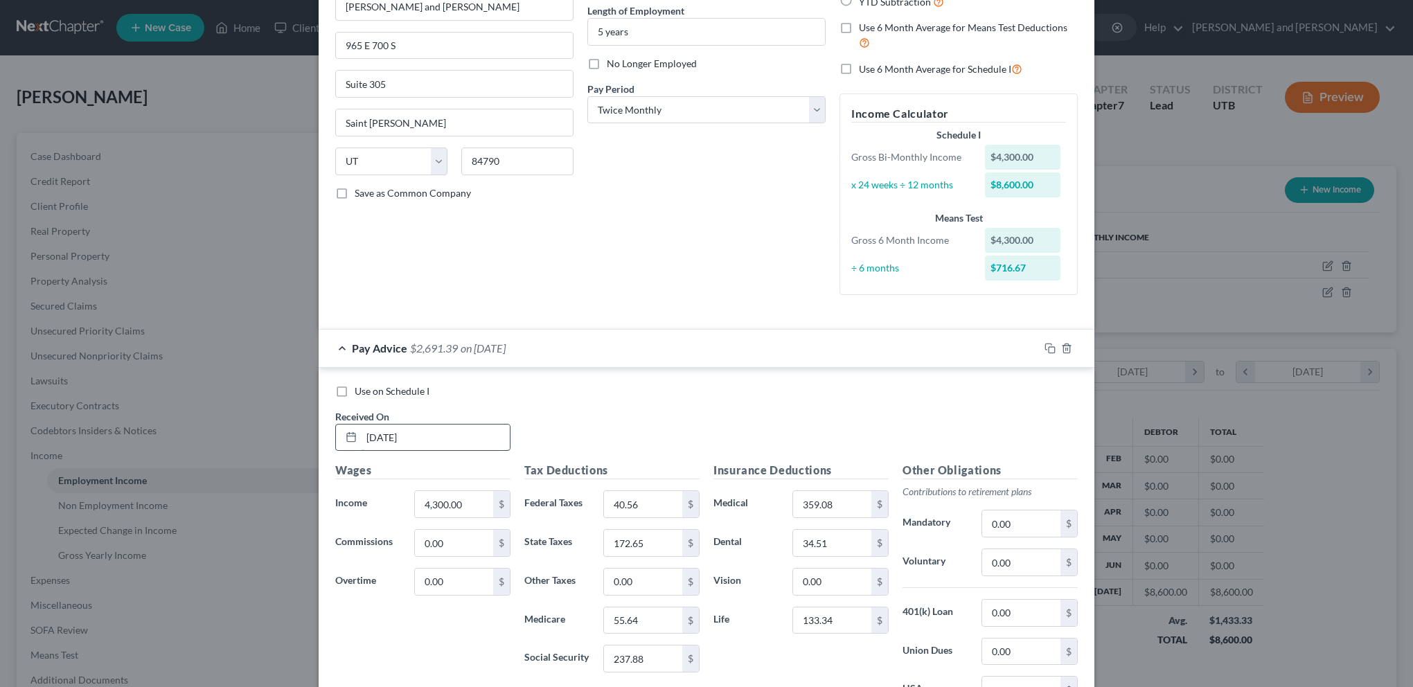
drag, startPoint x: 418, startPoint y: 422, endPoint x: 418, endPoint y: 433, distance: 10.4
click at [418, 424] on div "[DATE]" at bounding box center [422, 438] width 175 height 28
drag, startPoint x: 414, startPoint y: 438, endPoint x: 331, endPoint y: 439, distance: 83.1
click at [335, 439] on div "[DATE]" at bounding box center [422, 438] width 175 height 28
click at [814, 404] on div "Use on Schedule I Received On * [DATE]" at bounding box center [706, 423] width 756 height 78
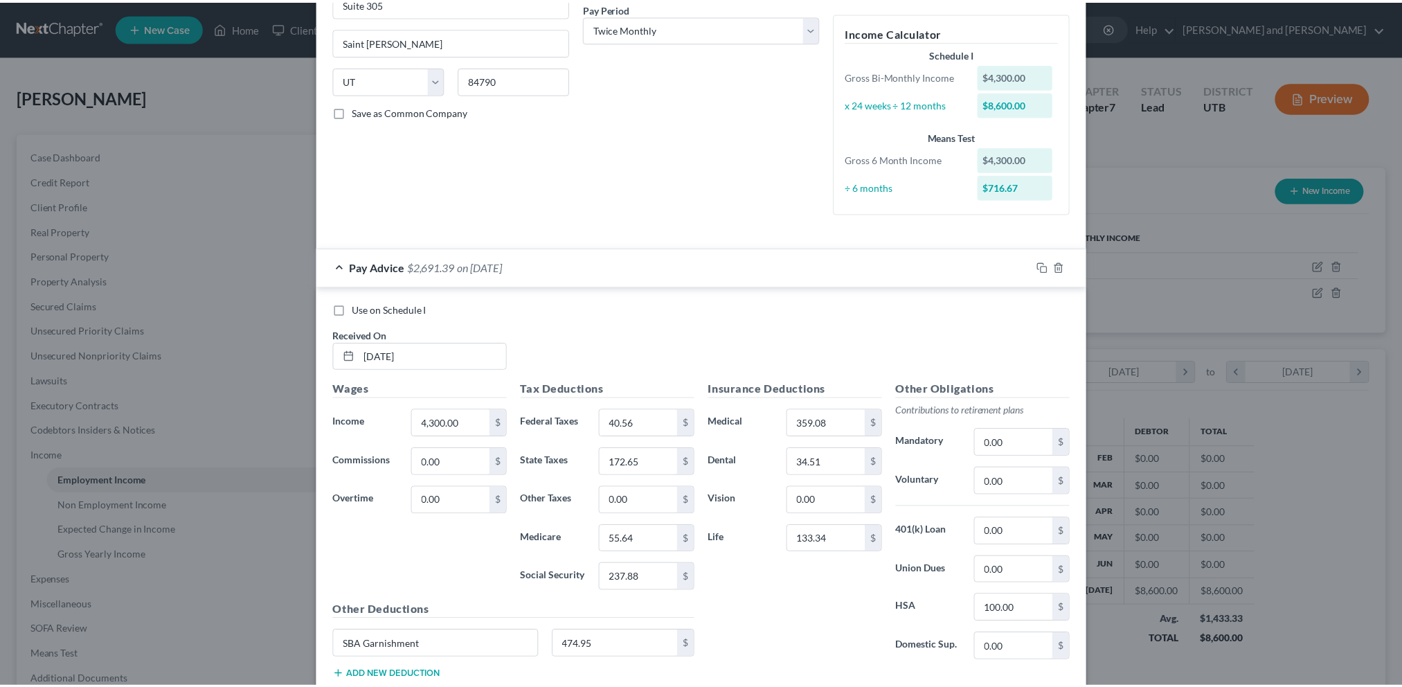
scroll to position [323, 0]
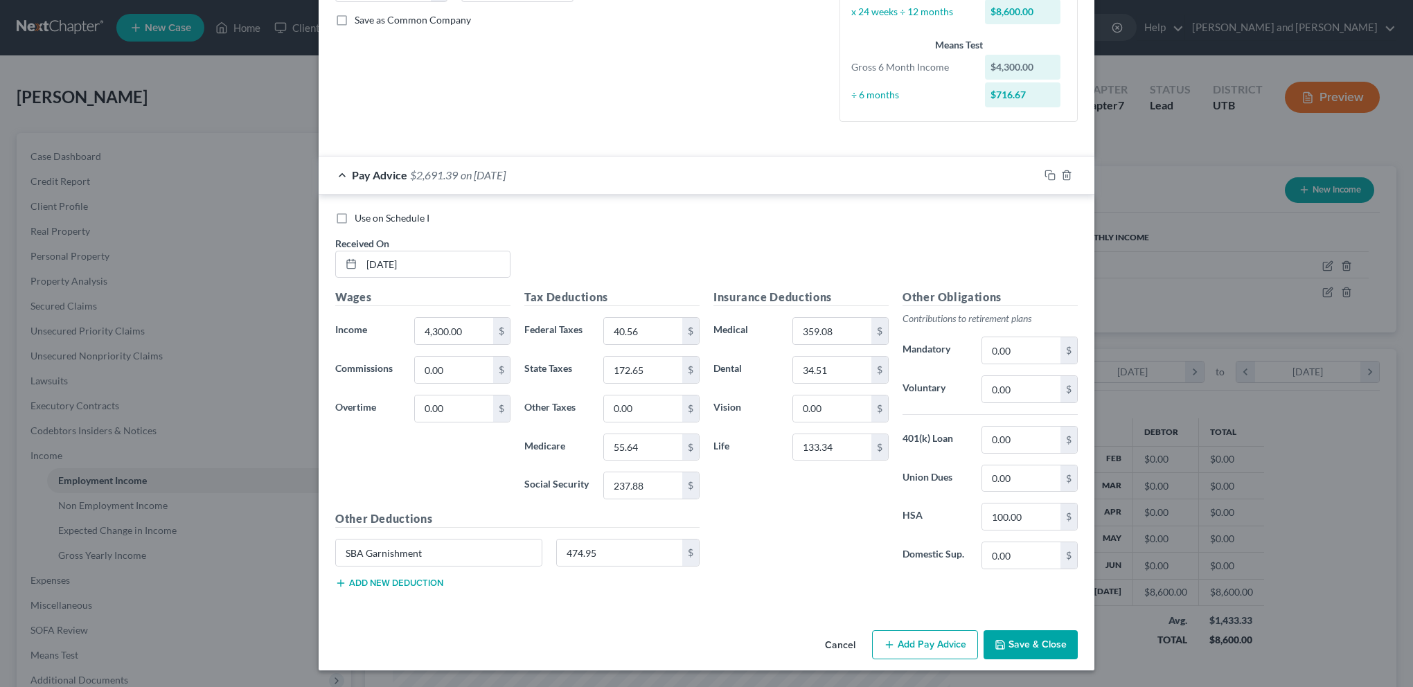
click at [1028, 654] on button "Save & Close" at bounding box center [1030, 644] width 94 height 29
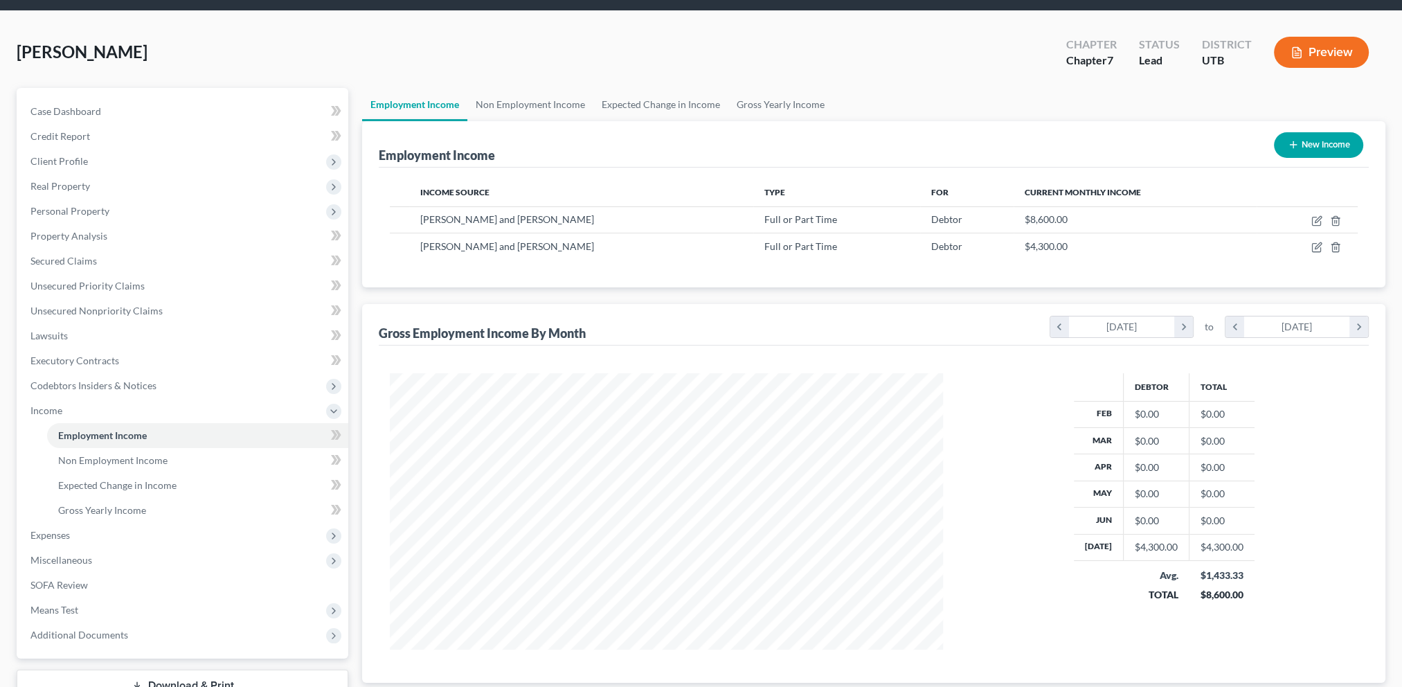
scroll to position [69, 0]
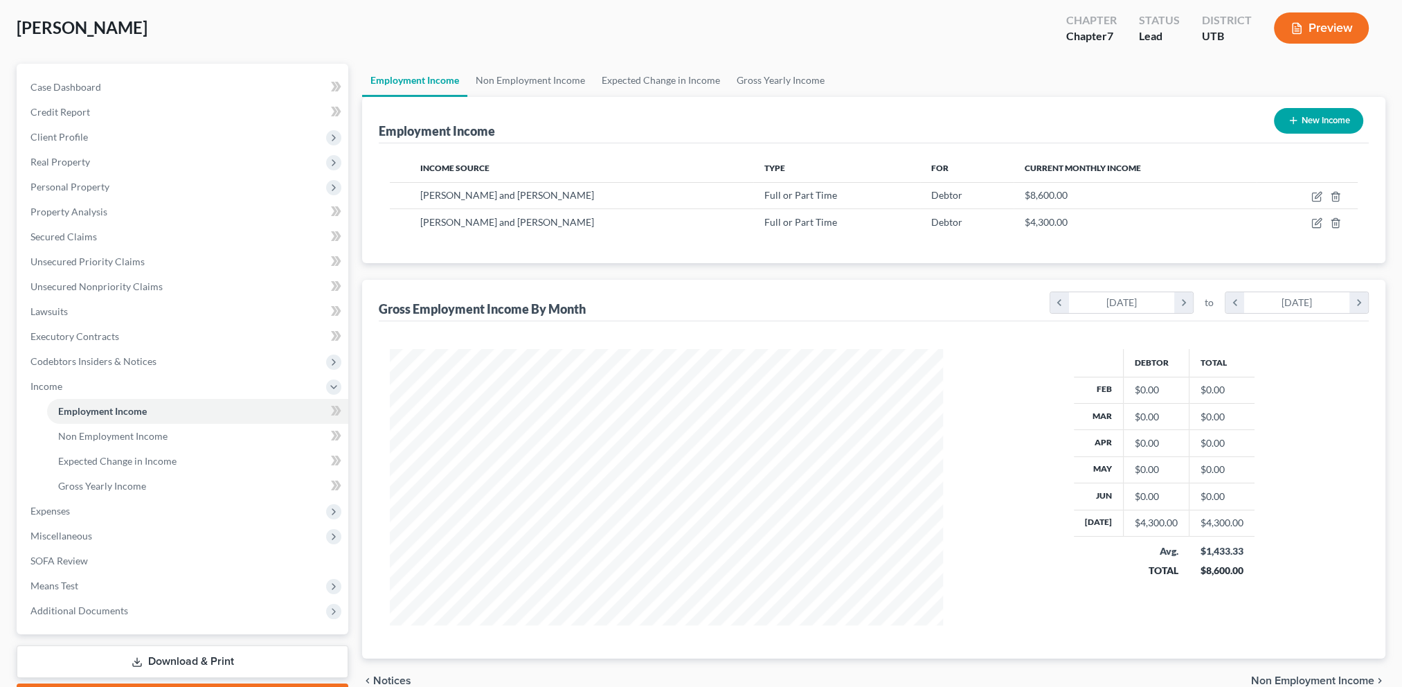
click at [1305, 120] on button "New Income" at bounding box center [1318, 121] width 89 height 26
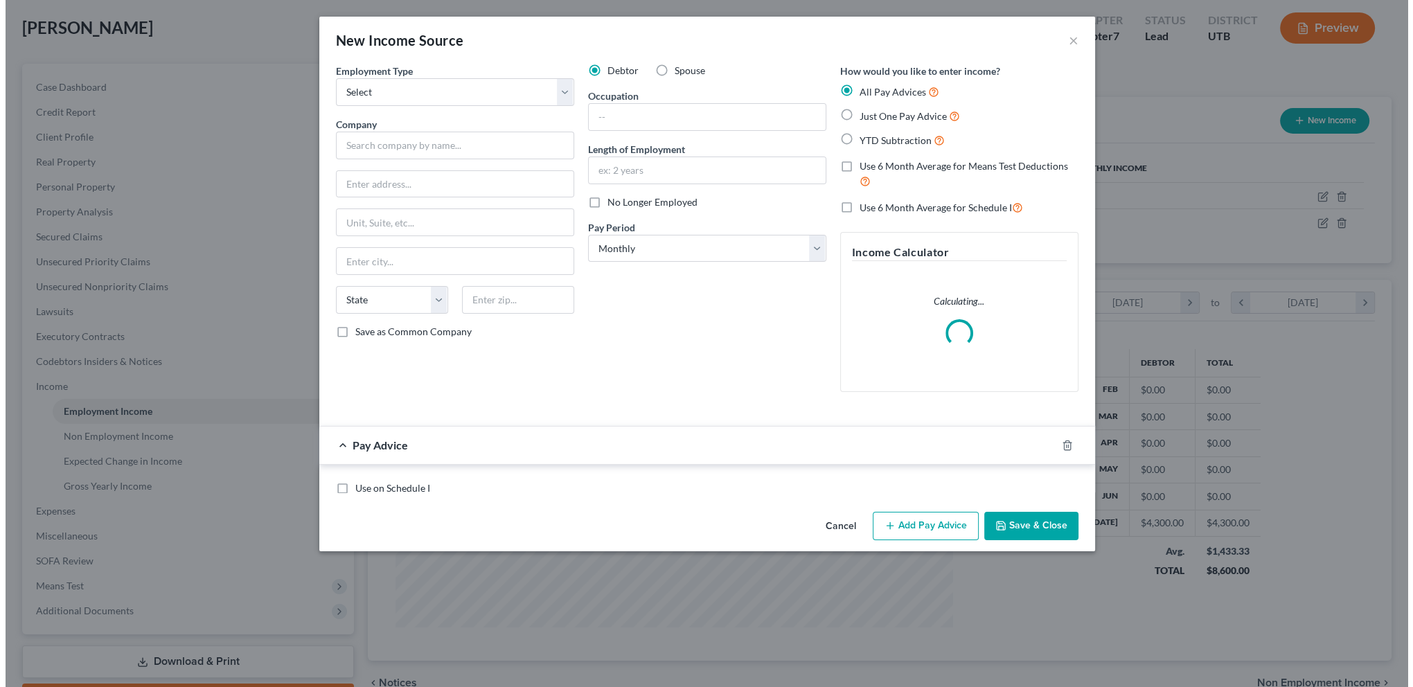
scroll to position [278, 584]
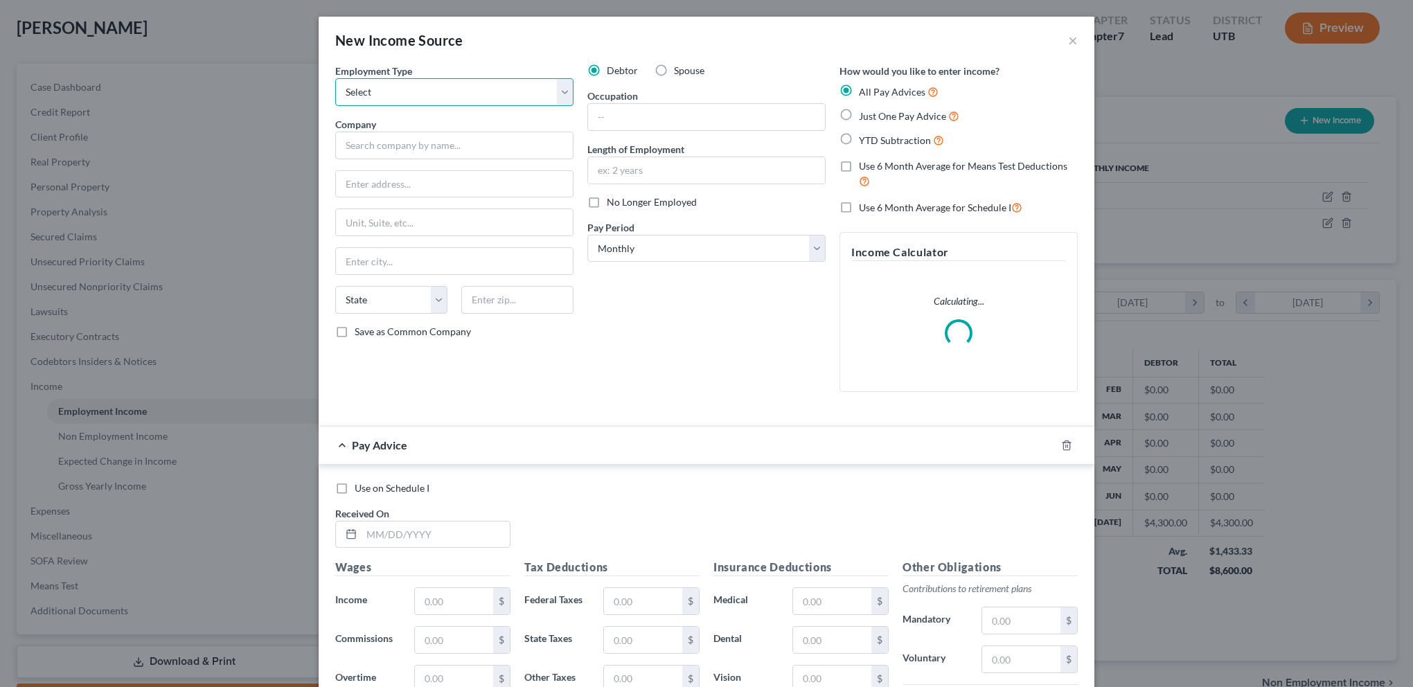
click at [560, 93] on select "Select Full or [DEMOGRAPHIC_DATA] Employment Self Employment" at bounding box center [454, 92] width 238 height 28
click at [335, 78] on select "Select Full or [DEMOGRAPHIC_DATA] Employment Self Employment" at bounding box center [454, 92] width 238 height 28
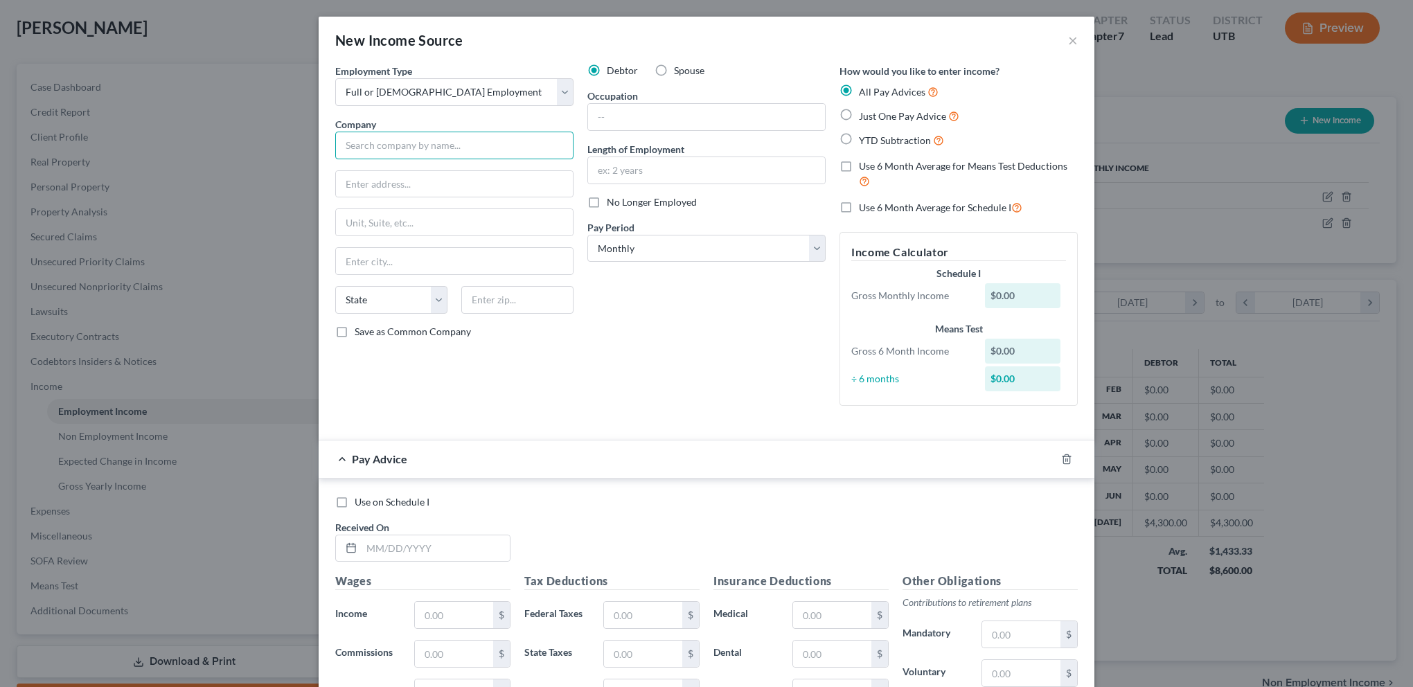
click at [382, 154] on input "text" at bounding box center [454, 146] width 238 height 28
click at [478, 147] on input "[PERSON_NAME] and [PERSON_NAME]" at bounding box center [454, 146] width 238 height 28
click at [743, 361] on div "Debtor Spouse Occupation Length of Employment No Longer Employed Pay Period * S…" at bounding box center [706, 240] width 252 height 353
click at [633, 174] on input "text" at bounding box center [706, 170] width 237 height 26
click at [679, 335] on div "Debtor Spouse Occupation Length of Employment 5 years No Longer Employed Pay Pe…" at bounding box center [706, 240] width 252 height 353
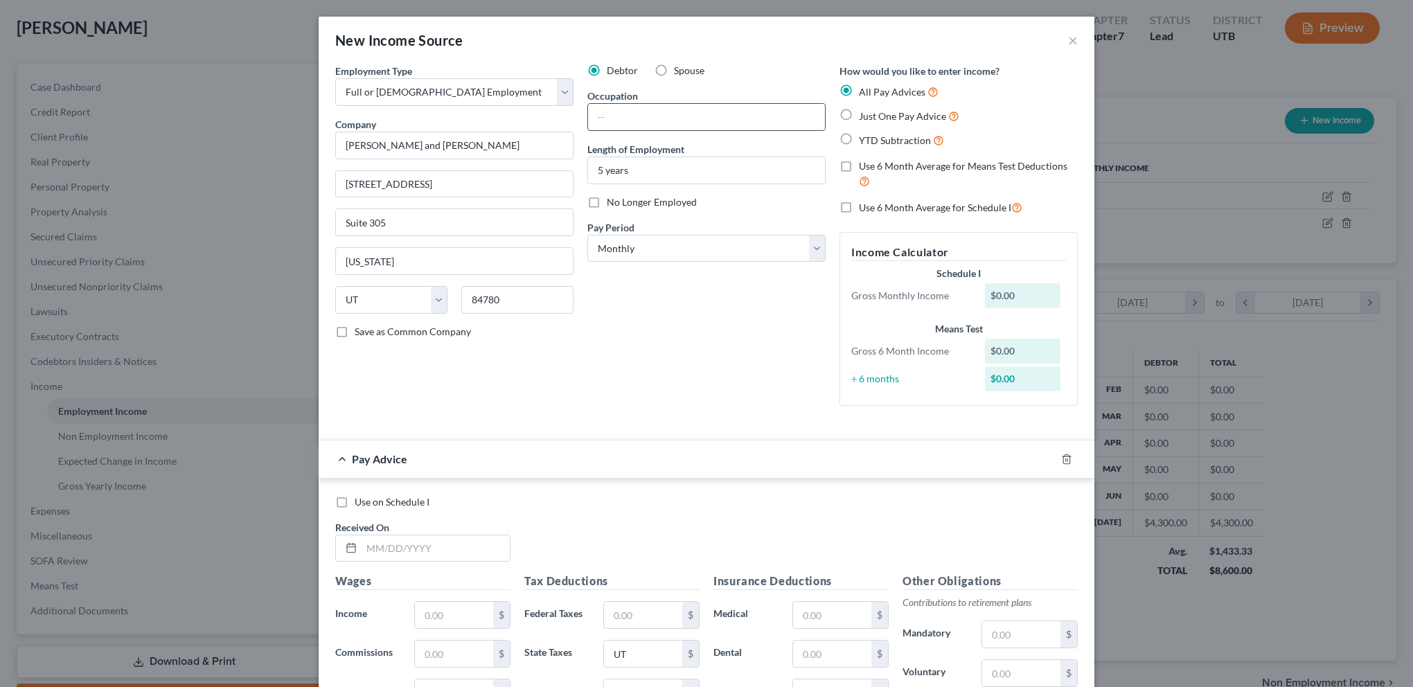
click at [640, 119] on input "text" at bounding box center [706, 117] width 237 height 26
click at [685, 309] on div "Debtor Spouse Occupation Attorney Length of Employment 5 years No Longer Employ…" at bounding box center [706, 240] width 252 height 353
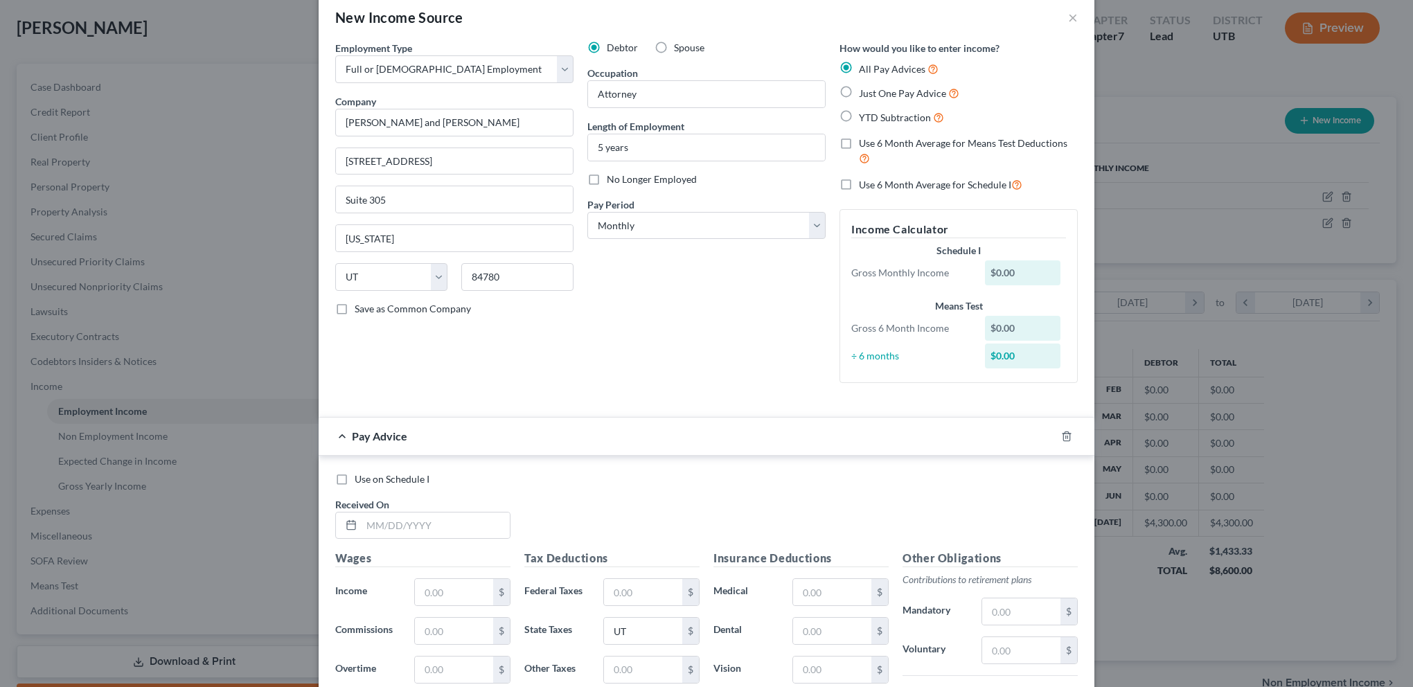
scroll to position [0, 0]
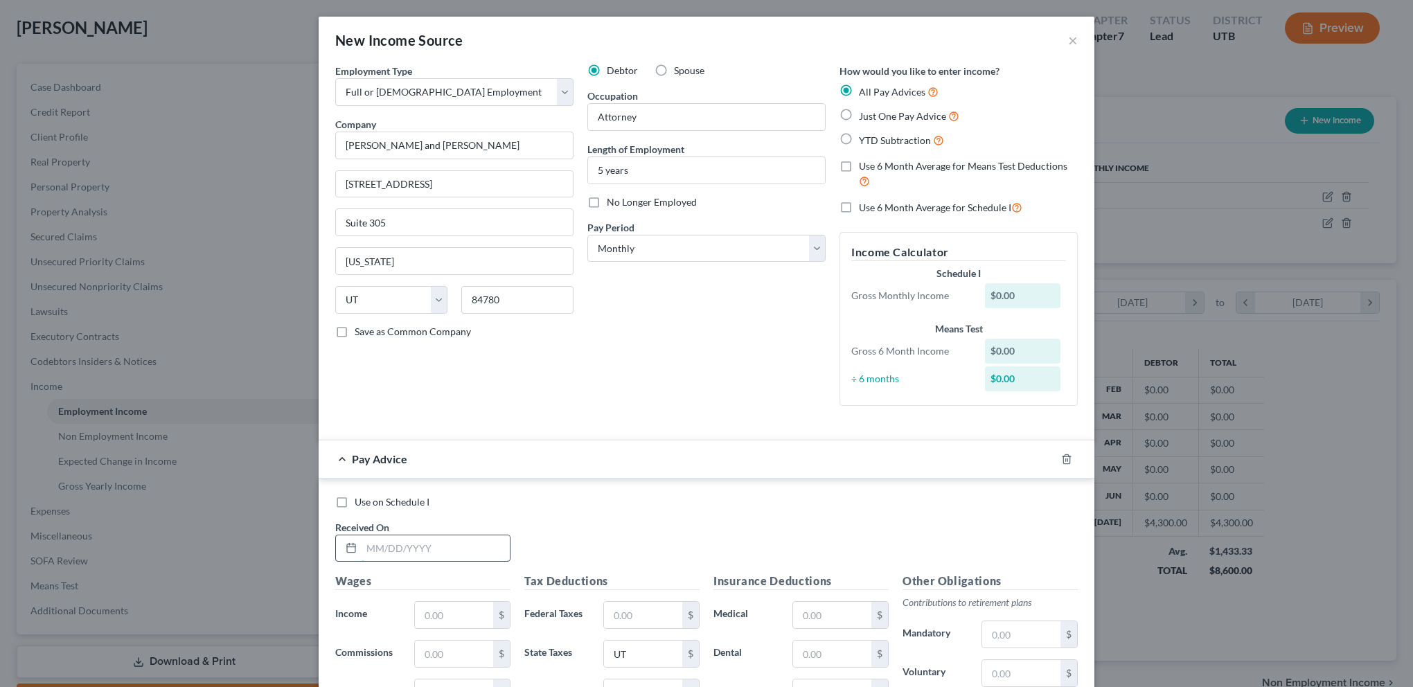
click at [407, 548] on input "text" at bounding box center [435, 548] width 148 height 26
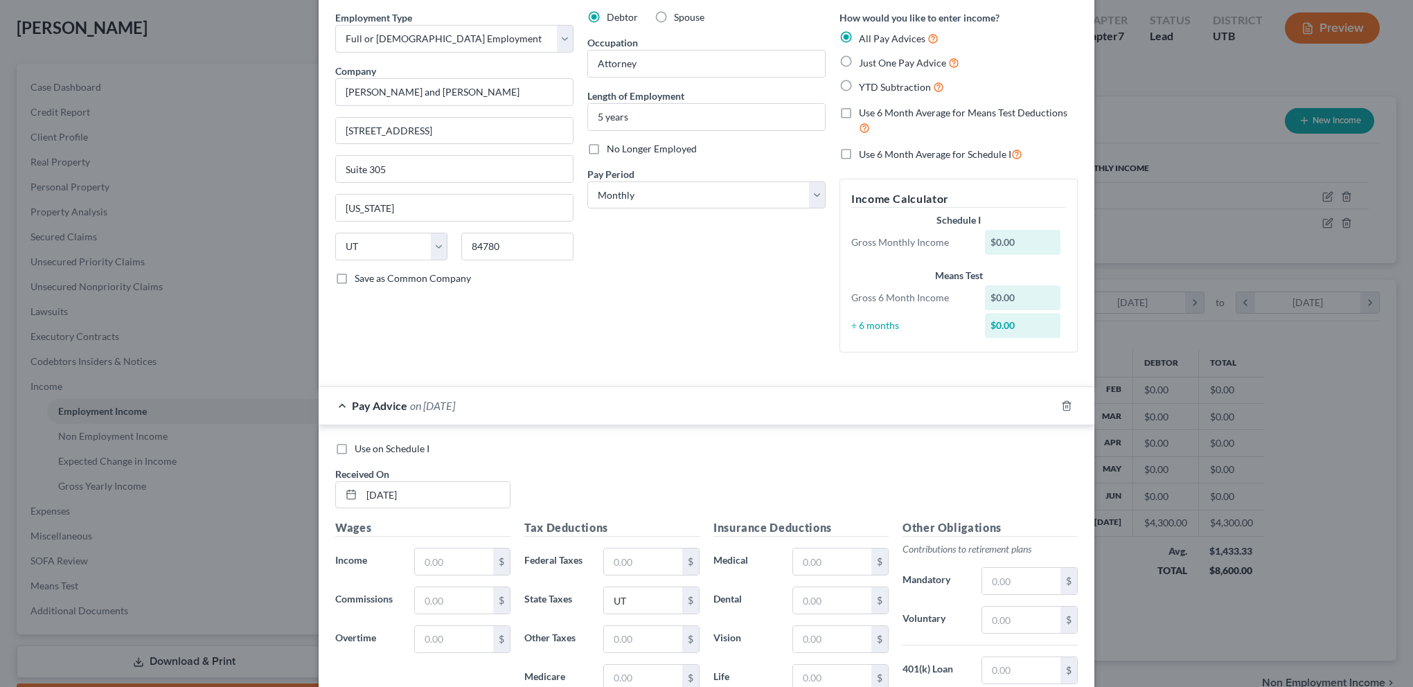
scroll to position [138, 0]
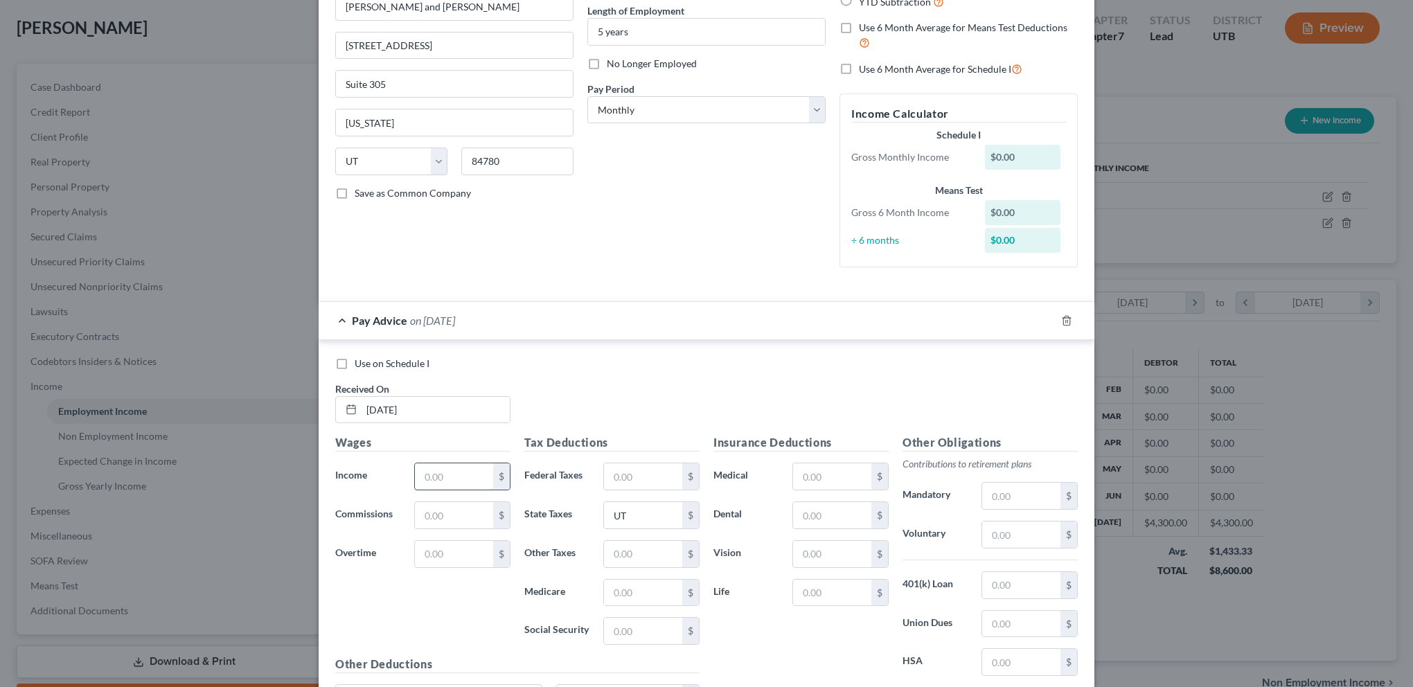
click at [440, 474] on input "text" at bounding box center [454, 476] width 78 height 26
click at [432, 517] on input "text" at bounding box center [454, 515] width 78 height 26
click at [424, 551] on input "text" at bounding box center [454, 554] width 78 height 26
click at [638, 472] on input "text" at bounding box center [643, 476] width 78 height 26
click at [641, 562] on input "text" at bounding box center [643, 554] width 78 height 26
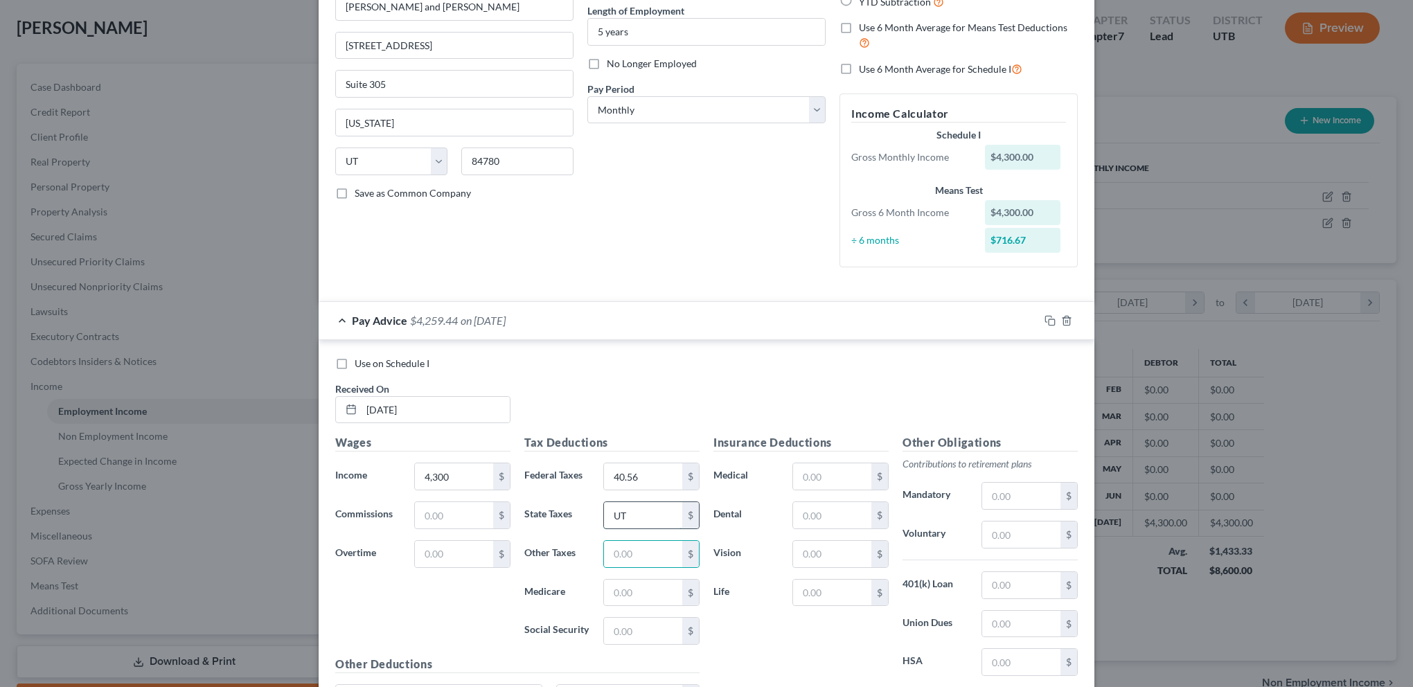
click at [634, 515] on input "UT" at bounding box center [643, 515] width 78 height 26
click at [629, 509] on input "text" at bounding box center [643, 515] width 78 height 26
click at [622, 524] on input "text" at bounding box center [643, 515] width 78 height 26
click at [623, 515] on input "text" at bounding box center [643, 515] width 78 height 26
click at [746, 623] on div "Insurance Deductions Medical 359.08 $ Dental 34.51 $ Vision $ Life 133.34 $" at bounding box center [800, 580] width 189 height 292
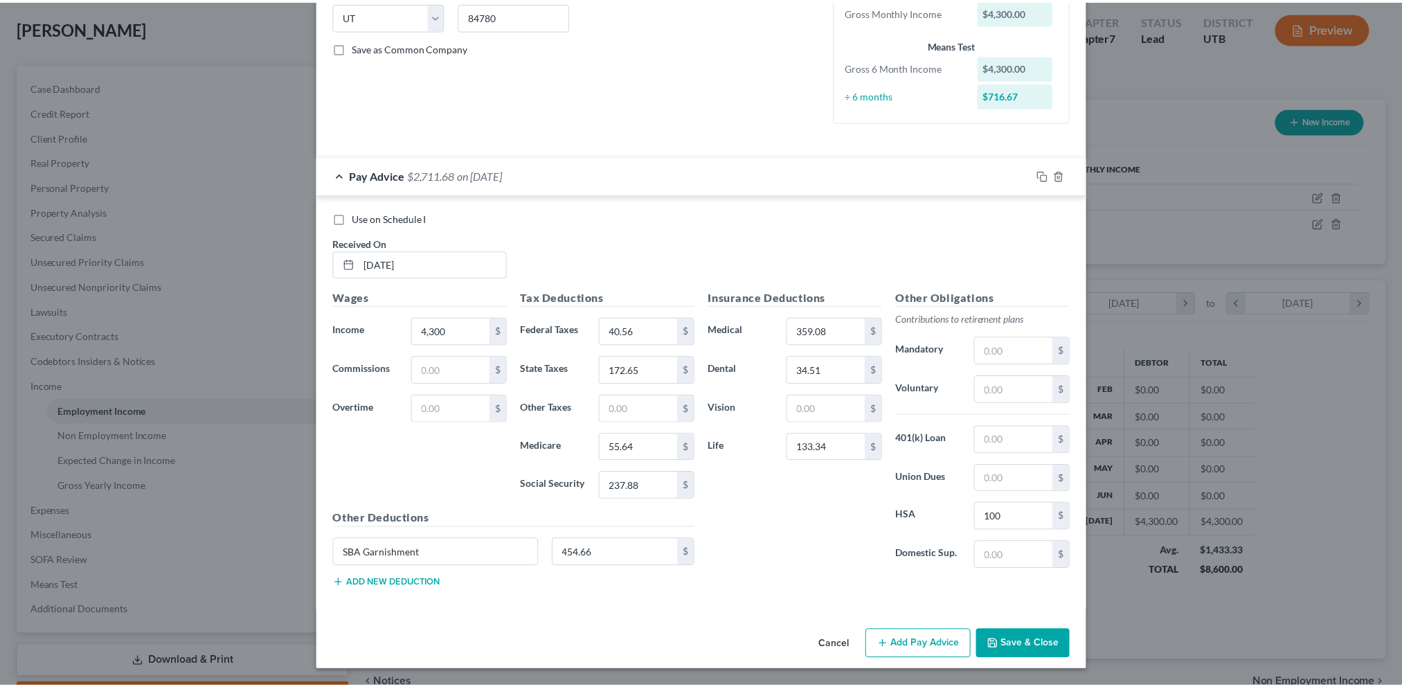
scroll to position [295, 0]
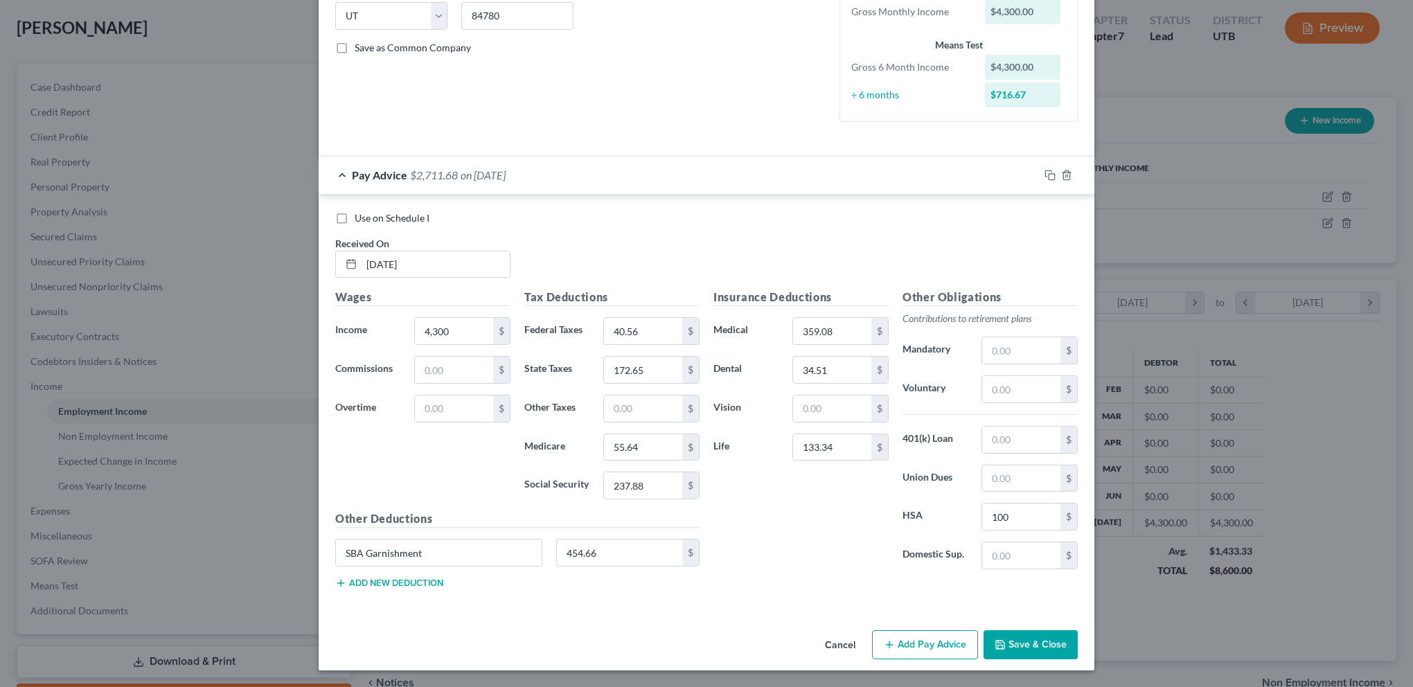
click at [1033, 645] on button "Save & Close" at bounding box center [1030, 644] width 94 height 29
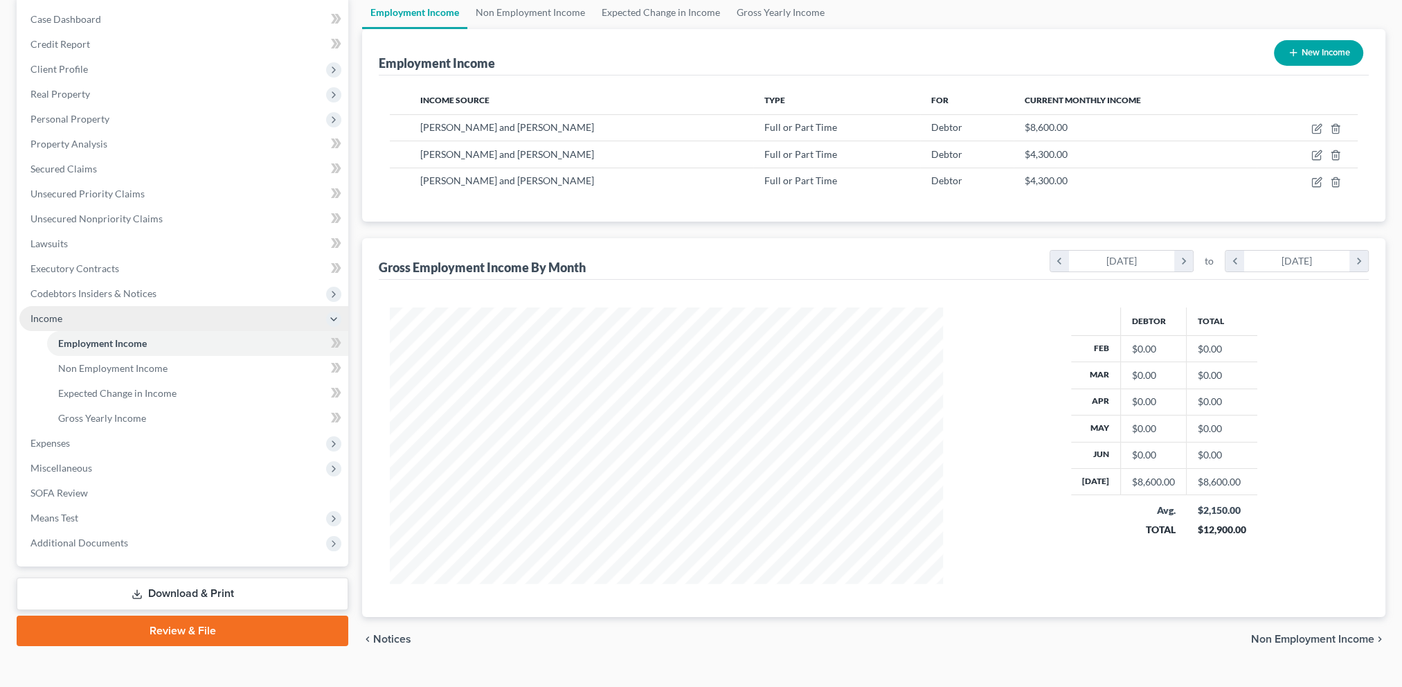
scroll to position [138, 0]
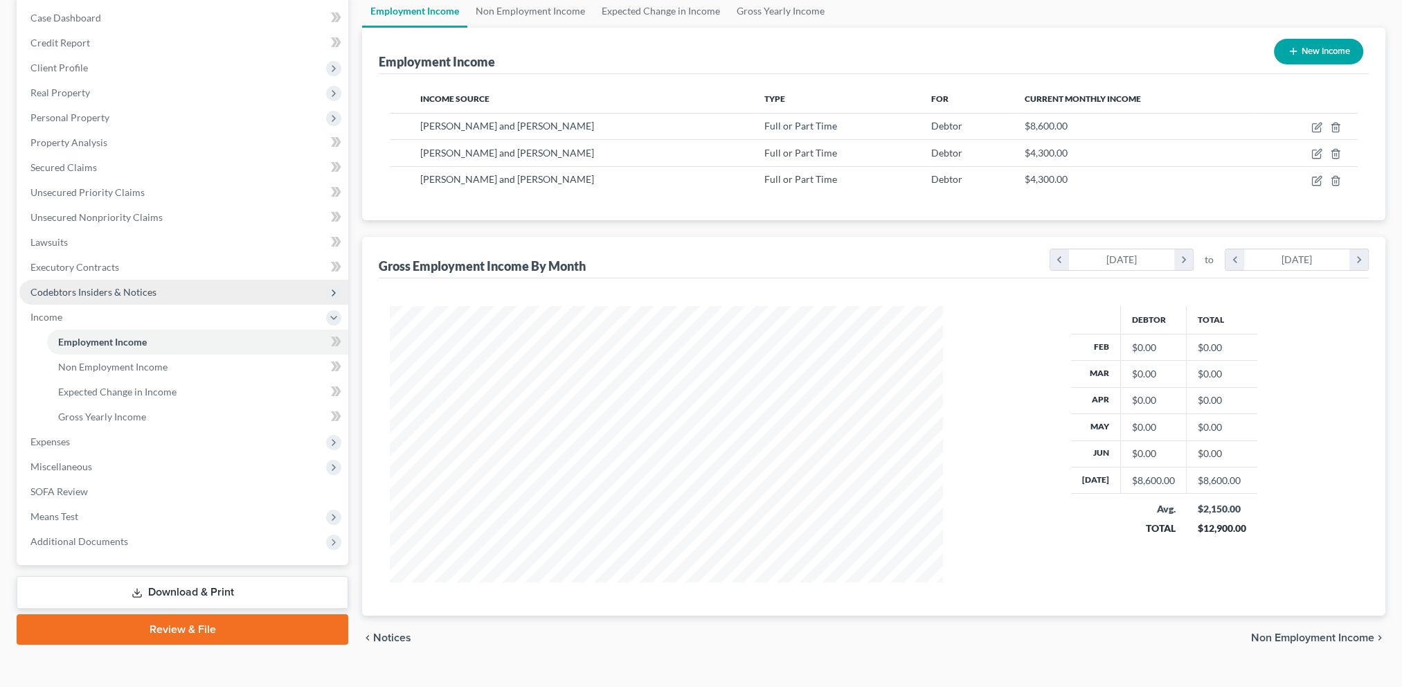
click at [75, 289] on span "Codebtors Insiders & Notices" at bounding box center [93, 292] width 126 height 12
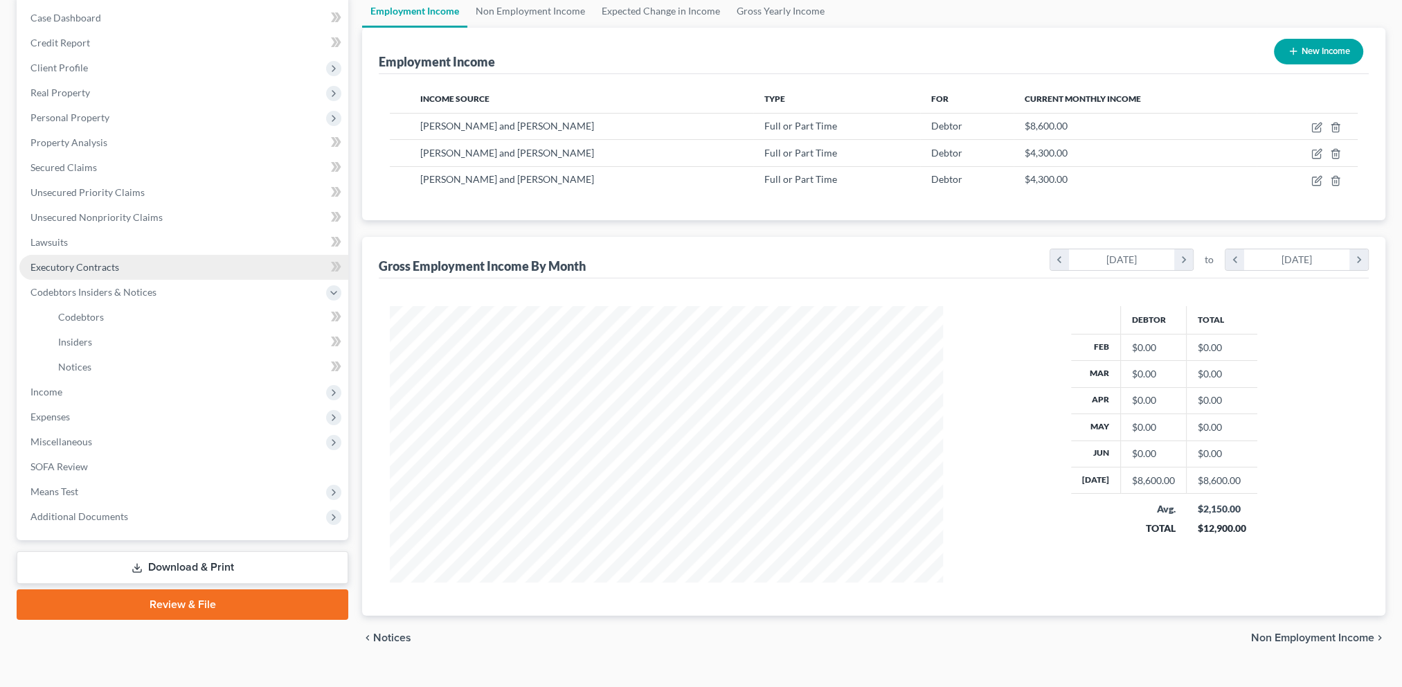
click at [55, 267] on span "Executory Contracts" at bounding box center [74, 267] width 89 height 12
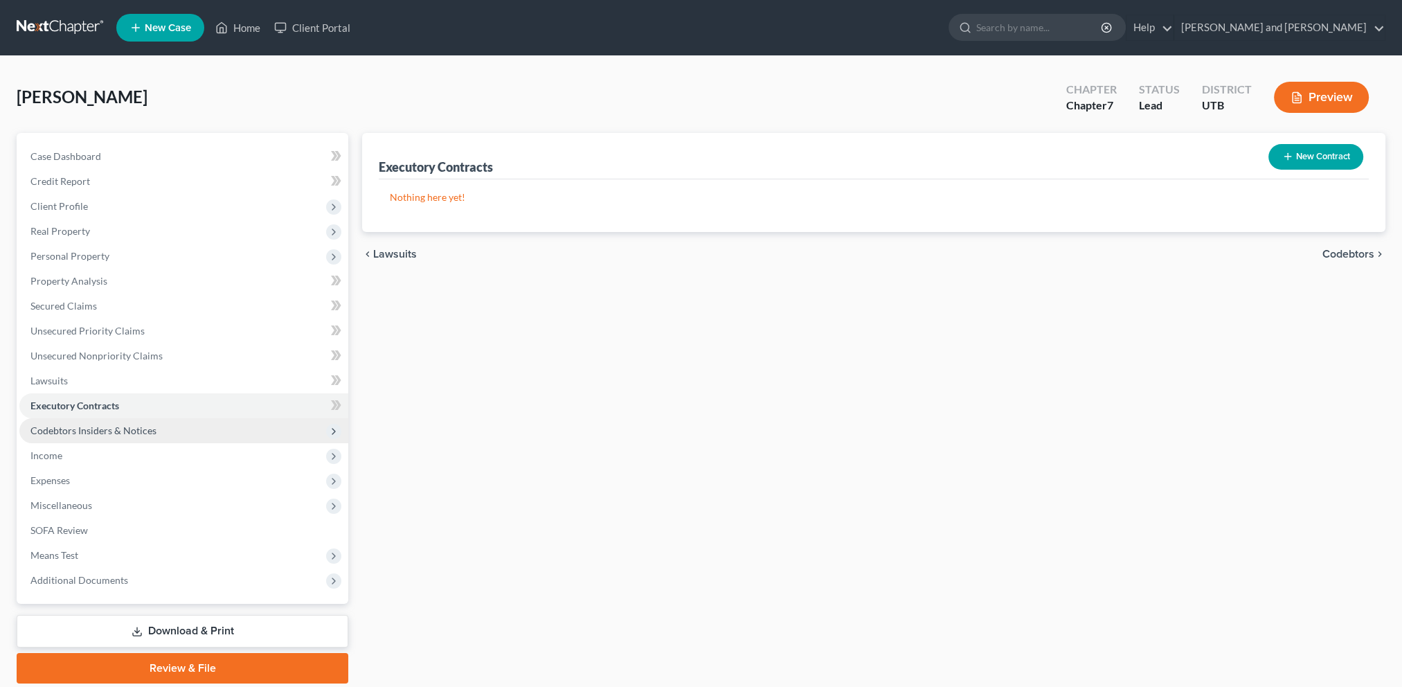
click at [79, 427] on span "Codebtors Insiders & Notices" at bounding box center [93, 430] width 126 height 12
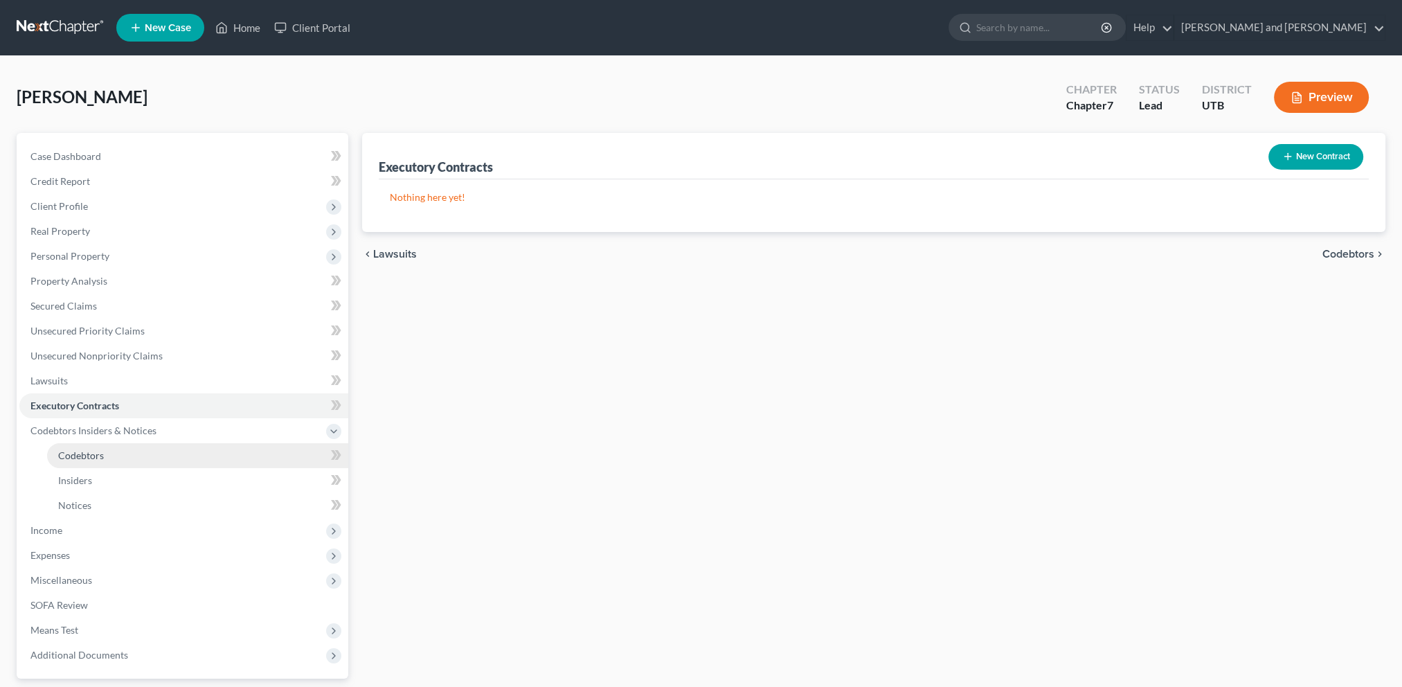
click at [86, 456] on span "Codebtors" at bounding box center [81, 455] width 46 height 12
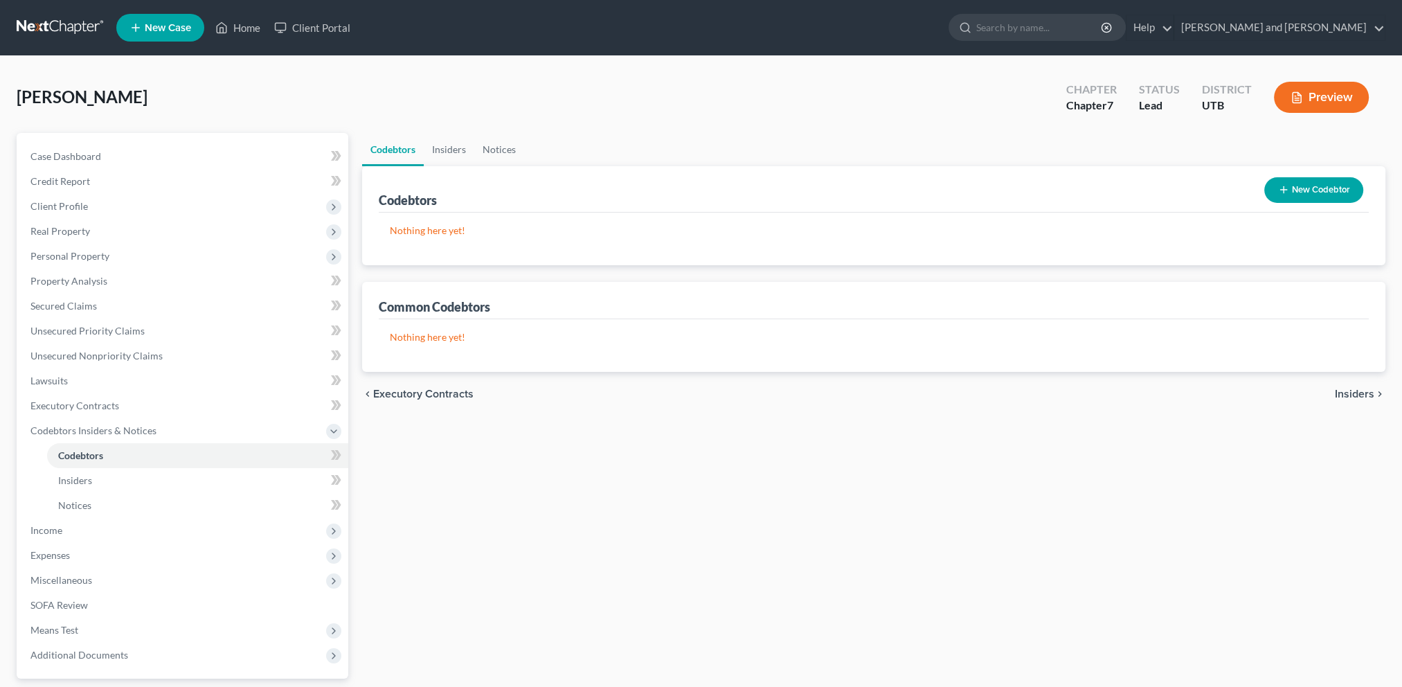
click at [1332, 185] on button "New Codebtor" at bounding box center [1313, 190] width 99 height 26
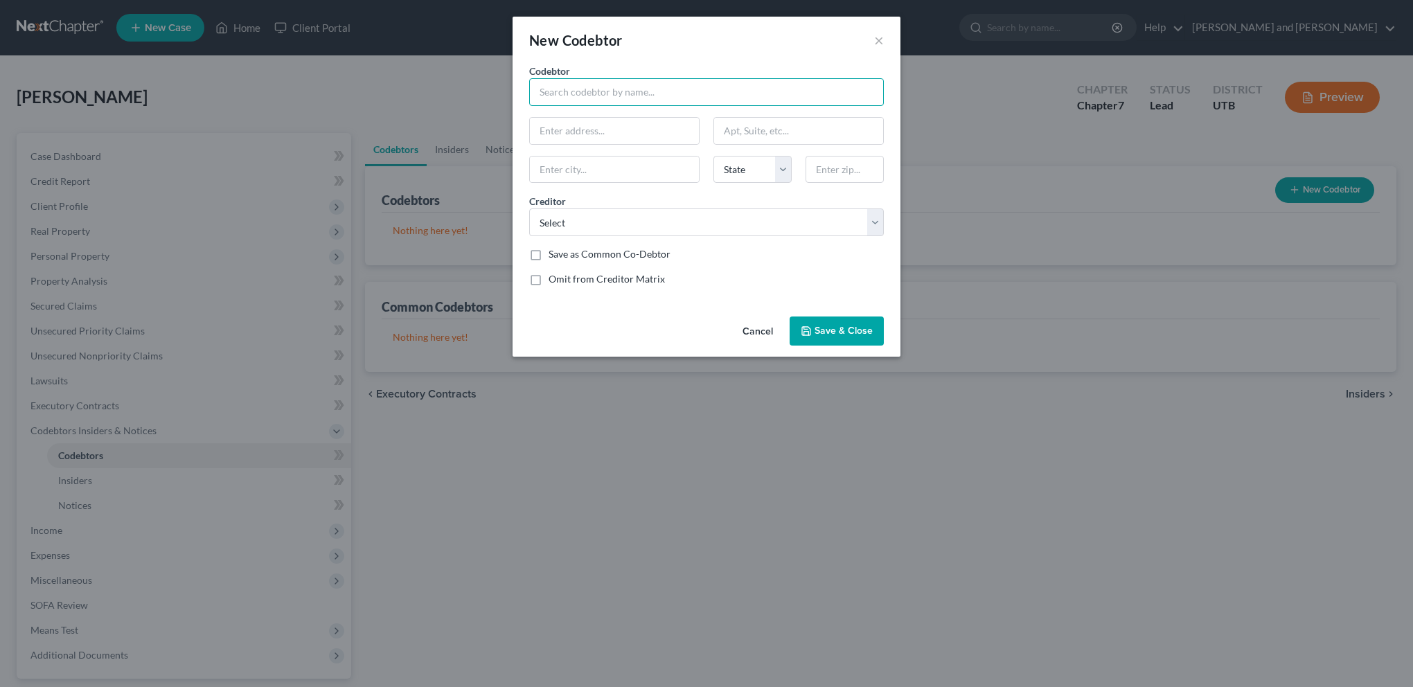
click at [574, 93] on input "text" at bounding box center [706, 92] width 355 height 28
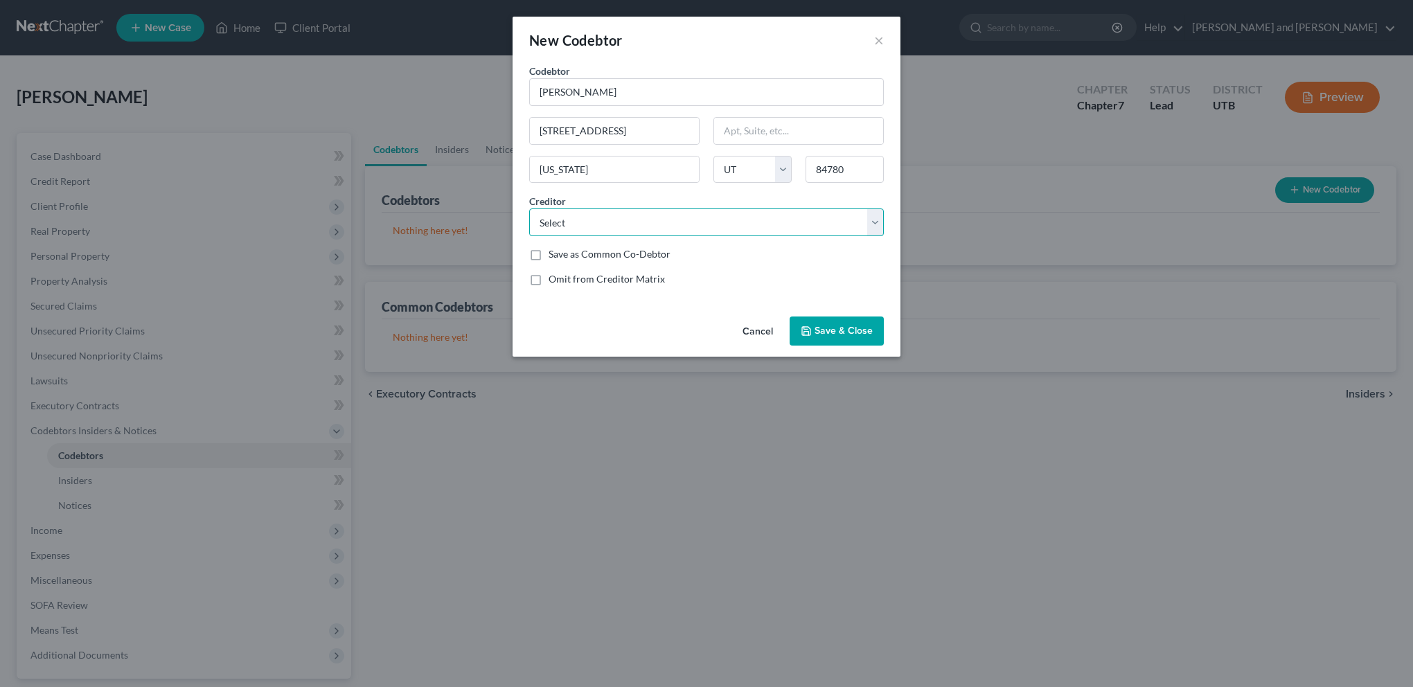
click at [618, 224] on select "Select Onemain Financial Group, LLC R. [PERSON_NAME] & [PERSON_NAME] Trust [PER…" at bounding box center [706, 222] width 355 height 28
click at [529, 208] on select "Select Onemain Financial Group, LLC R. [PERSON_NAME] & [PERSON_NAME] Trust [PER…" at bounding box center [706, 222] width 355 height 28
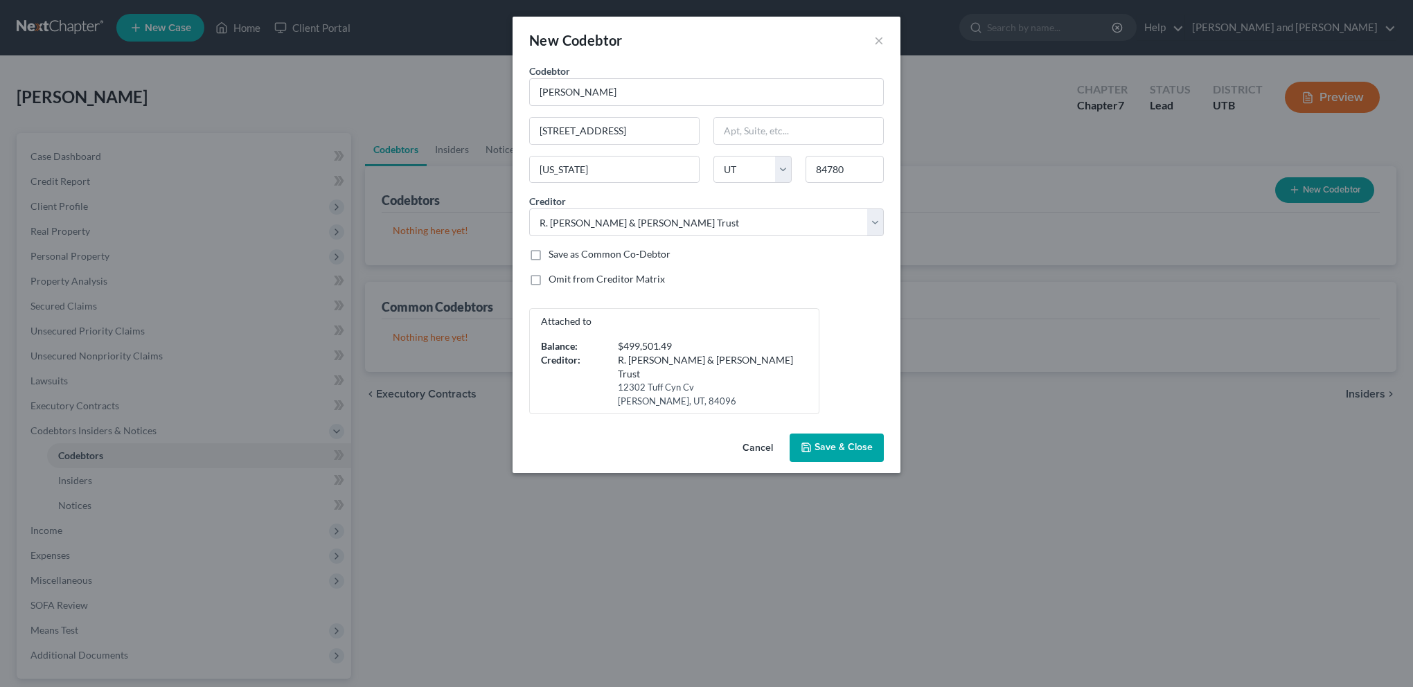
click at [838, 443] on span "Save & Close" at bounding box center [843, 448] width 58 height 12
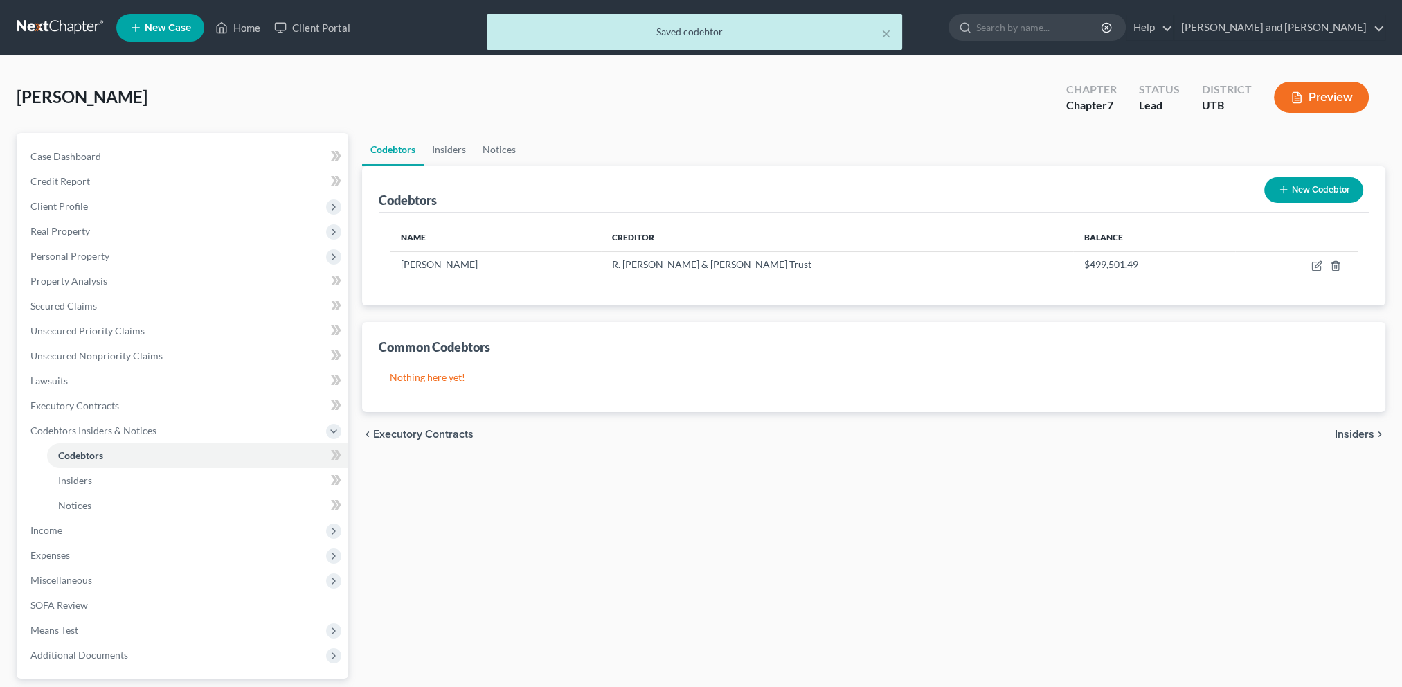
click at [1303, 187] on button "New Codebtor" at bounding box center [1313, 190] width 99 height 26
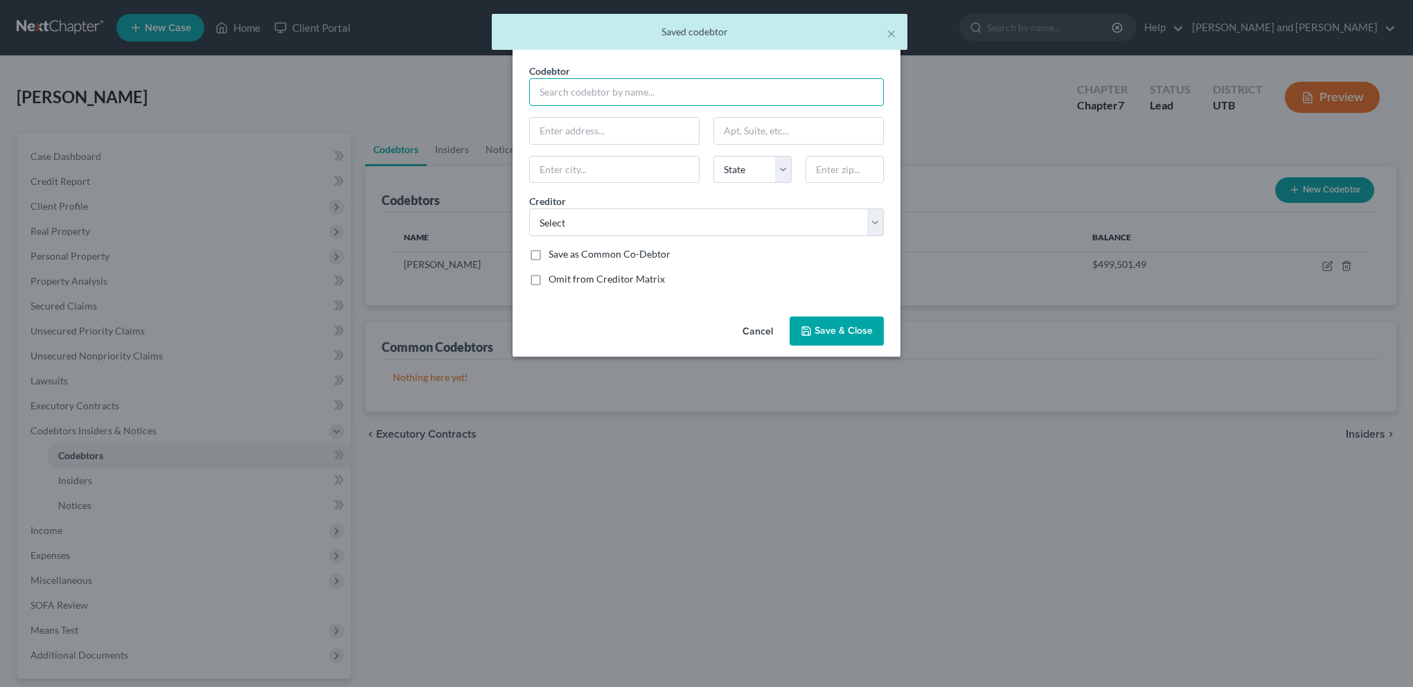
click at [613, 93] on input "text" at bounding box center [706, 92] width 355 height 28
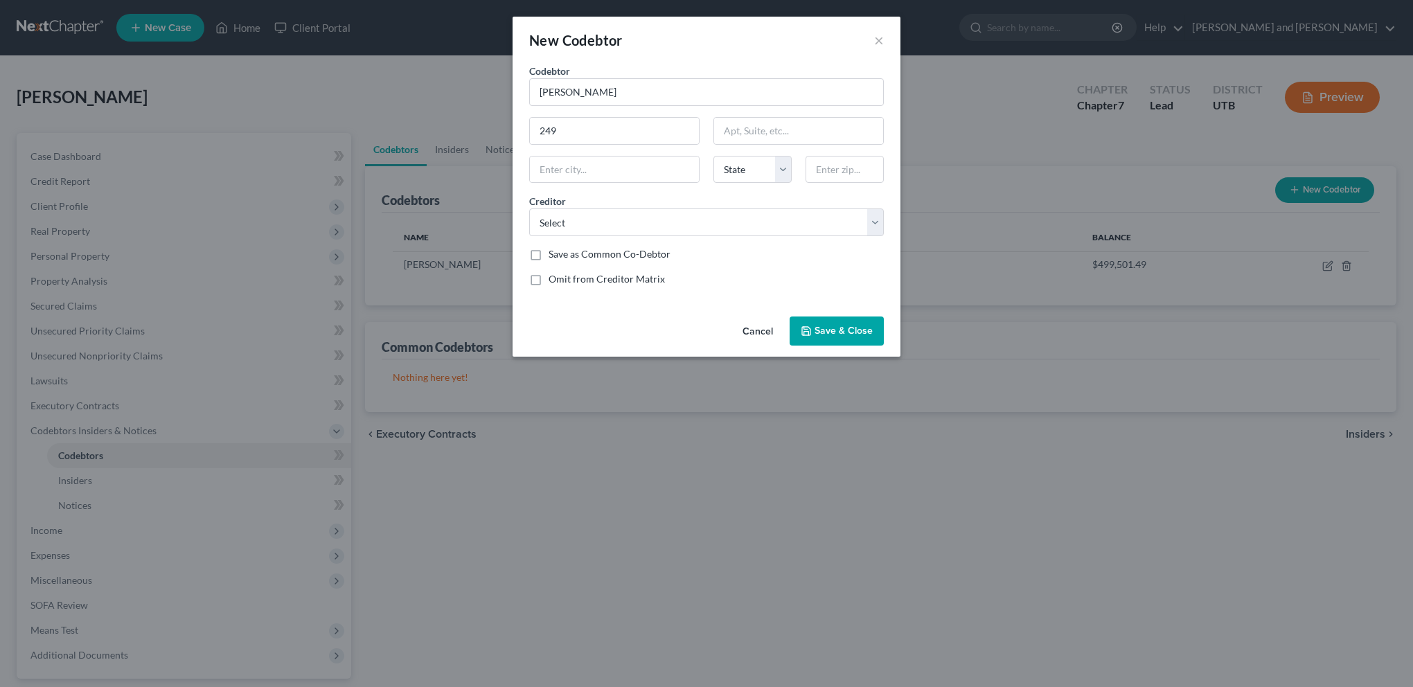
click at [870, 40] on div "New Codebtor ×" at bounding box center [706, 40] width 388 height 47
click at [875, 39] on button "×" at bounding box center [879, 40] width 10 height 17
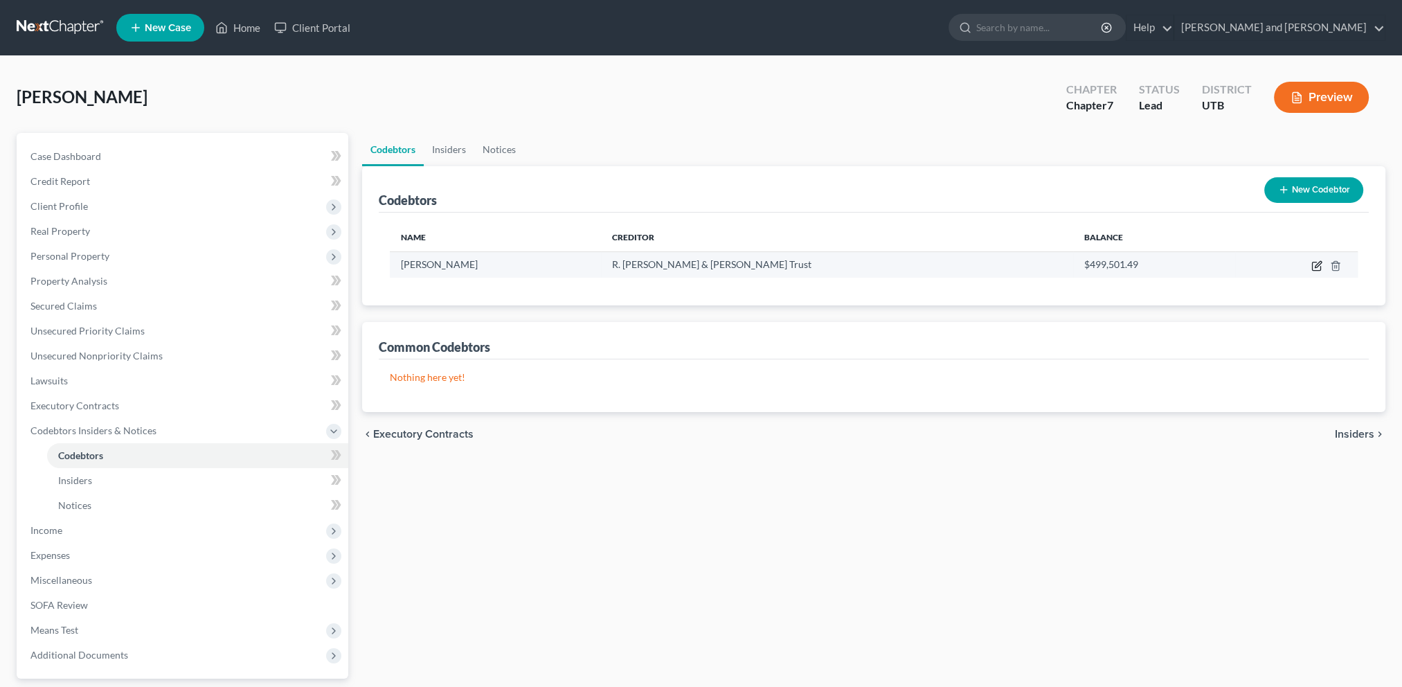
click at [1316, 265] on icon "button" at bounding box center [1317, 265] width 11 height 11
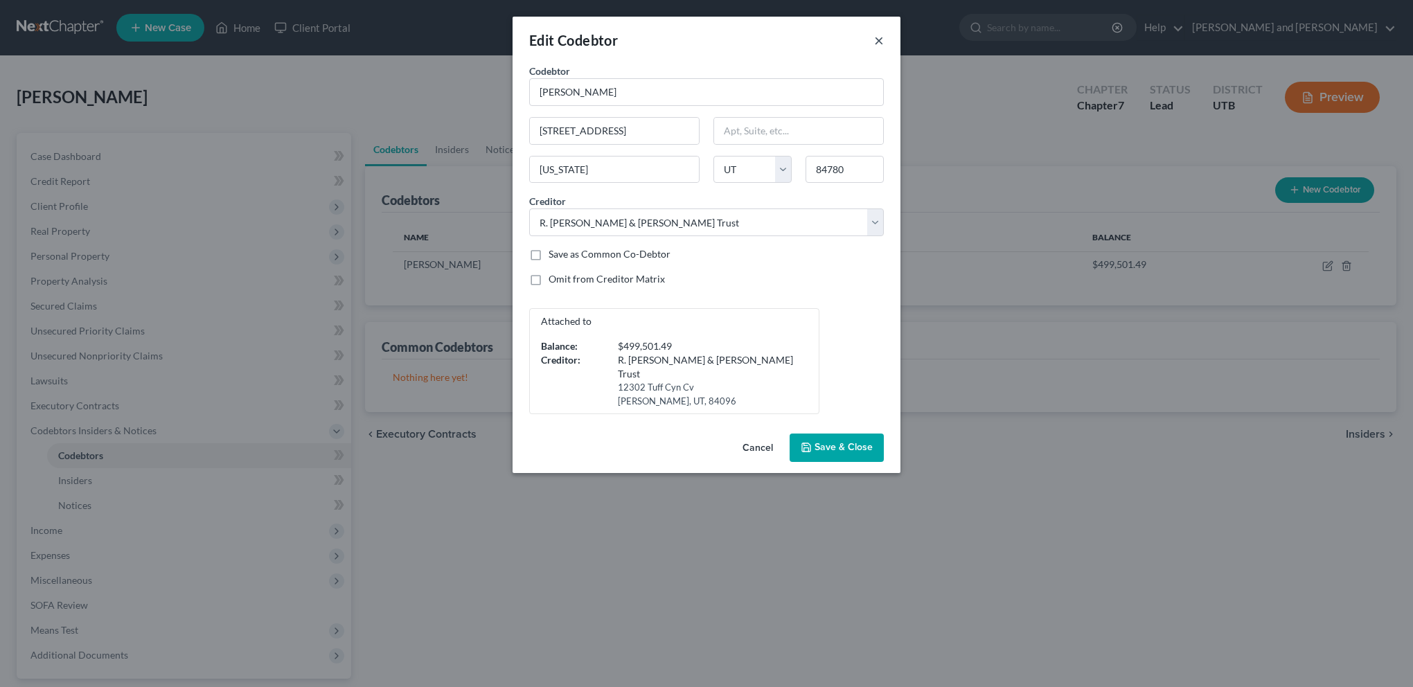
click at [878, 40] on button "×" at bounding box center [879, 40] width 10 height 17
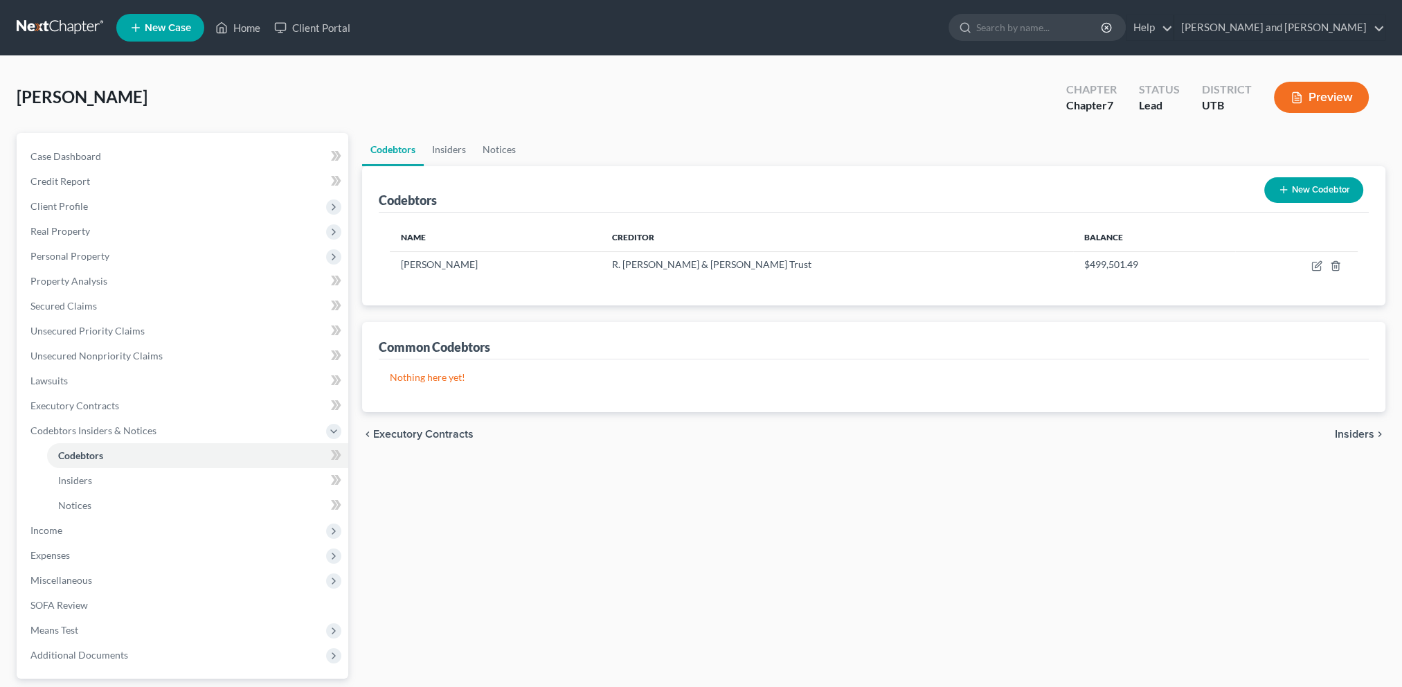
click at [1305, 191] on button "New Codebtor" at bounding box center [1313, 190] width 99 height 26
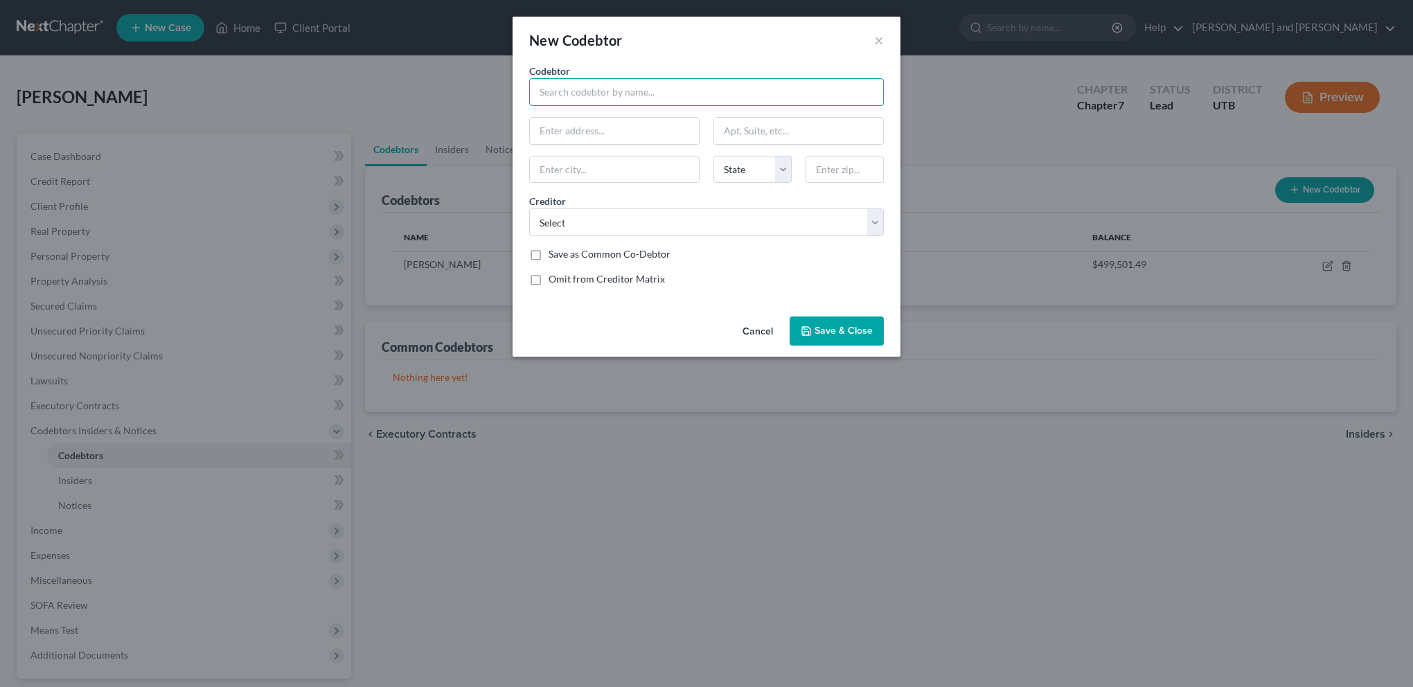
click at [570, 95] on input "text" at bounding box center [706, 92] width 355 height 28
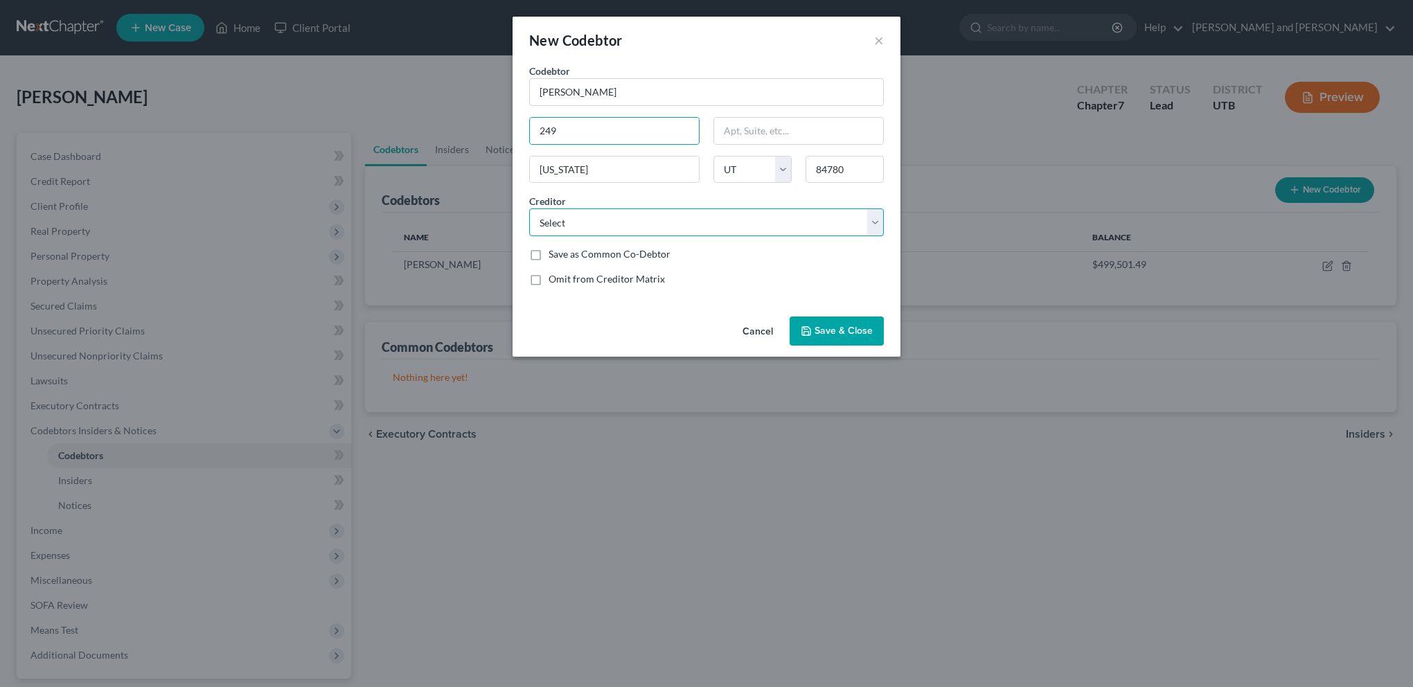
click at [762, 229] on select "Select Onemain Financial Group, LLC R. [PERSON_NAME] & [PERSON_NAME] Trust [PER…" at bounding box center [706, 222] width 355 height 28
click at [529, 208] on select "Select Onemain Financial Group, LLC R. [PERSON_NAME] & [PERSON_NAME] Trust [PER…" at bounding box center [706, 222] width 355 height 28
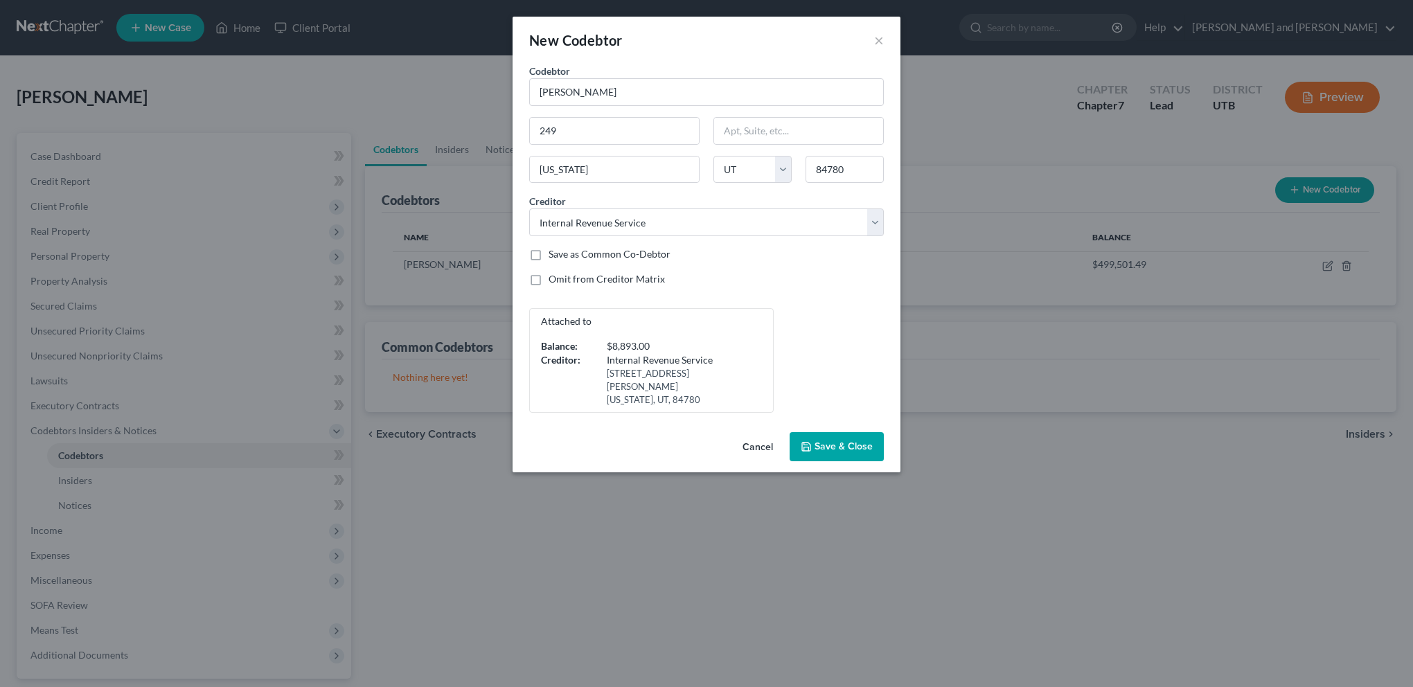
click at [836, 440] on span "Save & Close" at bounding box center [843, 446] width 58 height 12
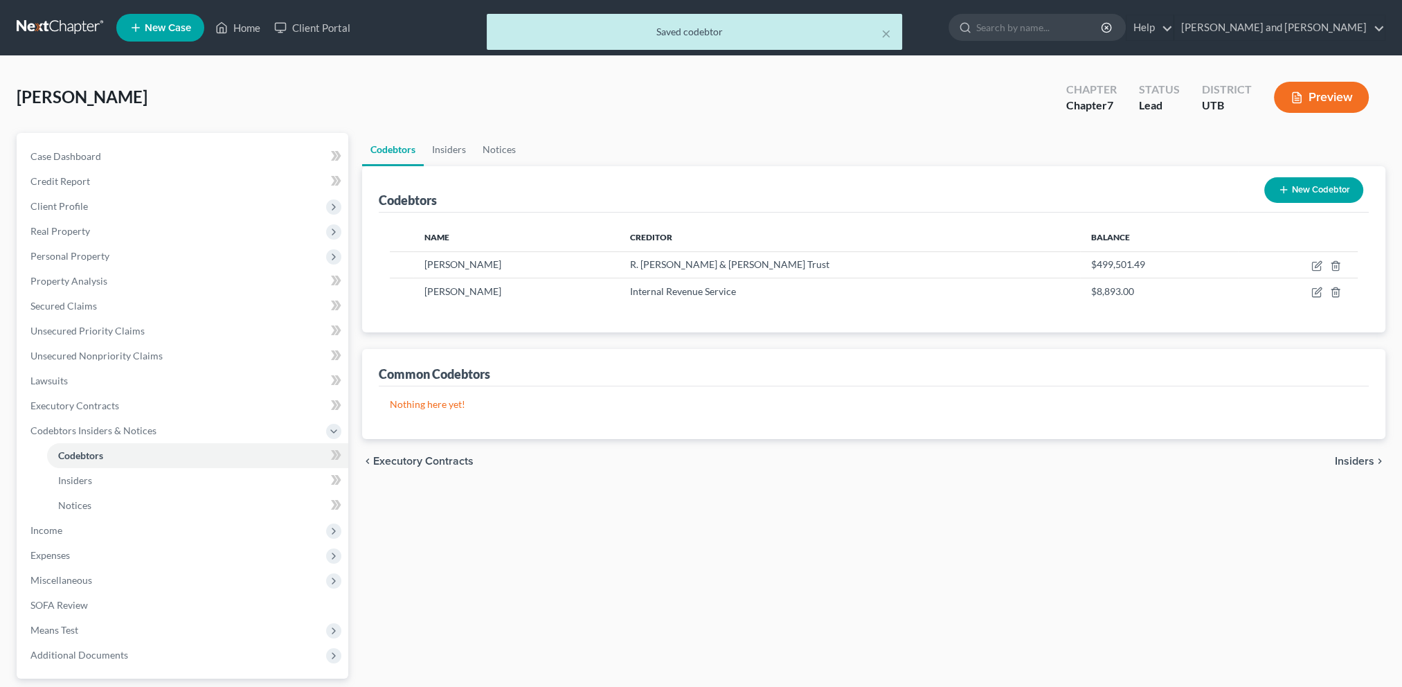
click at [1316, 192] on button "New Codebtor" at bounding box center [1313, 190] width 99 height 26
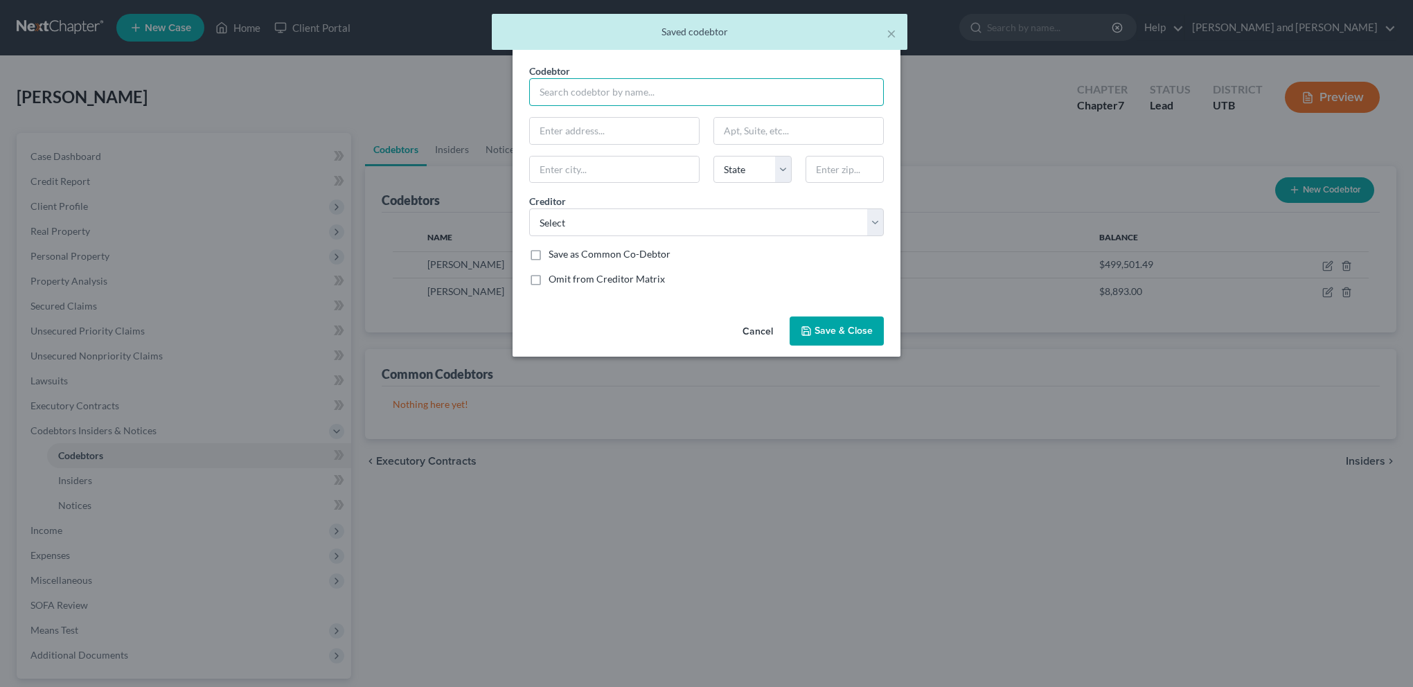
click at [670, 87] on input "text" at bounding box center [706, 92] width 355 height 28
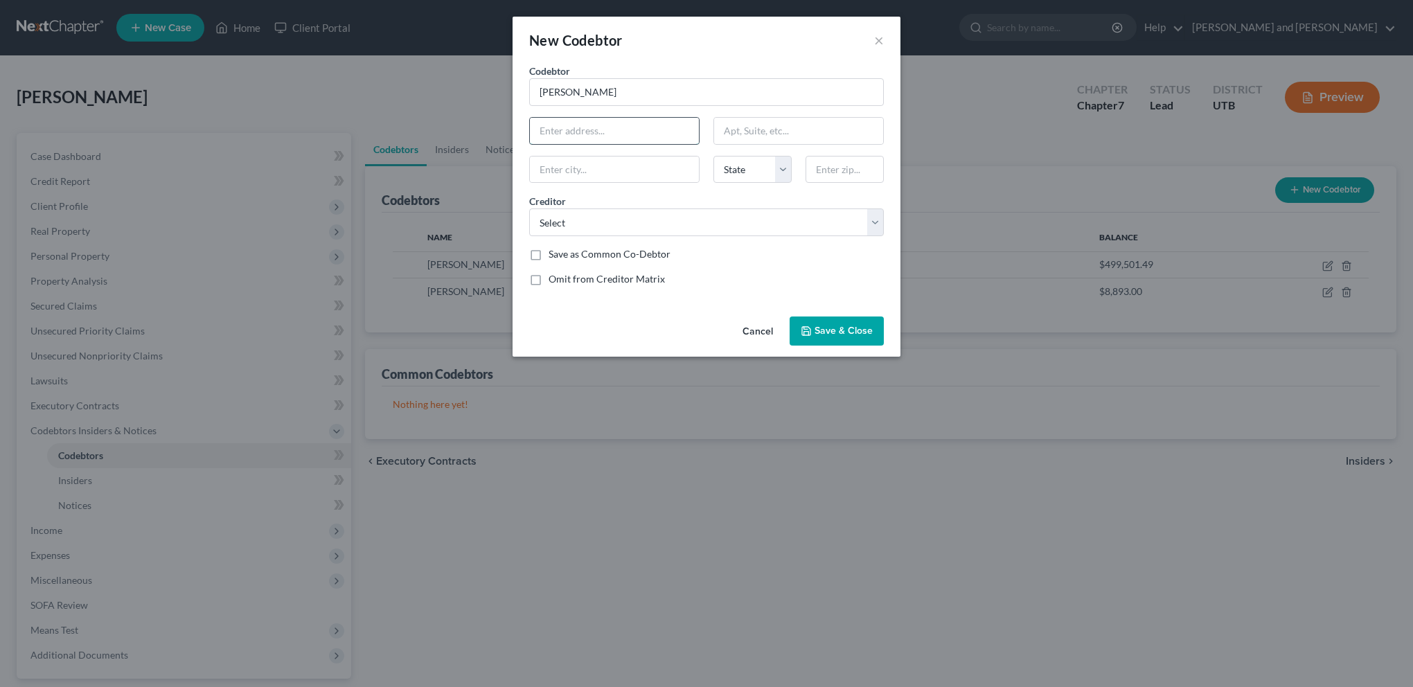
click at [618, 125] on input "text" at bounding box center [614, 131] width 169 height 26
click at [879, 227] on select "Select Onemain Financial Group, LLC R. [PERSON_NAME] & [PERSON_NAME] Trust [PER…" at bounding box center [706, 222] width 355 height 28
click at [529, 208] on select "Select Onemain Financial Group, LLC R. [PERSON_NAME] & [PERSON_NAME] Trust [PER…" at bounding box center [706, 222] width 355 height 28
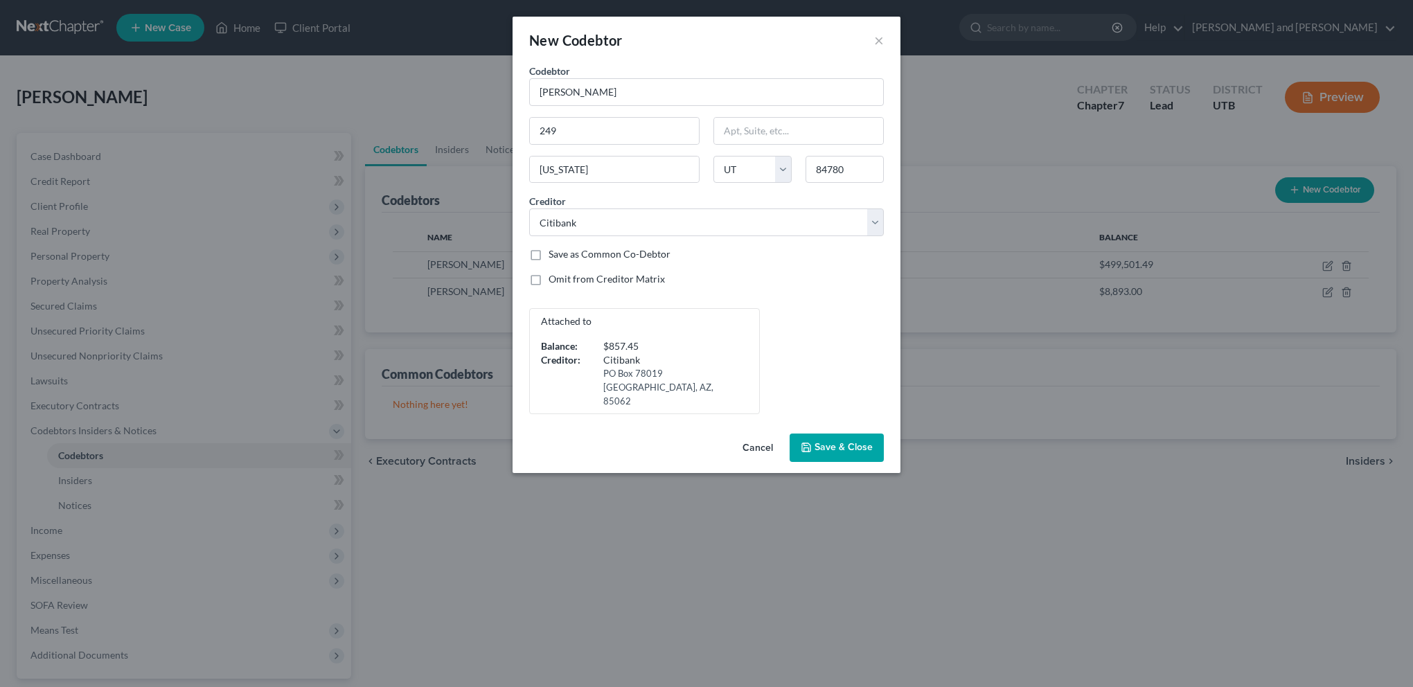
click at [836, 355] on div "Attached to Balance: $857.45 Creditor: Citibank [GEOGRAPHIC_DATA]" at bounding box center [706, 361] width 368 height 106
click at [841, 442] on span "Save & Close" at bounding box center [843, 448] width 58 height 12
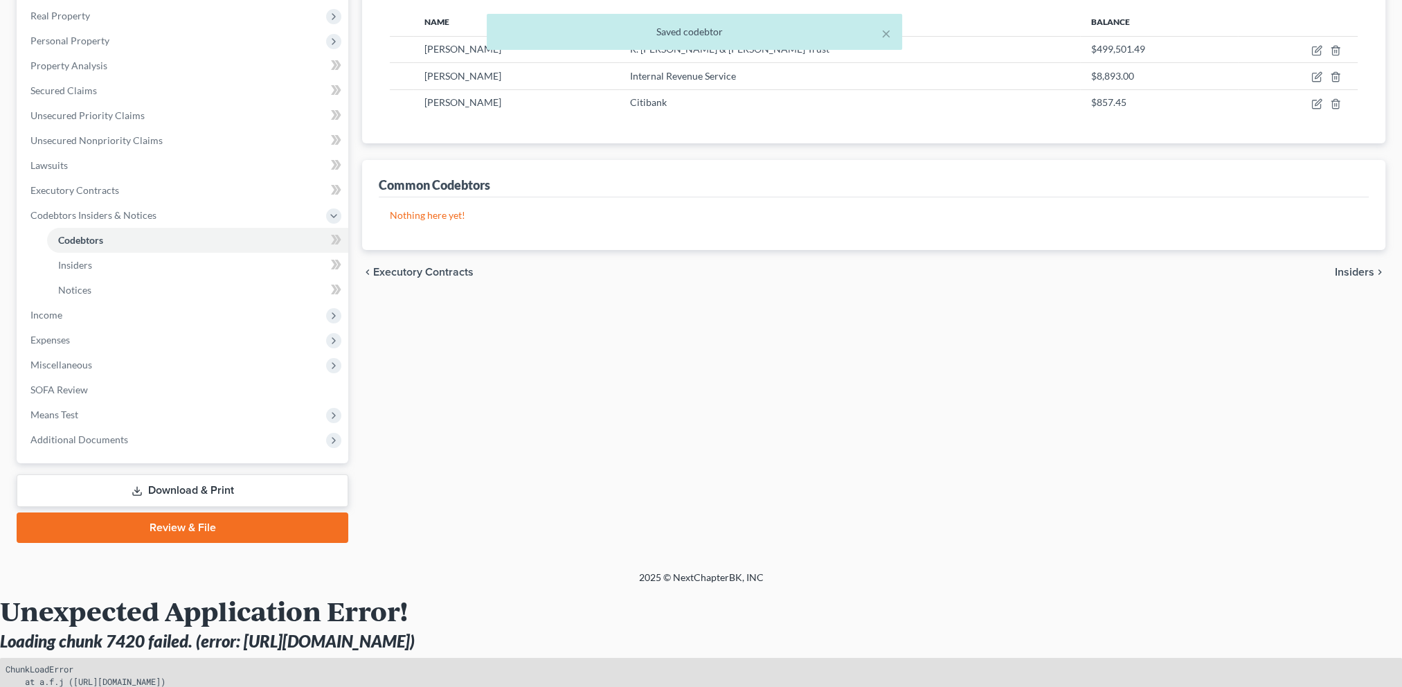
scroll to position [341, 0]
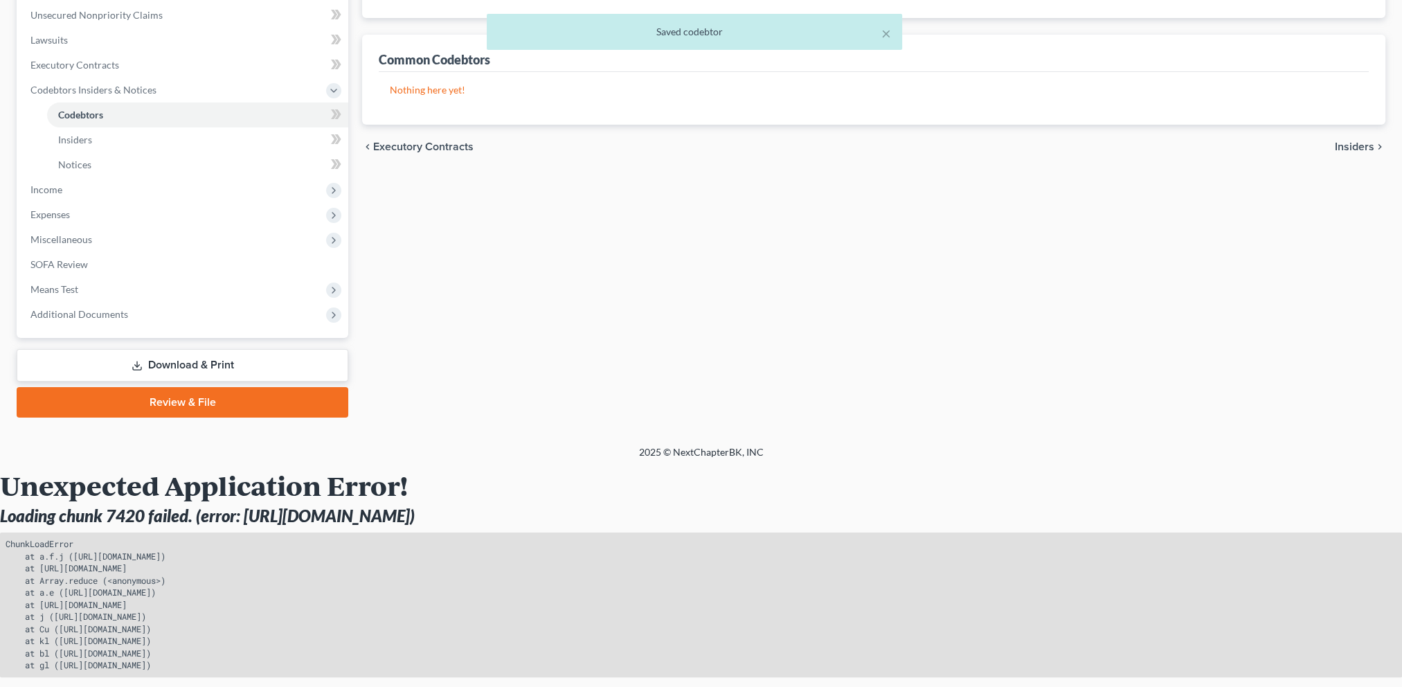
click at [197, 363] on link "Download & Print" at bounding box center [183, 365] width 332 height 33
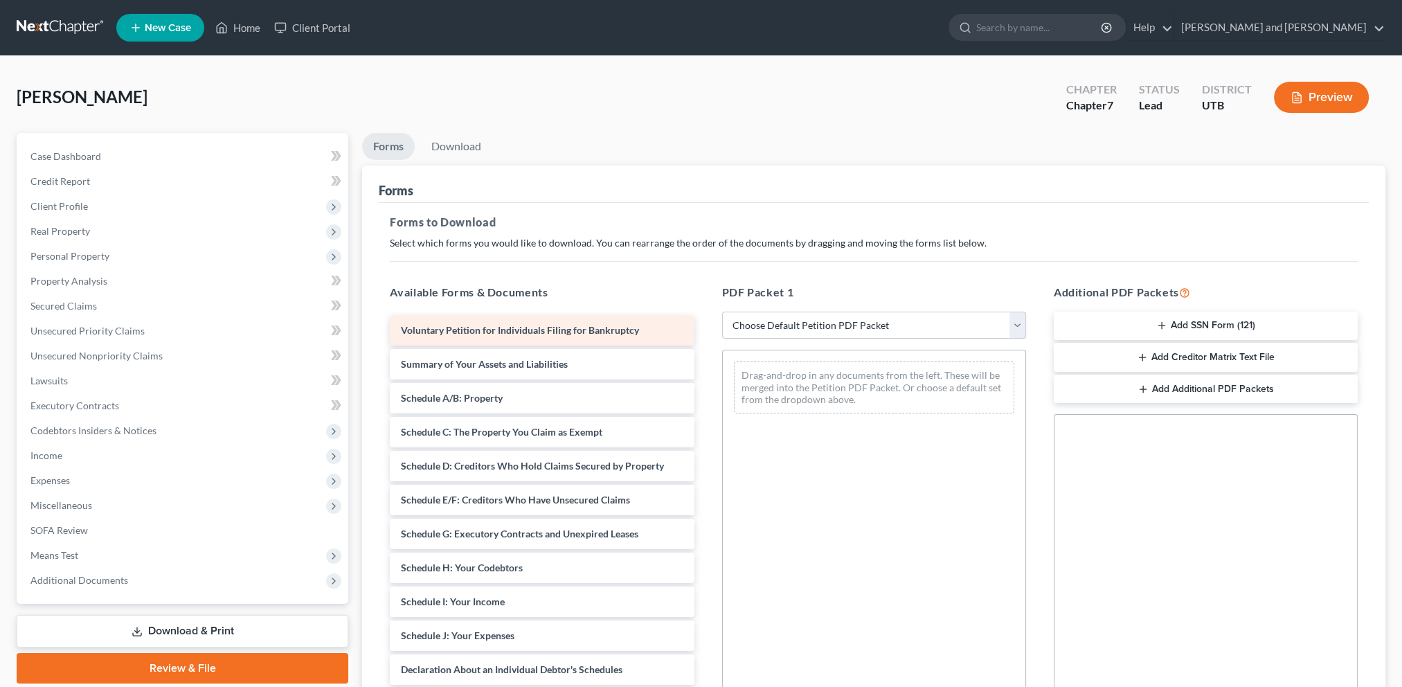
click at [540, 338] on div "Voluntary Petition for Individuals Filing for Bankruptcy" at bounding box center [542, 330] width 304 height 30
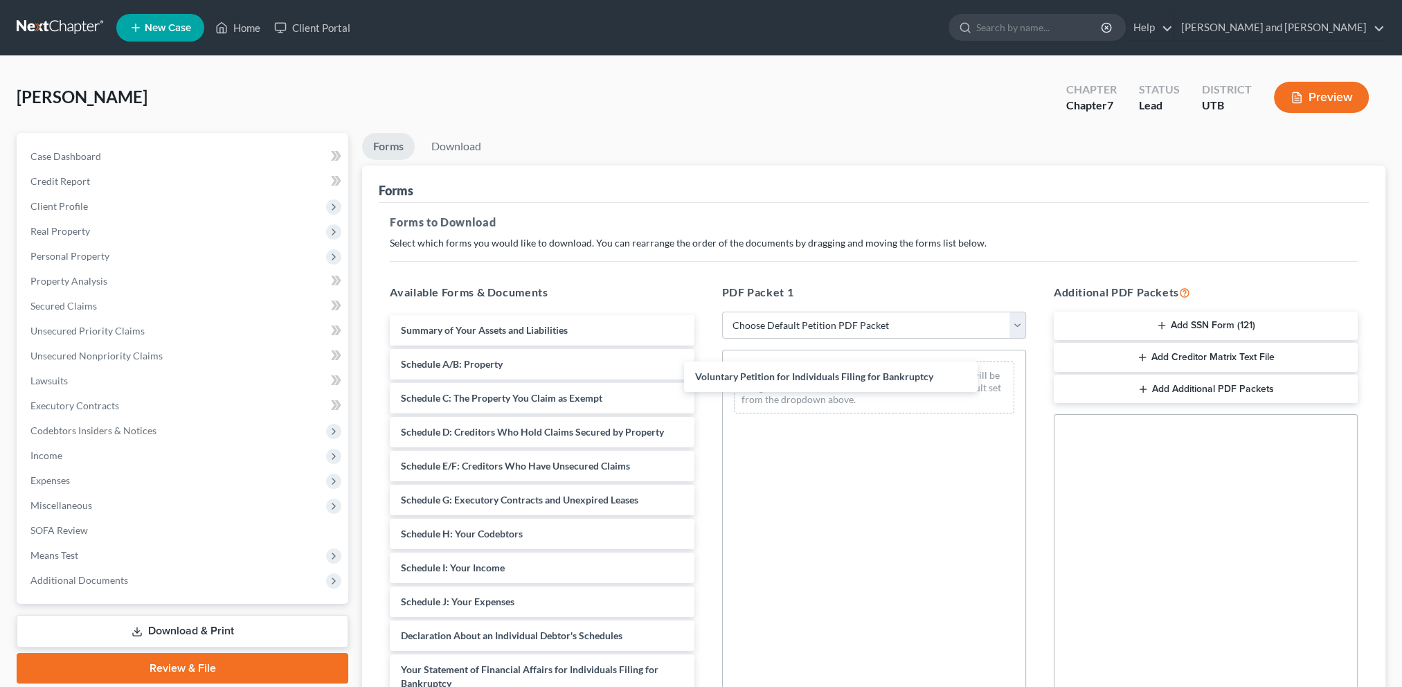
drag, startPoint x: 537, startPoint y: 331, endPoint x: 835, endPoint y: 375, distance: 301.0
click at [705, 375] on div "Voluntary Petition for Individuals Filing for Bankruptcy Voluntary Petition for…" at bounding box center [542, 639] width 326 height 649
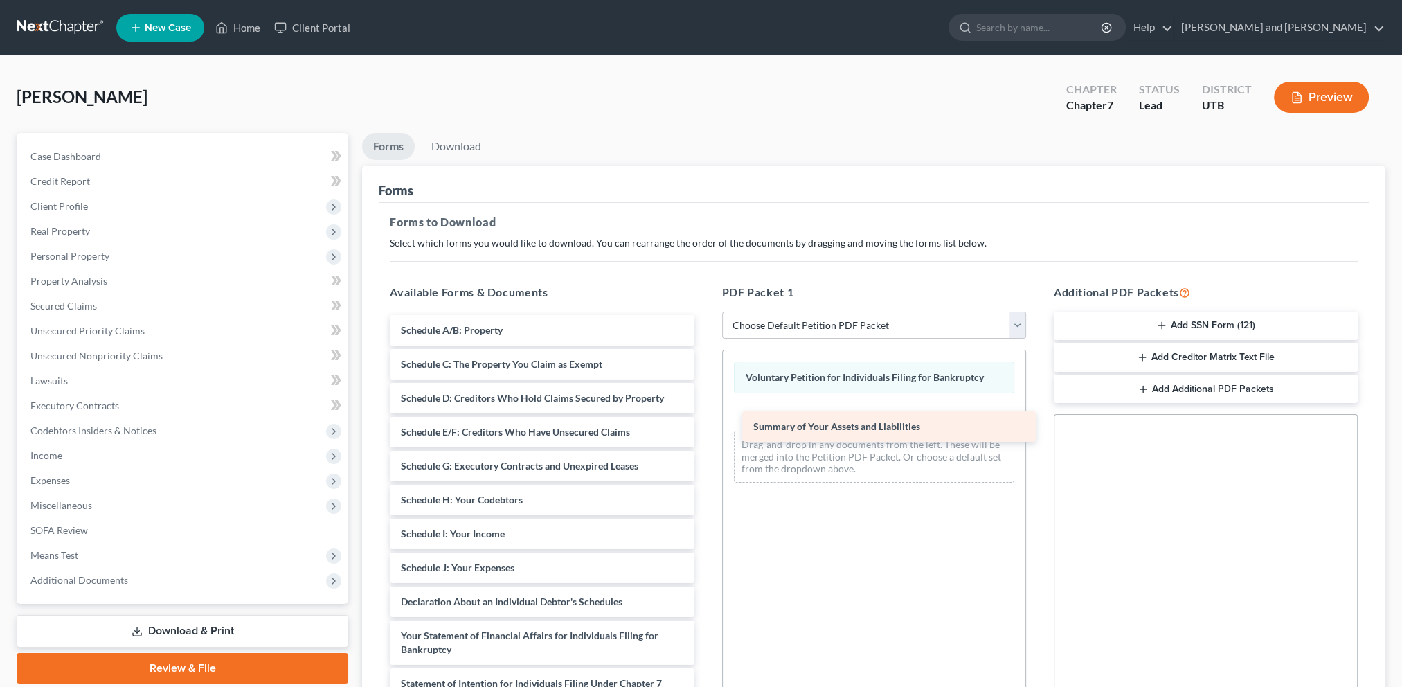
drag, startPoint x: 525, startPoint y: 328, endPoint x: 878, endPoint y: 413, distance: 363.3
click at [705, 413] on div "Summary of Your Assets and Liabilities Summary of Your Assets and Liabilities S…" at bounding box center [542, 622] width 326 height 615
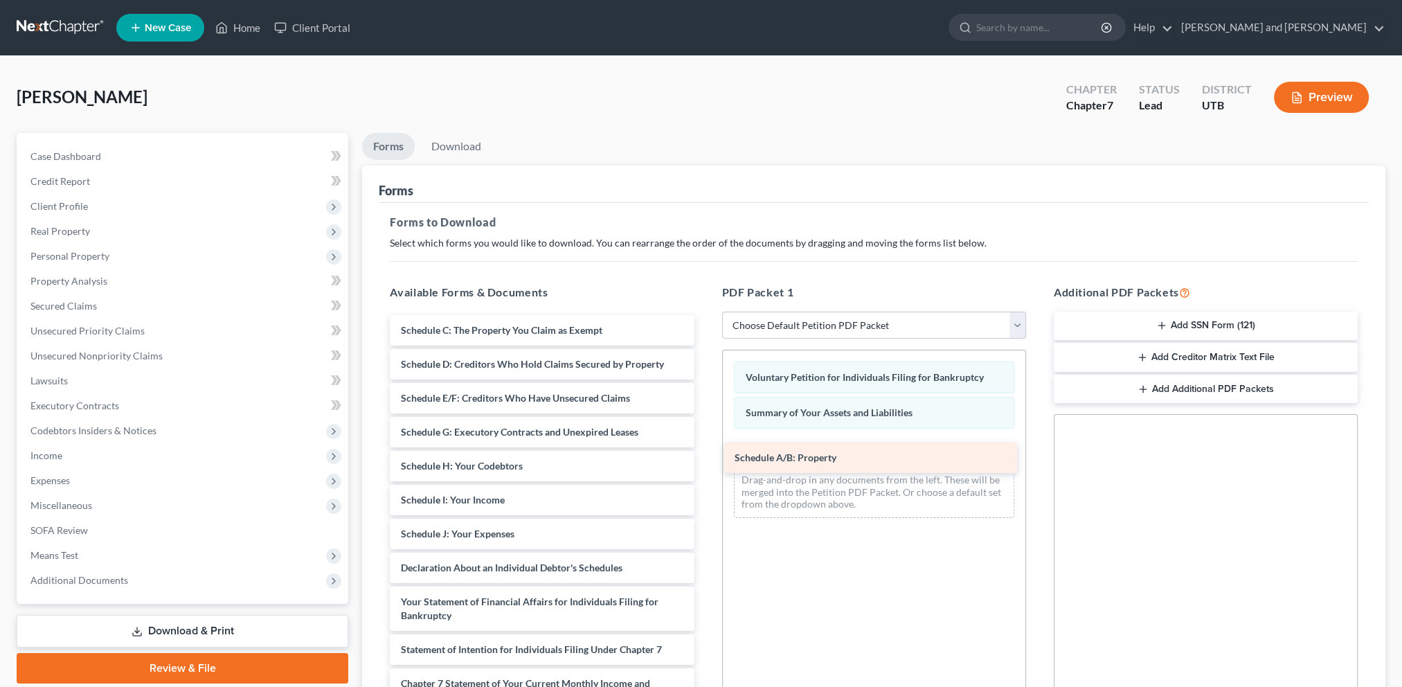
drag, startPoint x: 514, startPoint y: 332, endPoint x: 849, endPoint y: 456, distance: 356.4
click at [705, 456] on div "Schedule A/B: Property Schedule A/B: Property Schedule C: The Property You Clai…" at bounding box center [542, 605] width 326 height 581
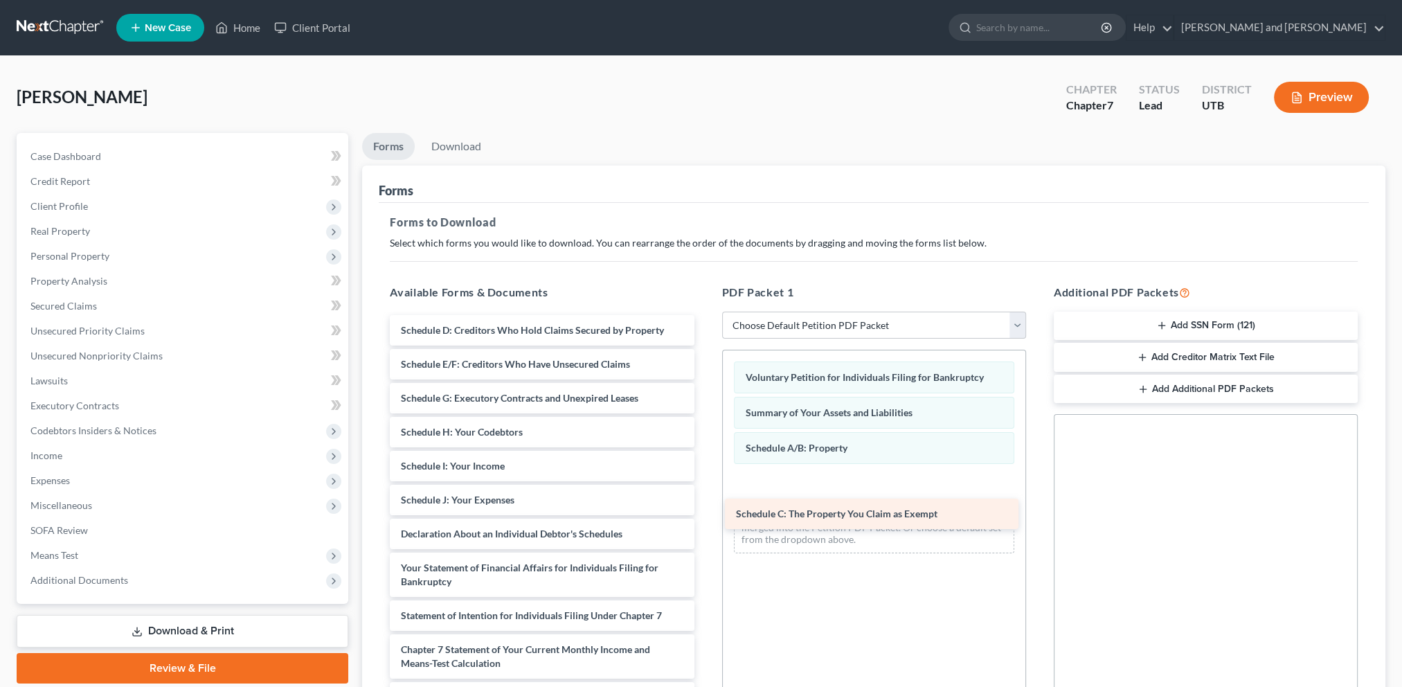
drag, startPoint x: 501, startPoint y: 333, endPoint x: 845, endPoint y: 491, distance: 378.0
click at [705, 491] on div "Schedule C: The Property You Claim as Exempt Schedule C: The Property You Claim…" at bounding box center [542, 588] width 326 height 547
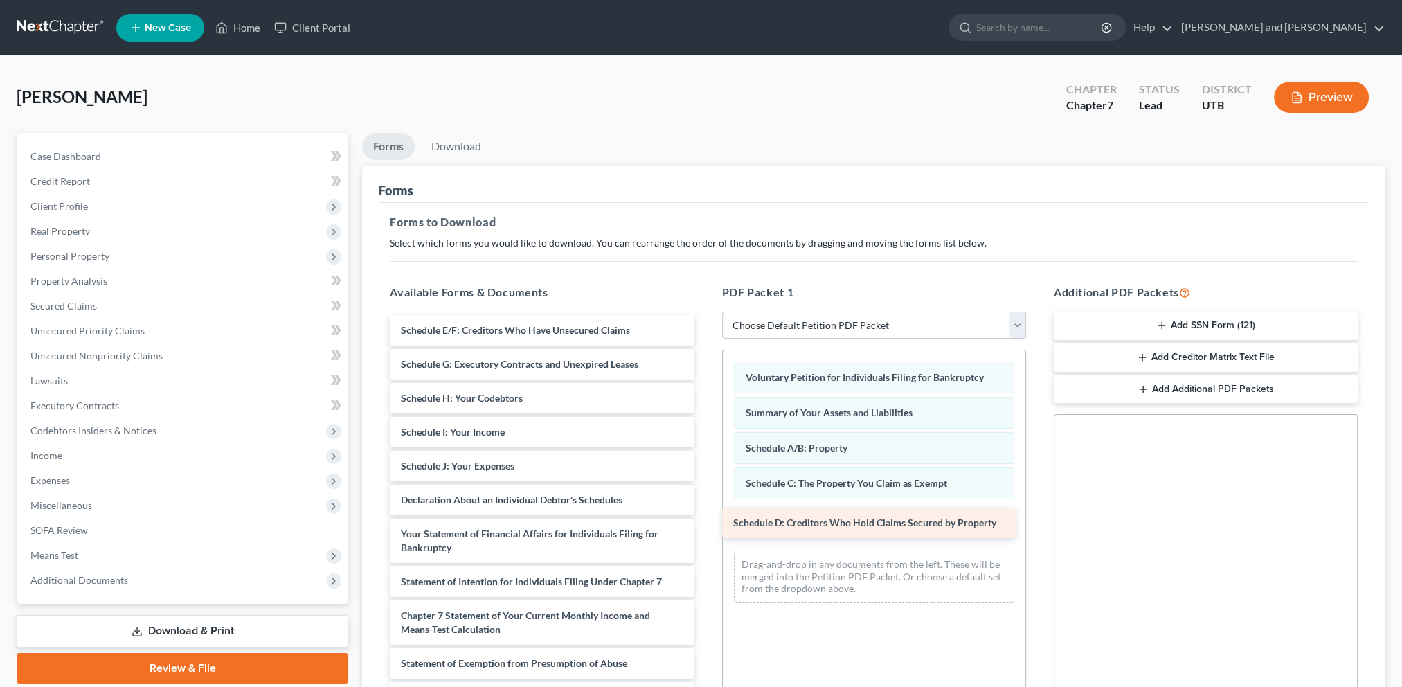
drag, startPoint x: 529, startPoint y: 388, endPoint x: 834, endPoint y: 541, distance: 341.6
click at [705, 541] on div "Schedule D: Creditors Who Hold Claims Secured by Property Schedule D: Creditors…" at bounding box center [542, 571] width 326 height 513
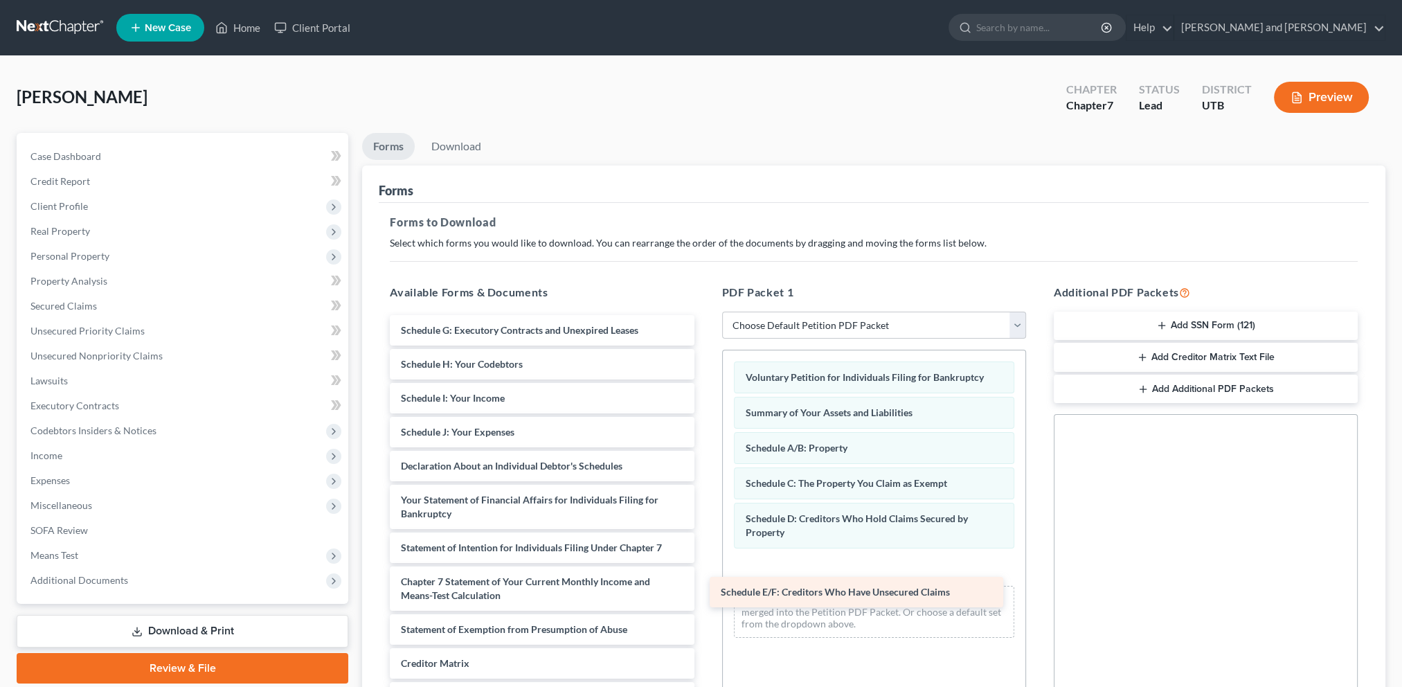
drag, startPoint x: 546, startPoint y: 335, endPoint x: 871, endPoint y: 565, distance: 398.5
click at [705, 565] on div "Schedule E/F: Creditors Who Have Unsecured Claims Schedule E/F: Creditors Who H…" at bounding box center [542, 554] width 326 height 479
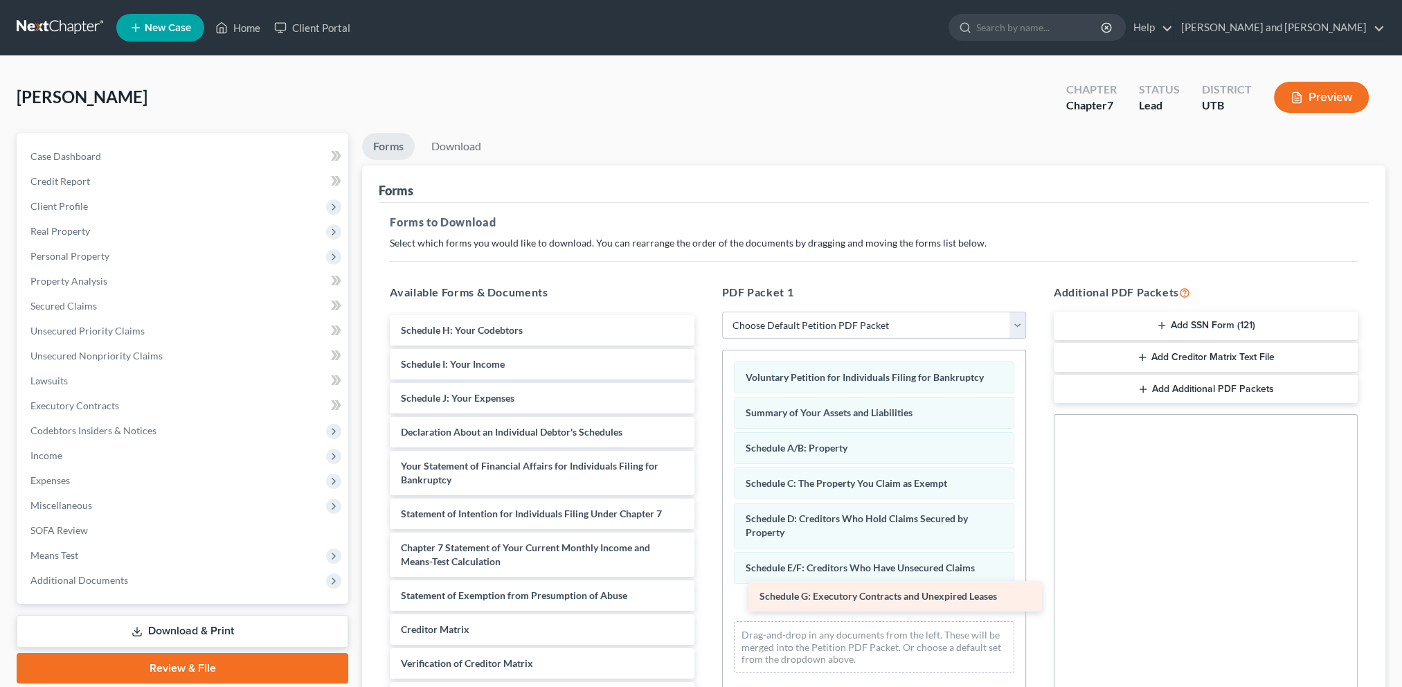
drag, startPoint x: 471, startPoint y: 326, endPoint x: 824, endPoint y: 595, distance: 443.7
click at [705, 595] on div "Schedule G: Executory Contracts and Unexpired Leases Schedule G: Executory Cont…" at bounding box center [542, 537] width 326 height 445
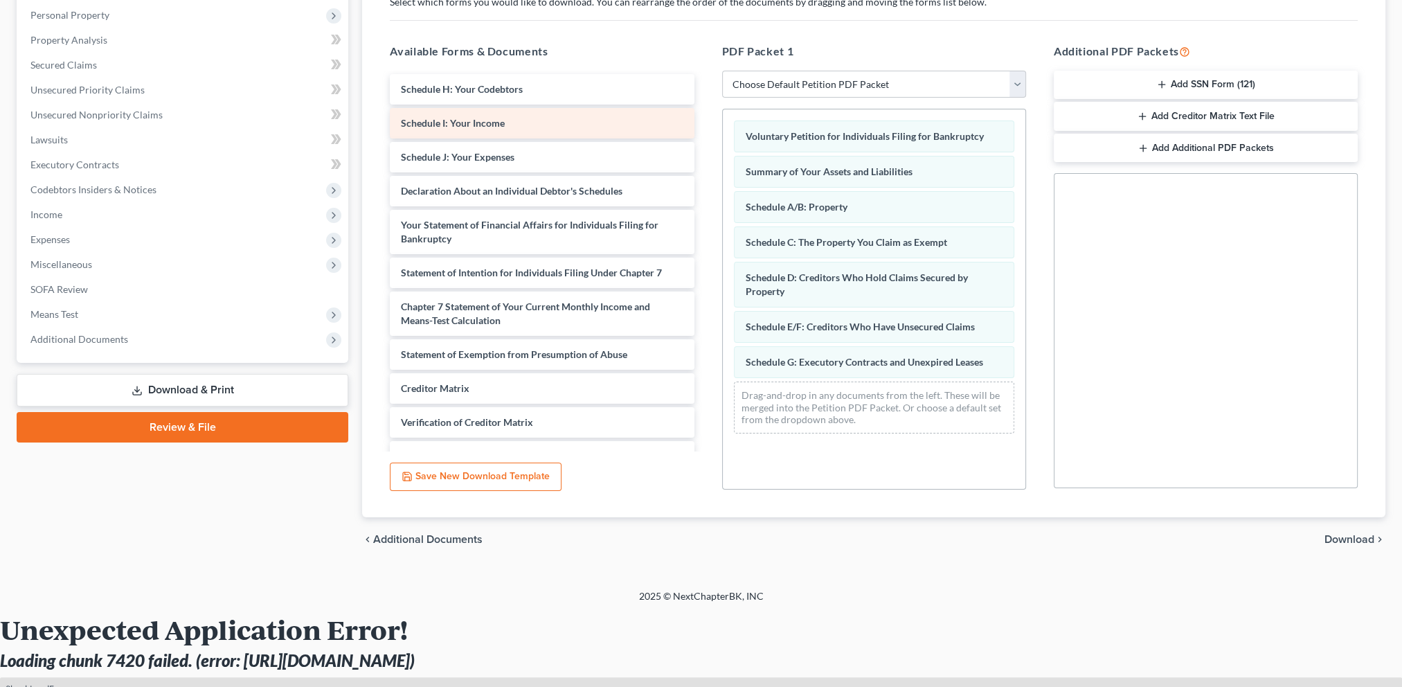
scroll to position [208, 0]
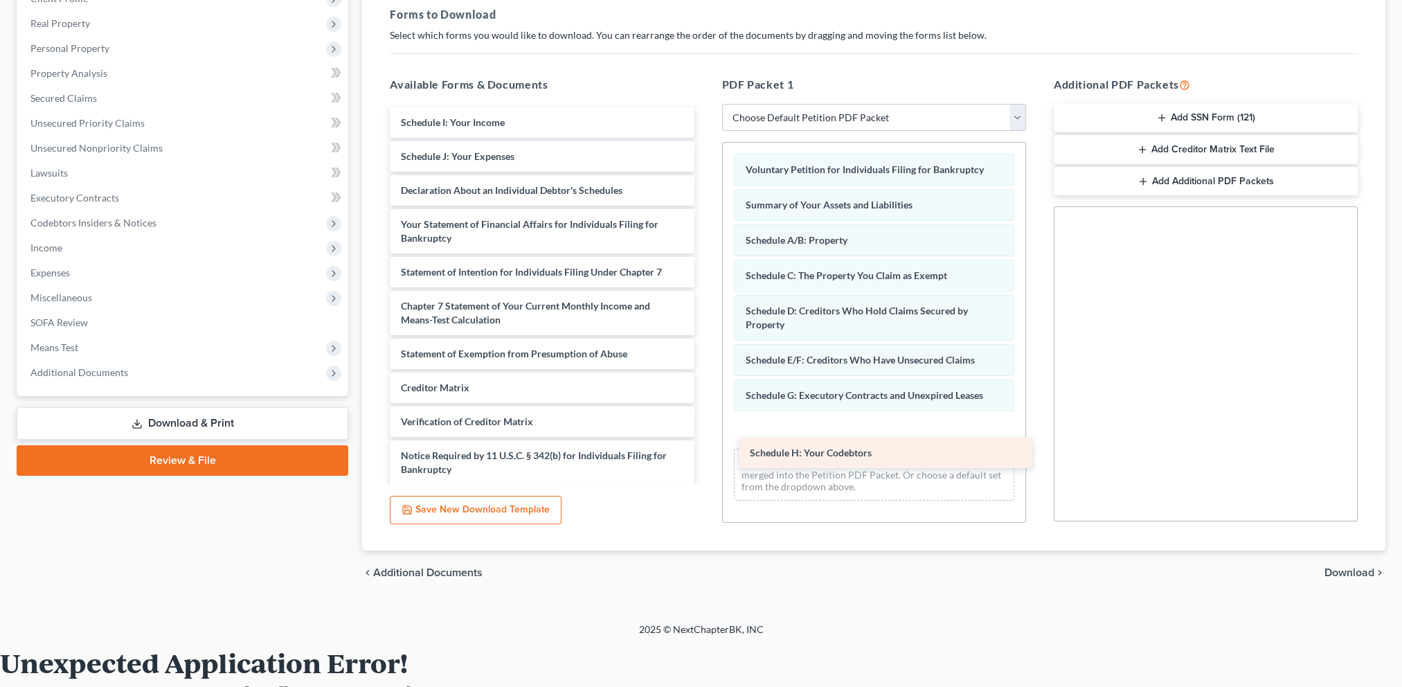
drag, startPoint x: 530, startPoint y: 130, endPoint x: 869, endPoint y: 468, distance: 478.9
click at [705, 468] on div "Schedule H: Your Codebtors Schedule H: Your Codebtors Schedule I: Your Income S…" at bounding box center [542, 312] width 326 height 411
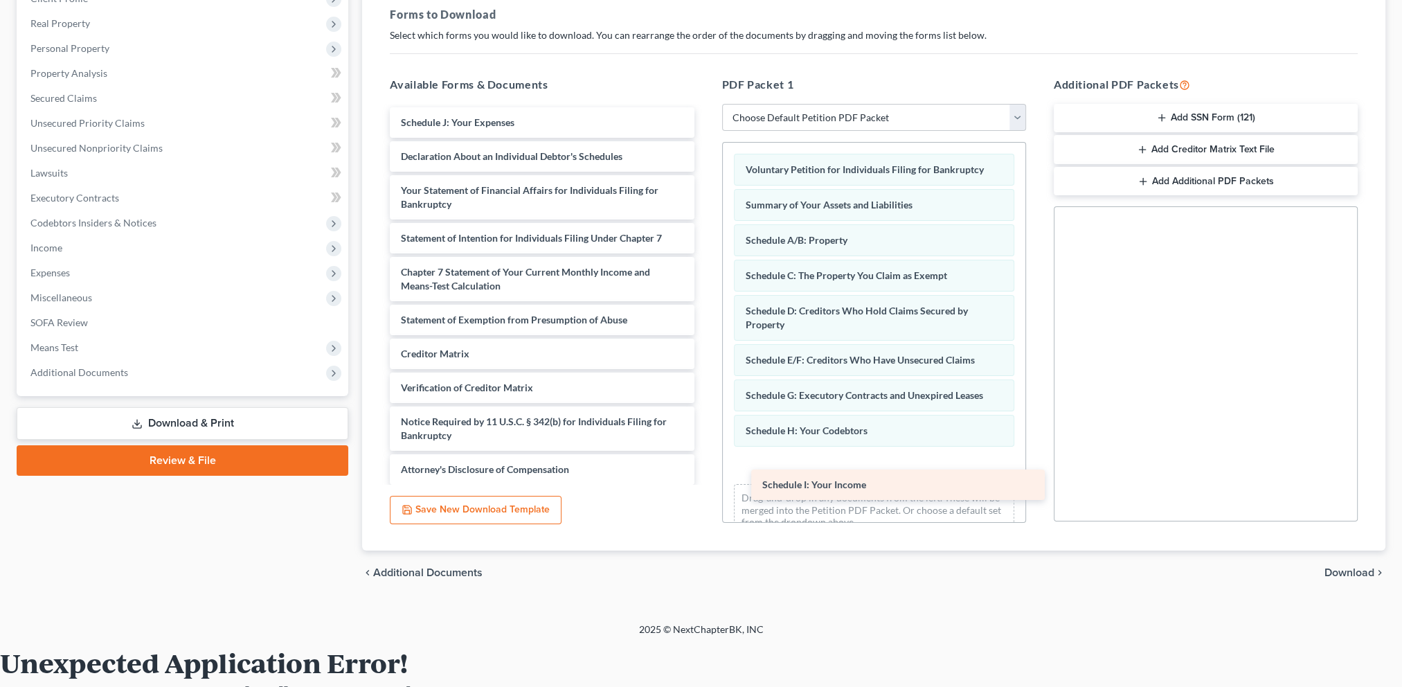
drag, startPoint x: 492, startPoint y: 123, endPoint x: 851, endPoint y: 486, distance: 510.7
click at [705, 485] on div "Schedule I: Your Income Schedule I: Your Income Schedule J: Your Expenses Decla…" at bounding box center [542, 295] width 326 height 377
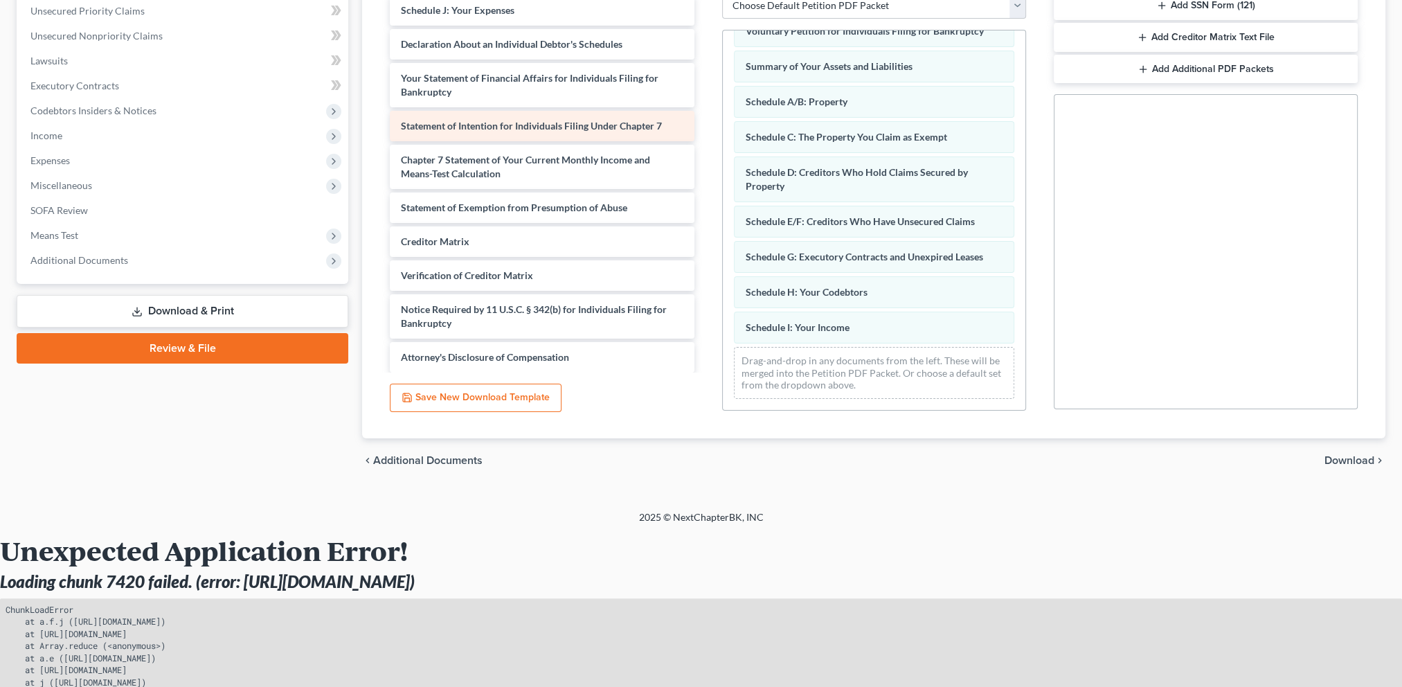
scroll to position [277, 0]
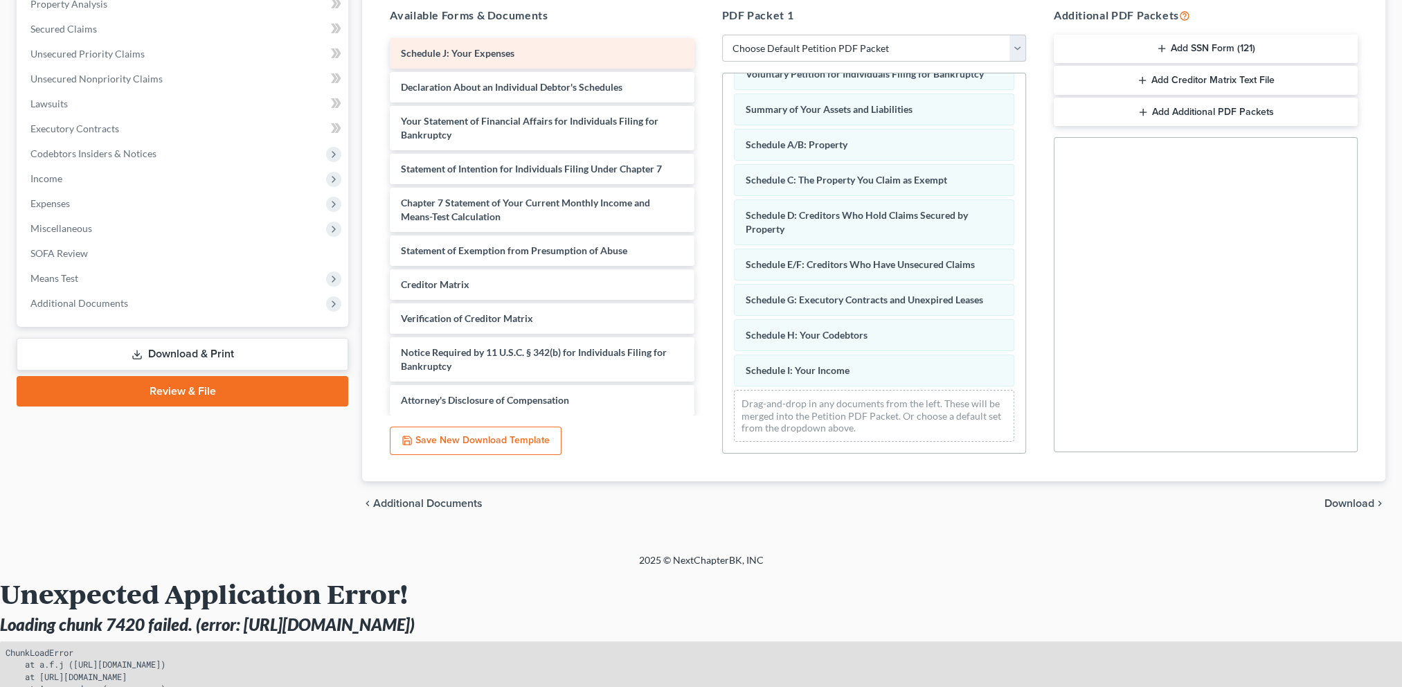
click at [492, 50] on span "Schedule J: Your Expenses" at bounding box center [458, 53] width 114 height 12
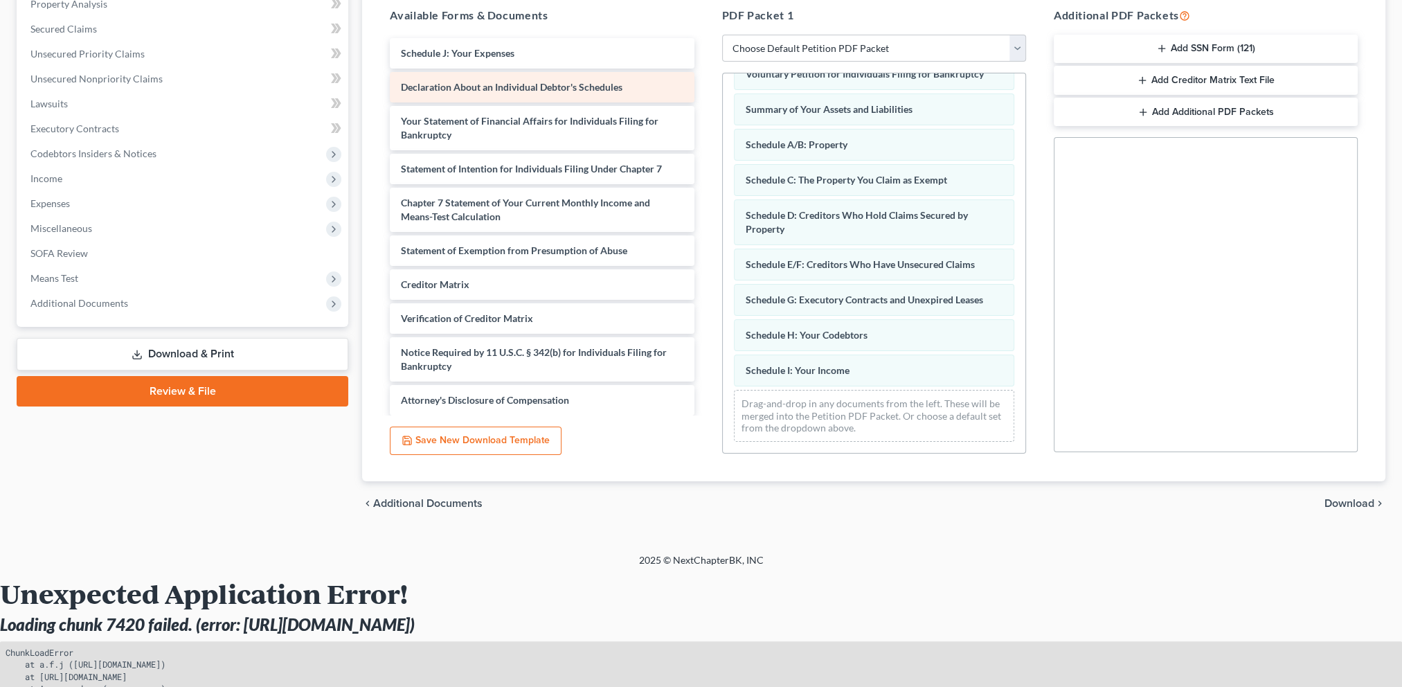
click at [496, 83] on span "Declaration About an Individual Debtor's Schedules" at bounding box center [512, 87] width 222 height 12
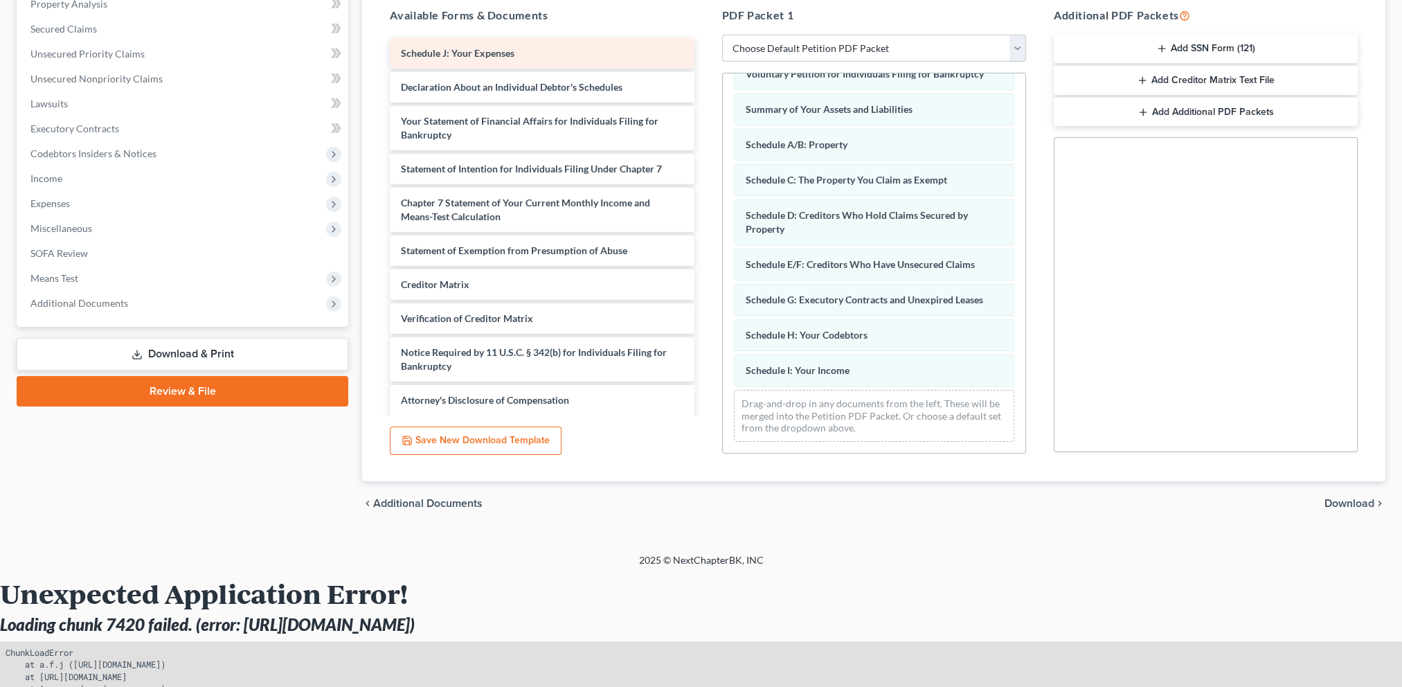
click at [496, 55] on span "Schedule J: Your Expenses" at bounding box center [458, 53] width 114 height 12
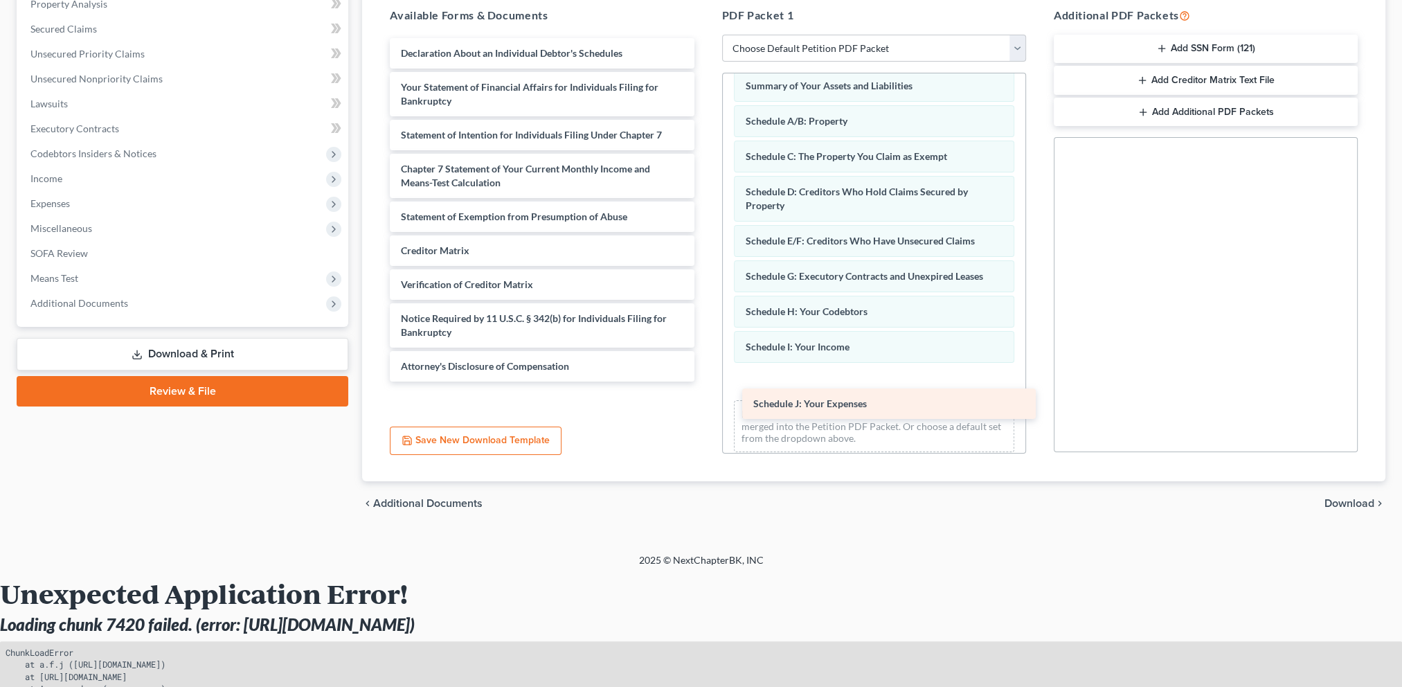
drag, startPoint x: 504, startPoint y: 55, endPoint x: 857, endPoint y: 407, distance: 498.0
click at [705, 382] on div "Schedule J: Your Expenses Schedule J: Your Expenses Declaration About an Indivi…" at bounding box center [542, 209] width 326 height 343
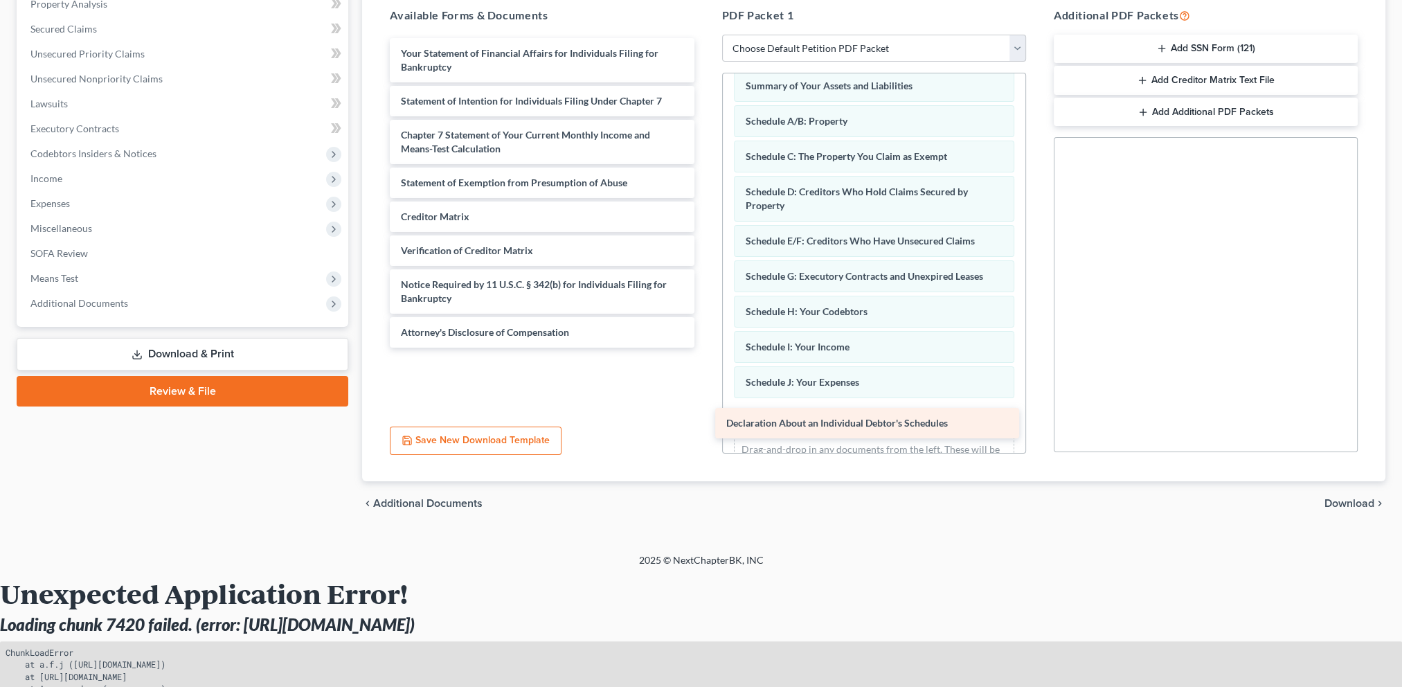
drag, startPoint x: 523, startPoint y: 50, endPoint x: 849, endPoint y: 423, distance: 495.2
click at [705, 348] on div "Declaration About an Individual Debtor's Schedules Declaration About an Individ…" at bounding box center [542, 193] width 326 height 310
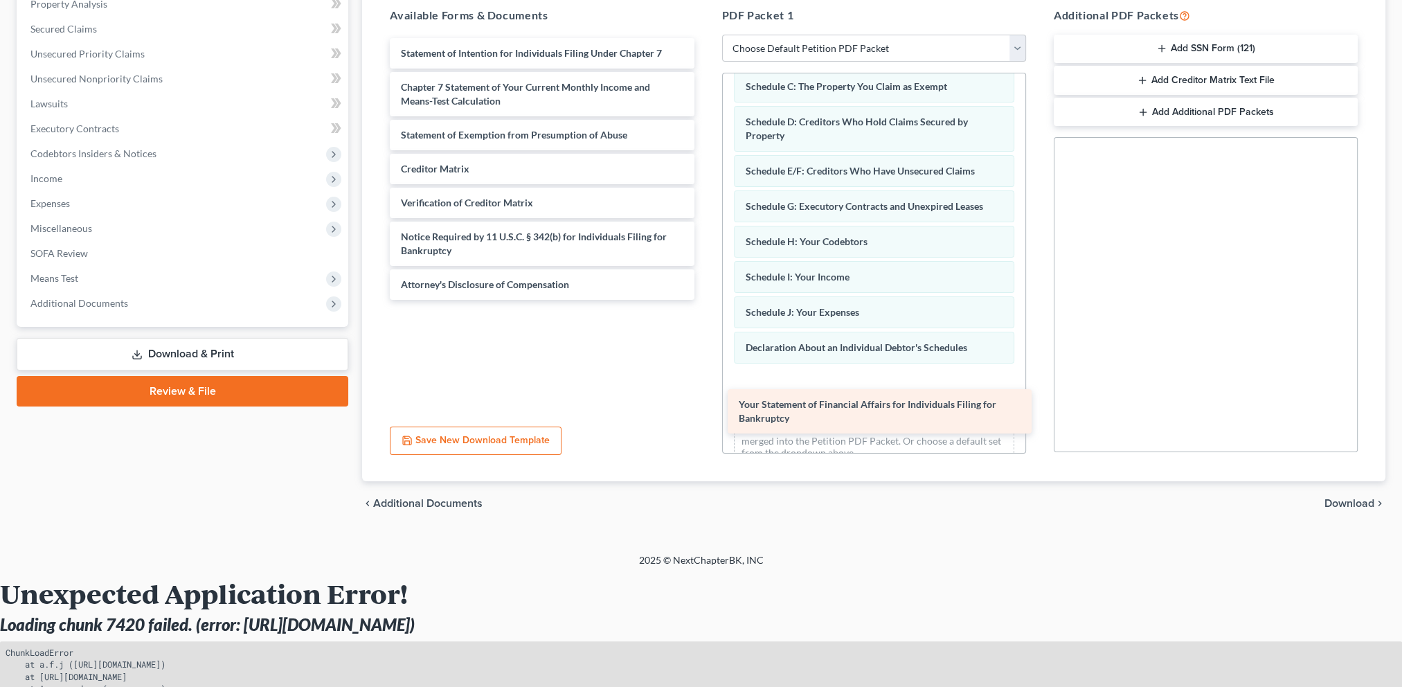
drag, startPoint x: 464, startPoint y: 64, endPoint x: 801, endPoint y: 415, distance: 487.3
click at [705, 300] on div "Your Statement of Financial Affairs for Individuals Filing for Bankruptcy Your …" at bounding box center [542, 169] width 326 height 262
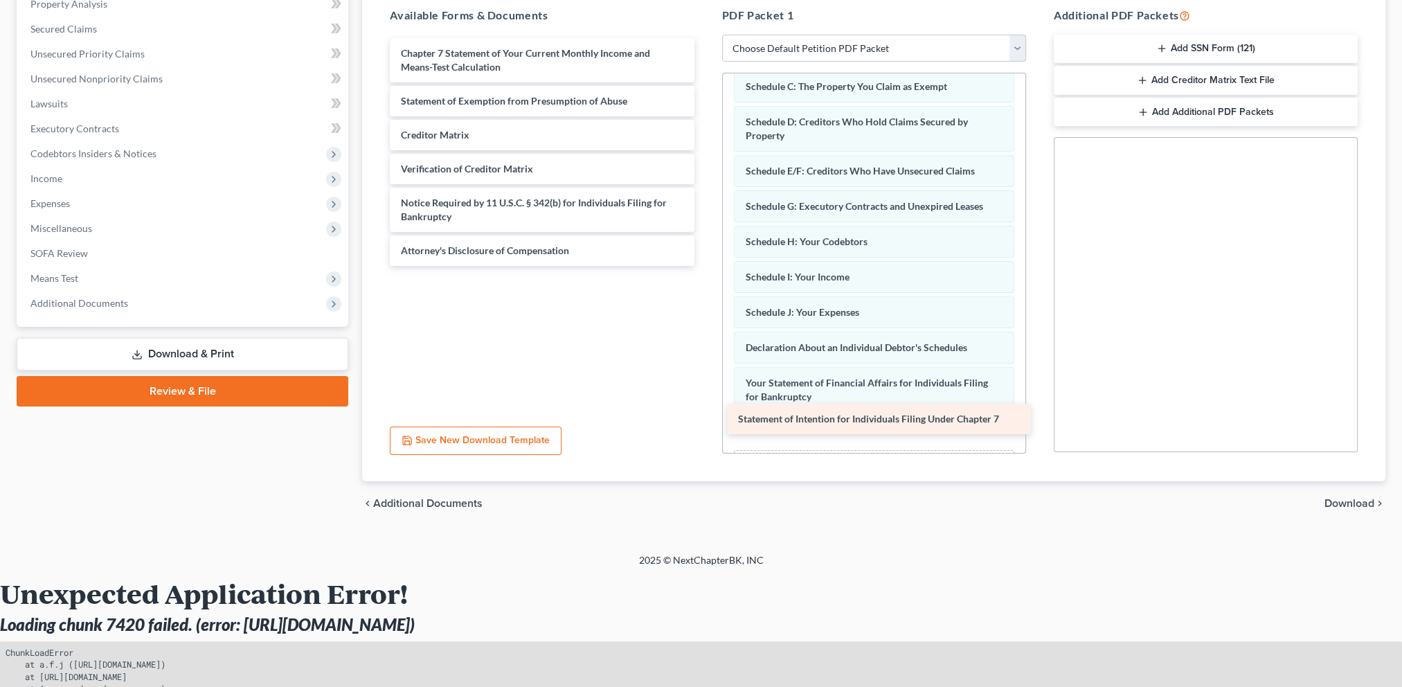
drag, startPoint x: 520, startPoint y: 58, endPoint x: 858, endPoint y: 427, distance: 499.9
click at [705, 266] on div "Statement of Intention for Individuals Filing Under Chapter 7 Statement of Inte…" at bounding box center [542, 152] width 326 height 228
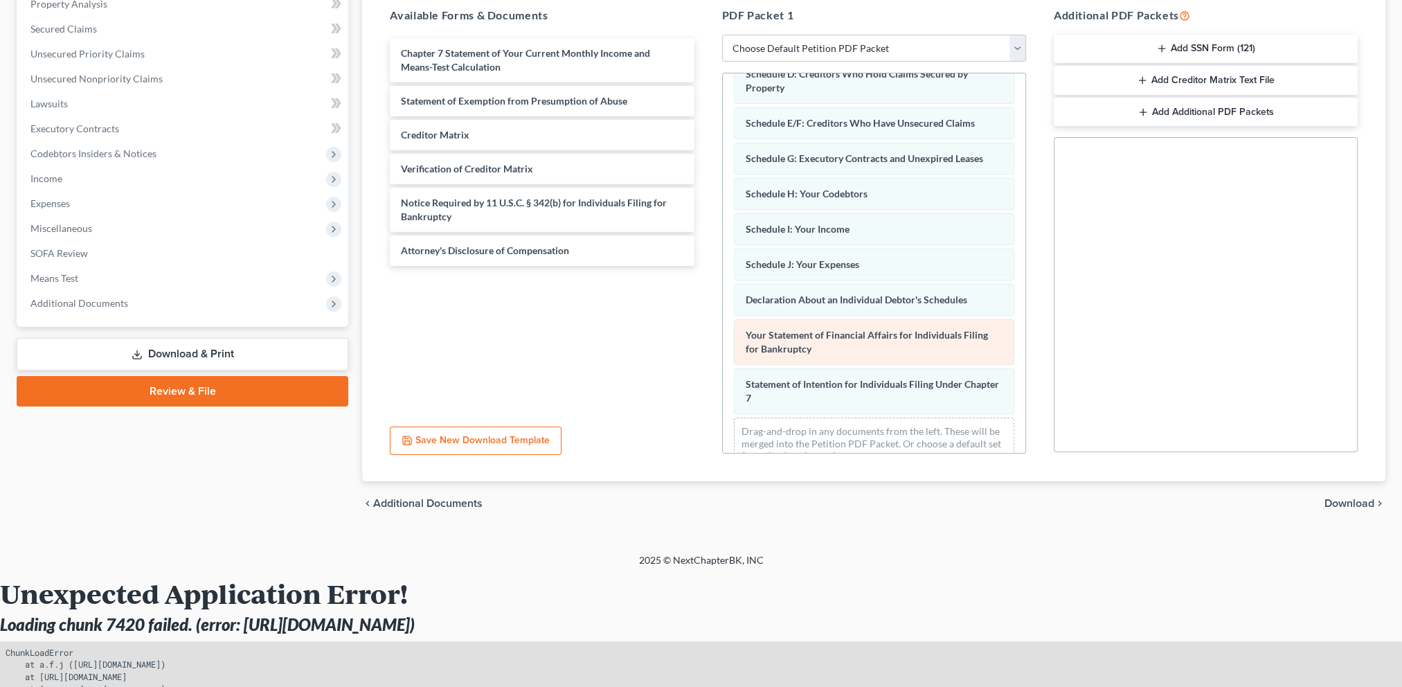
scroll to position [218, 0]
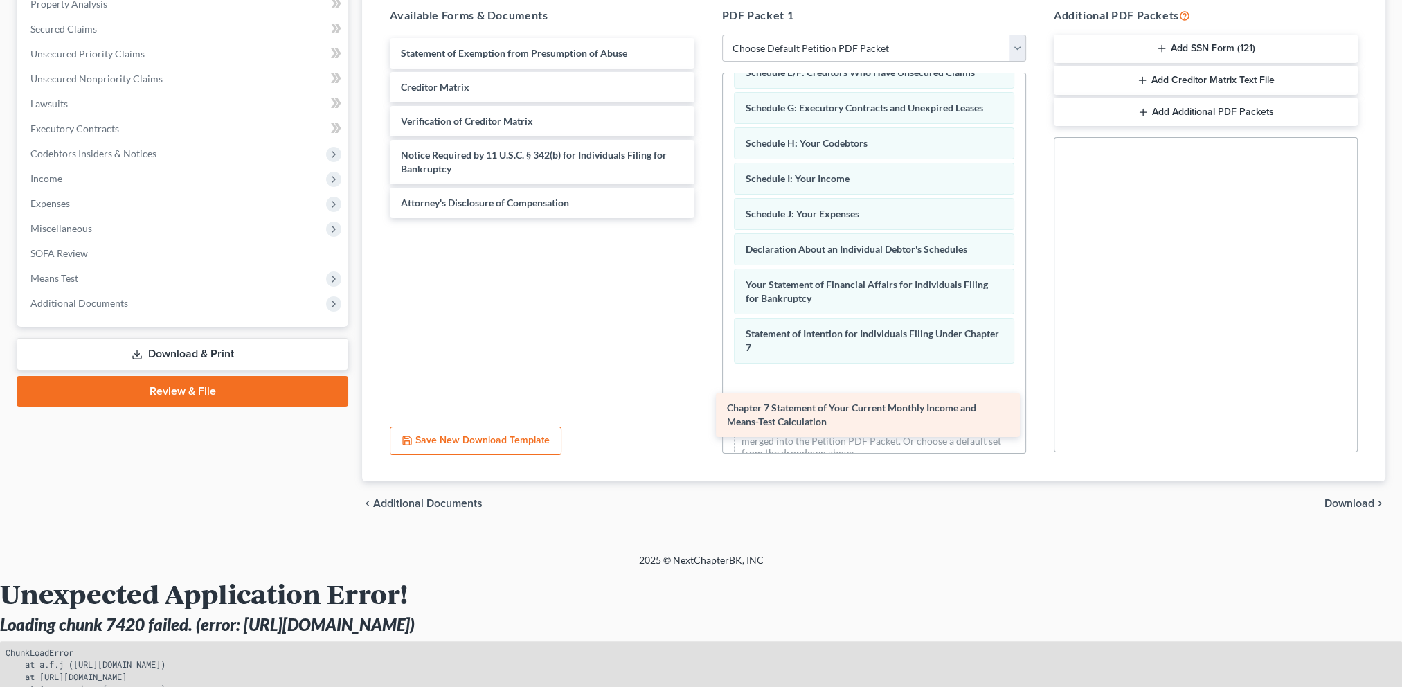
drag, startPoint x: 521, startPoint y: 60, endPoint x: 848, endPoint y: 415, distance: 482.8
click at [705, 218] on div "Chapter 7 Statement of Your Current Monthly Income and Means-Test Calculation C…" at bounding box center [542, 128] width 326 height 180
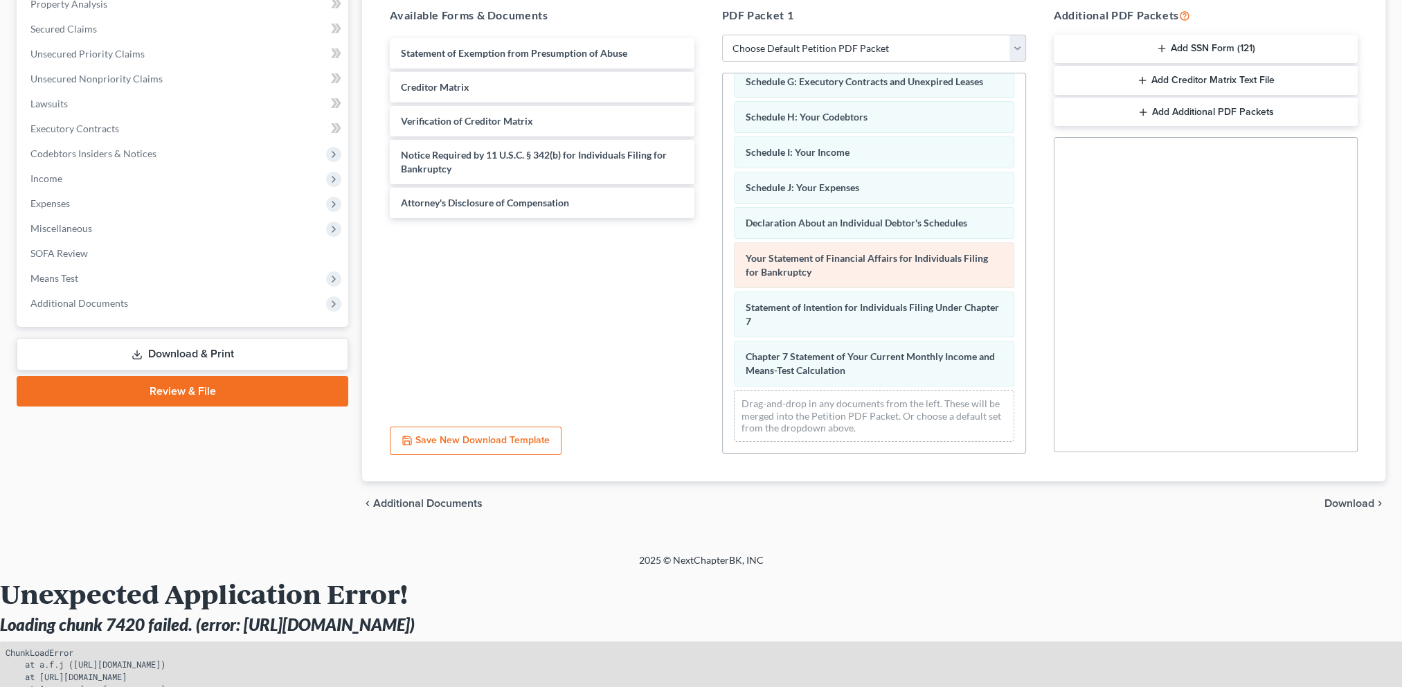
scroll to position [267, 0]
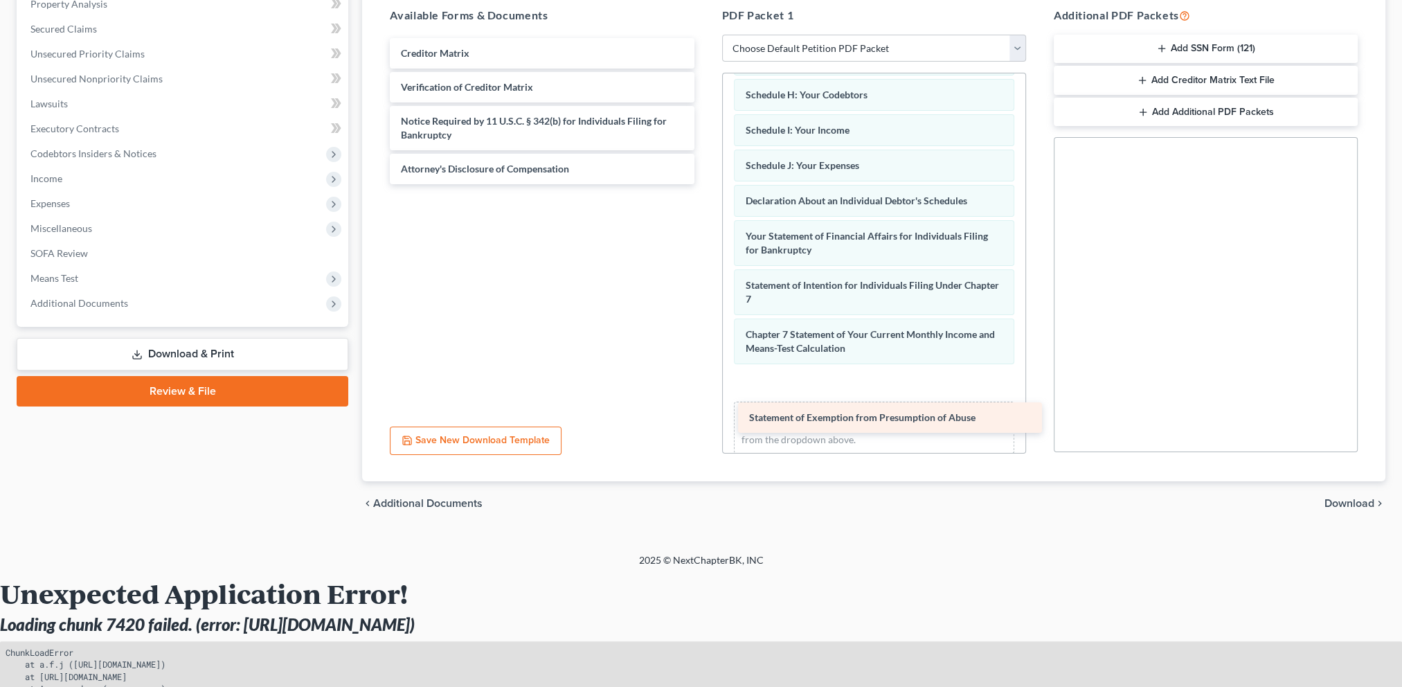
drag, startPoint x: 482, startPoint y: 57, endPoint x: 825, endPoint y: 415, distance: 496.6
click at [705, 184] on div "Statement of Exemption from Presumption of Abuse Statement of Exemption from Pr…" at bounding box center [542, 111] width 326 height 146
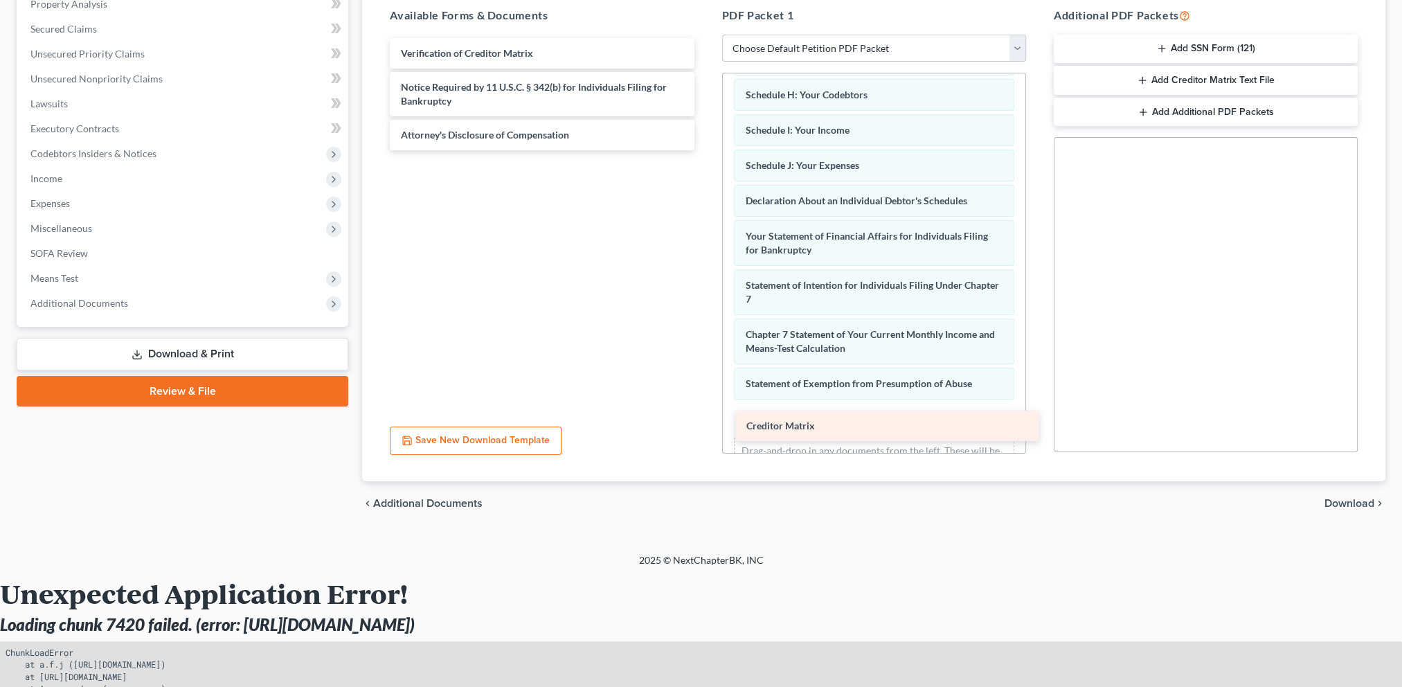
drag, startPoint x: 490, startPoint y: 55, endPoint x: 835, endPoint y: 429, distance: 509.1
click at [705, 150] on div "Creditor Matrix Creditor Matrix Verification of Creditor Matrix Notice Required…" at bounding box center [542, 94] width 326 height 112
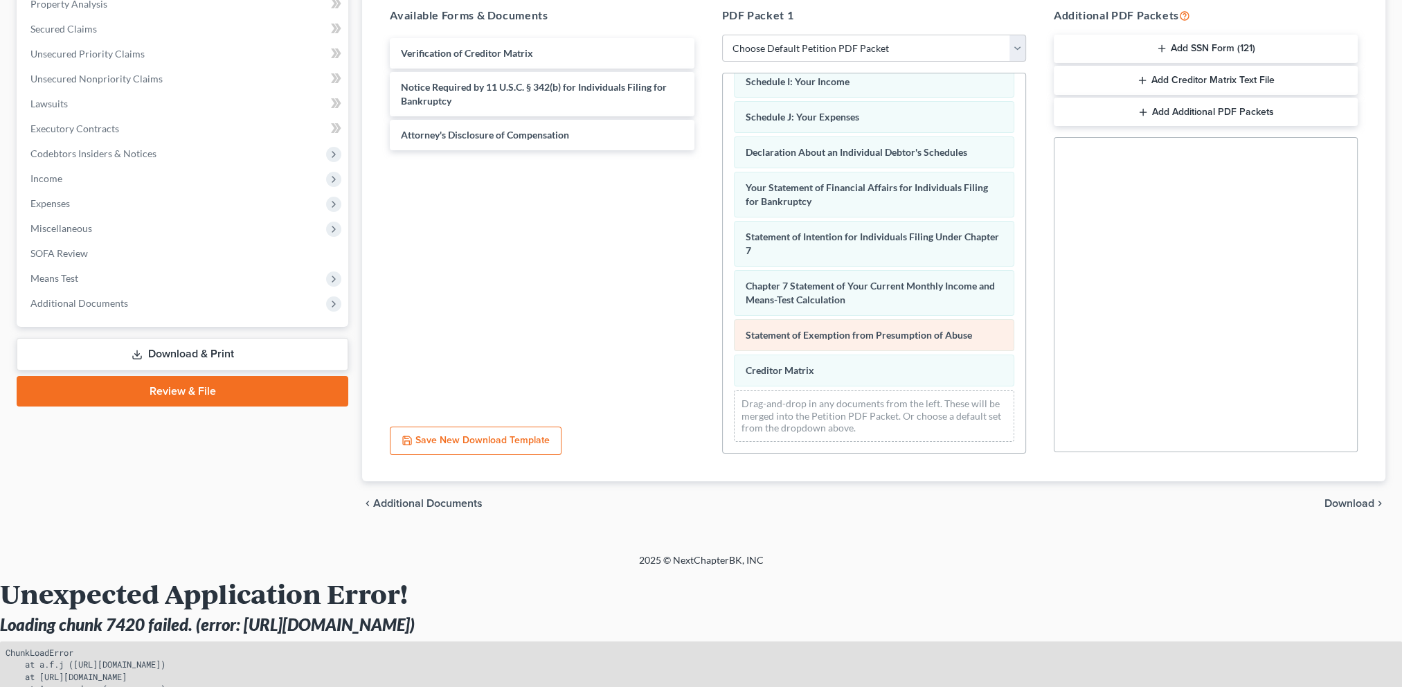
scroll to position [337, 0]
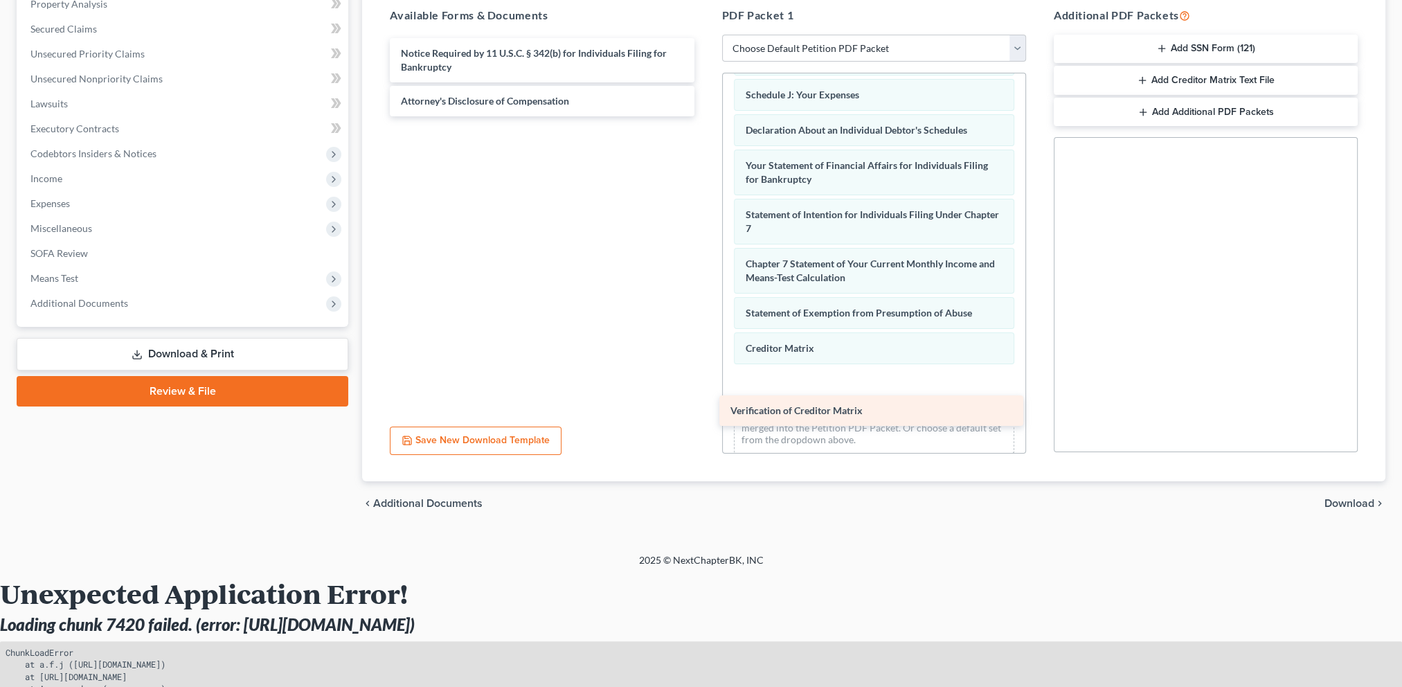
drag, startPoint x: 473, startPoint y: 55, endPoint x: 803, endPoint y: 414, distance: 487.6
click at [705, 116] on div "Verification of Creditor Matrix Verification of Creditor Matrix Notice Required…" at bounding box center [542, 77] width 326 height 78
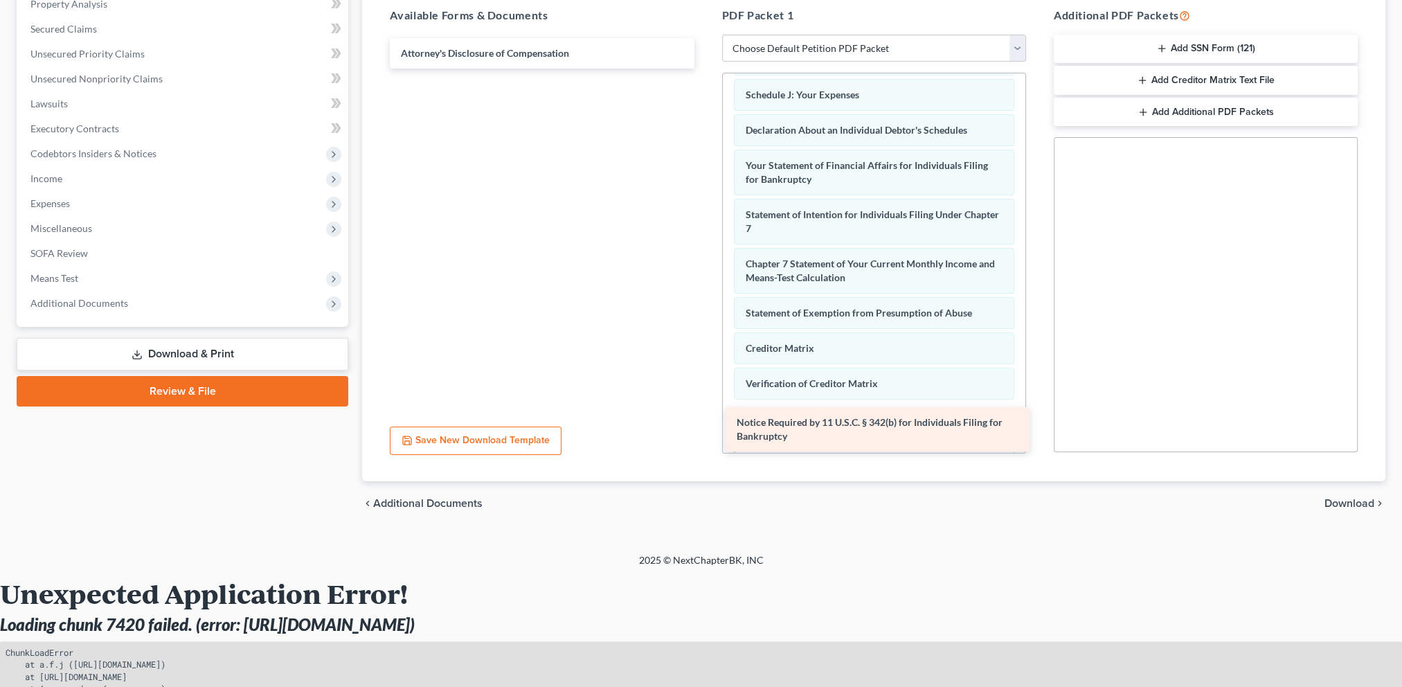
drag, startPoint x: 478, startPoint y: 57, endPoint x: 814, endPoint y: 427, distance: 500.0
click at [705, 69] on div "Notice Required by 11 U.S.C. § 342(b) for Individuals Filing for Bankruptcy Not…" at bounding box center [542, 53] width 326 height 30
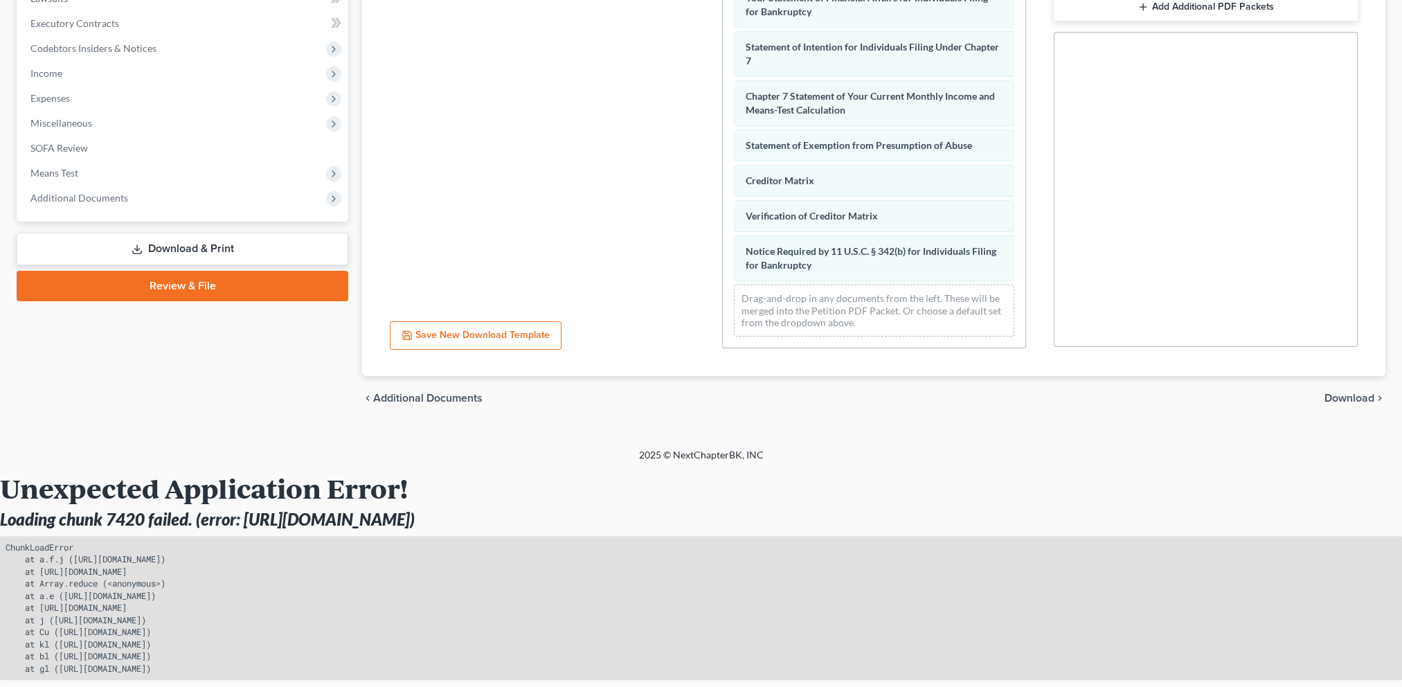
scroll to position [385, 0]
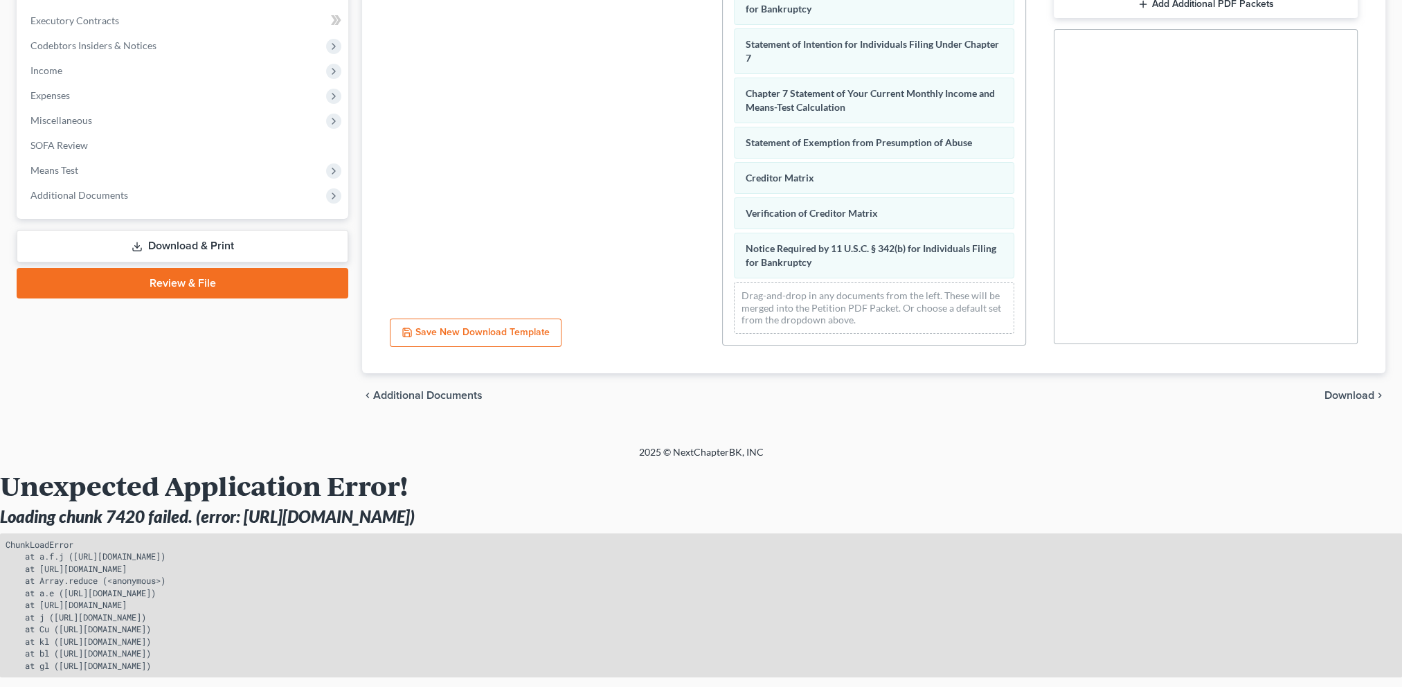
click at [1353, 396] on span "Download" at bounding box center [1350, 395] width 50 height 11
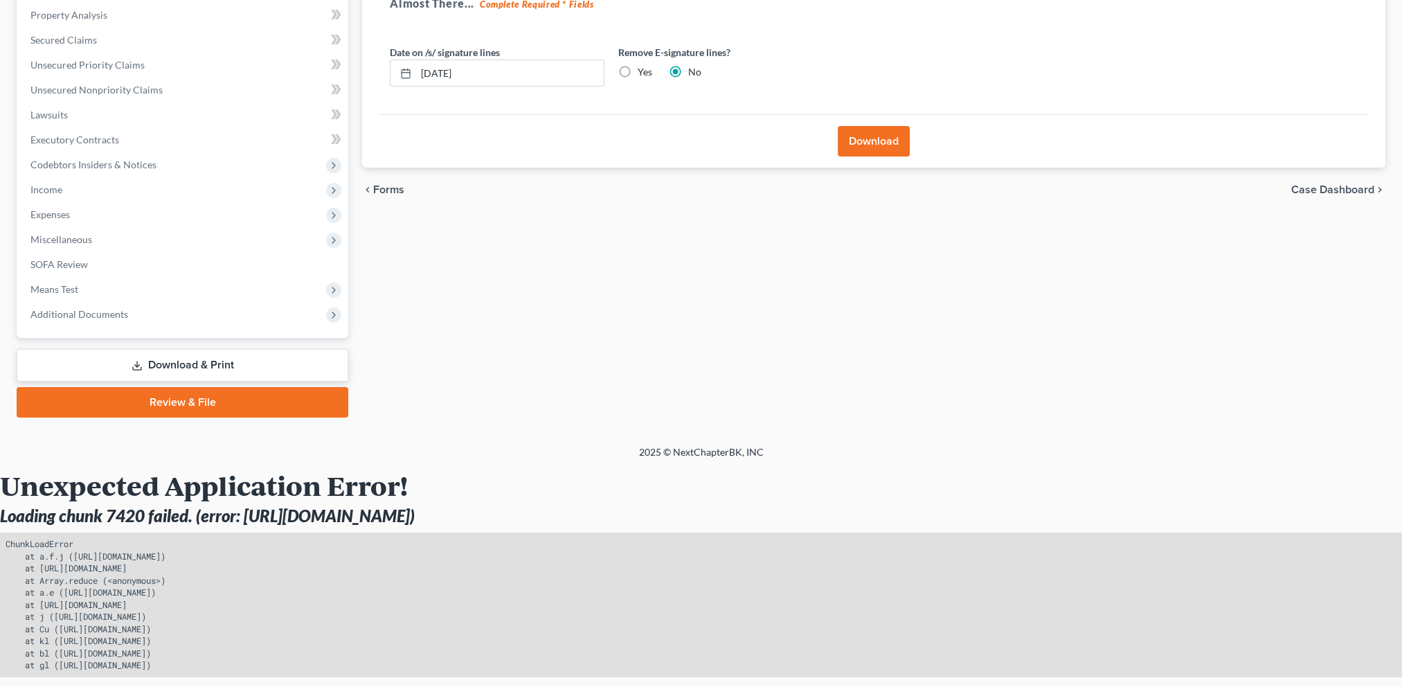
click at [873, 144] on button "Download" at bounding box center [874, 141] width 72 height 30
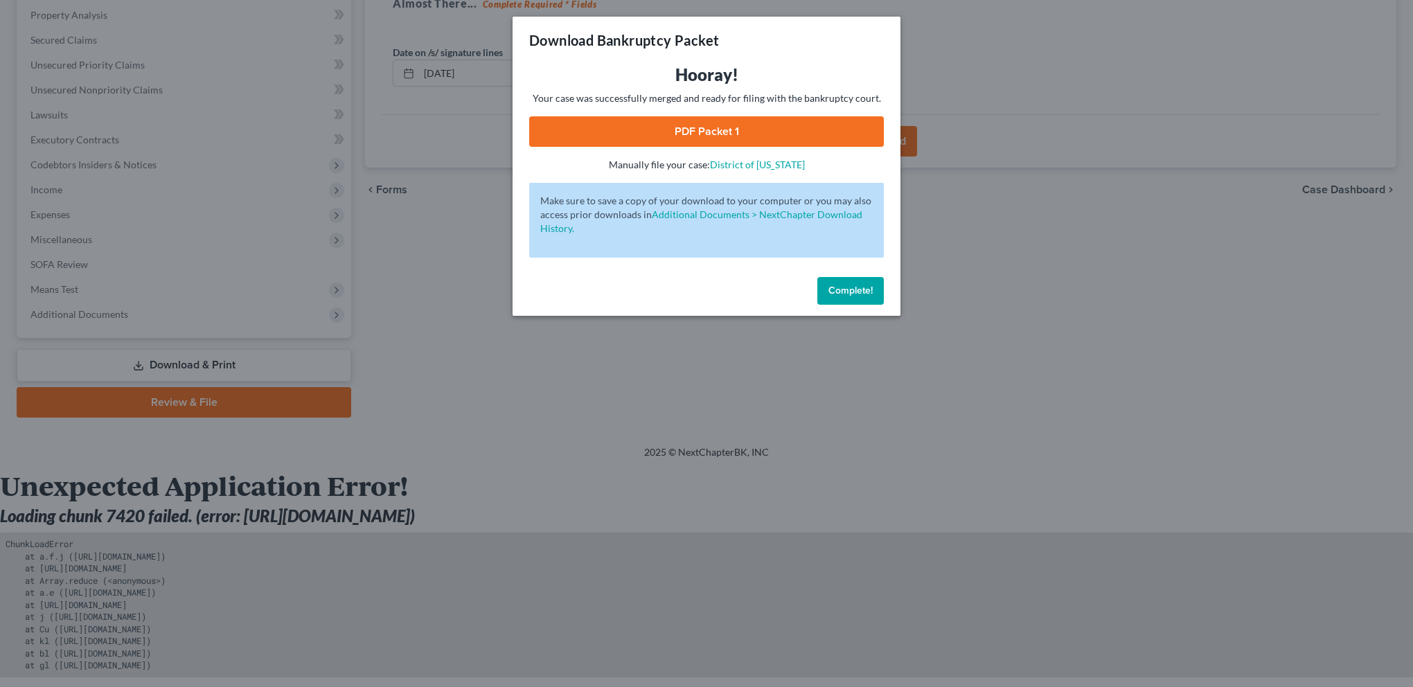
click at [710, 127] on link "PDF Packet 1" at bounding box center [706, 131] width 355 height 30
